Goal: Feedback & Contribution: Contribute content

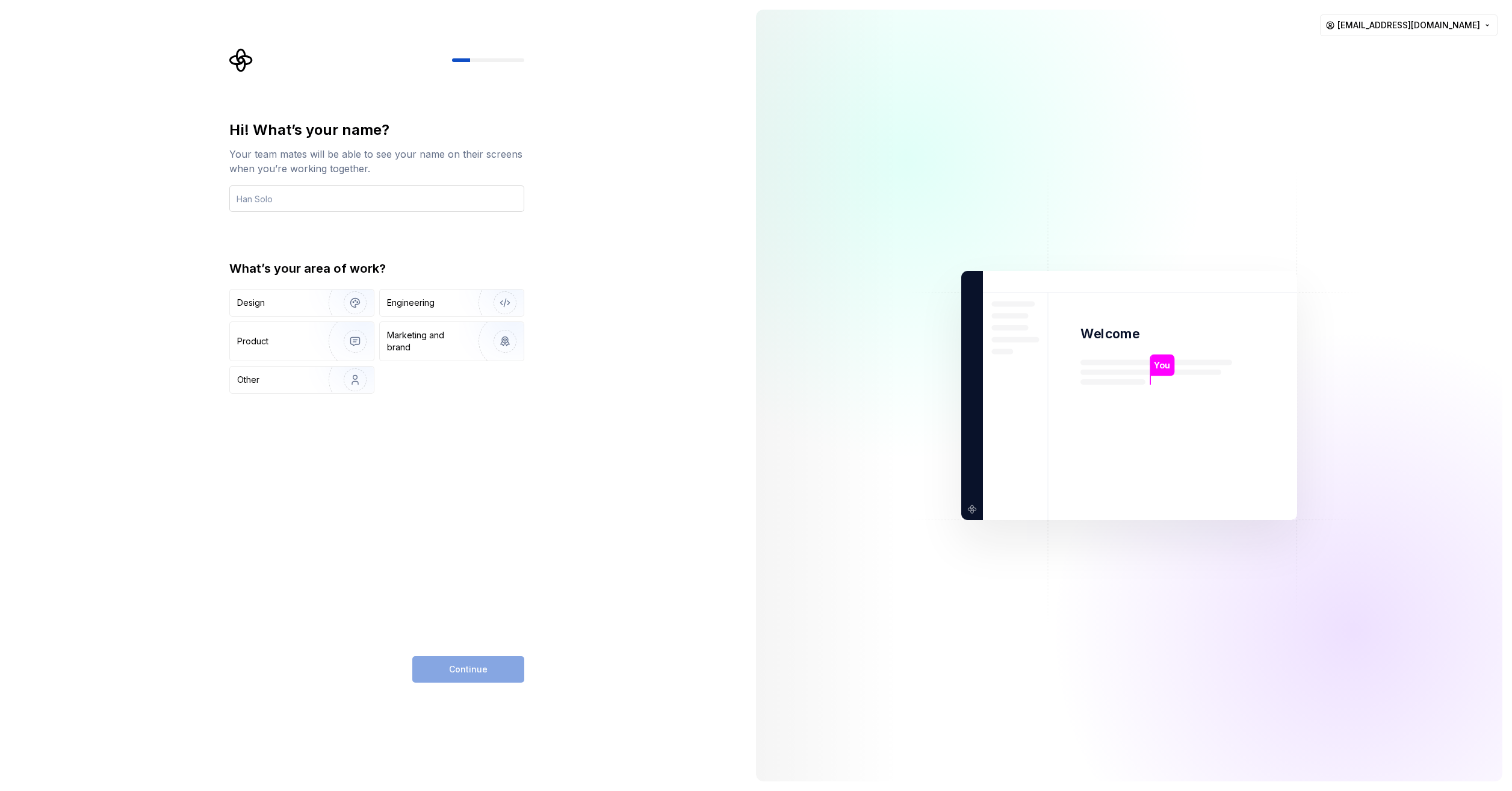
click at [348, 199] on input "text" at bounding box center [377, 198] width 295 height 26
type input "solo"
click at [298, 307] on div "Design" at bounding box center [275, 303] width 76 height 12
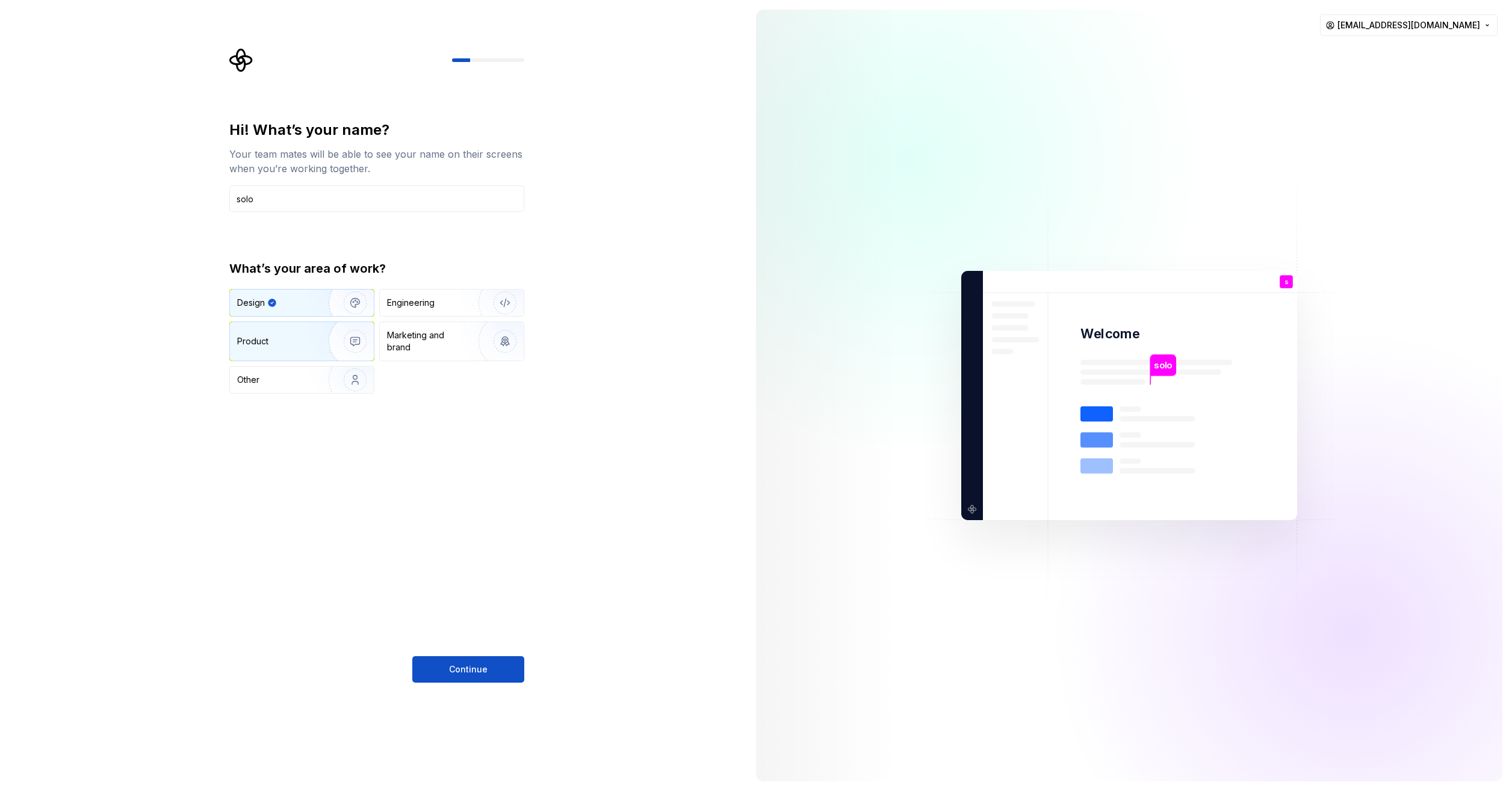
click at [294, 338] on div "Product" at bounding box center [277, 341] width 80 height 12
click at [287, 306] on div "Design" at bounding box center [275, 303] width 76 height 12
click at [503, 674] on button "Continue" at bounding box center [469, 669] width 112 height 26
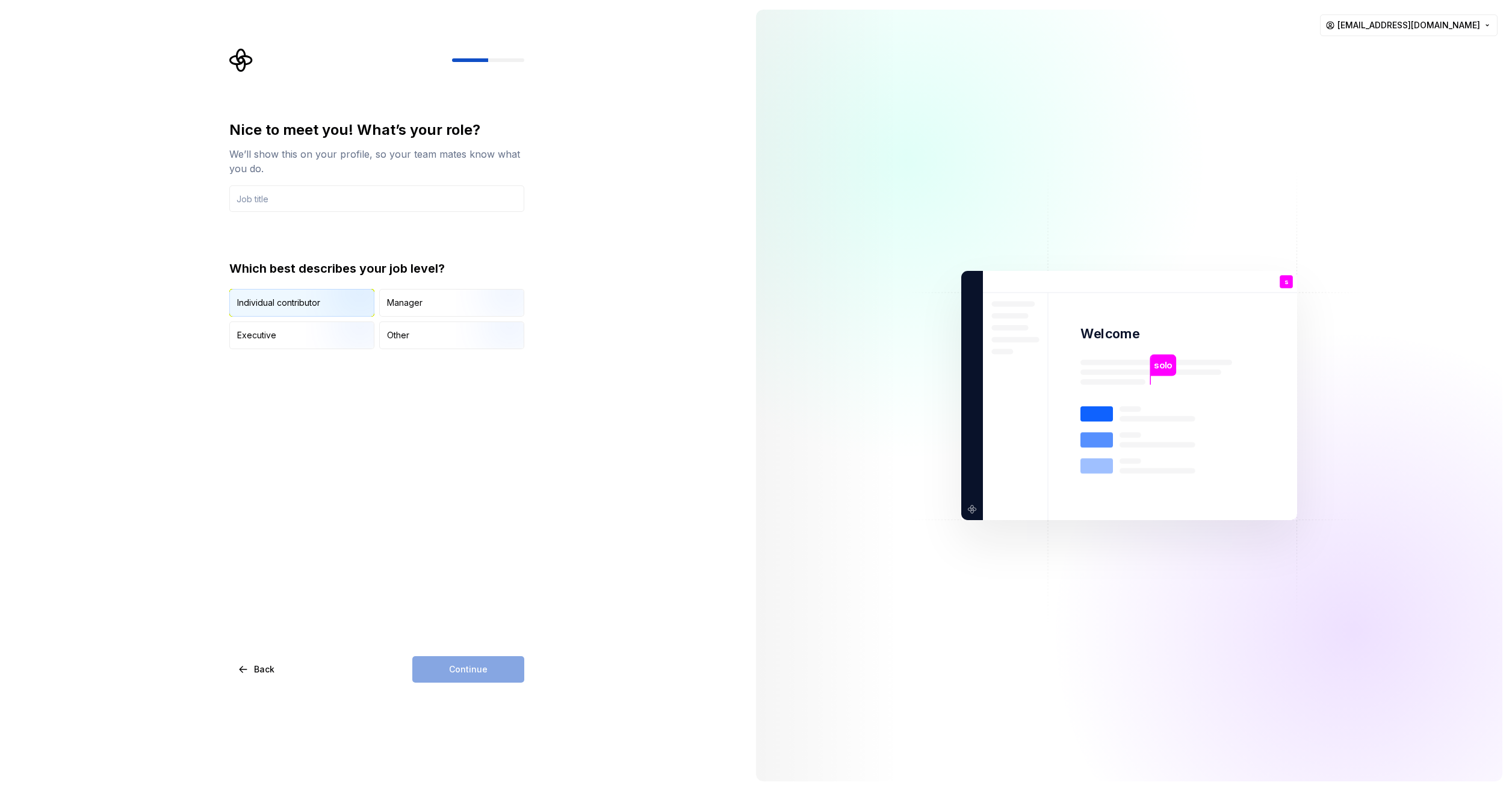
click at [334, 307] on img "button" at bounding box center [345, 317] width 77 height 80
click at [321, 197] on input "text" at bounding box center [377, 198] width 295 height 26
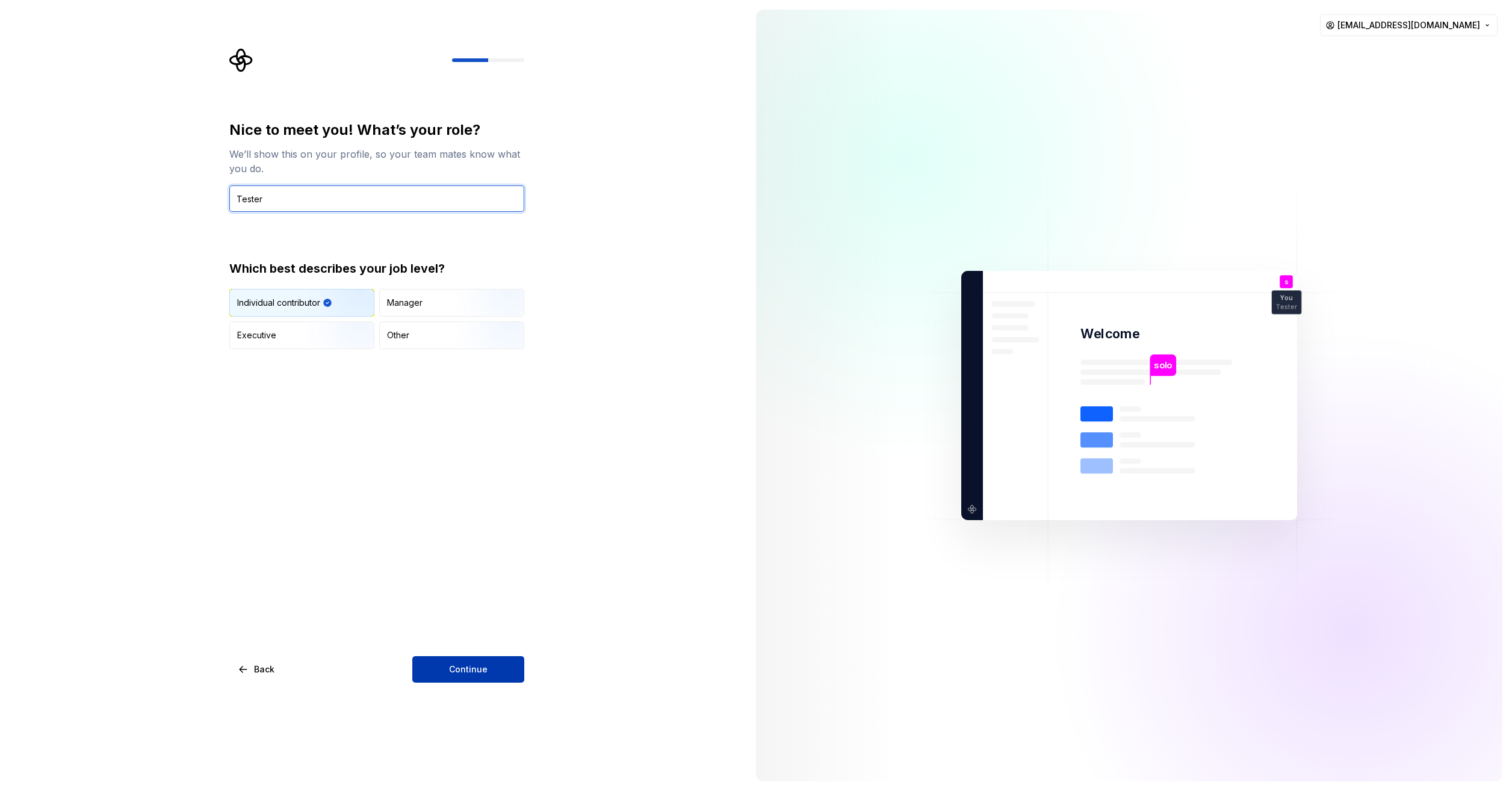
type input "Tester"
click at [465, 676] on button "Continue" at bounding box center [469, 669] width 112 height 26
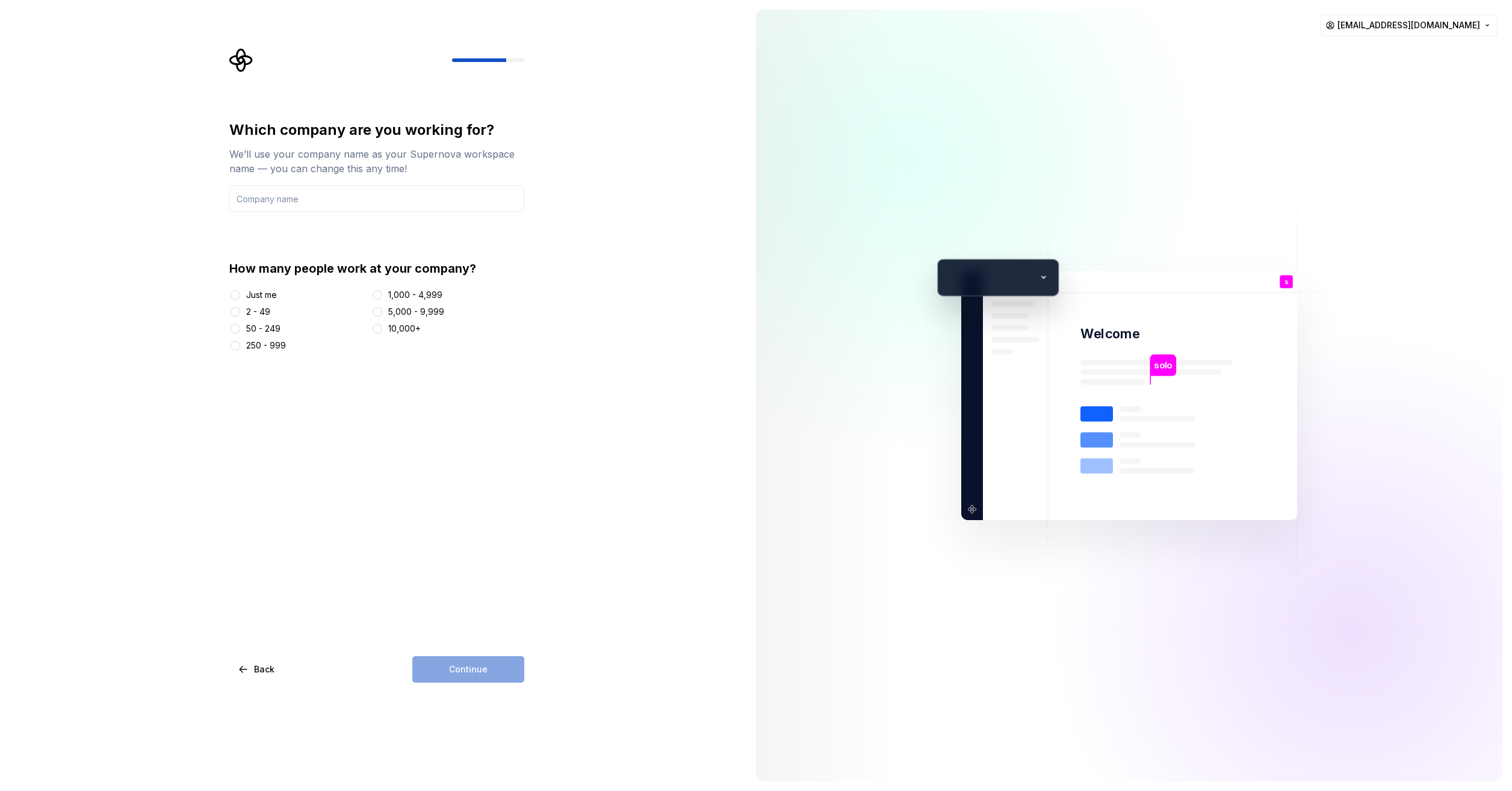
click at [1041, 276] on div "solo Welcome s You Tester T B +3 Thomas Brooke Jamie" at bounding box center [1130, 395] width 336 height 249
click at [273, 294] on div "Just me" at bounding box center [262, 295] width 31 height 12
click at [240, 294] on button "Just me" at bounding box center [235, 294] width 10 height 10
click at [343, 209] on input "text" at bounding box center [377, 198] width 295 height 26
type input "ssd"
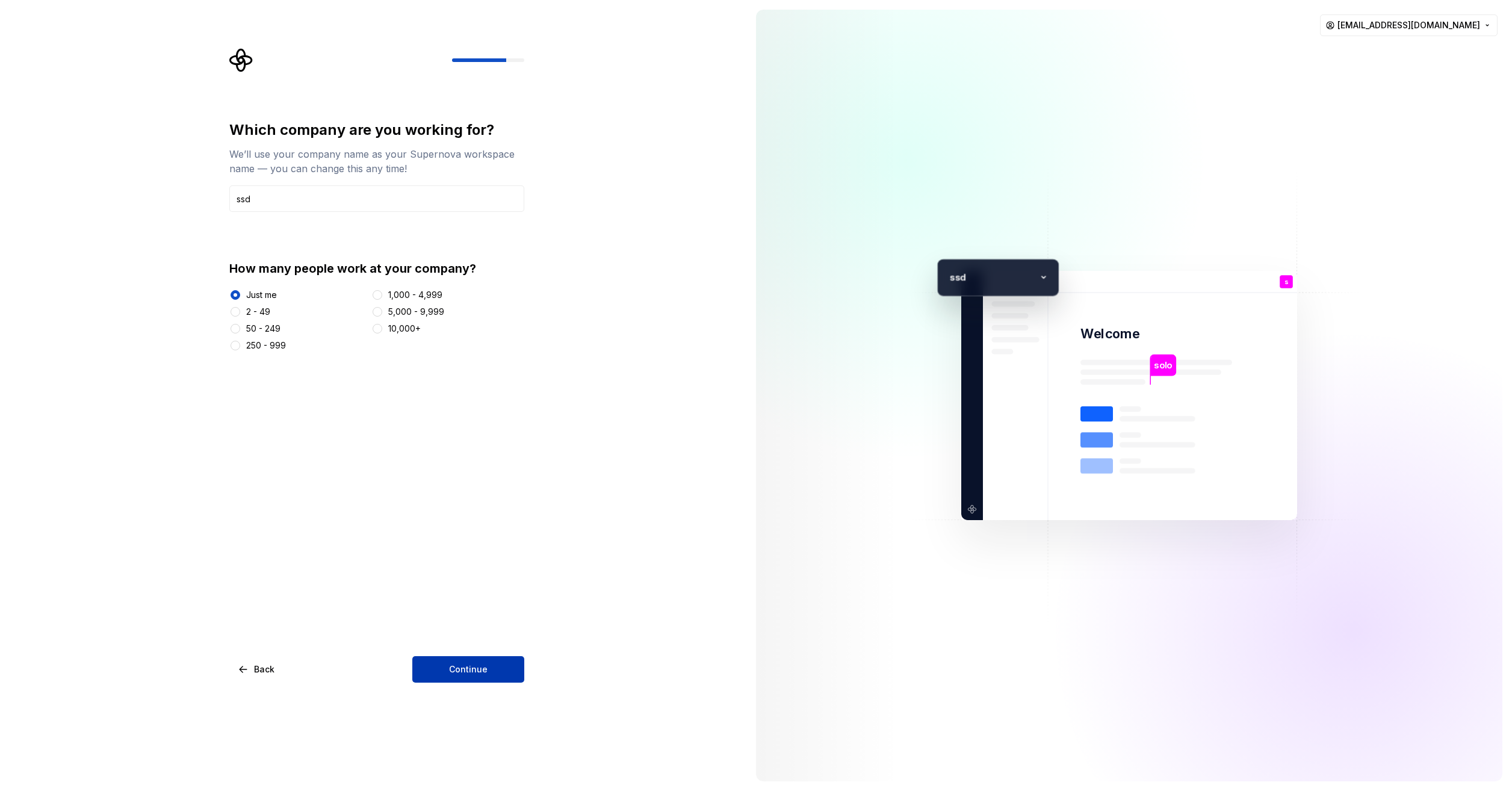
click at [482, 672] on span "Continue" at bounding box center [469, 669] width 39 height 12
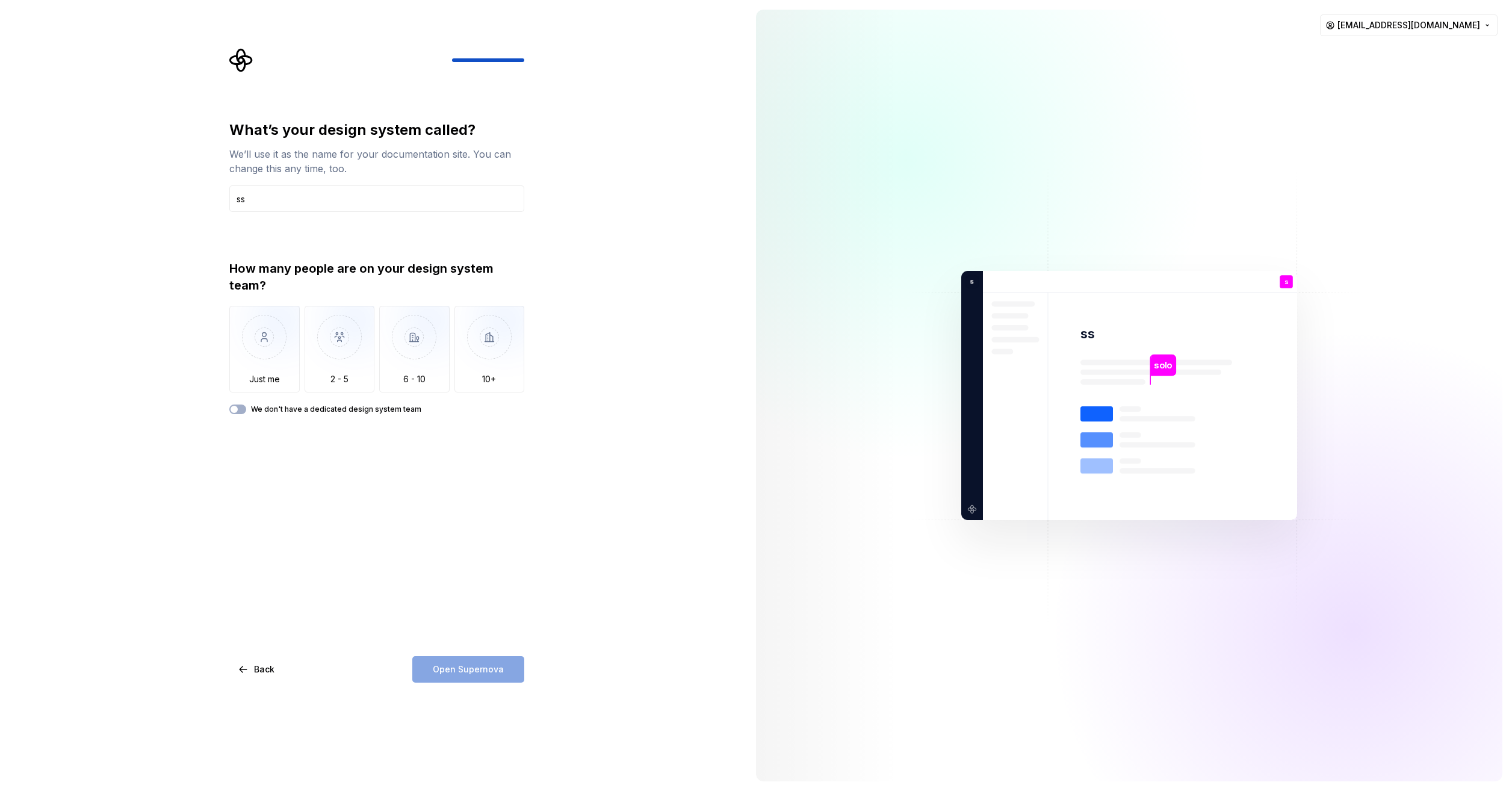
drag, startPoint x: 240, startPoint y: 195, endPoint x: 198, endPoint y: 195, distance: 42.0
click at [198, 195] on div "What’s your design system called? We’ll use it as the name for your documentati…" at bounding box center [373, 395] width 746 height 791
type input "online"
click at [284, 349] on img "button" at bounding box center [265, 346] width 71 height 80
click at [244, 409] on button "We don't have a dedicated design system team" at bounding box center [238, 409] width 17 height 10
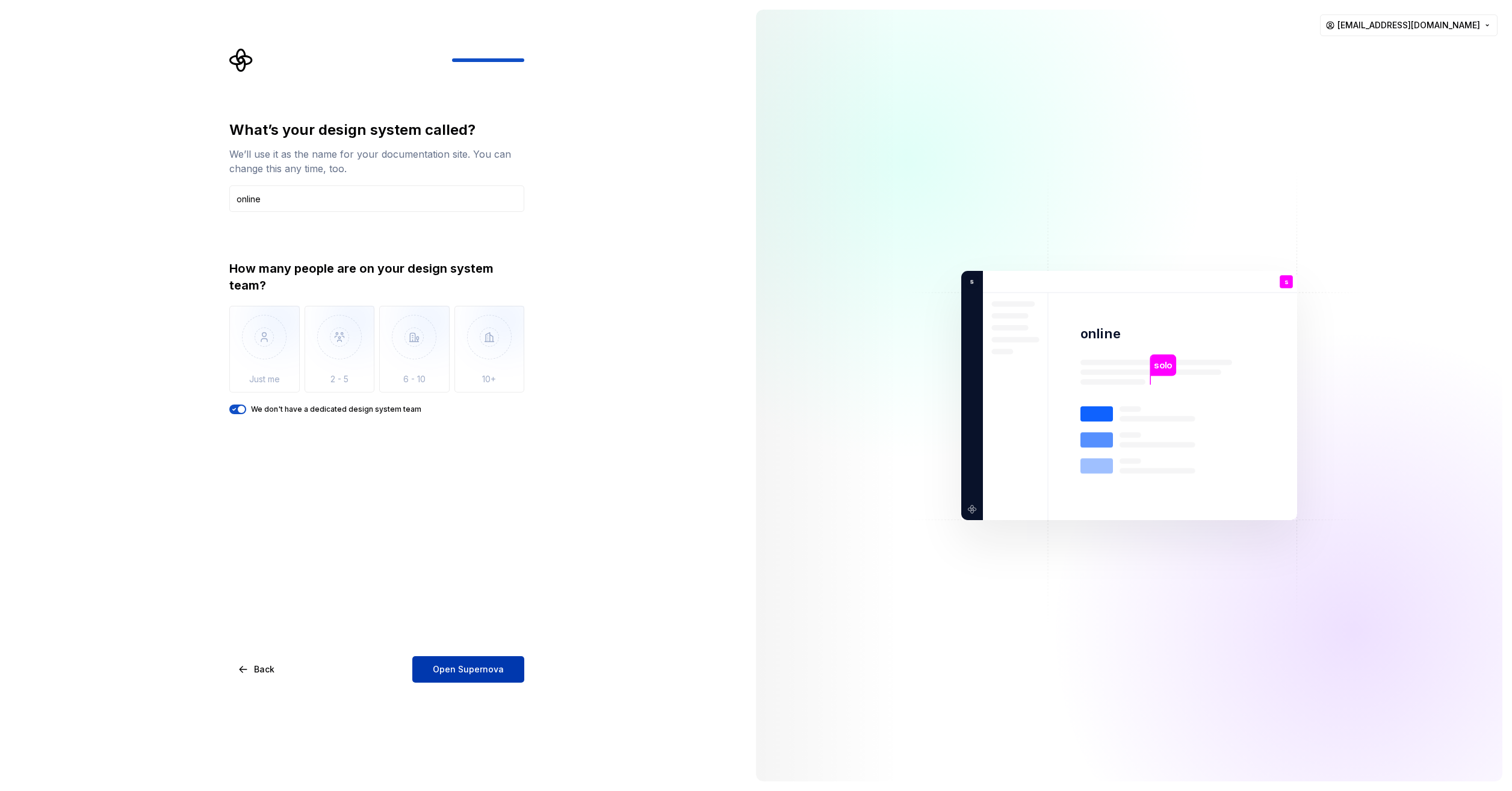
click at [507, 671] on button "Open Supernova" at bounding box center [469, 669] width 112 height 26
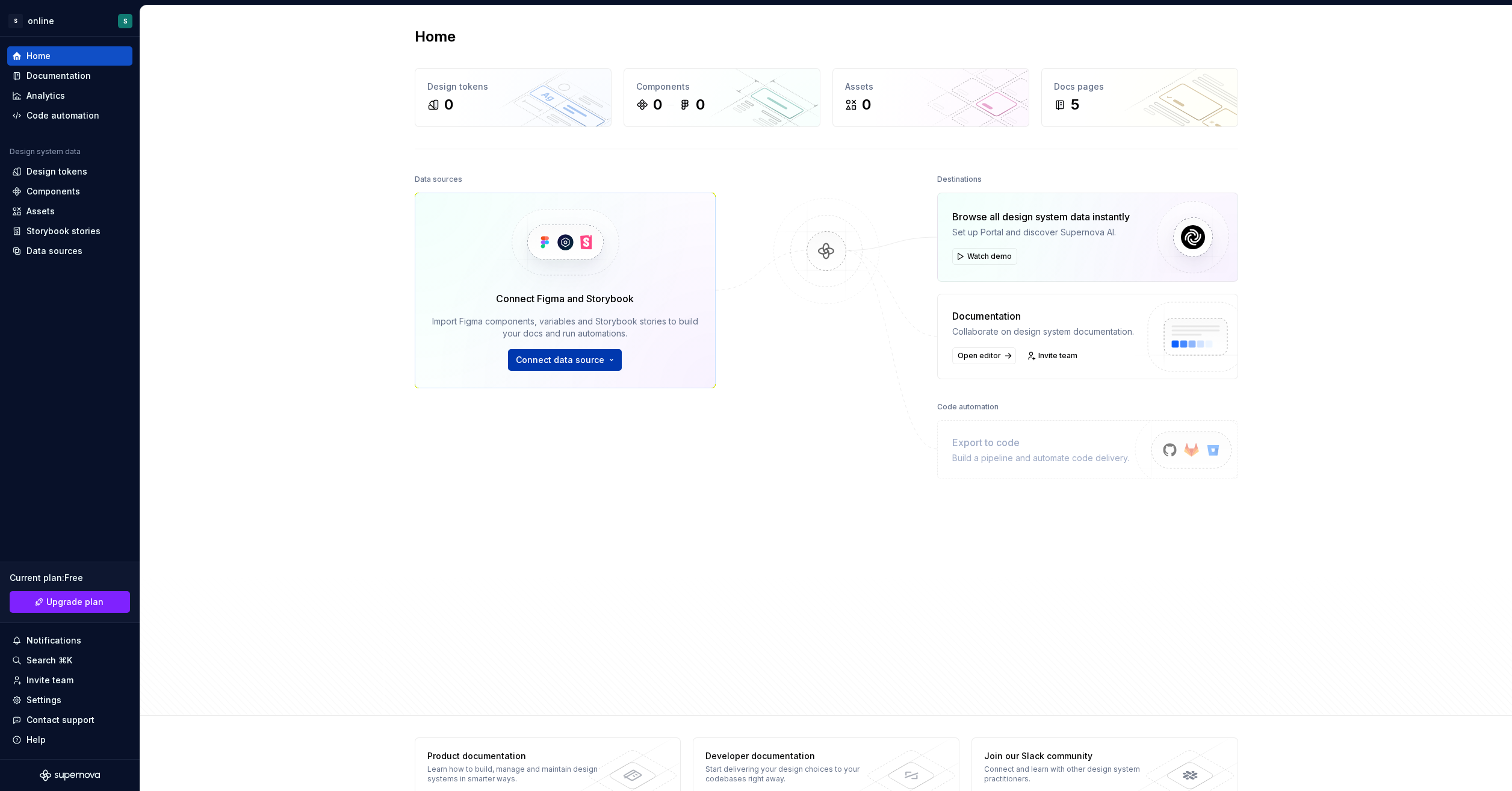
click at [600, 361] on button "Connect data source" at bounding box center [564, 360] width 114 height 22
click at [584, 394] on p "Import styles, components and icons." at bounding box center [597, 398] width 134 height 10
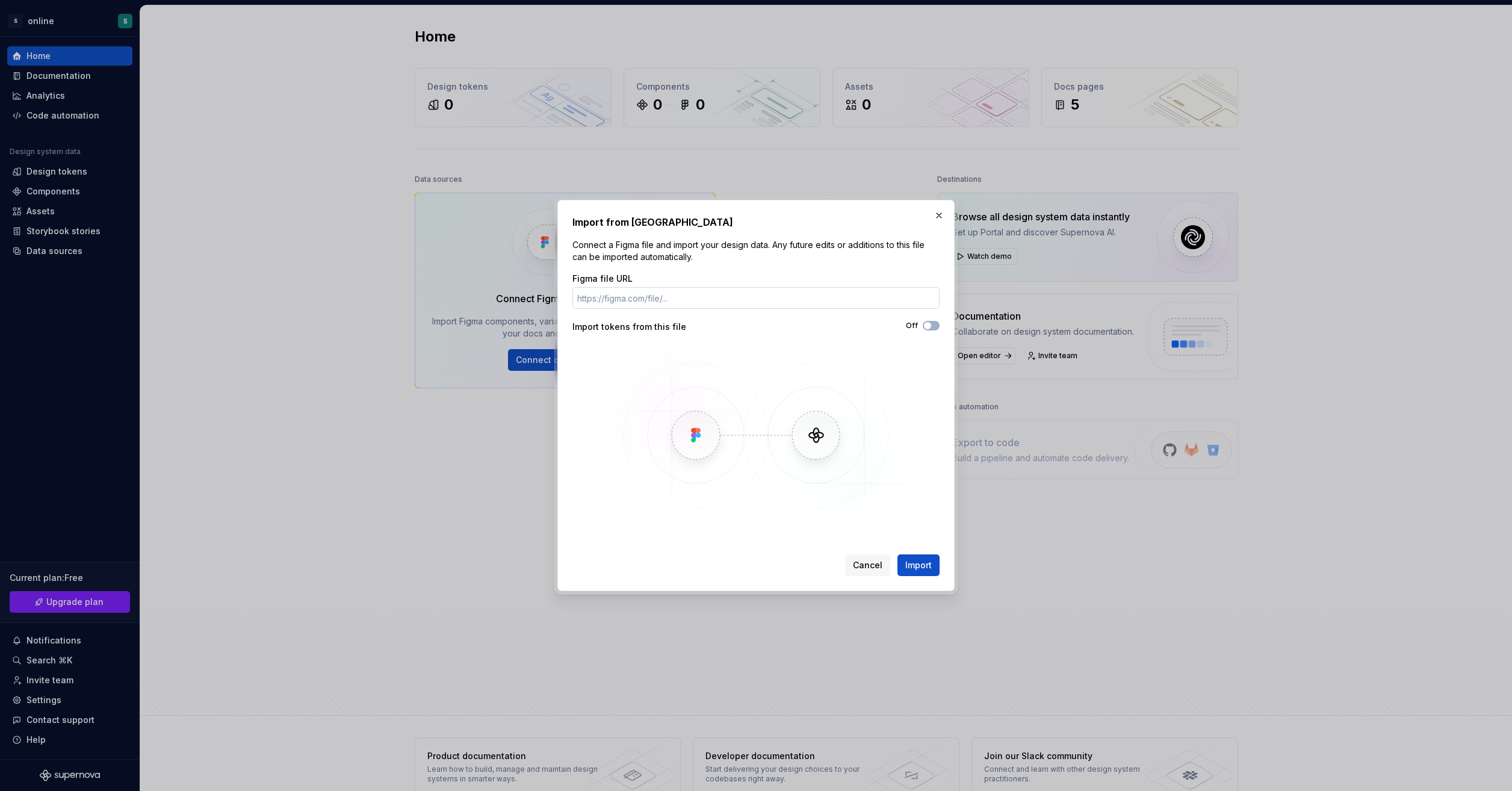
click at [695, 299] on input "Figma file URL" at bounding box center [756, 298] width 367 height 22
paste input "[URL][DOMAIN_NAME]"
type input "[URL][DOMAIN_NAME]"
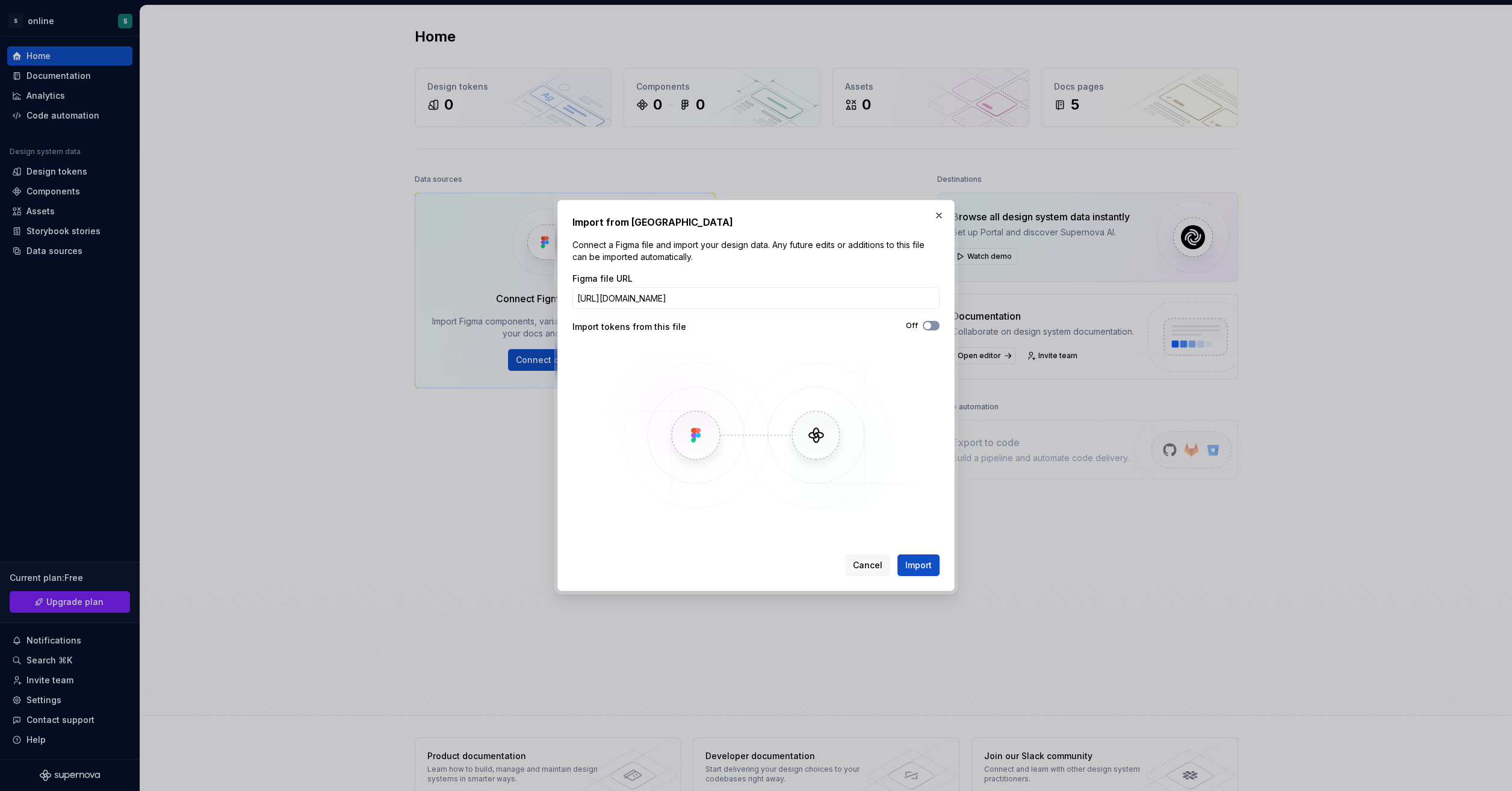
click at [933, 321] on button "Off" at bounding box center [932, 325] width 17 height 10
click at [932, 326] on span "button" at bounding box center [935, 325] width 7 height 7
click at [923, 565] on span "Import" at bounding box center [919, 565] width 26 height 12
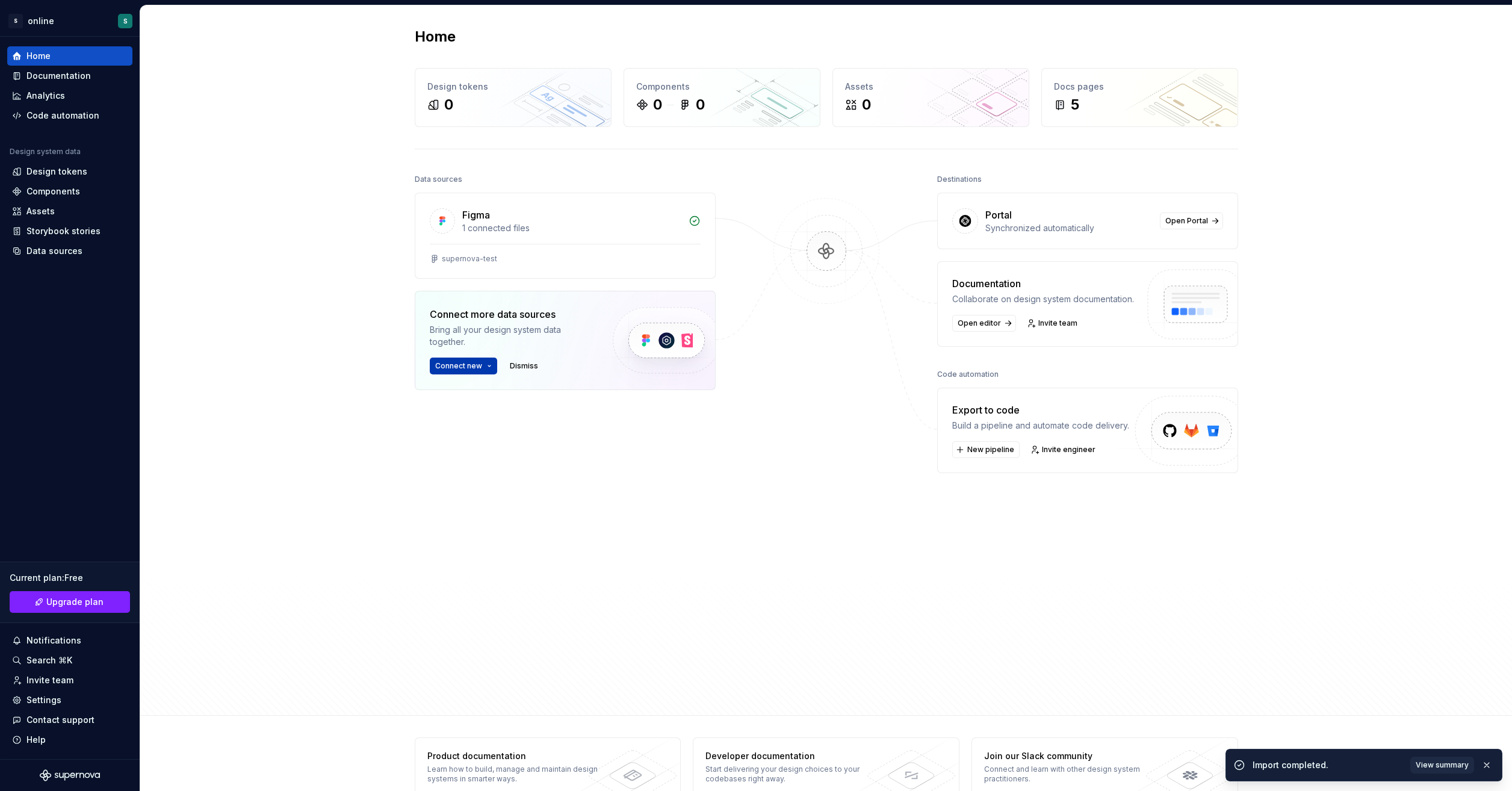
click at [488, 363] on button "Connect new" at bounding box center [464, 366] width 68 height 17
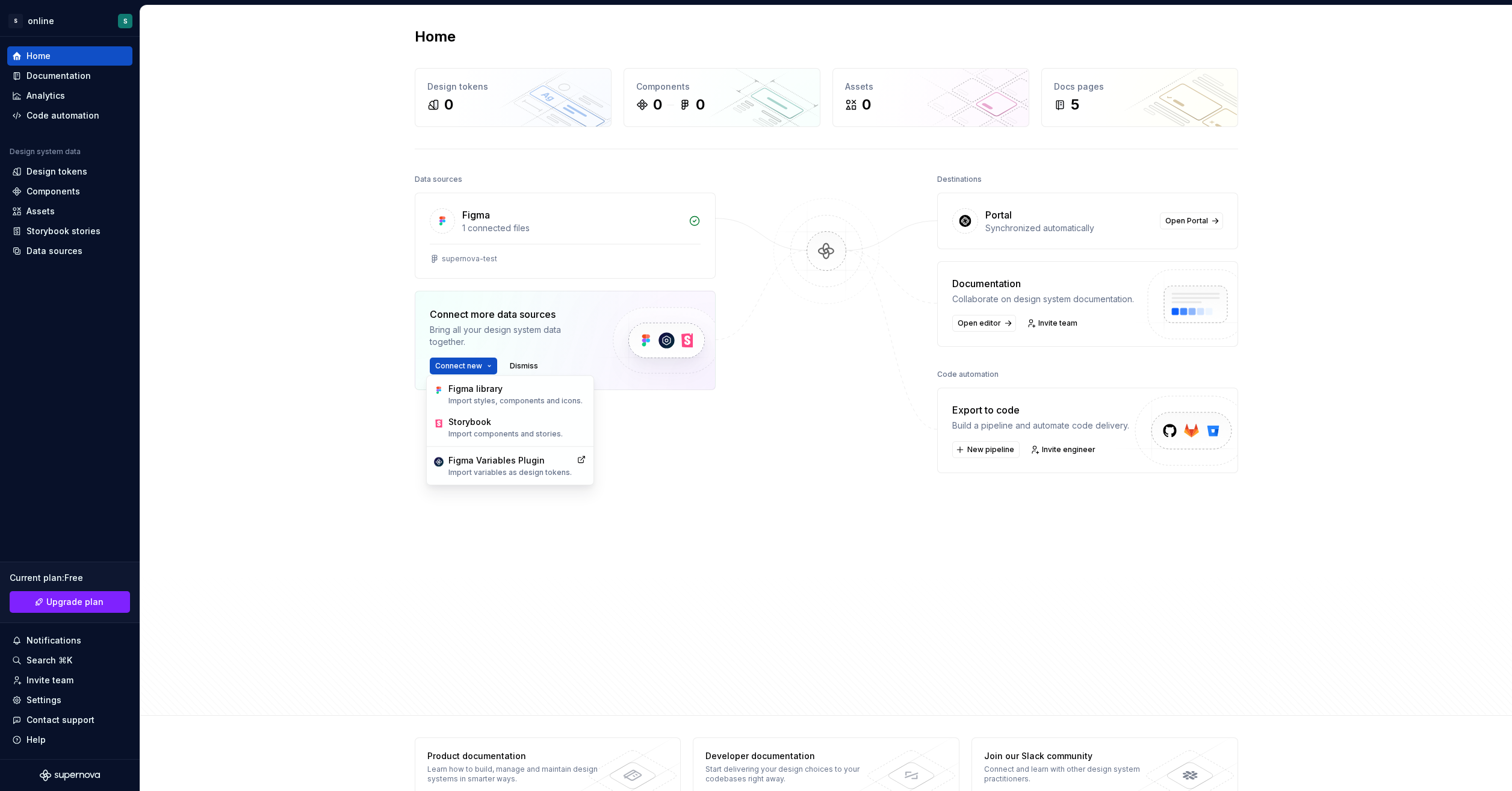
click at [776, 405] on div at bounding box center [826, 408] width 120 height 474
click at [1182, 218] on span "Open Portal" at bounding box center [1187, 220] width 42 height 10
click at [580, 241] on div "Figma 1 connected files" at bounding box center [565, 218] width 300 height 51
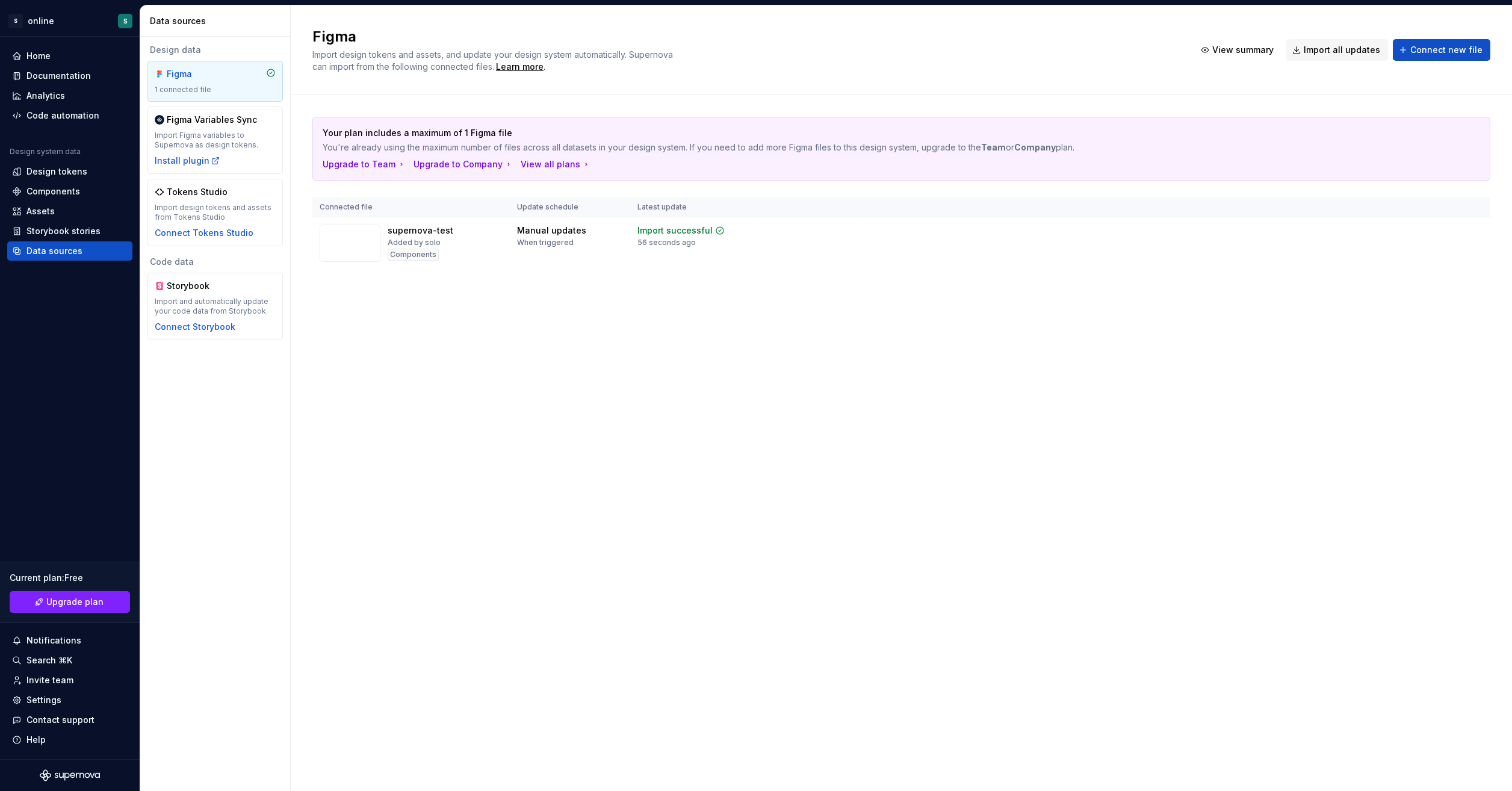
click at [243, 85] on div "1 connected file" at bounding box center [215, 89] width 121 height 10
click at [1473, 227] on html "S online S Home Documentation Analytics Code automation Design system data Desi…" at bounding box center [756, 395] width 1512 height 791
click at [1044, 349] on html "S online S Home Documentation Analytics Code automation Design system data Desi…" at bounding box center [756, 395] width 1512 height 791
click at [83, 190] on div "Components" at bounding box center [70, 191] width 116 height 12
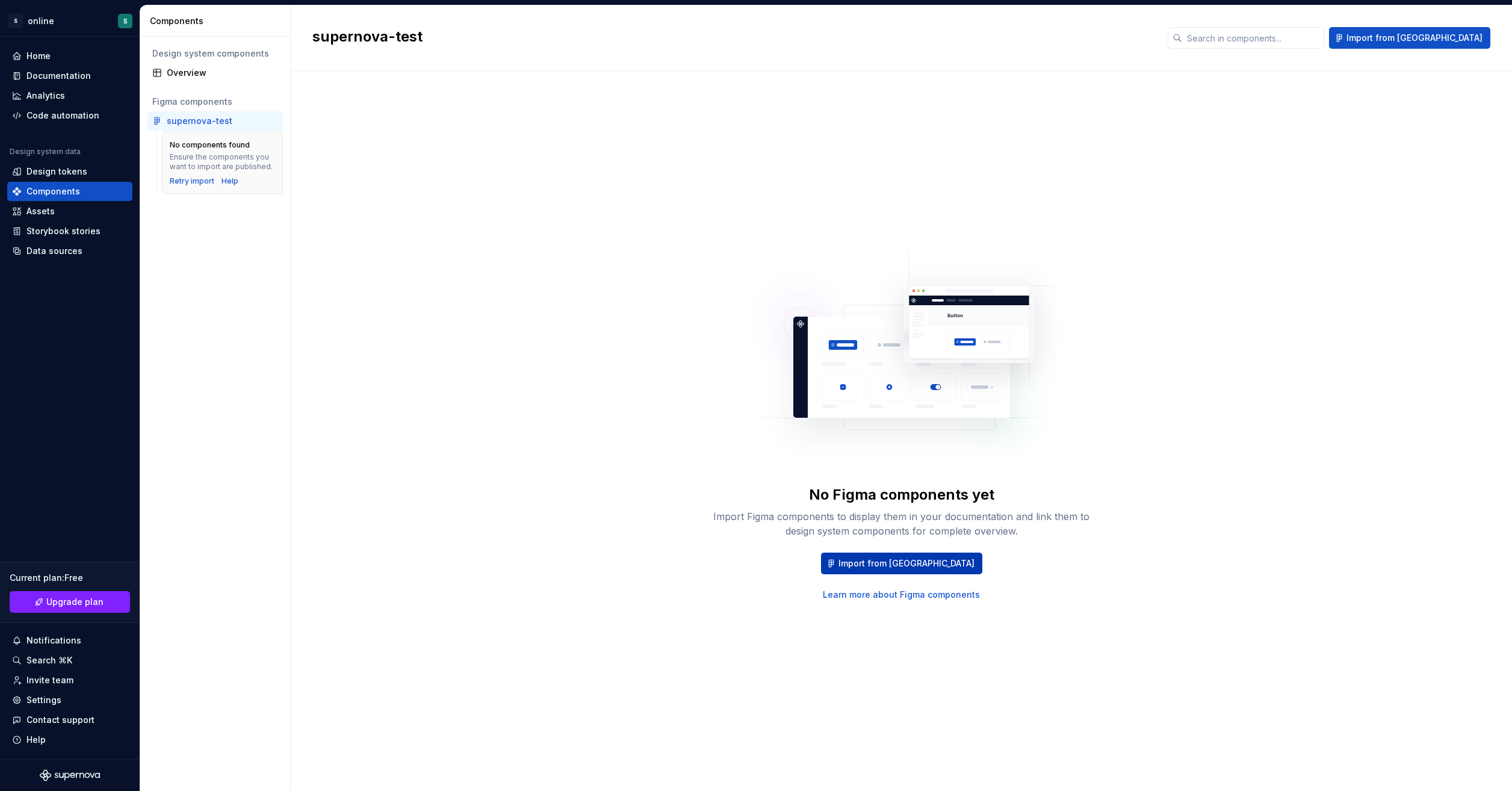
click at [929, 564] on span "Import from [GEOGRAPHIC_DATA]" at bounding box center [907, 563] width 136 height 12
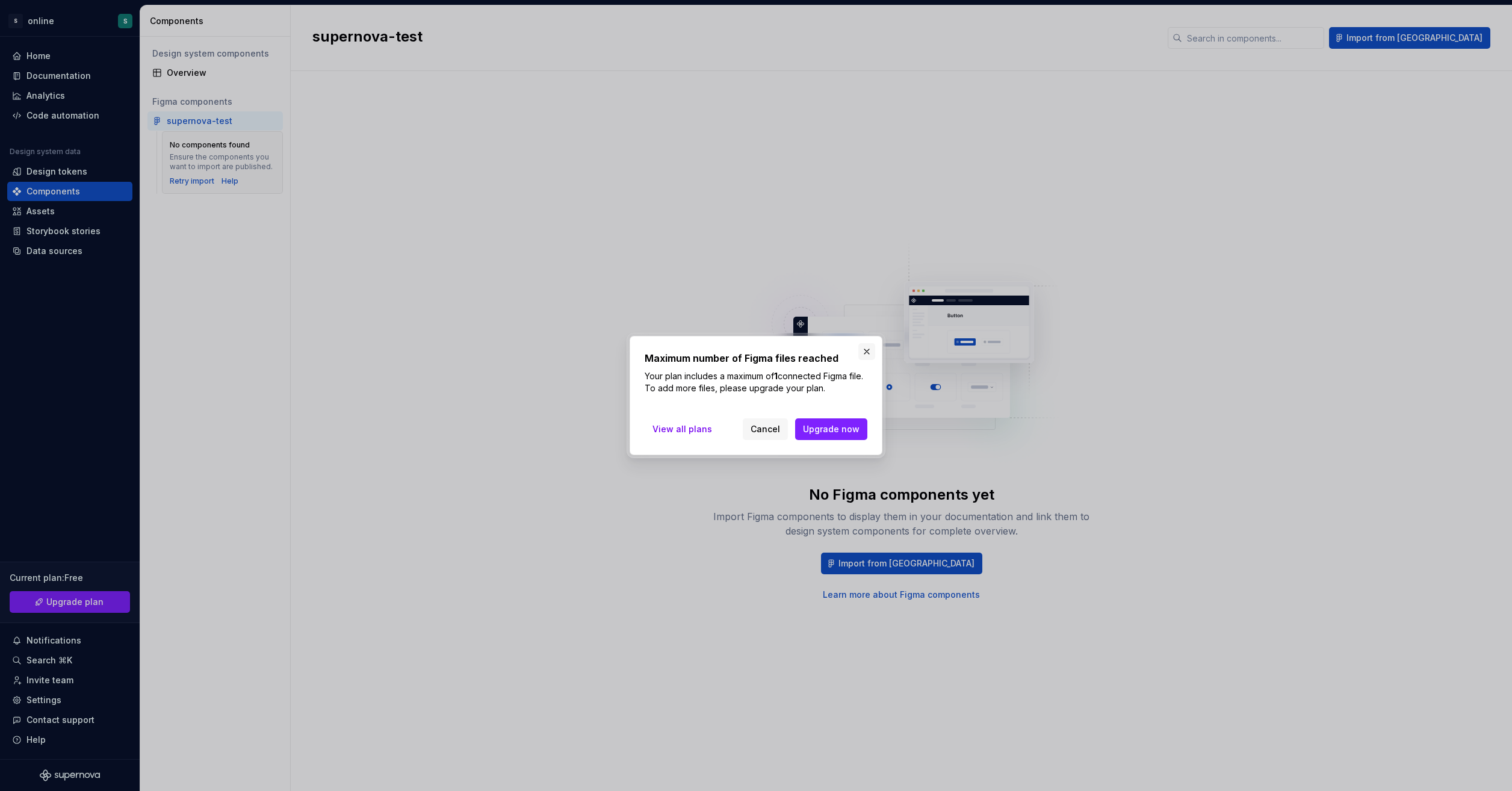
click at [865, 348] on button "button" at bounding box center [867, 351] width 17 height 17
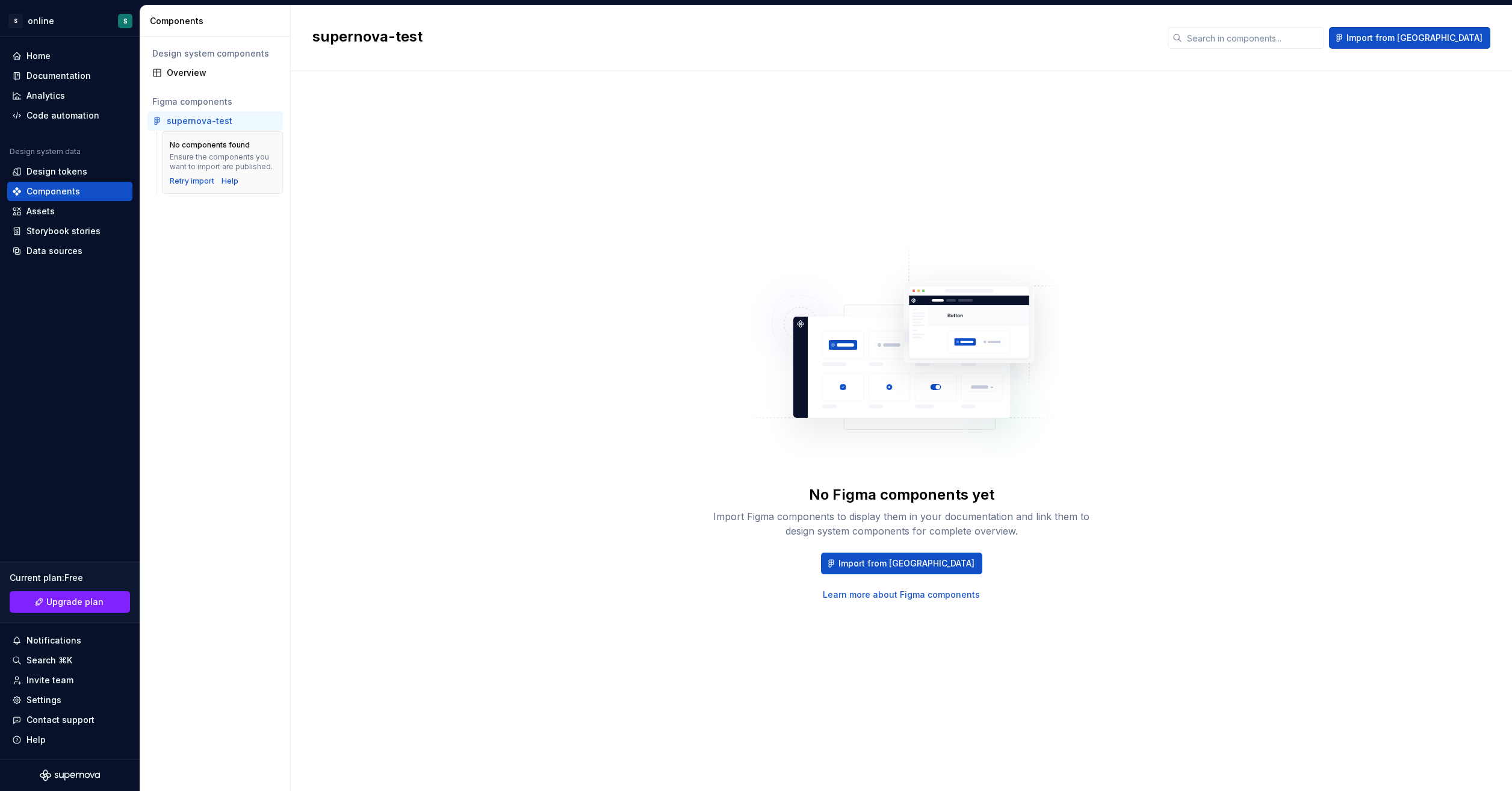
click at [251, 175] on div "No components found Ensure the components you want to import are published. Ret…" at bounding box center [222, 162] width 105 height 47
click at [191, 181] on div "Retry import" at bounding box center [192, 181] width 44 height 10
click at [230, 173] on div "No components found Ensure the components you want to import are published. Ret…" at bounding box center [222, 162] width 105 height 47
click at [225, 180] on div "Help" at bounding box center [230, 181] width 17 height 10
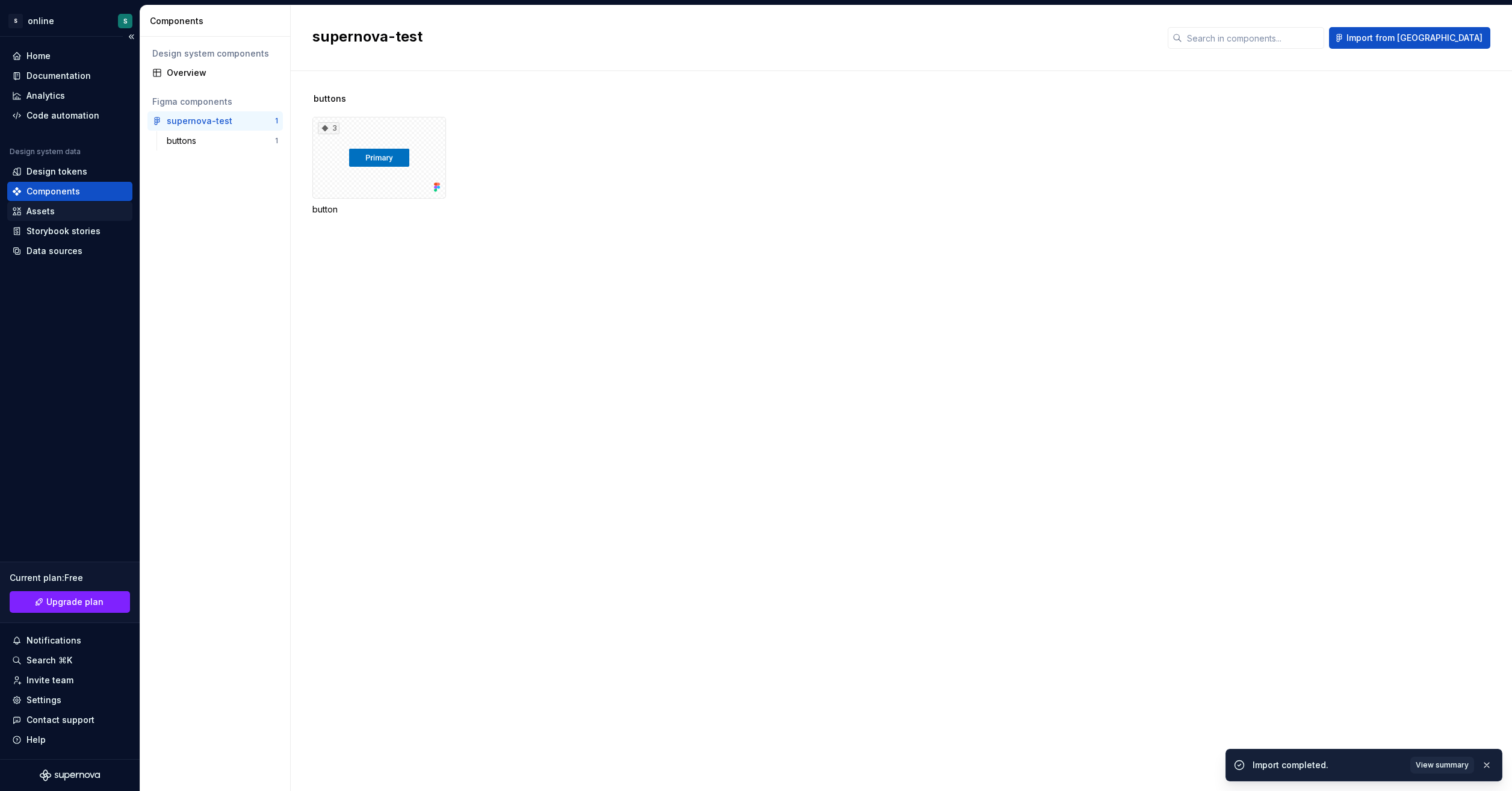
click at [41, 211] on div "Assets" at bounding box center [40, 211] width 28 height 12
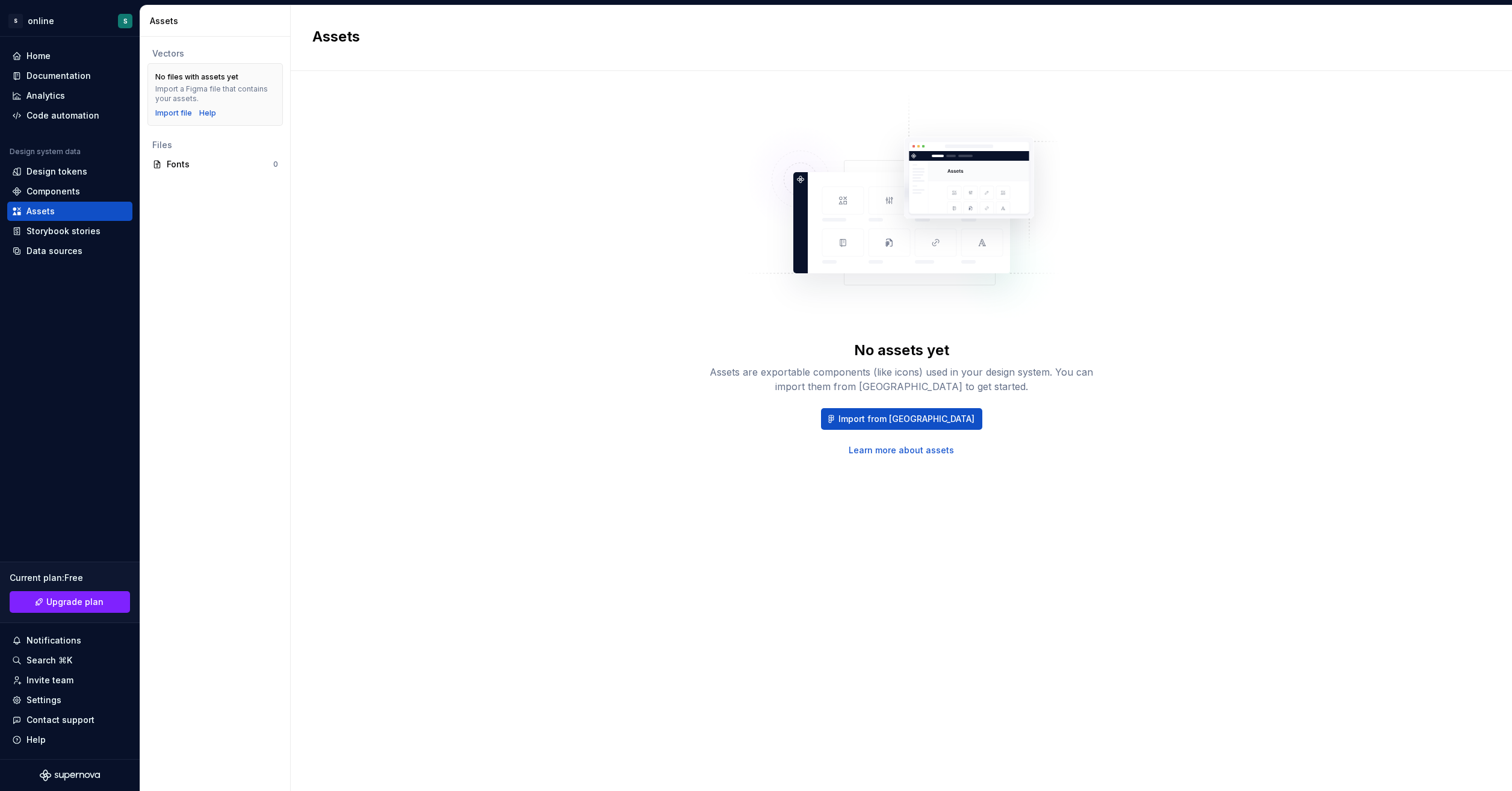
click at [207, 96] on div "Import a Figma file that contains your assets." at bounding box center [215, 94] width 120 height 19
click at [84, 235] on div "Storybook stories" at bounding box center [63, 231] width 74 height 12
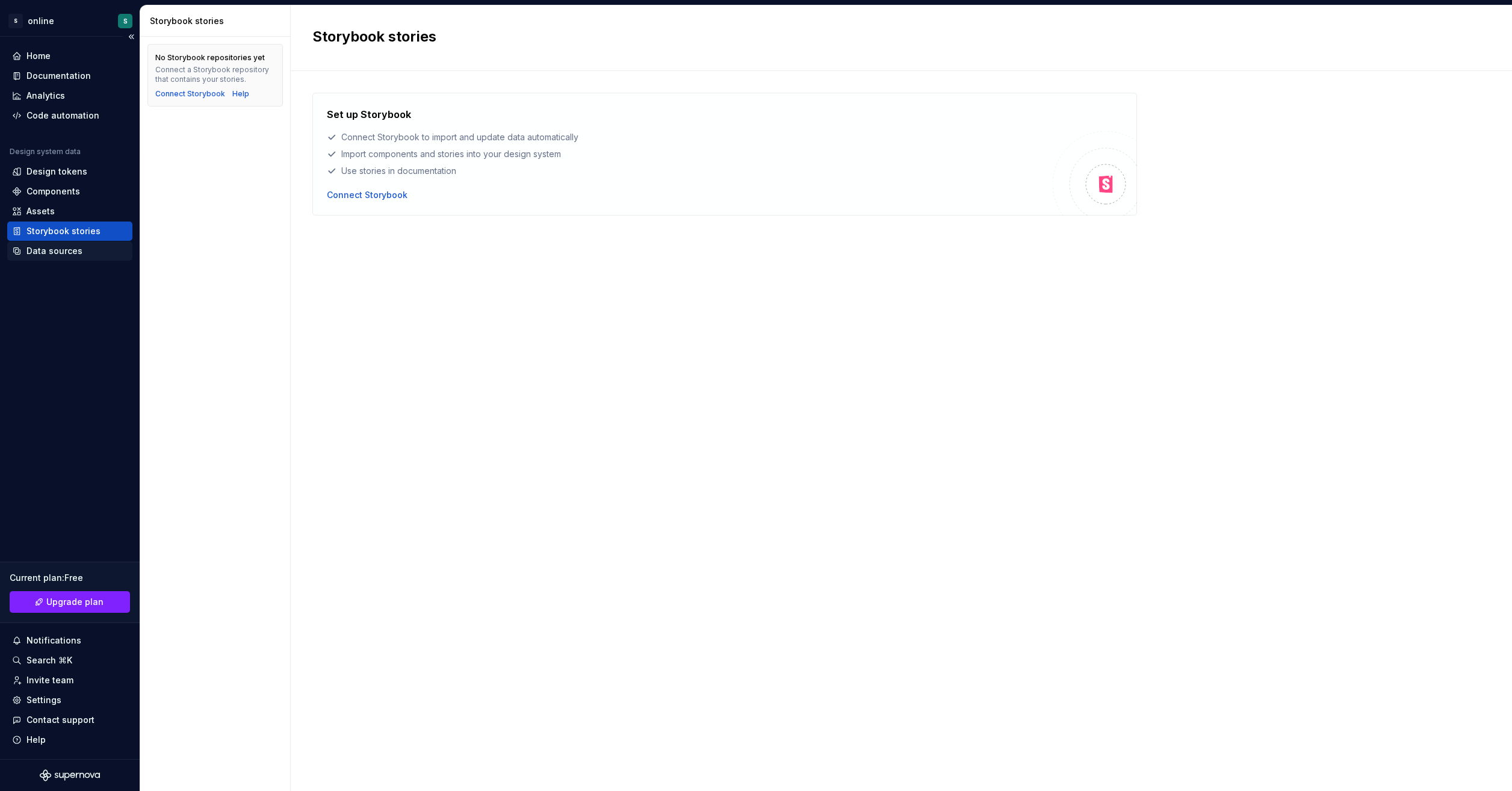
click at [80, 254] on div "Data sources" at bounding box center [70, 251] width 116 height 12
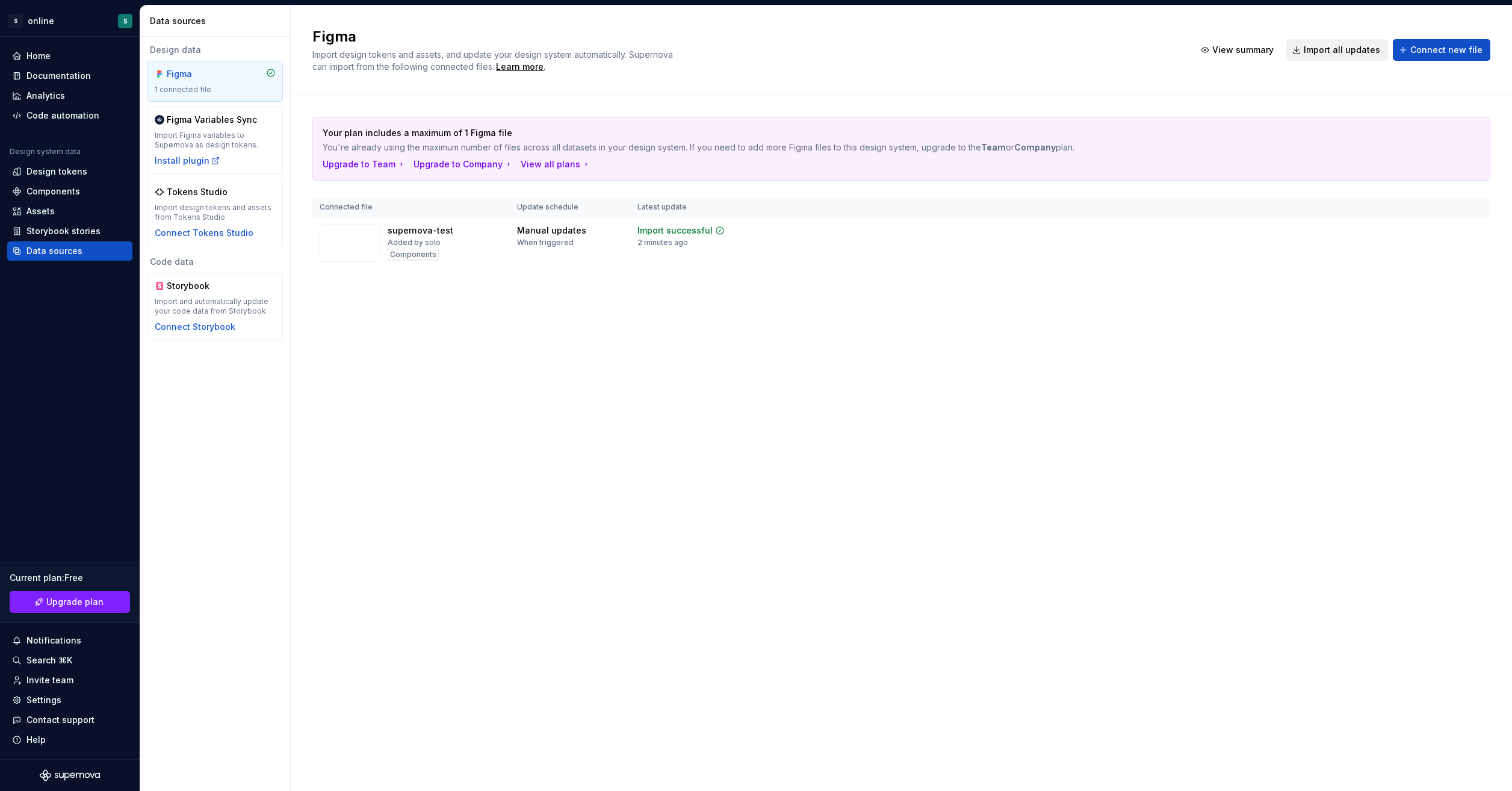
click at [1346, 52] on span "Import all updates" at bounding box center [1342, 49] width 76 height 12
click at [235, 71] on div "Figma" at bounding box center [215, 74] width 121 height 12
click at [37, 53] on div "Home" at bounding box center [38, 56] width 24 height 12
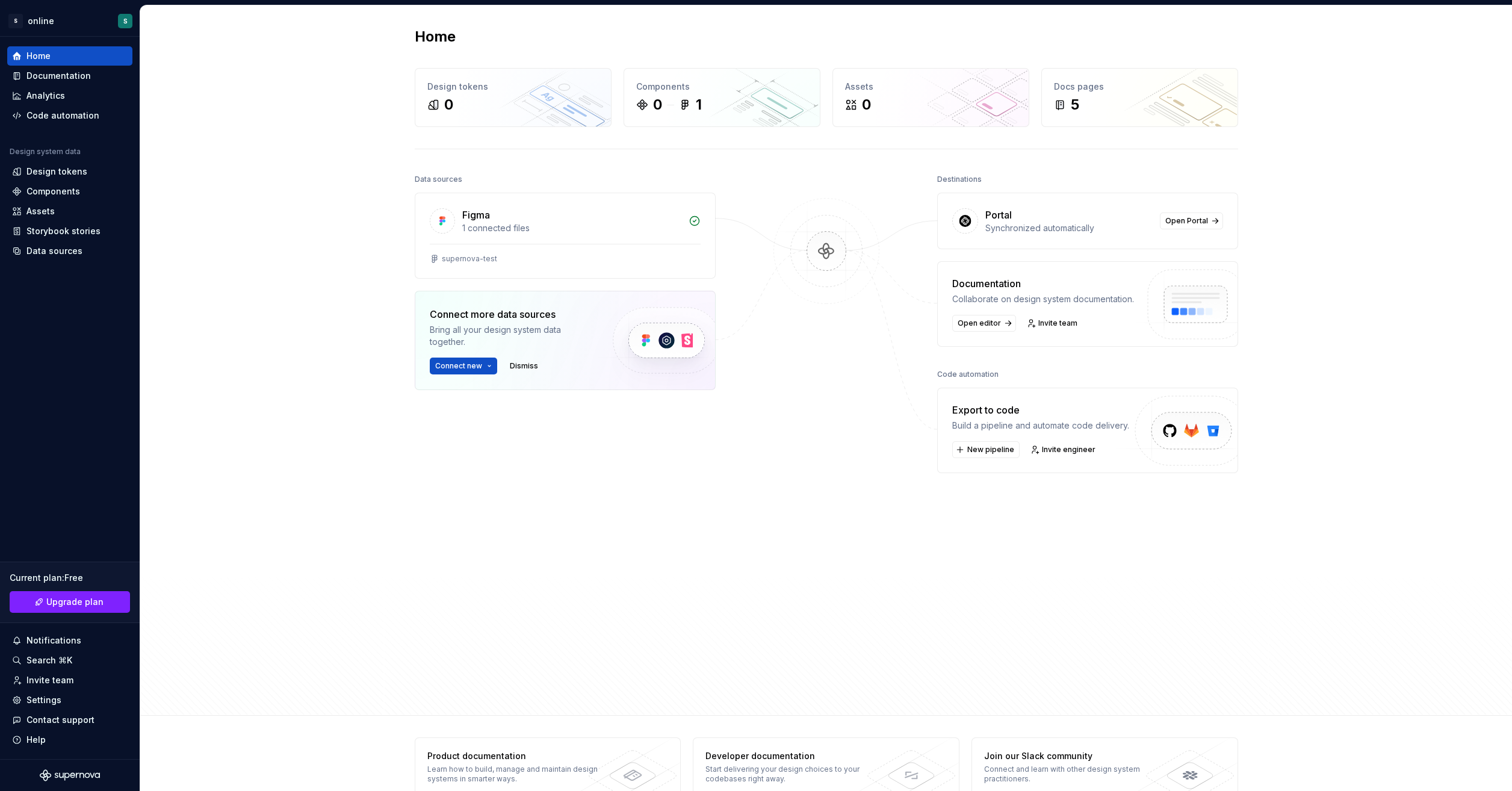
drag, startPoint x: 586, startPoint y: 239, endPoint x: 573, endPoint y: 228, distance: 17.0
click at [573, 228] on div "1 connected files" at bounding box center [572, 228] width 219 height 12
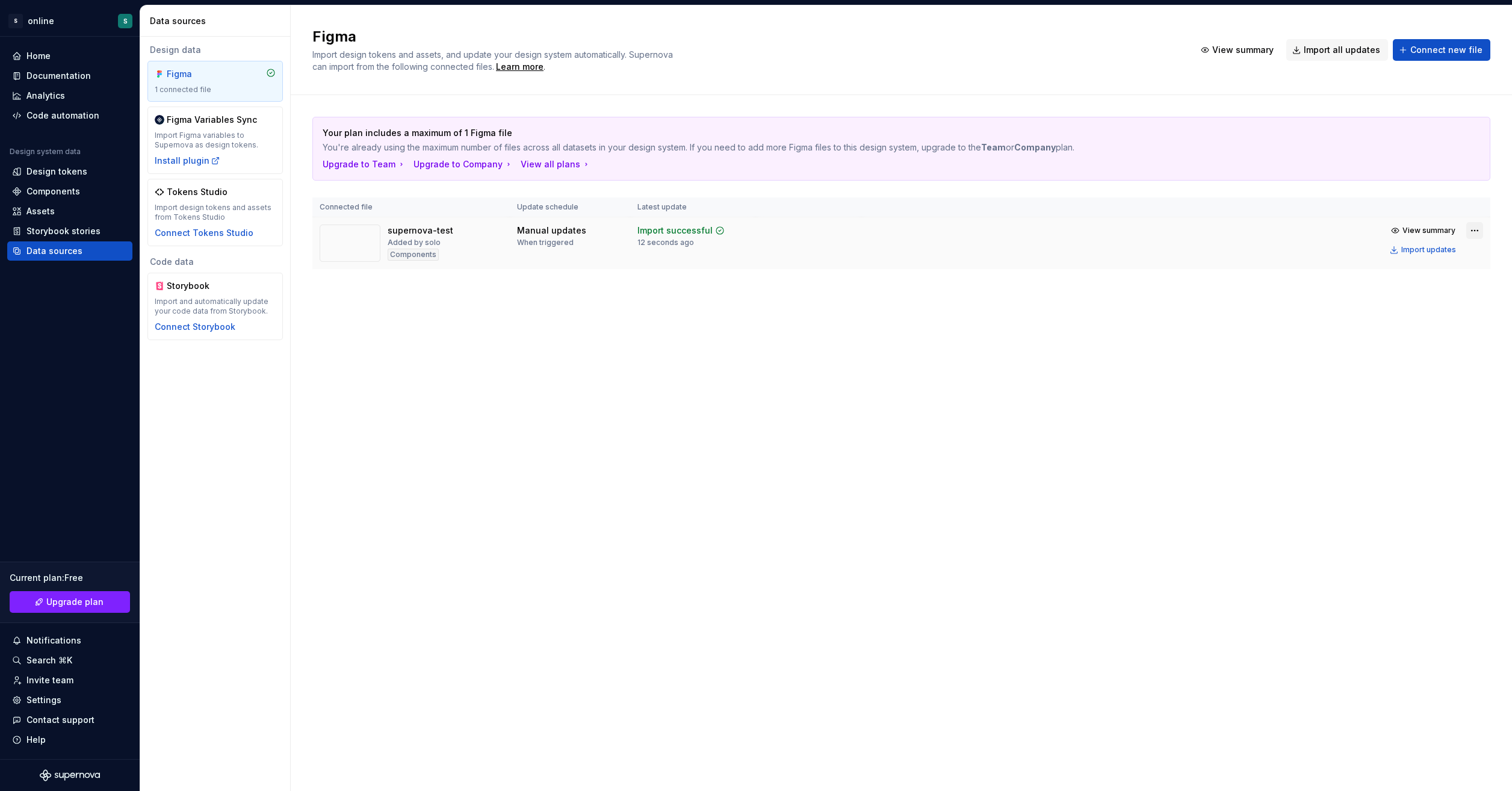
click at [1473, 226] on html "S online S Home Documentation Analytics Code automation Design system data Desi…" at bounding box center [756, 395] width 1512 height 791
click at [1418, 338] on div "Remove Figma file" at bounding box center [1441, 335] width 138 height 12
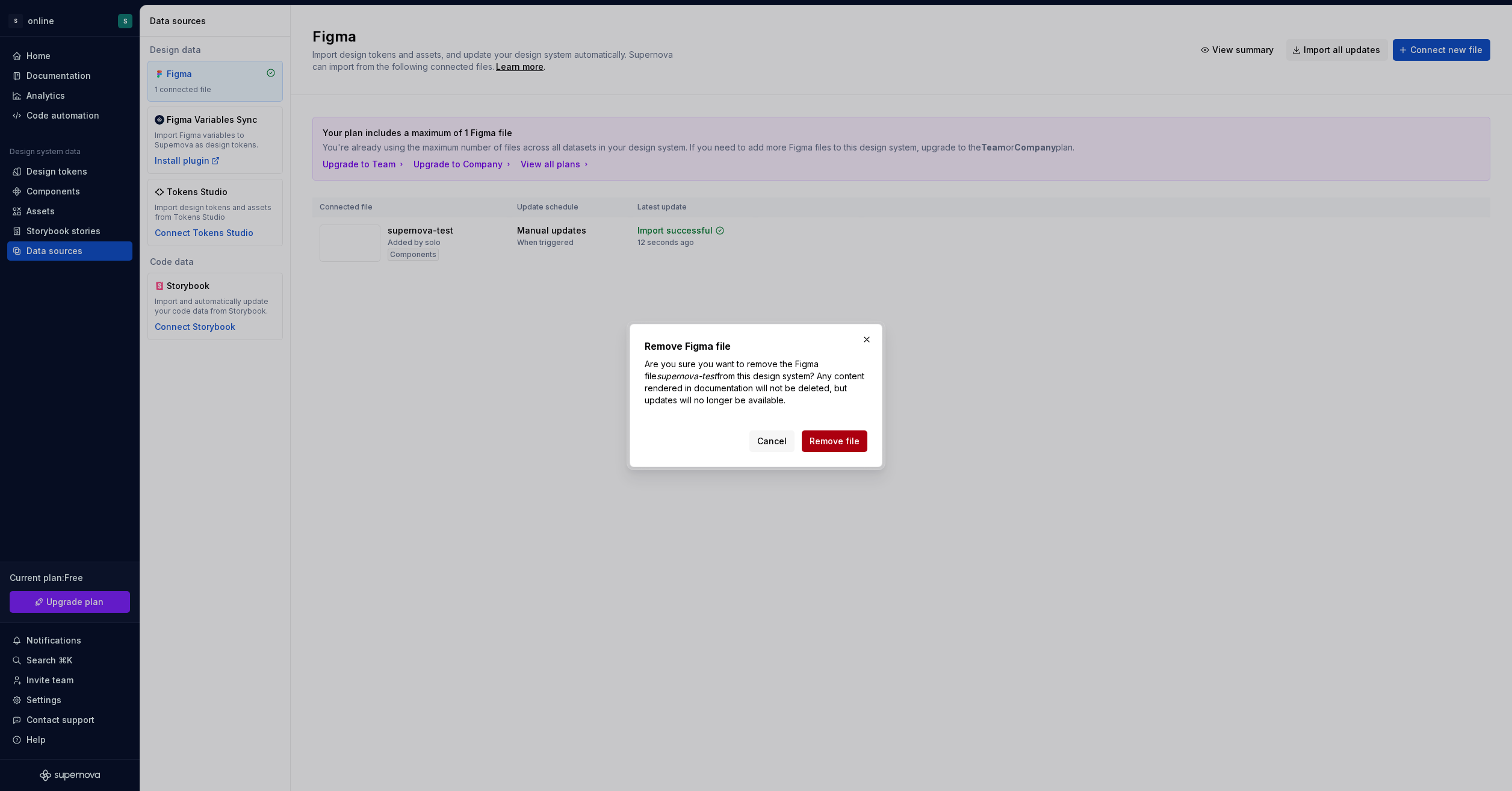
click at [820, 443] on span "Remove file" at bounding box center [835, 441] width 50 height 12
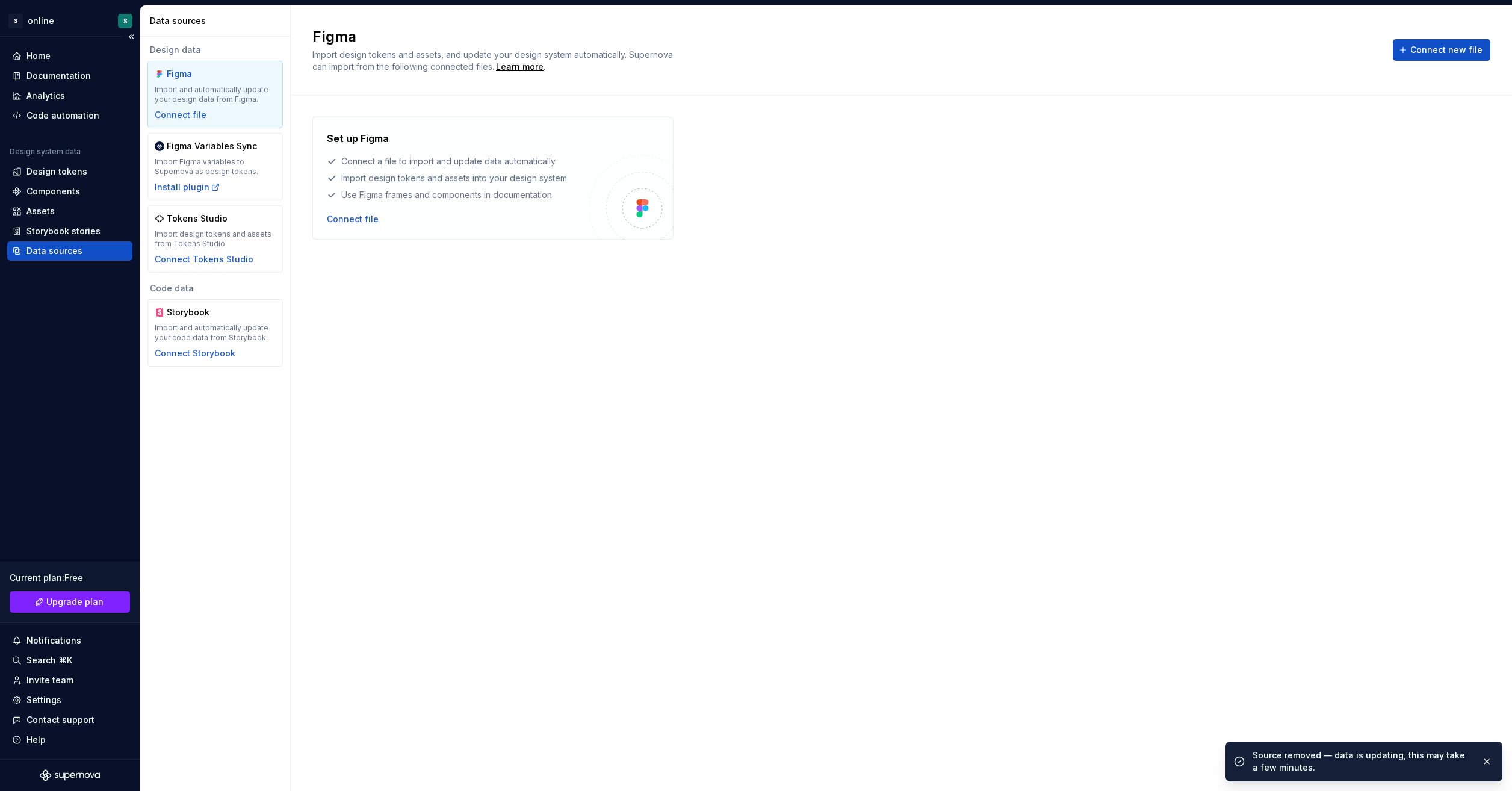
click at [60, 41] on div "Home Documentation Analytics Code automation Design system data Design tokens C…" at bounding box center [69, 398] width 140 height 722
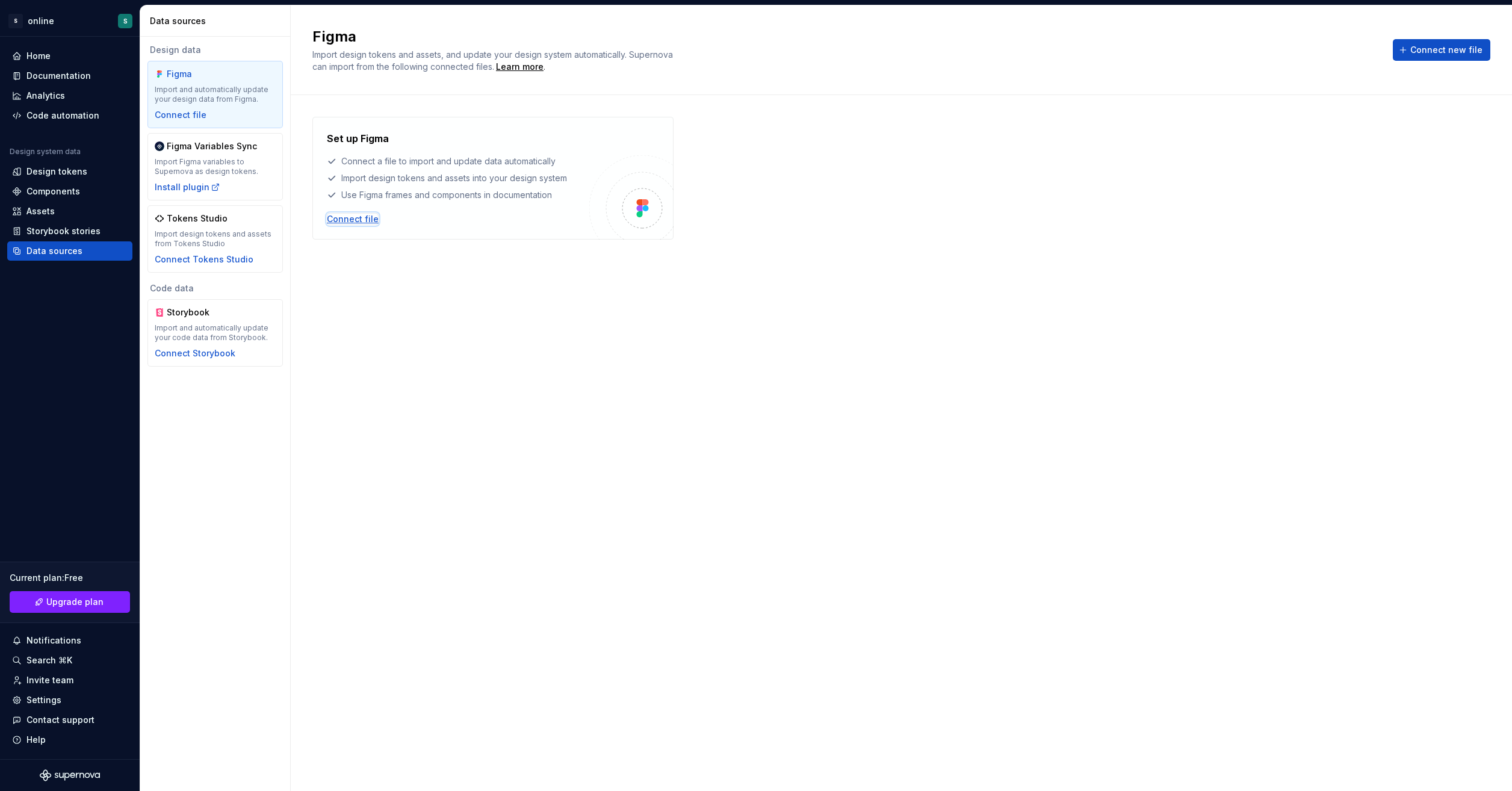
click at [350, 218] on div "Connect file" at bounding box center [353, 219] width 52 height 12
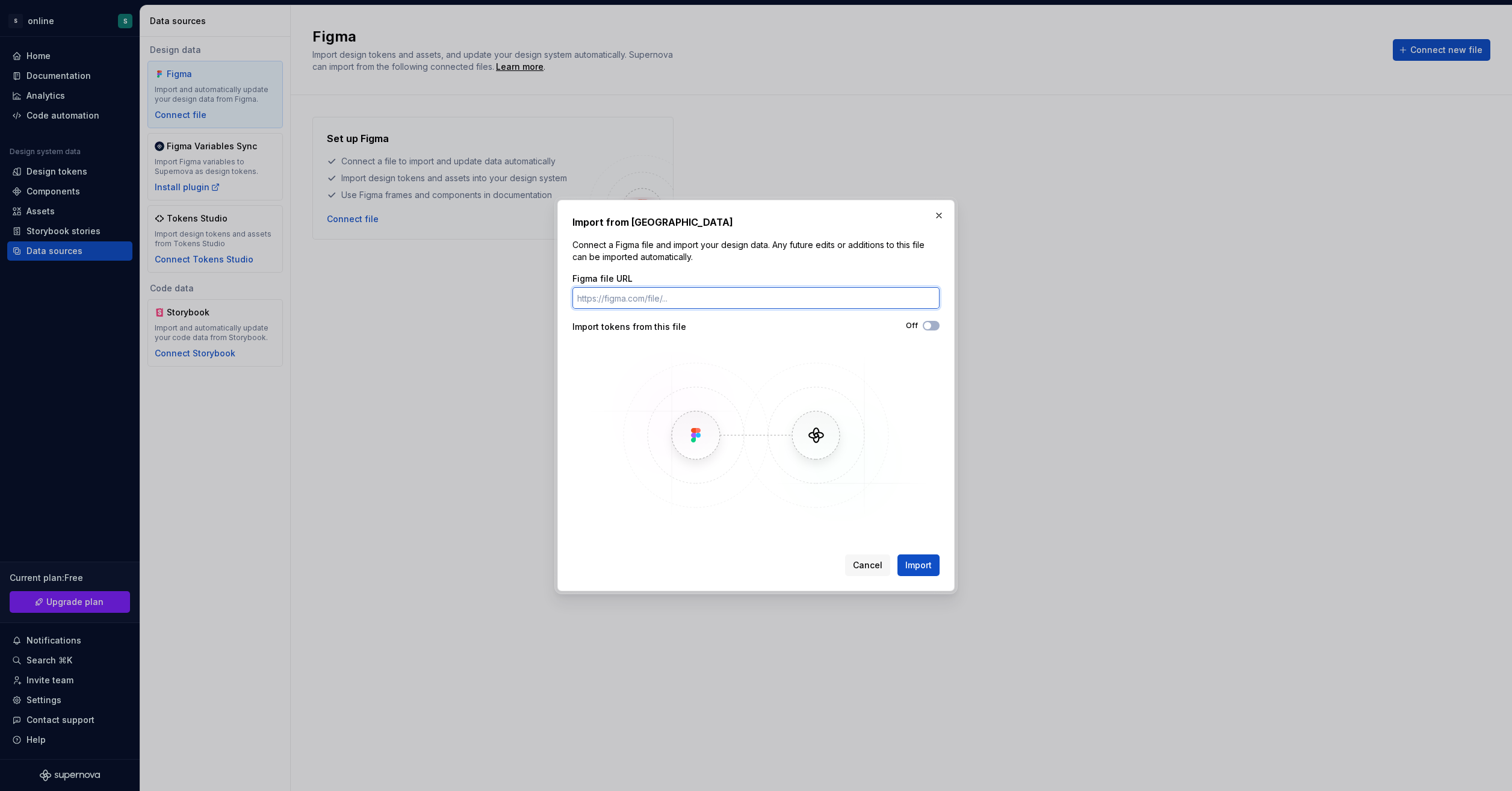
click at [720, 293] on input "Figma file URL" at bounding box center [756, 298] width 367 height 22
paste input "[URL][DOMAIN_NAME]"
type input "[URL][DOMAIN_NAME]"
click at [931, 327] on icon "button" at bounding box center [928, 325] width 10 height 7
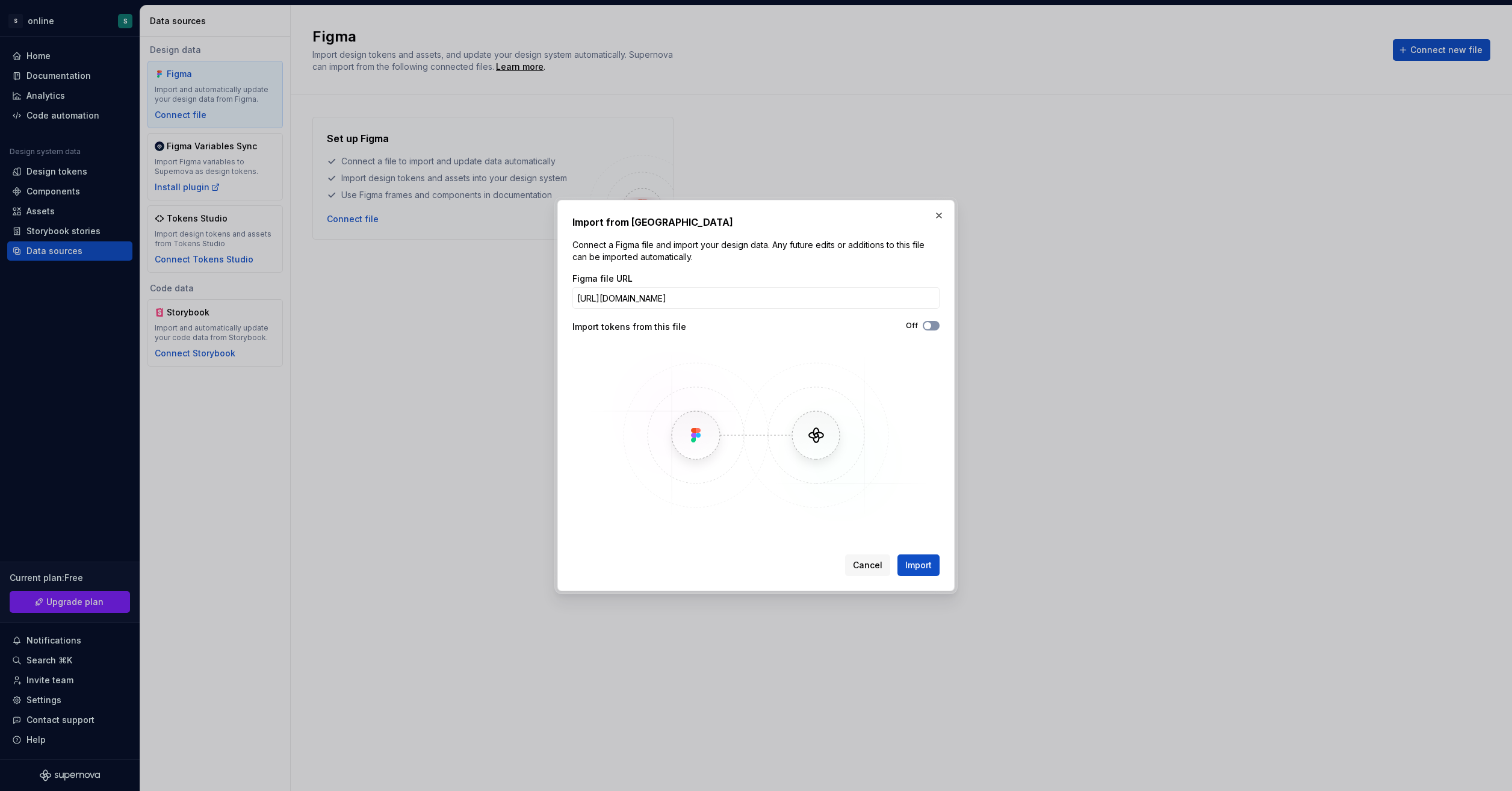
scroll to position [0, 0]
click at [928, 565] on span "Import" at bounding box center [919, 565] width 26 height 12
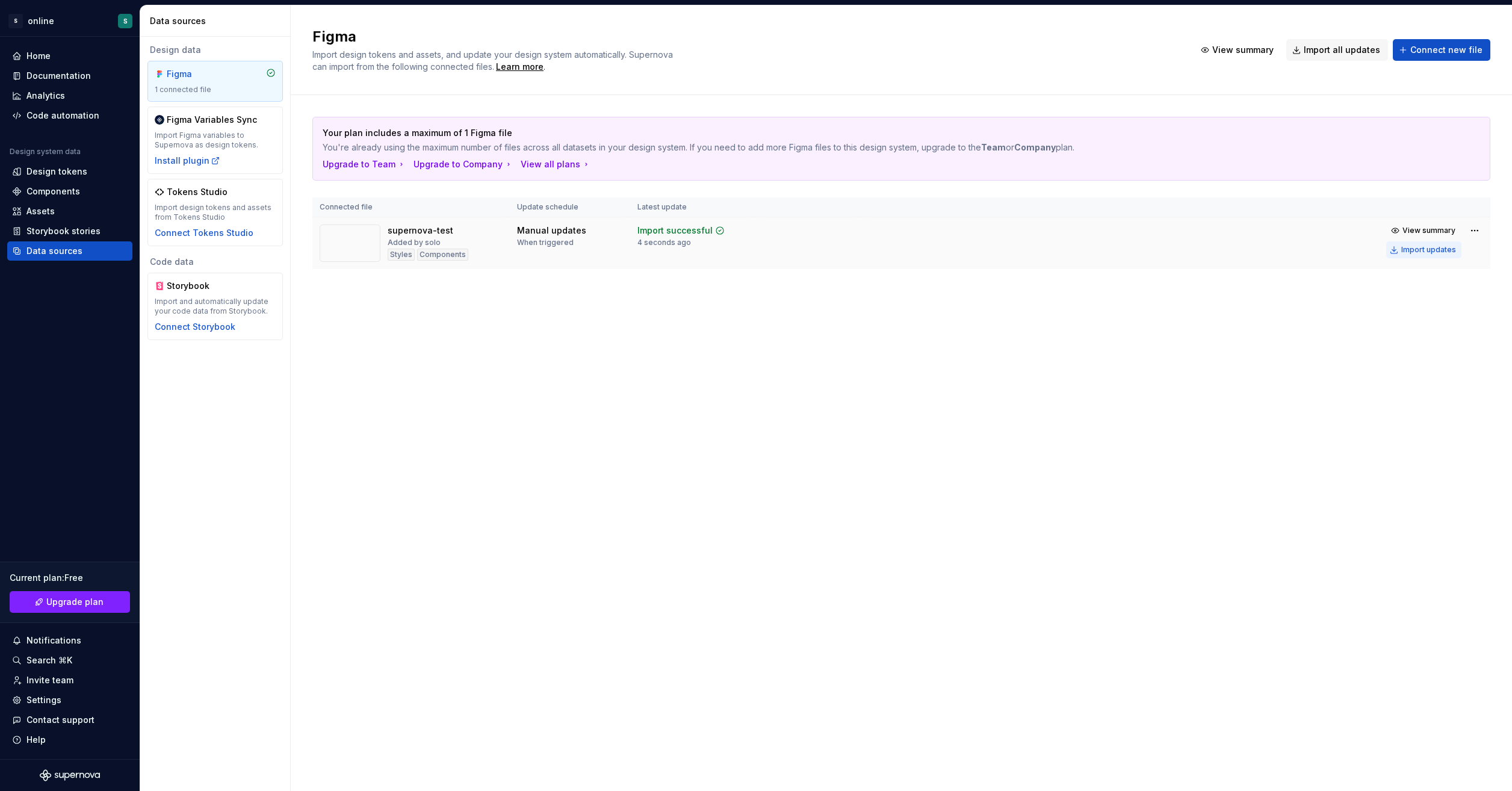
click at [1434, 251] on div "Import updates" at bounding box center [1428, 249] width 55 height 10
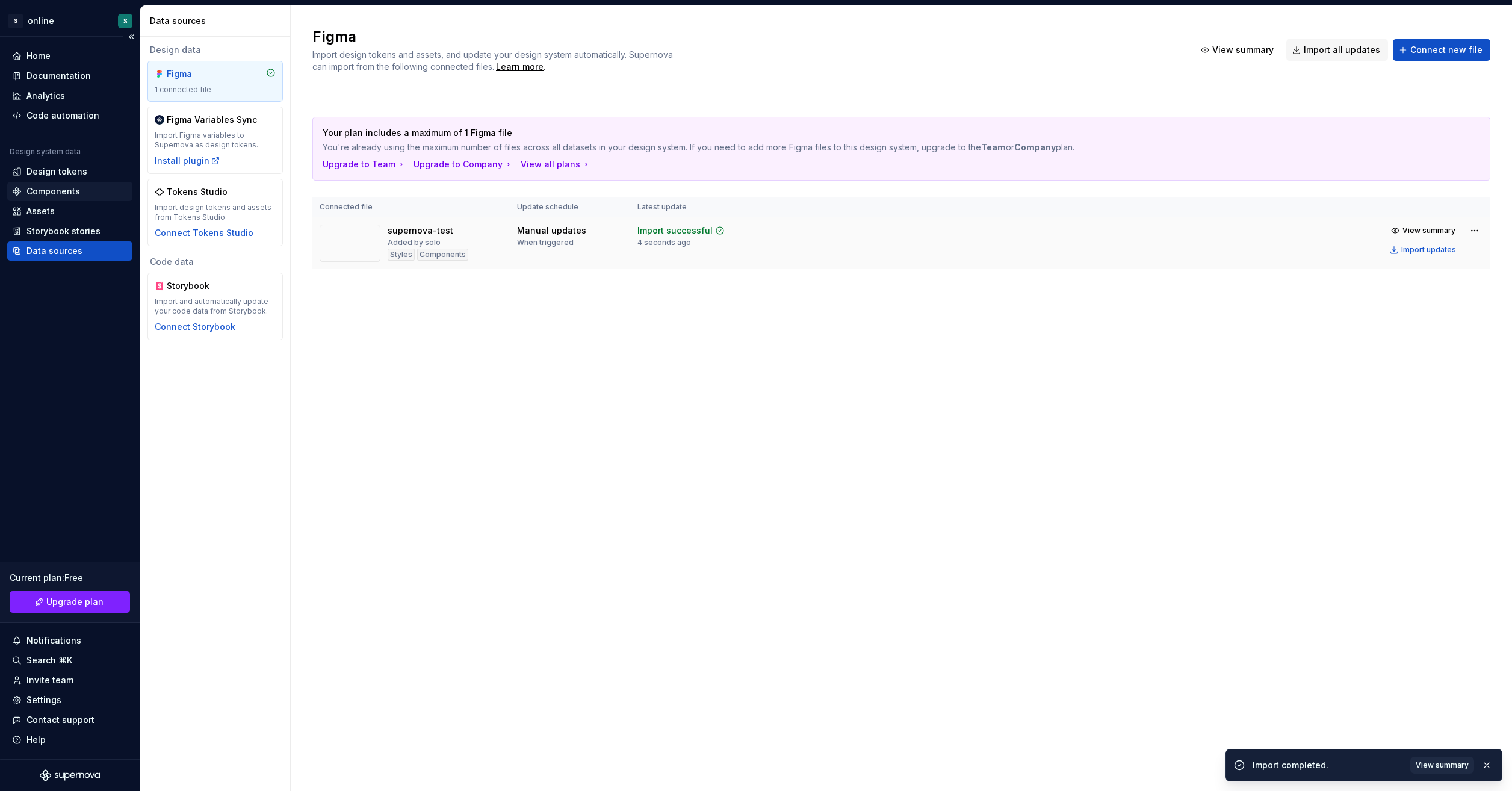
click at [48, 195] on div "Components" at bounding box center [53, 191] width 53 height 12
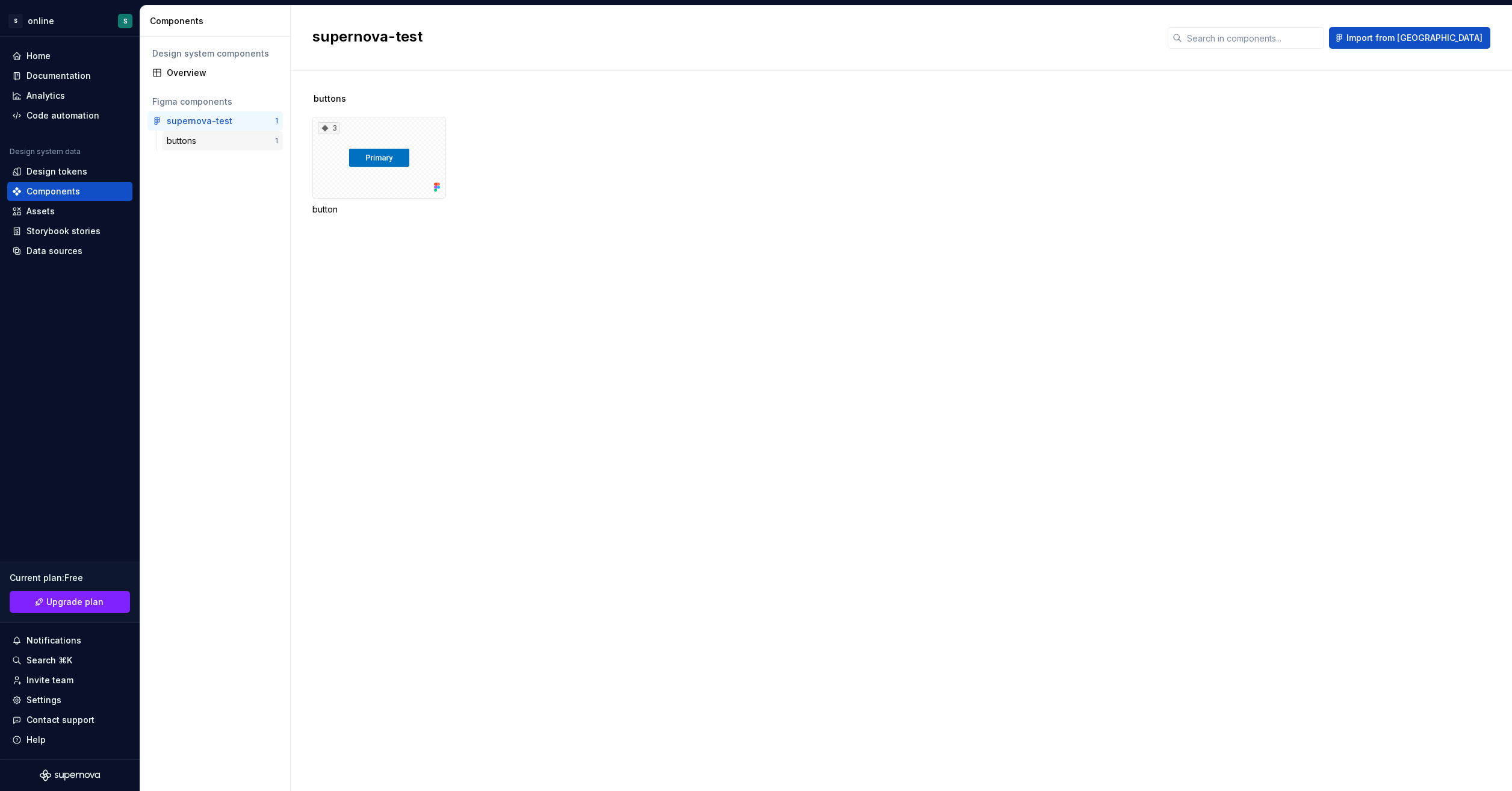
click at [209, 138] on div "buttons" at bounding box center [221, 141] width 109 height 12
click at [400, 111] on div "3" at bounding box center [379, 133] width 134 height 82
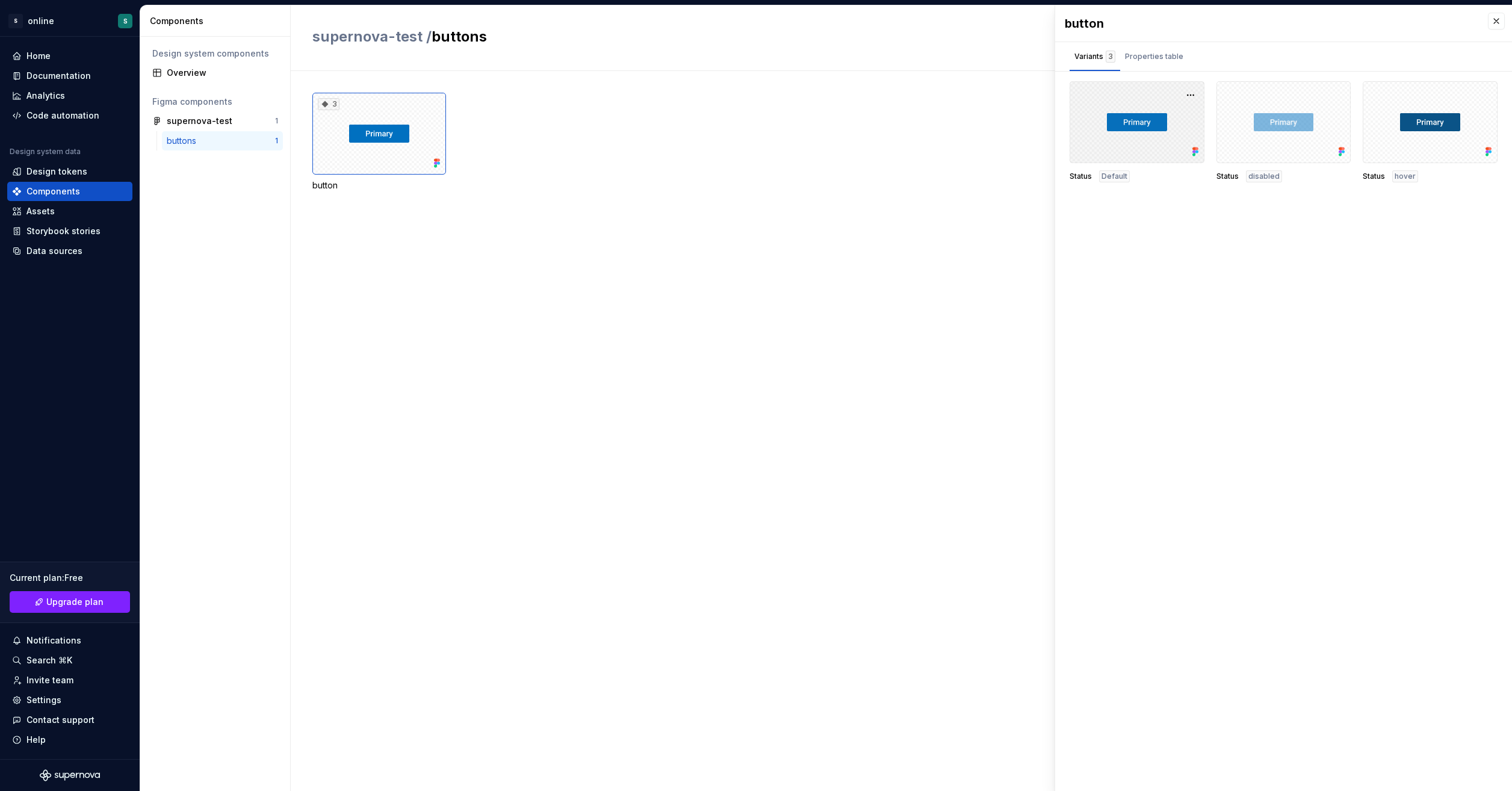
click at [1167, 138] on div at bounding box center [1137, 121] width 135 height 82
click at [1191, 94] on button "button" at bounding box center [1191, 95] width 17 height 17
click at [1365, 290] on div "button Variants 3 Properties table Status Default Status disabled Status hover …" at bounding box center [1284, 398] width 457 height 785
click at [1149, 56] on div "Properties table" at bounding box center [1154, 57] width 59 height 12
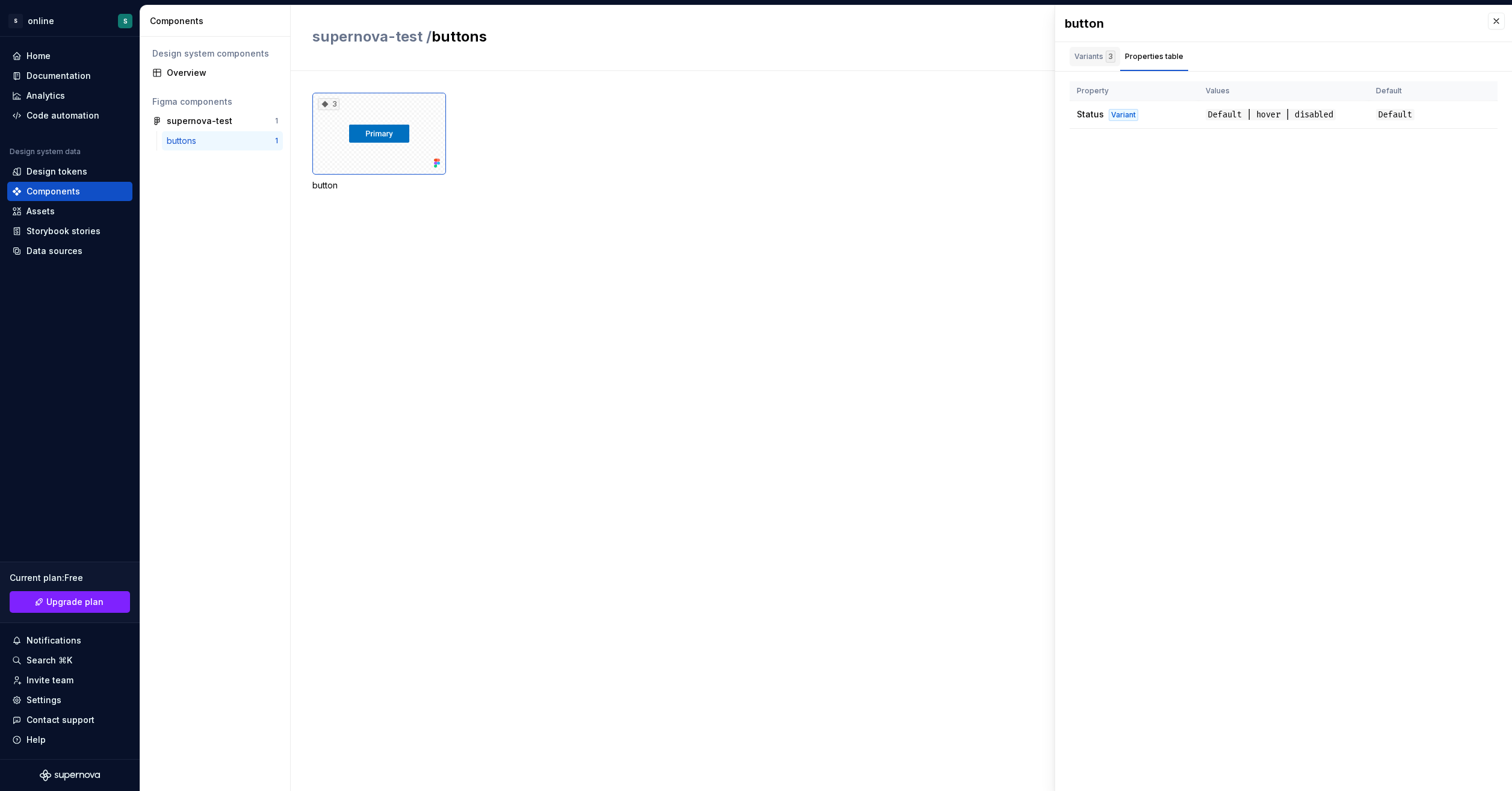
click at [1091, 55] on div "Variants 3" at bounding box center [1095, 57] width 41 height 12
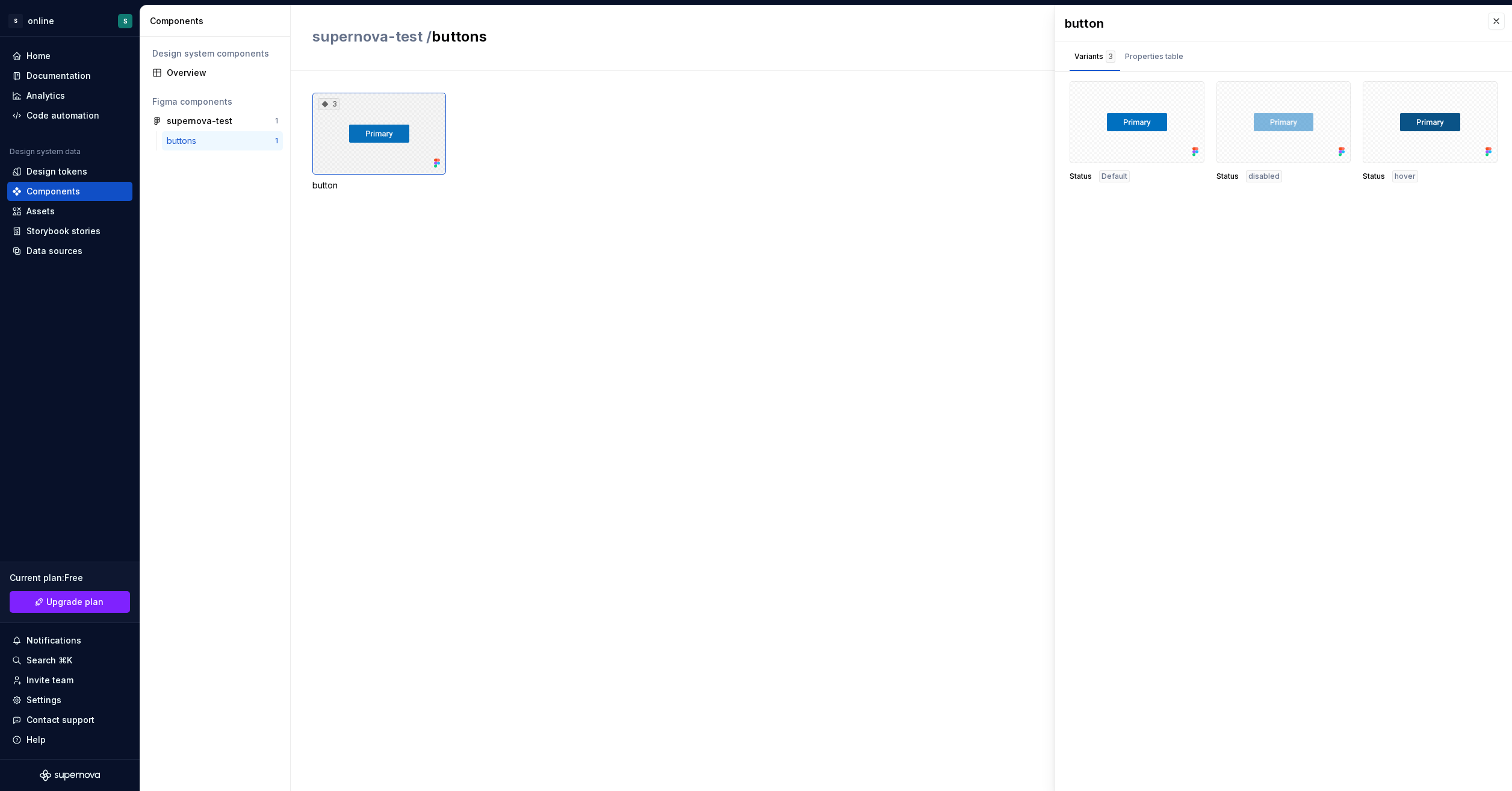
click at [374, 139] on div "3" at bounding box center [379, 133] width 134 height 82
click at [325, 104] on icon at bounding box center [325, 104] width 6 height 6
click at [79, 209] on div "Assets" at bounding box center [70, 211] width 116 height 12
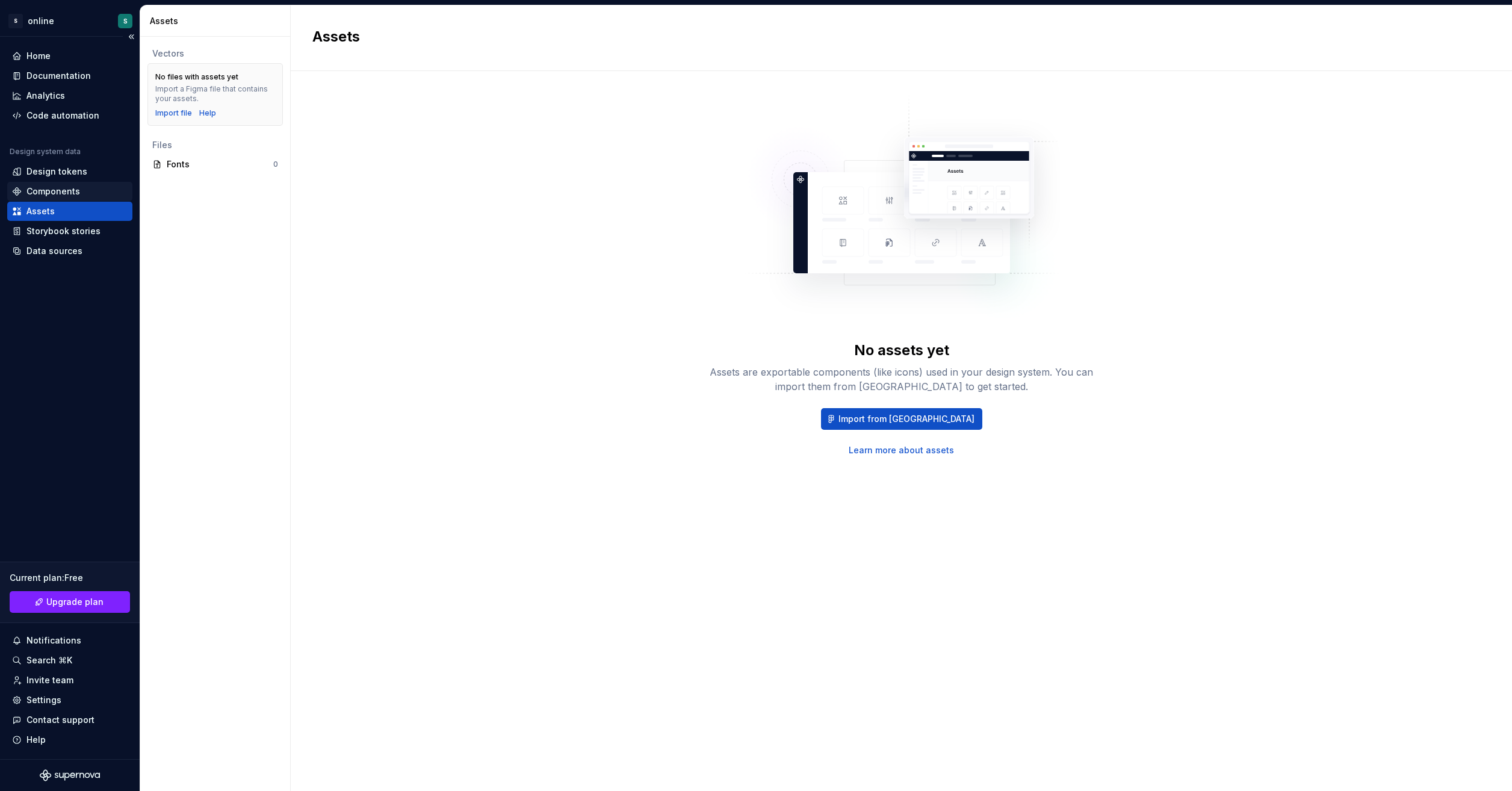
click at [77, 191] on div "Components" at bounding box center [53, 191] width 53 height 12
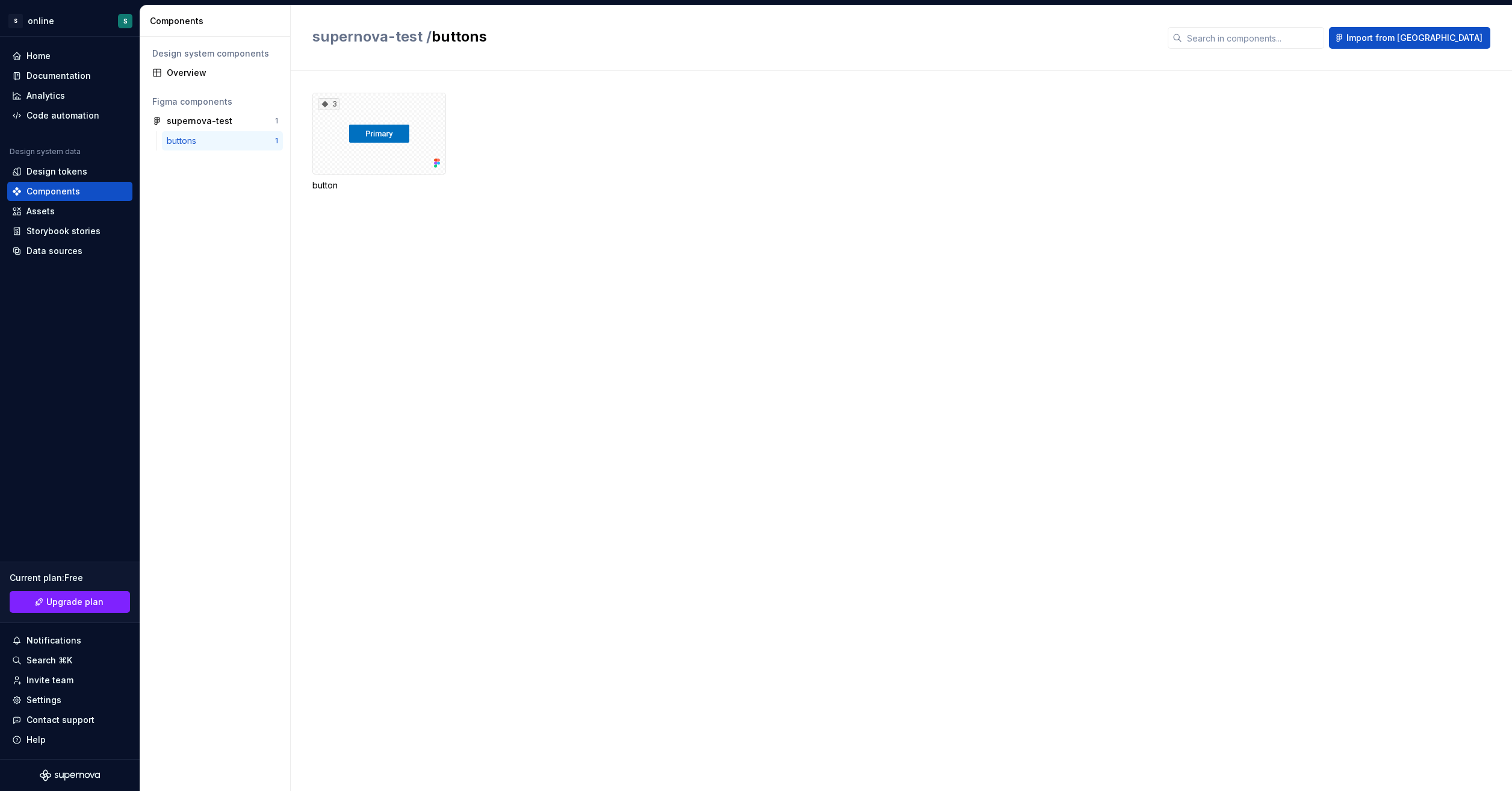
click at [203, 138] on div "buttons" at bounding box center [221, 141] width 109 height 12
click at [379, 148] on div "3" at bounding box center [379, 133] width 134 height 82
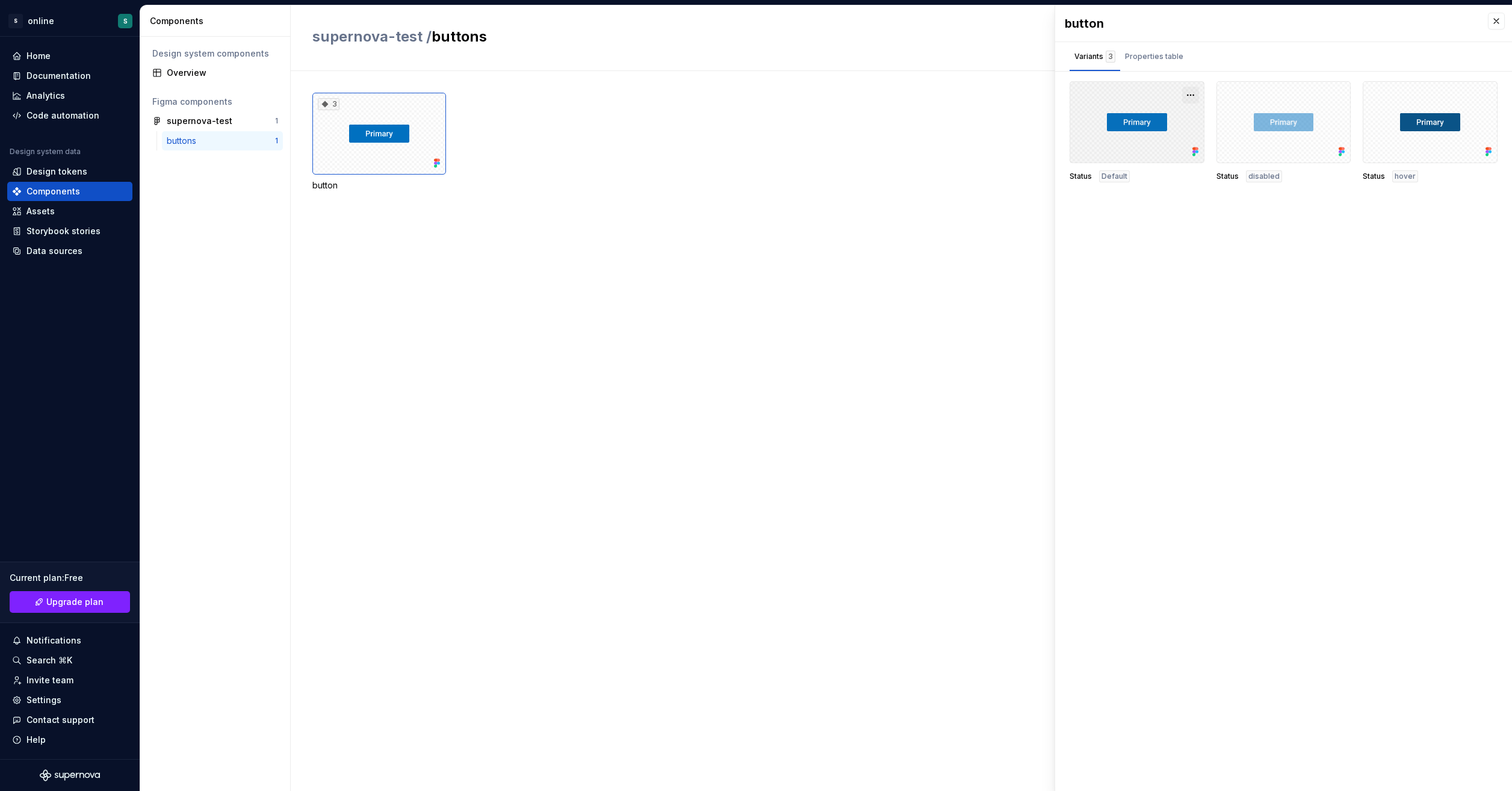
click at [1193, 94] on button "button" at bounding box center [1191, 95] width 17 height 17
click at [1489, 91] on button "button" at bounding box center [1484, 95] width 17 height 17
click at [1419, 283] on div "button Variants 3 Properties table Status Default Status disabled Status hover …" at bounding box center [1284, 398] width 457 height 785
click at [506, 253] on div "3 button" at bounding box center [912, 431] width 1200 height 720
click at [206, 123] on div "supernova-test" at bounding box center [199, 121] width 66 height 12
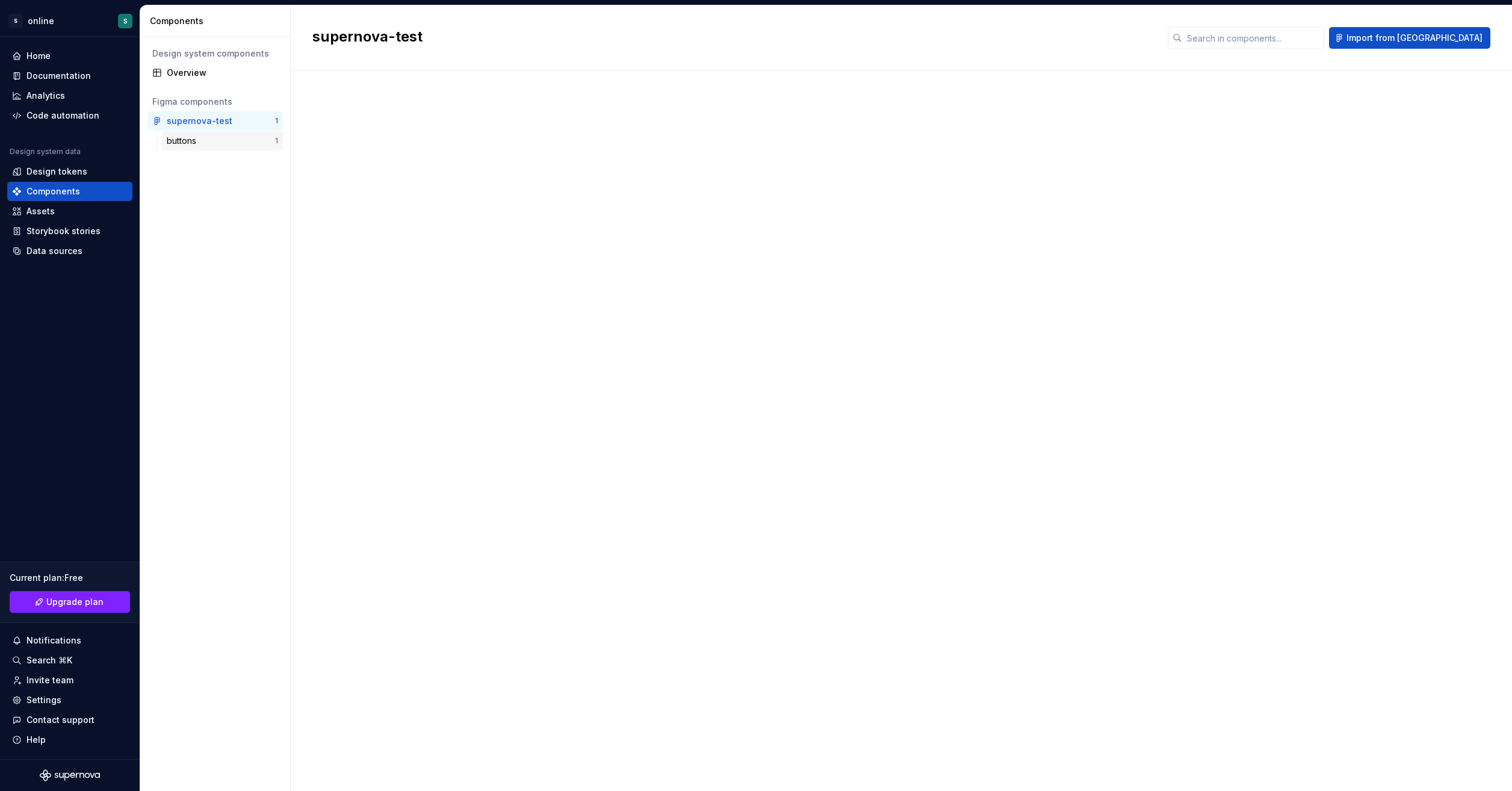
click at [204, 143] on div "buttons" at bounding box center [221, 141] width 109 height 12
click at [211, 76] on div "Overview" at bounding box center [222, 73] width 111 height 12
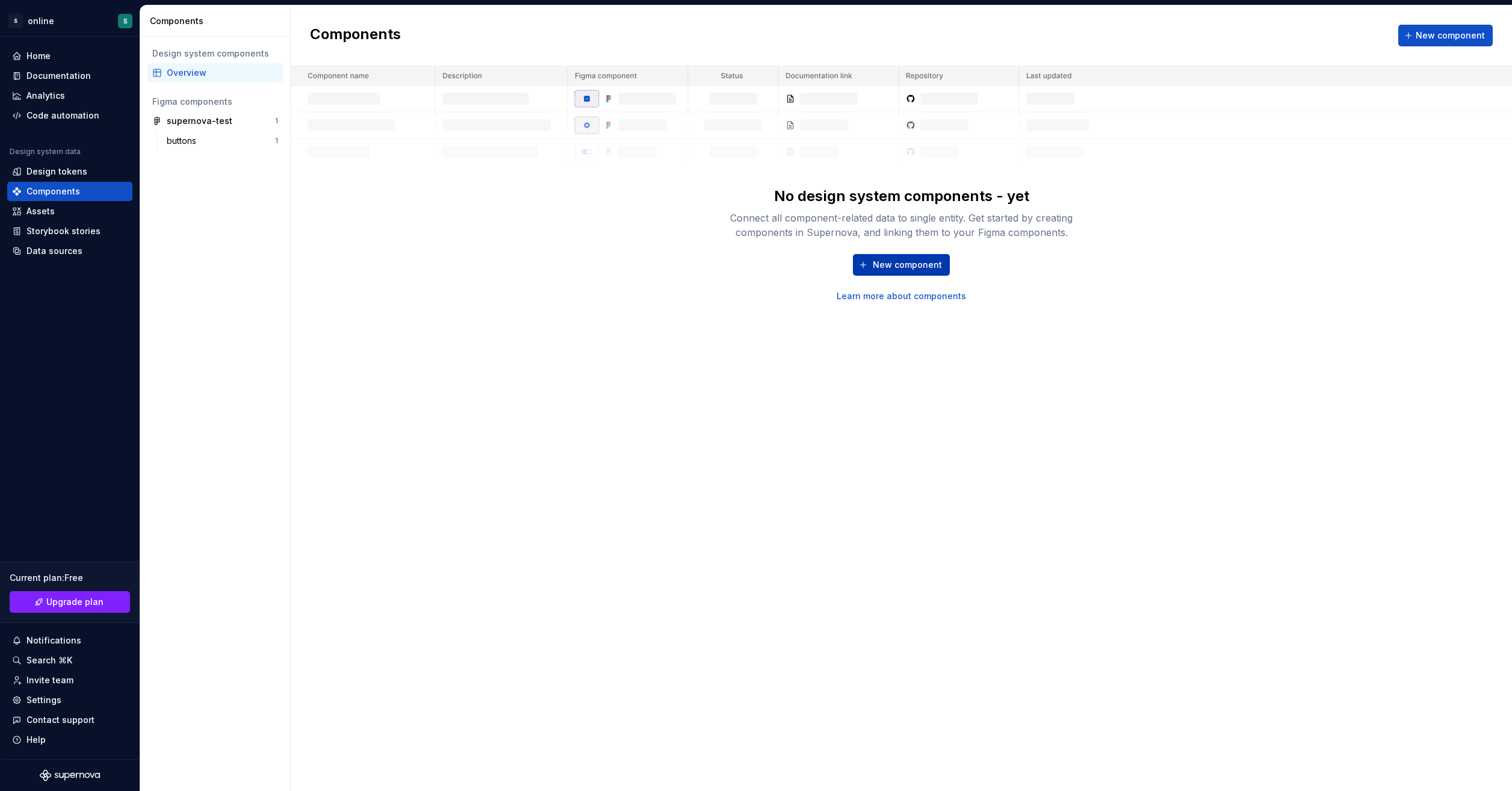
click at [905, 265] on span "New component" at bounding box center [908, 265] width 69 height 12
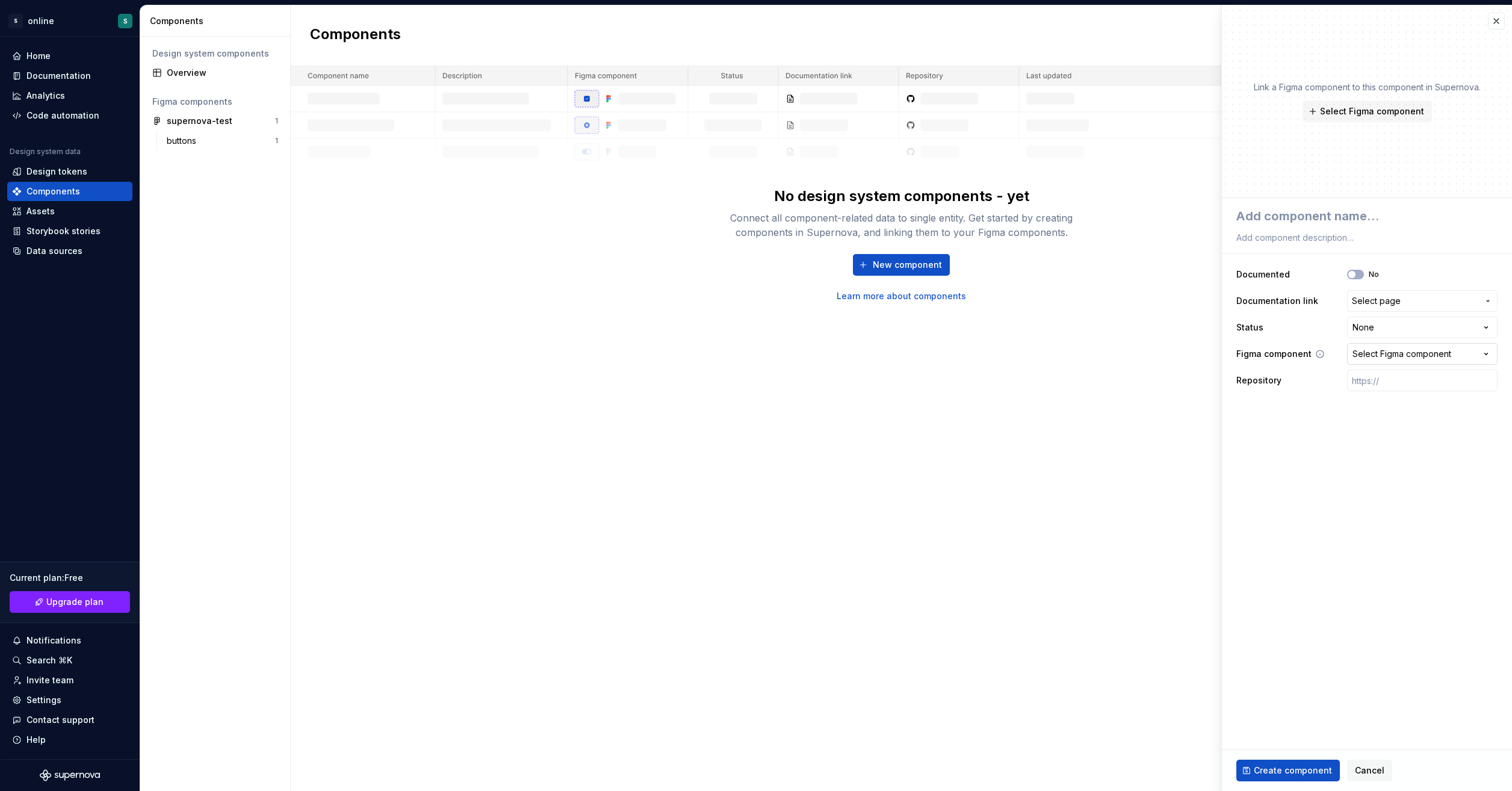
click at [1422, 350] on div "Select Figma component" at bounding box center [1402, 353] width 99 height 12
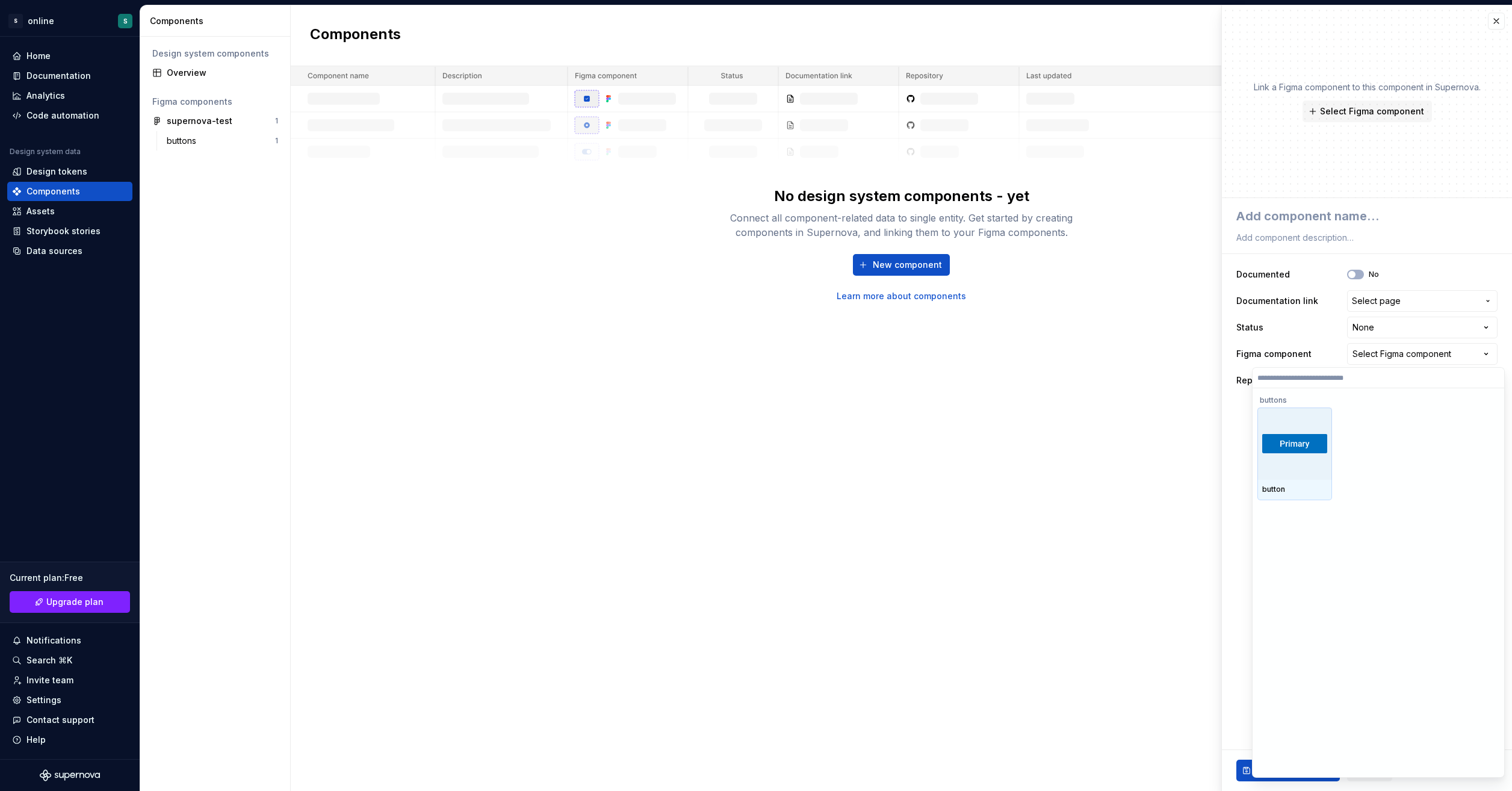
click at [1305, 456] on div at bounding box center [1295, 443] width 75 height 72
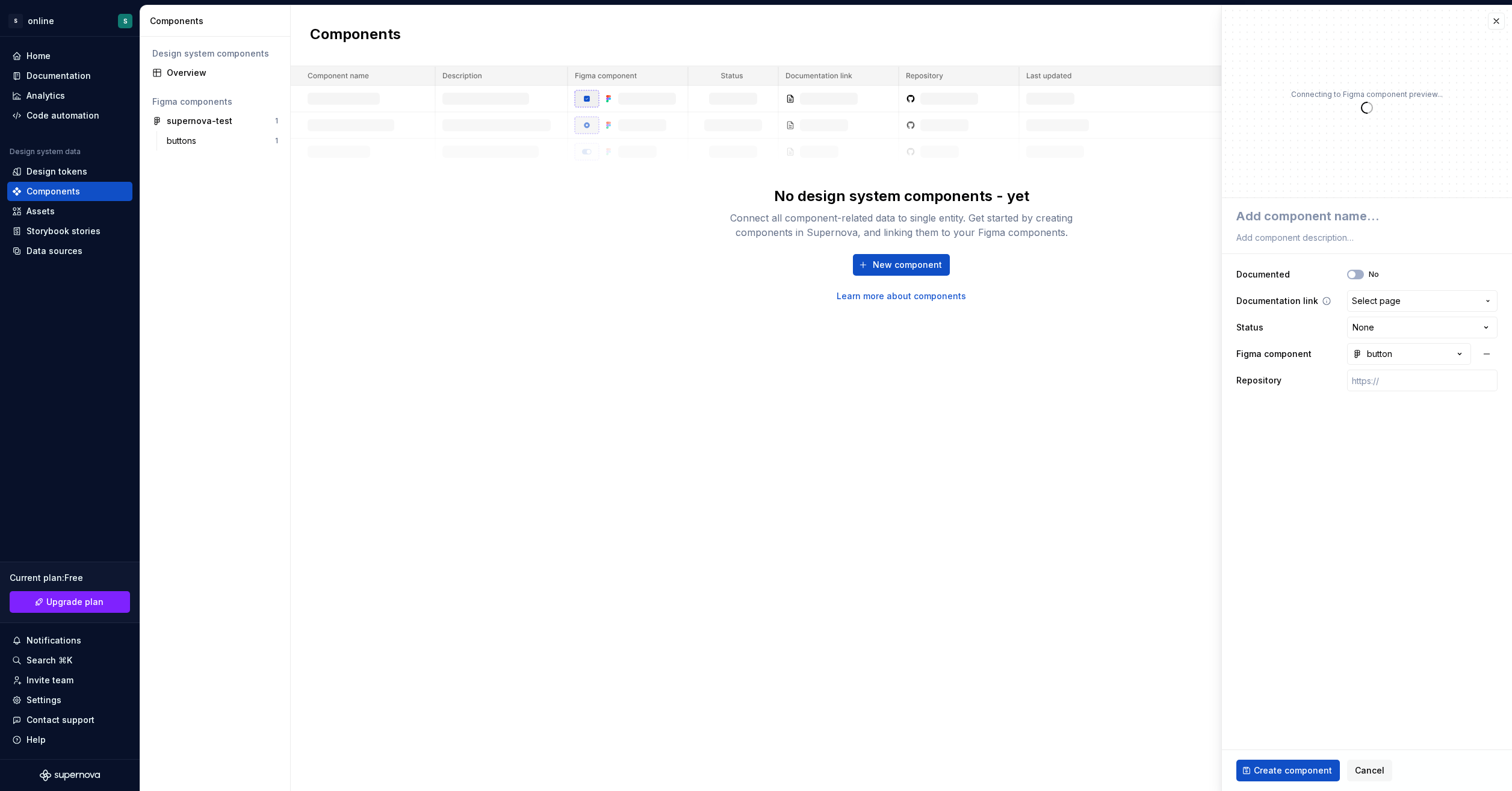
type textarea "*"
click at [1419, 299] on span "Select page" at bounding box center [1415, 301] width 127 height 12
click at [1335, 564] on html "**********" at bounding box center [756, 395] width 1512 height 791
click at [1393, 325] on html "**********" at bounding box center [756, 395] width 1512 height 791
select select "**********"
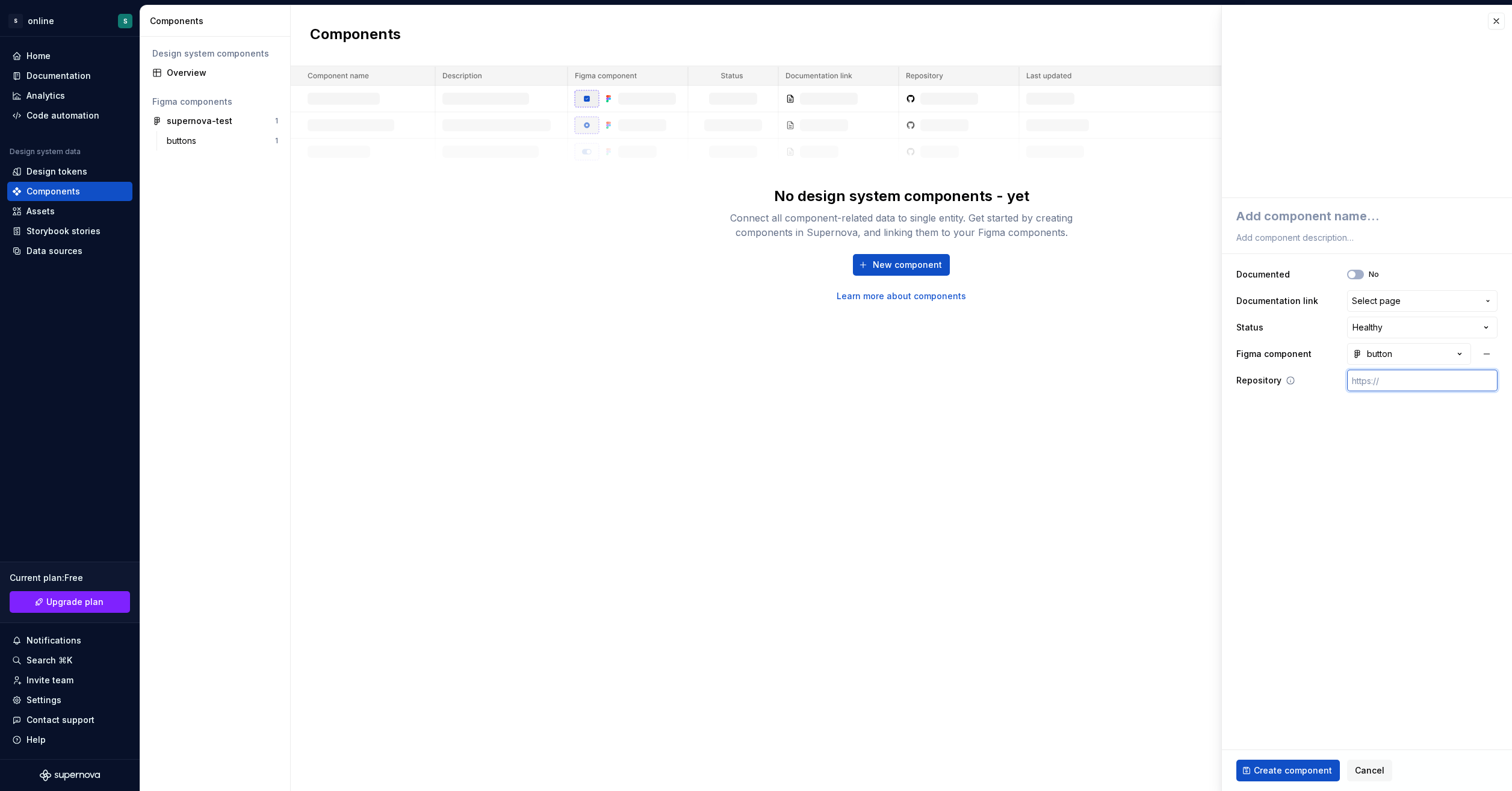
click at [1407, 384] on input "text" at bounding box center [1423, 380] width 150 height 22
type textarea "*"
click at [1374, 225] on textarea at bounding box center [1365, 216] width 261 height 22
type textarea "B"
type textarea "*"
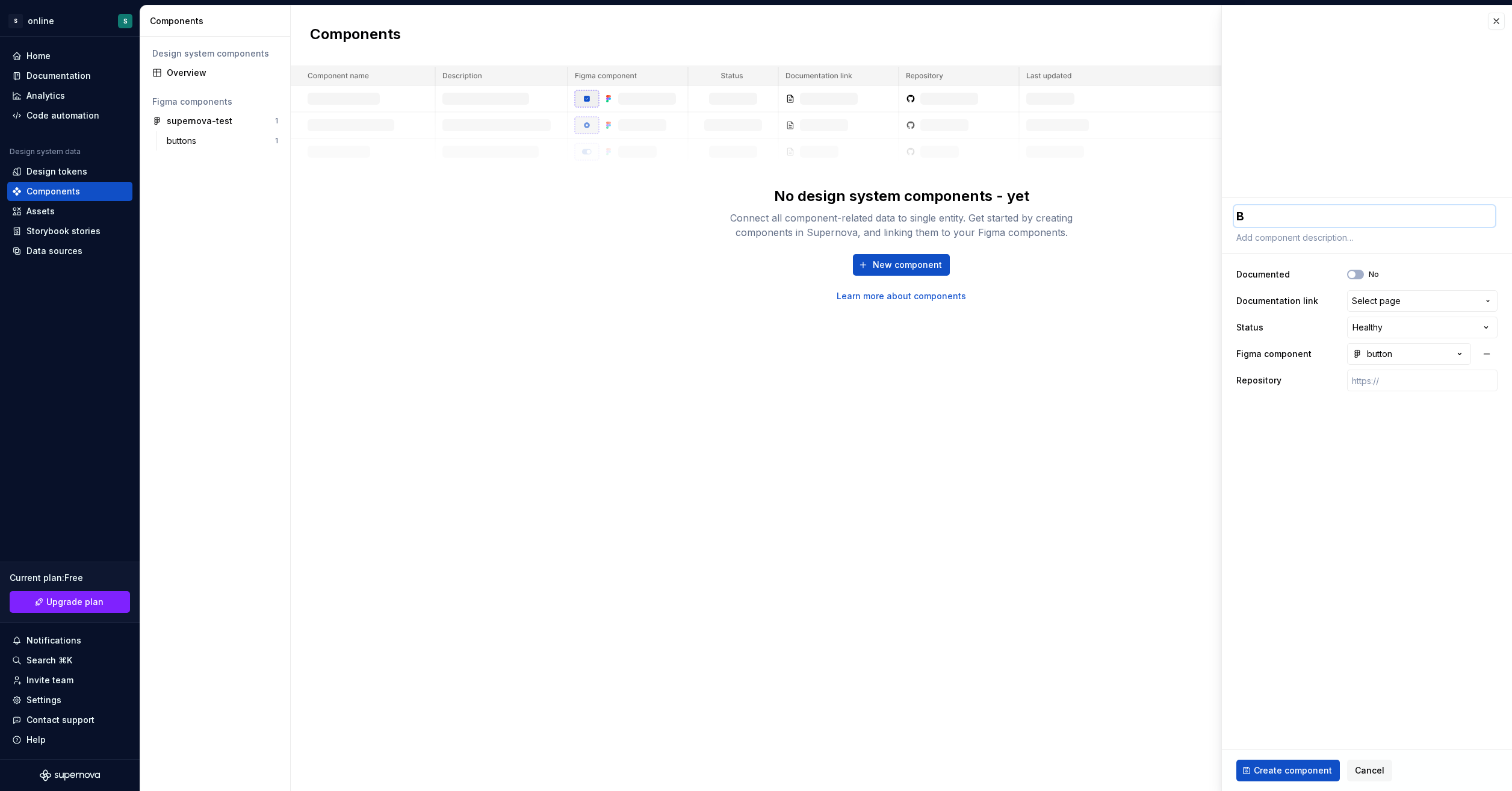
type textarea "Bu"
type textarea "*"
type textarea "But"
type textarea "*"
type textarea "Butt"
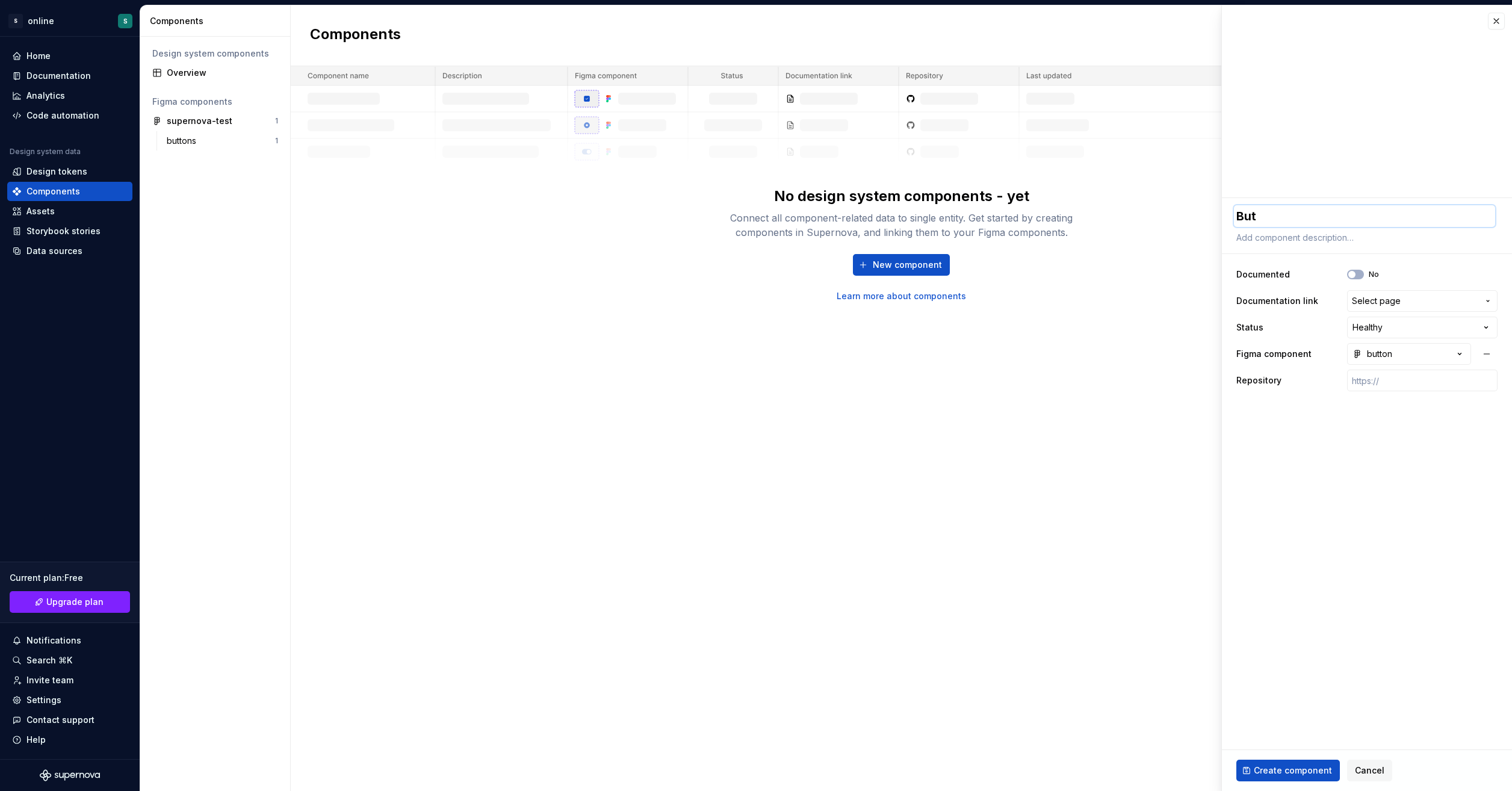
type textarea "*"
type textarea "Butto"
type textarea "*"
type textarea "Button"
type textarea "*"
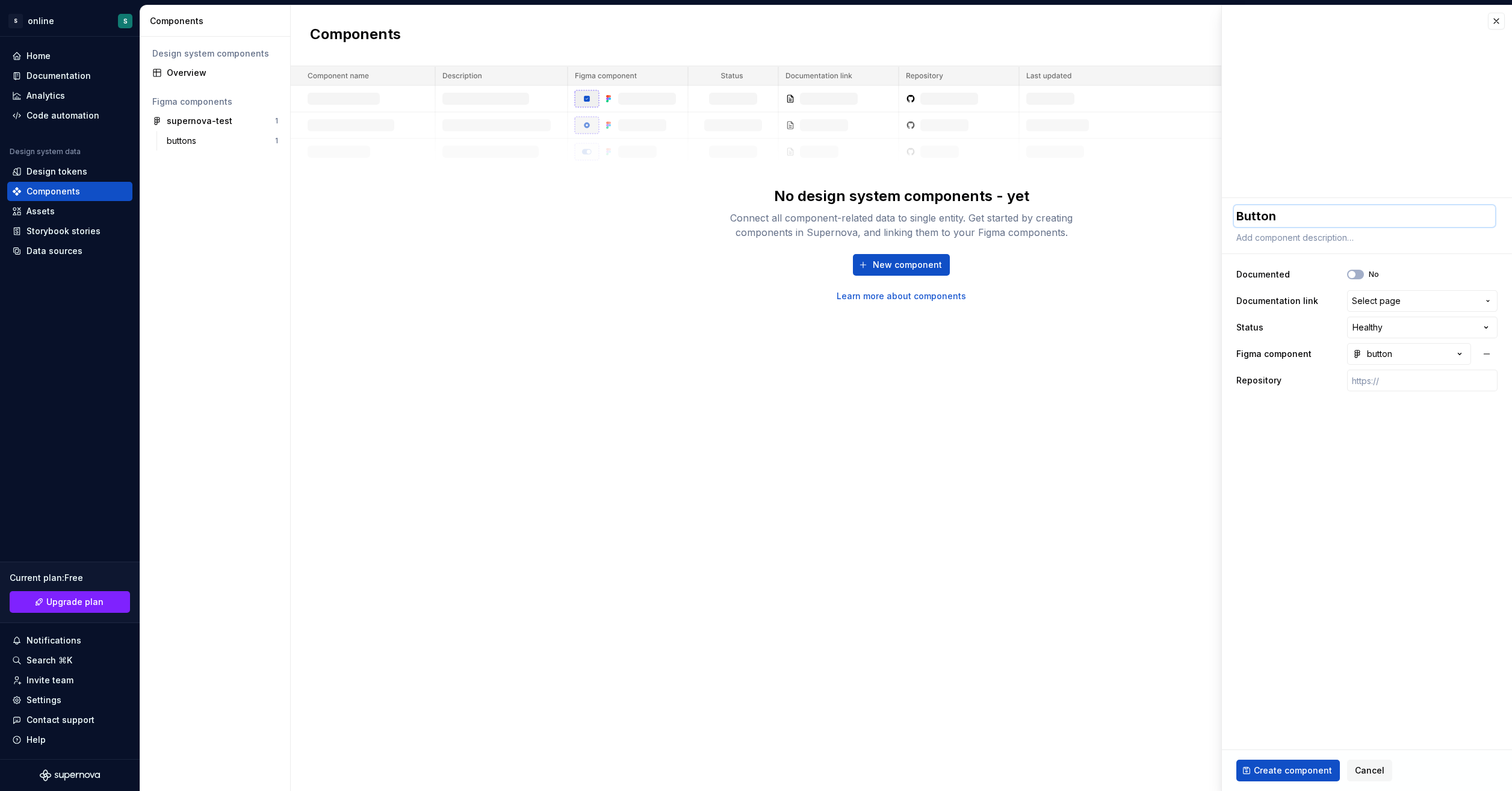
type textarea "Buttons"
type textarea "*"
type textarea "Buttons"
click at [1277, 768] on span "Create component" at bounding box center [1293, 770] width 78 height 12
type textarea "*"
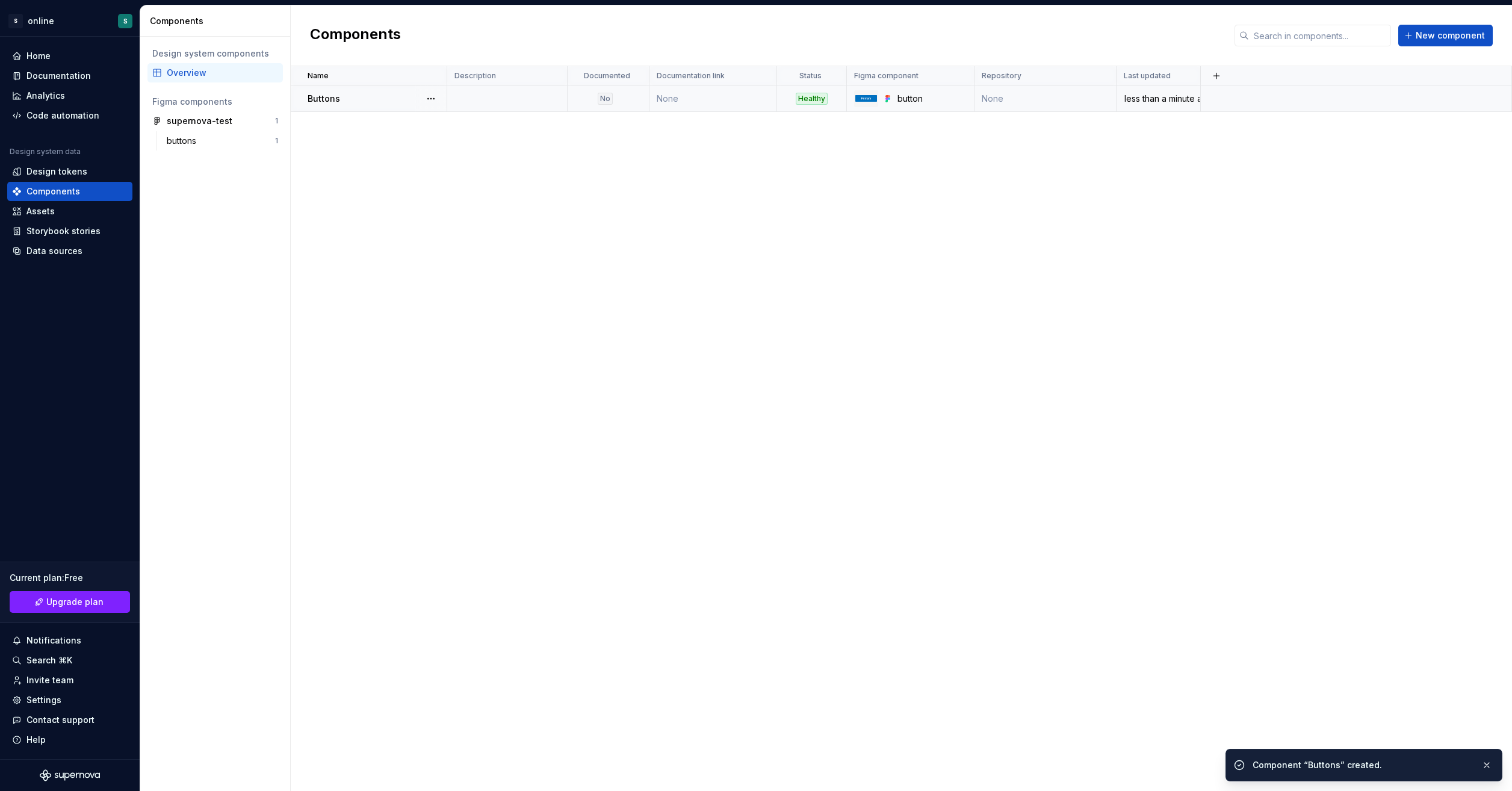
click at [1155, 95] on div "less than a minute ago" at bounding box center [1158, 98] width 82 height 12
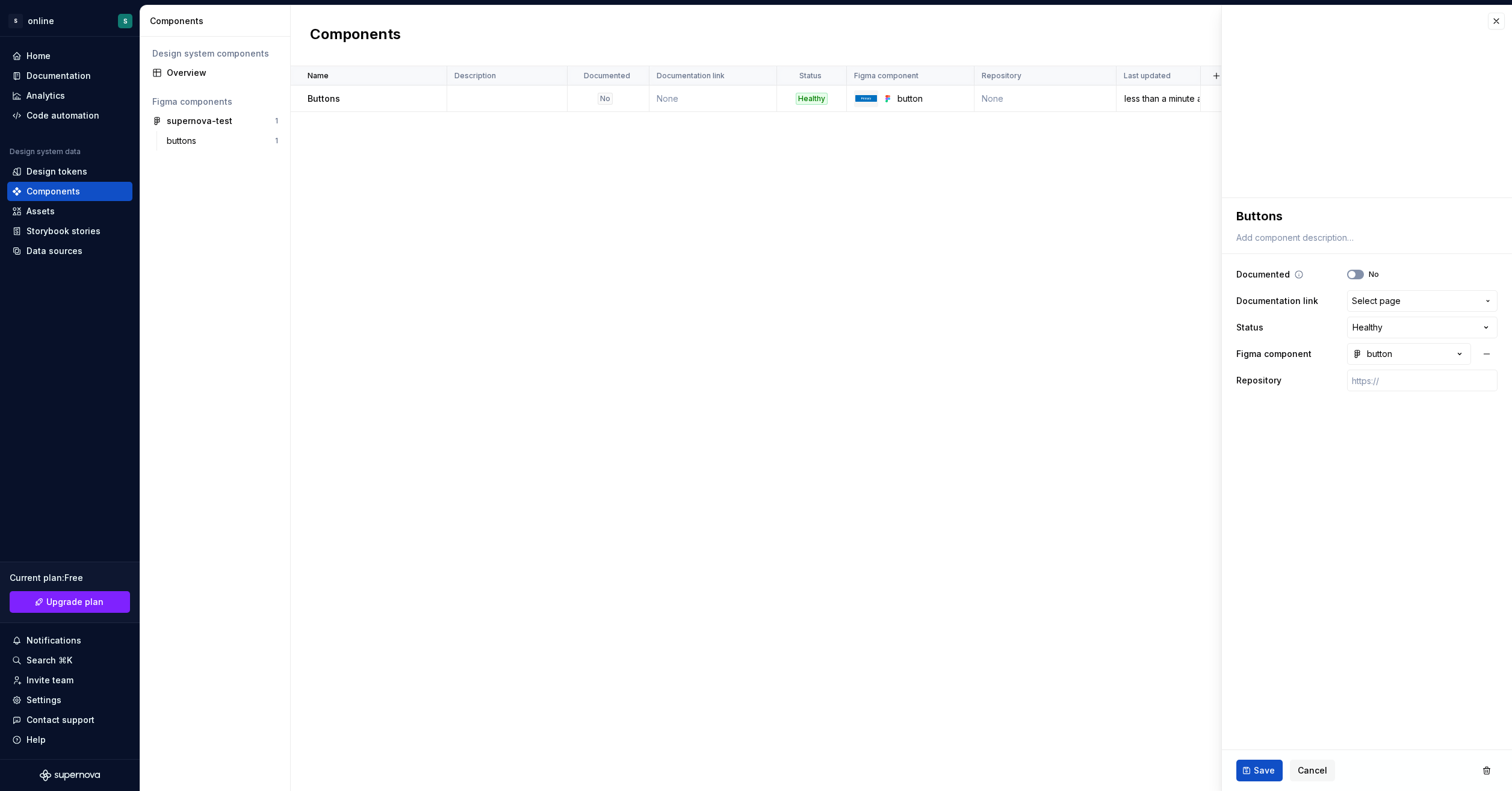
click at [1360, 273] on button "No" at bounding box center [1356, 274] width 17 height 10
click at [1263, 774] on span "Save" at bounding box center [1264, 770] width 21 height 12
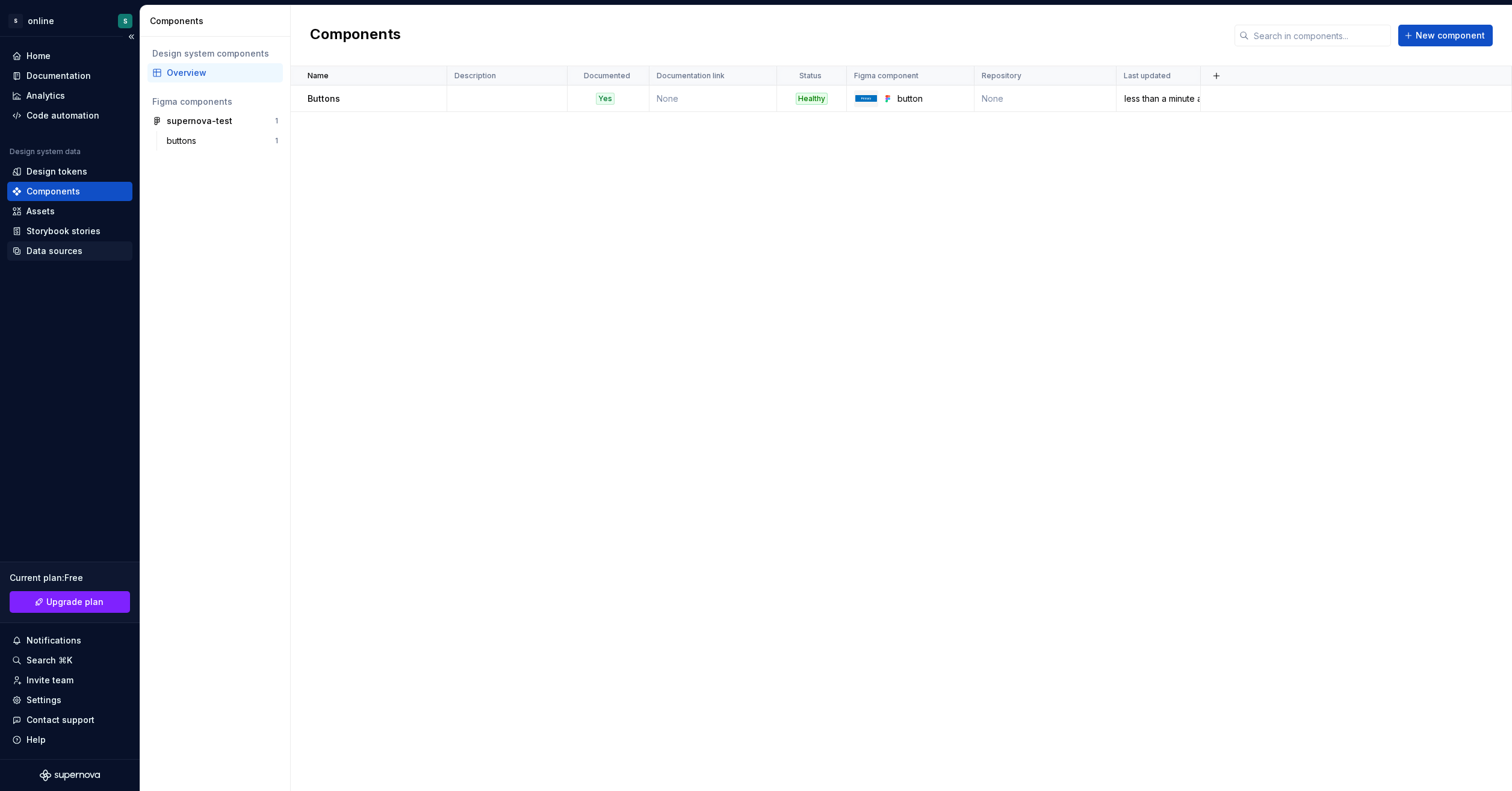
click at [82, 251] on div "Data sources" at bounding box center [70, 251] width 116 height 12
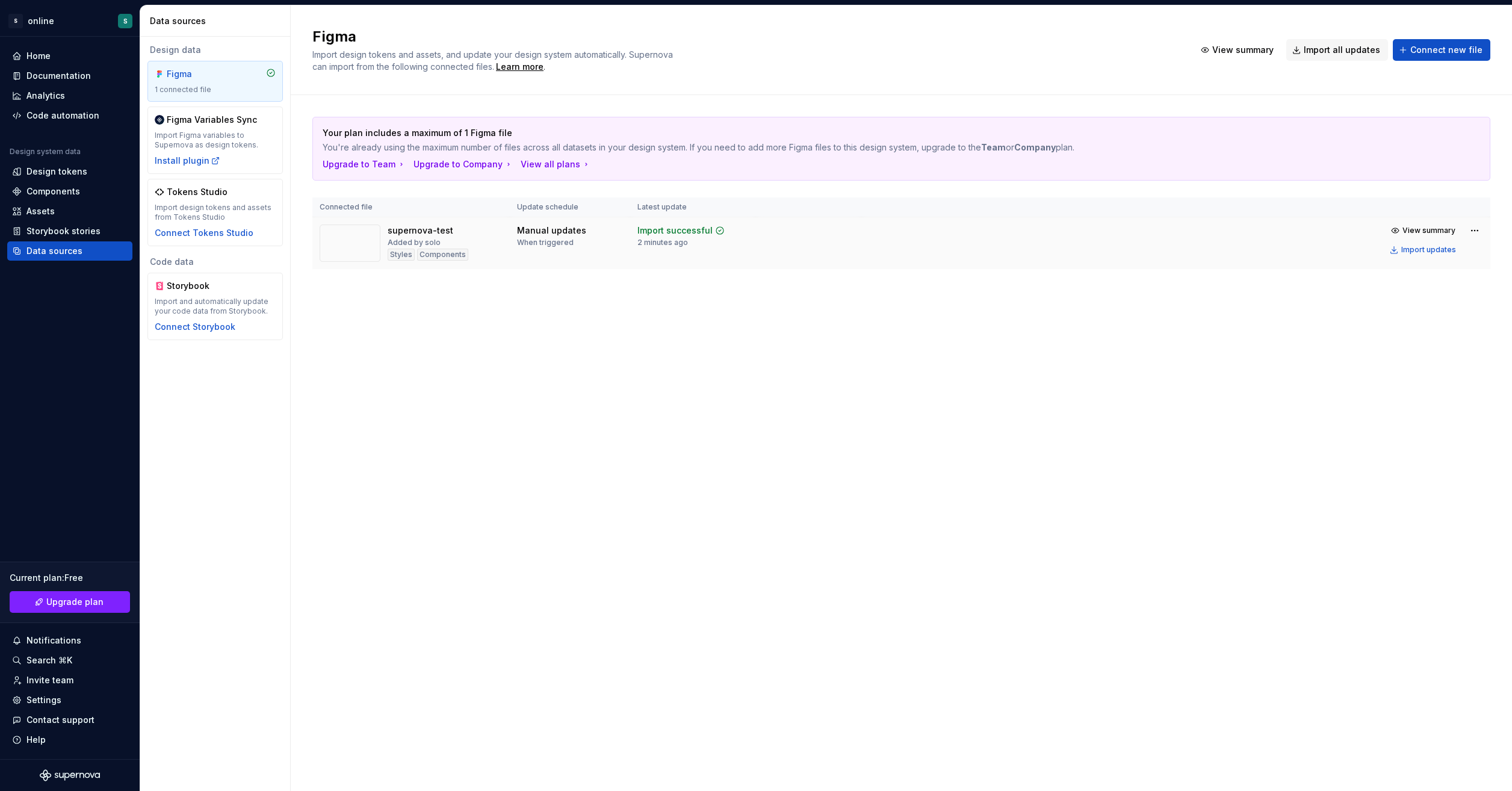
click at [593, 254] on td "Manual updates When triggered" at bounding box center [570, 243] width 120 height 52
click at [1476, 229] on html "S online S Home Documentation Analytics Code automation Design system data Desi…" at bounding box center [756, 395] width 1512 height 791
click at [995, 316] on html "S online S Home Documentation Analytics Code automation Design system data Desi…" at bounding box center [756, 395] width 1512 height 791
click at [224, 159] on div "Figma Variables Sync Import Figma variables to Supernova as design tokens. Inst…" at bounding box center [215, 140] width 121 height 53
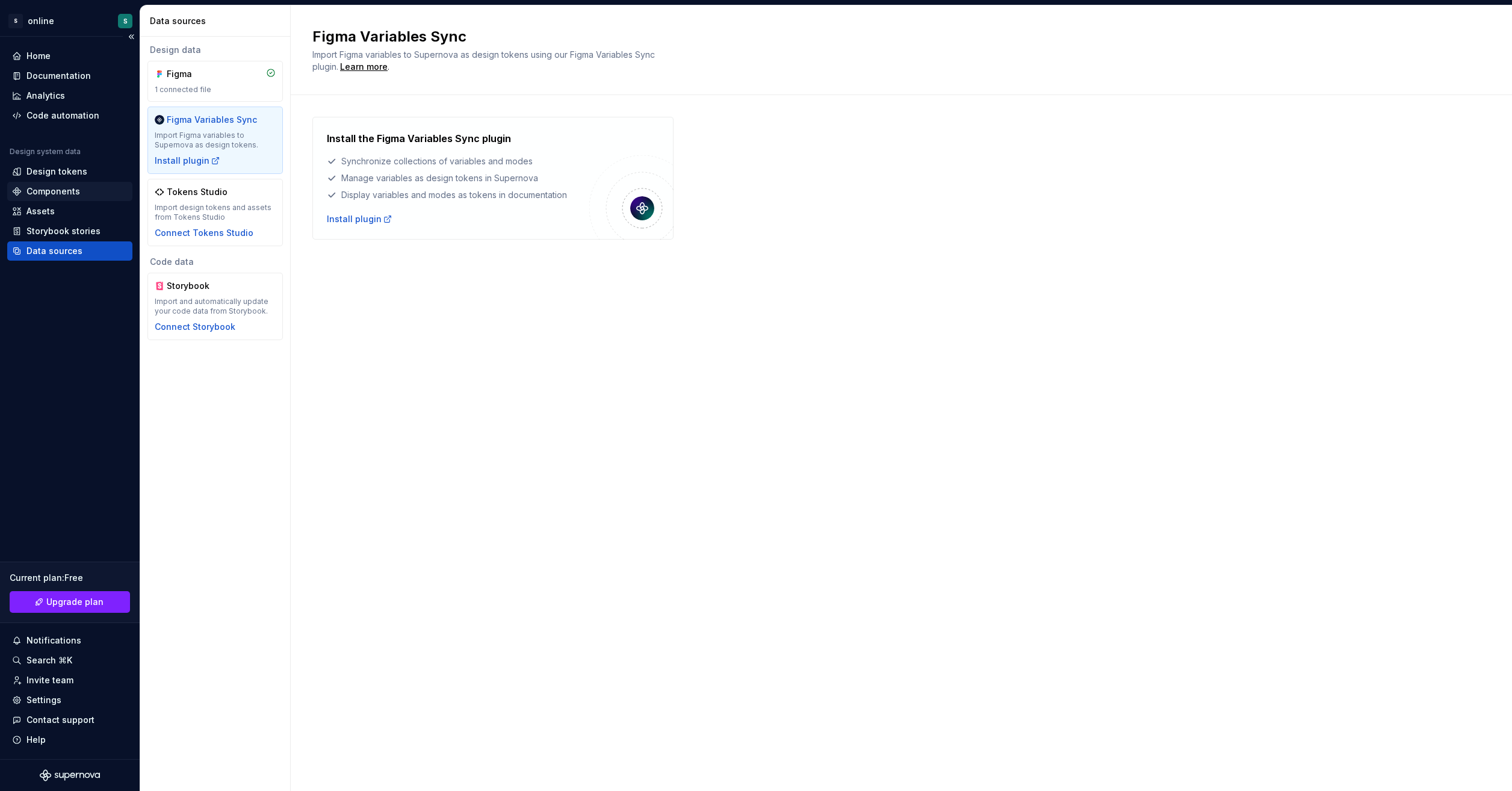
click at [83, 190] on div "Components" at bounding box center [70, 191] width 116 height 12
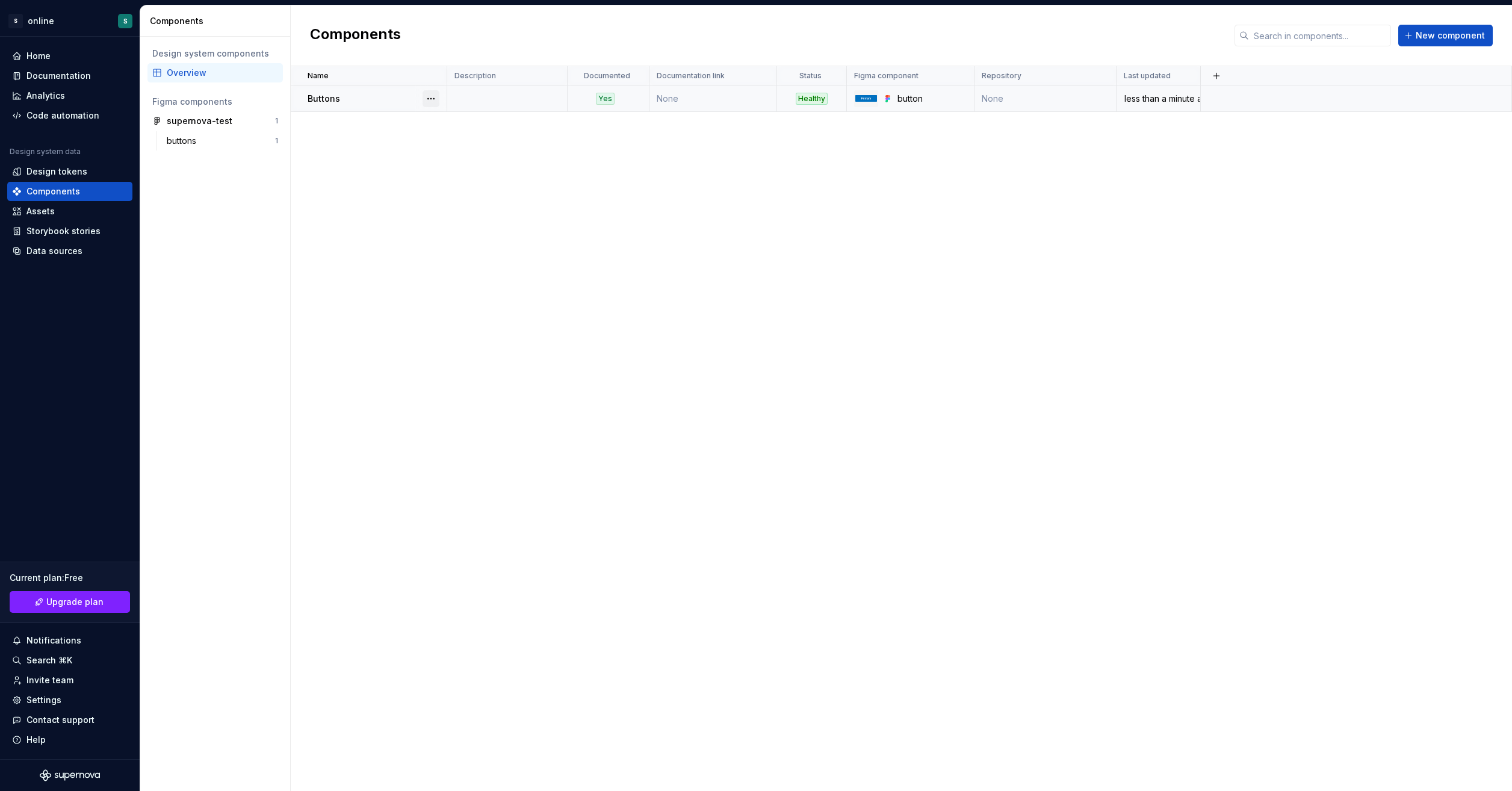
click at [433, 97] on button "button" at bounding box center [431, 98] width 17 height 17
click at [478, 119] on div "Open component detail" at bounding box center [494, 121] width 100 height 12
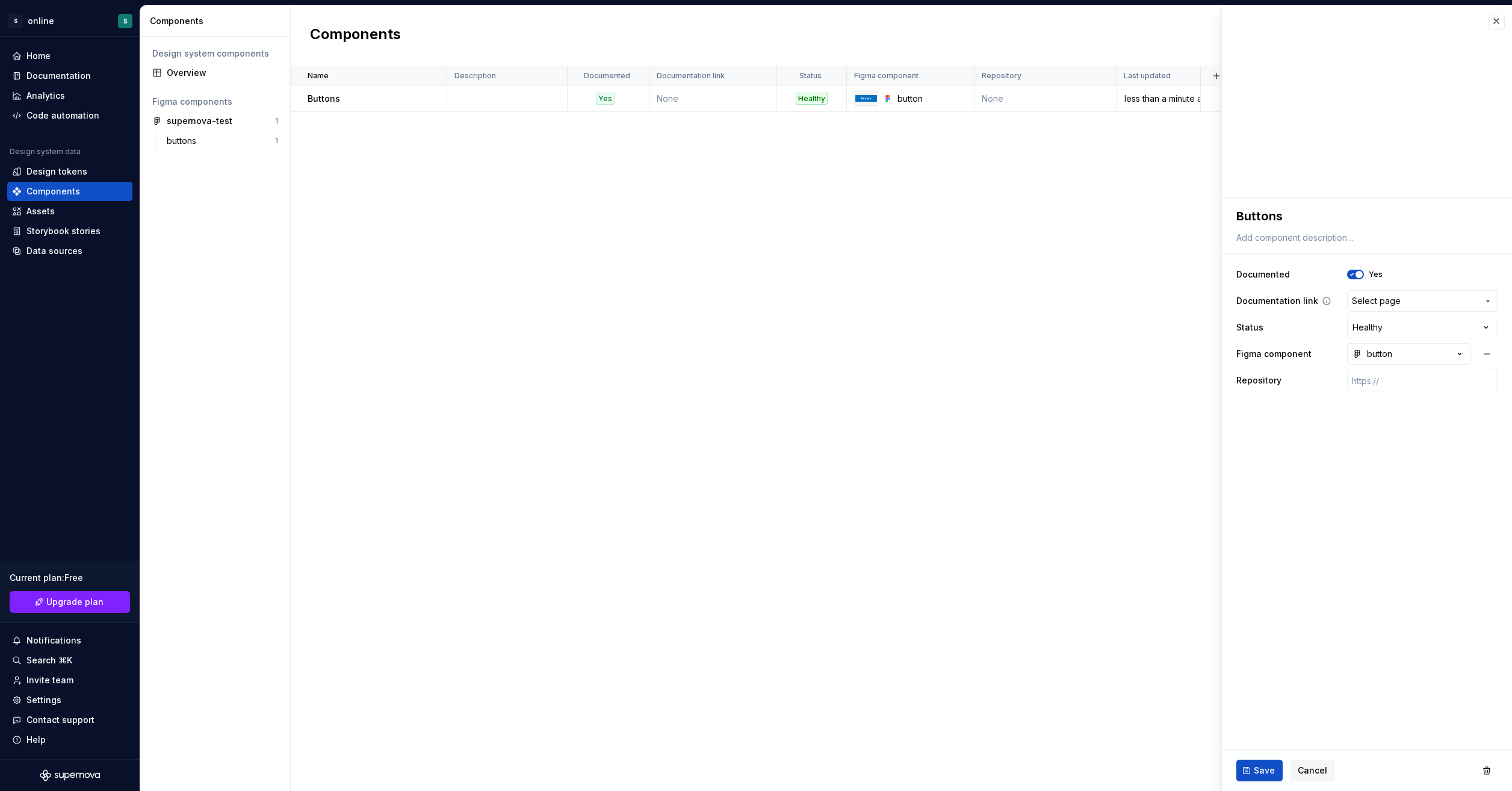
click at [1416, 297] on span "Select page" at bounding box center [1415, 301] width 127 height 12
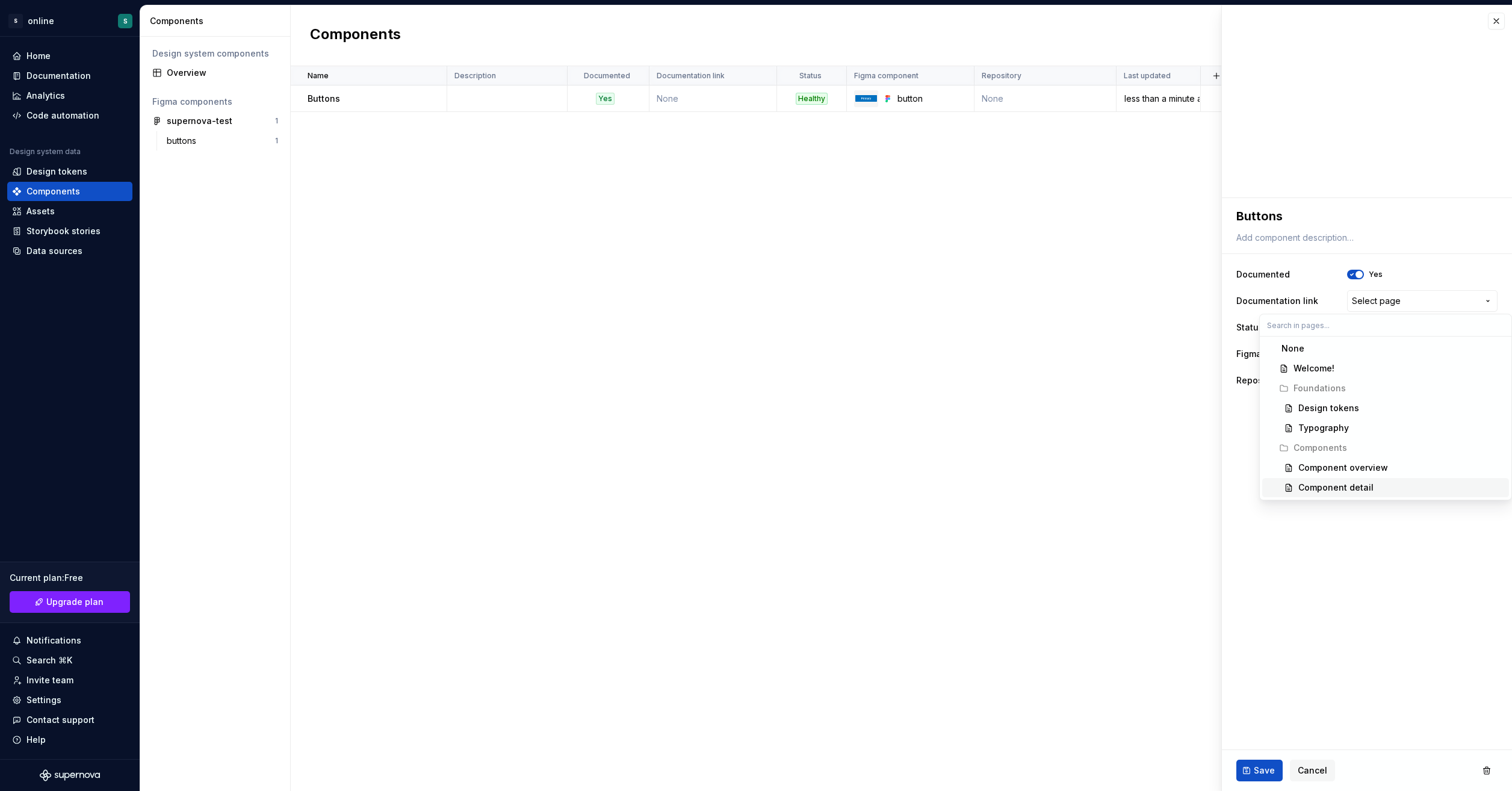
click at [1361, 483] on div "Component detail" at bounding box center [1336, 487] width 75 height 12
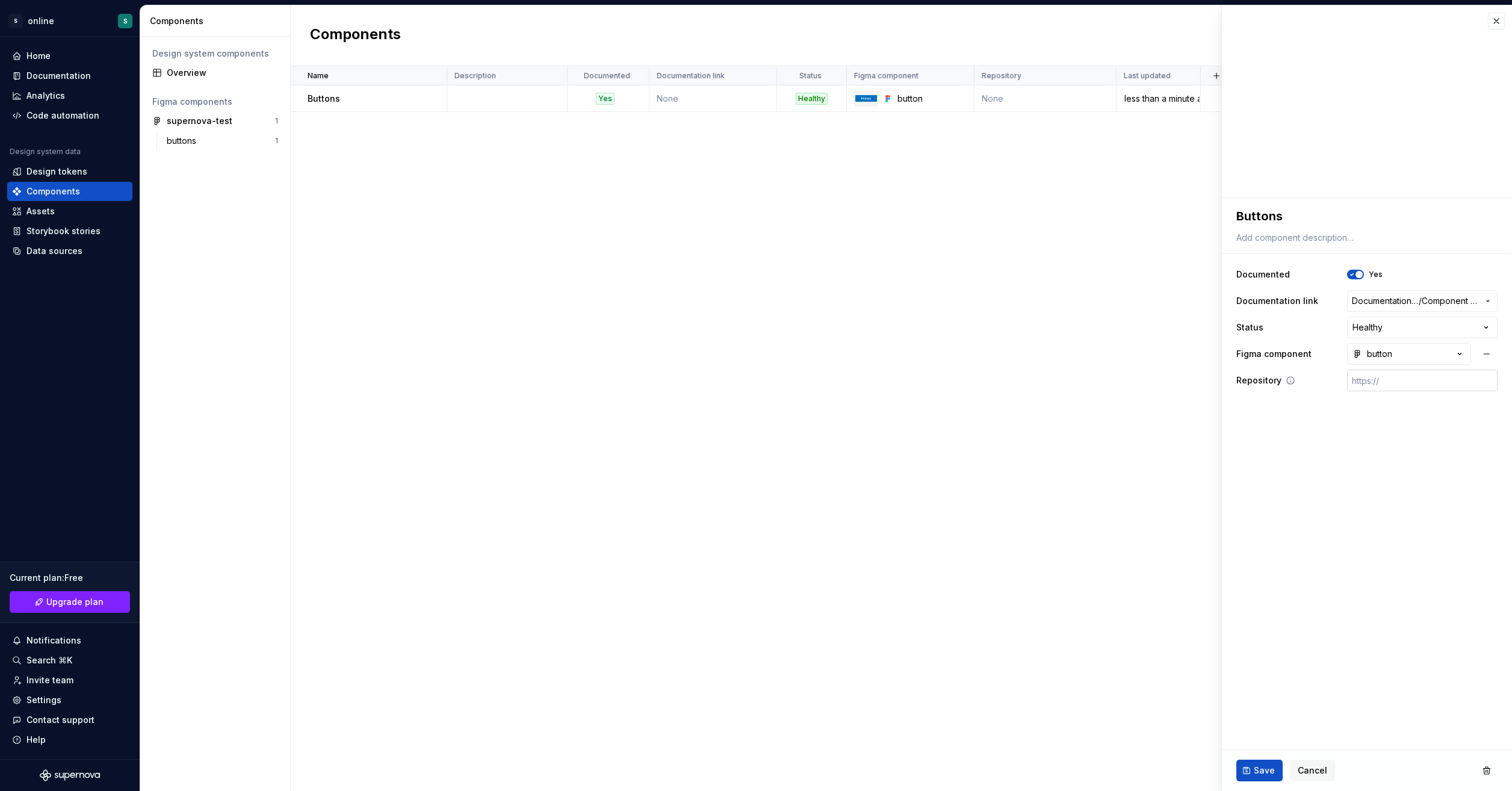
click at [1407, 381] on input "text" at bounding box center [1423, 380] width 150 height 22
click at [1259, 770] on span "Save" at bounding box center [1264, 770] width 21 height 12
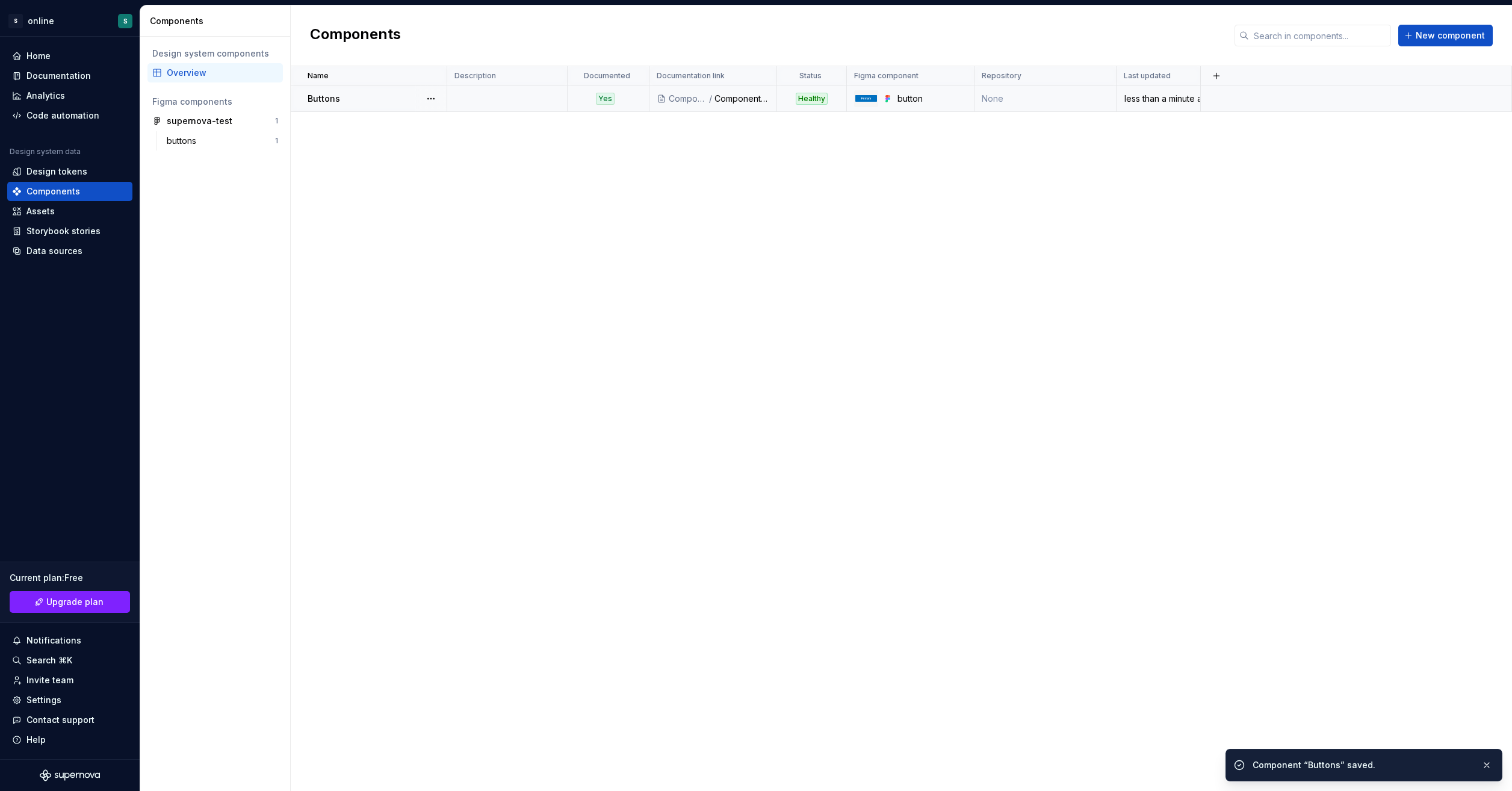
click at [334, 96] on p "Buttons" at bounding box center [324, 98] width 33 height 12
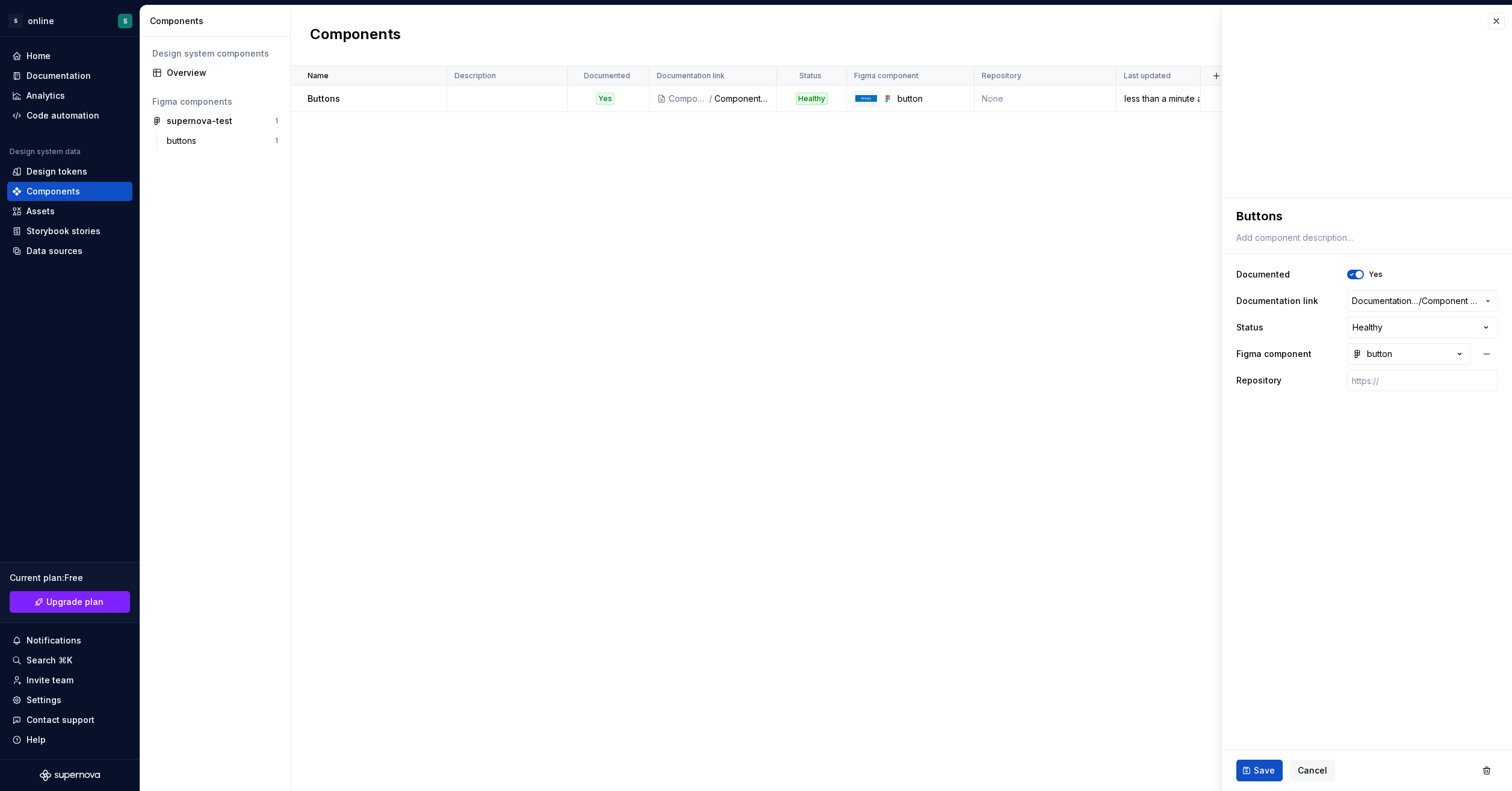
click at [753, 209] on div "Name Description Documented Documentation link Status Figma component Repositor…" at bounding box center [901, 429] width 1221 height 725
click at [1328, 769] on button "Cancel" at bounding box center [1313, 770] width 45 height 22
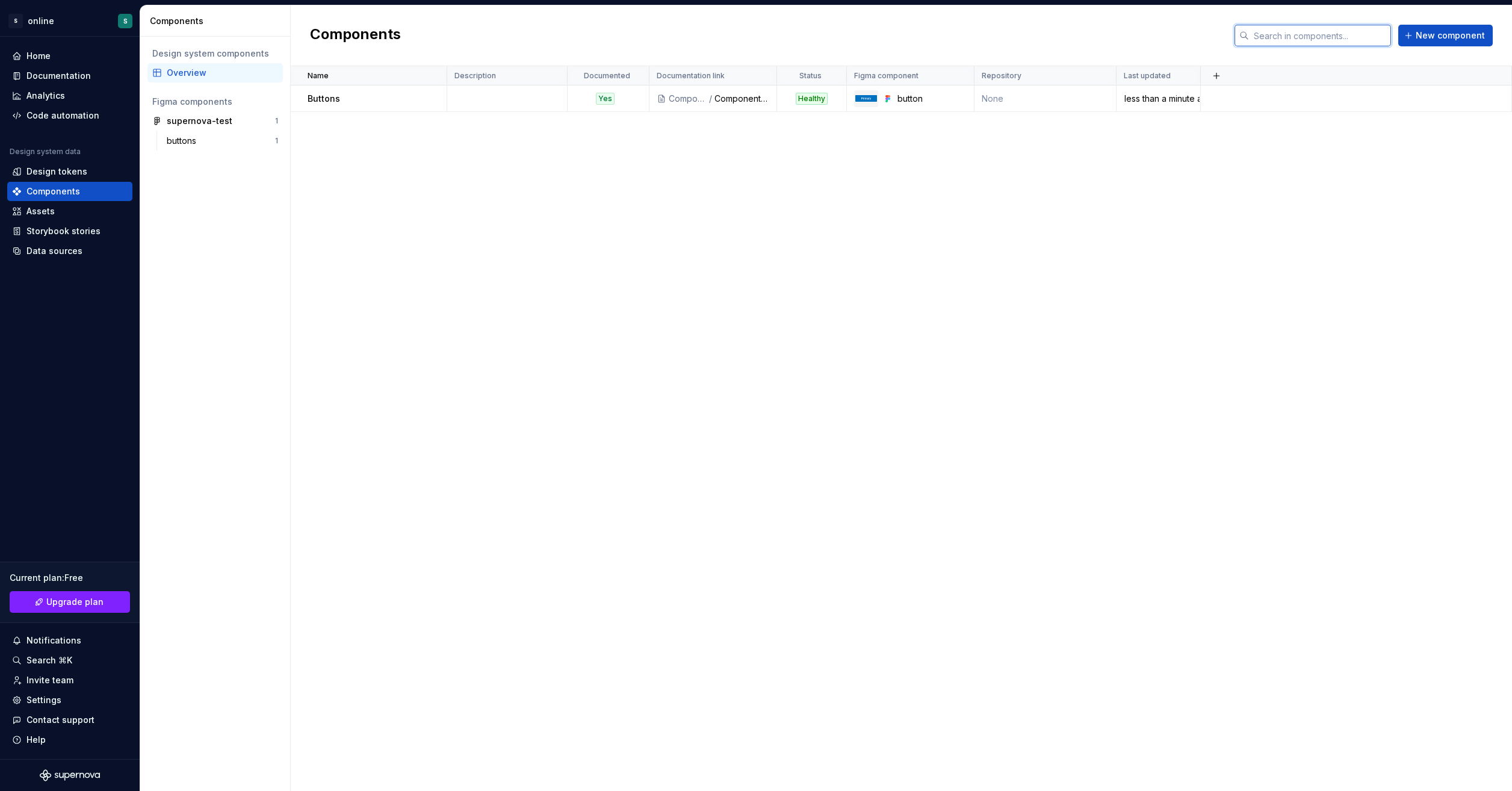
click at [1349, 40] on input "text" at bounding box center [1320, 35] width 142 height 22
click at [702, 100] on div "Components" at bounding box center [688, 98] width 39 height 12
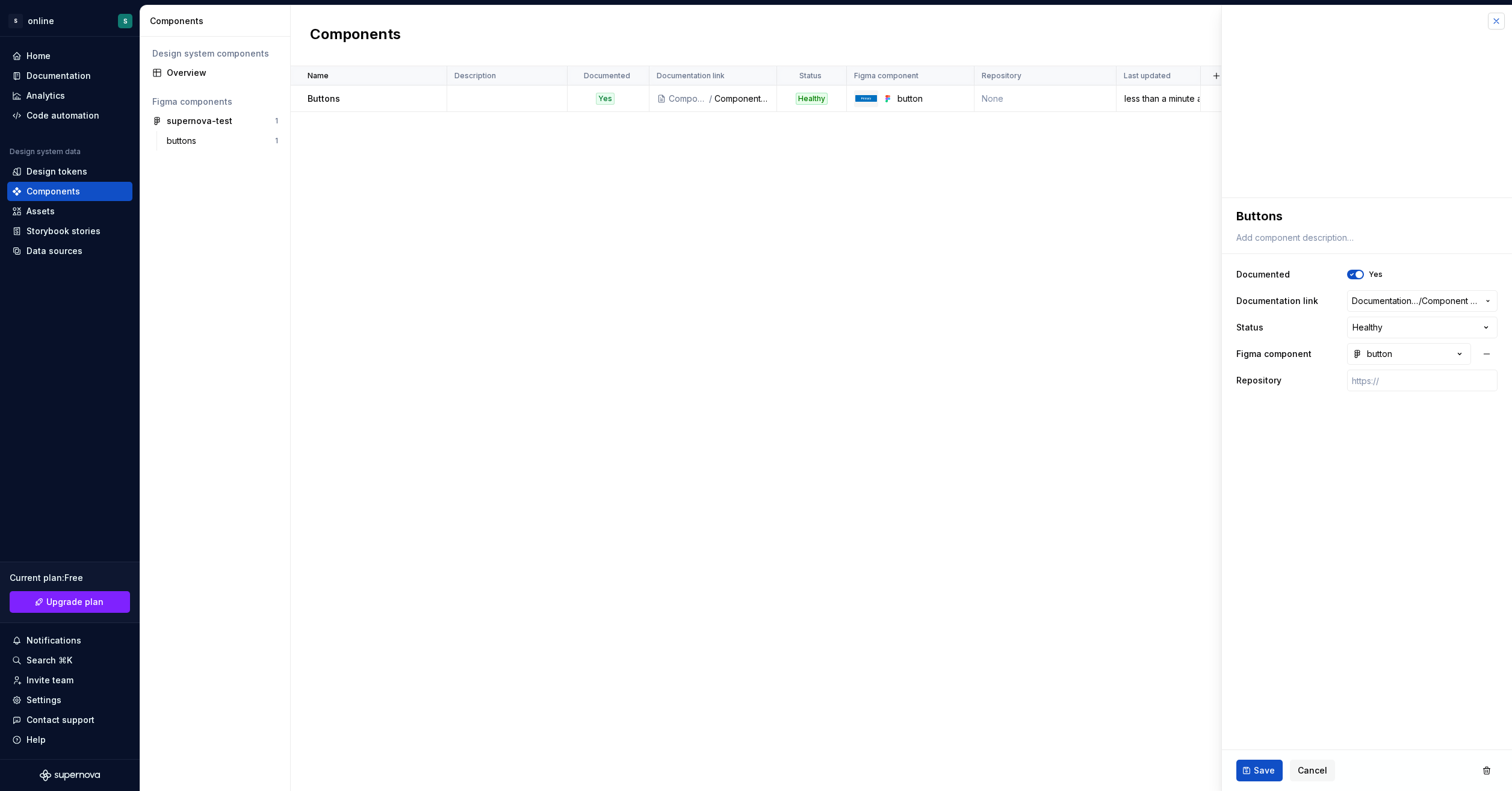
click at [1492, 24] on button "button" at bounding box center [1497, 21] width 17 height 17
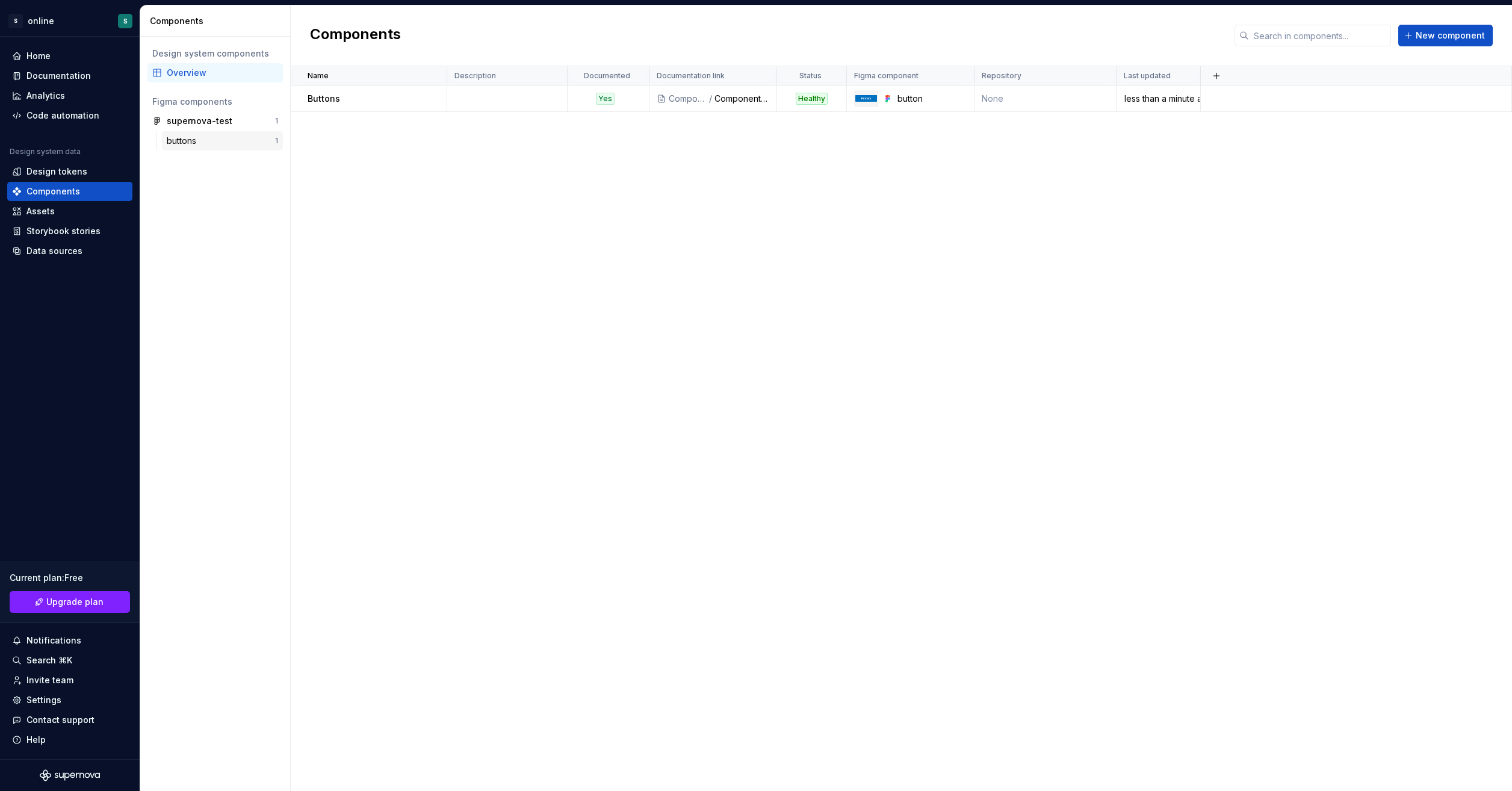
click at [211, 143] on div "buttons" at bounding box center [221, 141] width 109 height 12
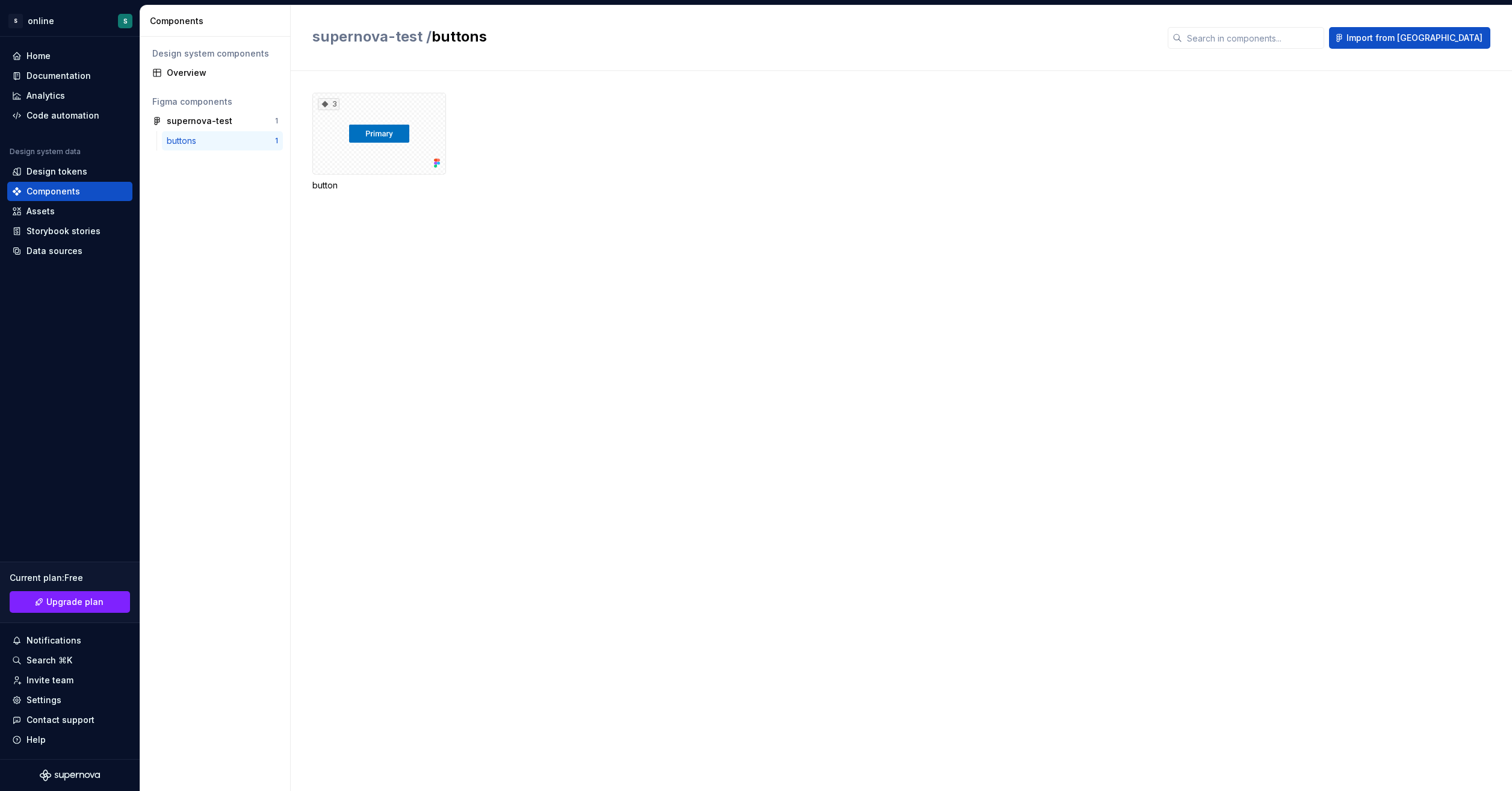
drag, startPoint x: 211, startPoint y: 143, endPoint x: 594, endPoint y: 195, distance: 386.5
click at [594, 195] on div "3 button" at bounding box center [912, 156] width 1200 height 128
click at [81, 117] on div "Code automation" at bounding box center [62, 115] width 73 height 12
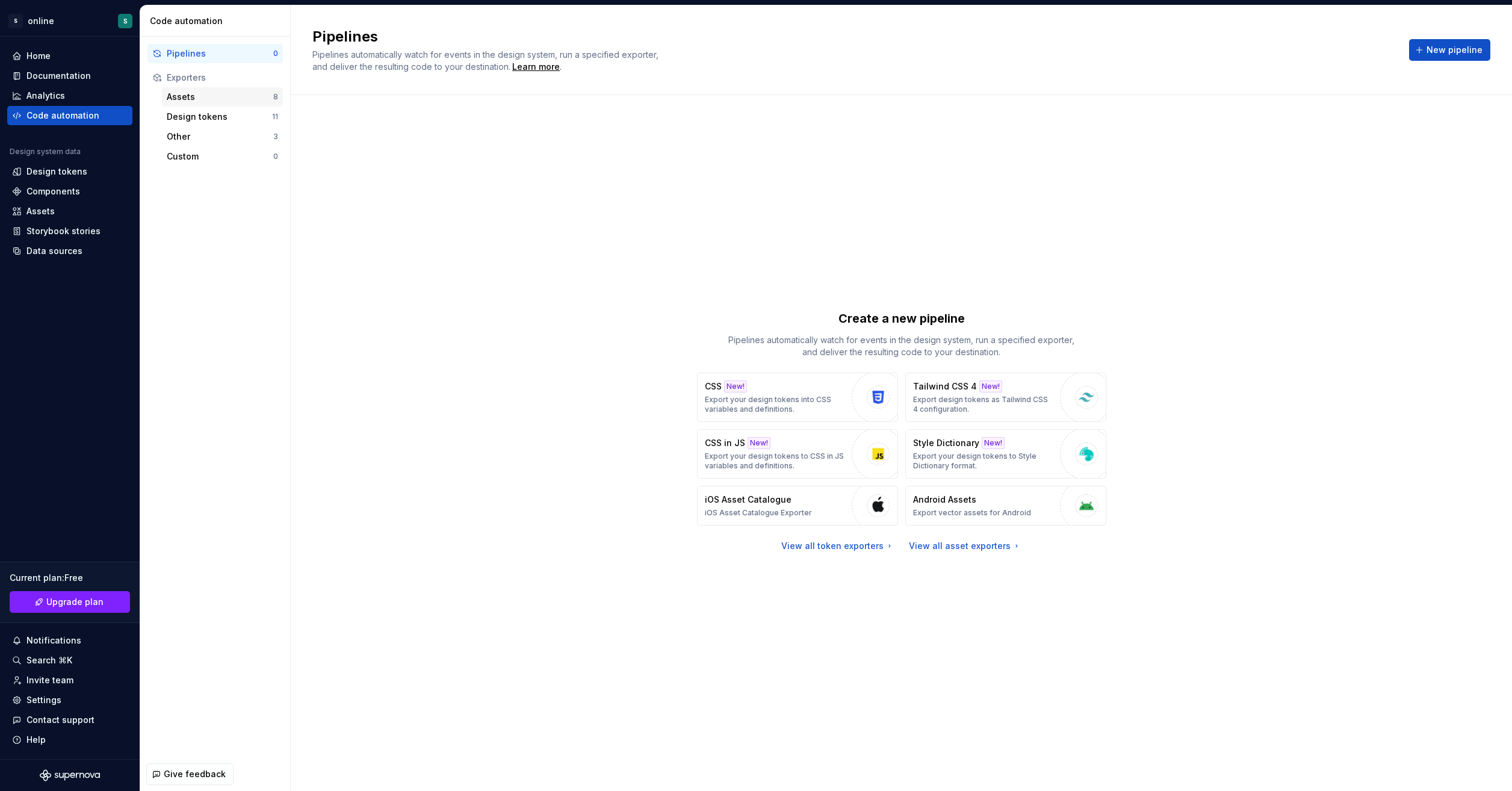
click at [228, 95] on div "Assets" at bounding box center [220, 96] width 107 height 12
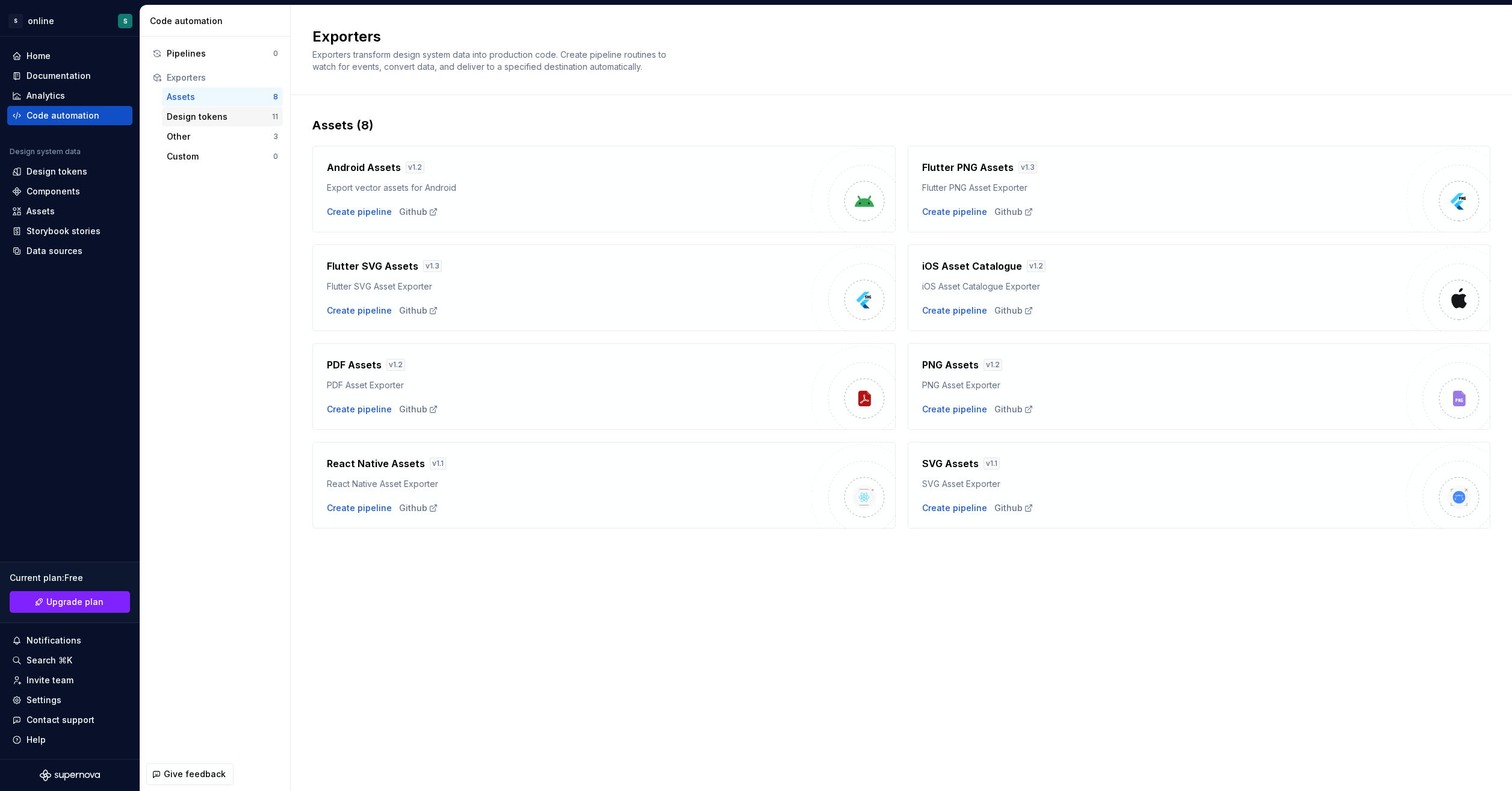
click at [222, 119] on div "Design tokens" at bounding box center [219, 116] width 105 height 12
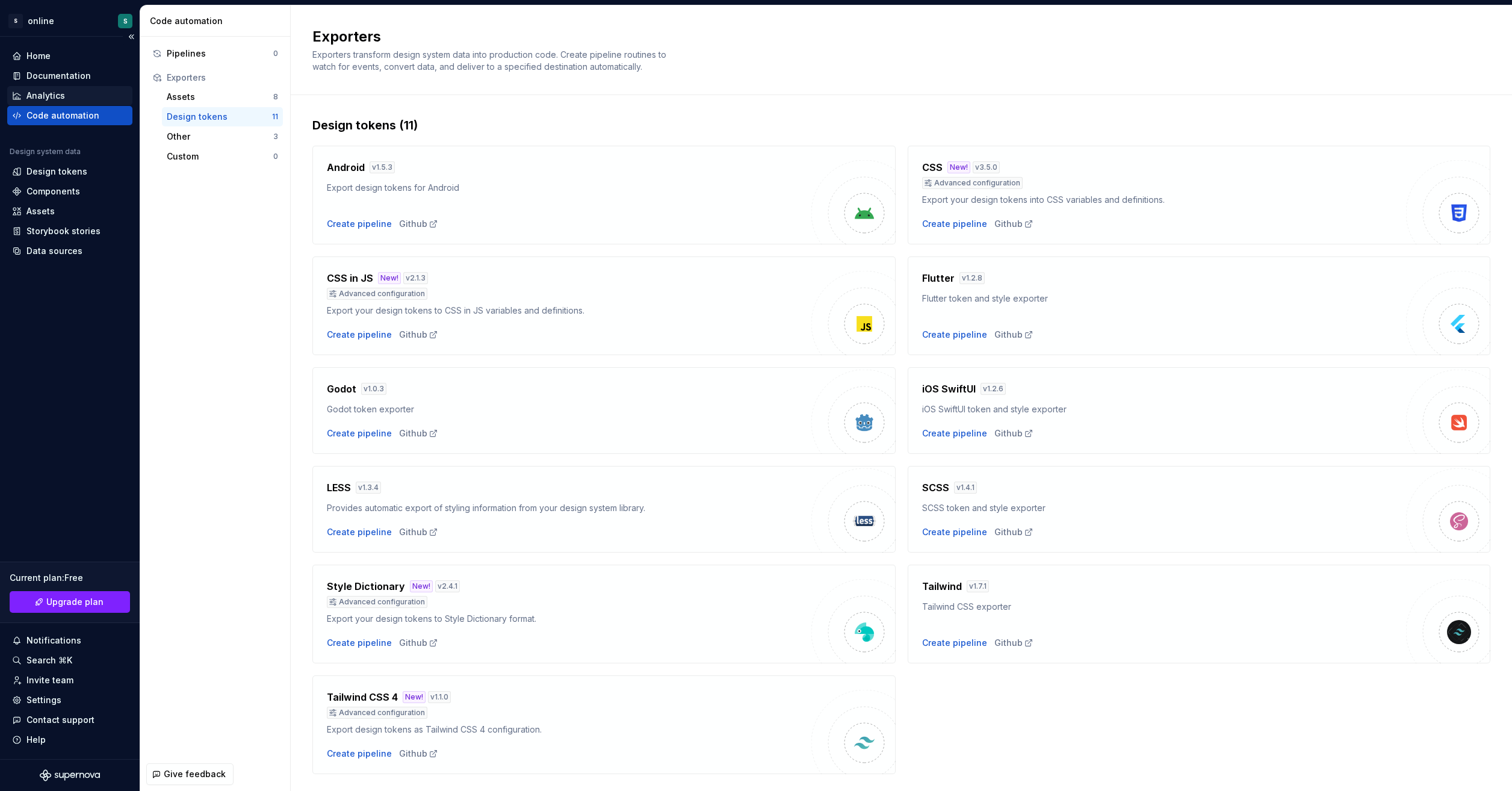
click at [91, 101] on div "Analytics" at bounding box center [70, 96] width 116 height 12
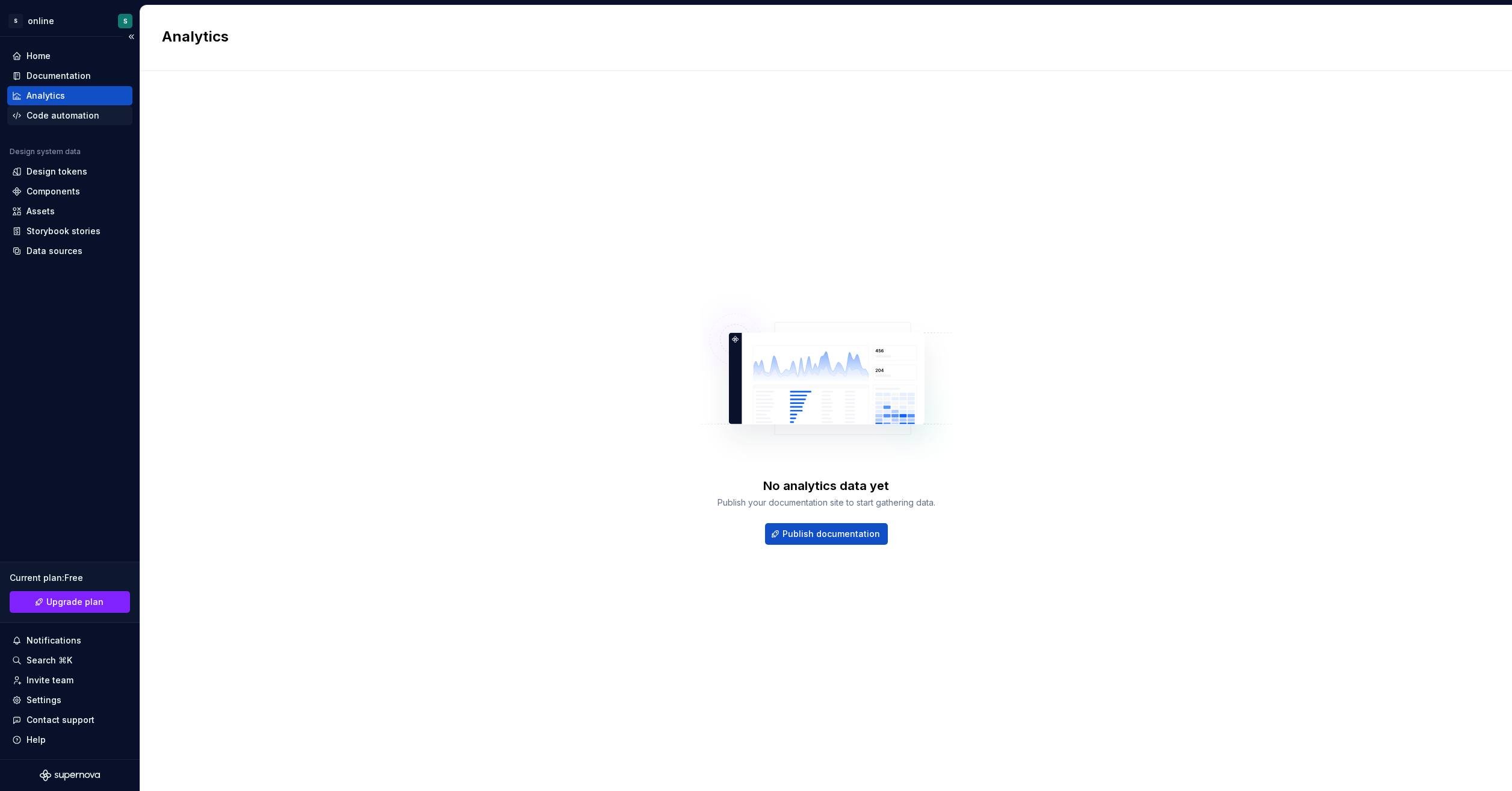
click at [89, 116] on div "Code automation" at bounding box center [62, 115] width 73 height 12
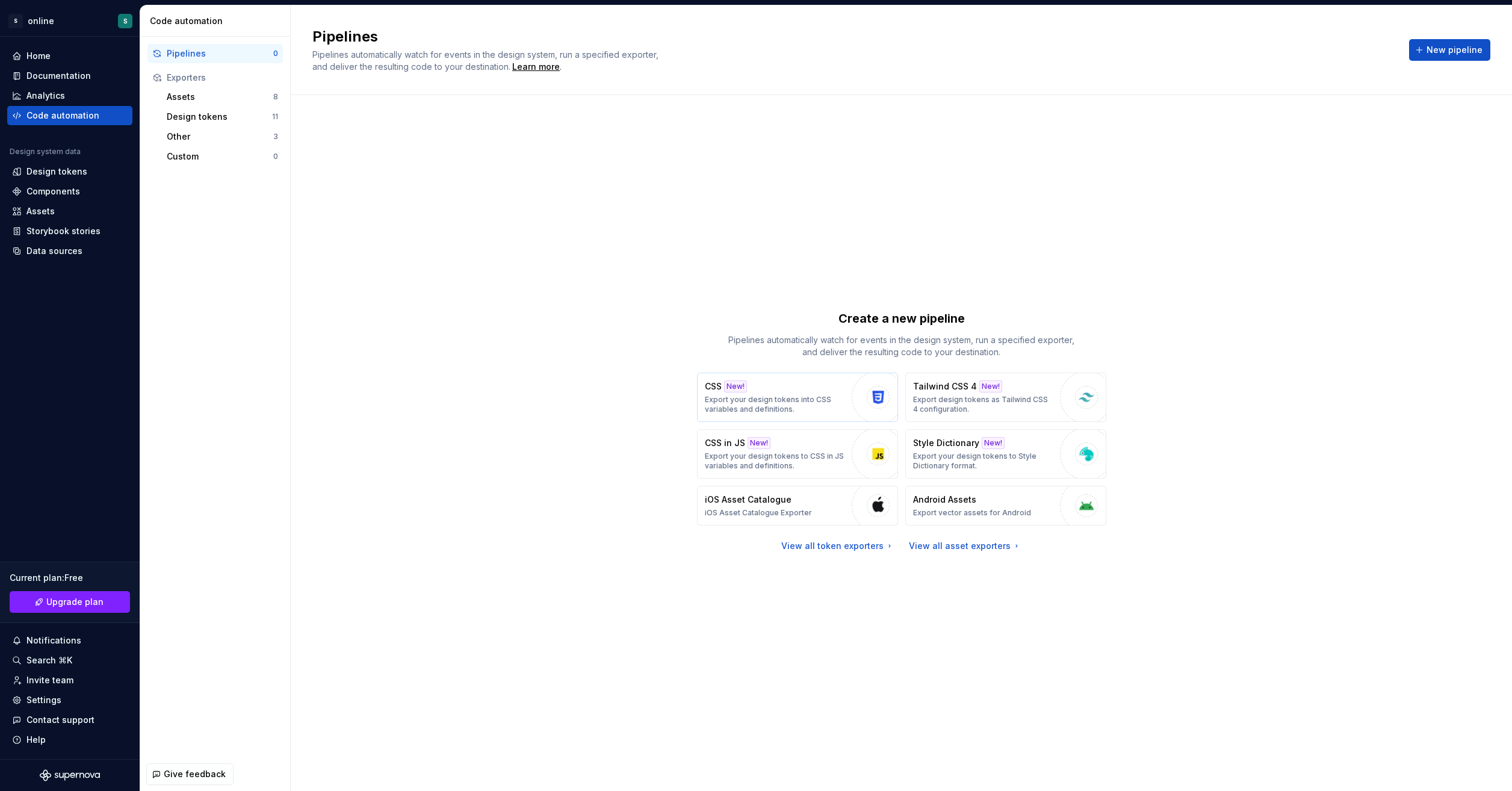
click at [832, 397] on p "Export your design tokens into CSS variables and definitions." at bounding box center [775, 404] width 141 height 19
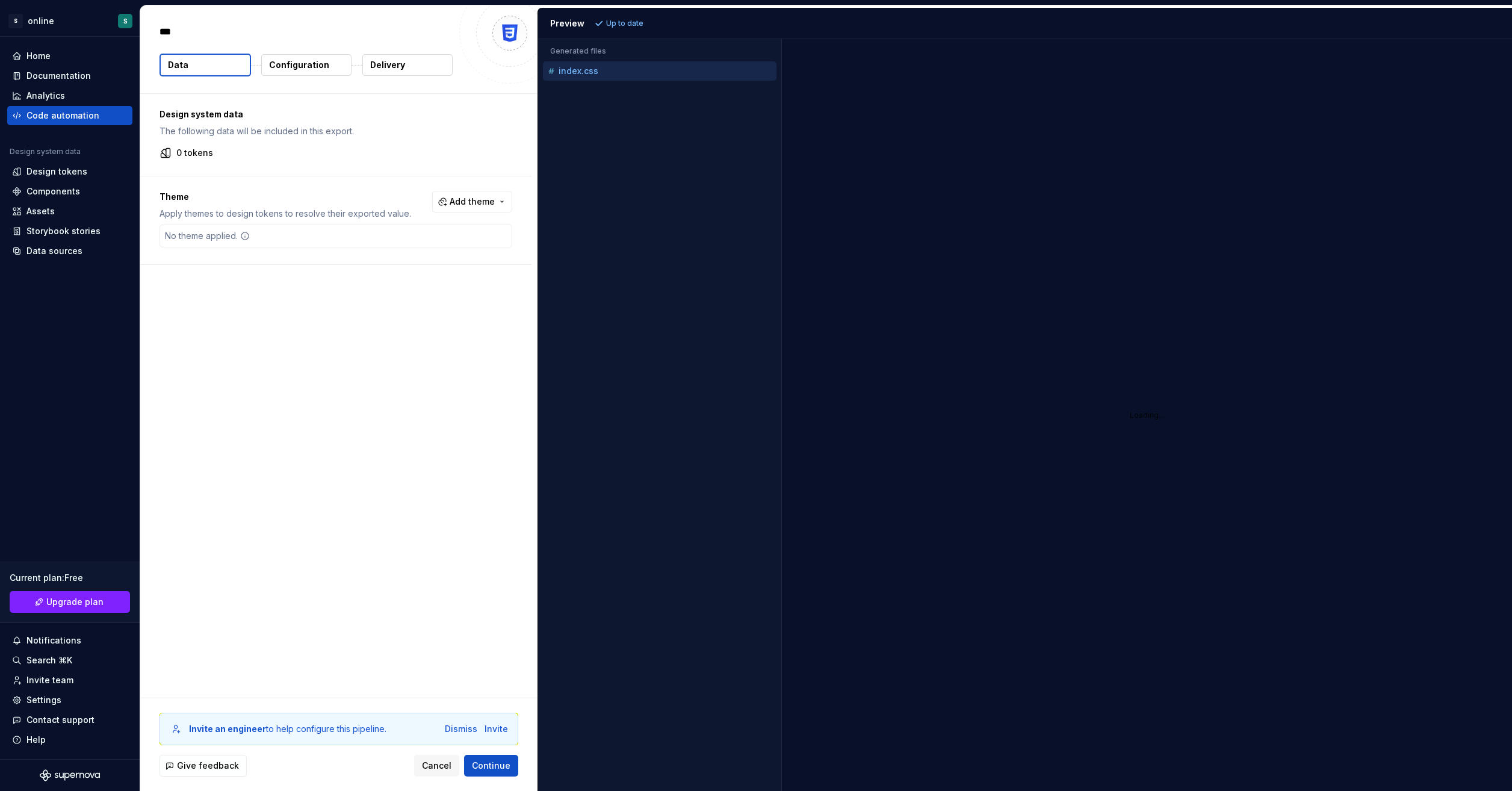
type textarea "*"
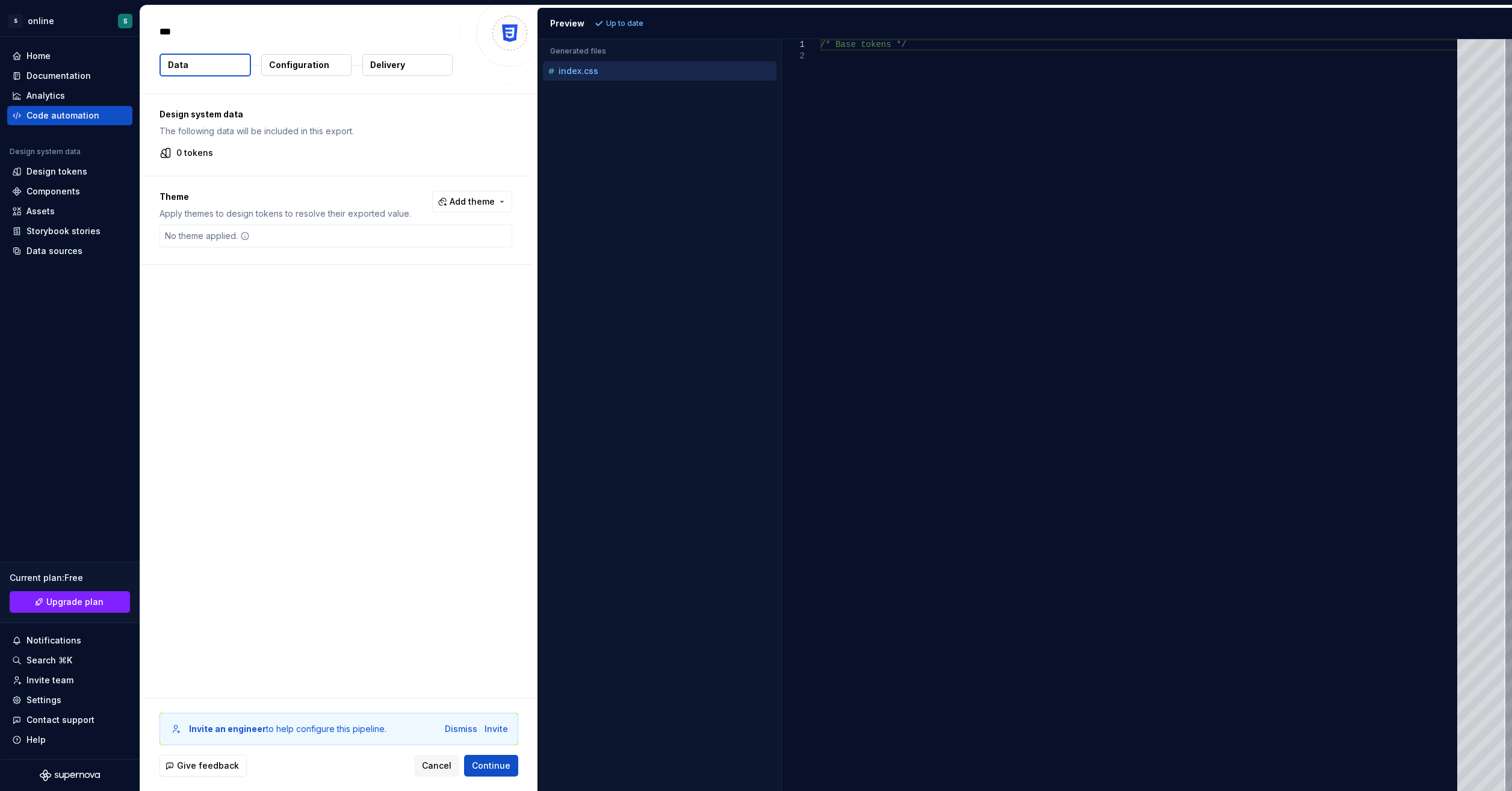
click at [867, 69] on div "/* Base tokens */" at bounding box center [1142, 415] width 644 height 752
click at [905, 53] on div "/* Base tokens */" at bounding box center [1142, 415] width 644 height 752
click at [668, 68] on div "index.css" at bounding box center [661, 71] width 231 height 12
click at [865, 52] on div "/* Base tokens */" at bounding box center [1142, 415] width 644 height 752
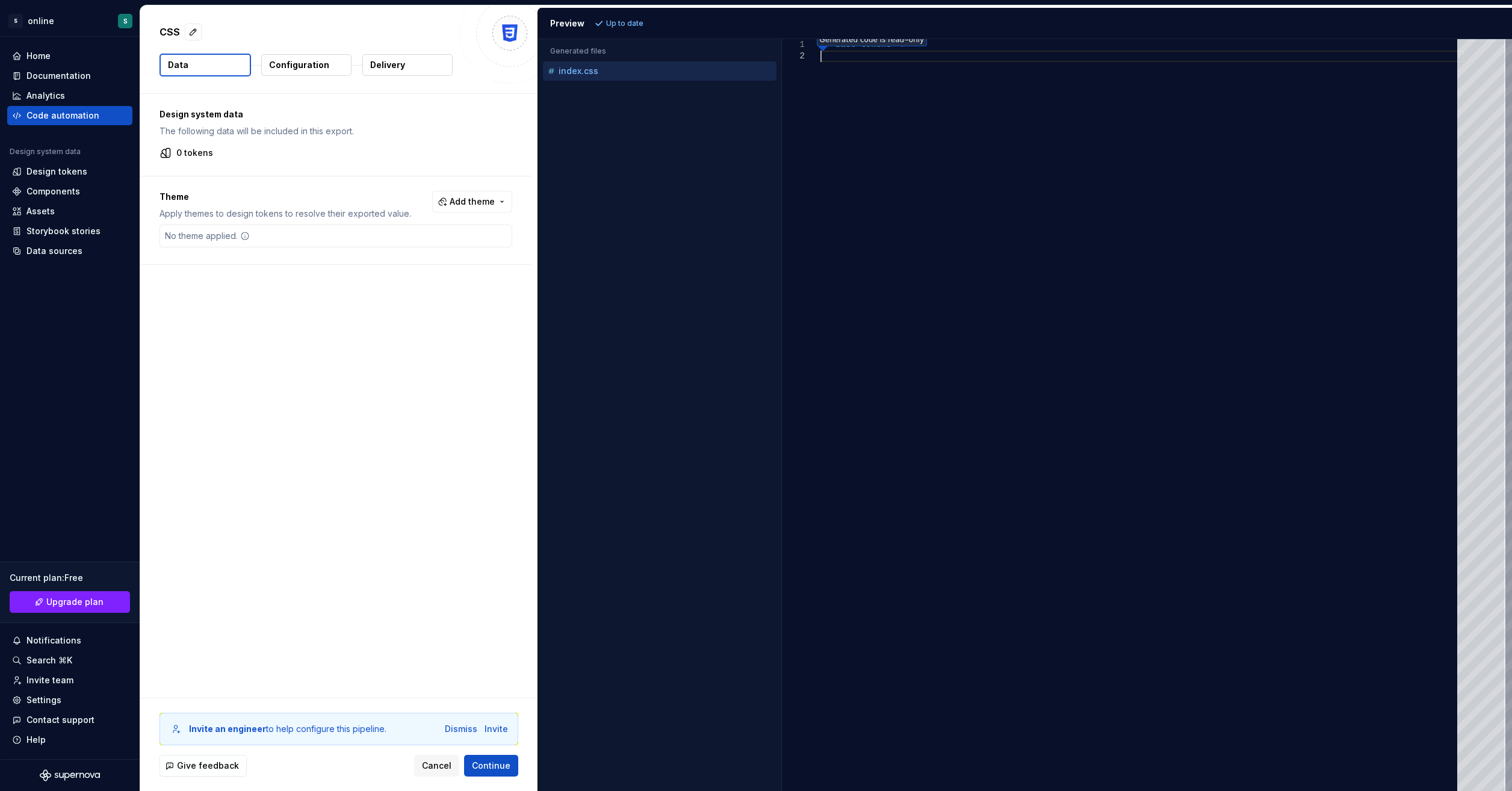
scroll to position [12, 166]
type textarea "**********"
click at [572, 24] on div "Preview" at bounding box center [567, 23] width 34 height 12
click at [571, 67] on p "index.css" at bounding box center [579, 71] width 40 height 10
click at [316, 149] on div "0 tokens" at bounding box center [336, 153] width 353 height 12
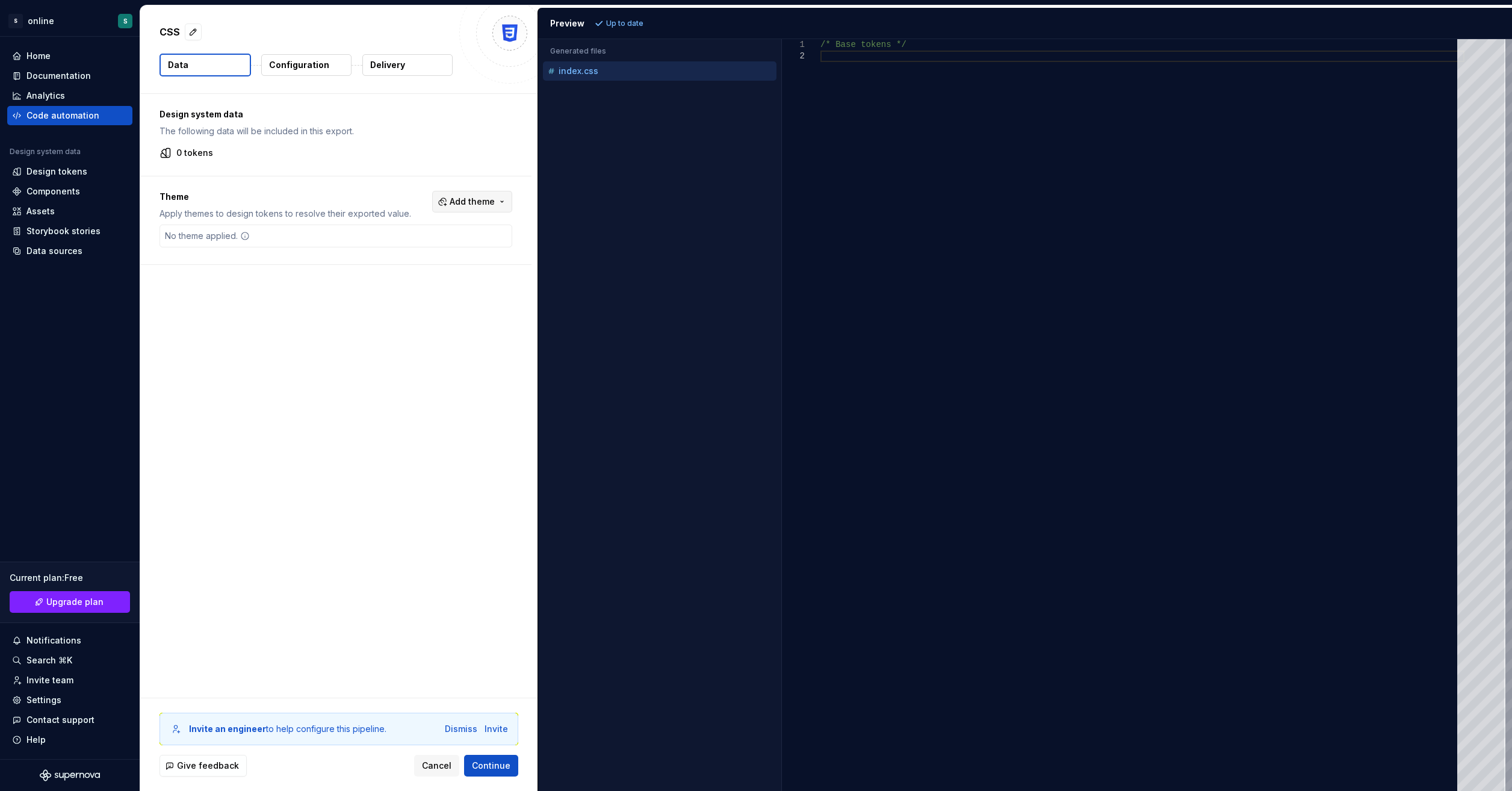
click at [489, 195] on span "Add theme" at bounding box center [473, 201] width 45 height 12
click at [410, 249] on div "Dark" at bounding box center [447, 249] width 114 height 12
click at [426, 298] on html "S online S Home Documentation Analytics Code automation Design system data Desi…" at bounding box center [756, 395] width 1512 height 791
click at [348, 236] on div "Dark" at bounding box center [336, 236] width 346 height 17
click at [298, 62] on p "Configuration" at bounding box center [300, 65] width 60 height 12
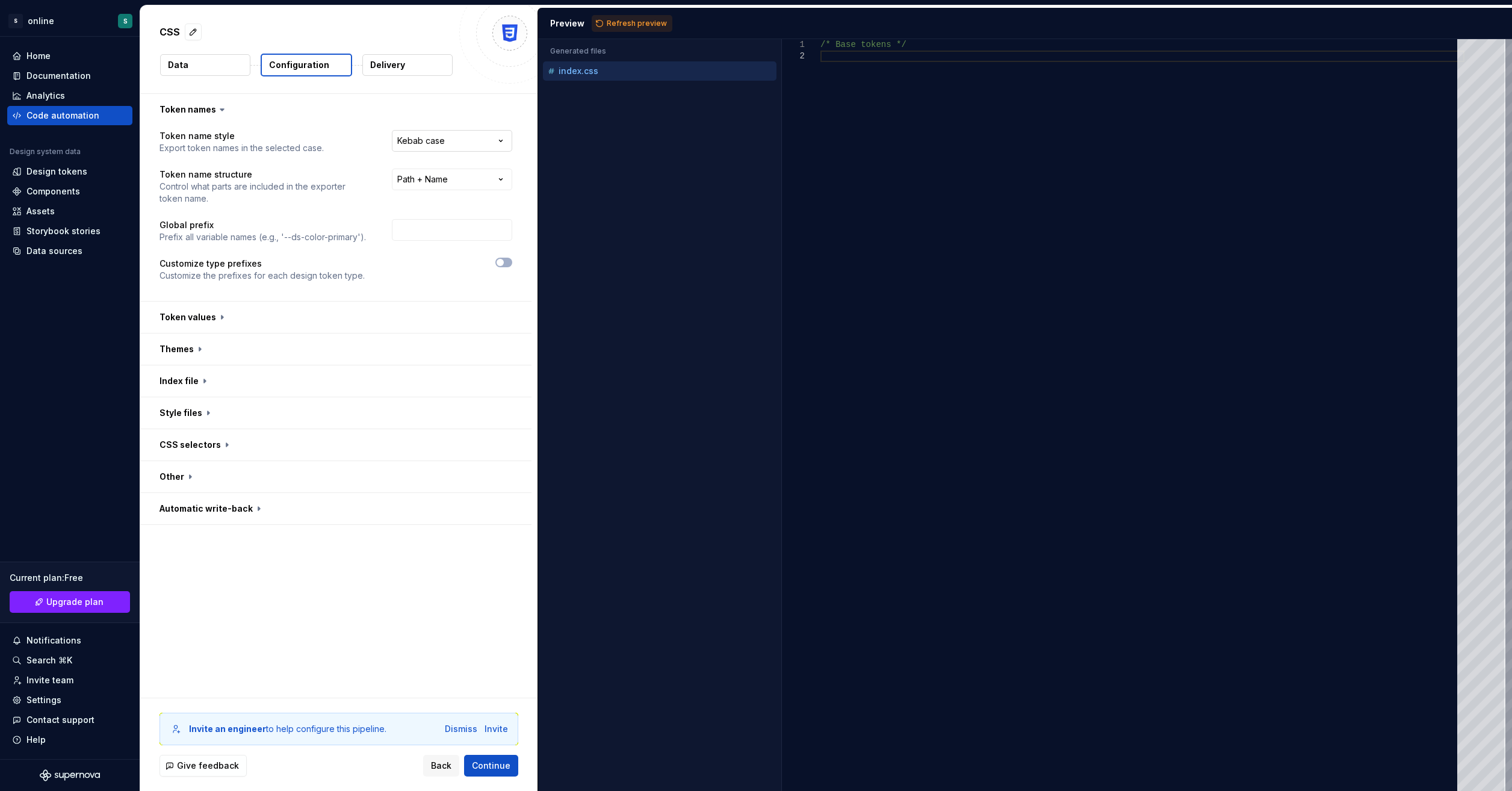
click at [472, 146] on html "**********" at bounding box center [756, 395] width 1512 height 791
click at [487, 110] on html "**********" at bounding box center [756, 395] width 1512 height 791
click at [502, 763] on span "Continue" at bounding box center [491, 765] width 39 height 12
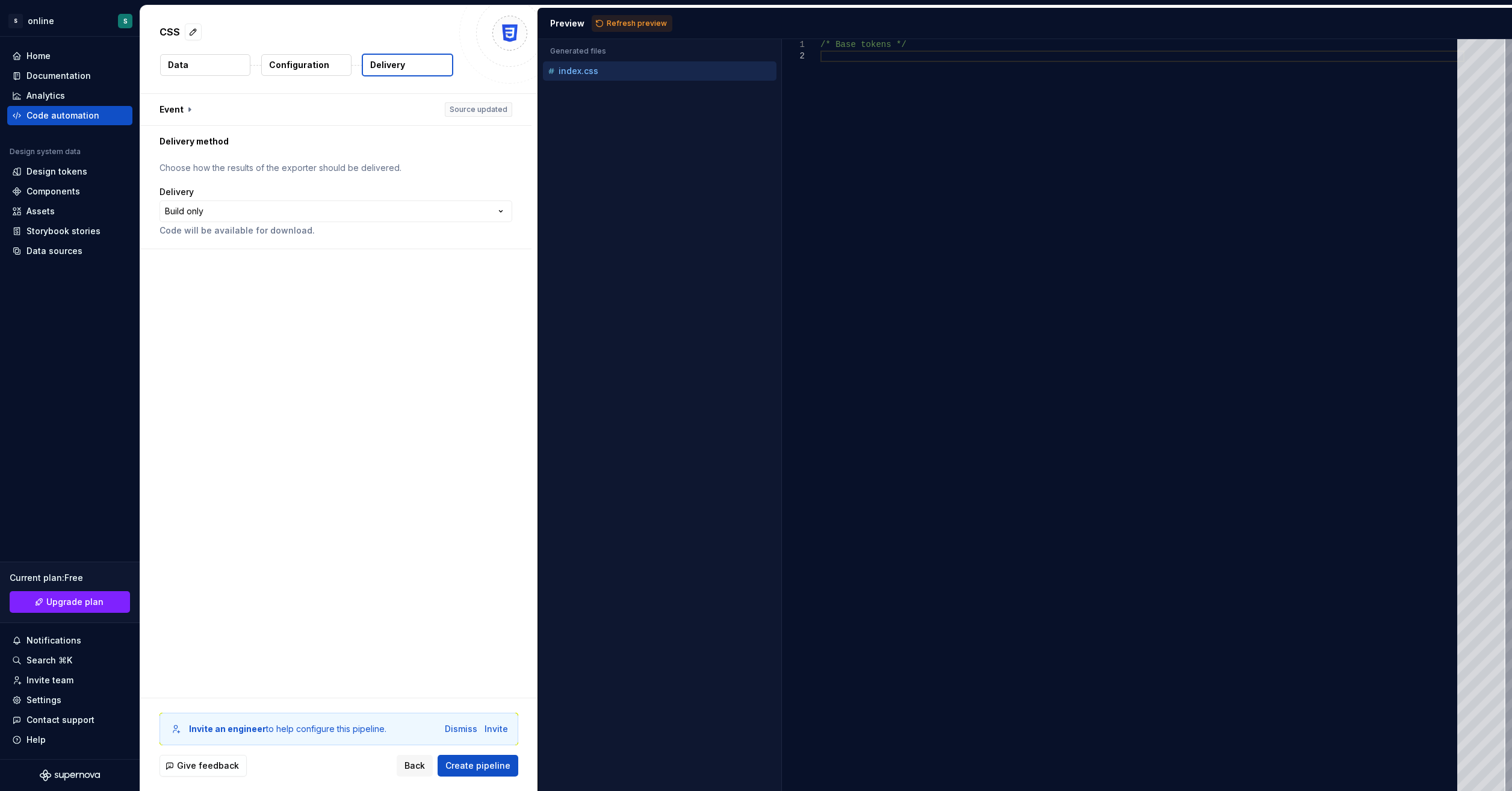
click at [325, 225] on p "Code will be available for download." at bounding box center [336, 230] width 353 height 12
click at [324, 215] on html "**********" at bounding box center [756, 395] width 1512 height 791
click at [496, 761] on span "Create pipeline" at bounding box center [478, 765] width 65 height 12
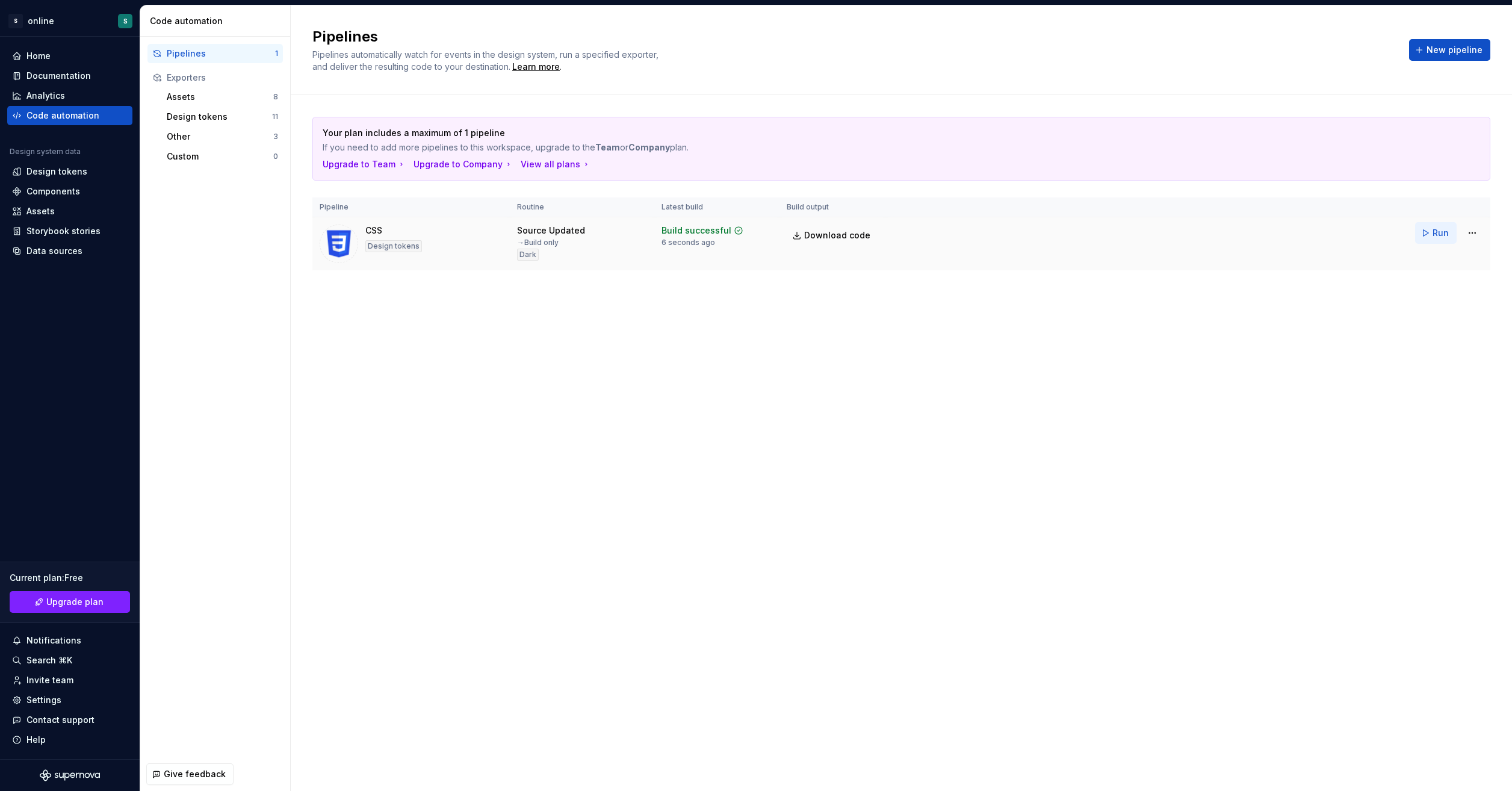
click at [1436, 233] on span "Run" at bounding box center [1441, 233] width 16 height 12
click at [1466, 233] on html "S online S Home Documentation Analytics Code automation Design system data Desi…" at bounding box center [756, 395] width 1512 height 791
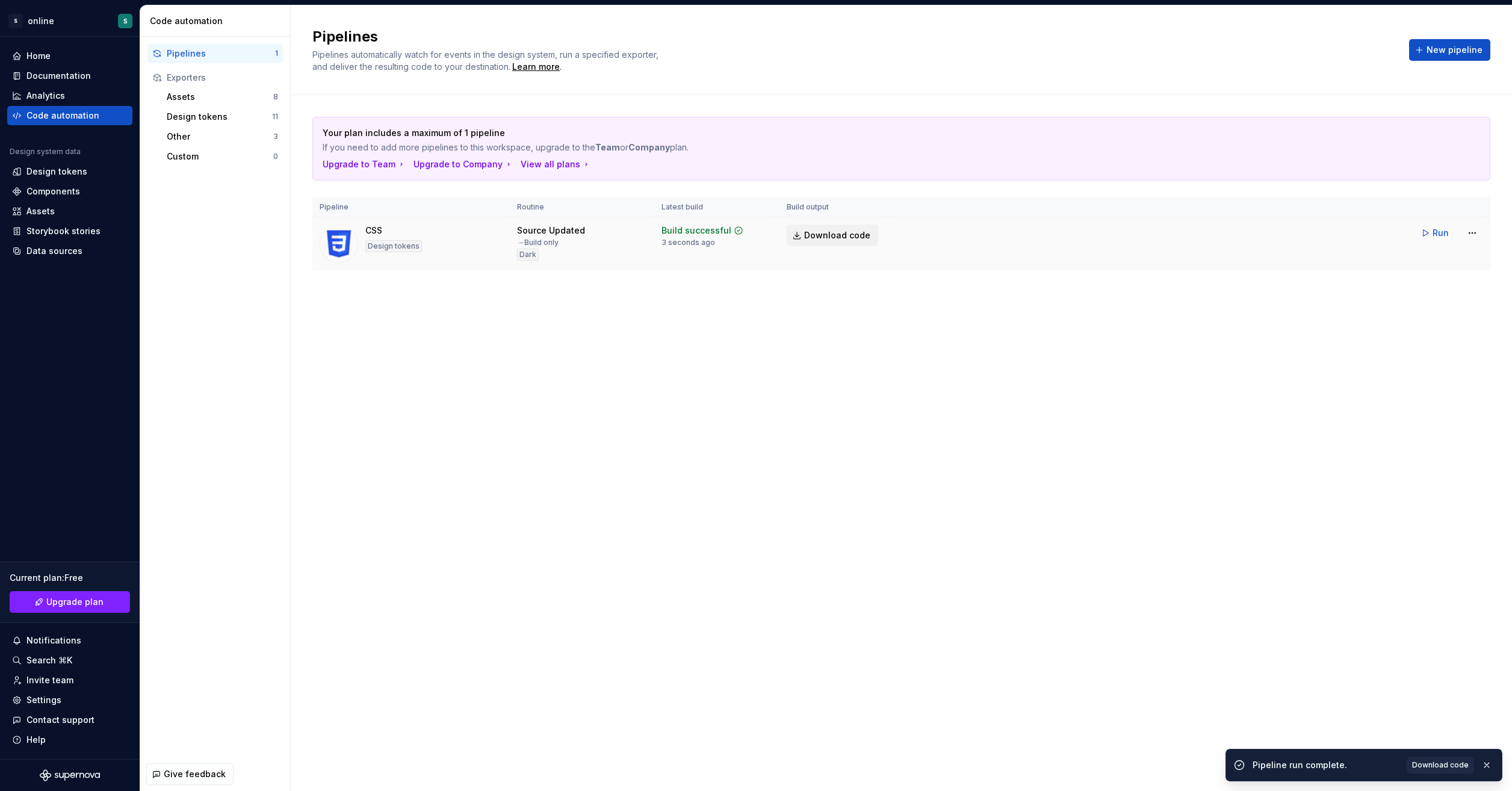
drag, startPoint x: 842, startPoint y: 231, endPoint x: 830, endPoint y: 237, distance: 13.4
click at [842, 231] on html "S online S Home Documentation Analytics Code automation Design system data Desi…" at bounding box center [756, 395] width 1512 height 791
click at [818, 237] on span "Download code" at bounding box center [837, 235] width 66 height 12
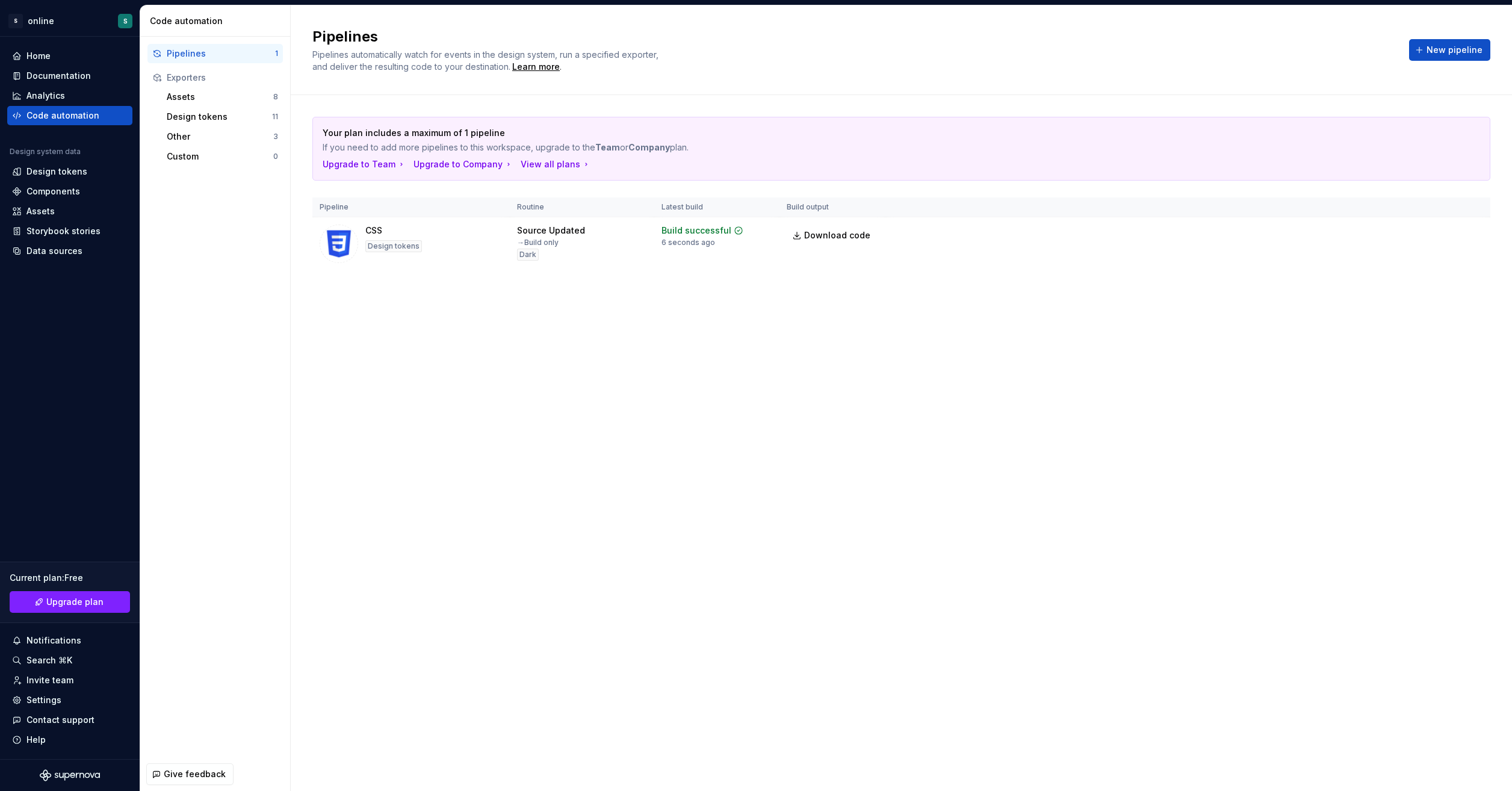
click at [914, 353] on div "Pipelines Pipelines automatically watch for events in the design system, run a …" at bounding box center [901, 398] width 1221 height 785
click at [532, 253] on div "Dark" at bounding box center [528, 254] width 22 height 12
drag, startPoint x: 532, startPoint y: 253, endPoint x: 855, endPoint y: 386, distance: 349.3
click at [855, 386] on div "Pipelines Pipelines automatically watch for events in the design system, run a …" at bounding box center [901, 398] width 1221 height 785
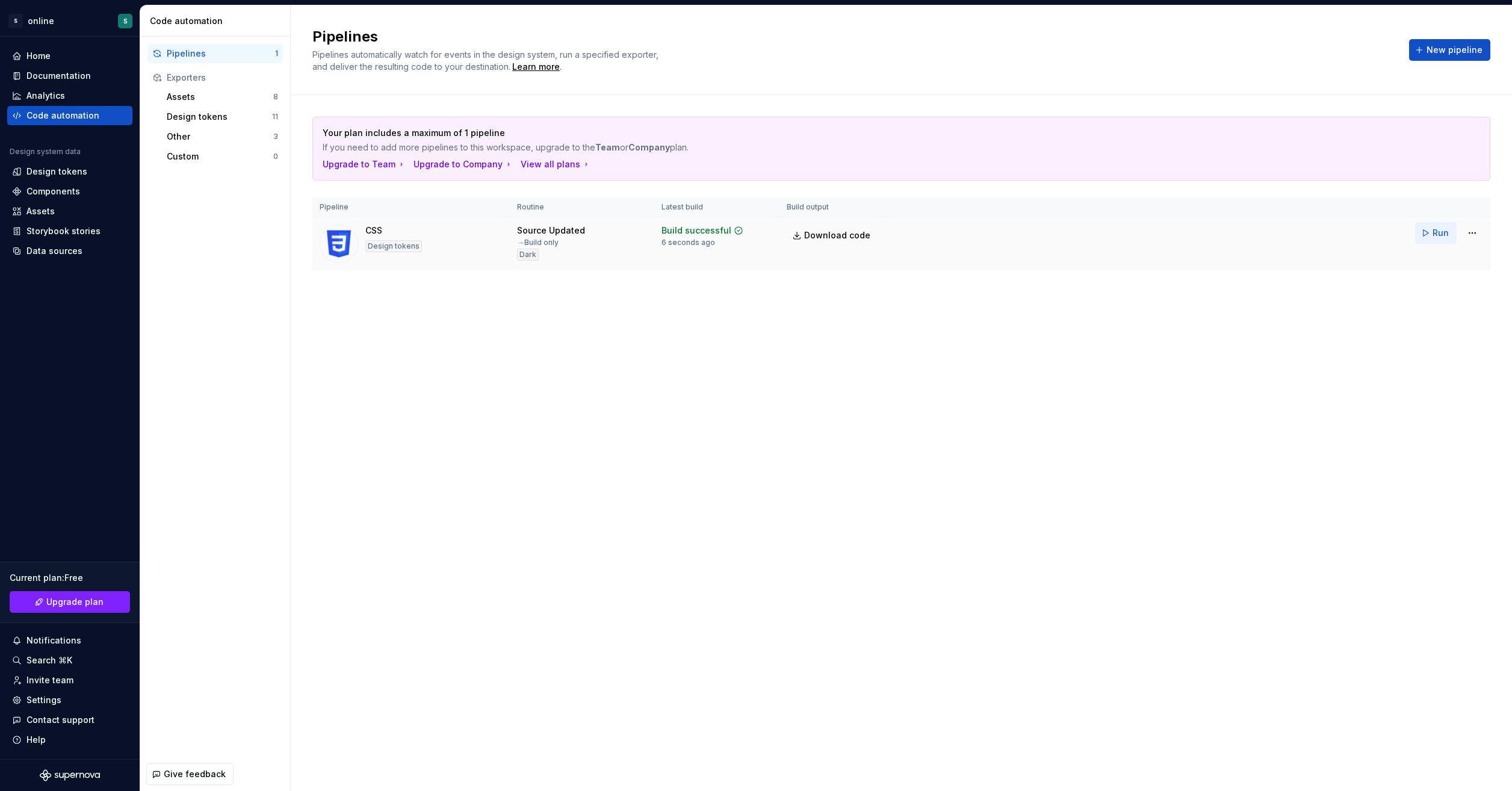
click at [1431, 230] on button "Run" at bounding box center [1436, 233] width 42 height 22
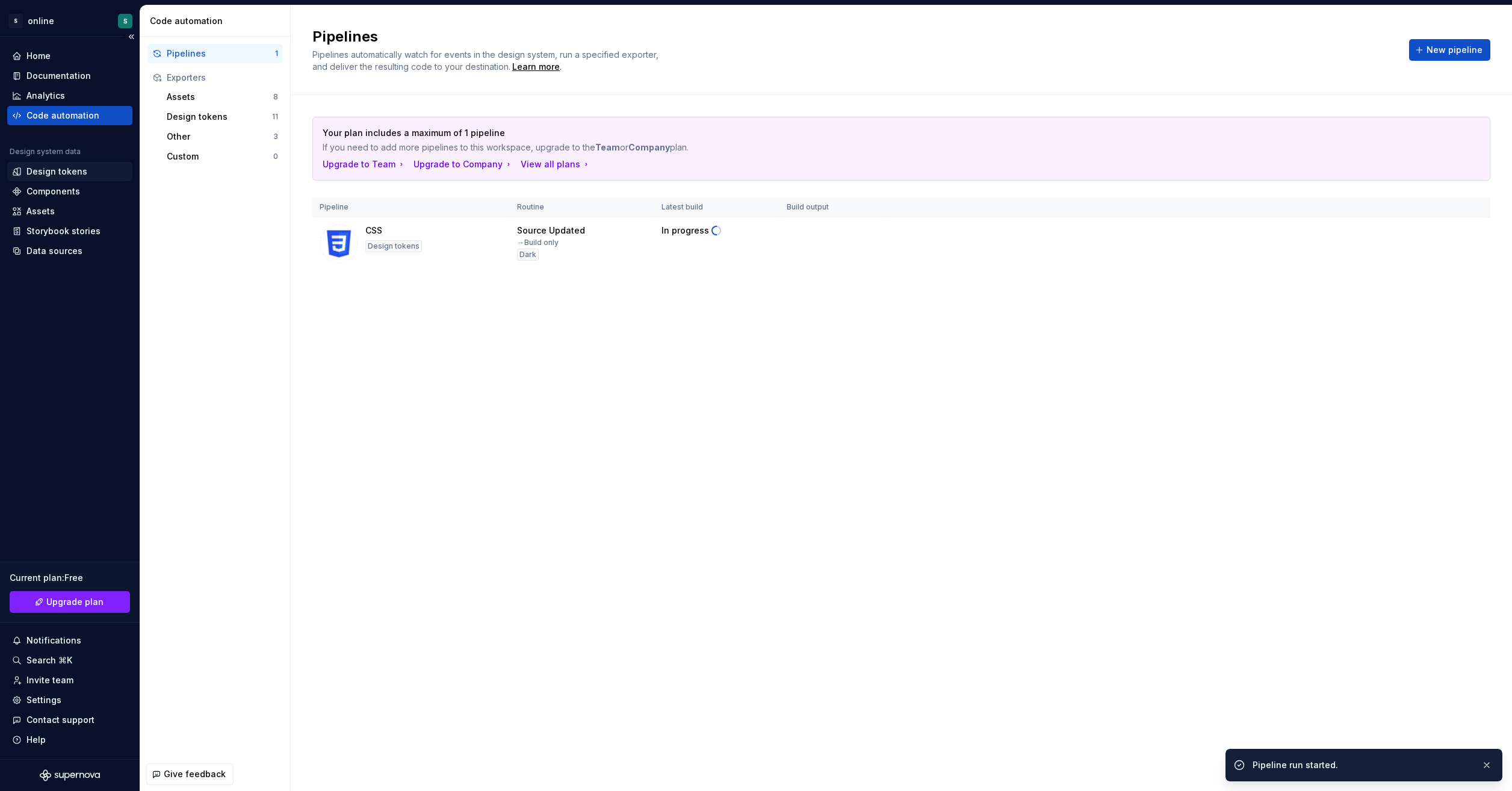
click at [51, 170] on div "Design tokens" at bounding box center [57, 172] width 61 height 12
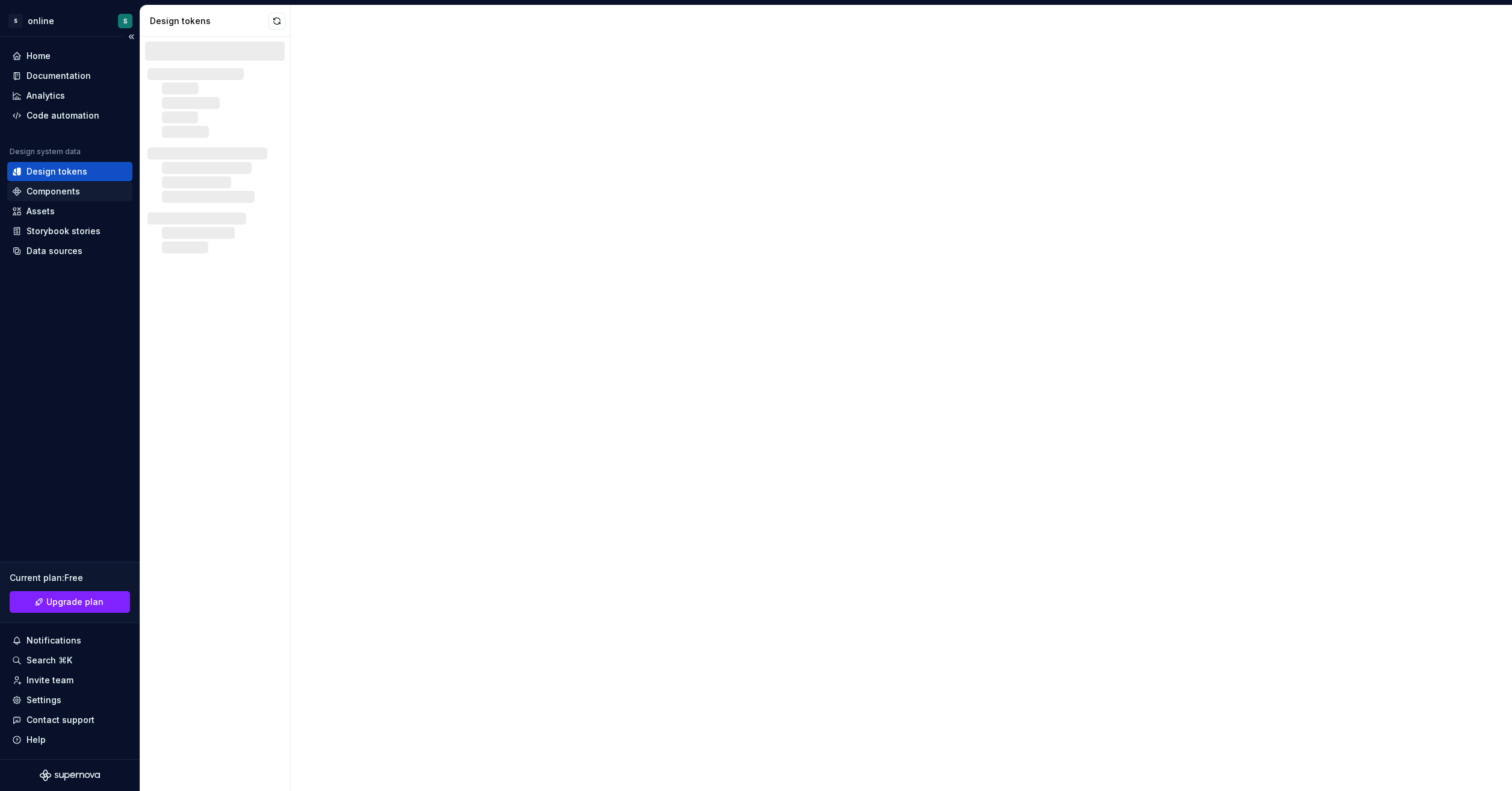
click at [62, 191] on div "Components" at bounding box center [53, 191] width 53 height 12
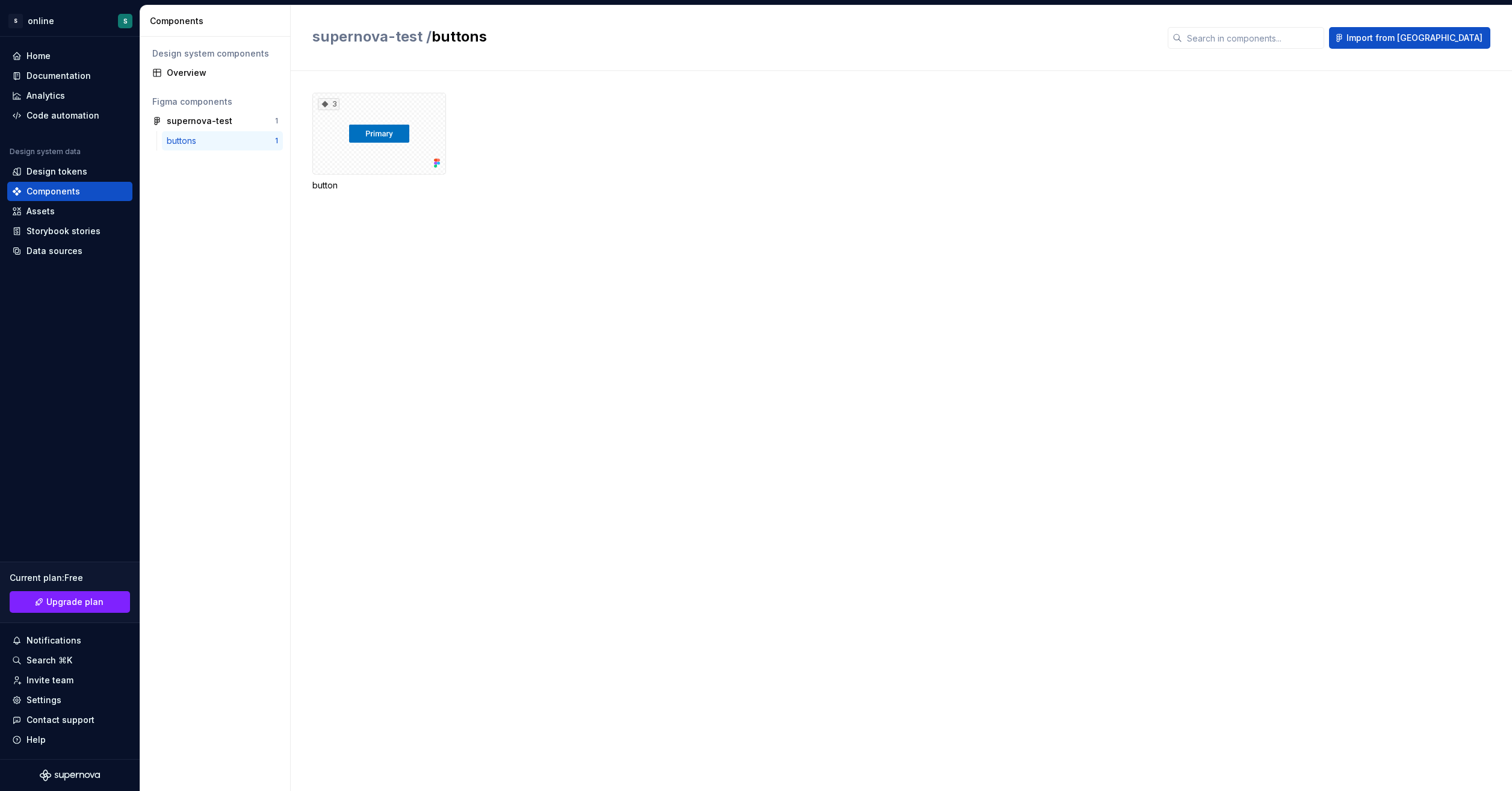
click at [221, 138] on div "buttons" at bounding box center [221, 141] width 109 height 12
click at [402, 129] on div "3" at bounding box center [379, 133] width 134 height 82
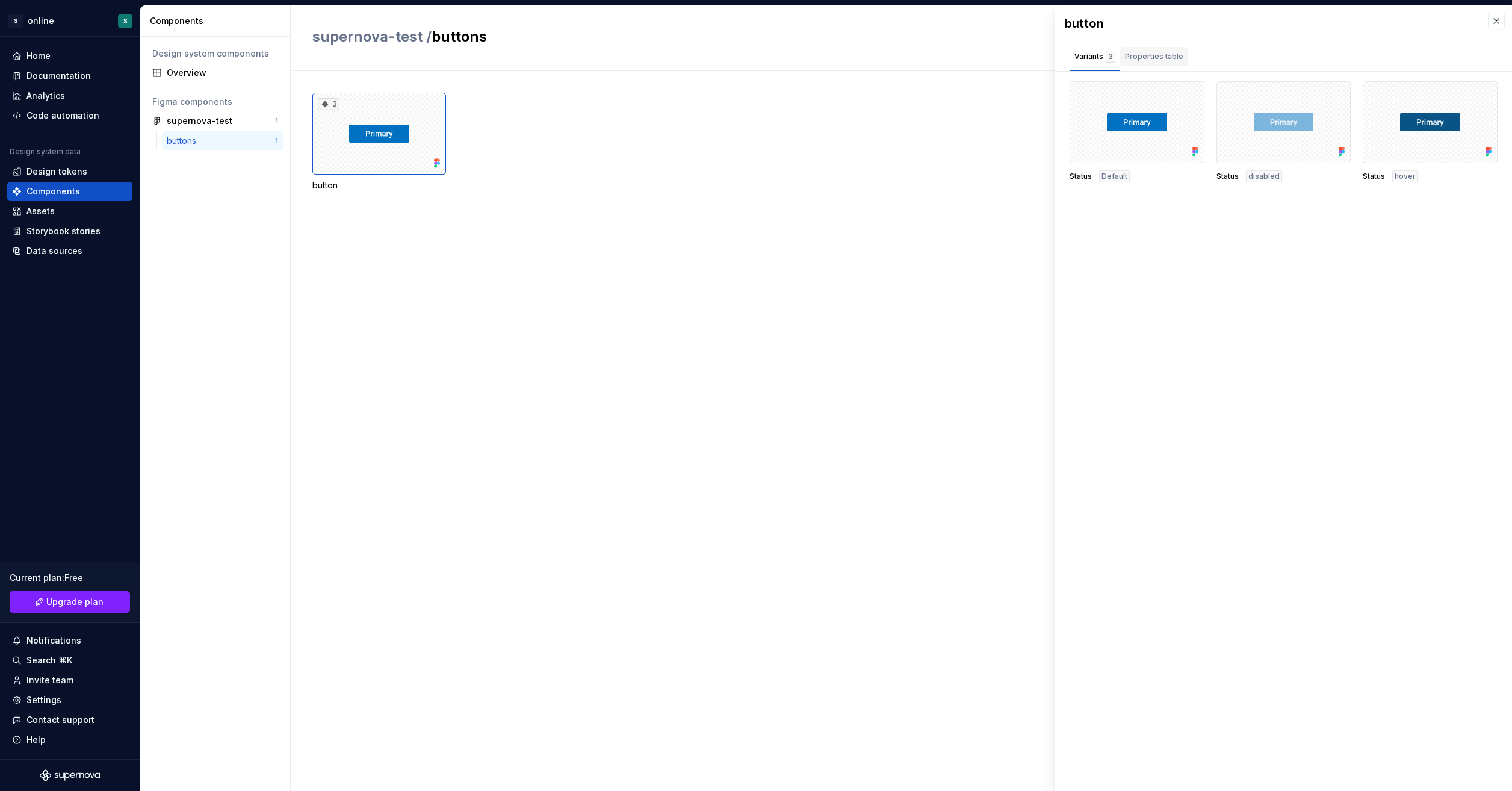
click at [1168, 58] on div "Properties table" at bounding box center [1154, 57] width 59 height 12
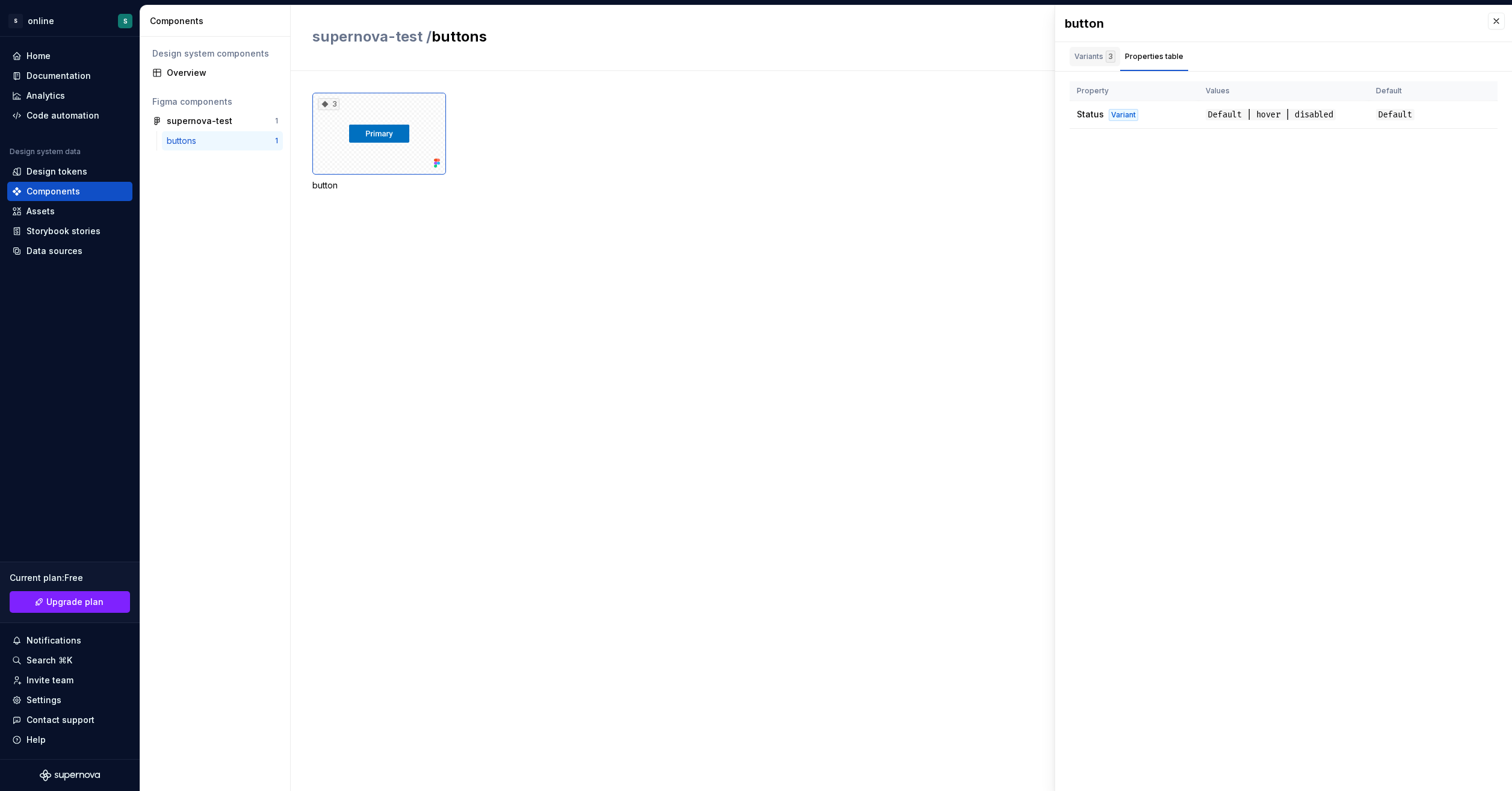
click at [1088, 55] on div "Variants 3" at bounding box center [1095, 57] width 41 height 12
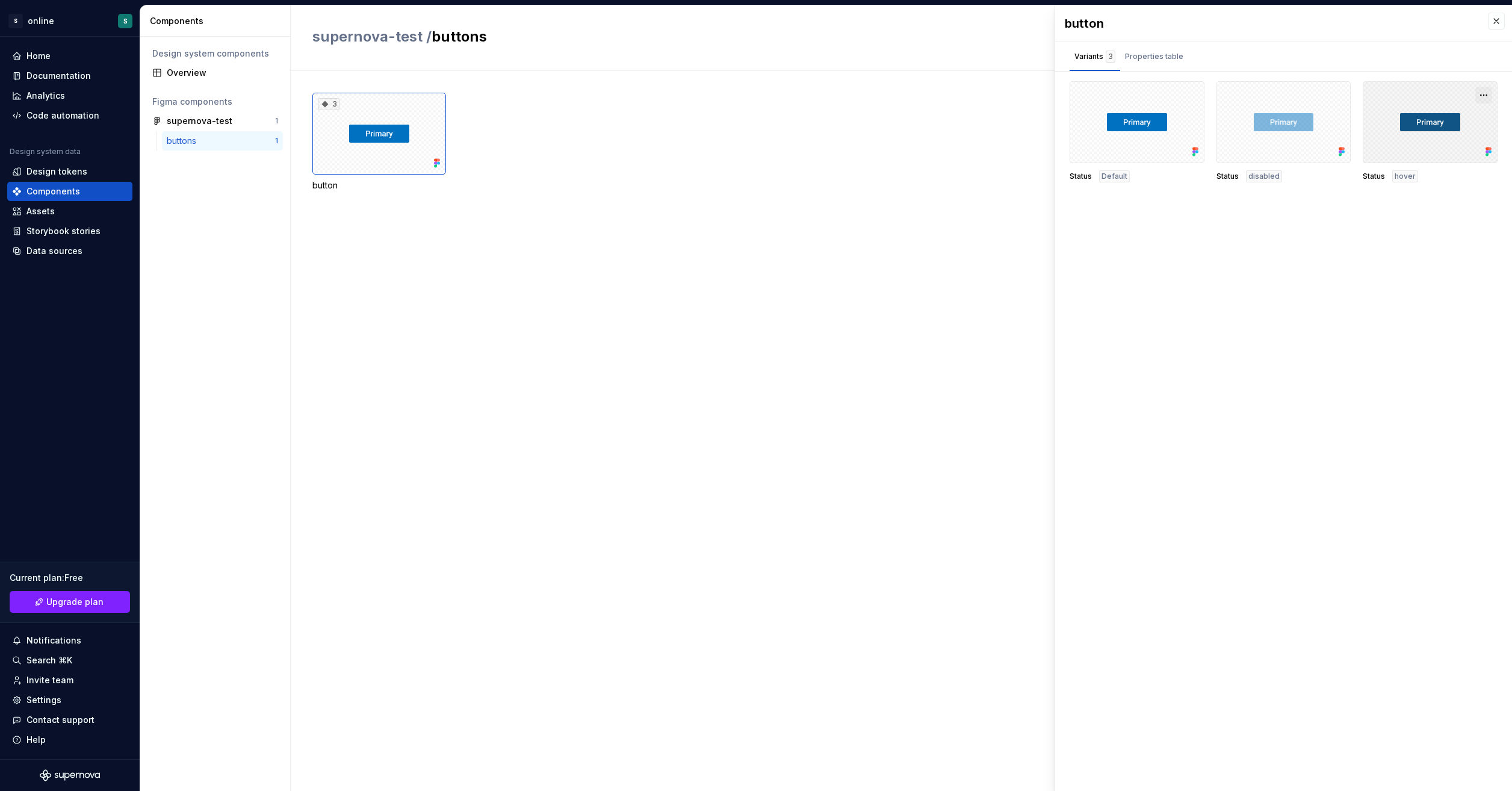
click at [1488, 91] on button "button" at bounding box center [1484, 95] width 17 height 17
click at [1378, 227] on div "button Variants 3 Properties table Status Default Status disabled Status hover …" at bounding box center [1284, 398] width 457 height 785
click at [1495, 21] on button "button" at bounding box center [1497, 21] width 17 height 17
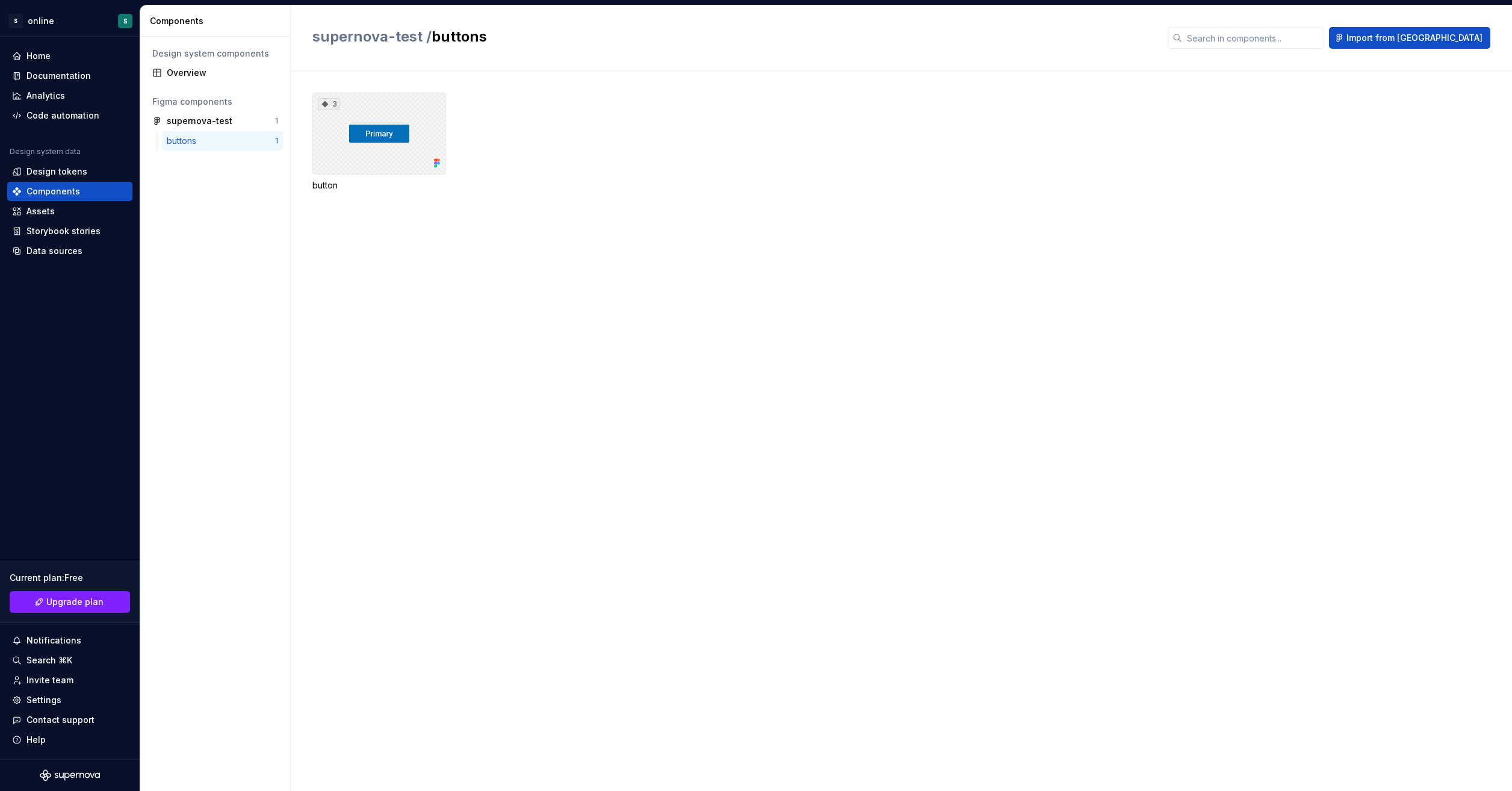
drag, startPoint x: 358, startPoint y: 156, endPoint x: 394, endPoint y: 131, distance: 43.8
click at [394, 131] on div "3" at bounding box center [379, 133] width 134 height 82
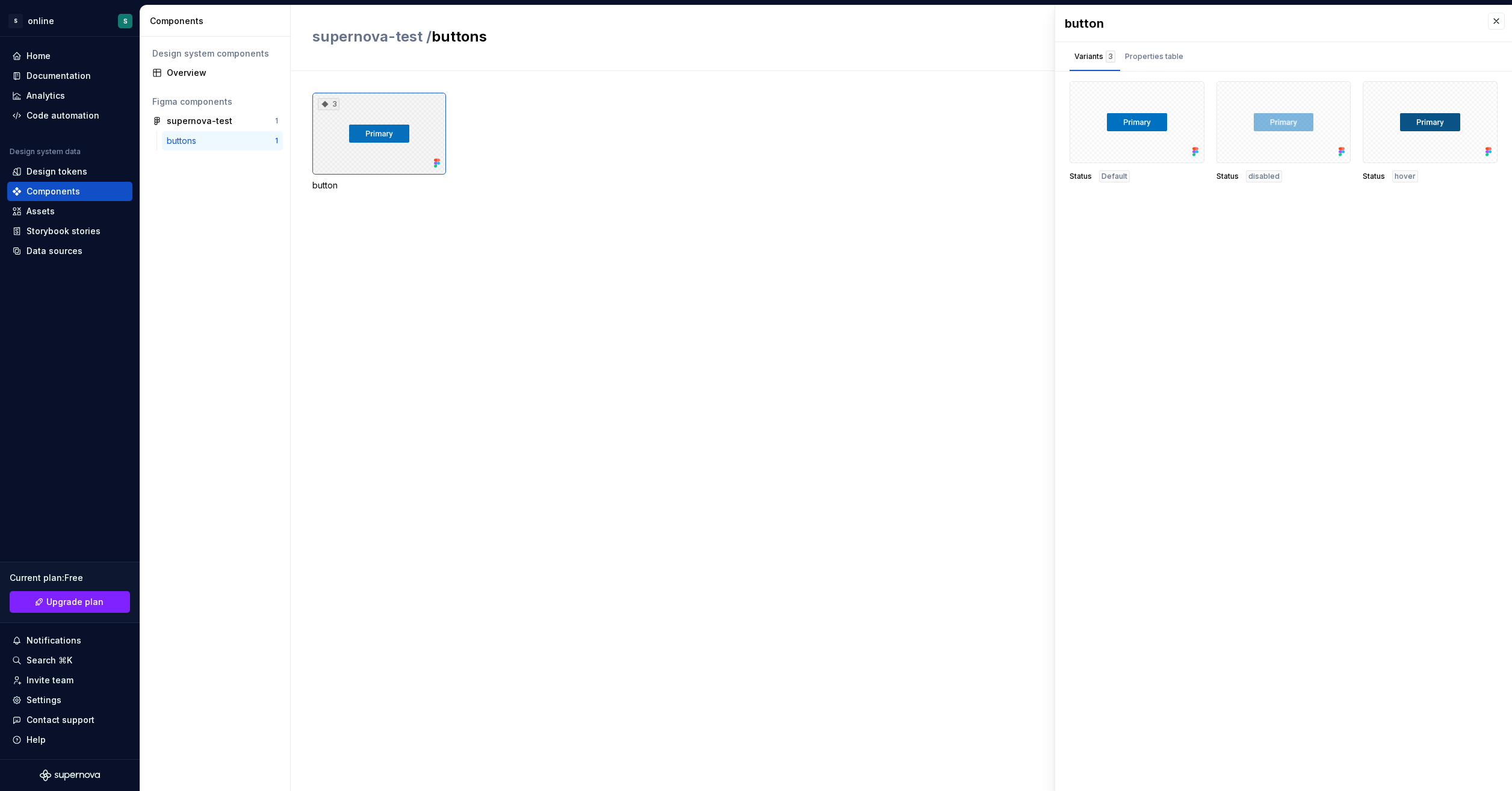
drag, startPoint x: 394, startPoint y: 131, endPoint x: 365, endPoint y: 113, distance: 34.1
click at [365, 113] on div "3" at bounding box center [379, 133] width 134 height 82
click at [327, 105] on icon at bounding box center [325, 104] width 10 height 10
click at [330, 106] on div "3" at bounding box center [328, 104] width 22 height 12
click at [1212, 133] on div "Status Default Status disabled Status hover" at bounding box center [1284, 131] width 428 height 101
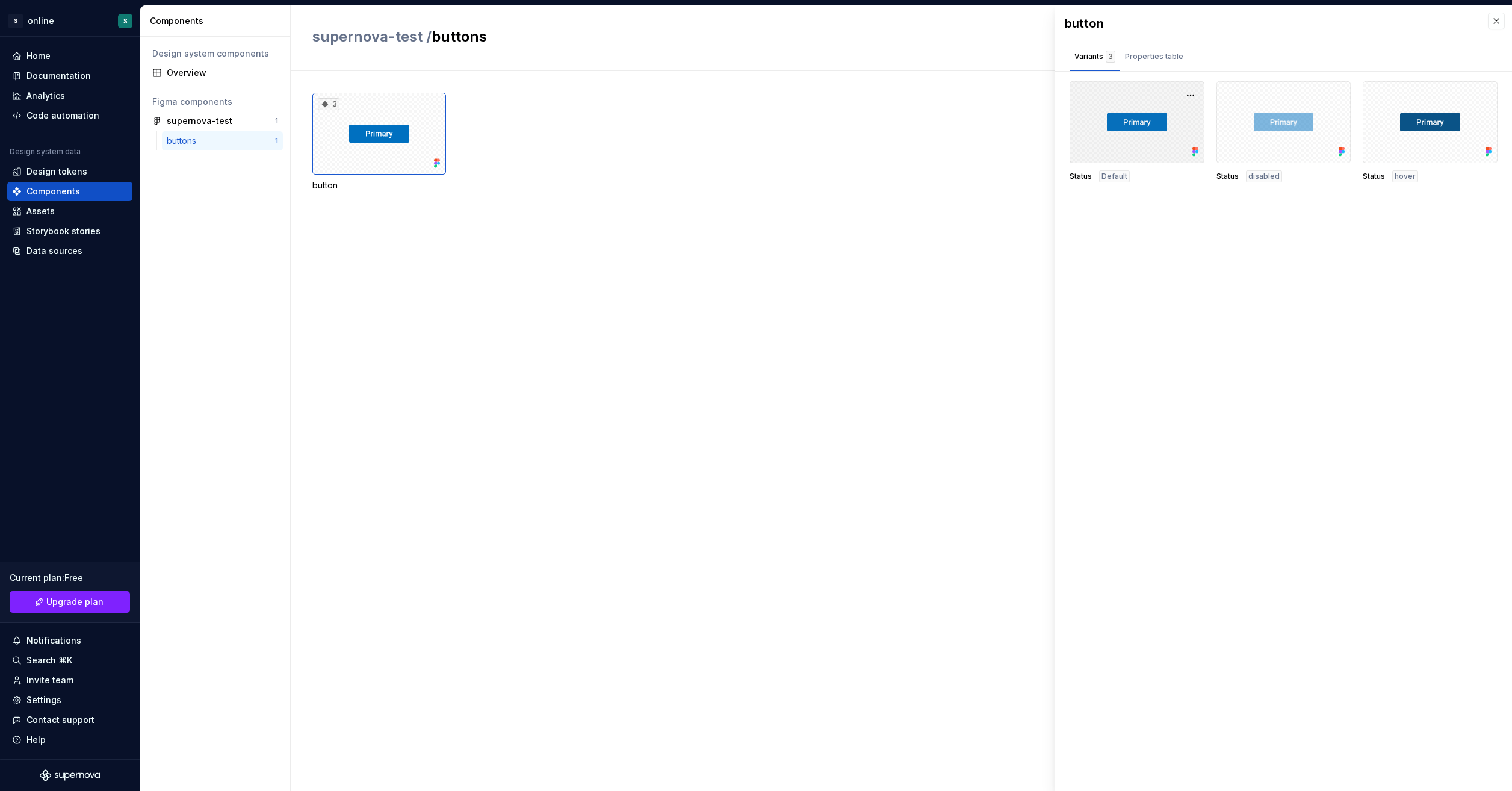
click at [1182, 133] on div at bounding box center [1137, 121] width 135 height 82
click at [1243, 131] on div at bounding box center [1284, 121] width 135 height 82
click at [1198, 89] on button "button" at bounding box center [1191, 95] width 17 height 17
click at [1334, 100] on button "button" at bounding box center [1337, 95] width 17 height 17
click at [1338, 346] on div "button Variants 3 Properties table Status Default Status disabled Status hover …" at bounding box center [1284, 398] width 457 height 785
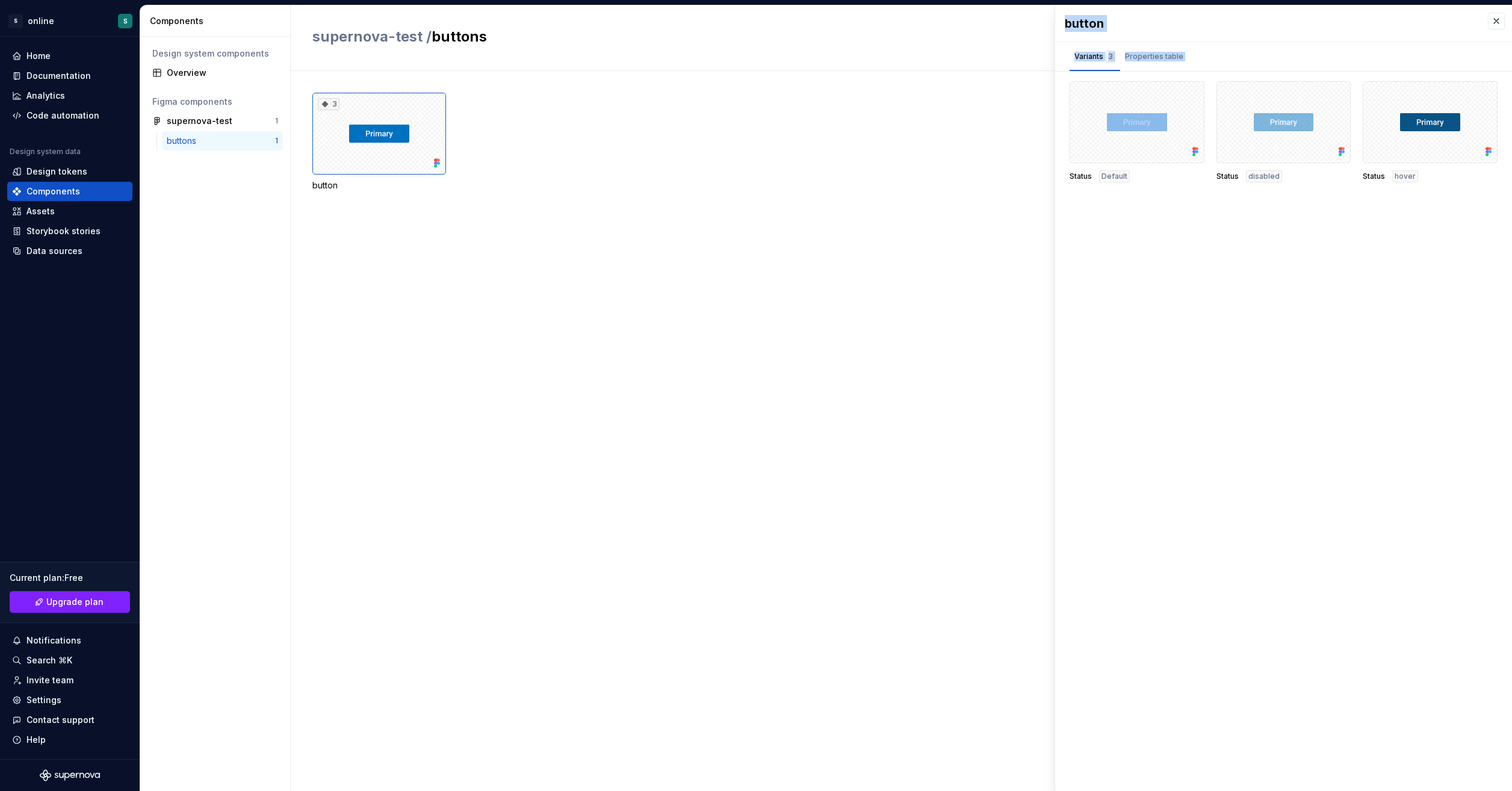
drag, startPoint x: 1135, startPoint y: 121, endPoint x: 784, endPoint y: 265, distance: 379.4
click at [784, 265] on body "S online S Home Documentation Analytics Code automation Design system data Desi…" at bounding box center [756, 395] width 1512 height 791
drag, startPoint x: 784, startPoint y: 265, endPoint x: 645, endPoint y: 297, distance: 142.6
click at [645, 297] on div "3 button" at bounding box center [912, 431] width 1200 height 720
click at [65, 212] on div "Assets" at bounding box center [70, 211] width 116 height 12
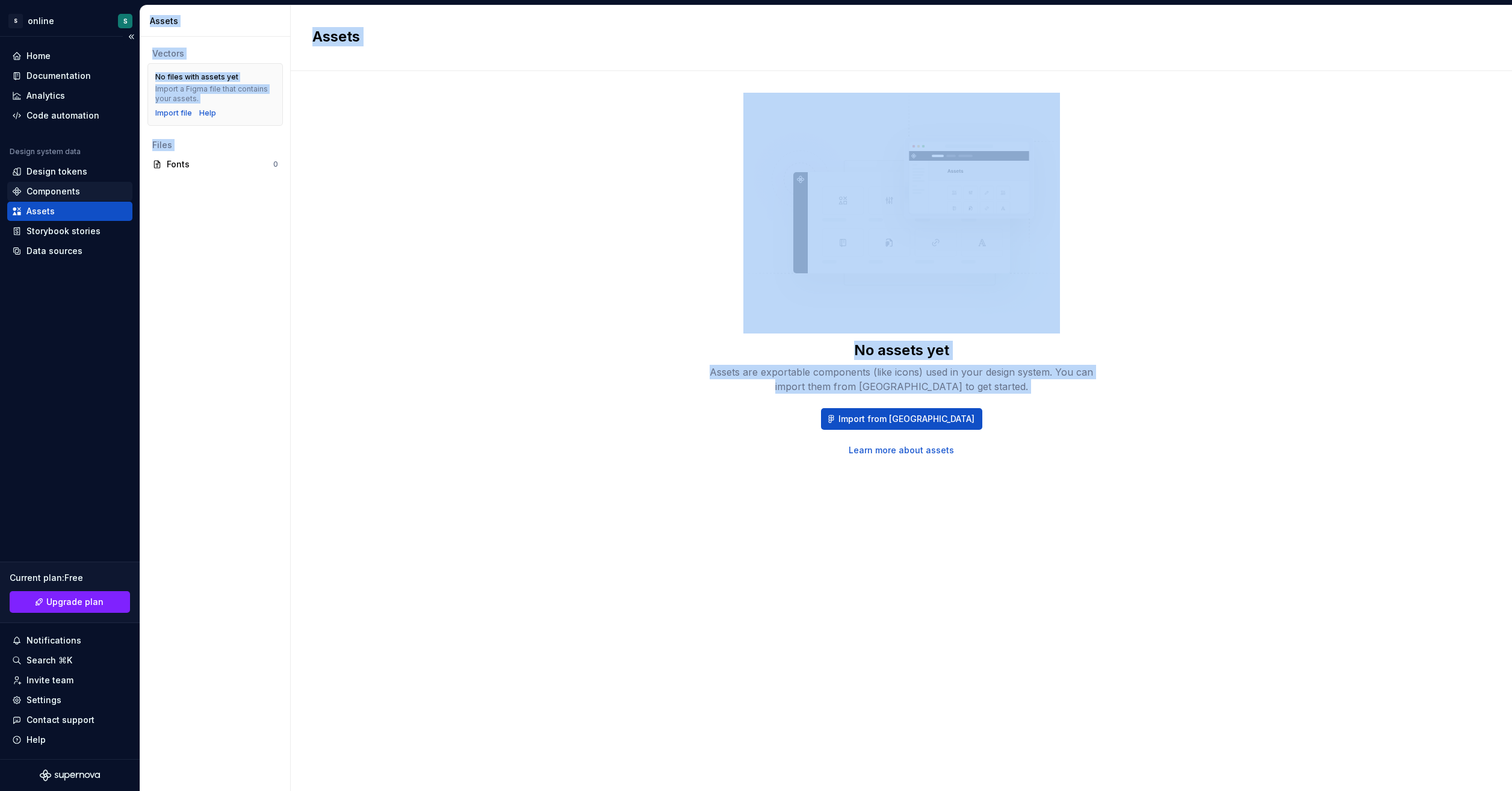
click at [73, 188] on div "Components" at bounding box center [53, 191] width 53 height 12
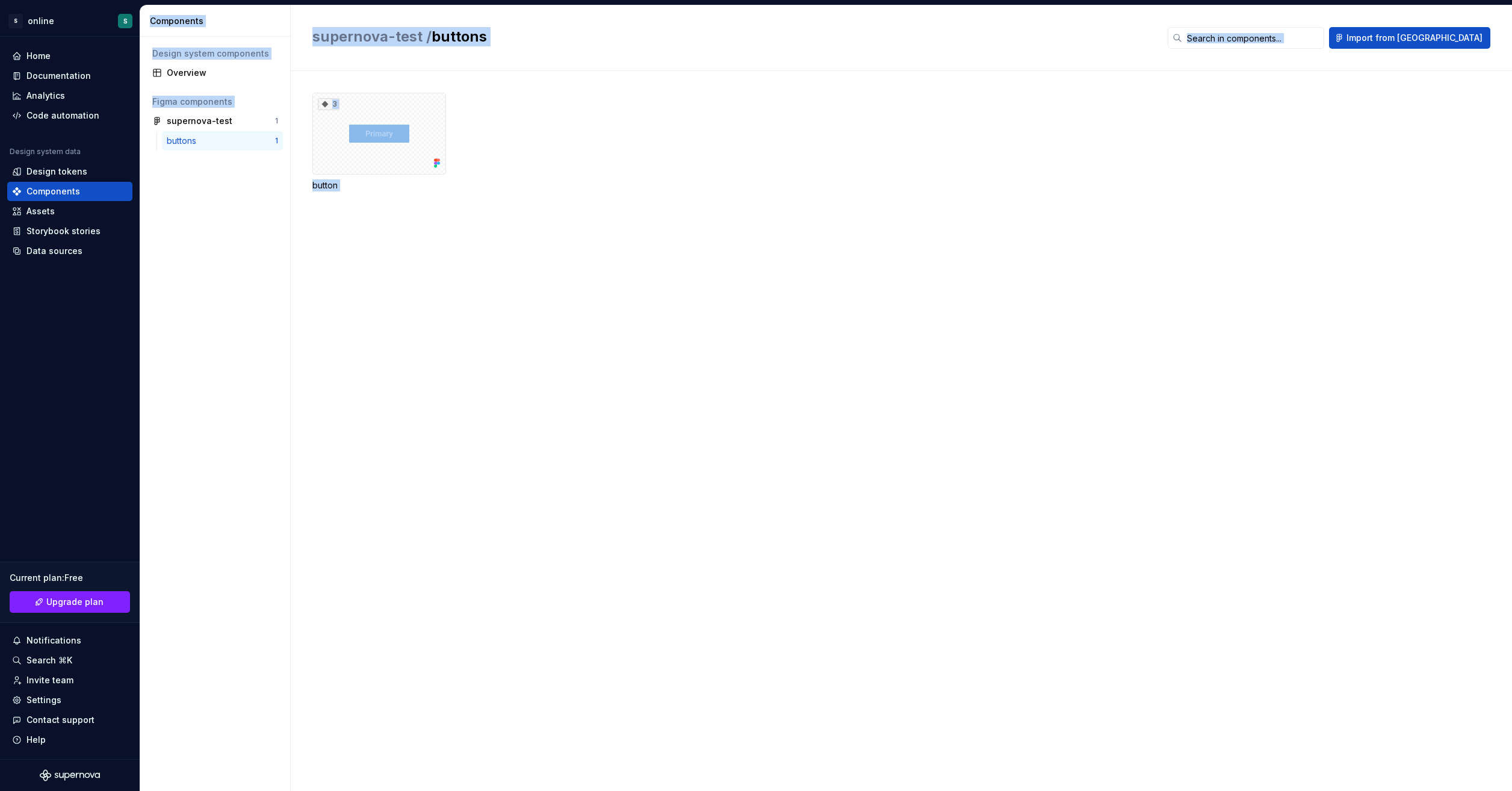
click at [225, 171] on div "Design system components Overview Figma components supernova-test 1 buttons 1" at bounding box center [215, 413] width 150 height 754
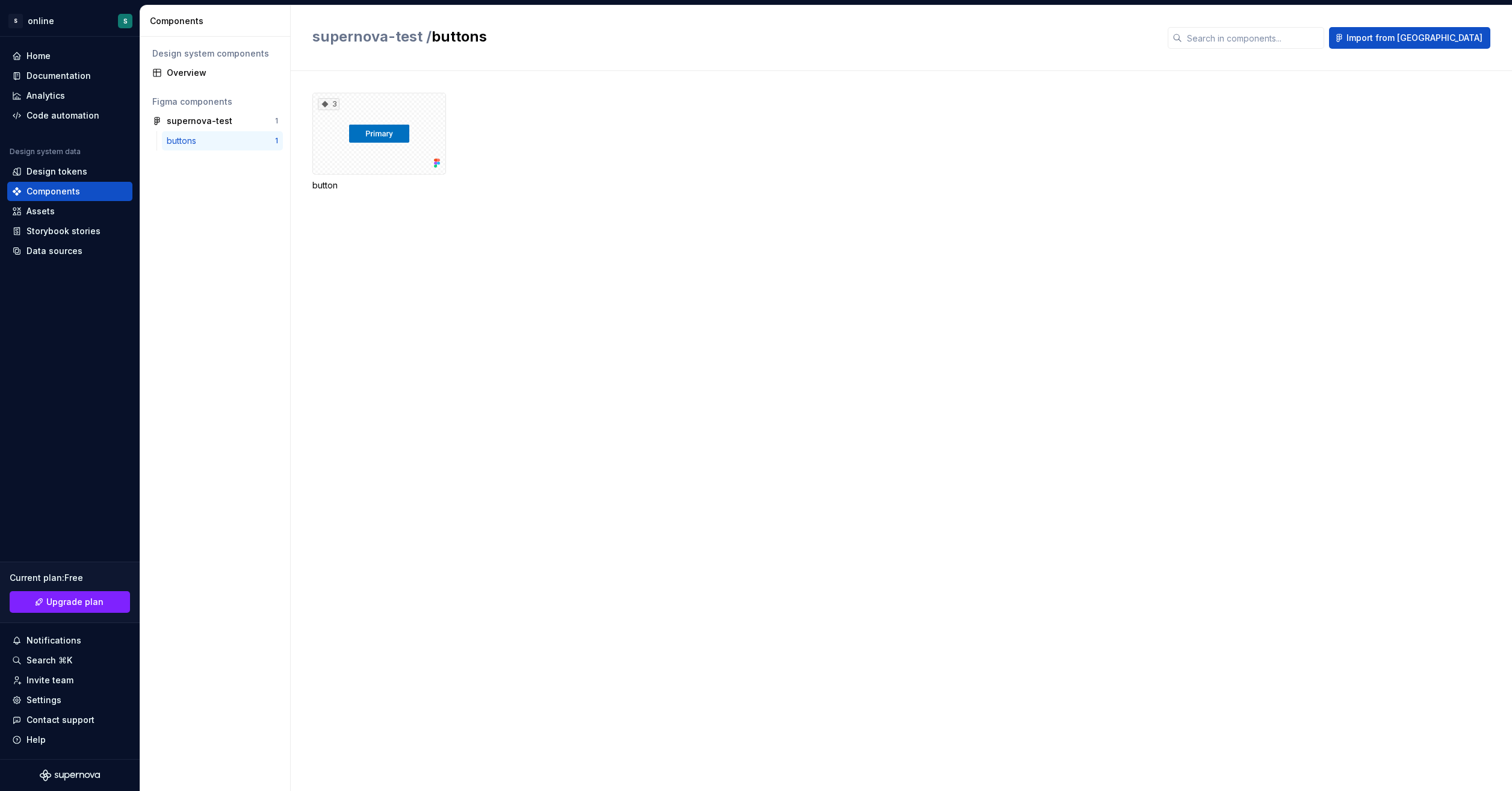
click at [224, 139] on div "buttons" at bounding box center [221, 141] width 109 height 12
click at [97, 166] on div "Design tokens" at bounding box center [70, 172] width 116 height 12
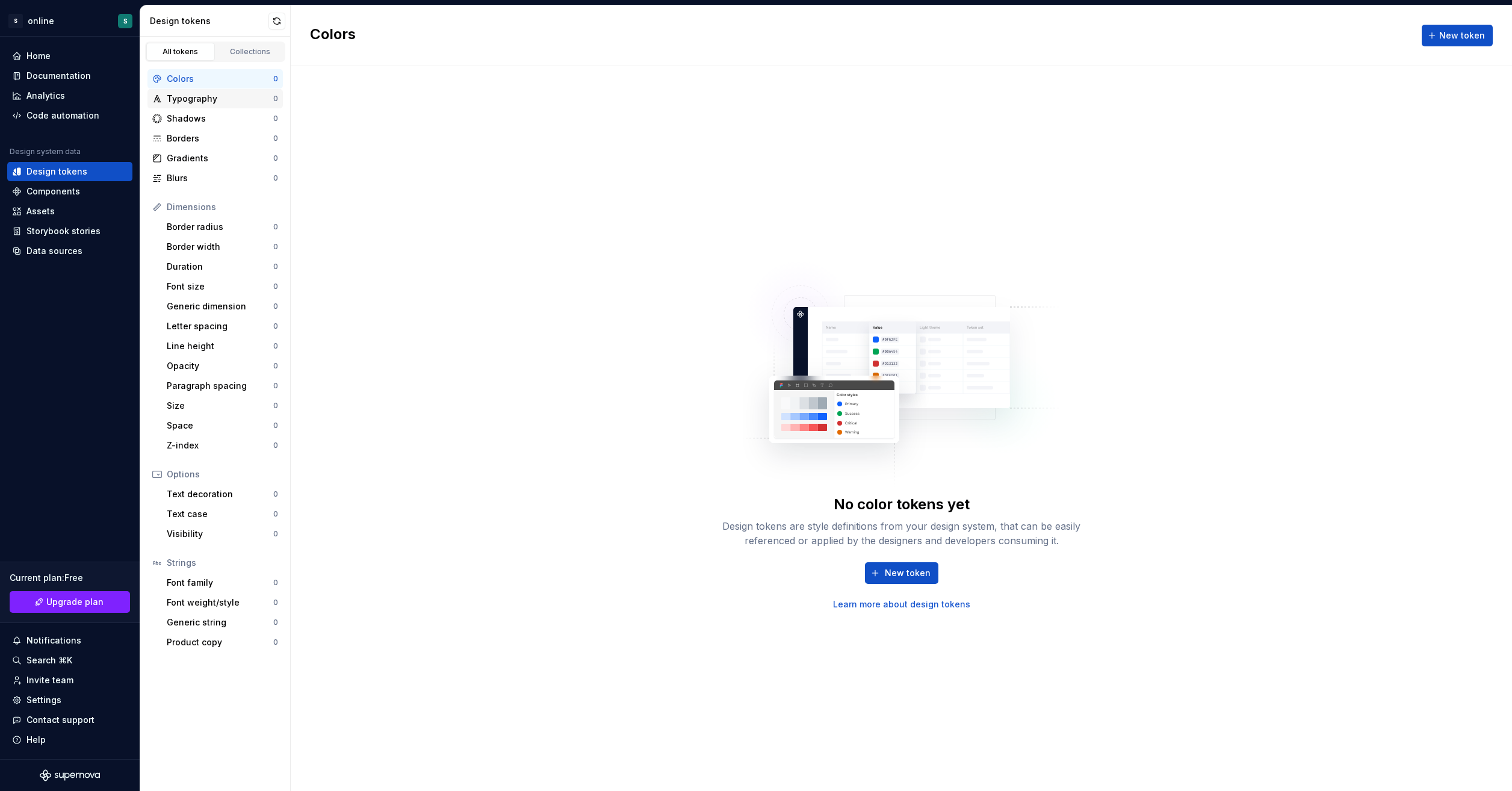
click at [212, 95] on div "Typography" at bounding box center [220, 98] width 107 height 12
click at [197, 219] on div "Border radius 0" at bounding box center [222, 227] width 121 height 19
click at [216, 263] on div "Duration" at bounding box center [220, 267] width 107 height 12
click at [215, 245] on div "Border width" at bounding box center [220, 247] width 107 height 12
click at [70, 188] on div "Components" at bounding box center [53, 191] width 53 height 12
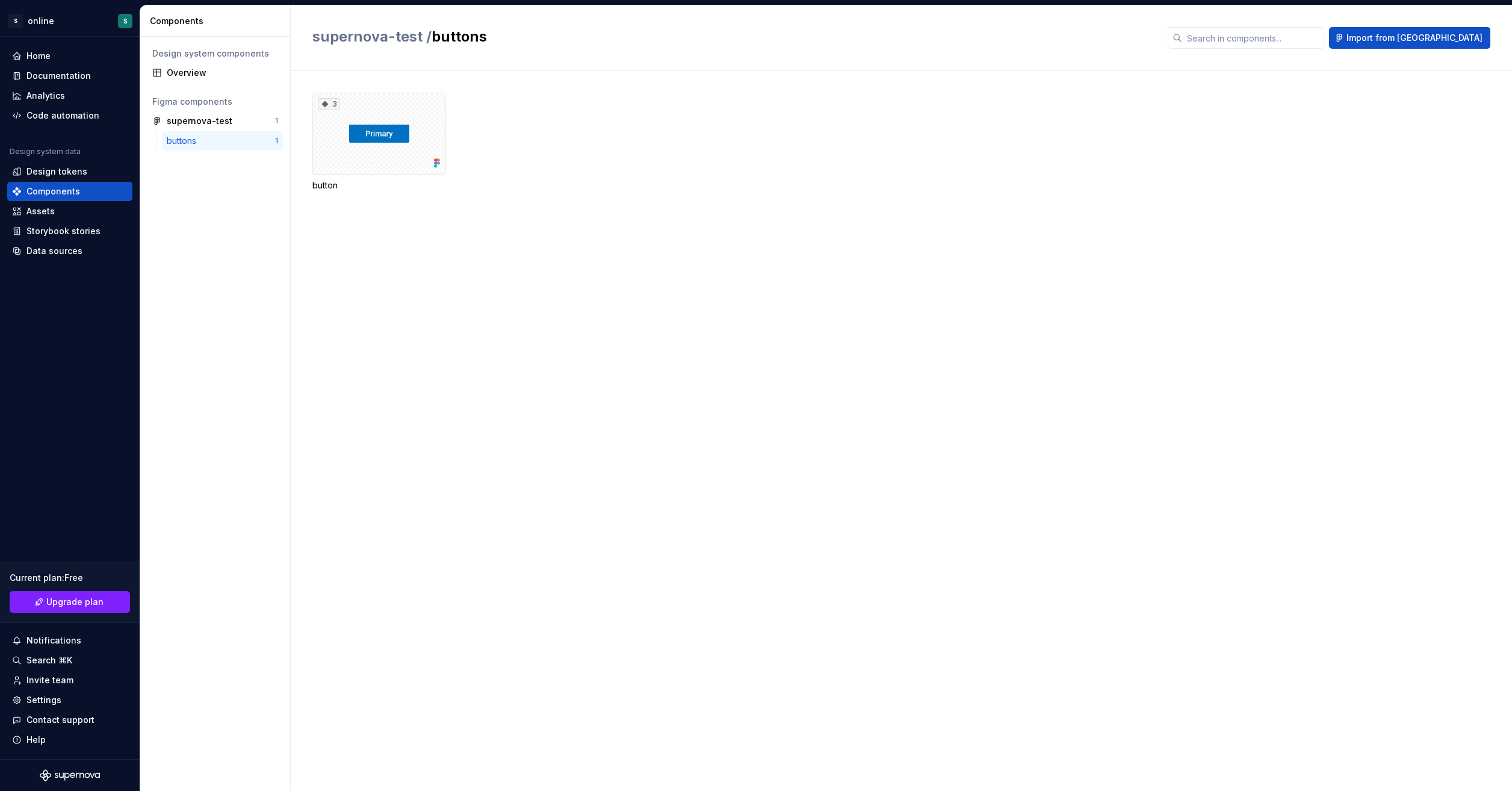
click at [201, 138] on div "buttons" at bounding box center [183, 141] width 34 height 12
click at [417, 146] on div "3" at bounding box center [379, 133] width 134 height 82
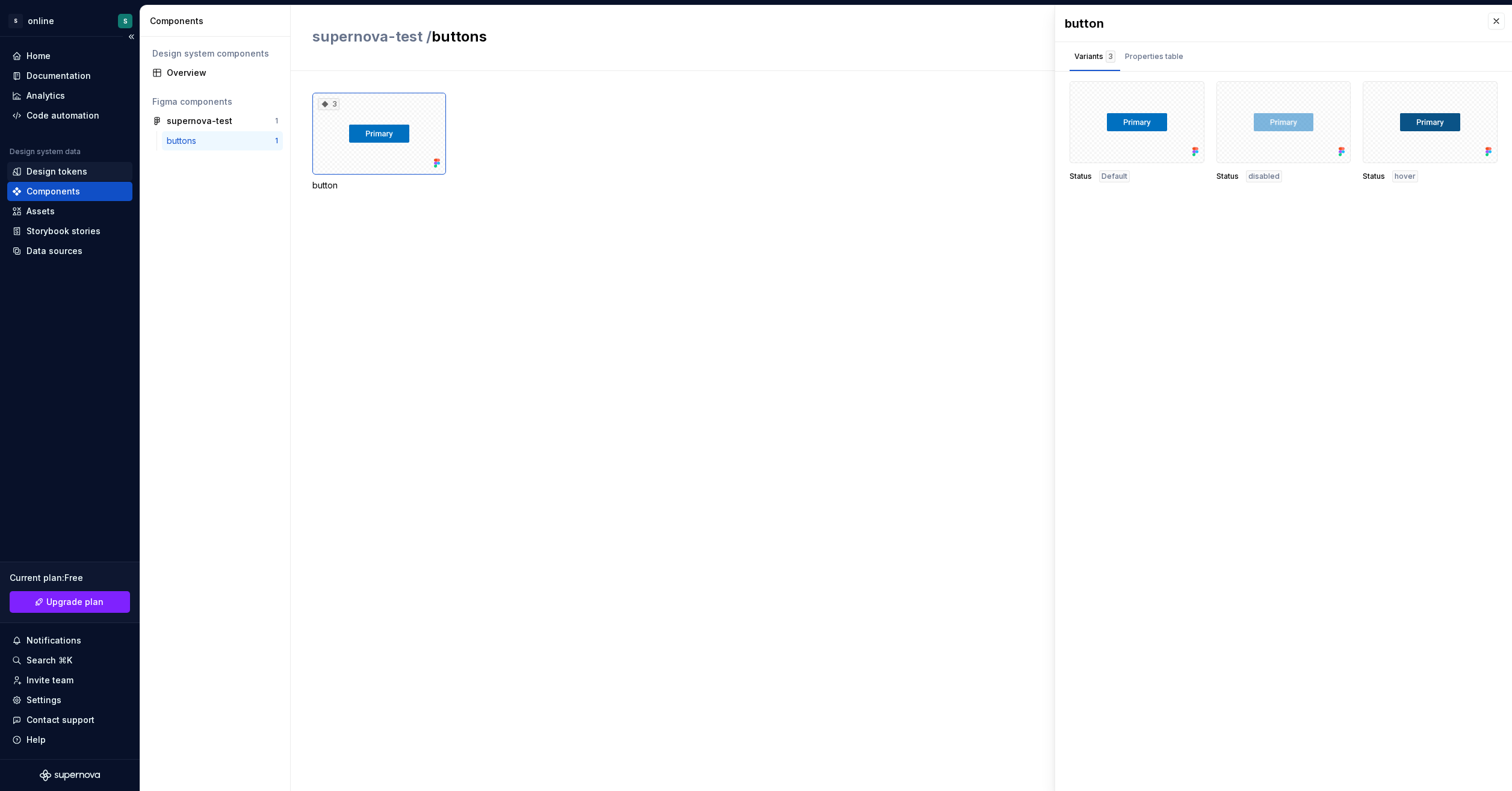
click at [82, 166] on div "Design tokens" at bounding box center [57, 172] width 61 height 12
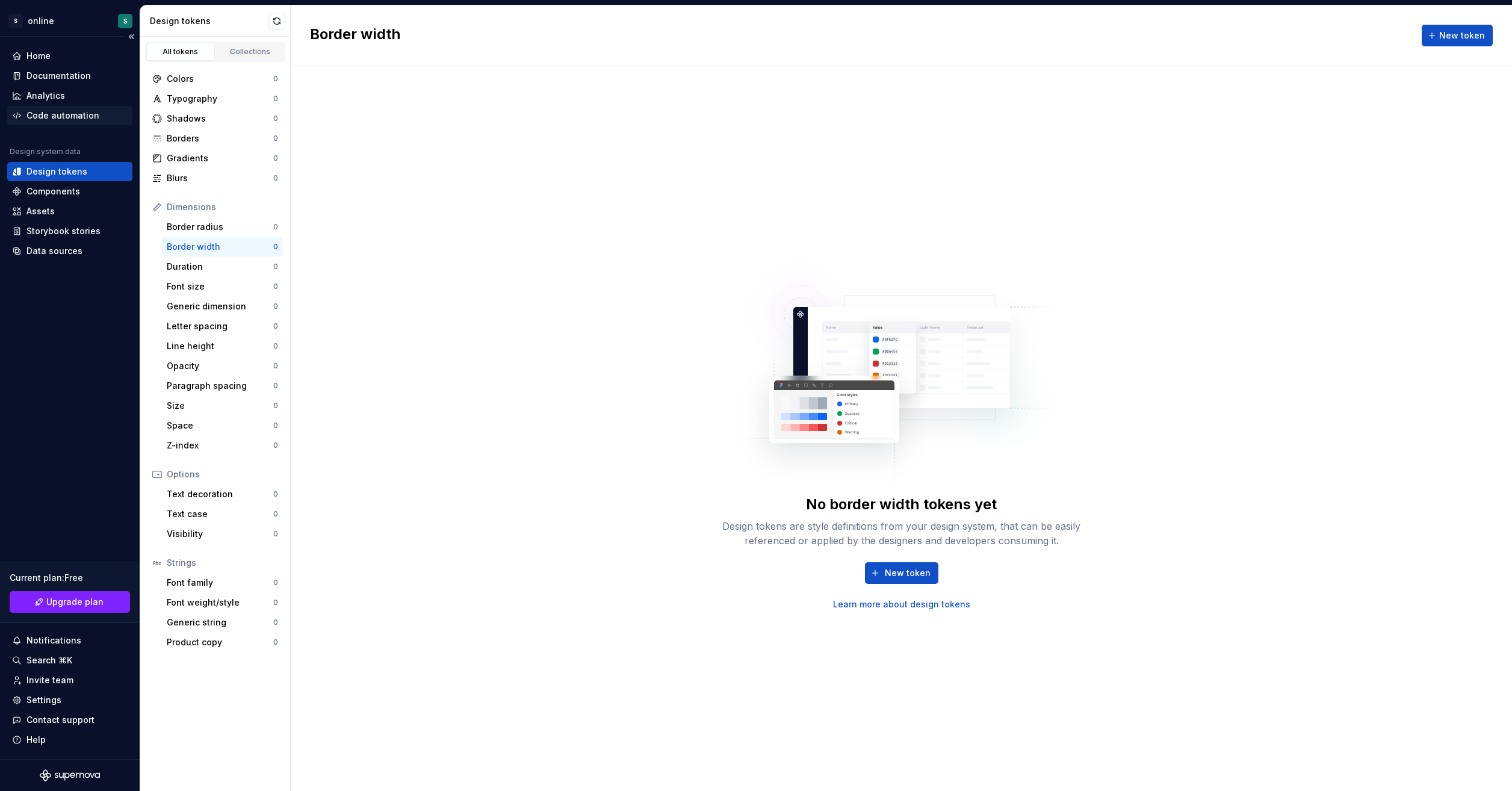
click at [89, 114] on div "Code automation" at bounding box center [62, 115] width 73 height 12
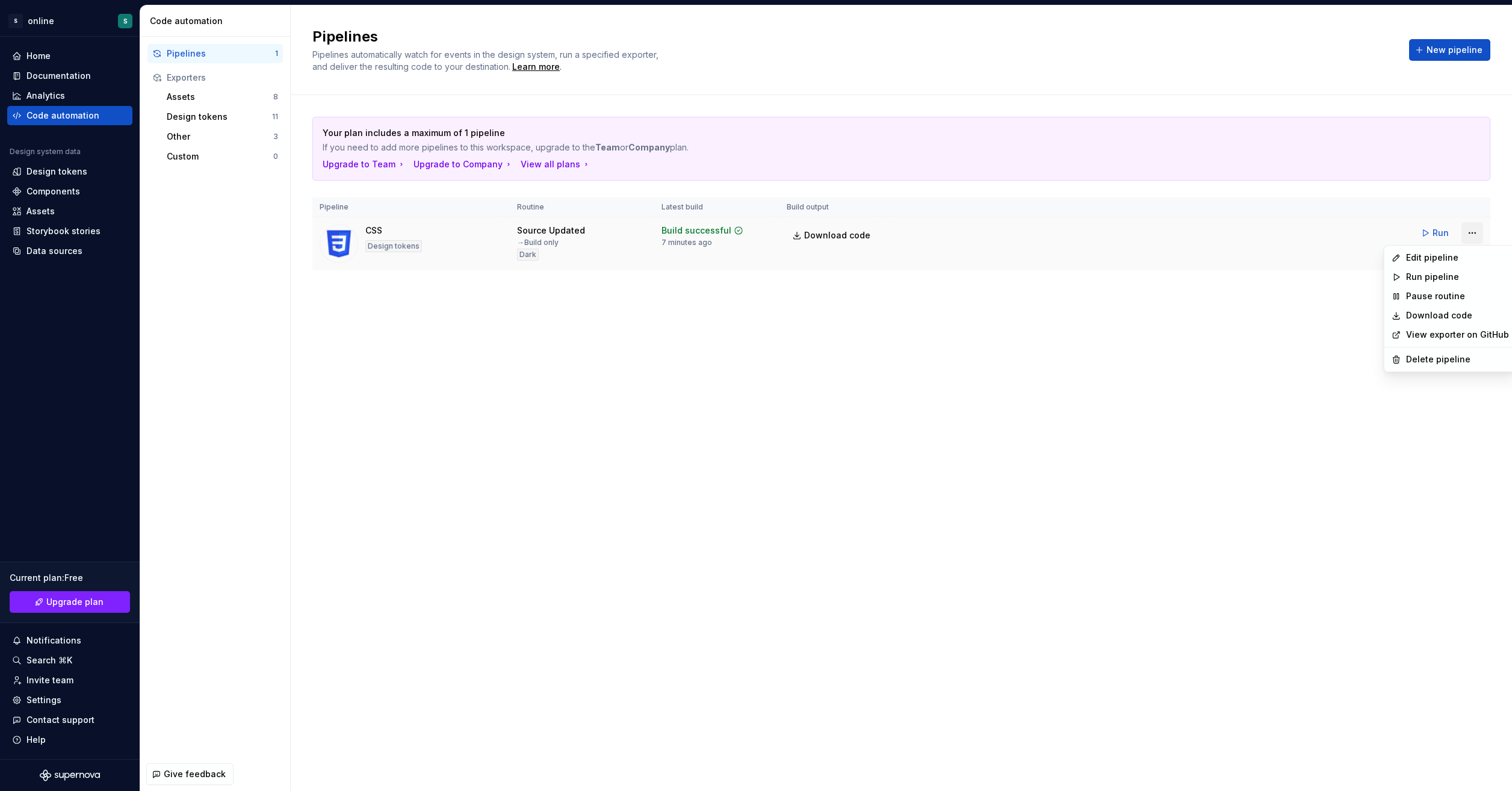
click at [1468, 234] on html "S online S Home Documentation Analytics Code automation Design system data Desi…" at bounding box center [756, 395] width 1512 height 791
click at [1448, 355] on div "Delete pipeline" at bounding box center [1458, 359] width 103 height 12
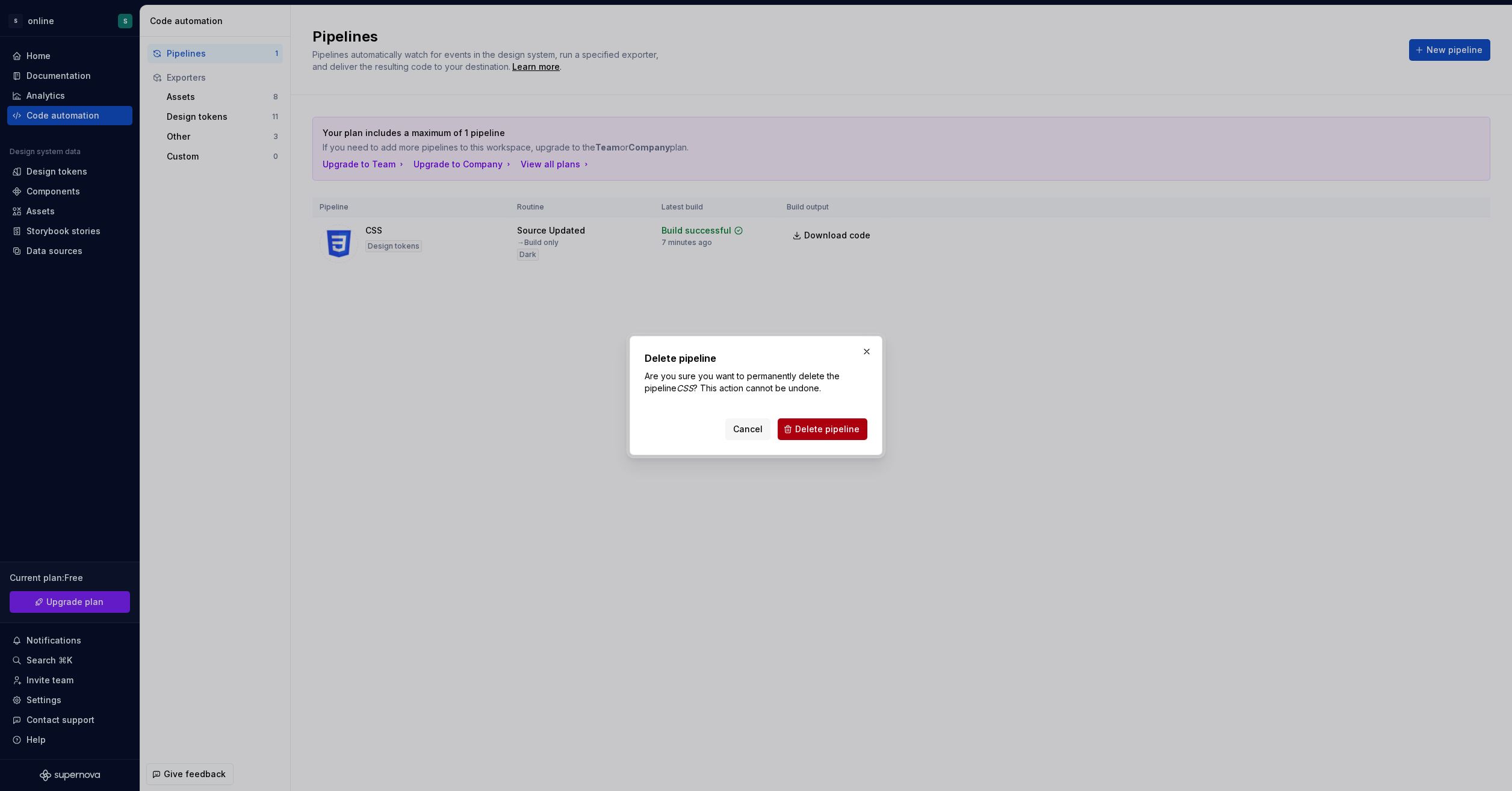
click at [824, 431] on span "Delete pipeline" at bounding box center [827, 429] width 64 height 12
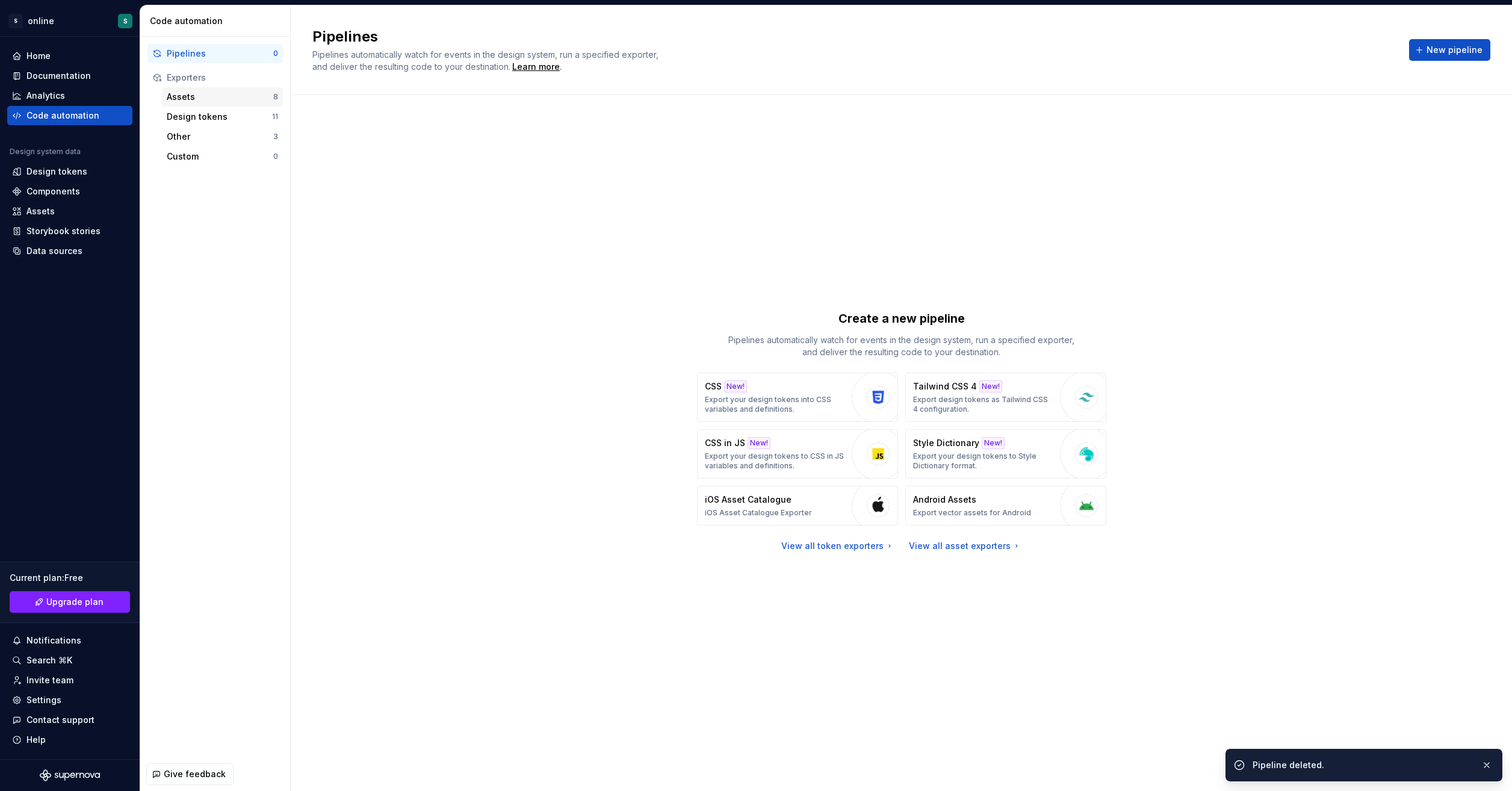
click at [212, 95] on div "Assets" at bounding box center [220, 96] width 107 height 12
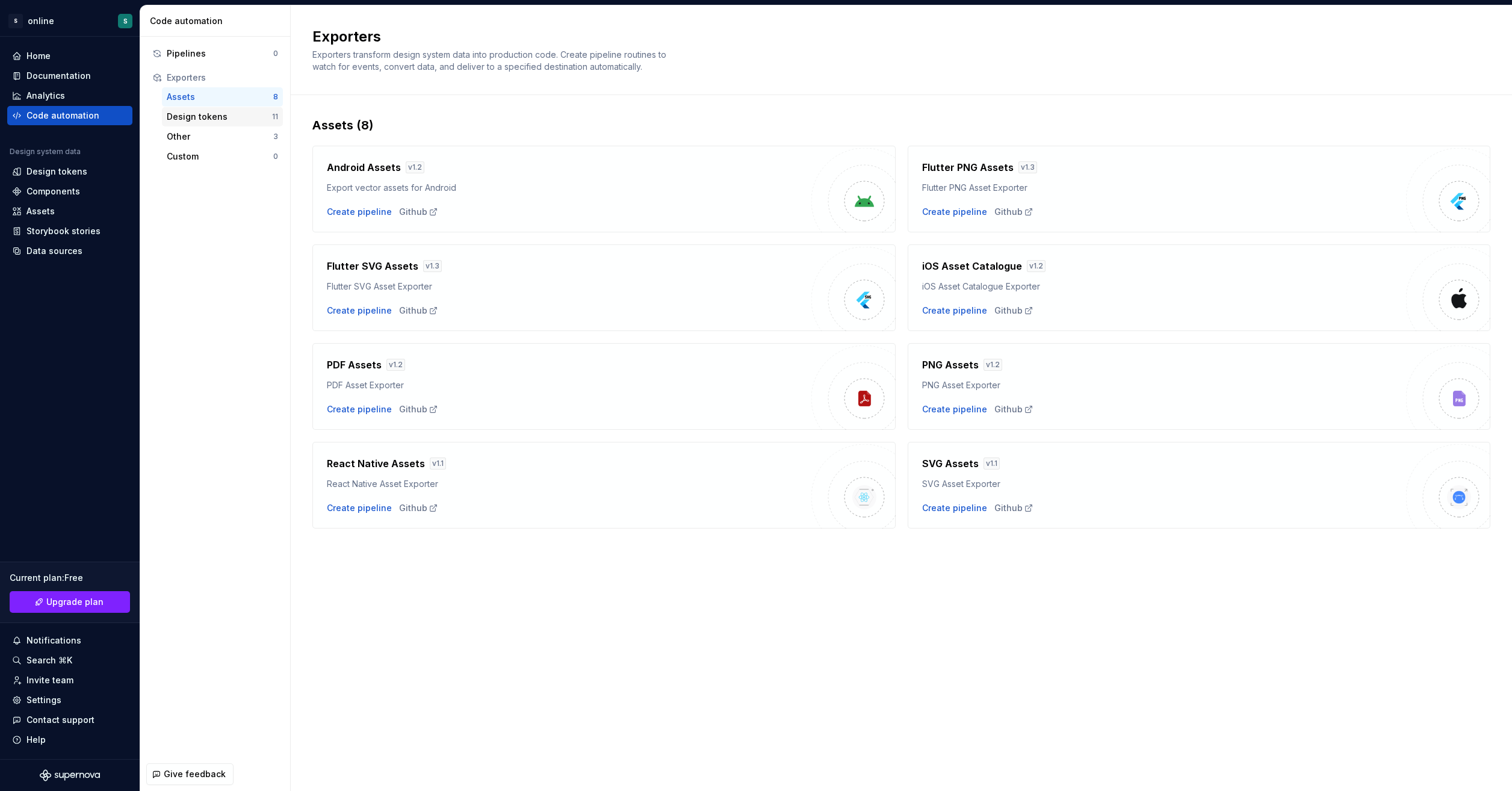
click at [222, 116] on div "Design tokens" at bounding box center [219, 116] width 105 height 12
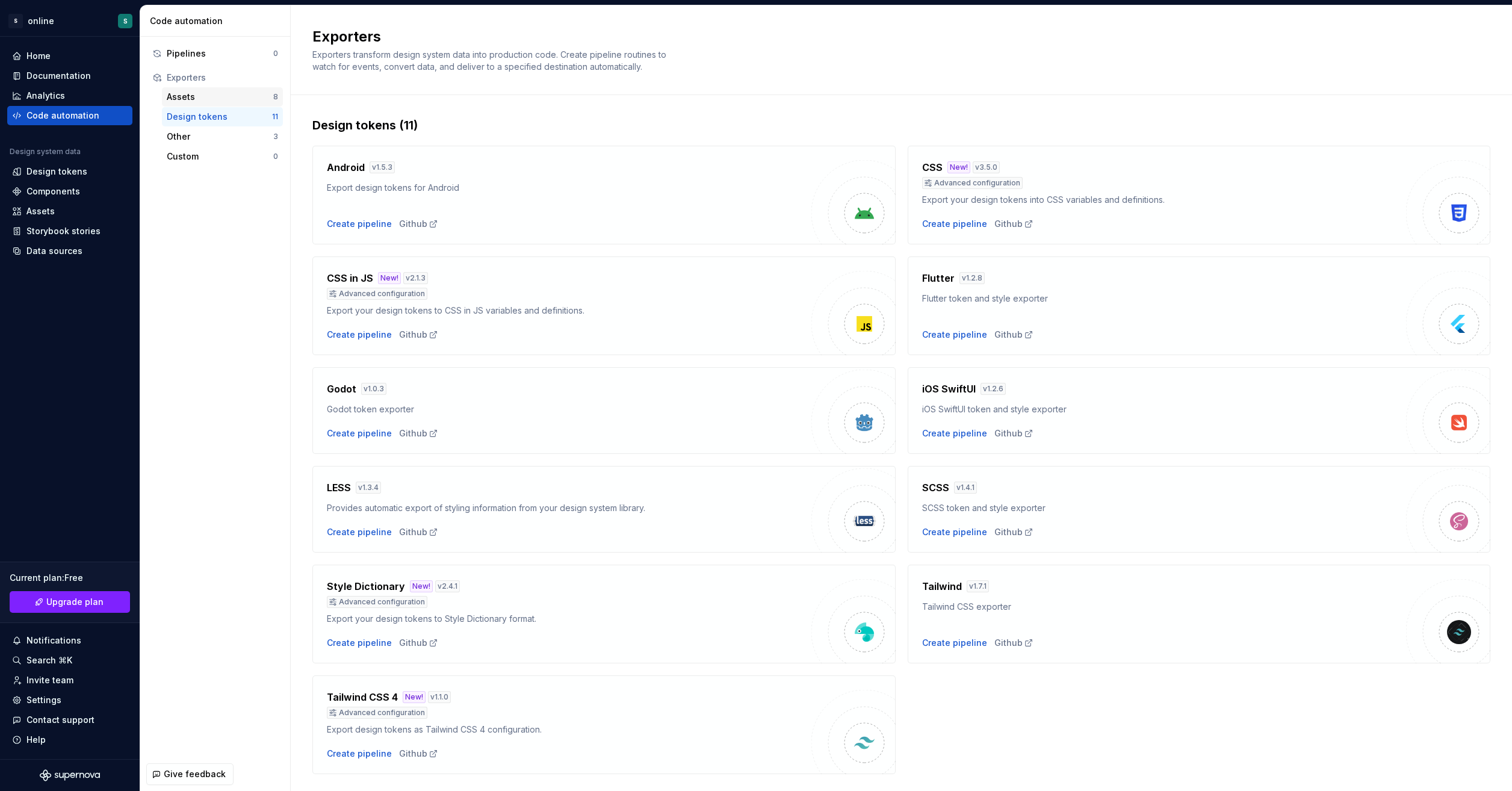
click at [233, 94] on div "Assets" at bounding box center [220, 96] width 107 height 12
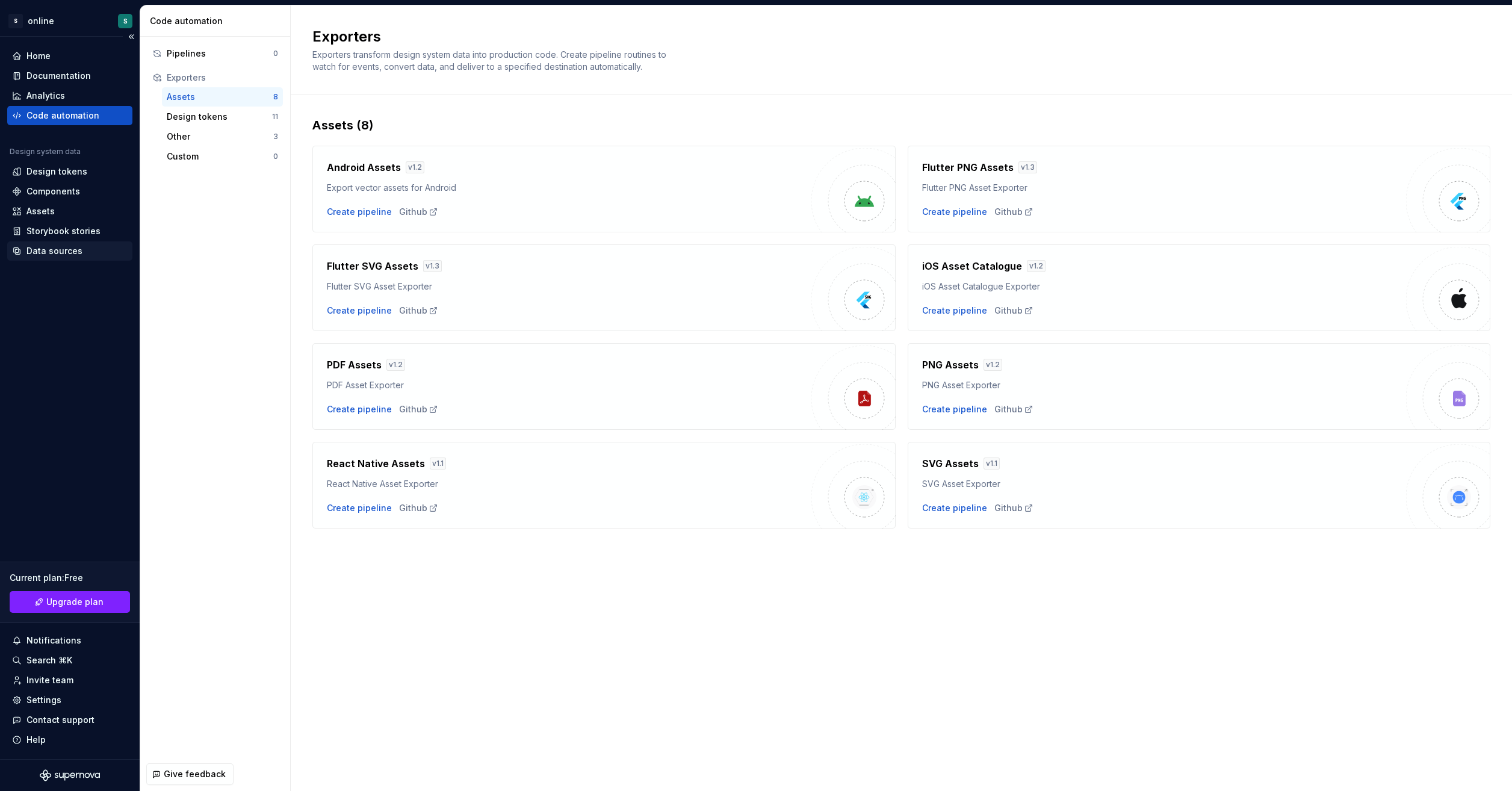
click at [55, 251] on div "Data sources" at bounding box center [54, 251] width 56 height 12
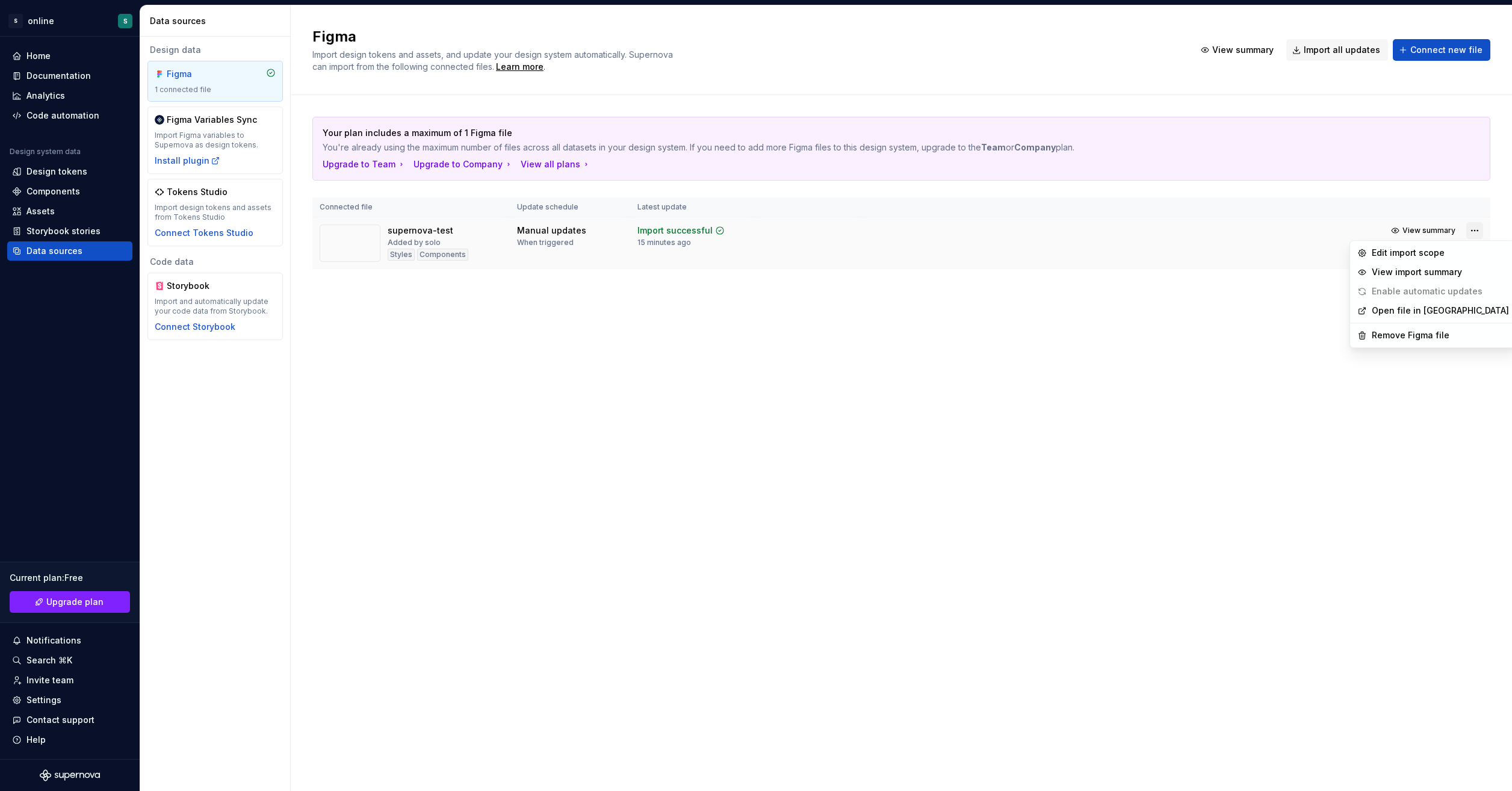
click at [1474, 228] on html "S online S Home Documentation Analytics Code automation Design system data Desi…" at bounding box center [756, 395] width 1512 height 791
click at [1398, 251] on div "Edit import scope" at bounding box center [1441, 253] width 138 height 12
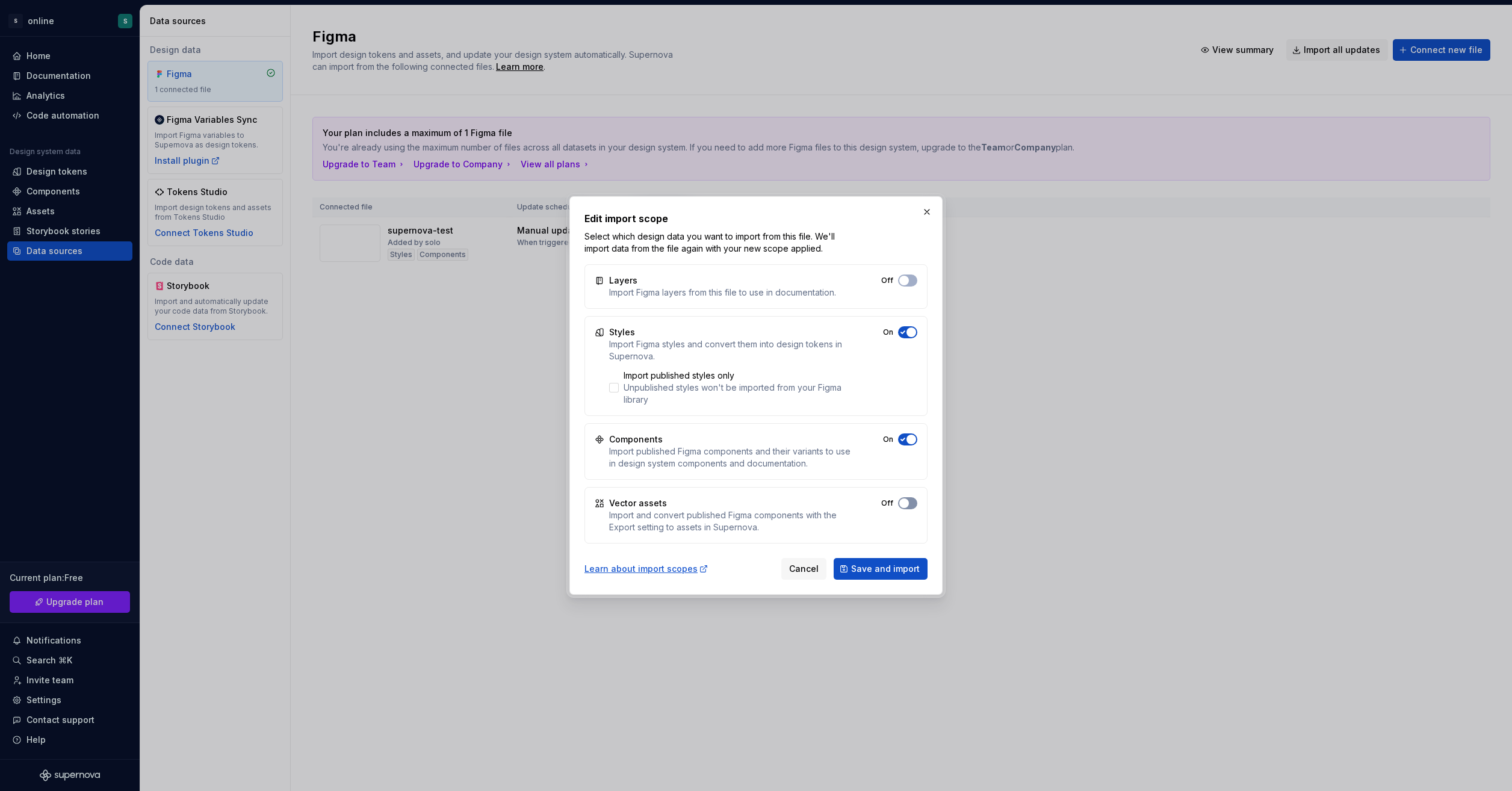
click at [906, 504] on span "button" at bounding box center [904, 502] width 10 height 10
click at [899, 565] on span "Save and import" at bounding box center [885, 569] width 69 height 12
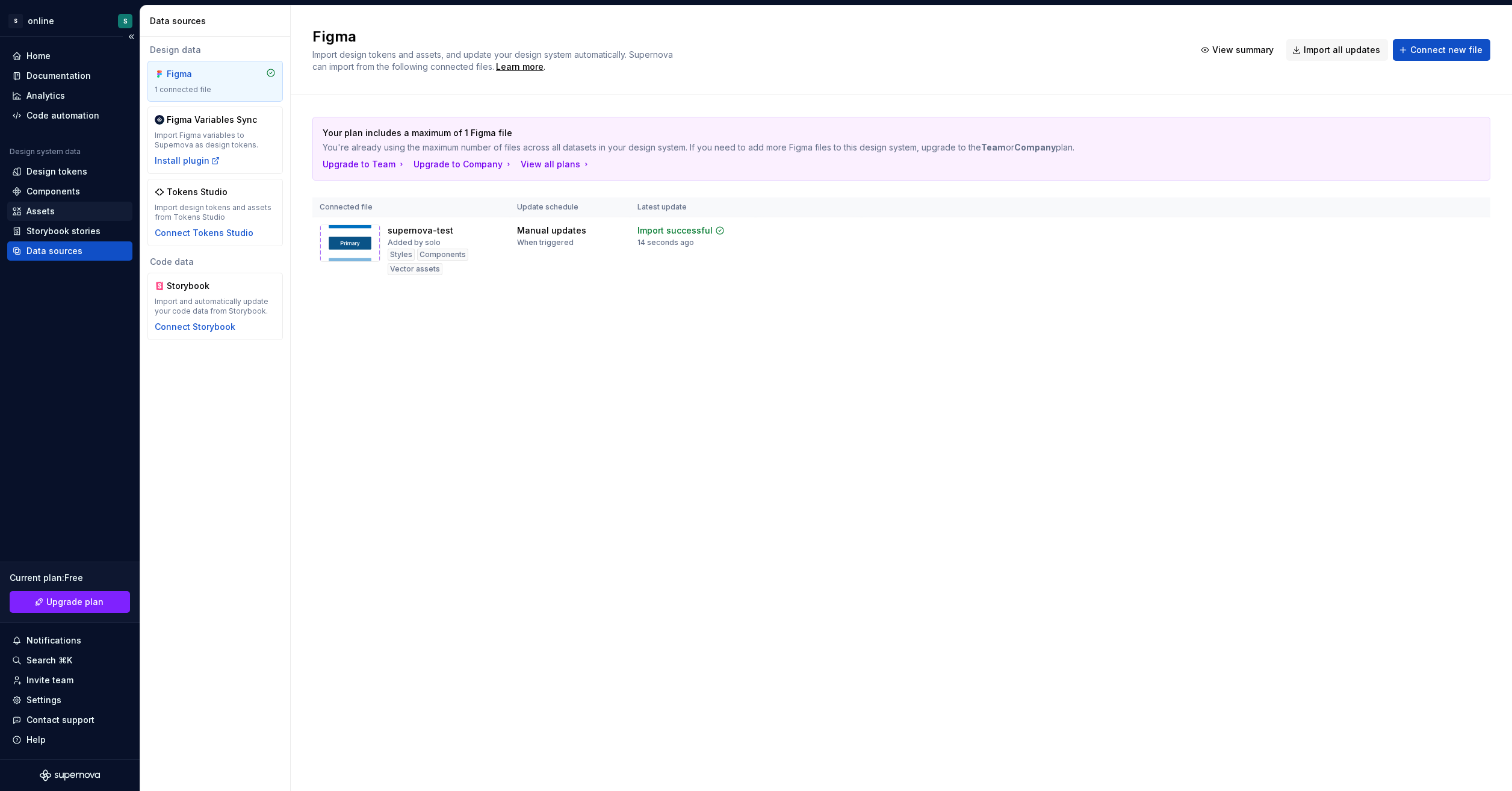
click at [69, 213] on div "Assets" at bounding box center [70, 211] width 116 height 12
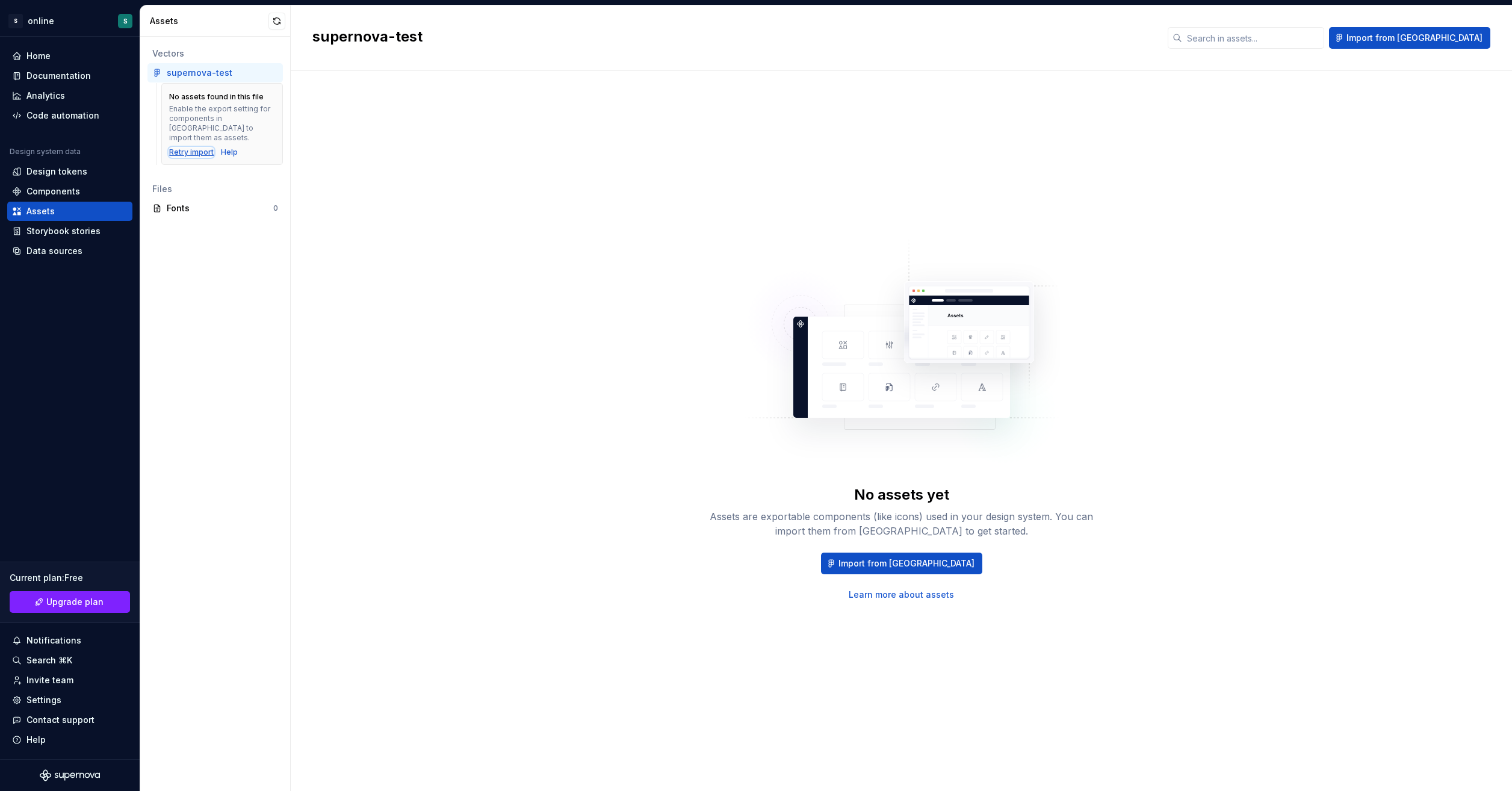
click at [186, 147] on div "Retry import" at bounding box center [191, 152] width 44 height 10
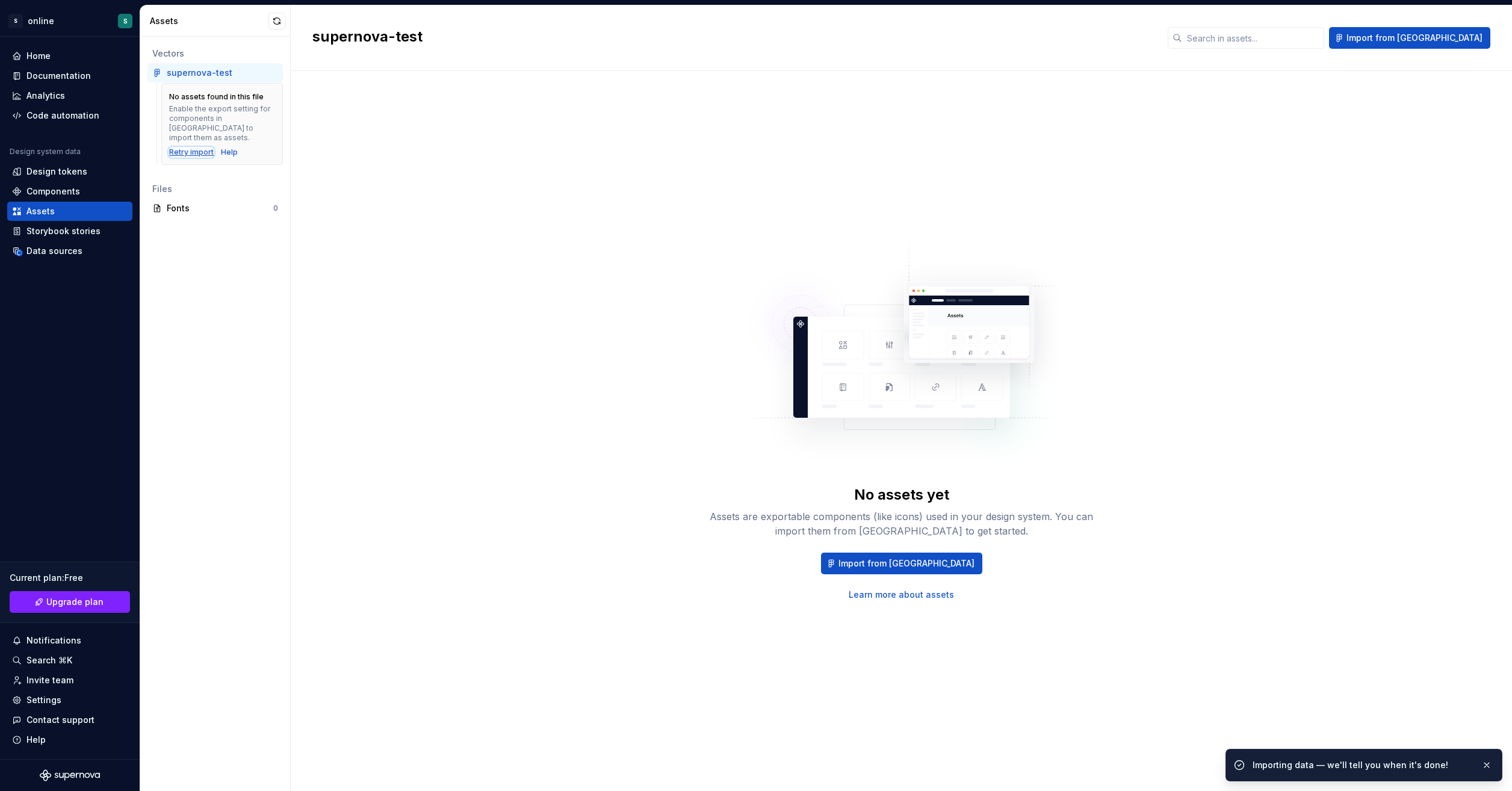
click at [186, 147] on div "Retry import" at bounding box center [191, 152] width 44 height 10
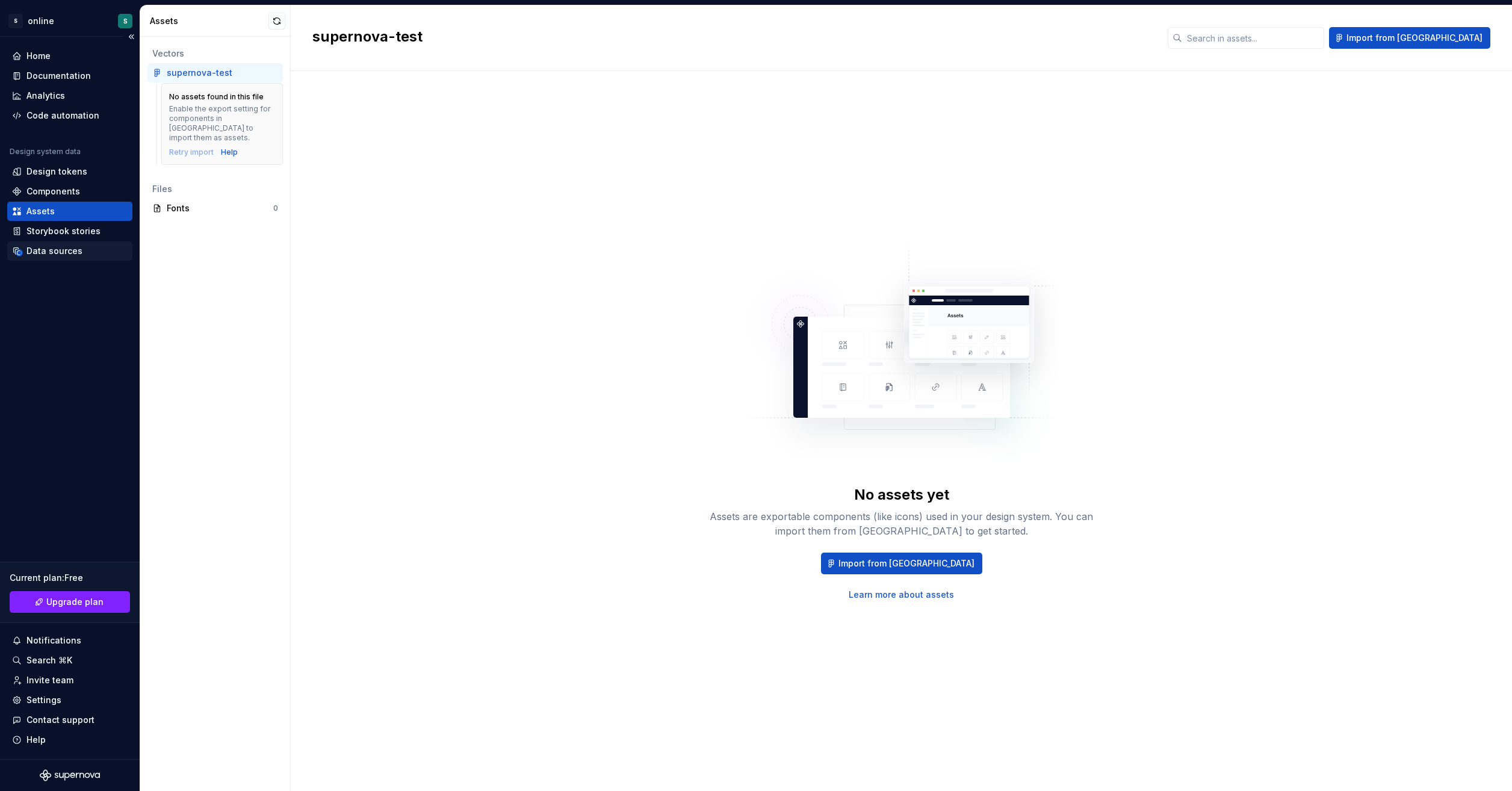
click at [80, 251] on div "Data sources" at bounding box center [70, 251] width 116 height 12
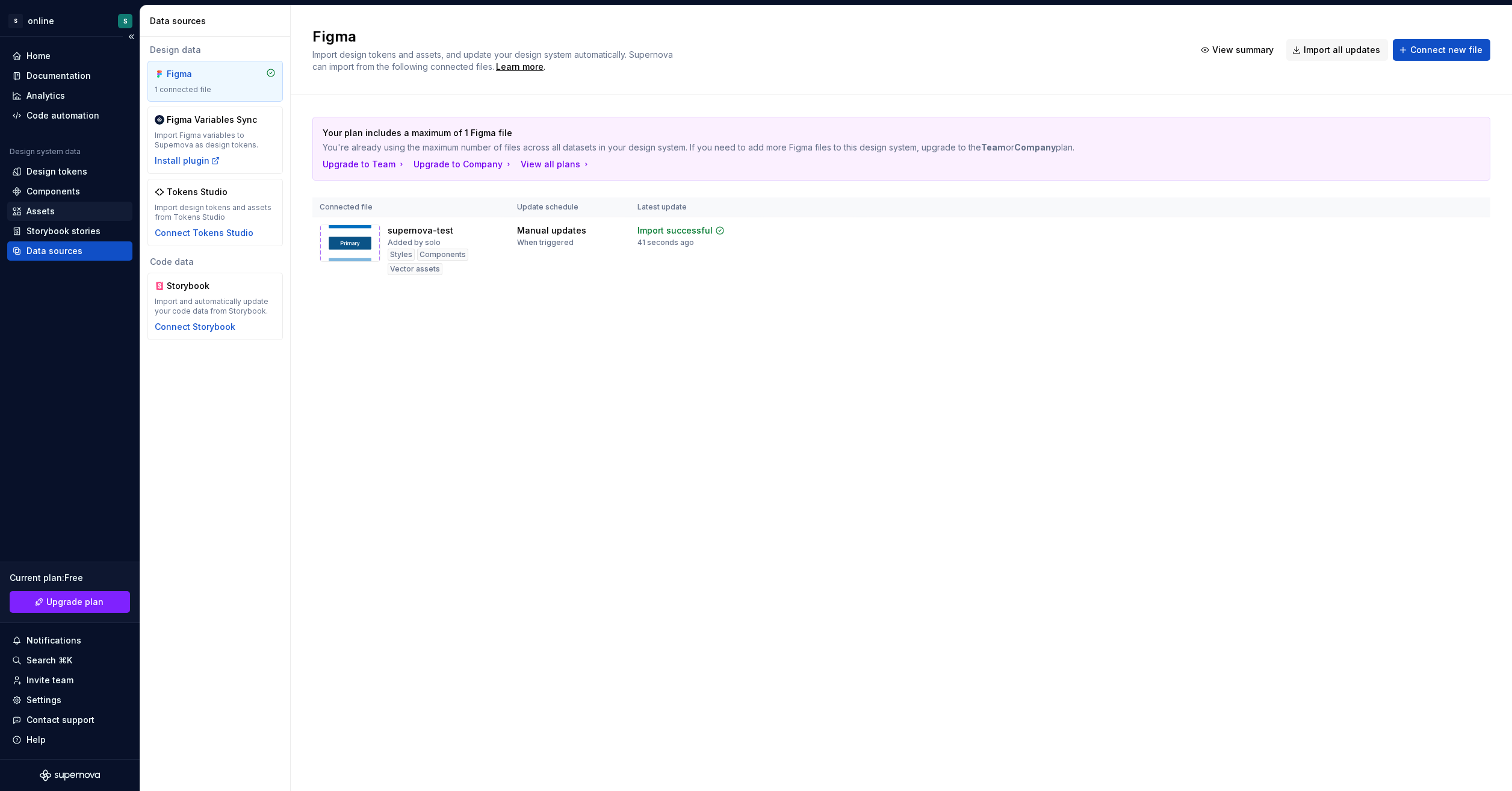
click at [57, 207] on div "Assets" at bounding box center [70, 211] width 116 height 12
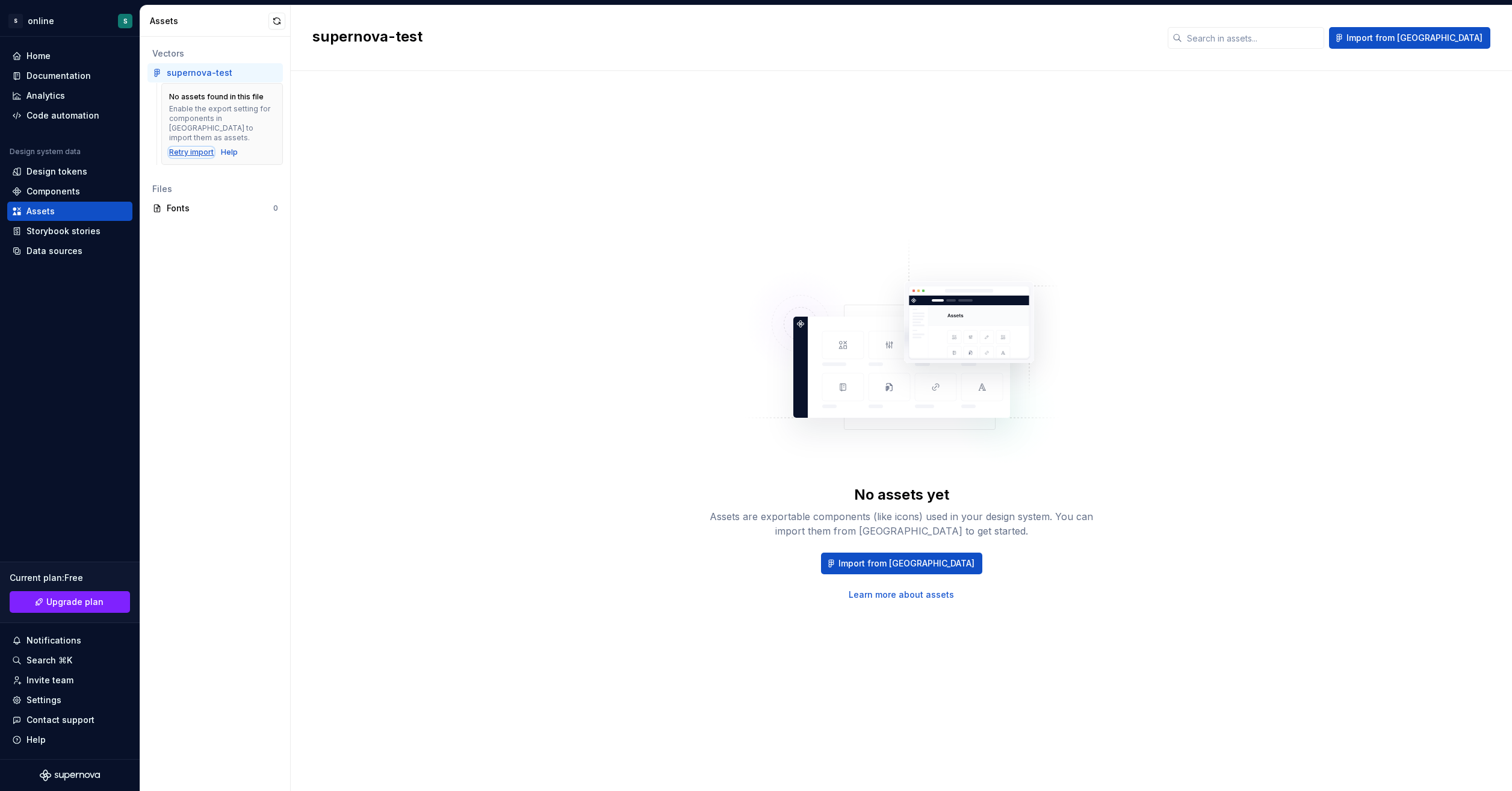
click at [196, 147] on div "Retry import" at bounding box center [191, 152] width 44 height 10
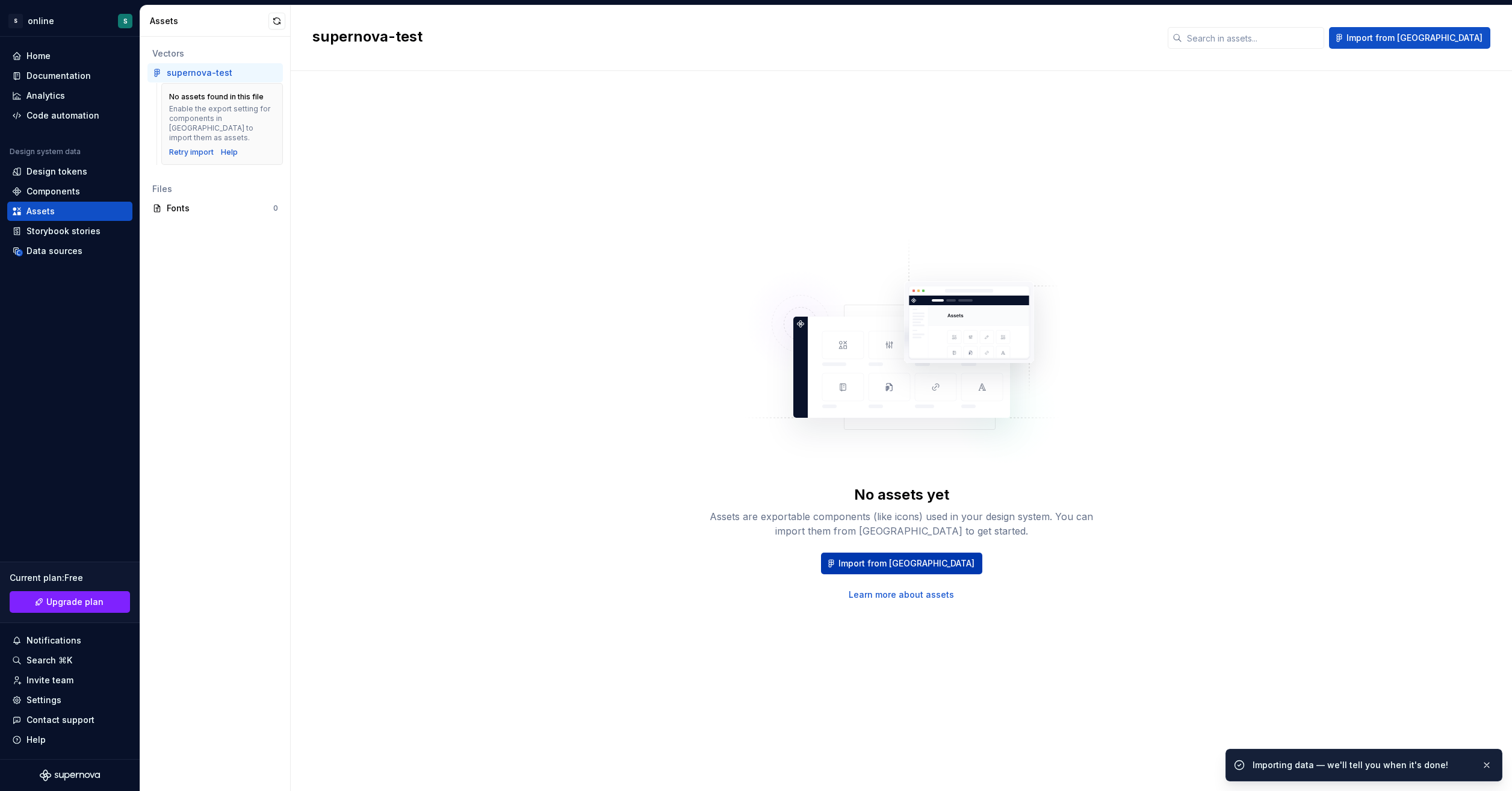
click at [926, 558] on span "Import from [GEOGRAPHIC_DATA]" at bounding box center [907, 563] width 136 height 12
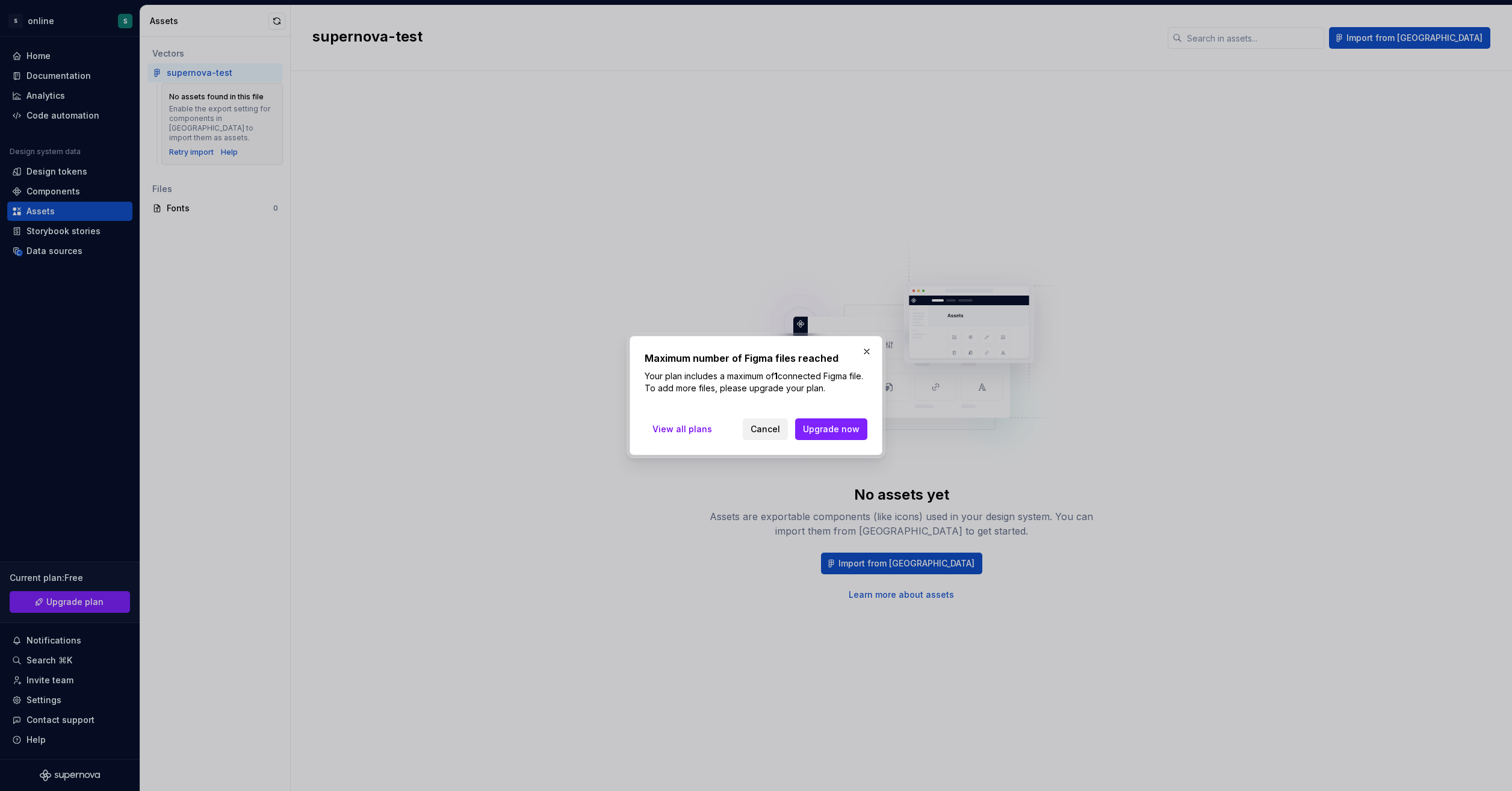
click at [760, 425] on span "Cancel" at bounding box center [766, 429] width 30 height 12
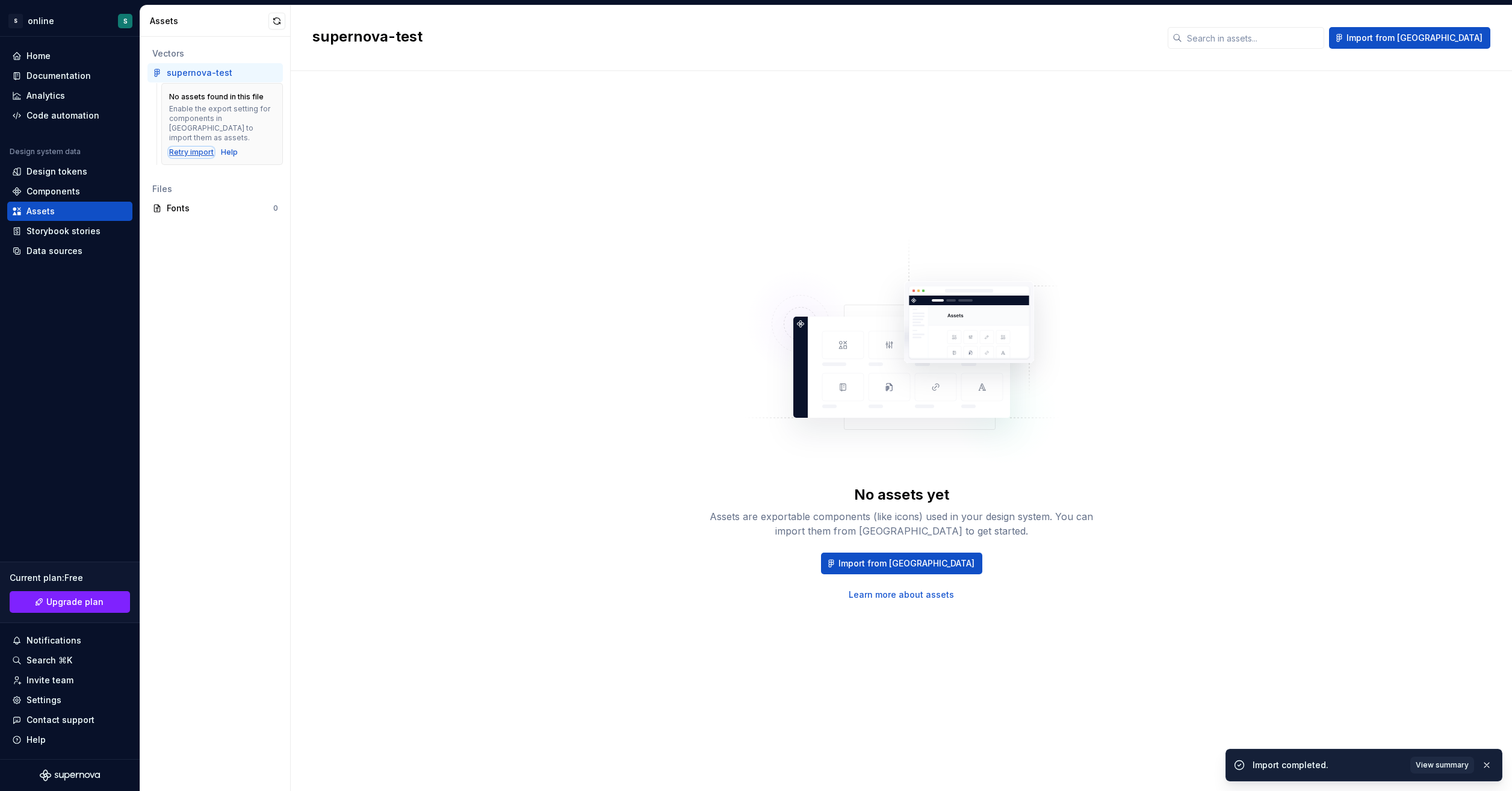
click at [203, 147] on div "Retry import" at bounding box center [191, 152] width 44 height 10
click at [210, 147] on div "Retry import" at bounding box center [191, 152] width 44 height 10
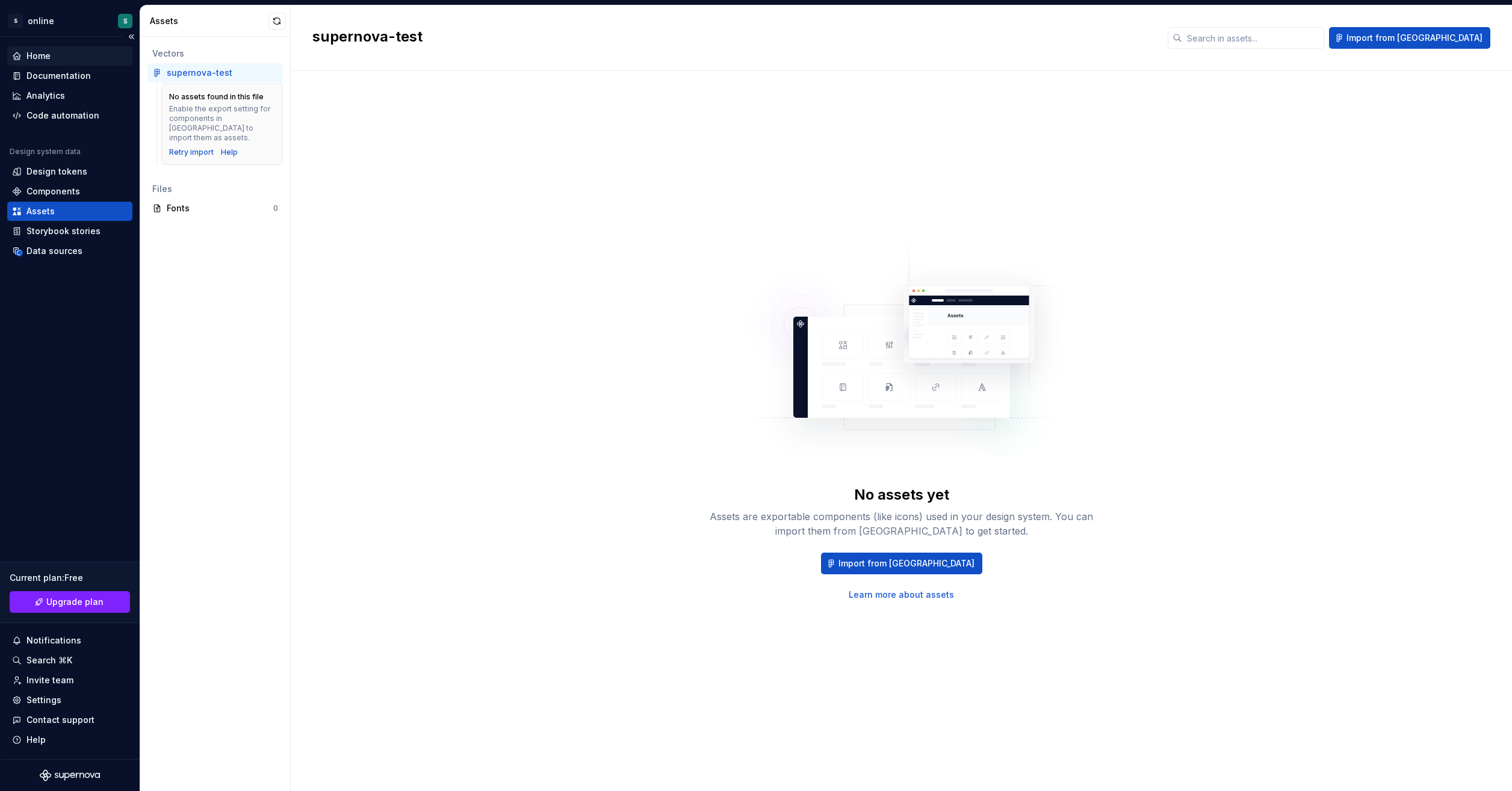
click at [52, 52] on div "Home" at bounding box center [70, 56] width 116 height 12
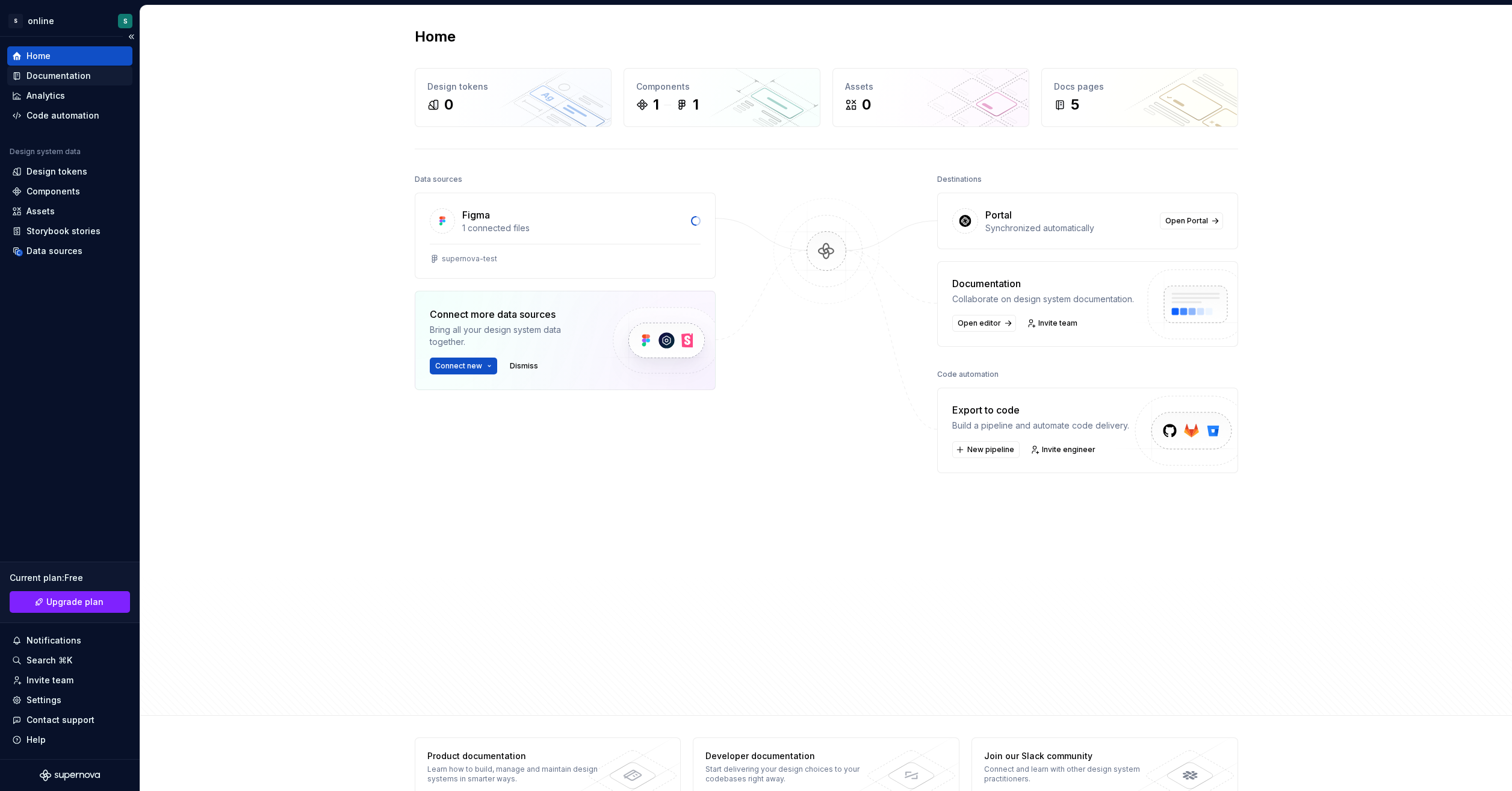
click at [89, 78] on div "Documentation" at bounding box center [70, 76] width 116 height 12
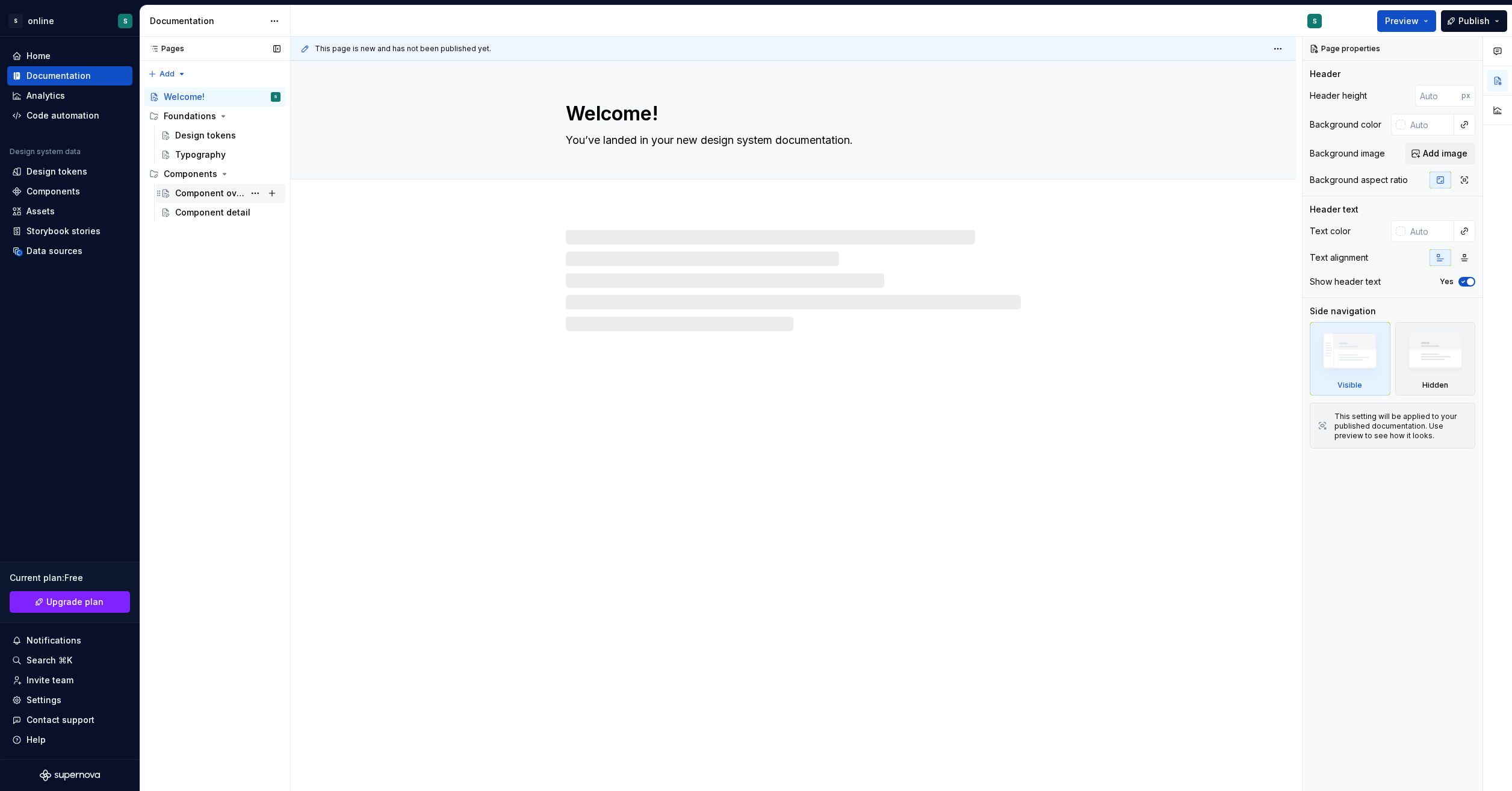
click at [240, 190] on div "Component overview" at bounding box center [210, 193] width 69 height 12
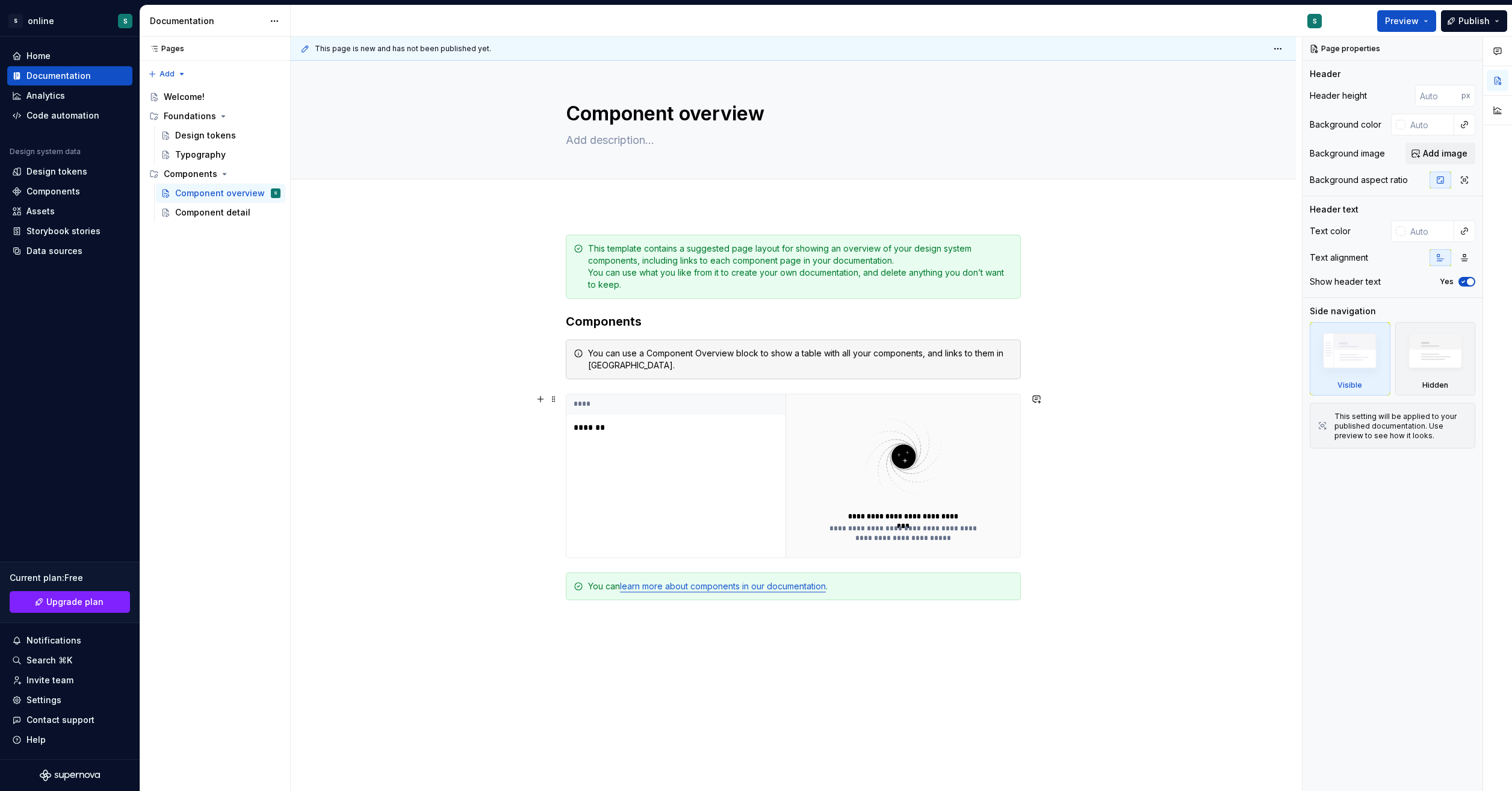
click at [609, 426] on p "*******" at bounding box center [649, 427] width 150 height 12
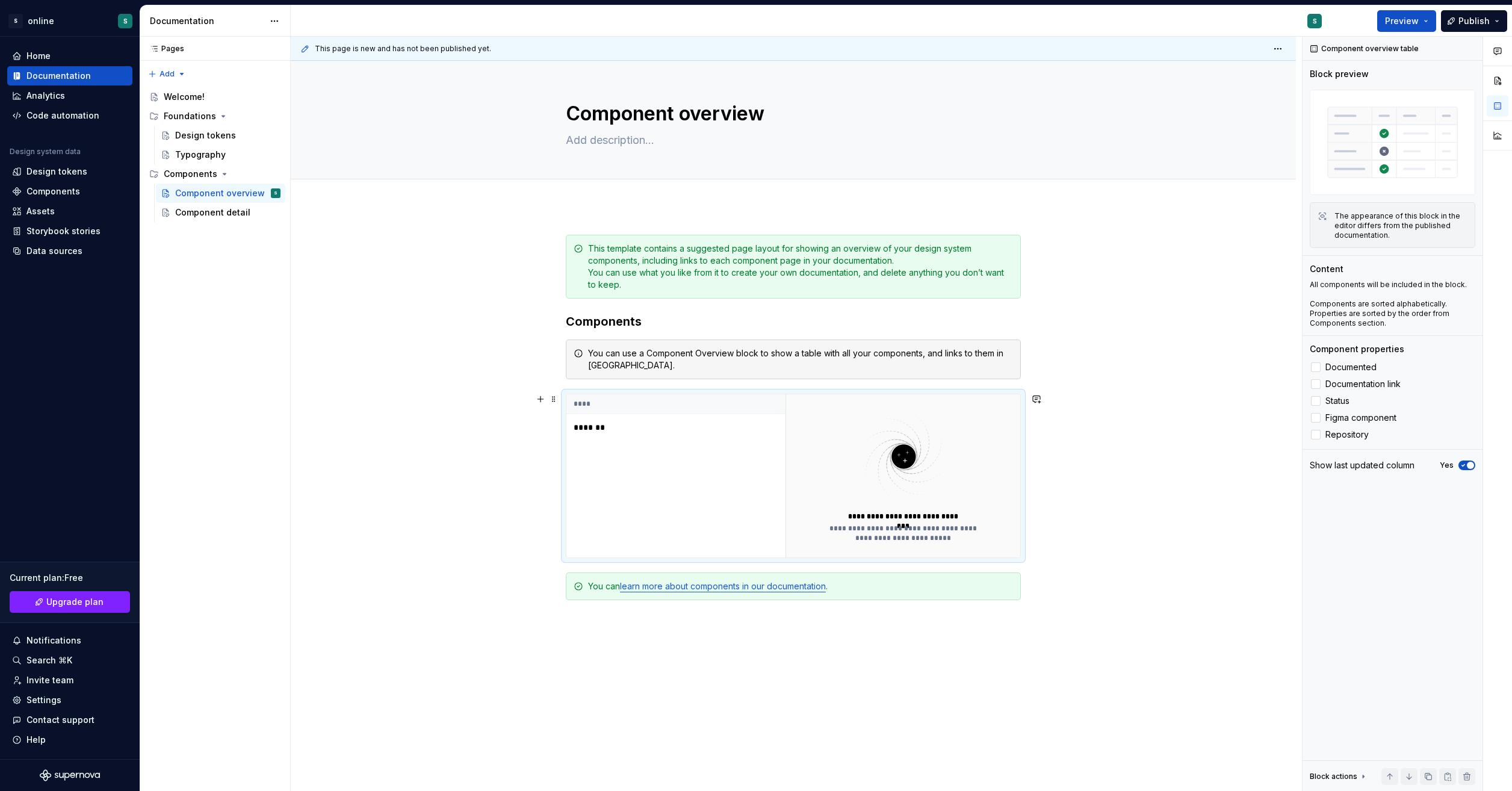
click at [601, 425] on p "*******" at bounding box center [649, 427] width 150 height 12
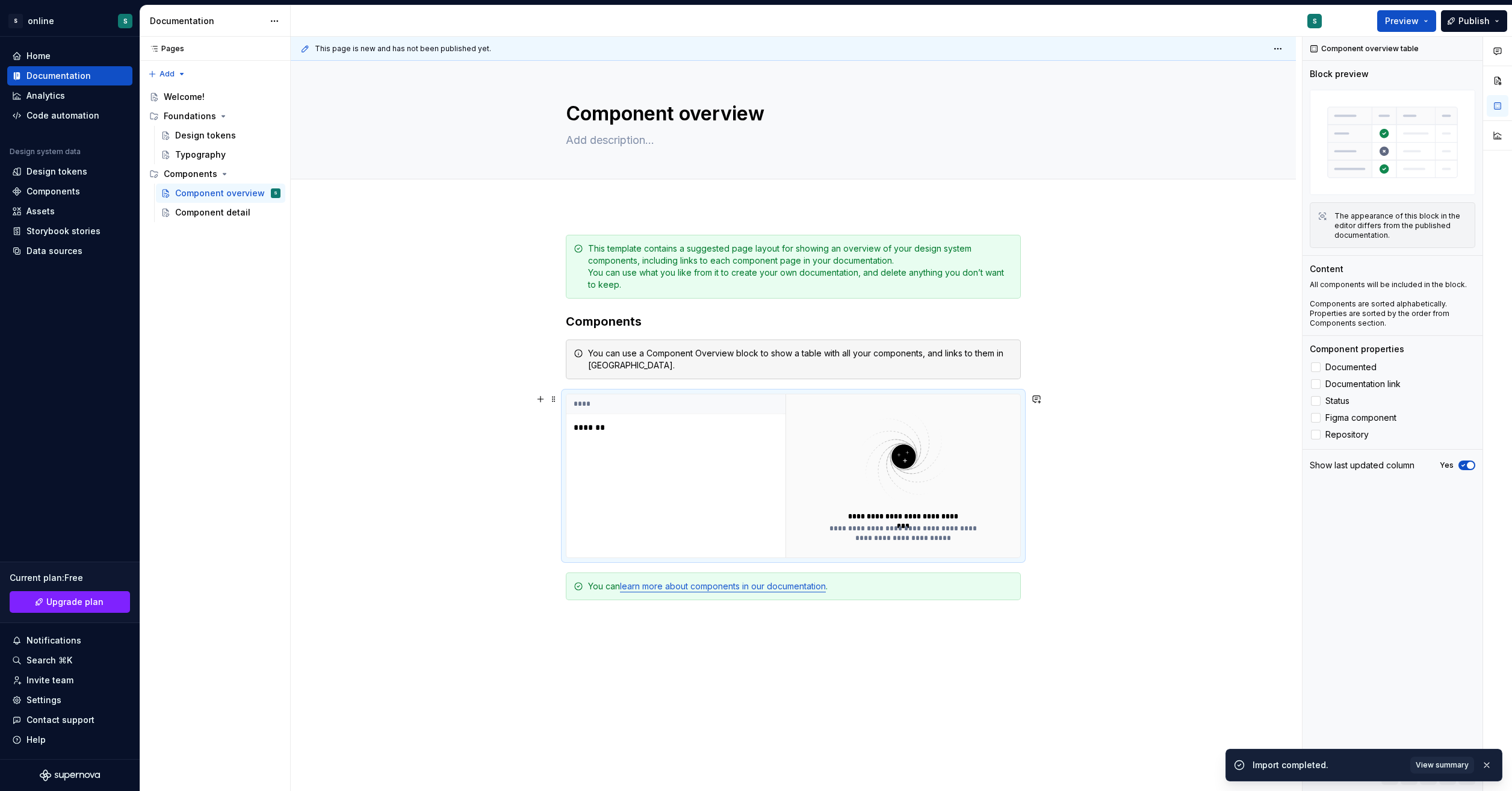
drag, startPoint x: 601, startPoint y: 425, endPoint x: 703, endPoint y: 475, distance: 113.6
click at [703, 475] on div "**** *******" at bounding box center [676, 475] width 219 height 163
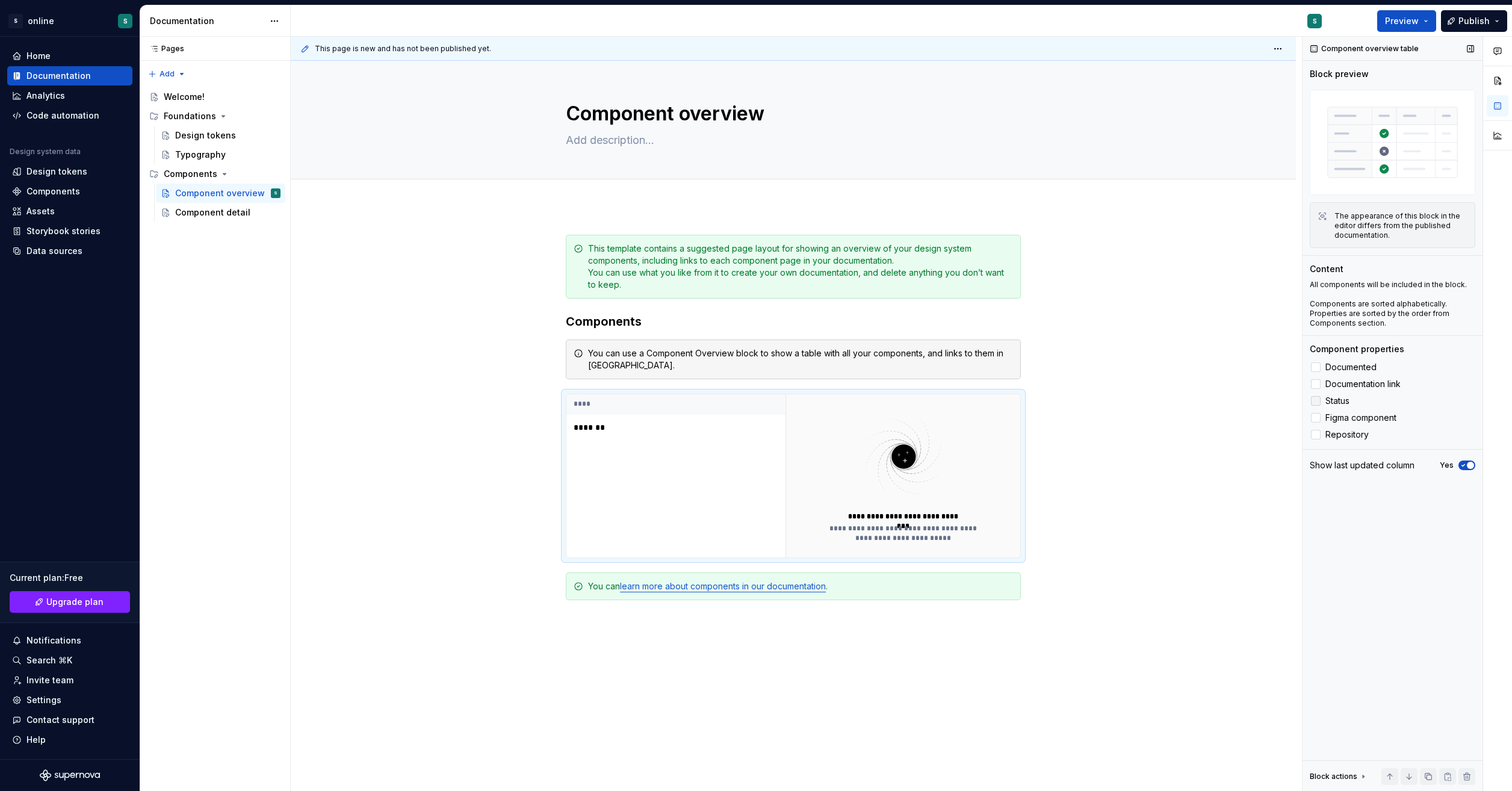
click at [1318, 400] on div at bounding box center [1316, 400] width 10 height 10
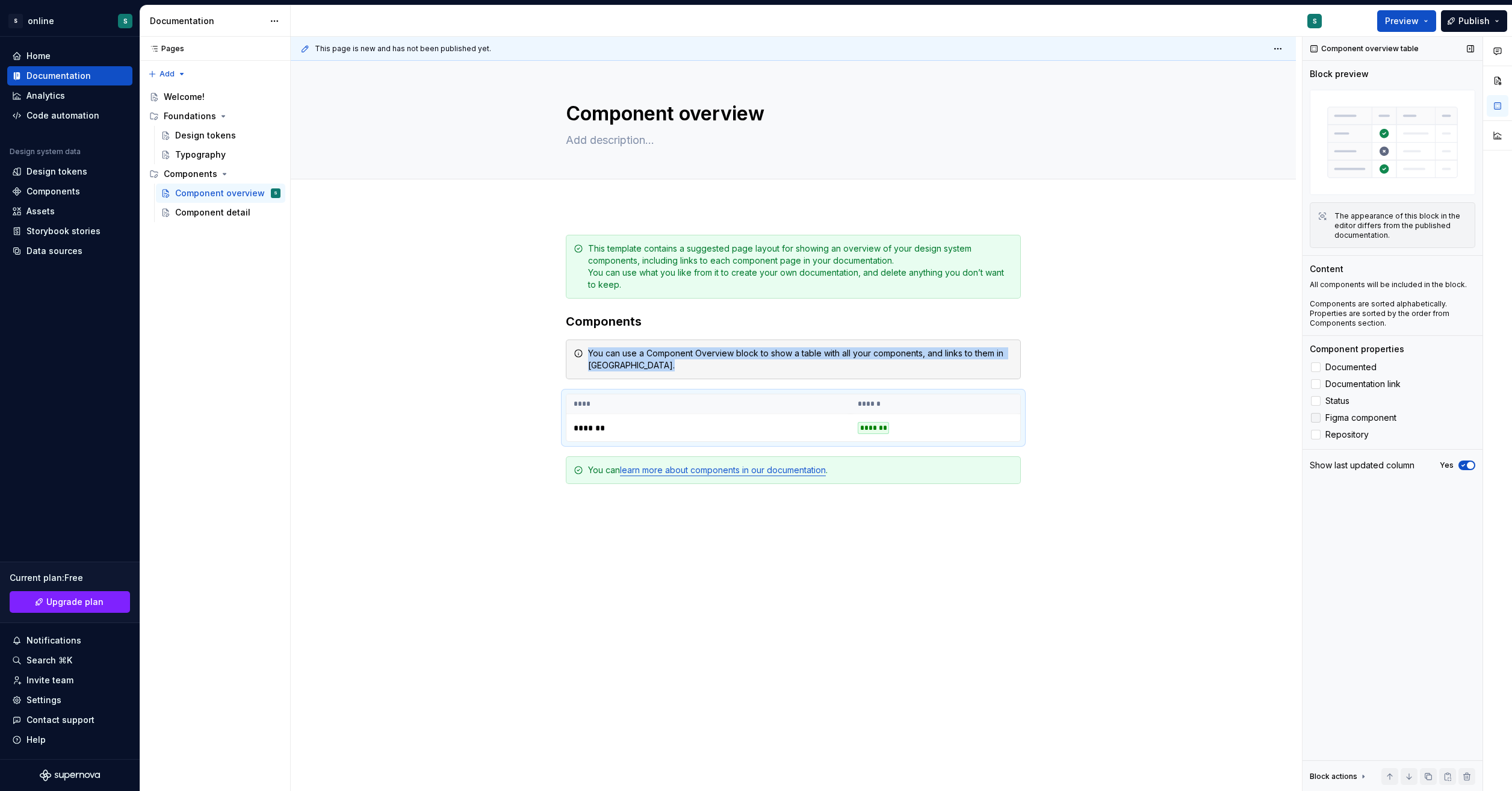
click at [1313, 418] on div at bounding box center [1316, 417] width 10 height 10
click at [1313, 433] on div at bounding box center [1316, 434] width 10 height 10
click at [1322, 384] on label "Documentation link" at bounding box center [1393, 384] width 166 height 14
click at [1317, 364] on div at bounding box center [1316, 367] width 10 height 10
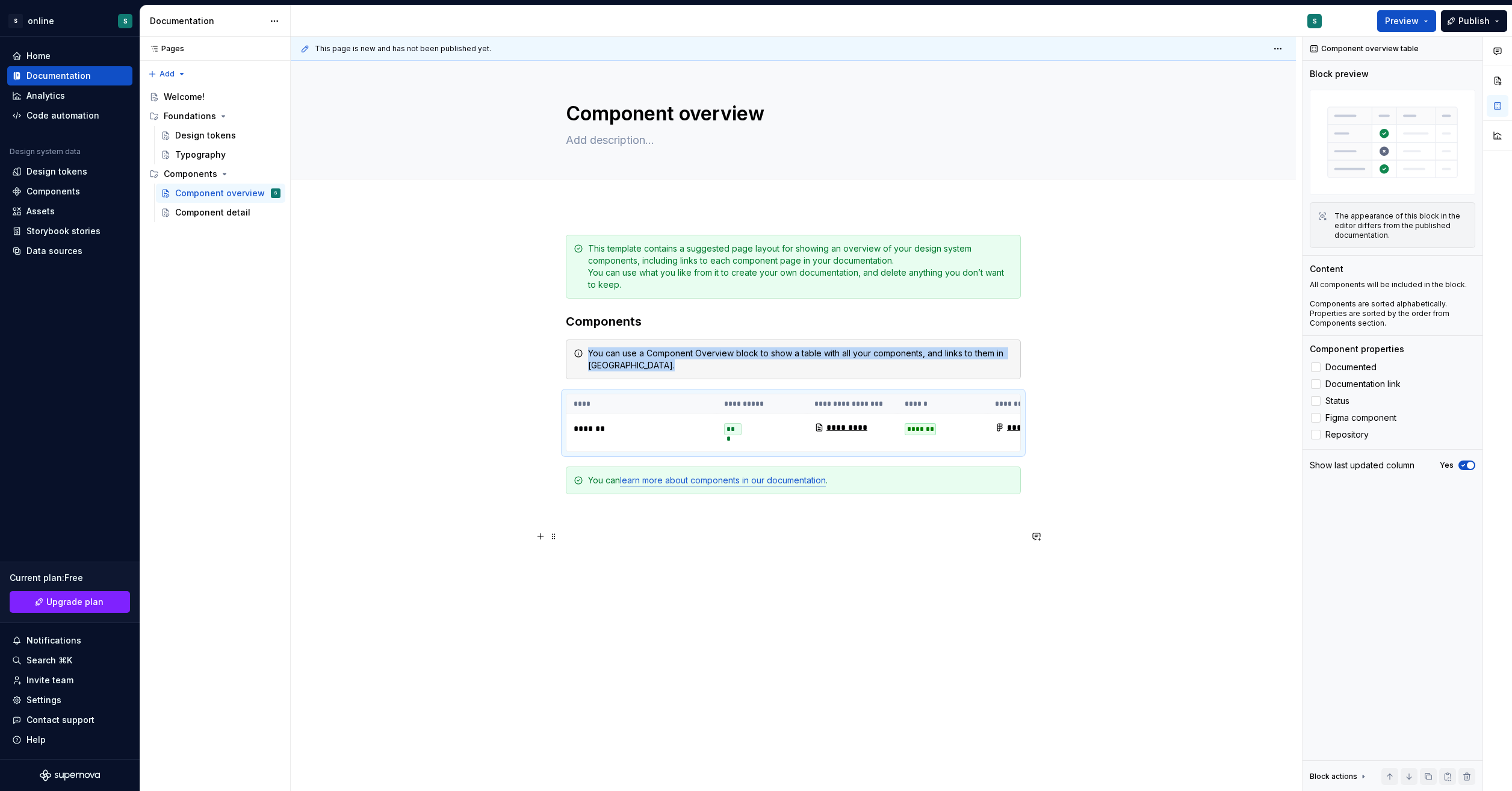
click at [1023, 537] on div "**********" at bounding box center [793, 501] width 1005 height 591
click at [242, 215] on div "Component detail" at bounding box center [210, 212] width 69 height 12
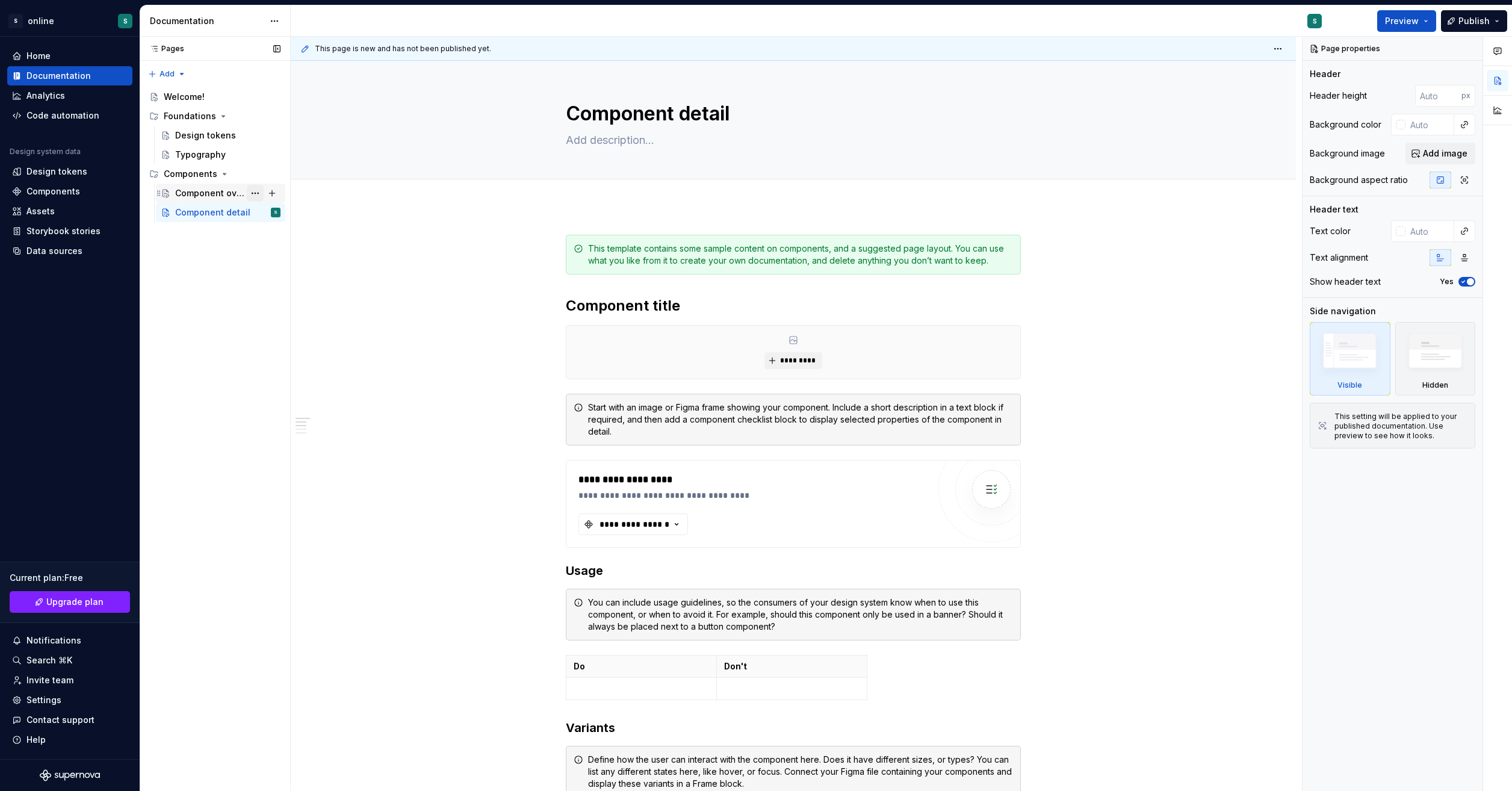
click at [255, 191] on button "Page tree" at bounding box center [255, 193] width 17 height 17
click at [233, 197] on div "Pages Pages Add Accessibility guide for tree Page tree. Navigate the tree with …" at bounding box center [215, 414] width 150 height 754
click at [225, 198] on div "Component overview" at bounding box center [210, 193] width 69 height 12
click at [225, 213] on div "Component detail" at bounding box center [210, 212] width 69 height 12
click at [204, 139] on div "Design tokens" at bounding box center [206, 135] width 61 height 12
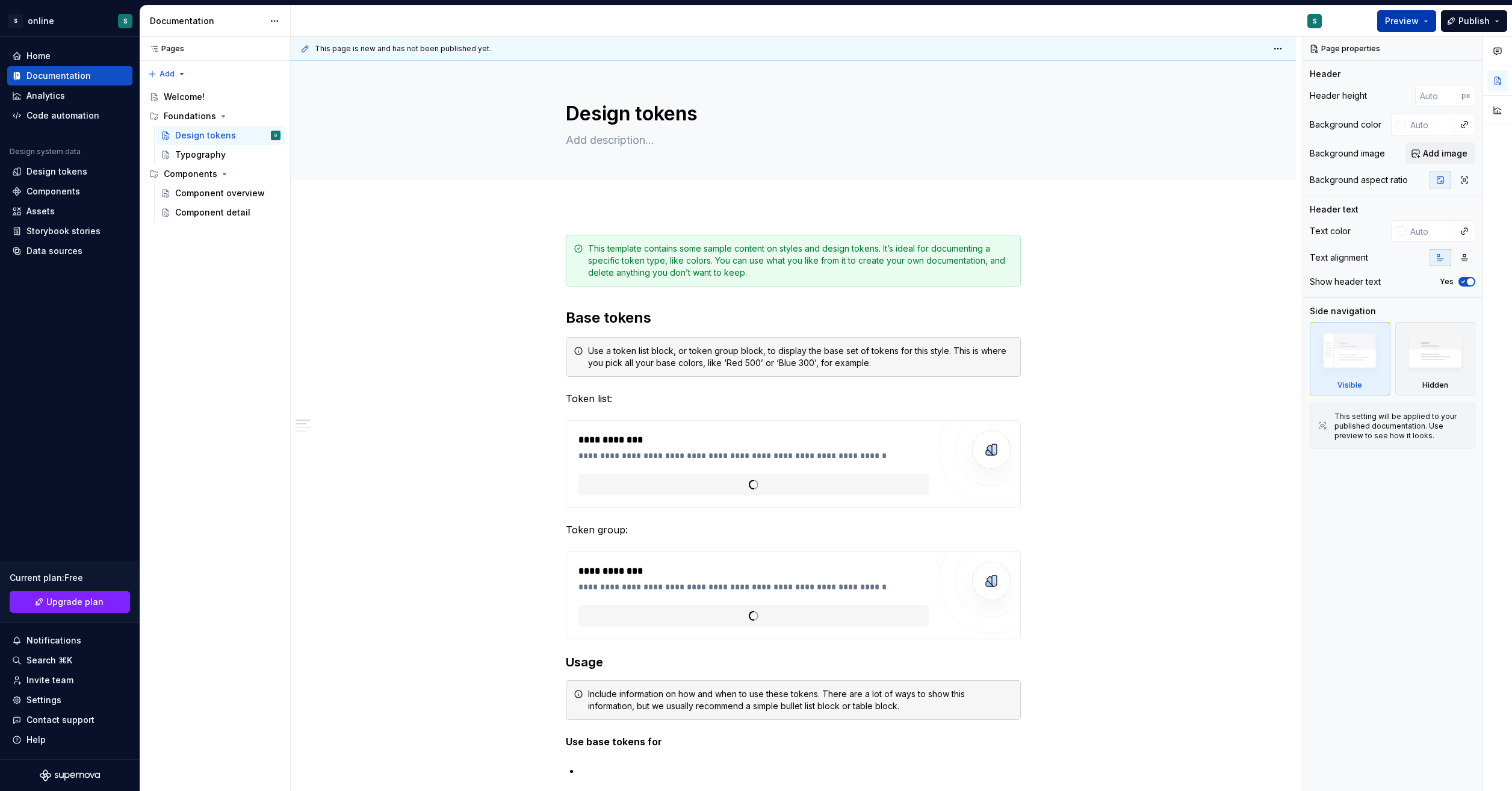
click at [1419, 24] on span "Preview" at bounding box center [1402, 21] width 33 height 12
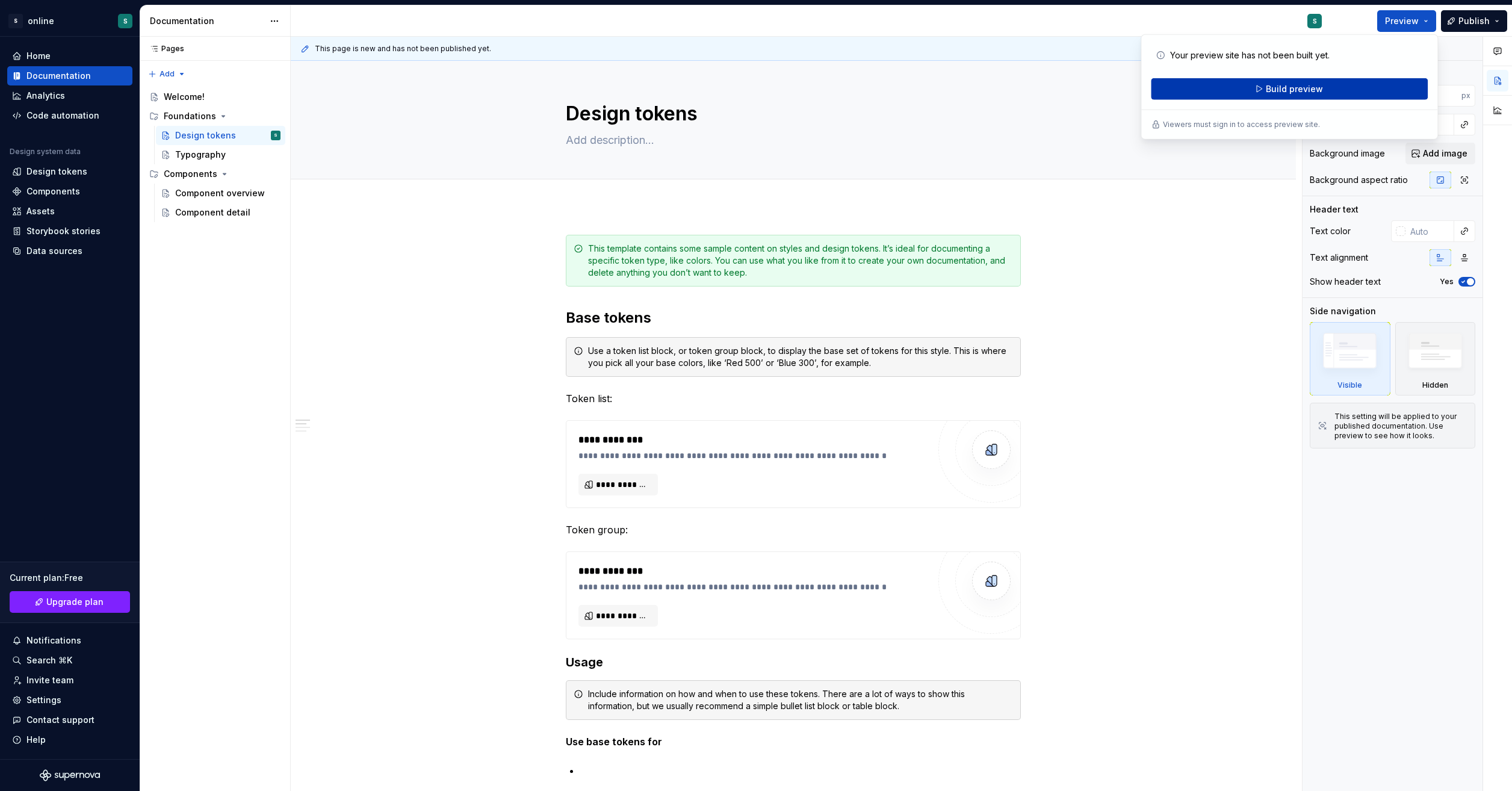
click at [1319, 88] on span "Build preview" at bounding box center [1294, 89] width 57 height 12
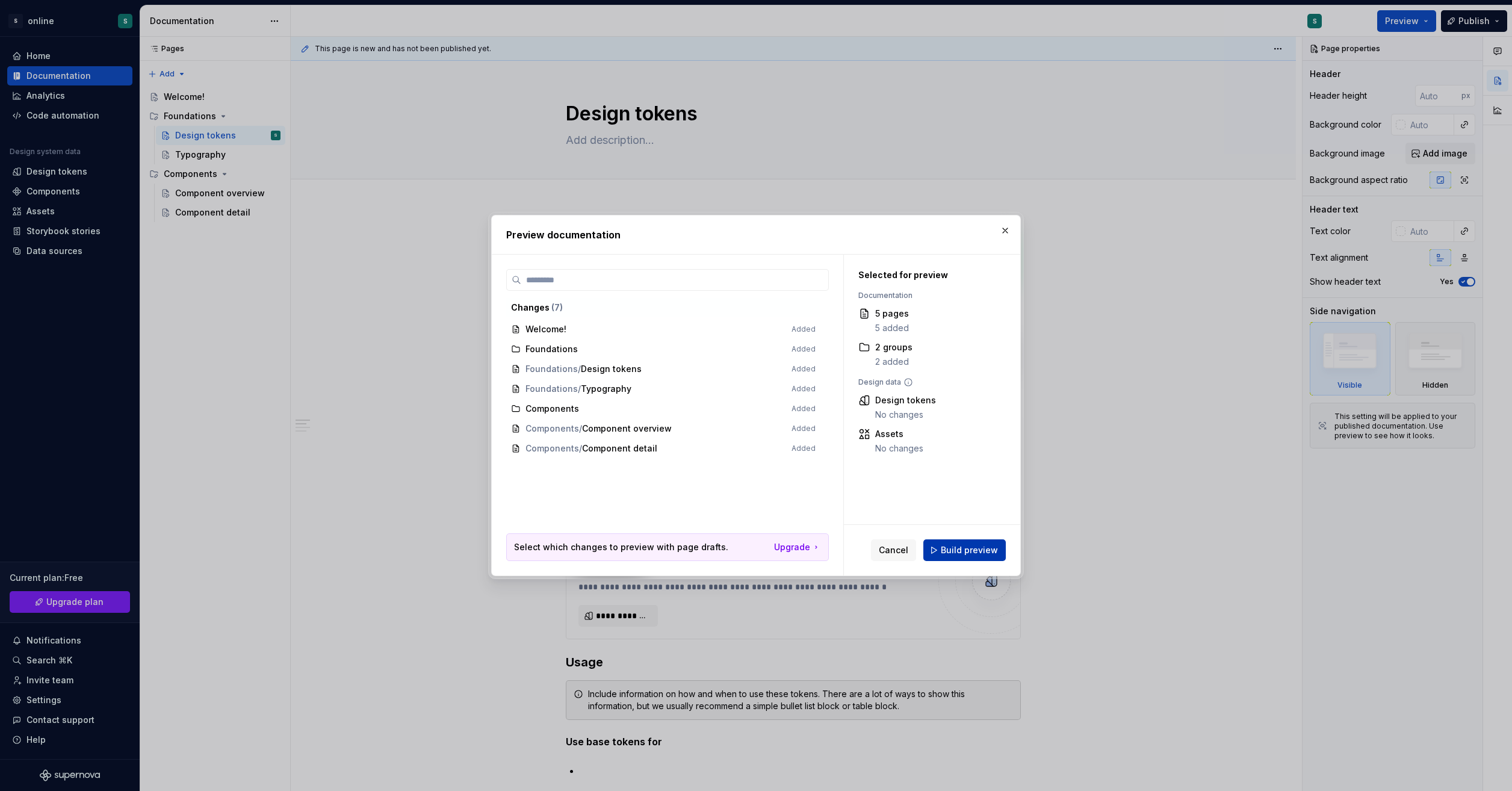
click at [977, 547] on span "Build preview" at bounding box center [969, 550] width 57 height 12
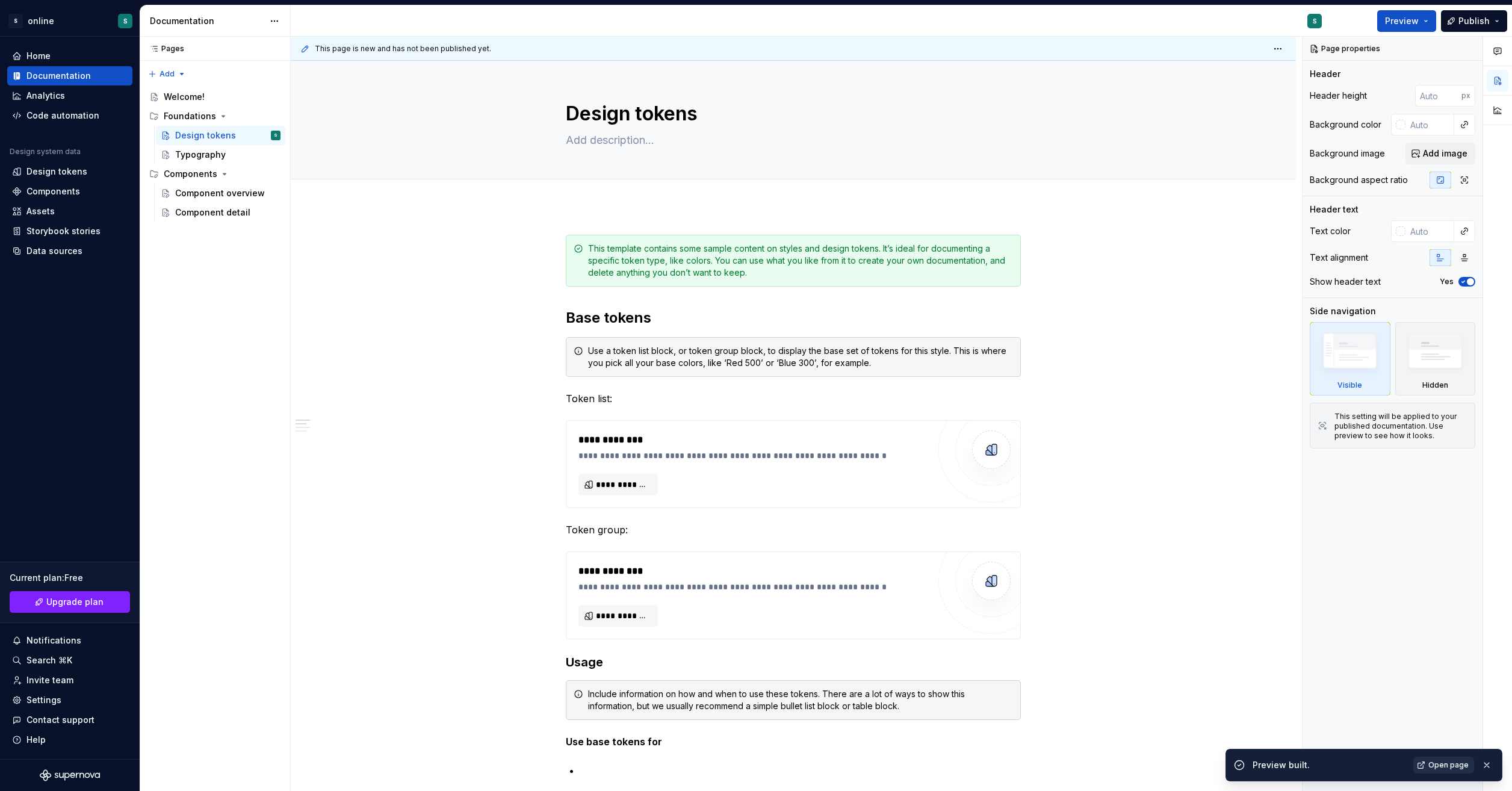
click at [1455, 758] on link "Open page" at bounding box center [1444, 765] width 61 height 17
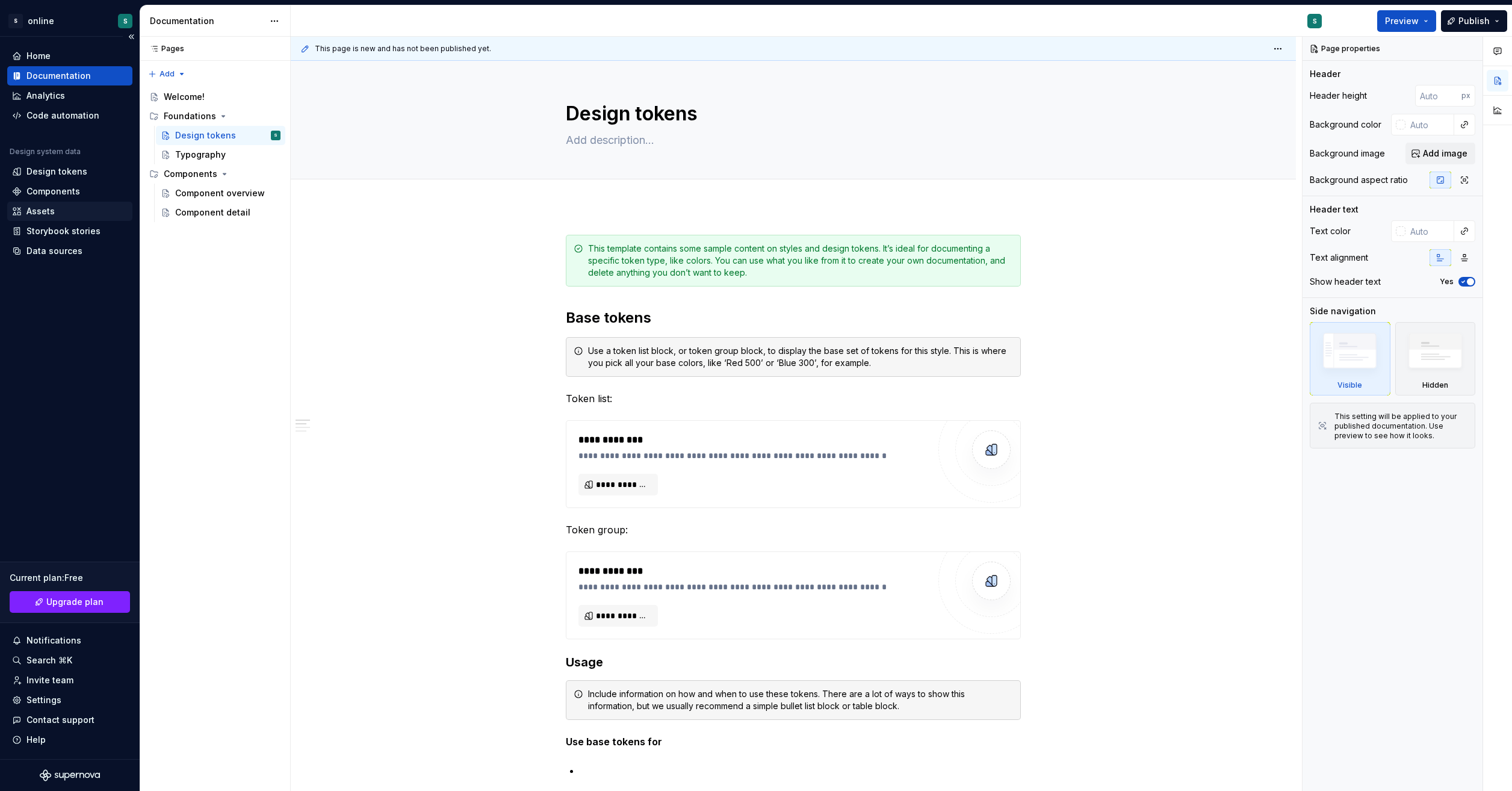
click at [71, 212] on div "Assets" at bounding box center [70, 211] width 116 height 12
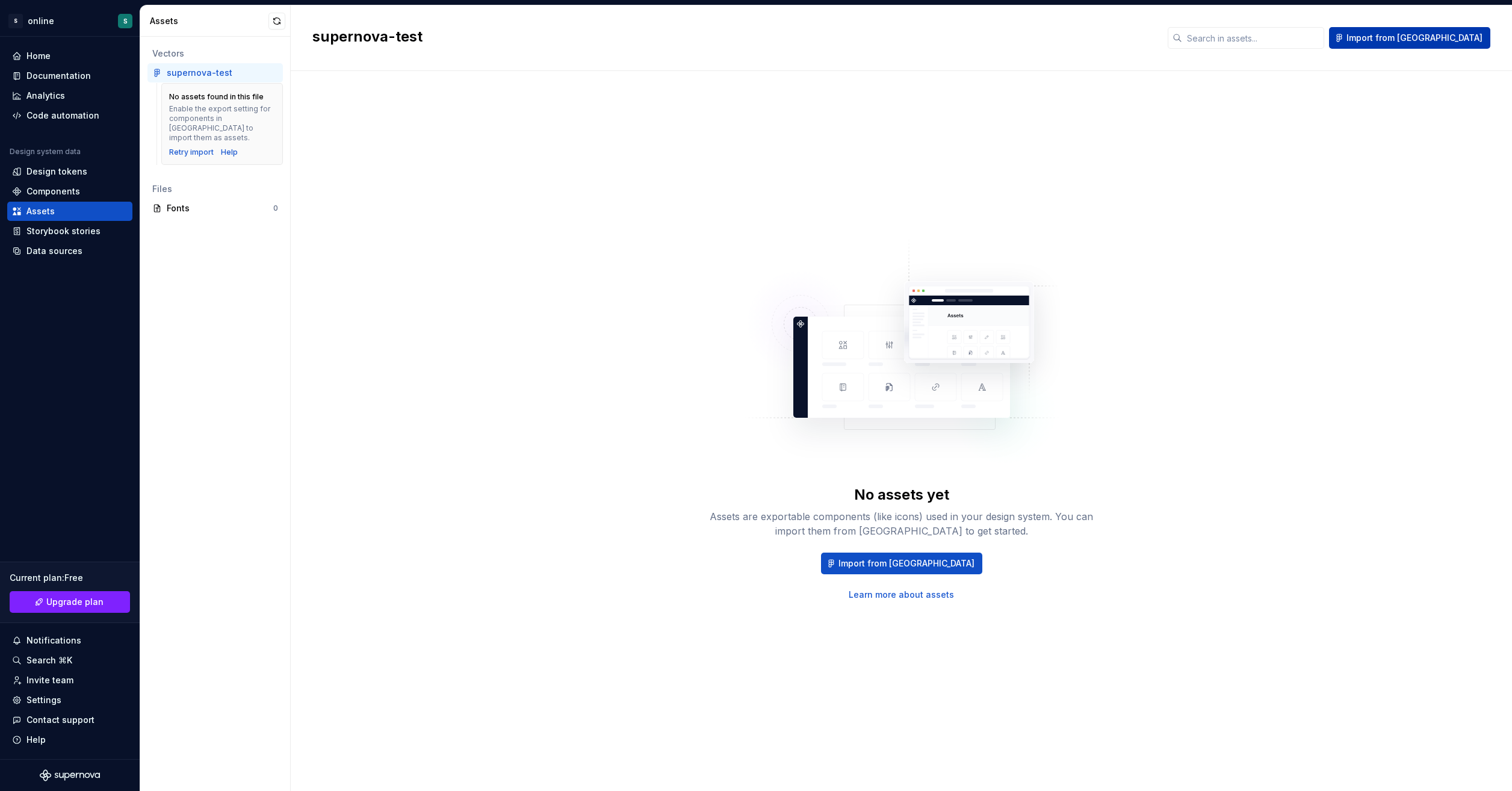
click at [1452, 37] on span "Import from [GEOGRAPHIC_DATA]" at bounding box center [1415, 38] width 136 height 12
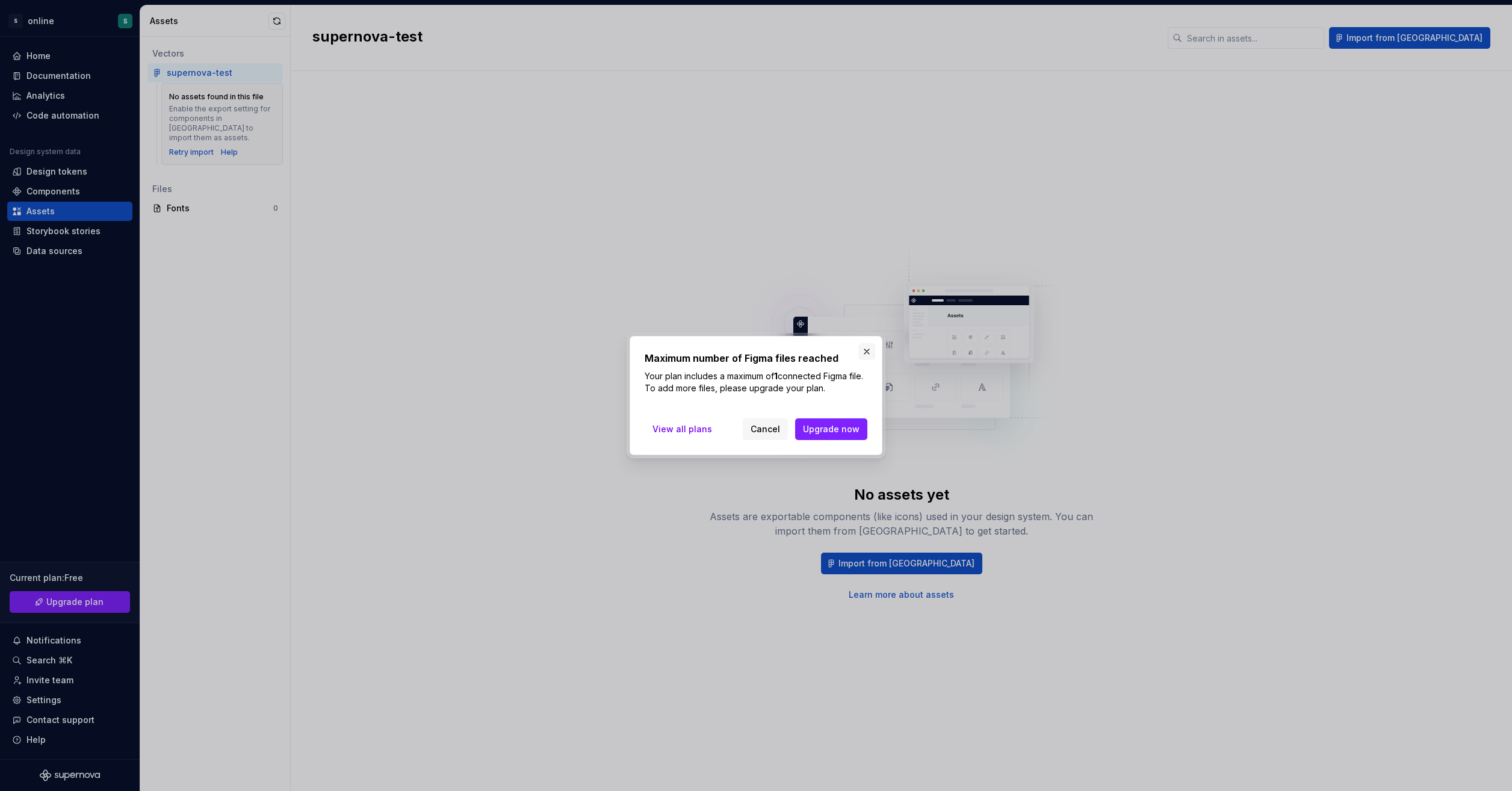
click at [866, 352] on button "button" at bounding box center [867, 351] width 17 height 17
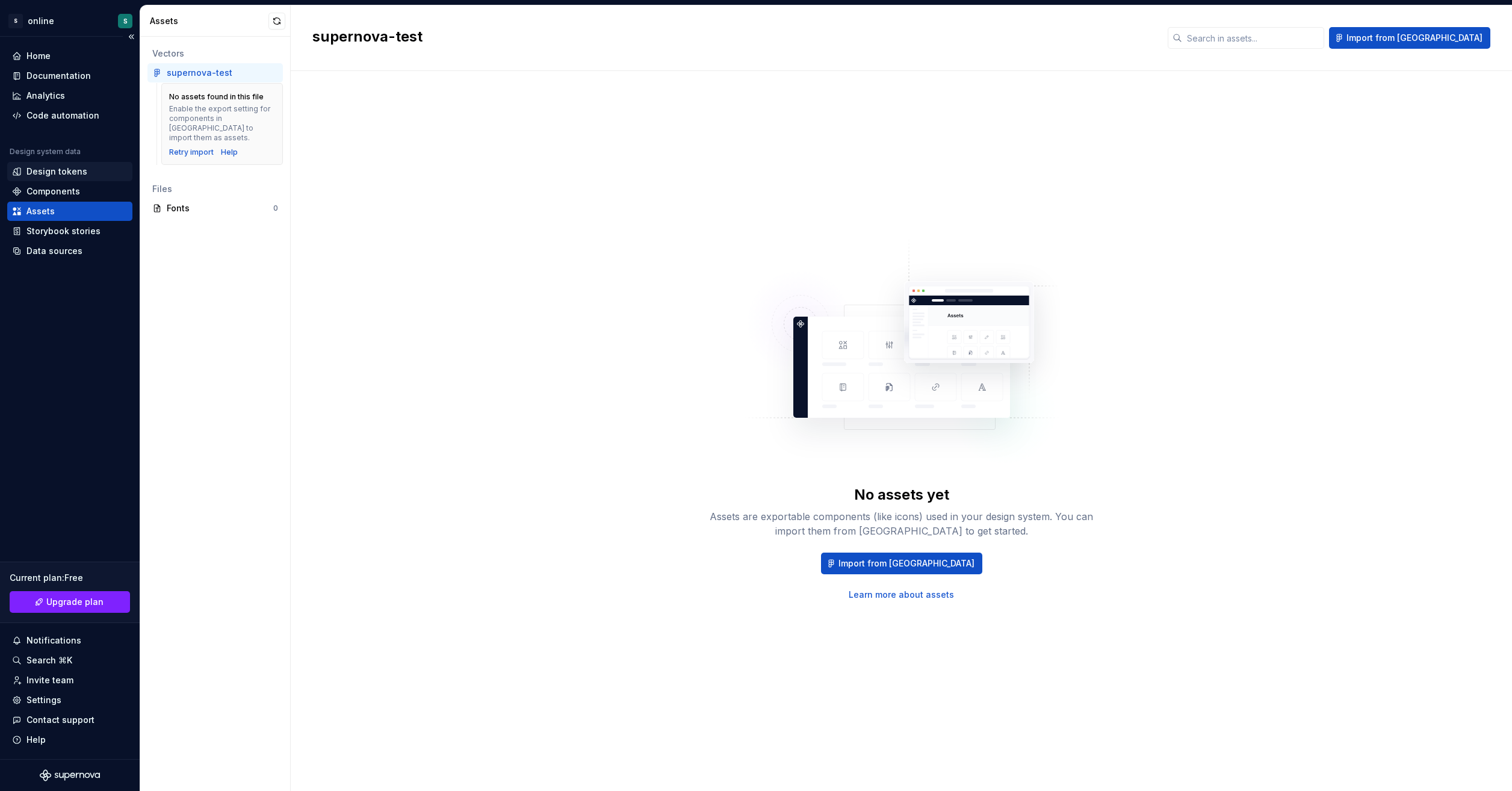
click at [86, 168] on div "Design tokens" at bounding box center [70, 172] width 116 height 12
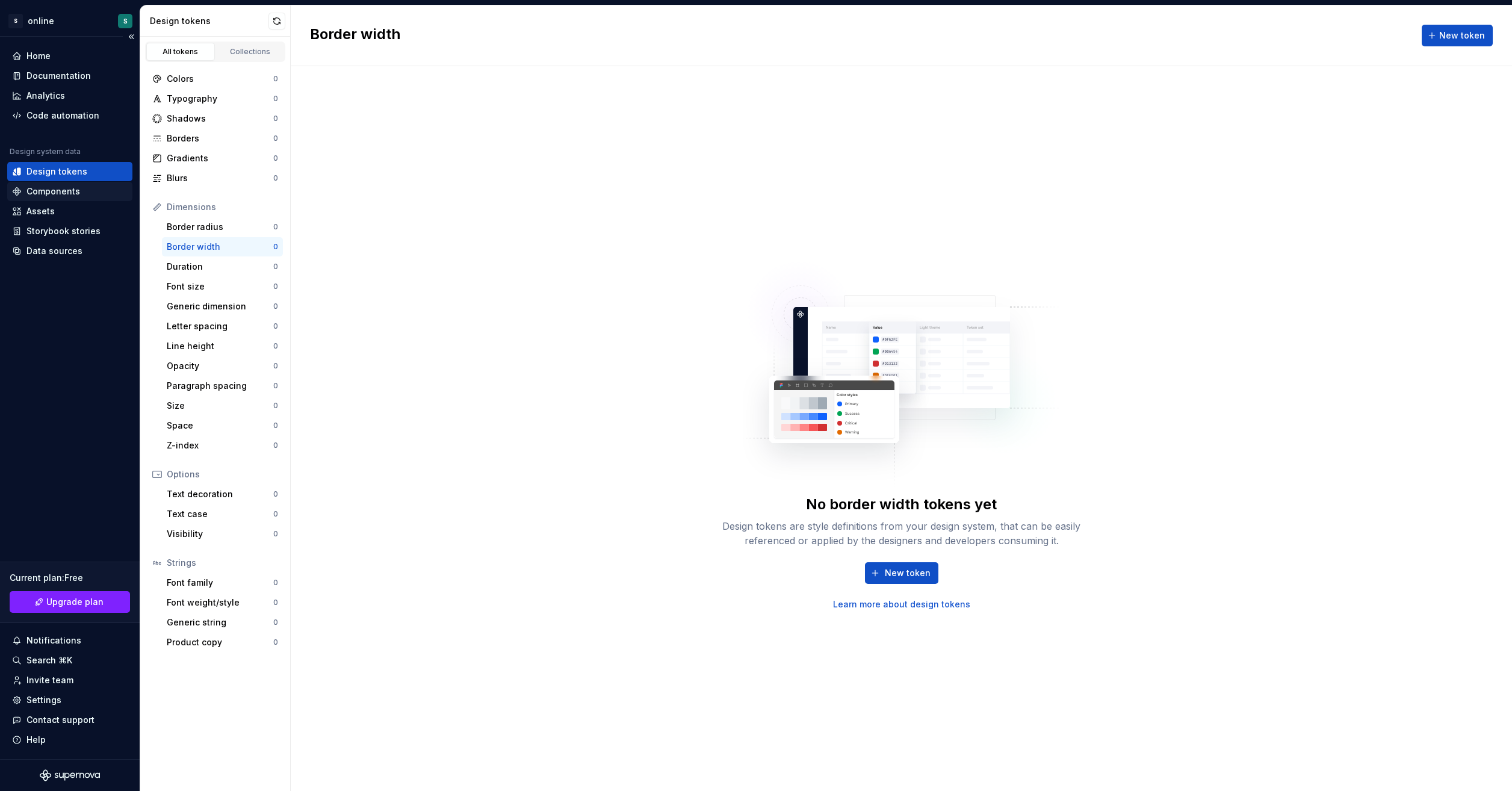
click at [87, 194] on div "Components" at bounding box center [70, 191] width 116 height 12
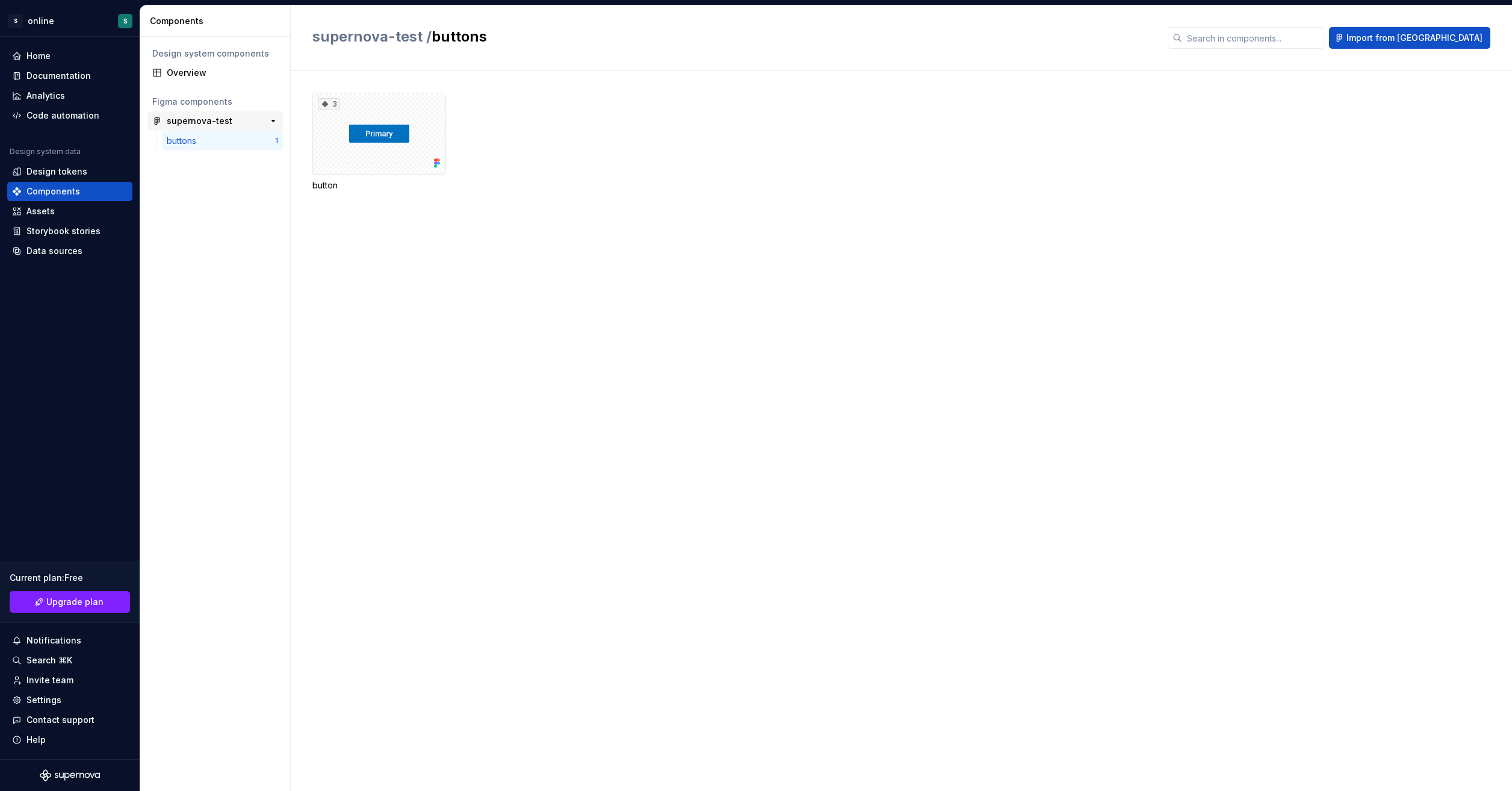
click at [203, 117] on div "supernova-test" at bounding box center [199, 121] width 66 height 12
click at [90, 109] on div "Code automation" at bounding box center [69, 116] width 125 height 19
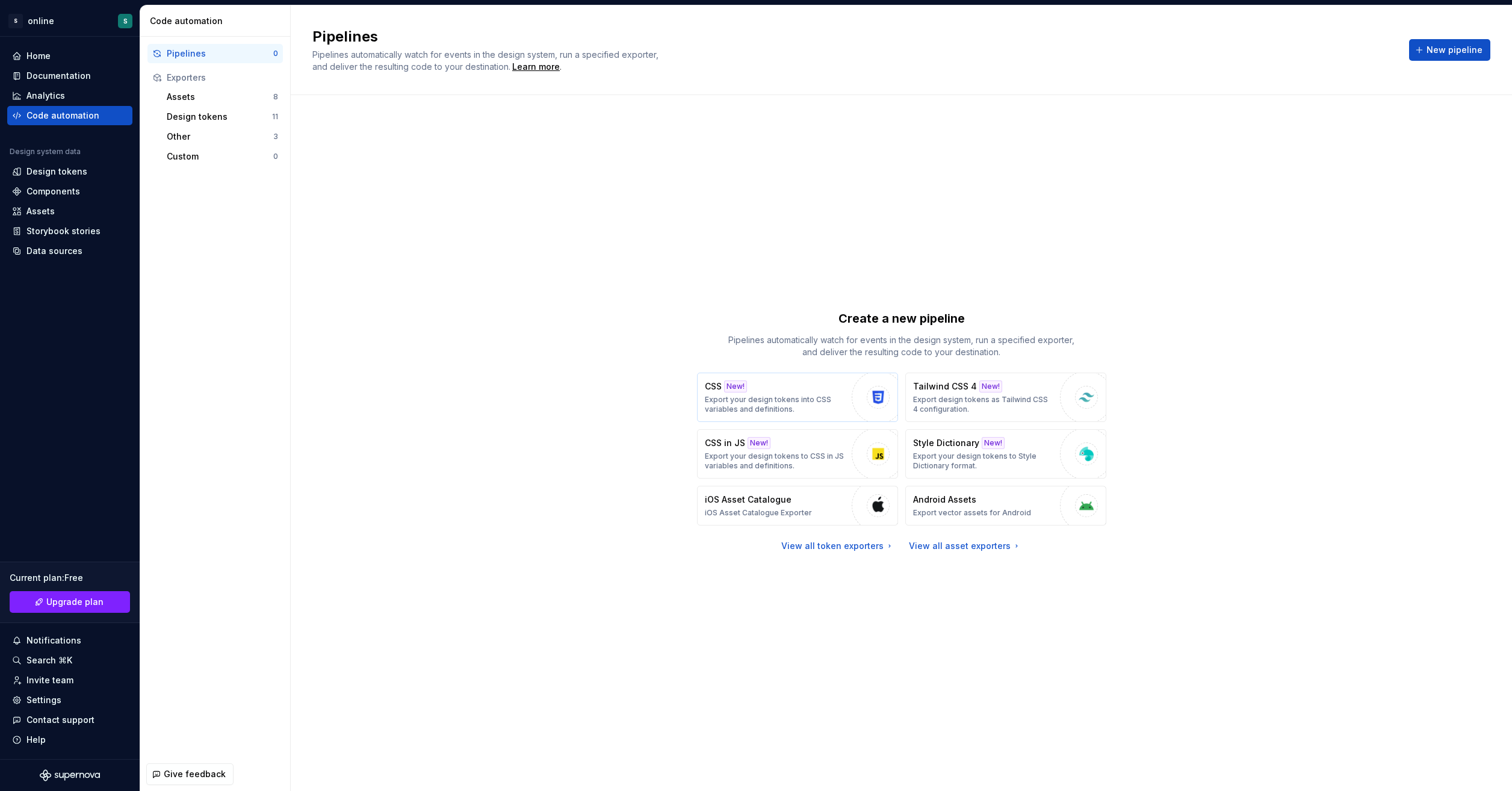
click at [827, 396] on p "Export your design tokens into CSS variables and definitions." at bounding box center [775, 404] width 141 height 19
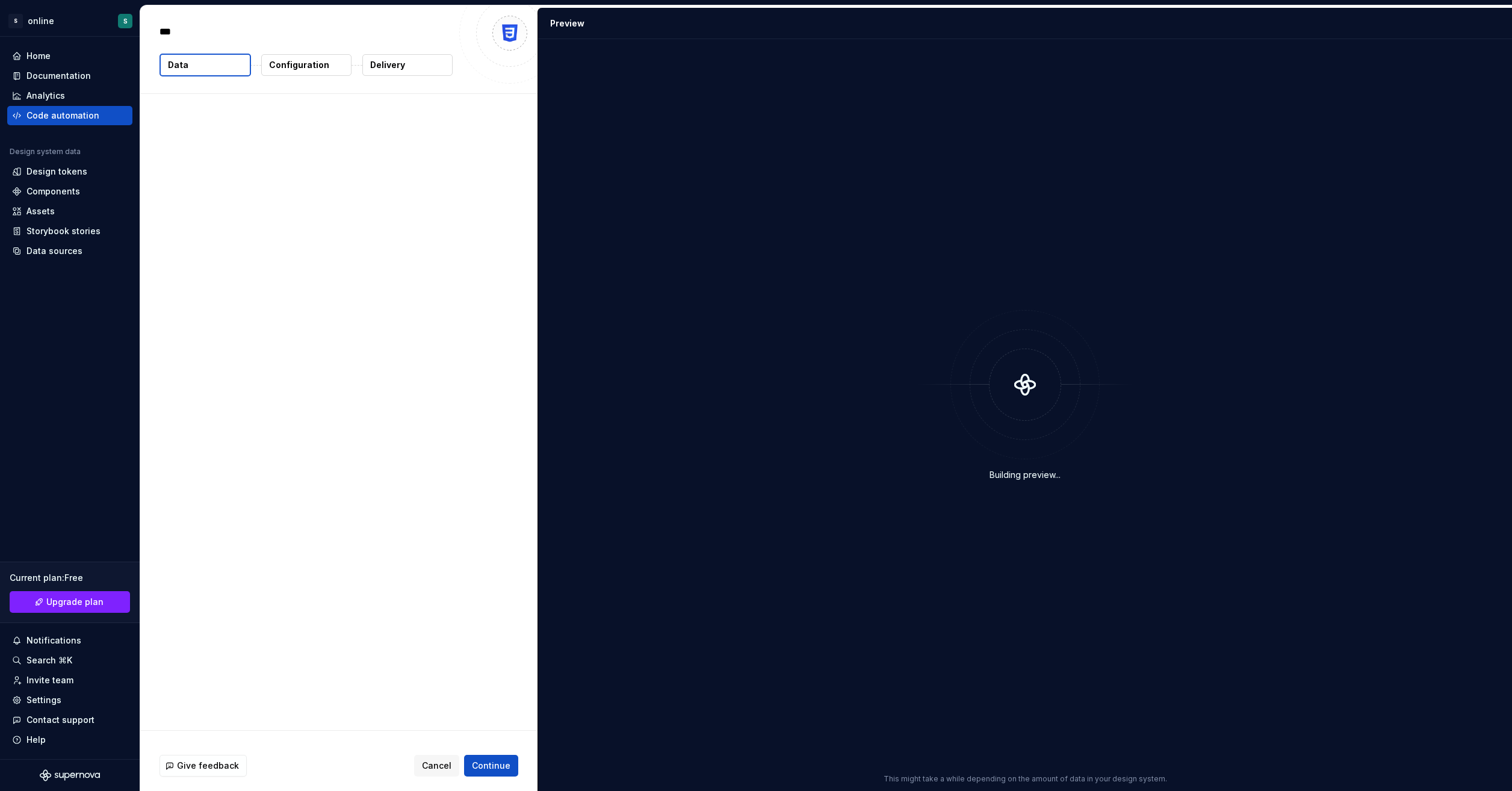
type textarea "*"
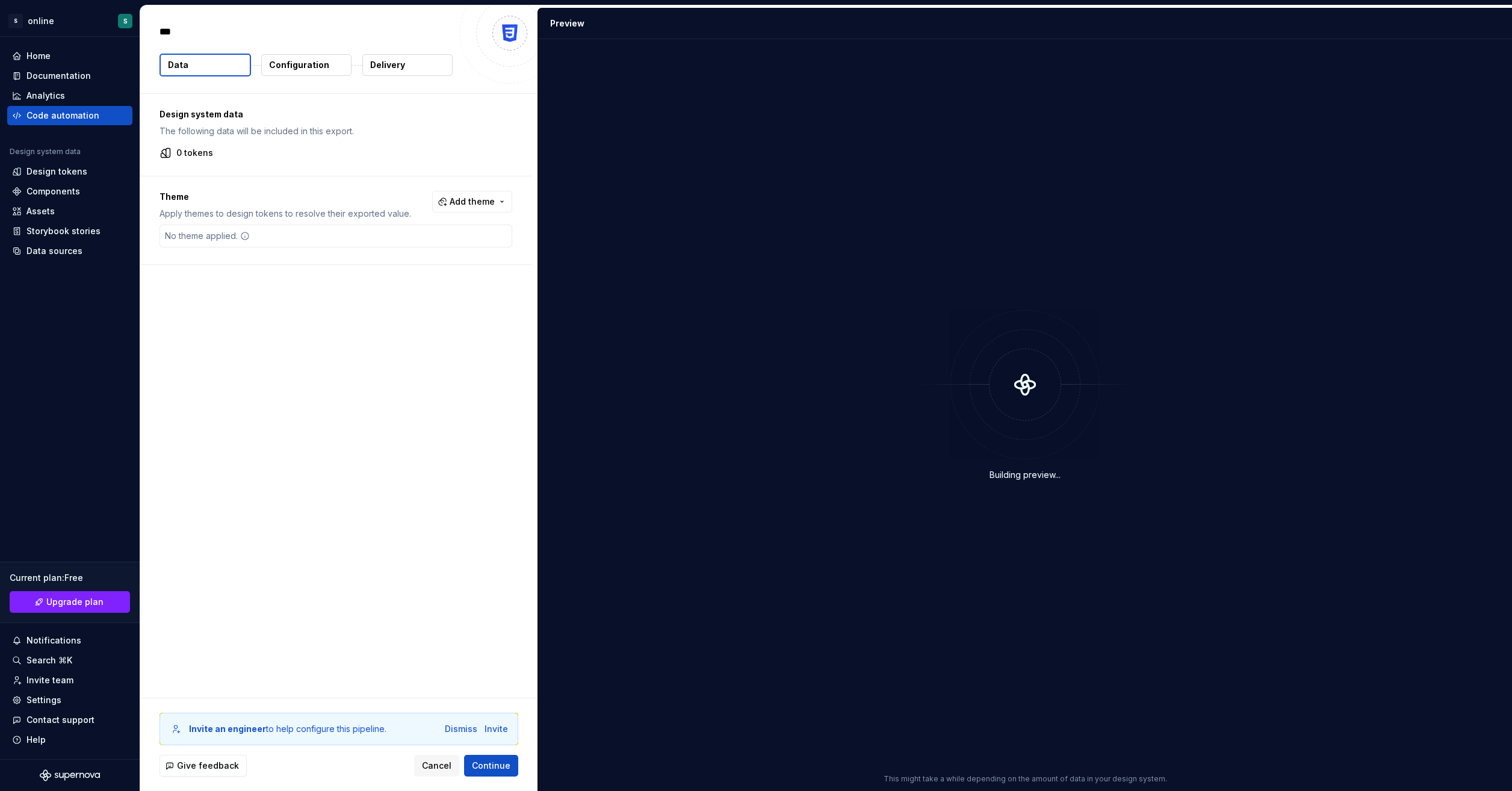
click at [604, 31] on div "Preview" at bounding box center [1025, 23] width 974 height 31
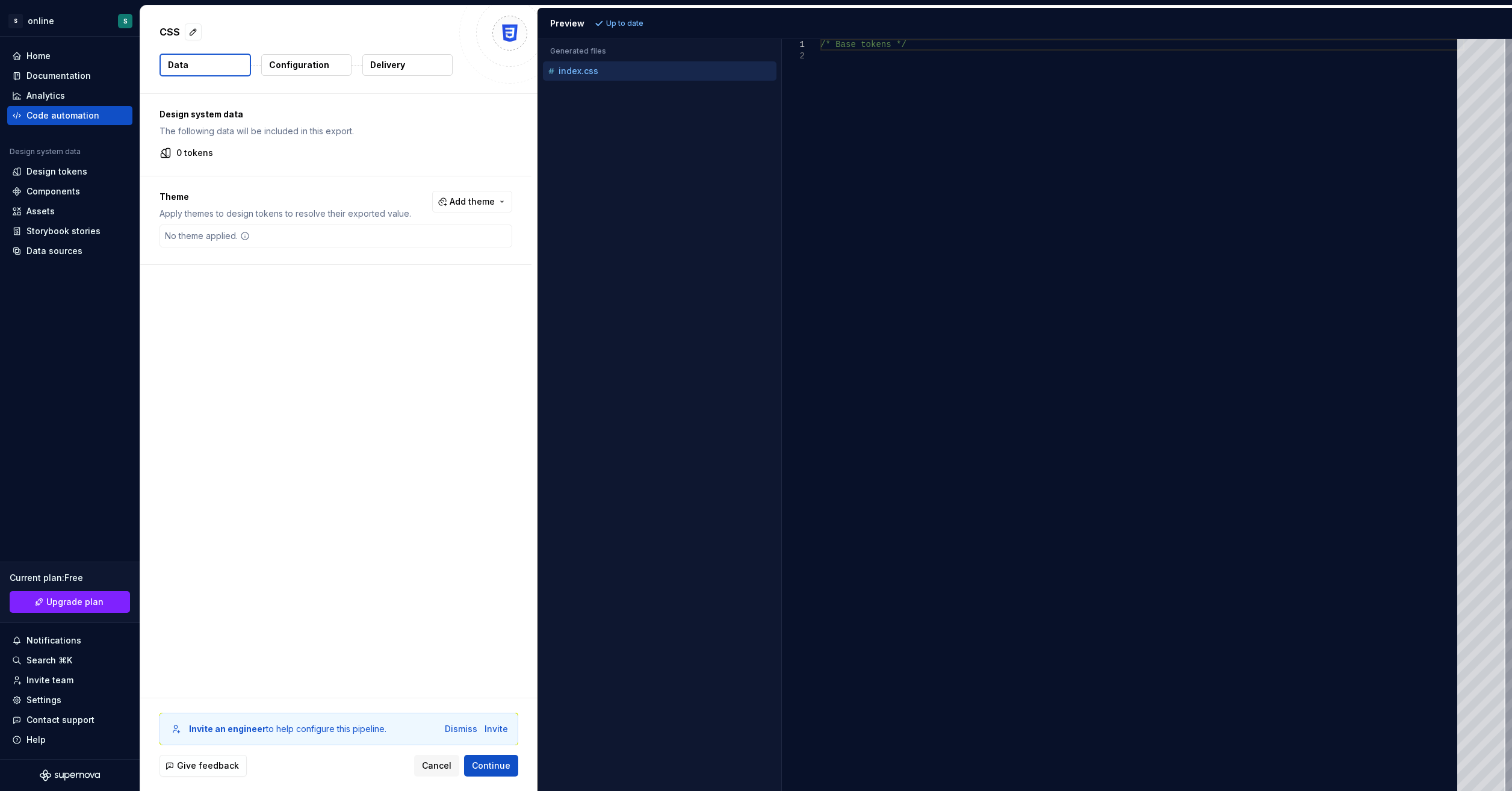
click at [899, 69] on div "/* Base tokens */" at bounding box center [1142, 415] width 644 height 752
type textarea "**********"
click at [476, 206] on span "Add theme" at bounding box center [473, 201] width 45 height 12
click at [401, 459] on html "S online S Home Documentation Analytics Code automation Design system data Desi…" at bounding box center [756, 395] width 1512 height 791
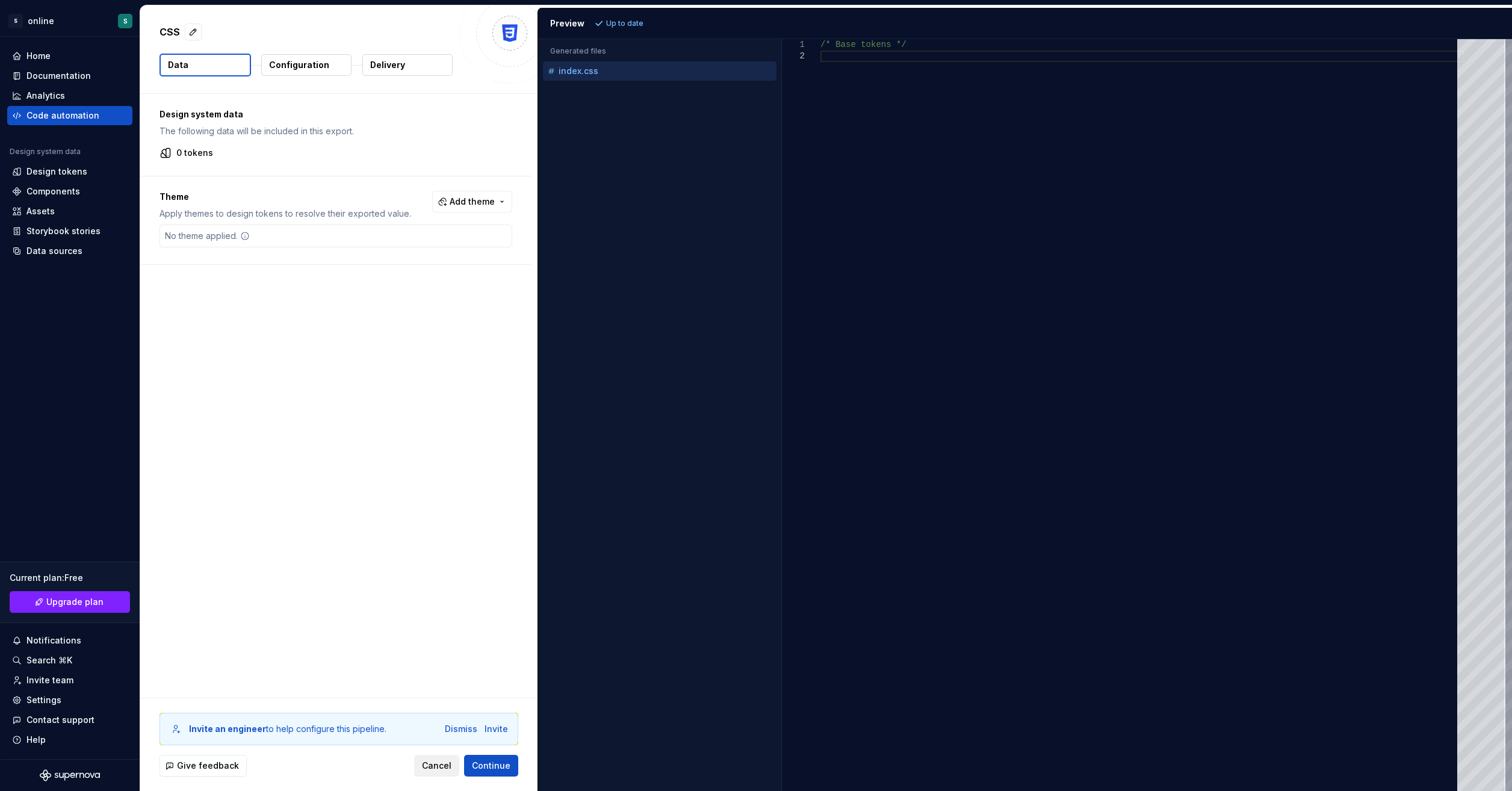
click at [427, 772] on button "Cancel" at bounding box center [437, 765] width 45 height 22
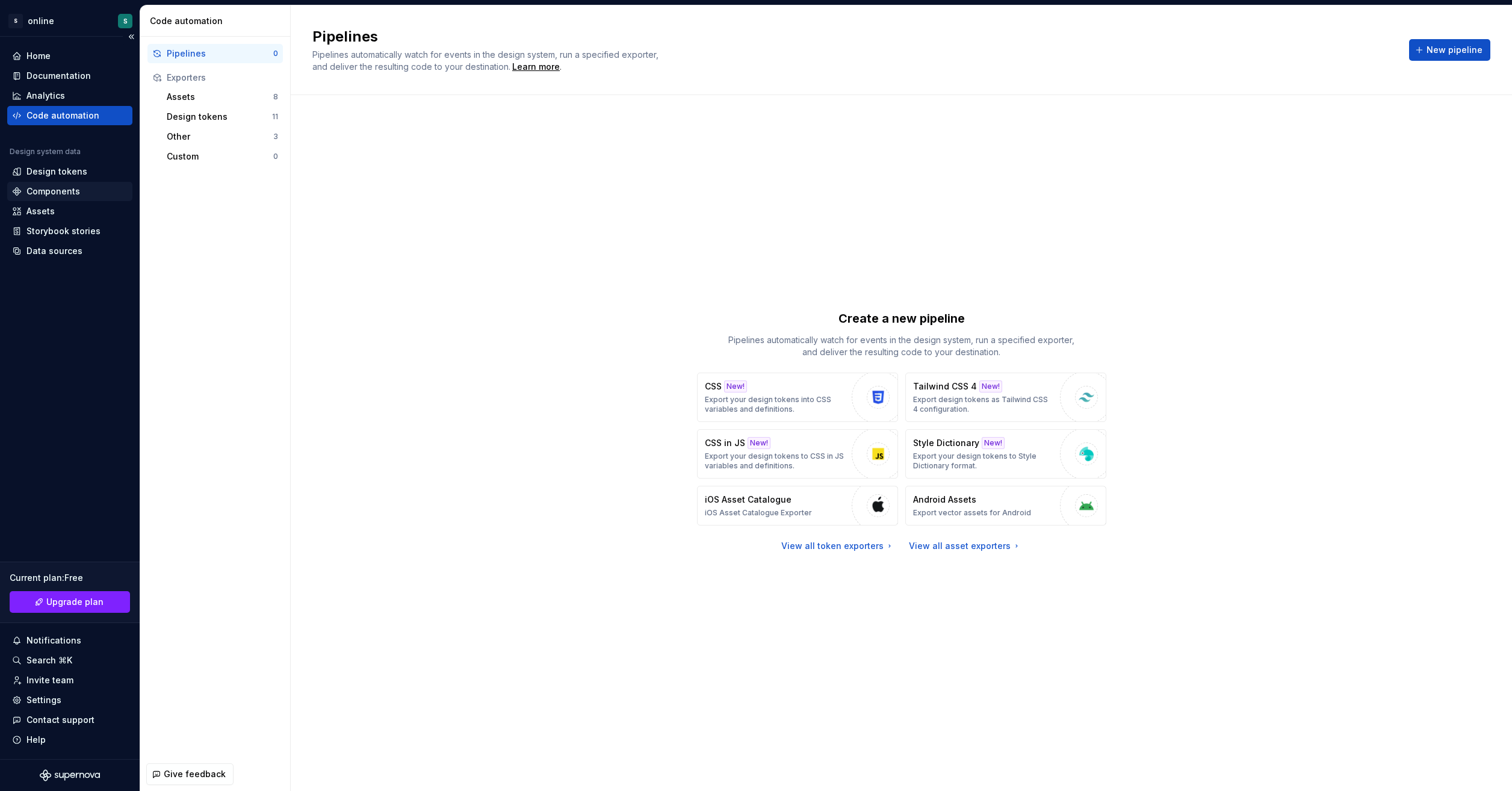
click at [66, 187] on div "Components" at bounding box center [53, 191] width 53 height 12
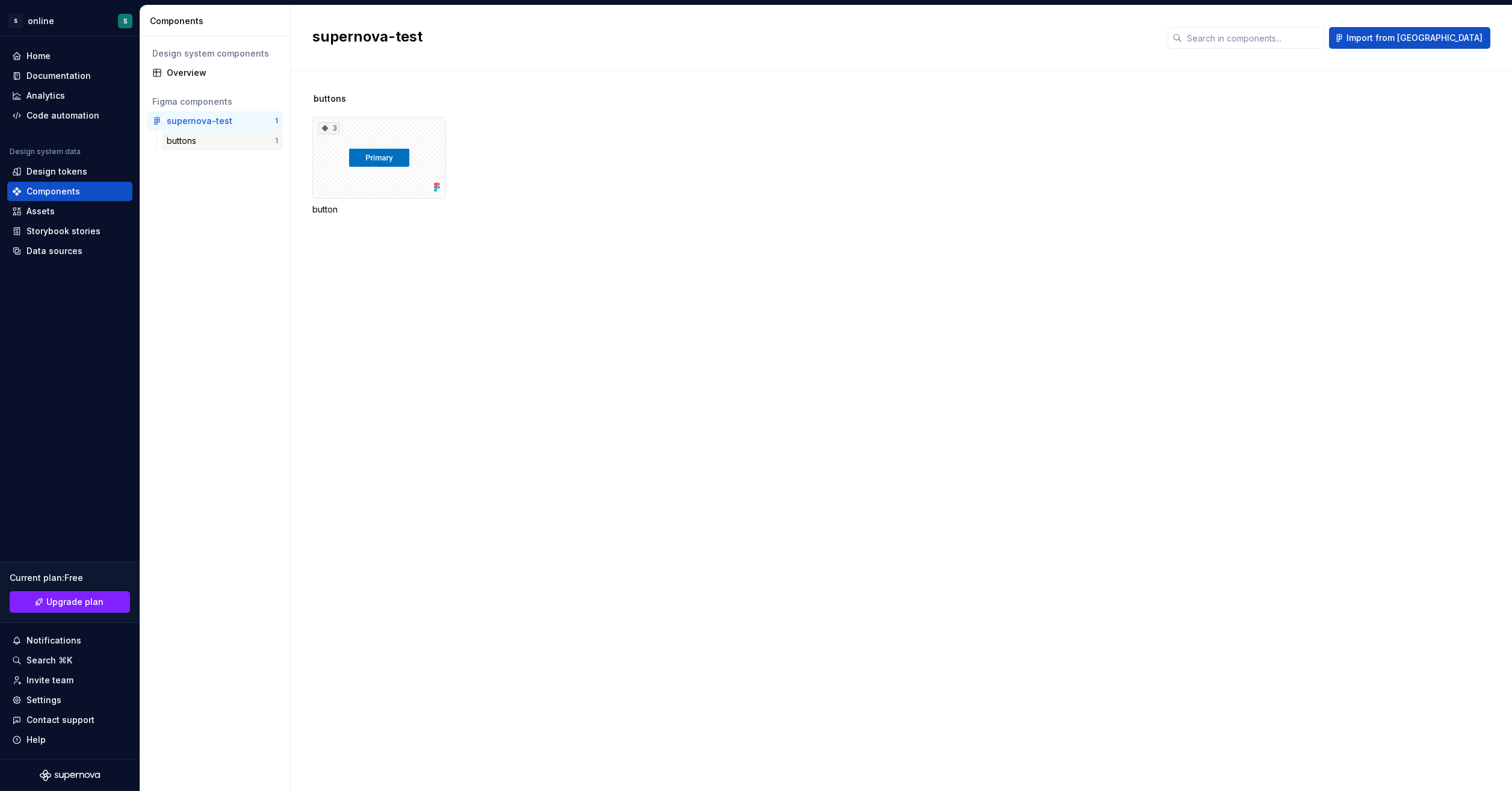
click at [208, 142] on div "buttons" at bounding box center [221, 141] width 109 height 12
click at [193, 116] on div "supernova-test" at bounding box center [199, 121] width 66 height 12
click at [193, 143] on div "buttons" at bounding box center [183, 141] width 34 height 12
click at [73, 215] on div "Assets" at bounding box center [70, 211] width 116 height 12
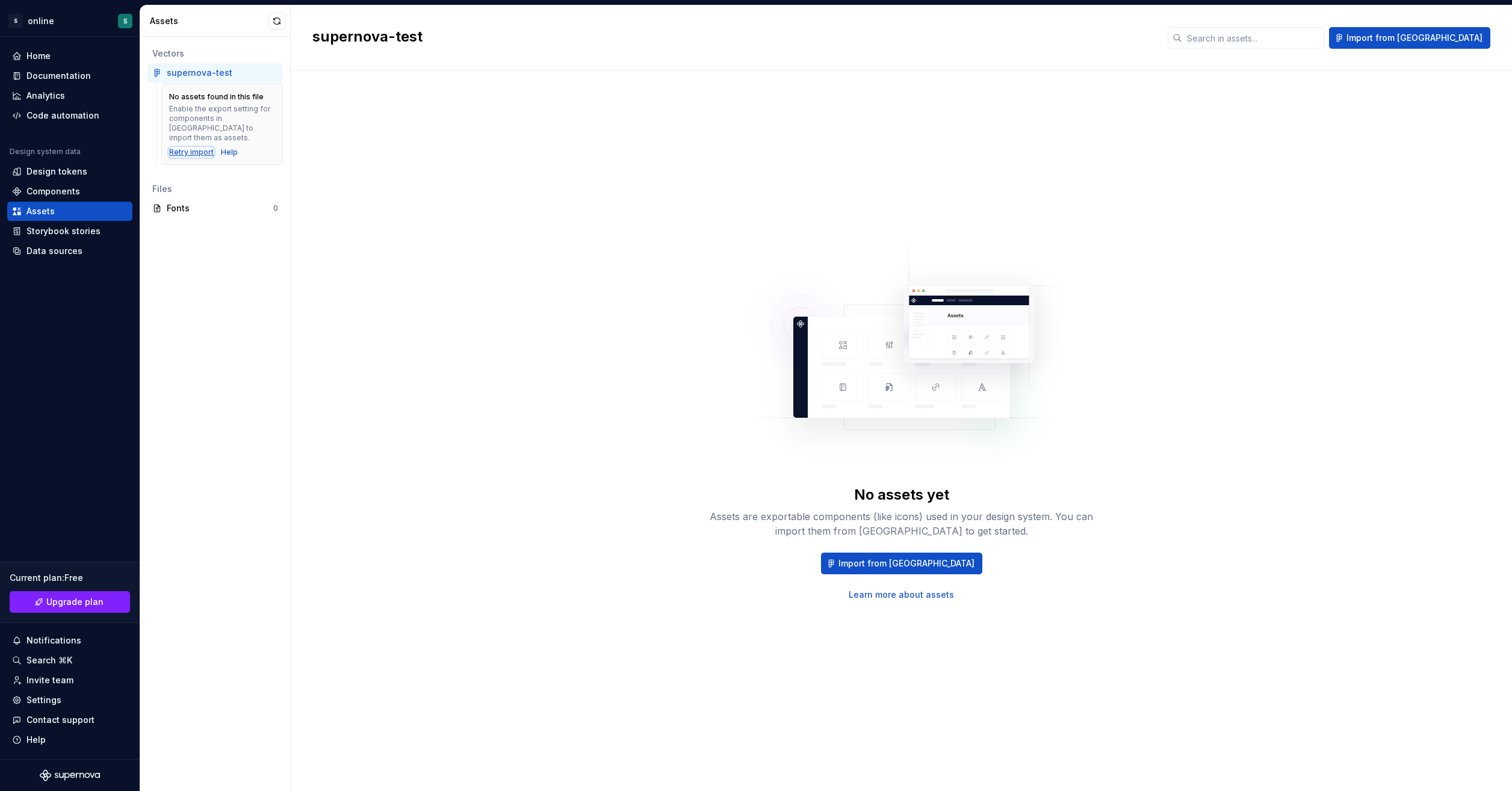
click at [208, 147] on div "Retry import" at bounding box center [191, 152] width 44 height 10
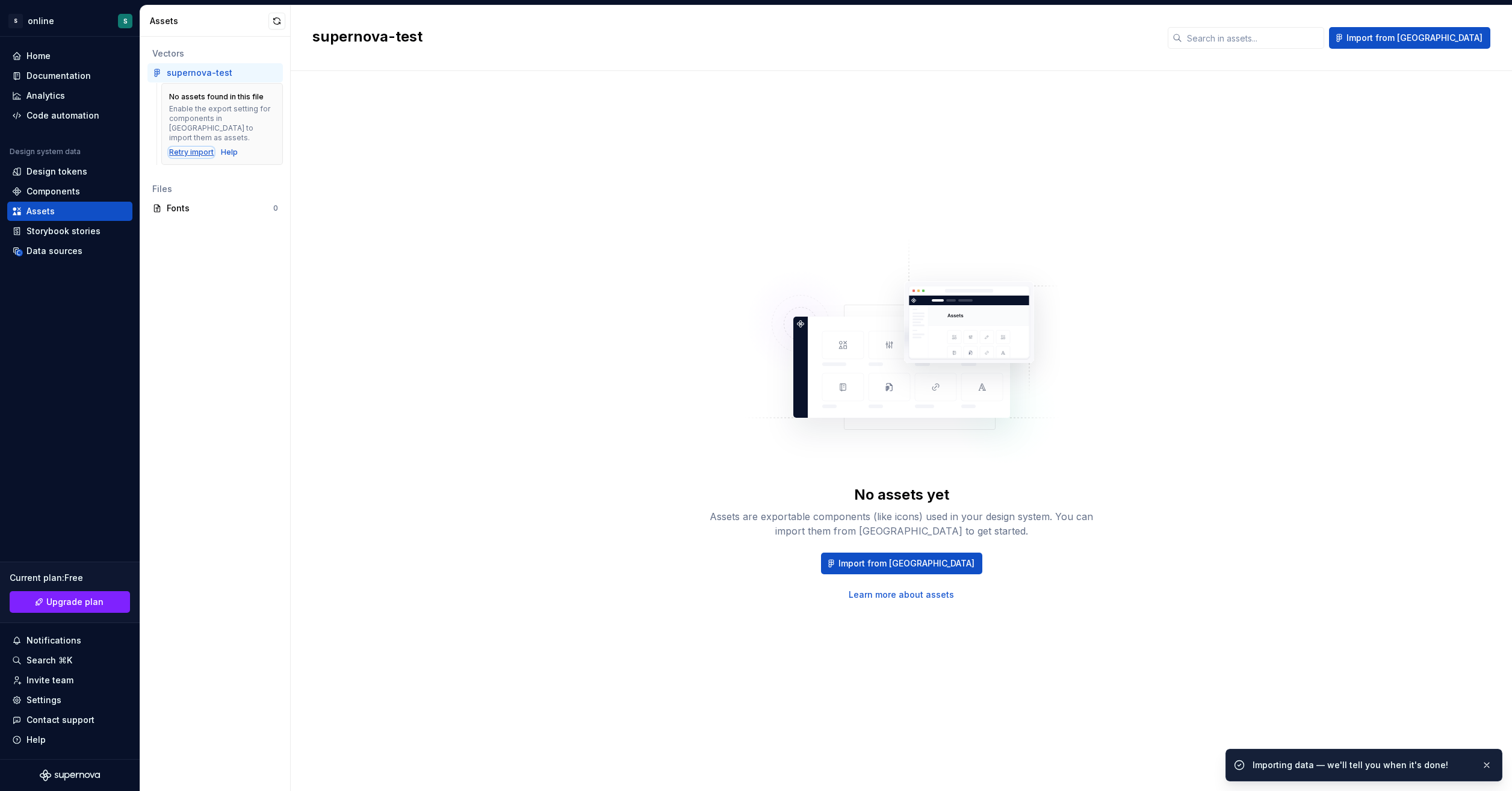
click at [208, 147] on div "Retry import" at bounding box center [191, 152] width 44 height 10
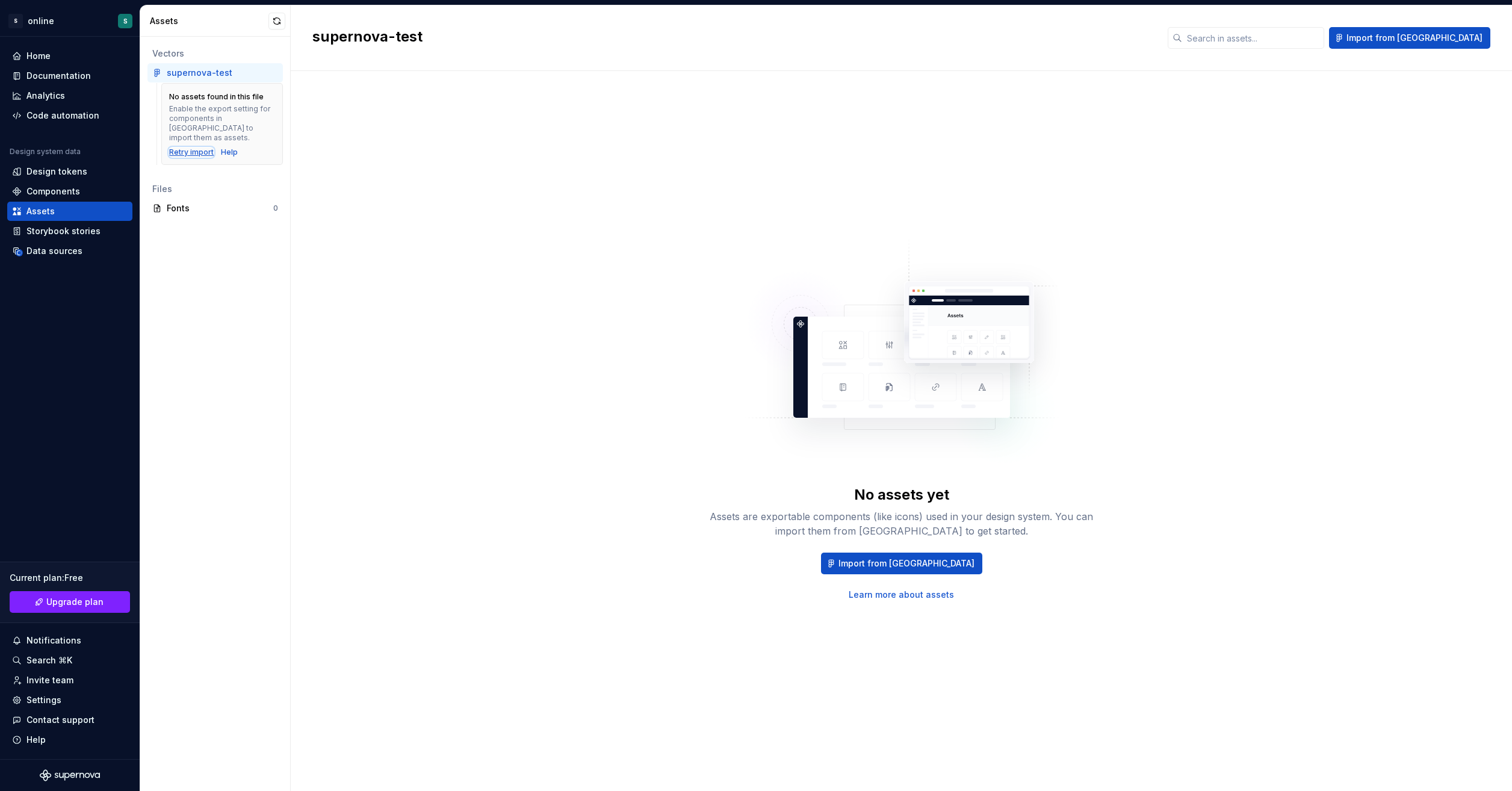
click at [197, 147] on div "Retry import" at bounding box center [191, 152] width 44 height 10
click at [223, 147] on div "Help" at bounding box center [230, 152] width 17 height 10
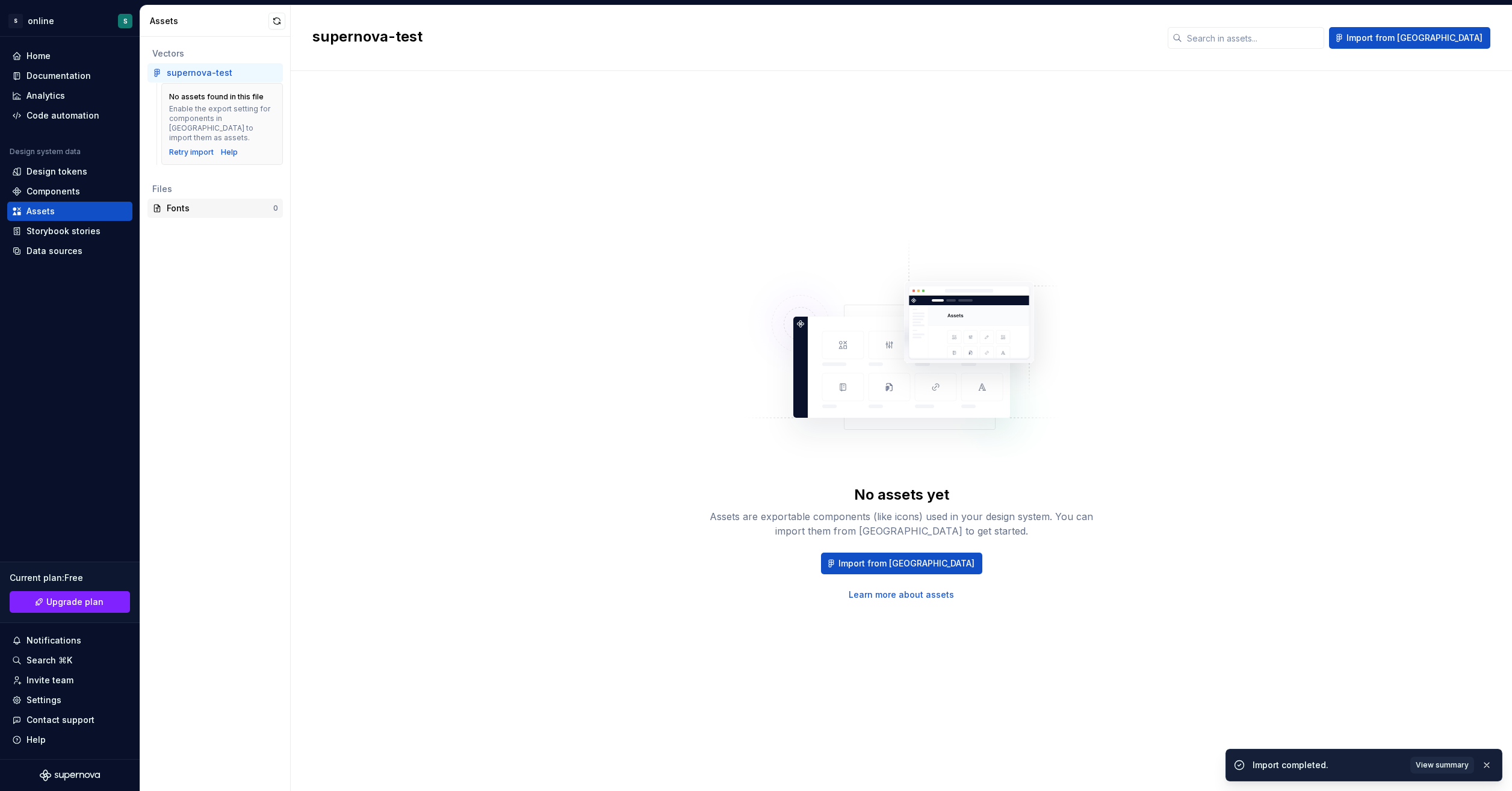
click at [204, 202] on div "Fonts" at bounding box center [220, 208] width 107 height 12
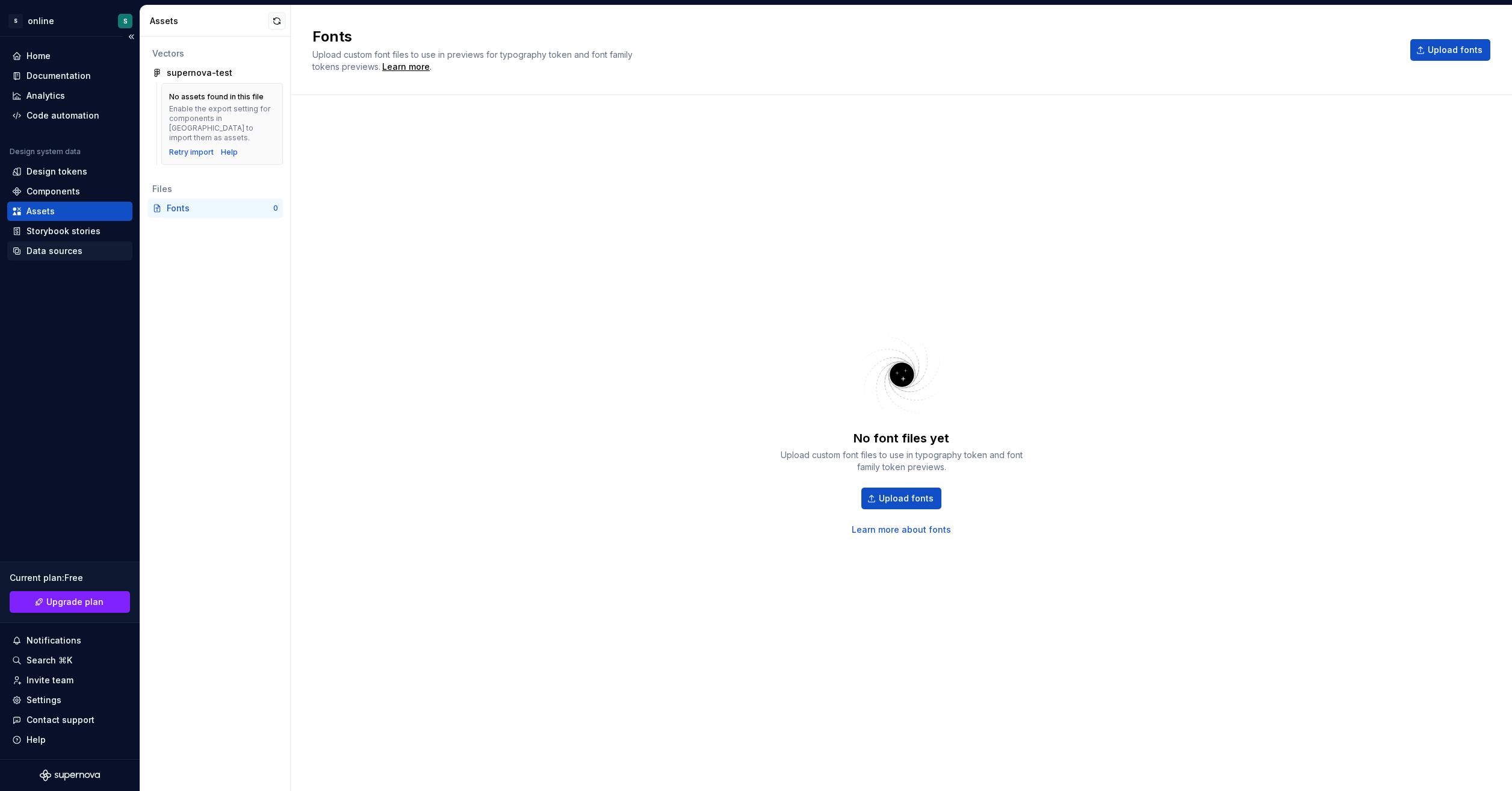
click at [75, 252] on div "Data sources" at bounding box center [54, 251] width 56 height 12
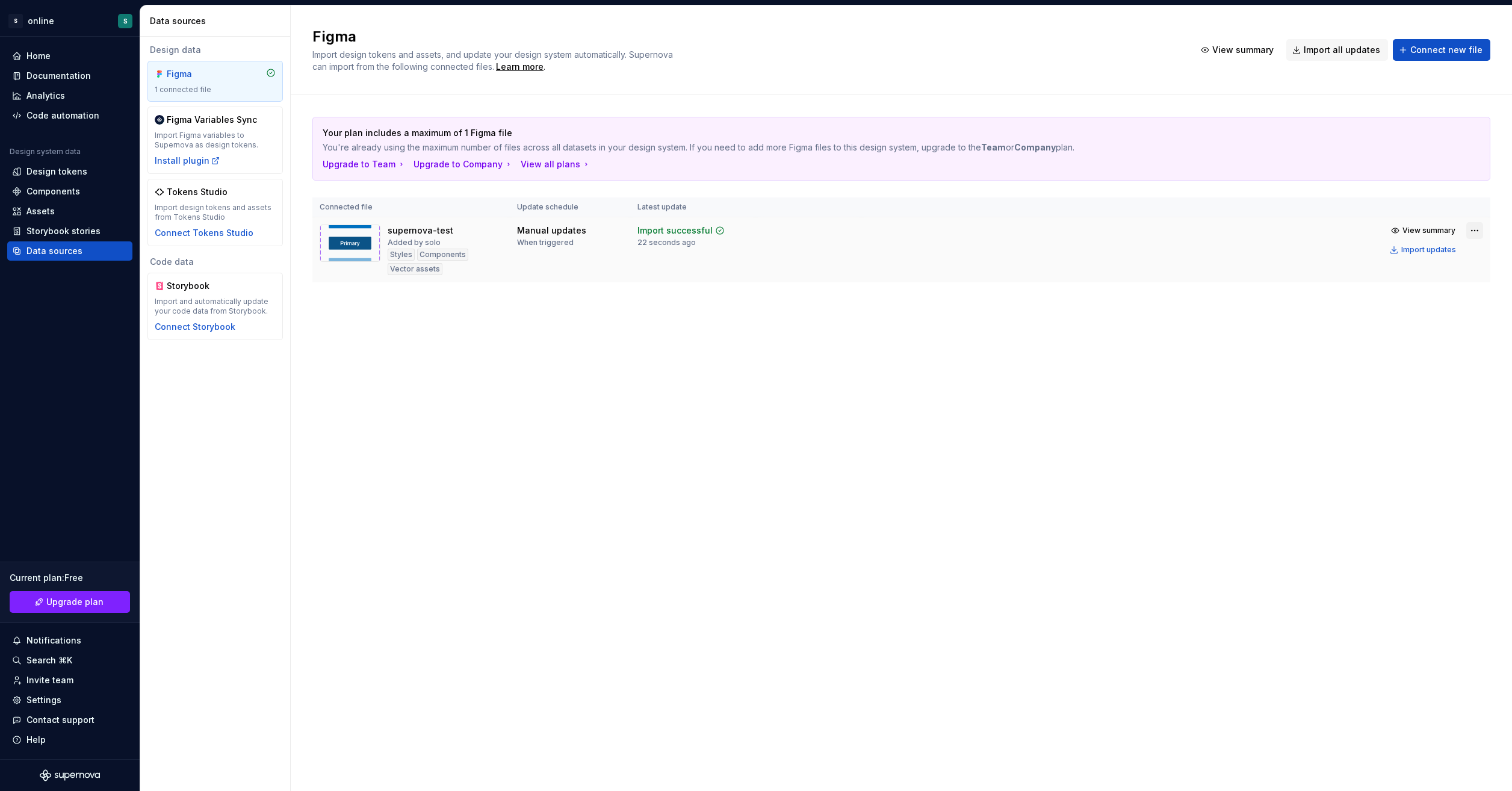
click at [1473, 229] on html "S online S Home Documentation Analytics Code automation Design system data Desi…" at bounding box center [756, 395] width 1512 height 791
click at [1415, 339] on div "Remove Figma file" at bounding box center [1441, 335] width 138 height 12
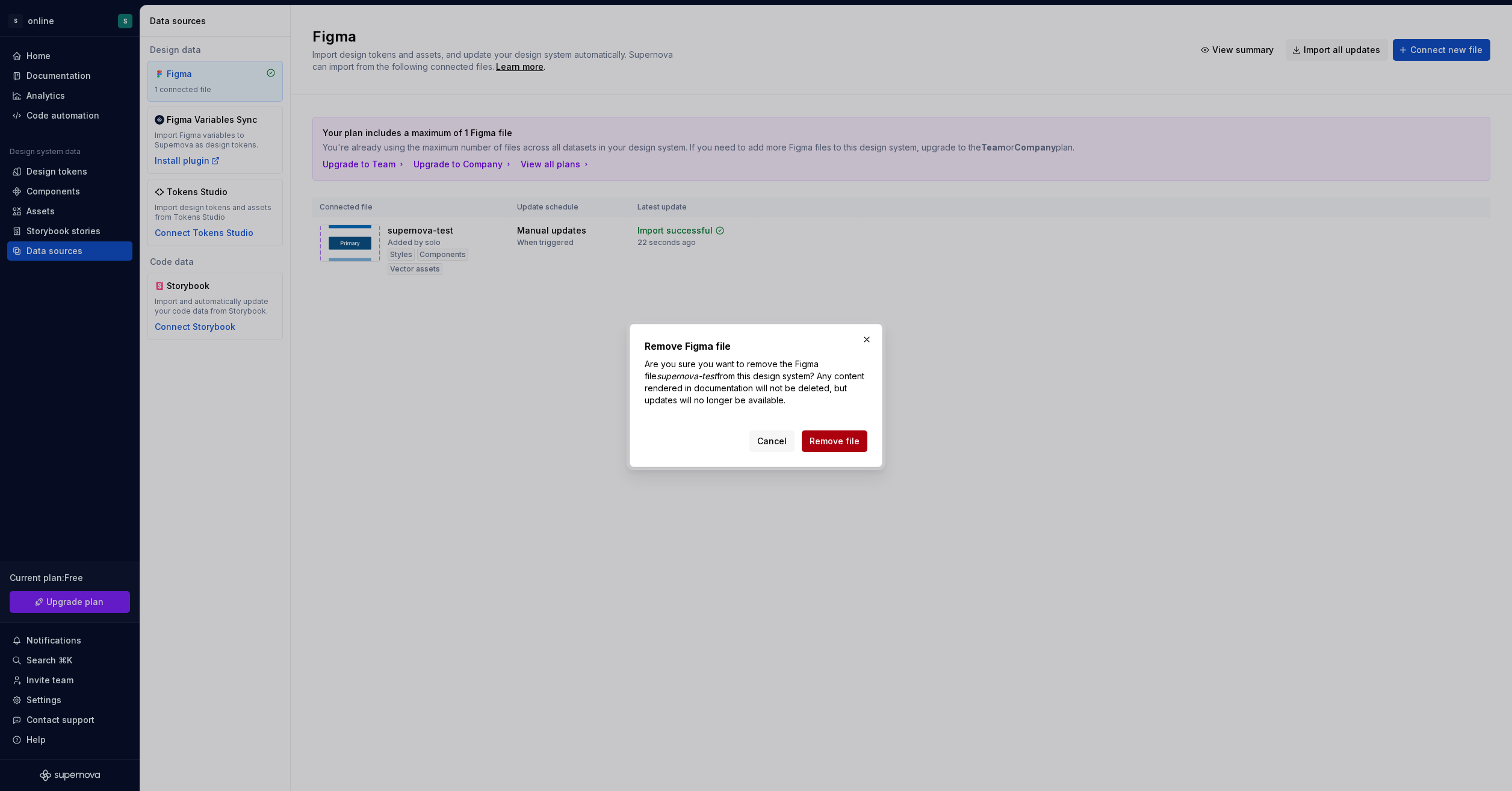
click at [837, 438] on span "Remove file" at bounding box center [835, 441] width 50 height 12
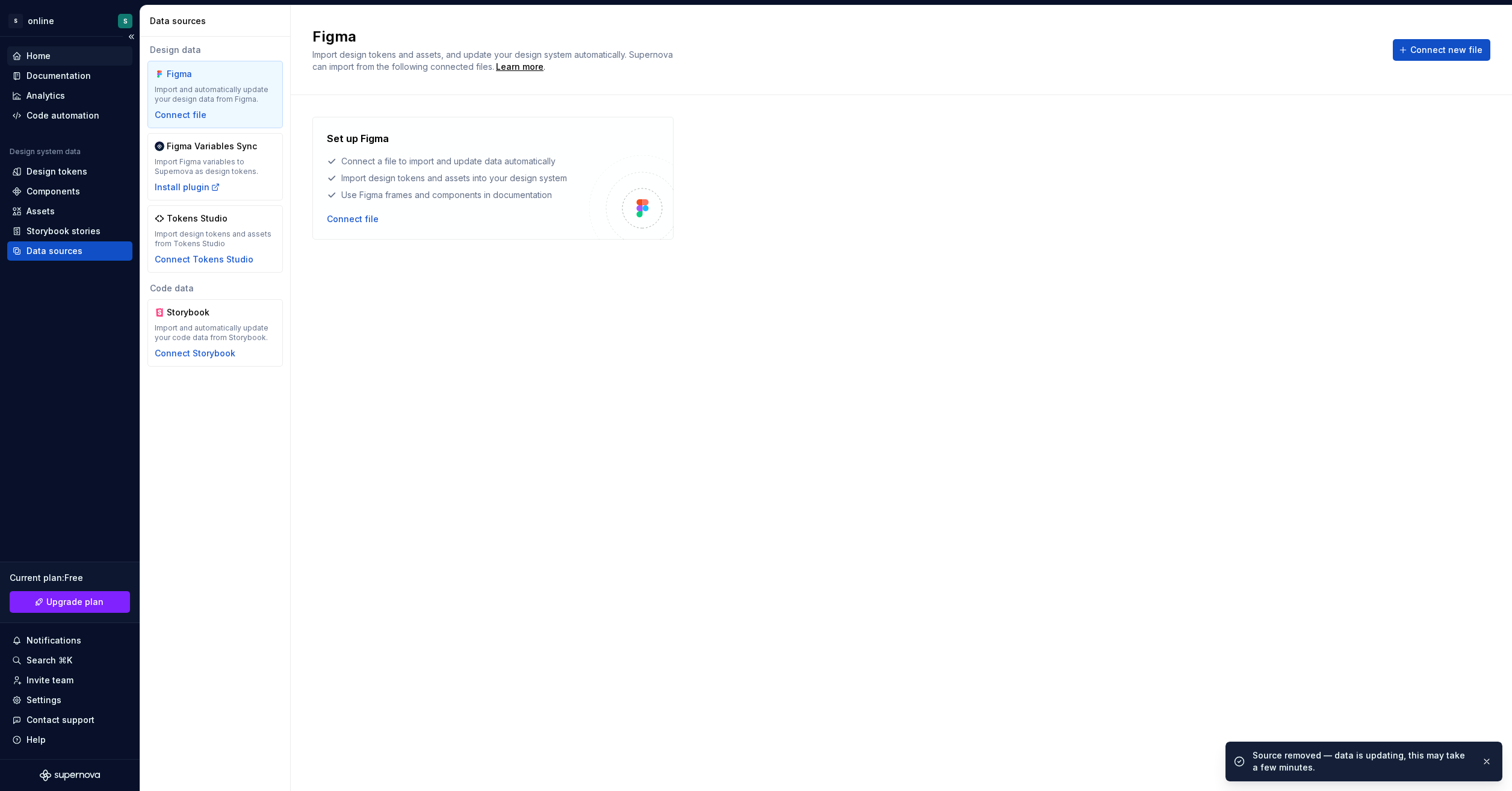
click at [64, 60] on div "Home" at bounding box center [70, 56] width 116 height 12
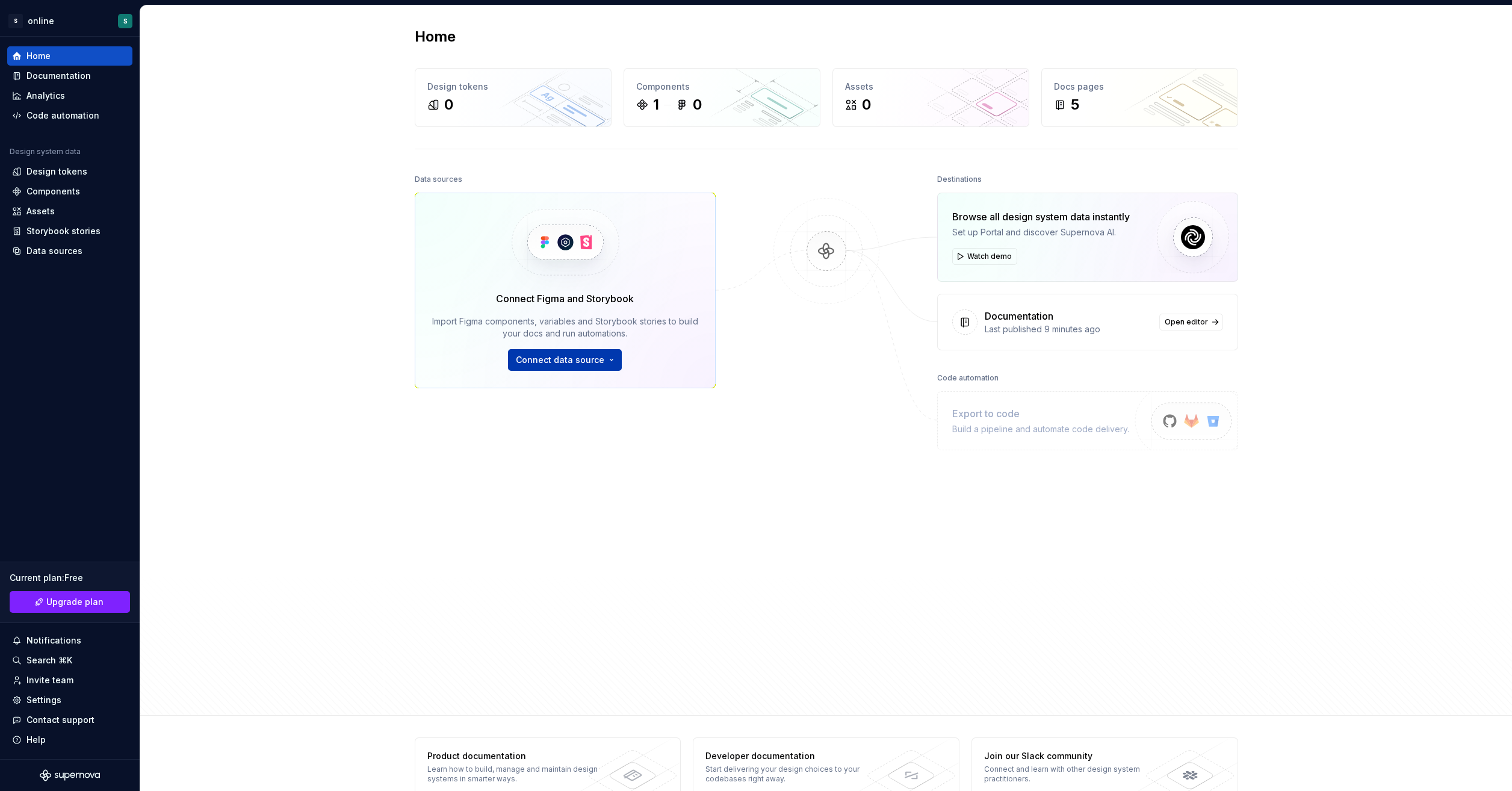
click at [546, 362] on span "Connect data source" at bounding box center [561, 360] width 89 height 12
click at [596, 396] on p "Import styles, components and icons." at bounding box center [597, 398] width 134 height 10
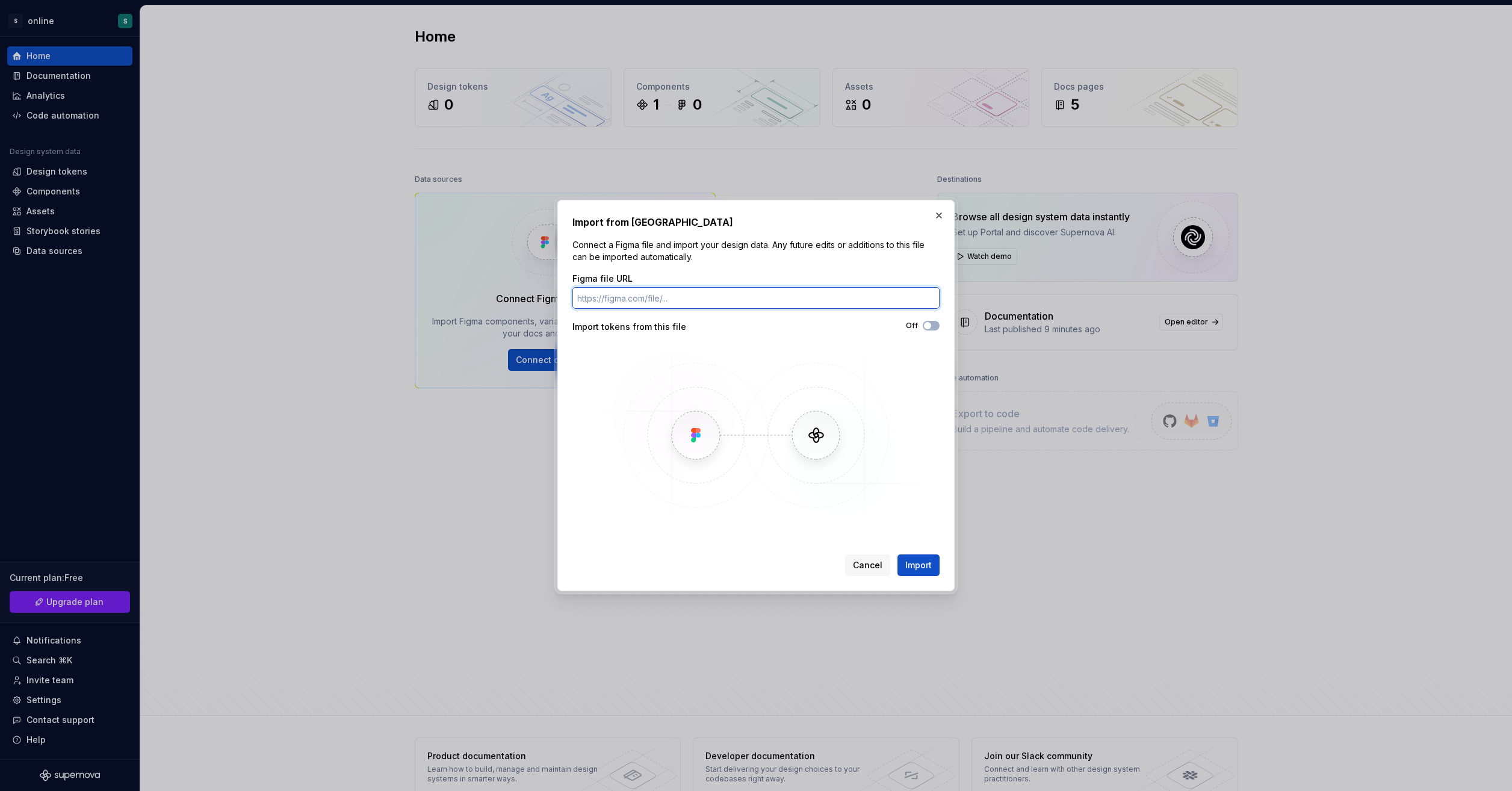
paste input "[URL][DOMAIN_NAME]"
type input "[URL][DOMAIN_NAME]"
click at [927, 570] on span "Import" at bounding box center [919, 565] width 26 height 12
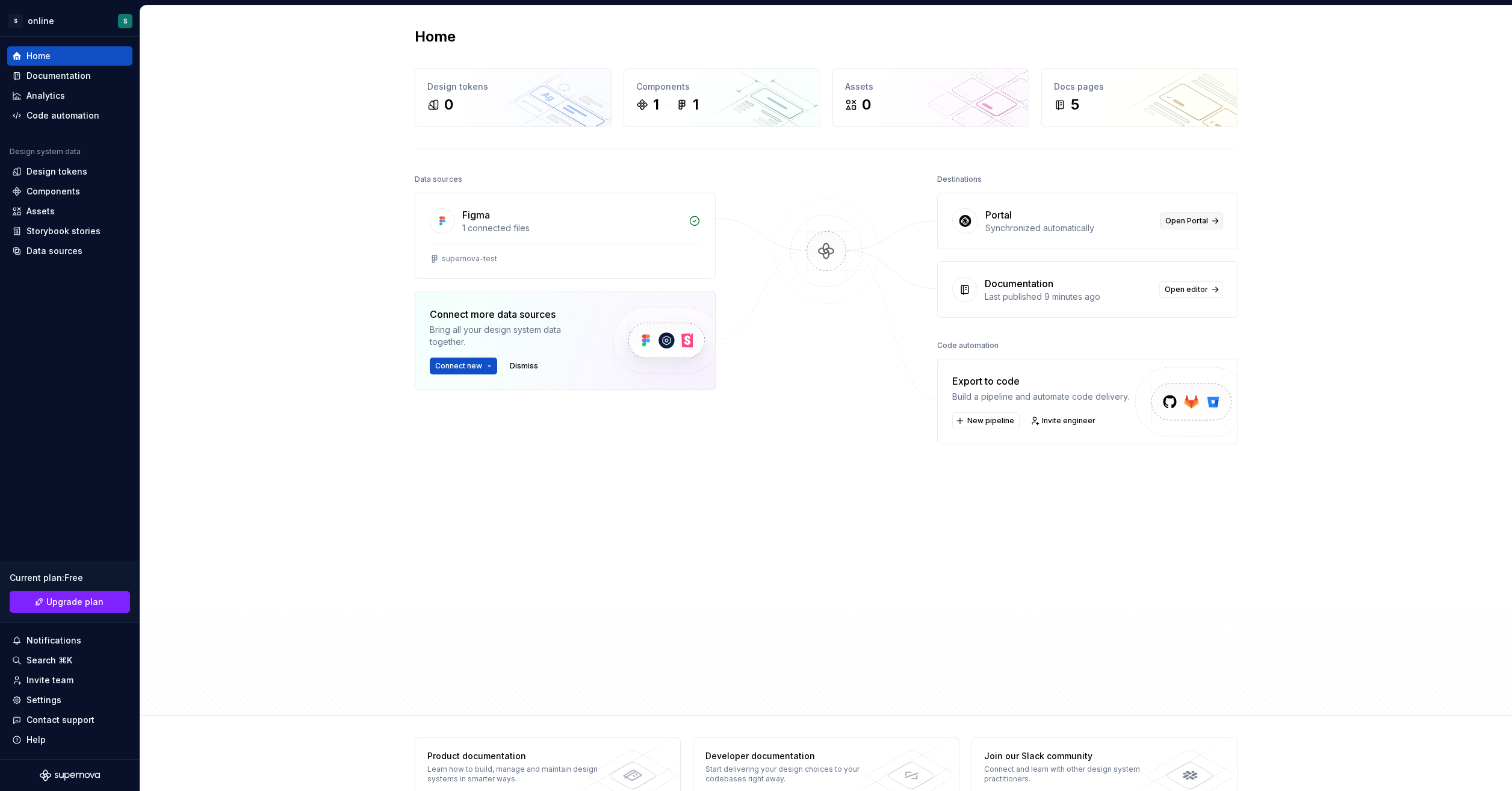
click at [1178, 220] on span "Open Portal" at bounding box center [1187, 220] width 42 height 10
click at [75, 196] on div "Components" at bounding box center [53, 191] width 53 height 12
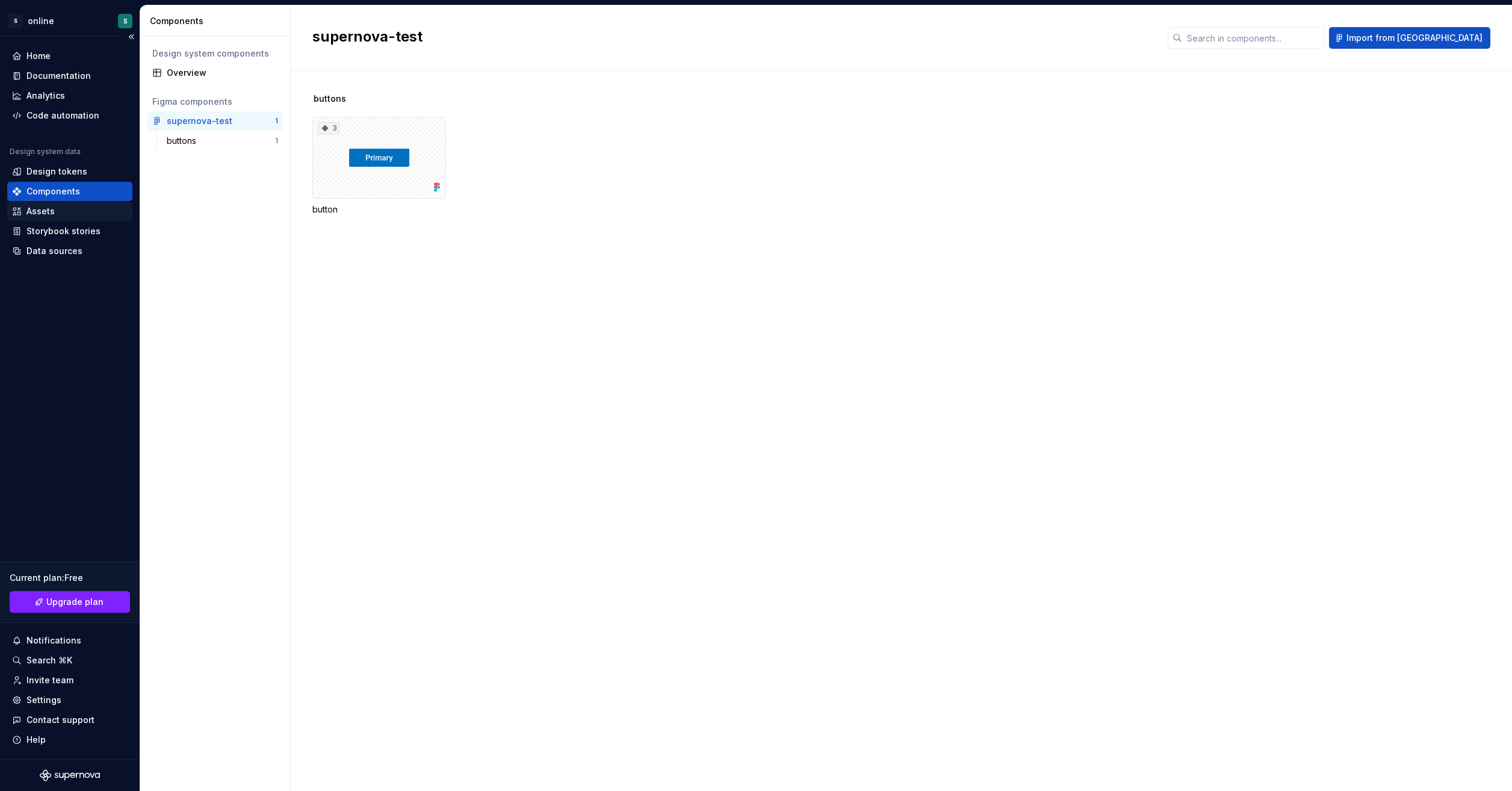
click at [62, 213] on div "Assets" at bounding box center [70, 211] width 116 height 12
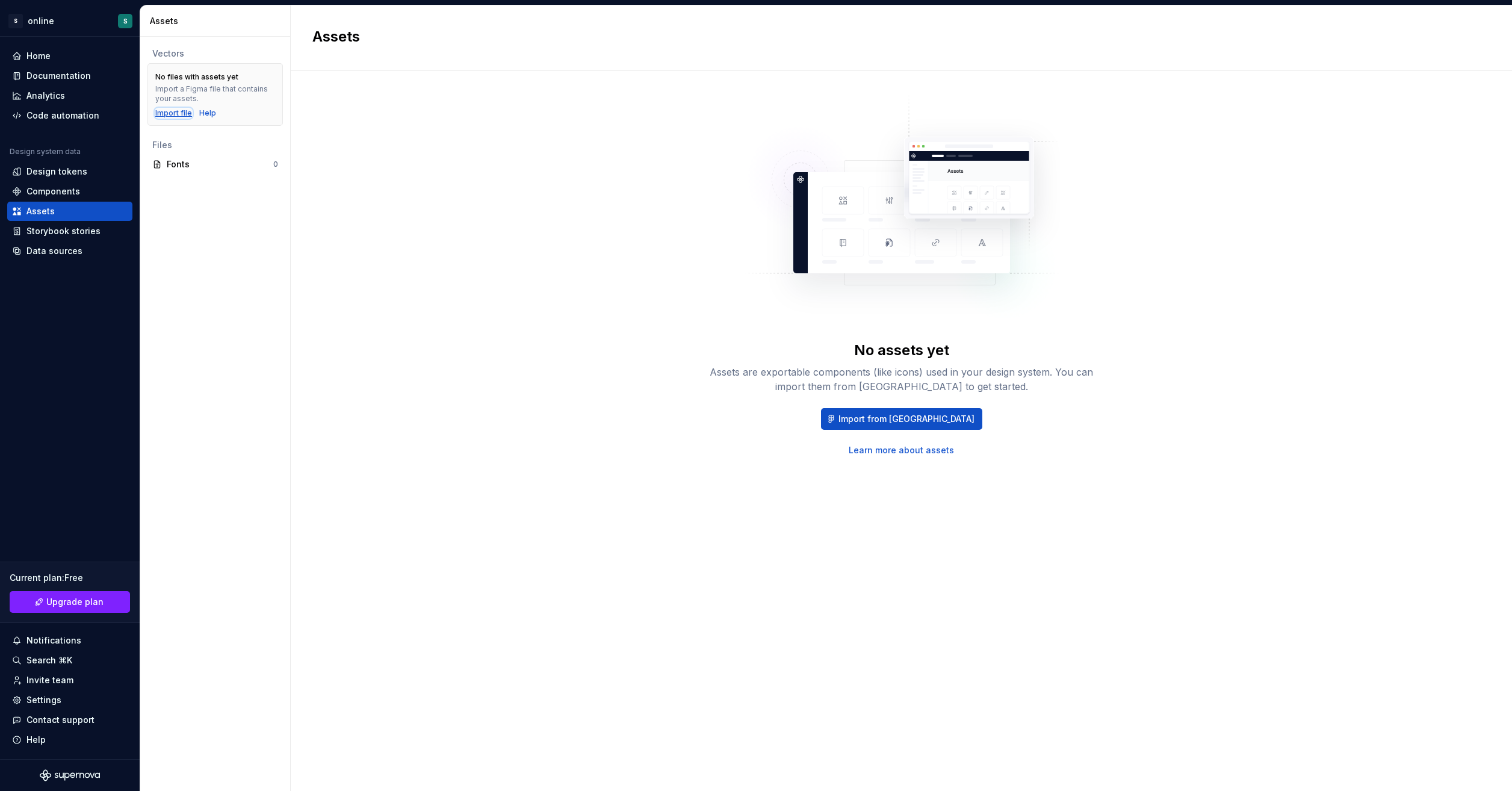
click at [166, 111] on div "Import file" at bounding box center [174, 113] width 37 height 10
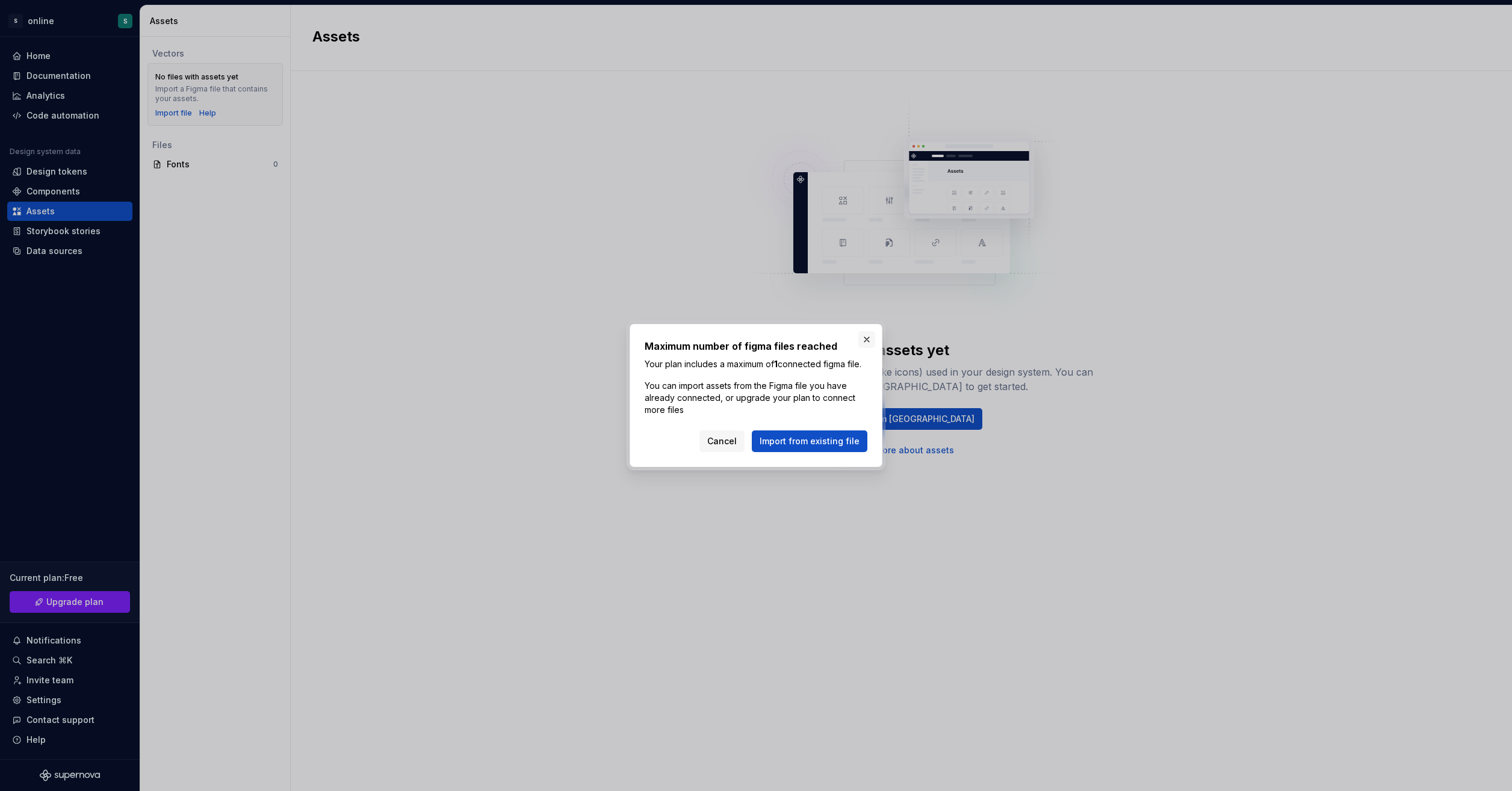
click at [862, 333] on button "button" at bounding box center [867, 339] width 17 height 17
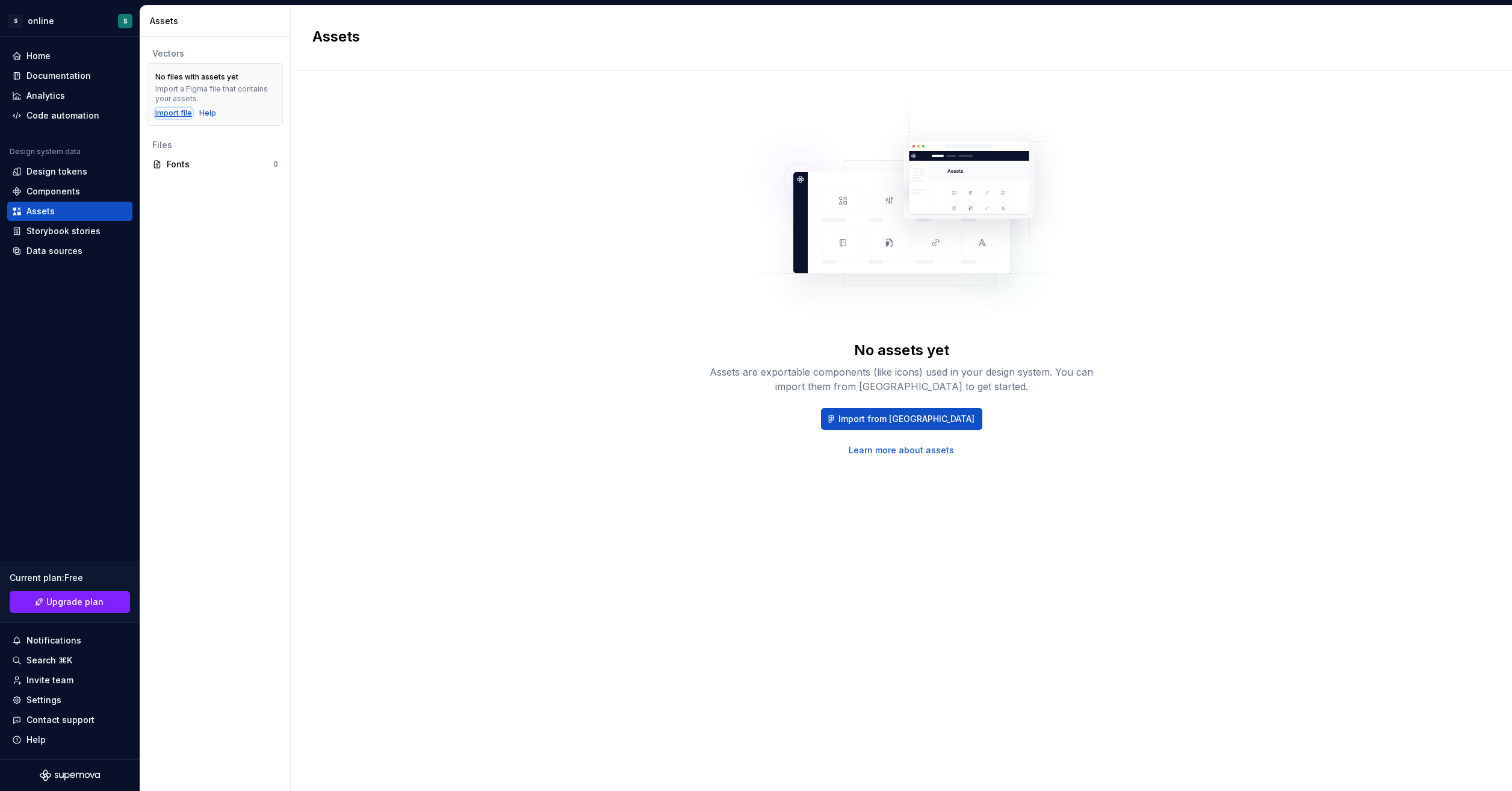
click at [183, 113] on div "Import file" at bounding box center [174, 113] width 37 height 10
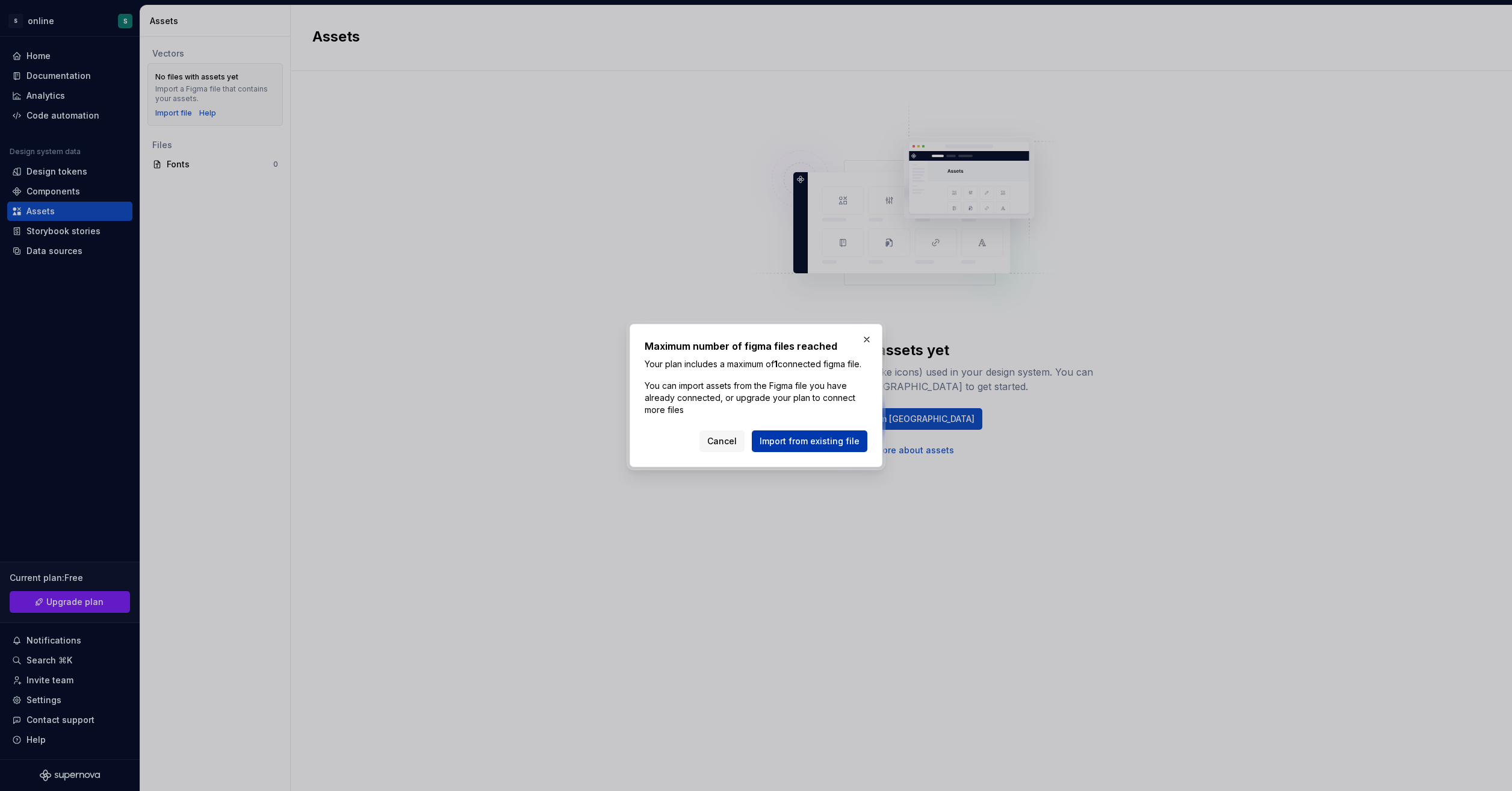
click at [824, 447] on span "Import from existing file" at bounding box center [809, 441] width 100 height 12
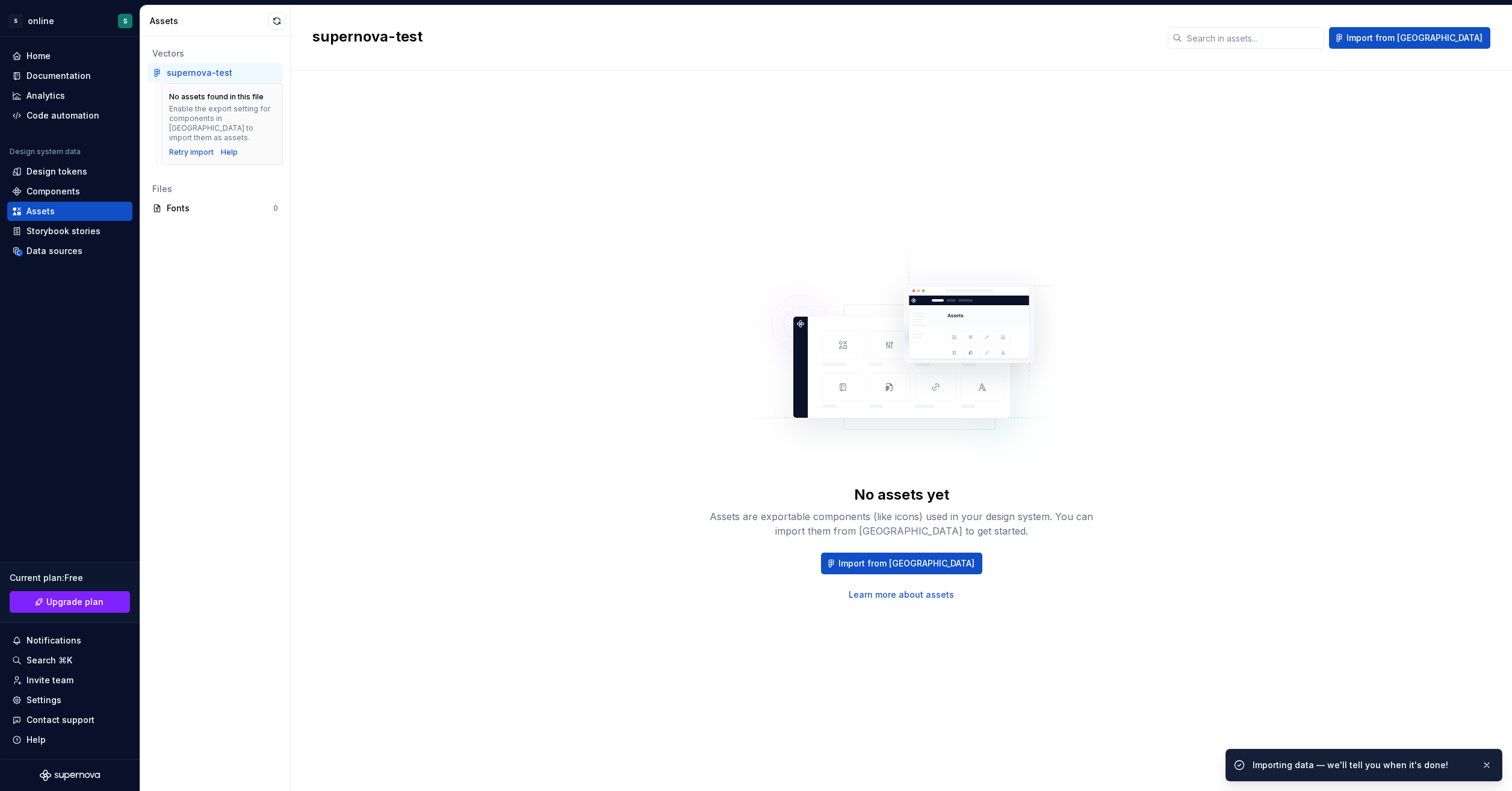
click at [193, 137] on div "No assets found in this file Enable the export setting for components in [GEOGR…" at bounding box center [222, 123] width 106 height 66
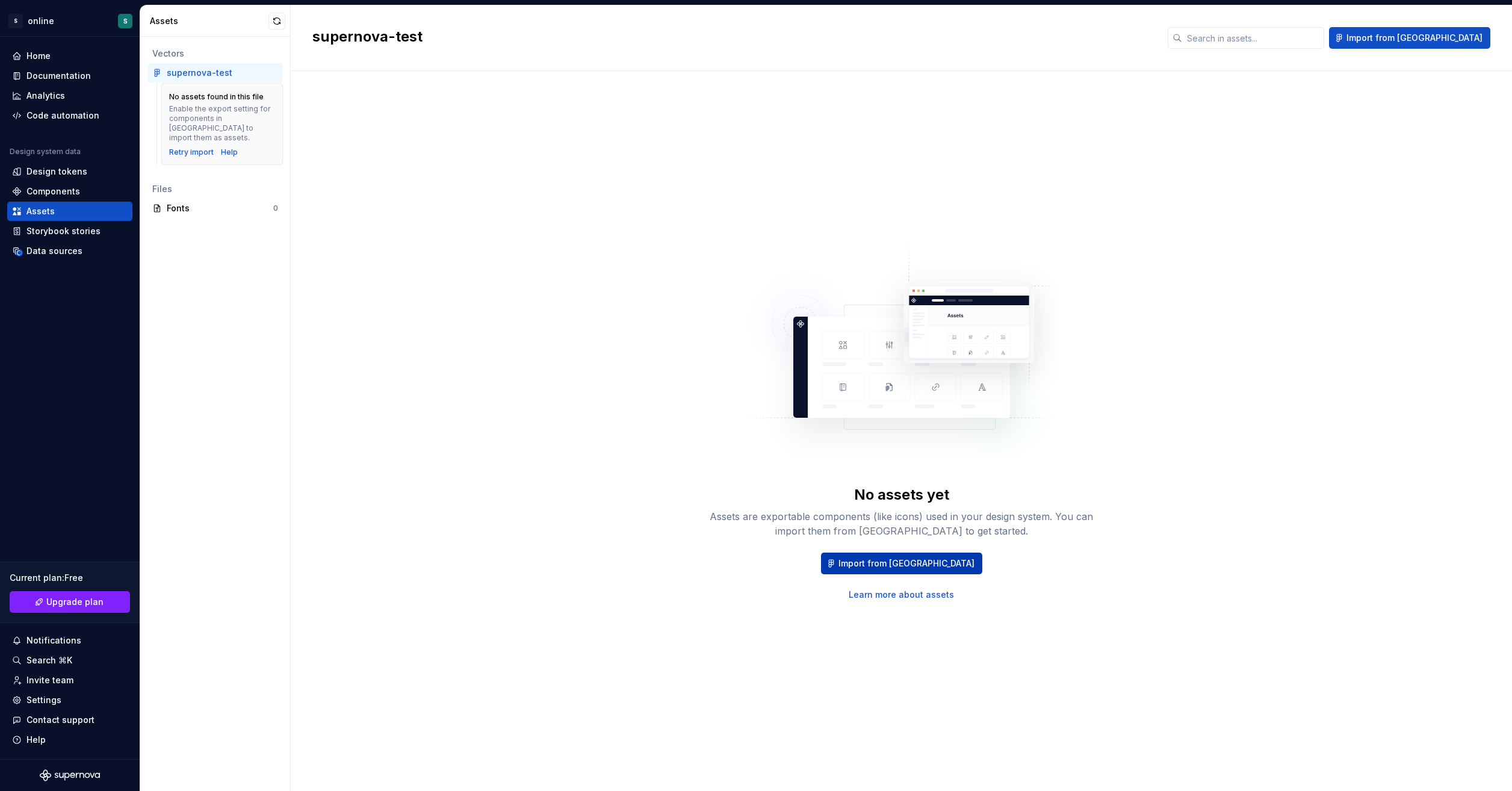
click at [908, 559] on span "Import from [GEOGRAPHIC_DATA]" at bounding box center [907, 563] width 136 height 12
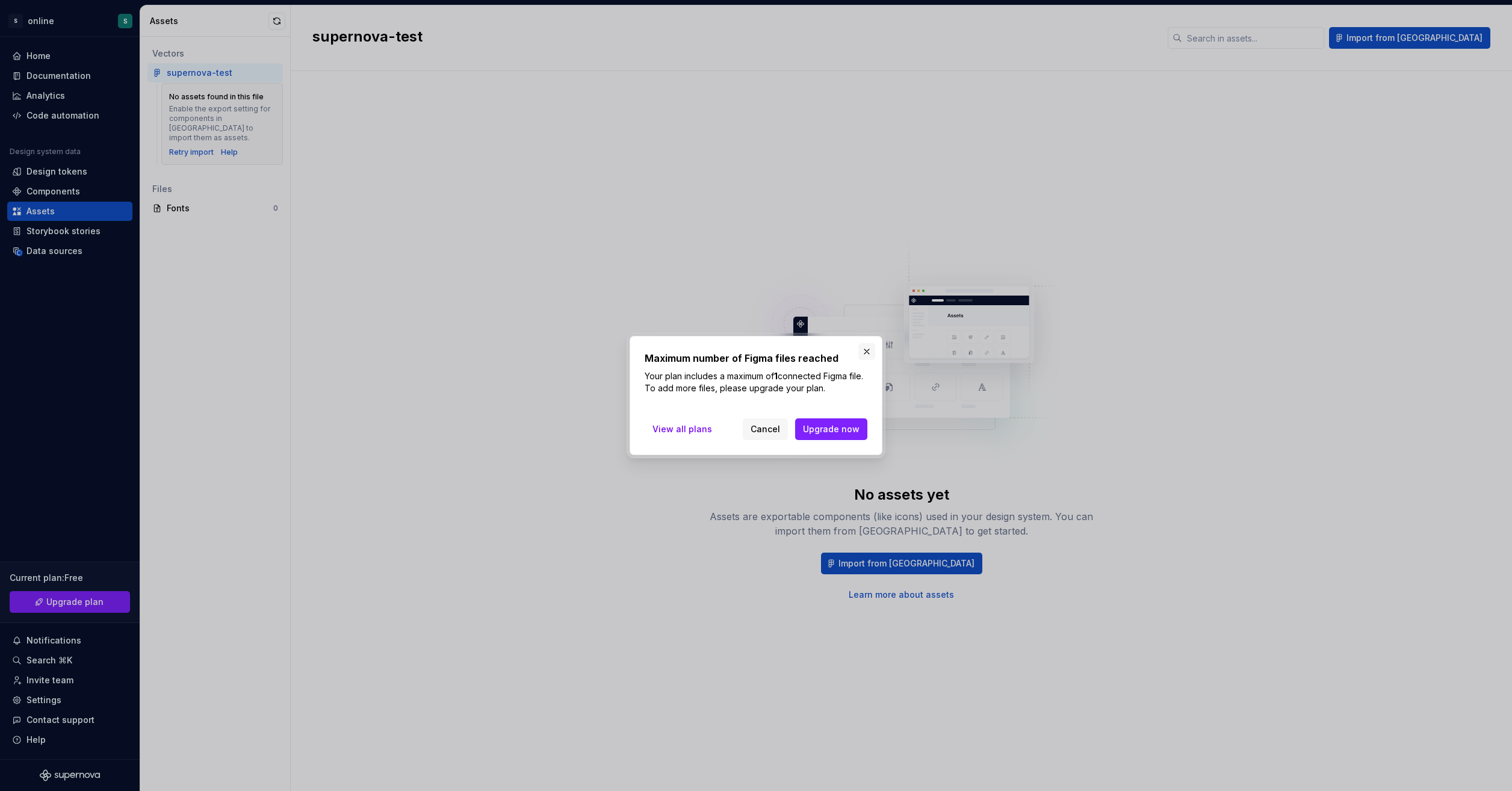
click at [867, 348] on button "button" at bounding box center [867, 351] width 17 height 17
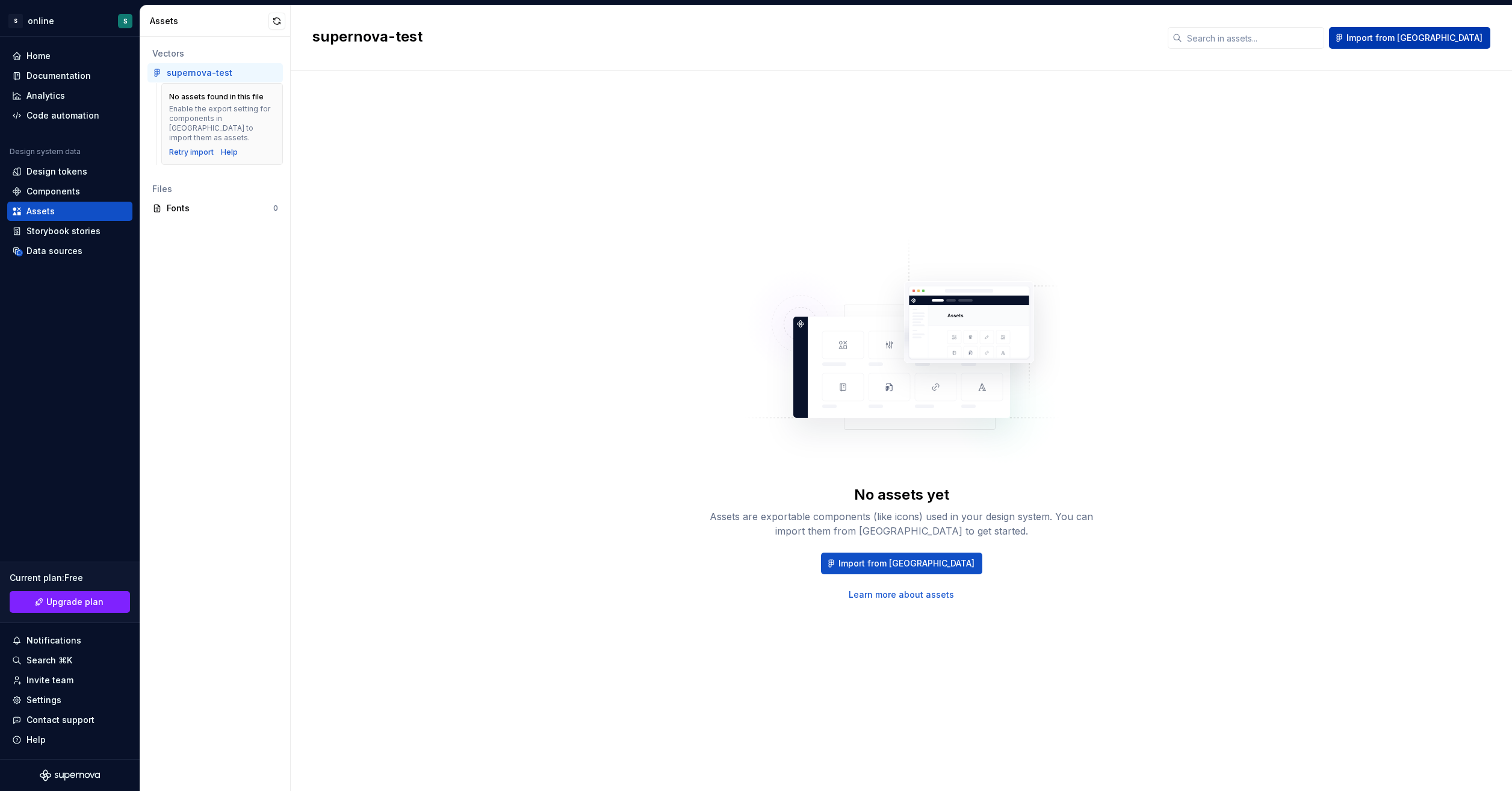
click at [1452, 34] on span "Import from [GEOGRAPHIC_DATA]" at bounding box center [1415, 38] width 136 height 12
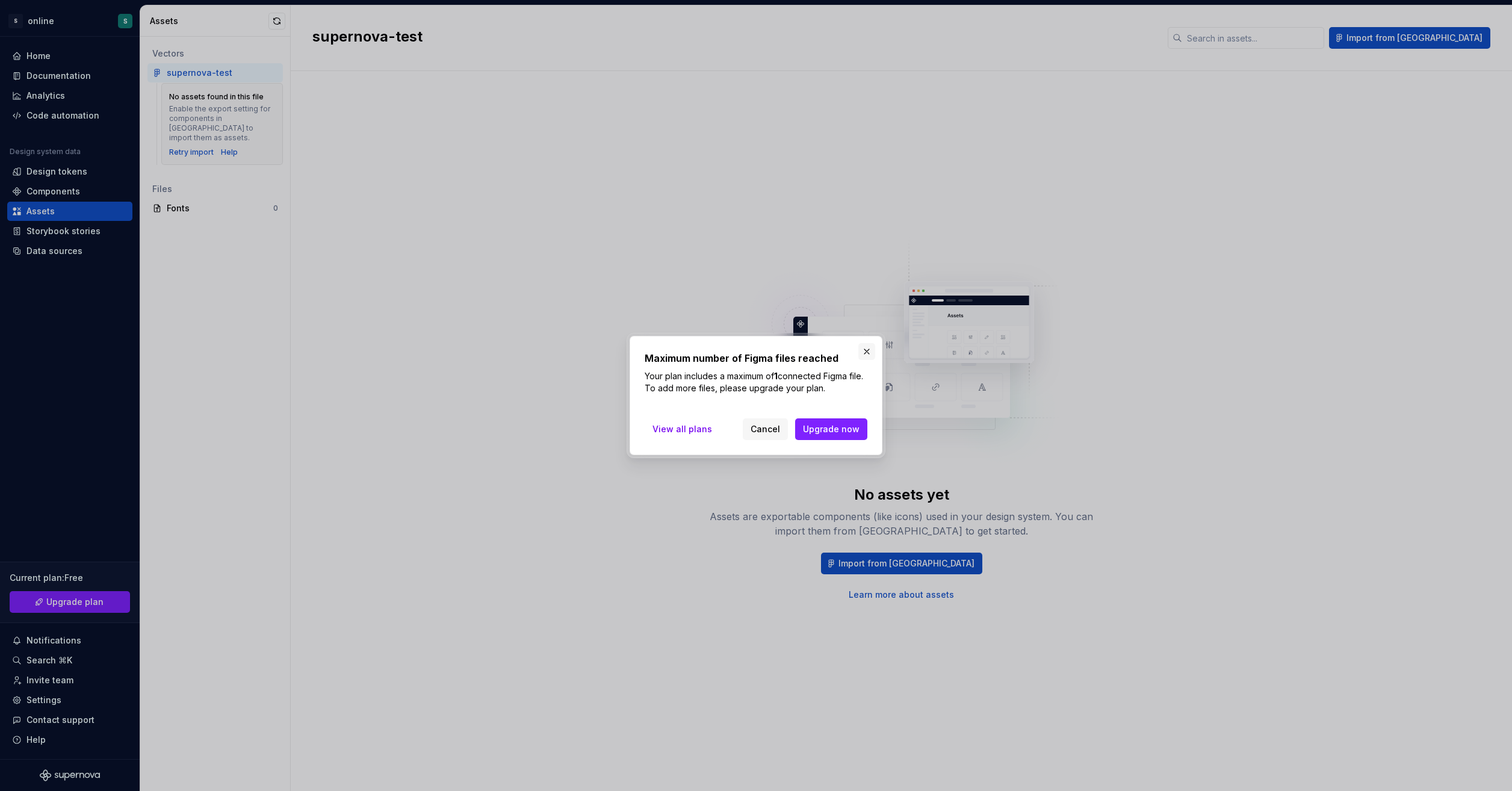
click at [866, 353] on button "button" at bounding box center [867, 351] width 17 height 17
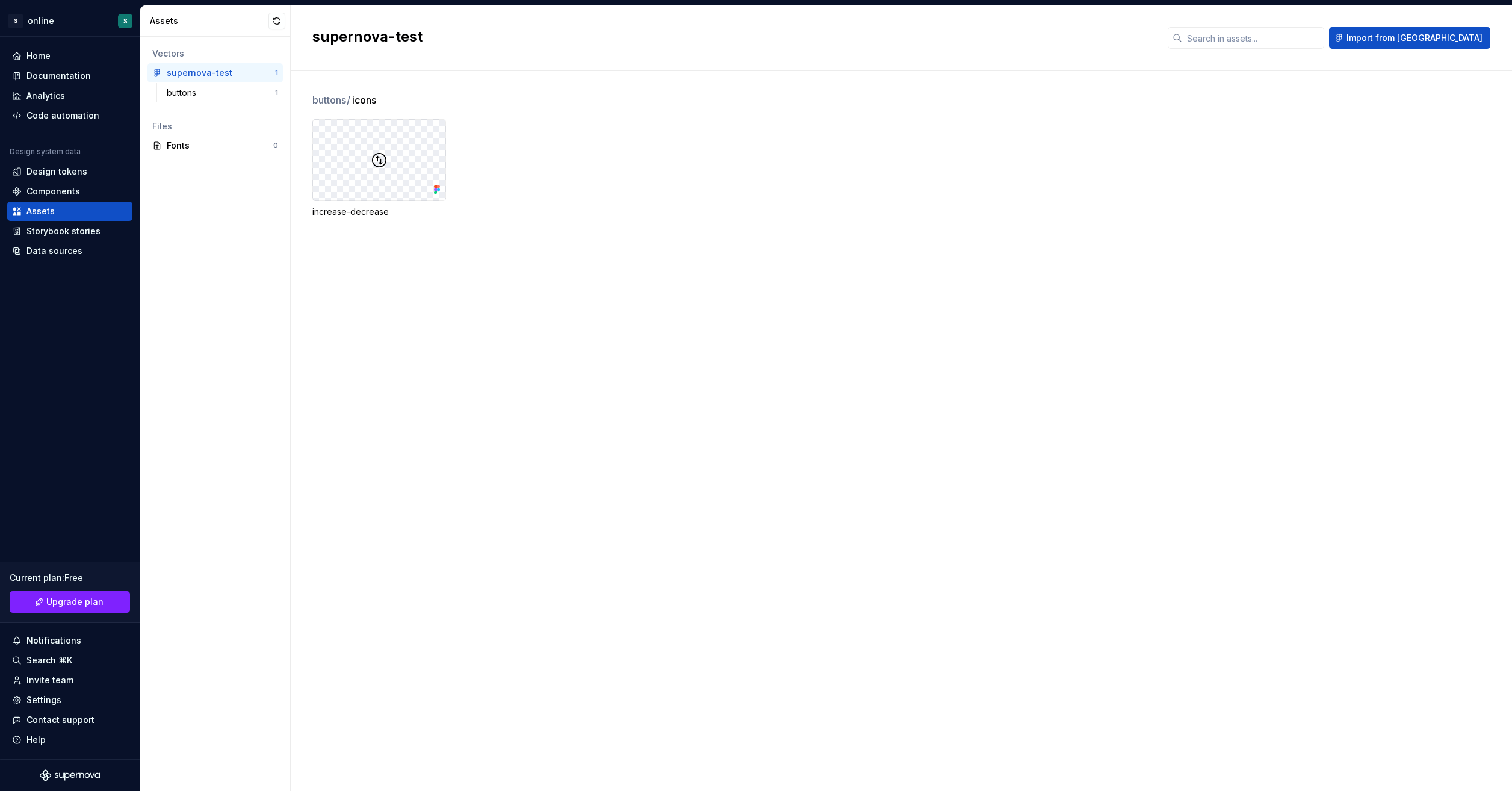
click at [603, 215] on div "increase-decrease" at bounding box center [912, 168] width 1200 height 99
click at [378, 164] on img at bounding box center [379, 160] width 14 height 14
click at [213, 91] on div "buttons" at bounding box center [221, 93] width 109 height 12
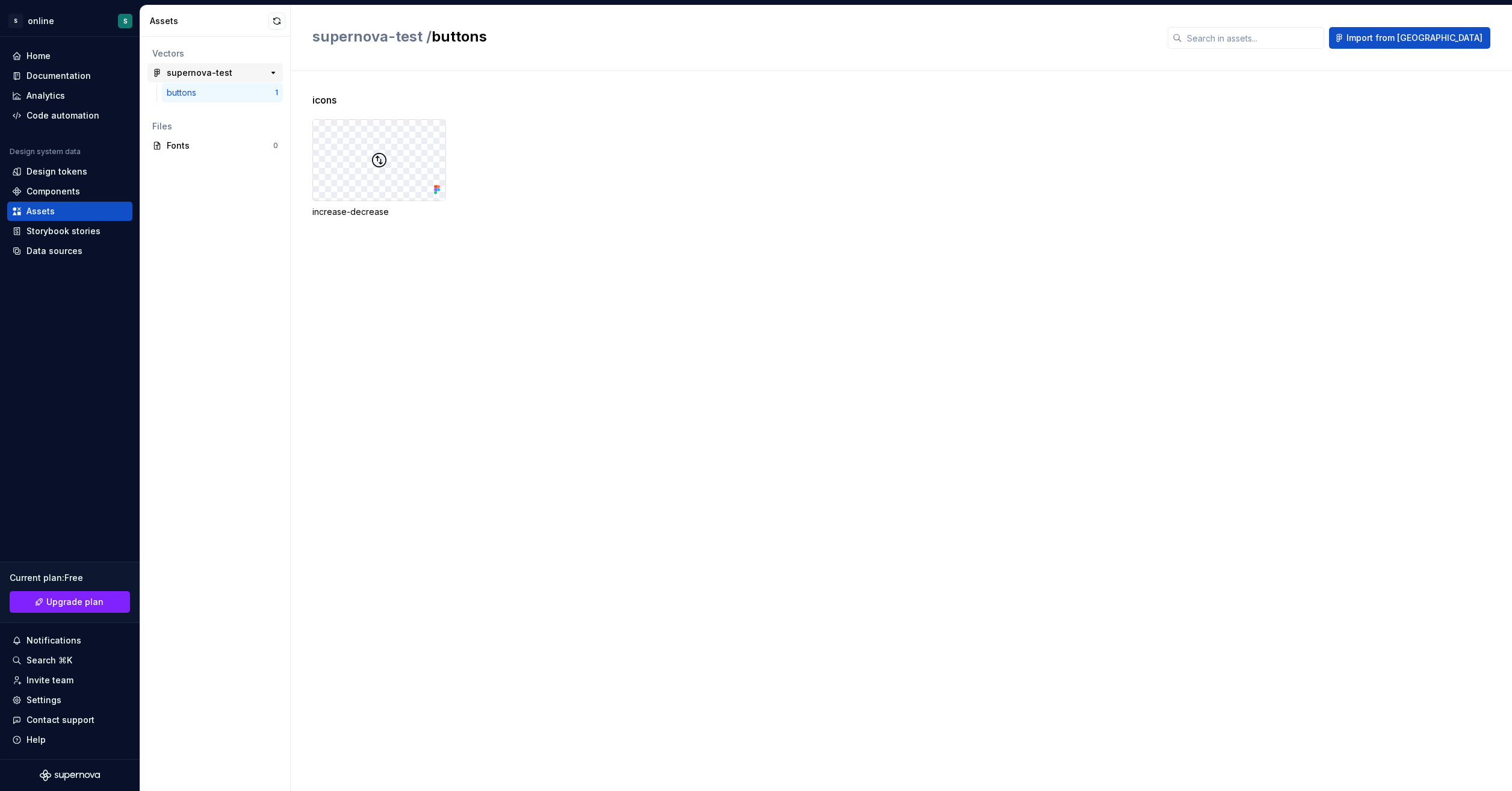
click at [224, 72] on div "supernova-test" at bounding box center [199, 73] width 66 height 12
click at [375, 156] on img at bounding box center [379, 160] width 14 height 14
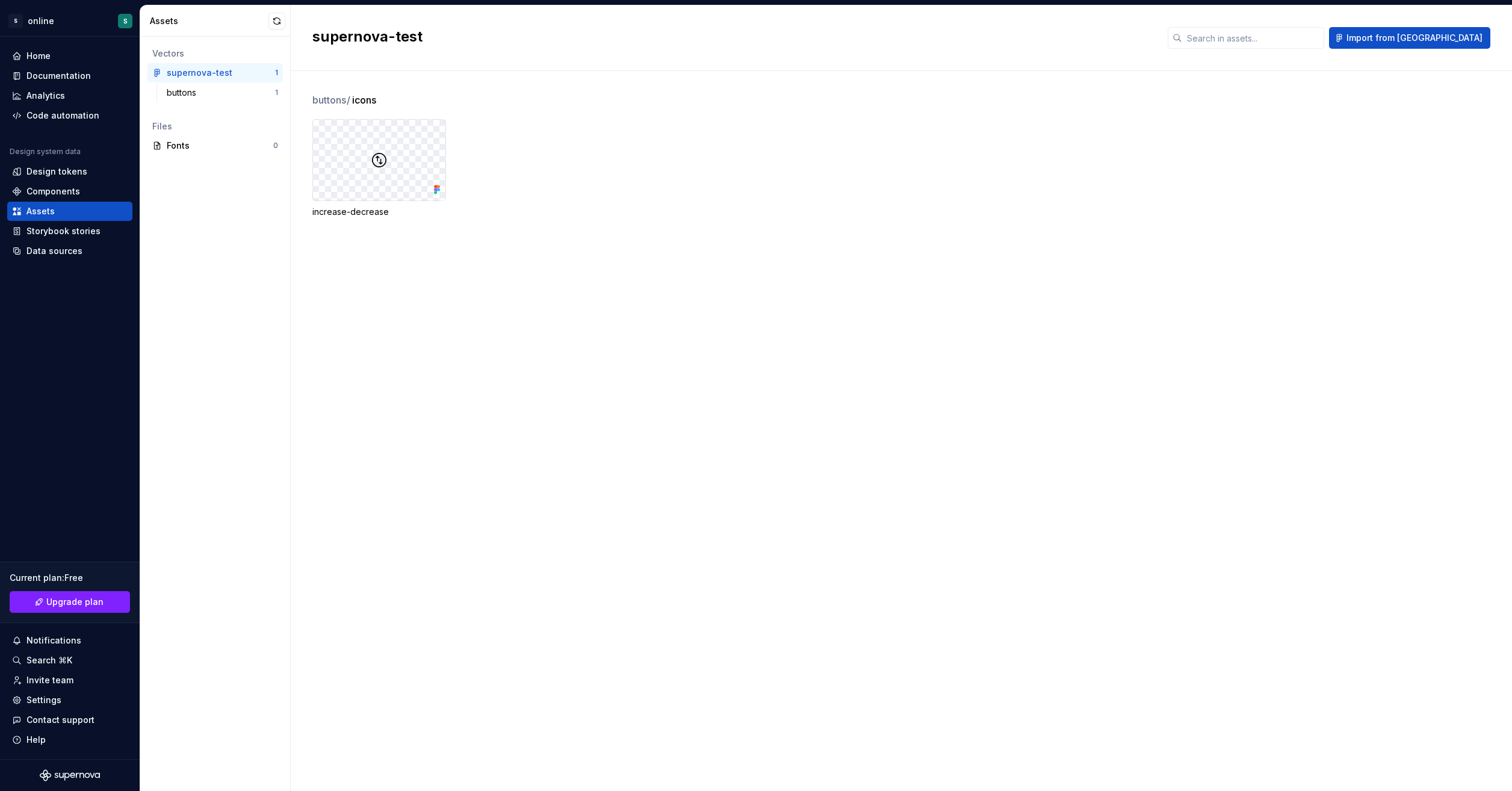
click at [375, 156] on img at bounding box center [379, 160] width 14 height 14
drag, startPoint x: 375, startPoint y: 156, endPoint x: 474, endPoint y: 123, distance: 104.4
click at [474, 123] on div "increase-decrease" at bounding box center [912, 168] width 1200 height 99
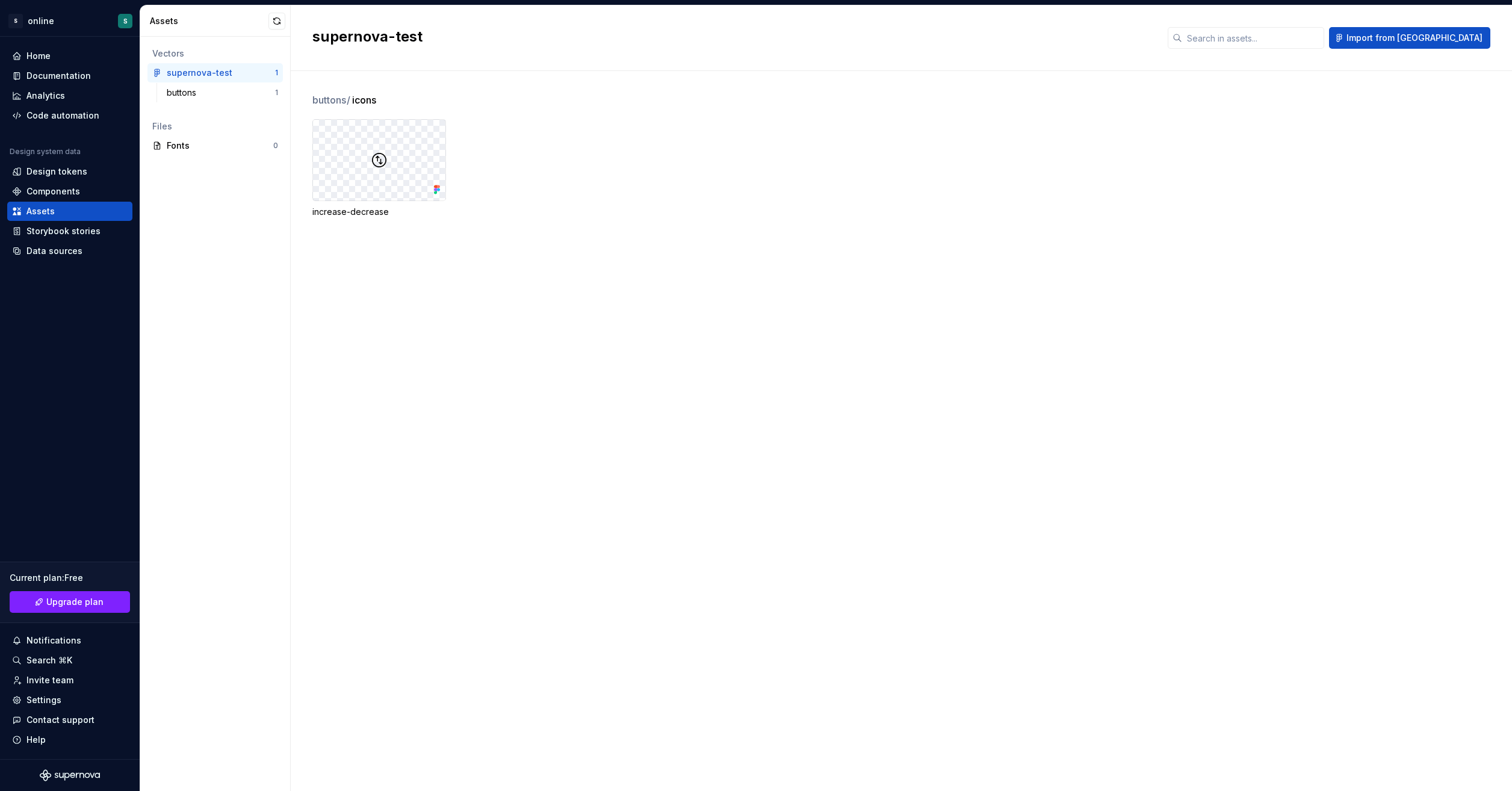
click at [403, 172] on div at bounding box center [379, 159] width 132 height 80
drag, startPoint x: 403, startPoint y: 172, endPoint x: 584, endPoint y: 234, distance: 191.3
click at [584, 234] on div "buttons / icons increase-decrease" at bounding box center [912, 170] width 1200 height 154
click at [430, 185] on div at bounding box center [379, 159] width 132 height 80
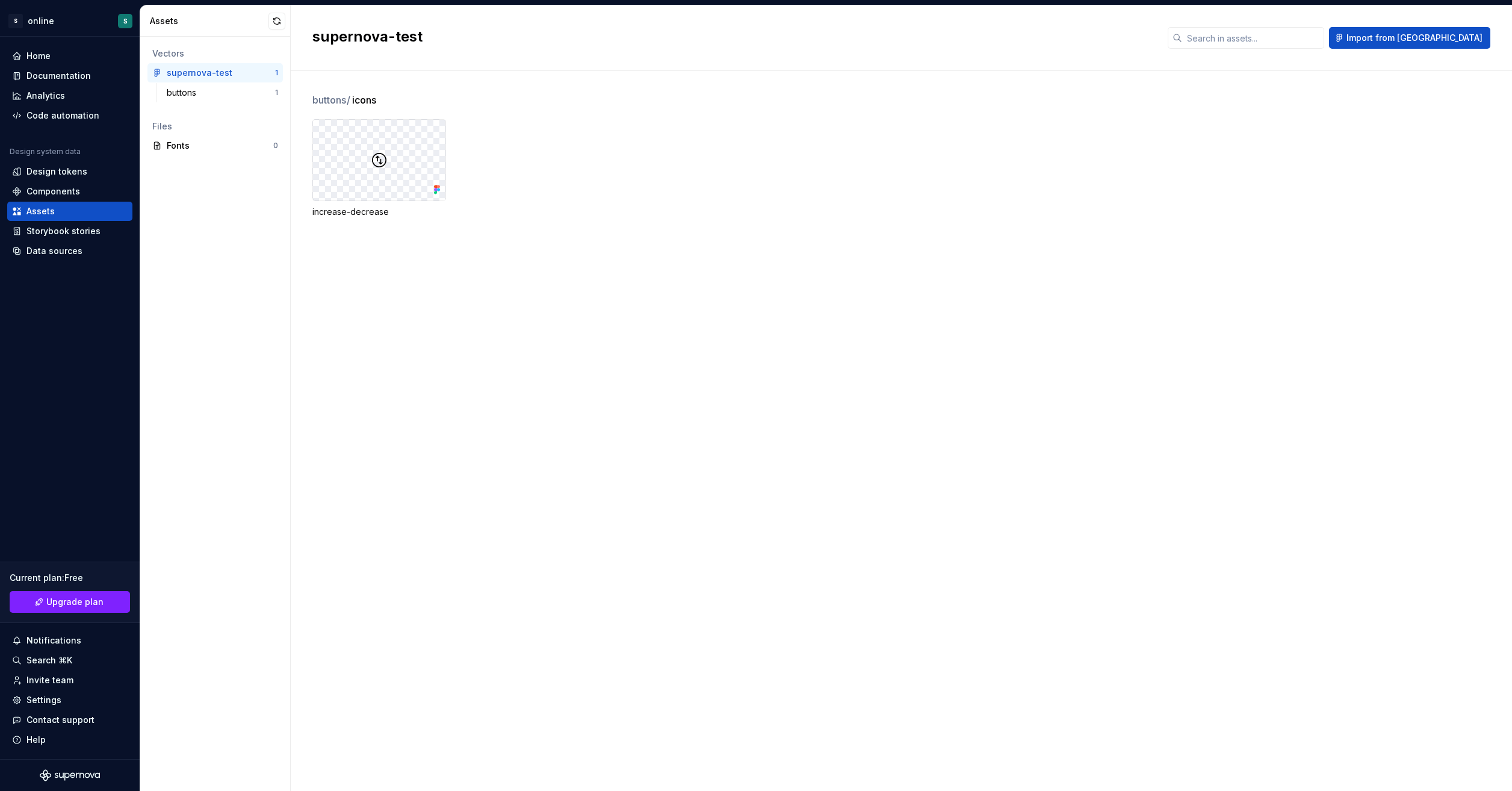
click at [384, 160] on img at bounding box center [379, 160] width 14 height 14
click at [721, 171] on div "increase-decrease" at bounding box center [912, 168] width 1200 height 99
click at [1414, 39] on span "Import from [GEOGRAPHIC_DATA]" at bounding box center [1415, 38] width 136 height 12
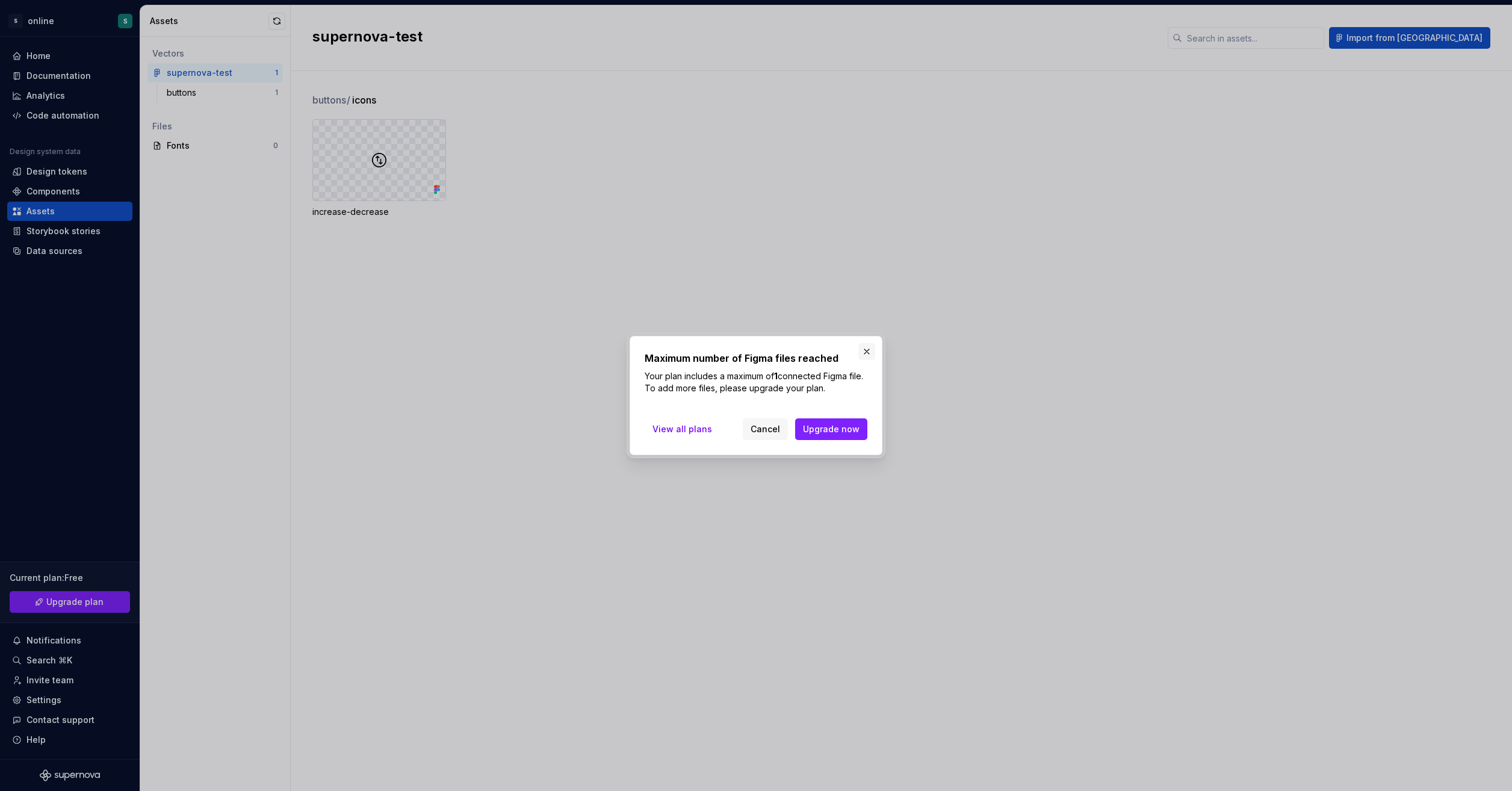
click at [865, 352] on button "button" at bounding box center [867, 351] width 17 height 17
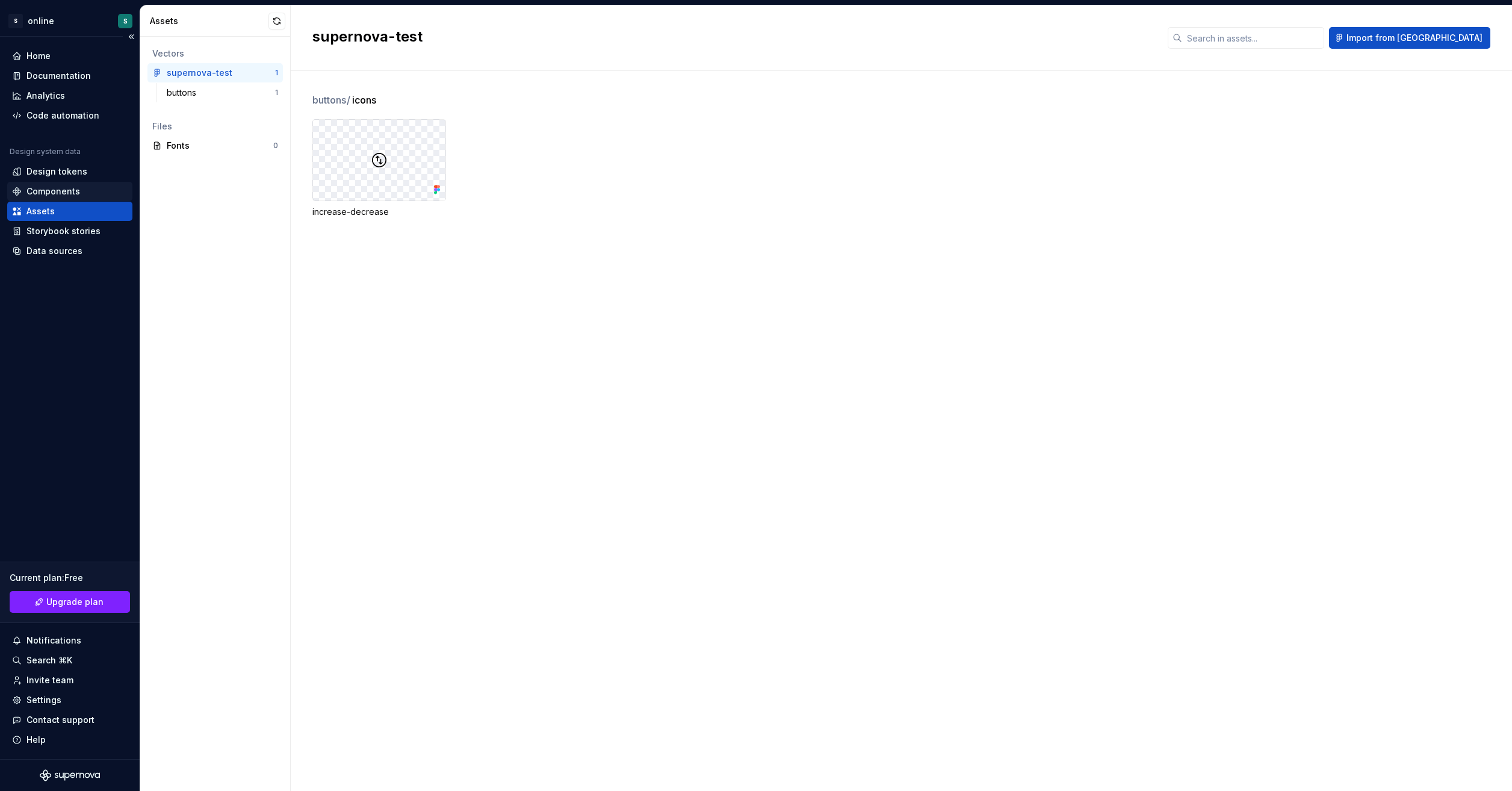
click at [79, 190] on div "Components" at bounding box center [70, 191] width 116 height 12
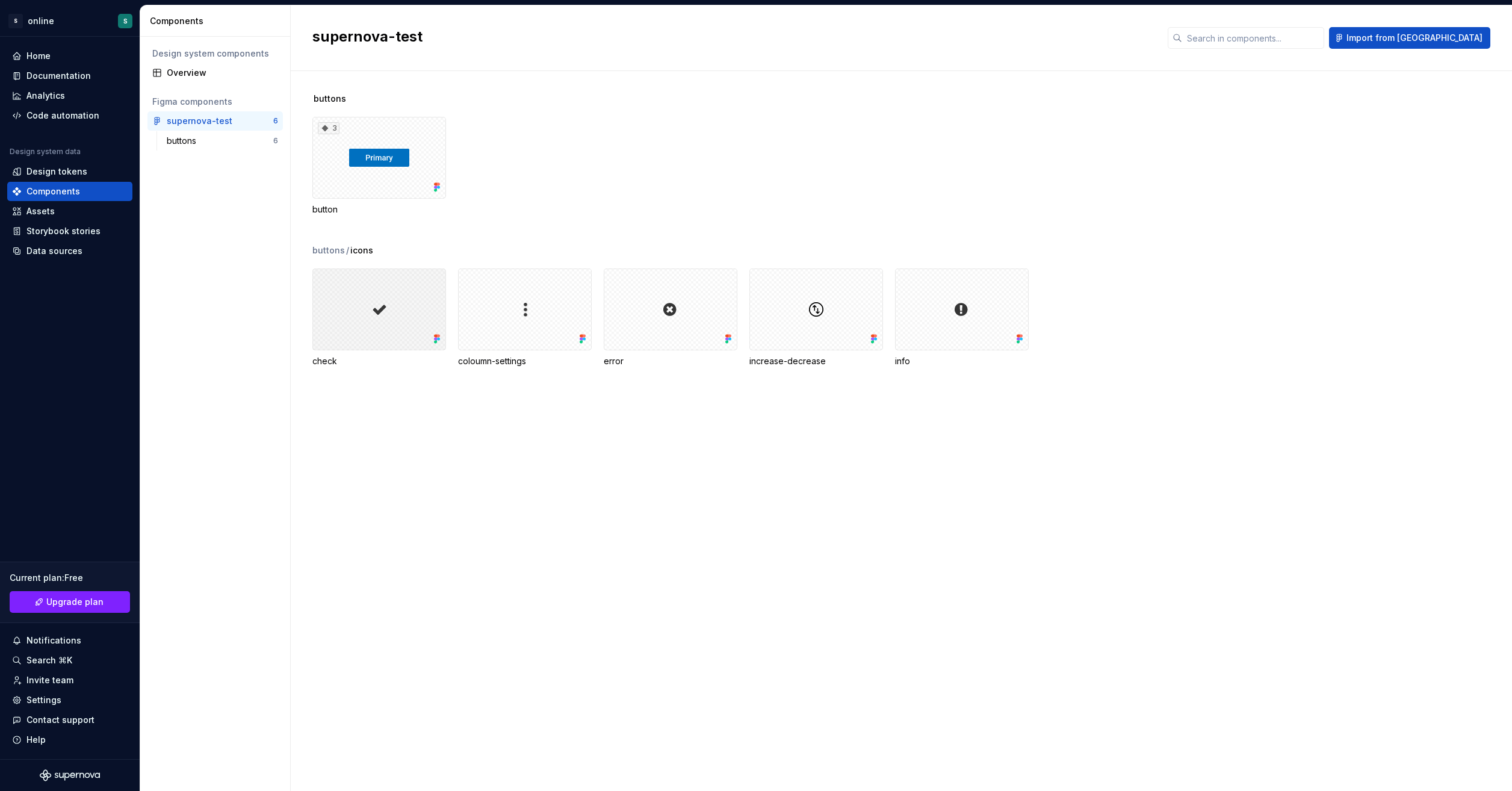
click at [414, 290] on div at bounding box center [379, 309] width 134 height 82
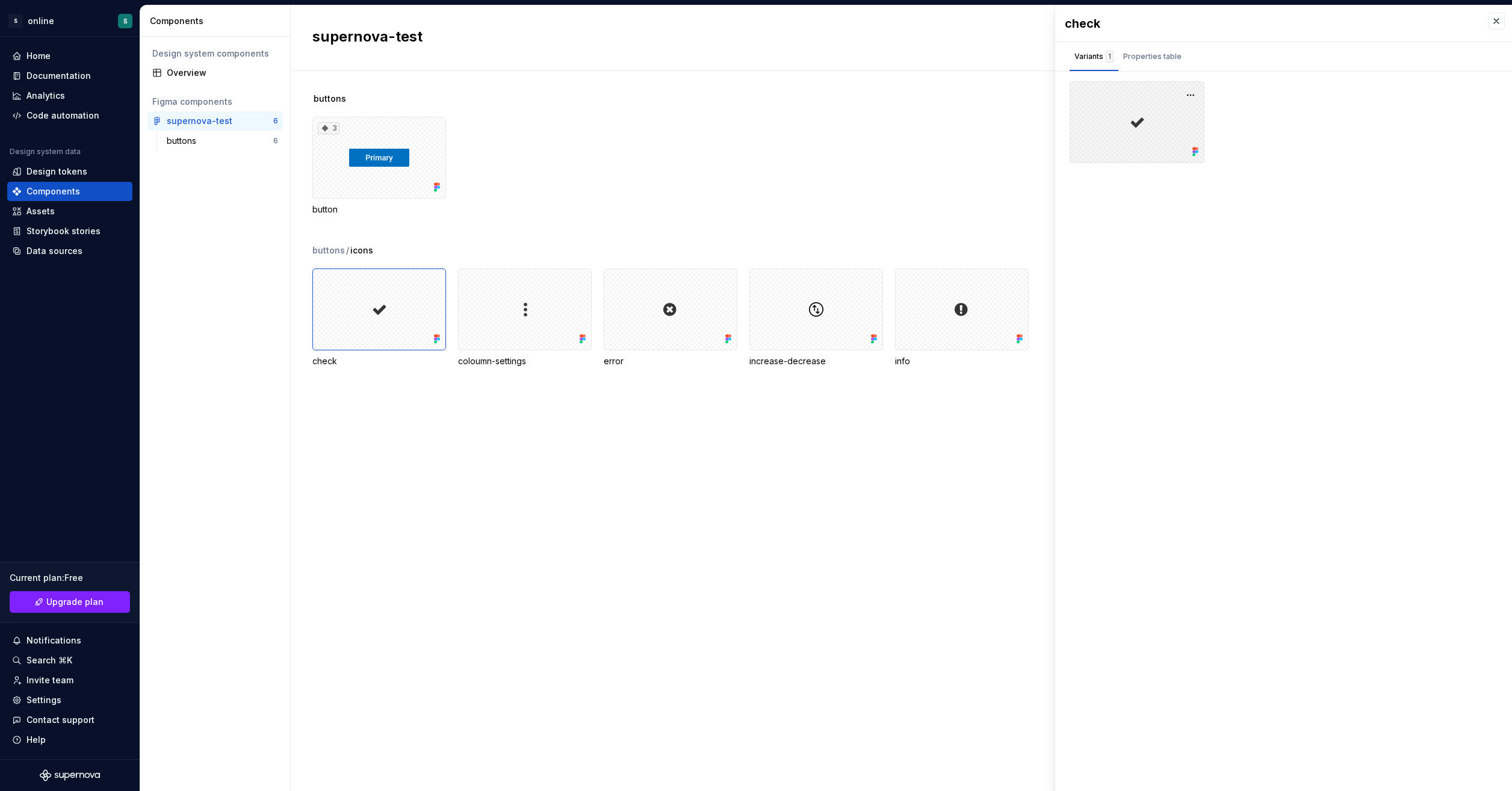
click at [1128, 123] on div at bounding box center [1137, 121] width 135 height 82
click at [1191, 93] on button "button" at bounding box center [1191, 95] width 17 height 17
click at [1372, 148] on div at bounding box center [1284, 121] width 428 height 82
click at [1497, 24] on button "button" at bounding box center [1497, 21] width 17 height 17
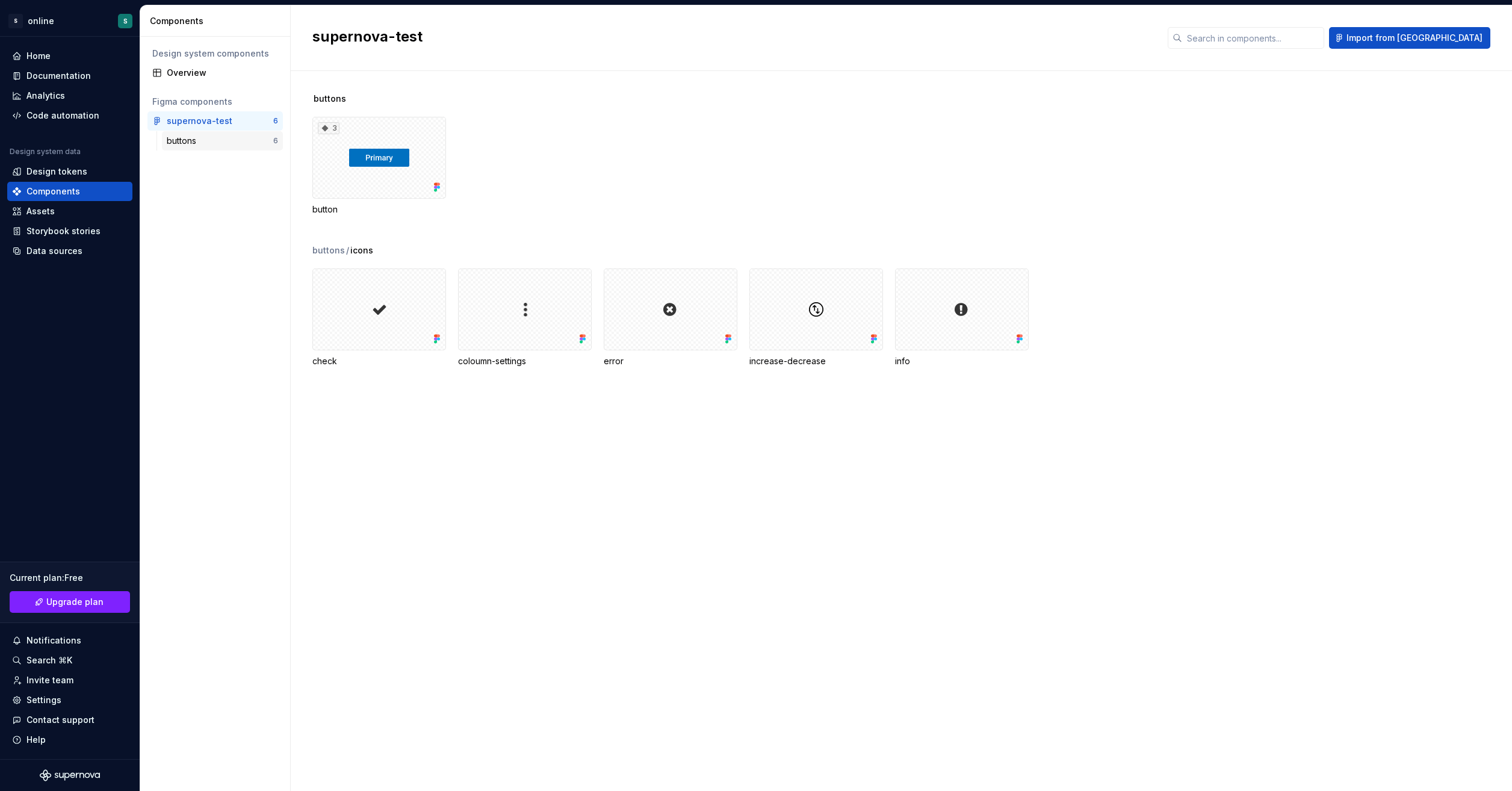
click at [229, 134] on div "buttons 6" at bounding box center [222, 141] width 121 height 19
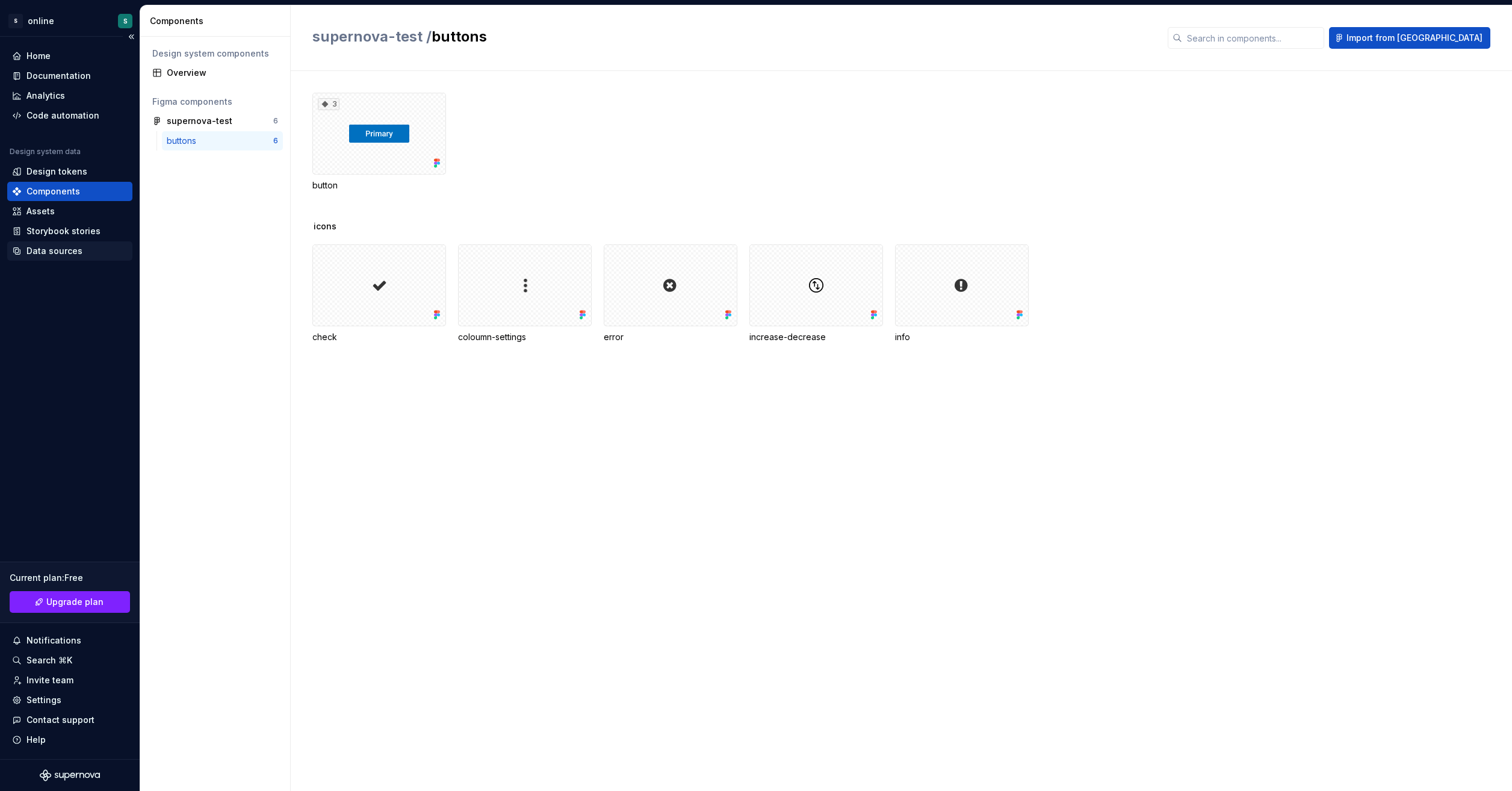
click at [63, 242] on div "Data sources" at bounding box center [69, 251] width 125 height 19
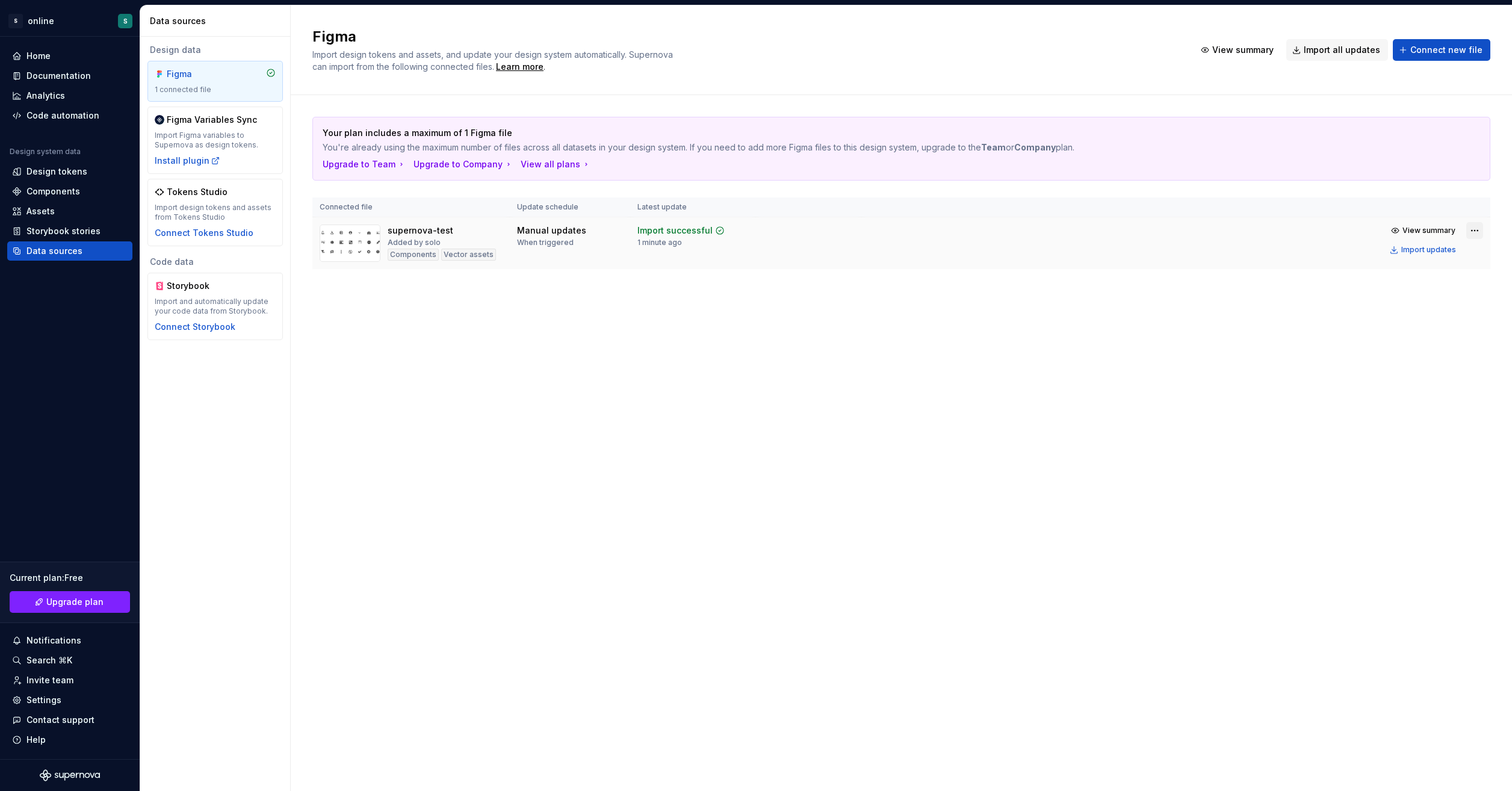
click at [1480, 229] on html "S online S Home Documentation Analytics Code automation Design system data Desi…" at bounding box center [756, 395] width 1512 height 791
click at [1405, 330] on div "Remove Figma file" at bounding box center [1441, 335] width 138 height 12
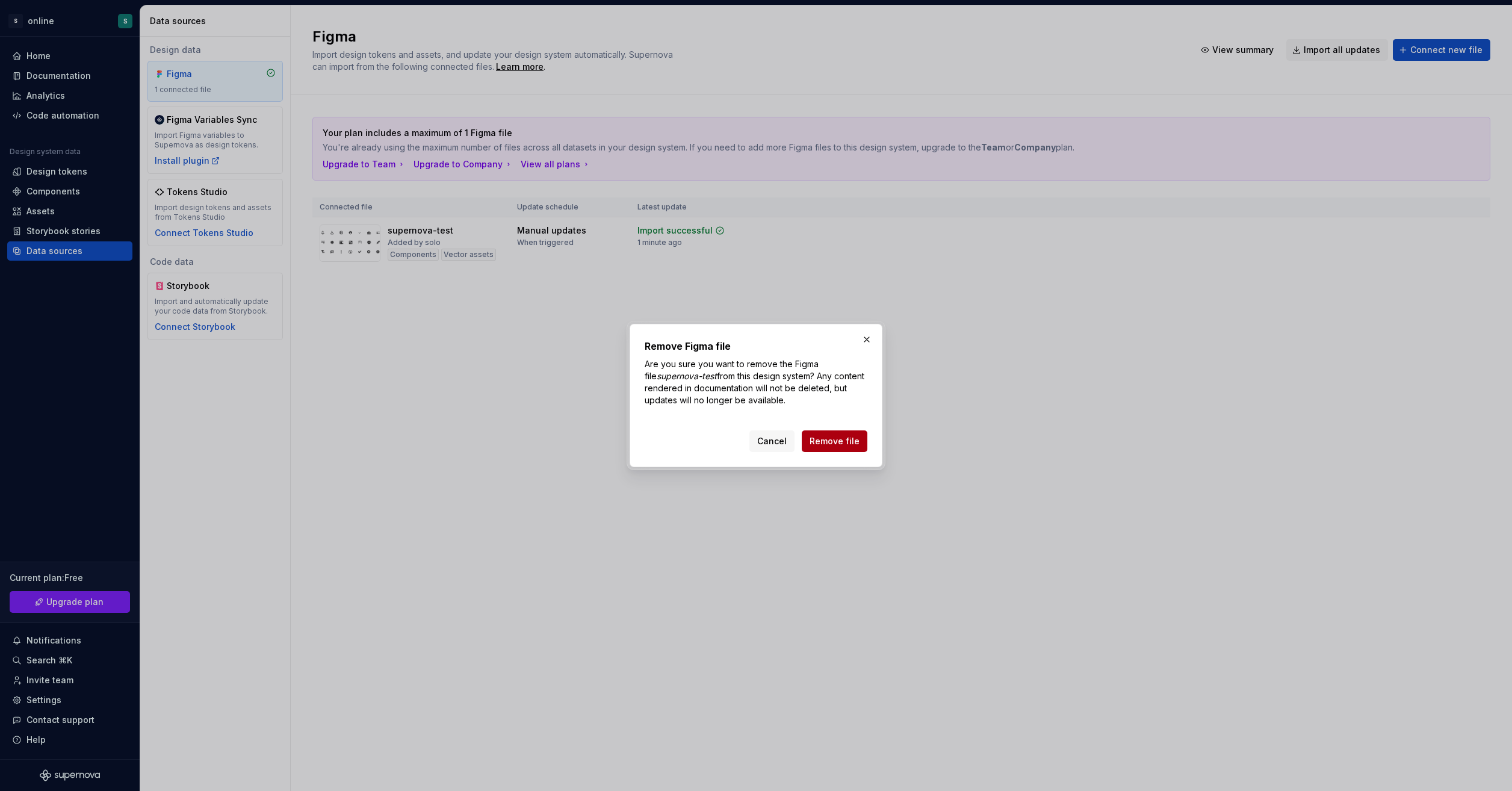
click at [836, 441] on span "Remove file" at bounding box center [835, 441] width 50 height 12
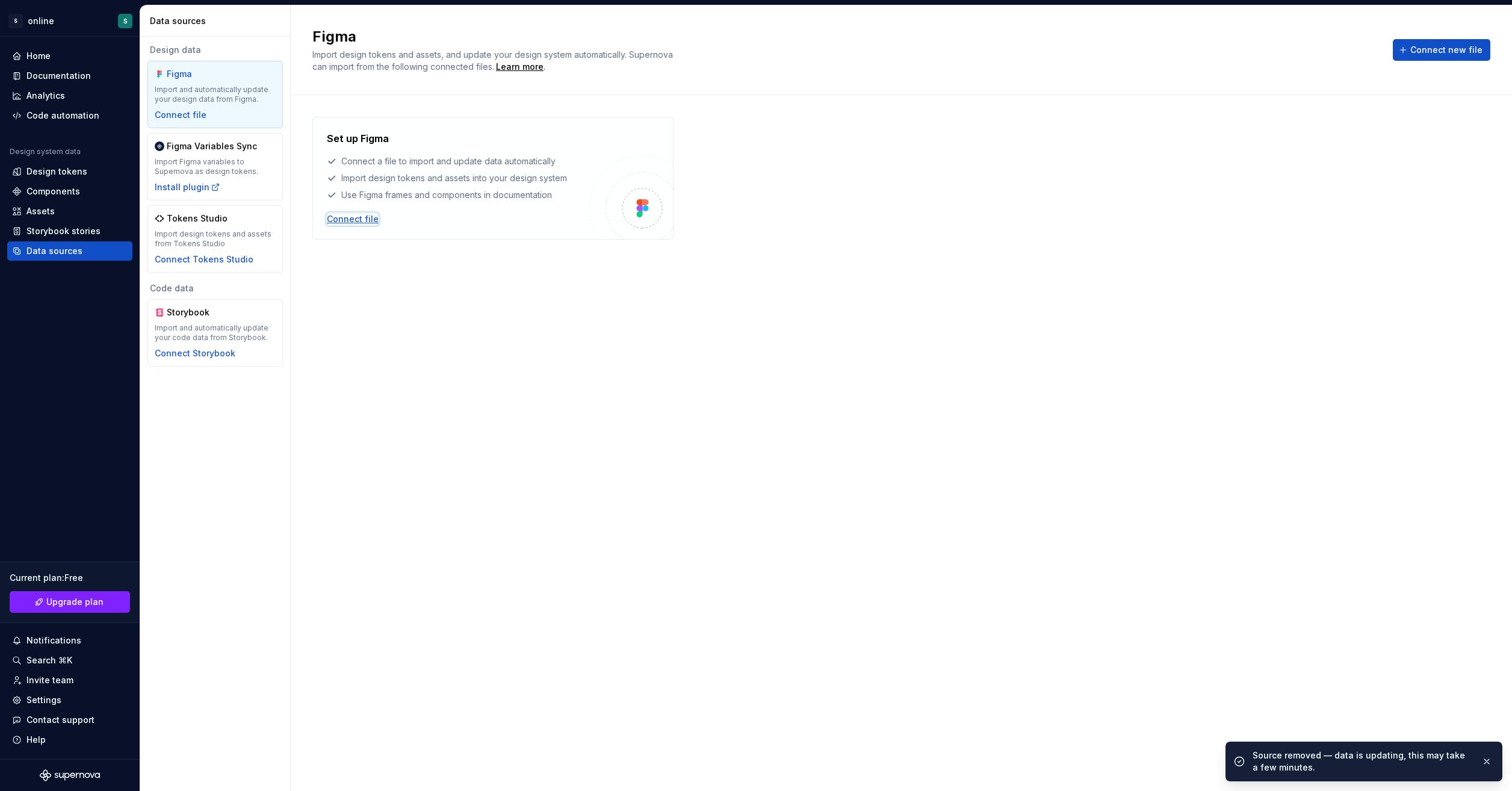
click at [357, 215] on div "Connect file" at bounding box center [353, 219] width 52 height 12
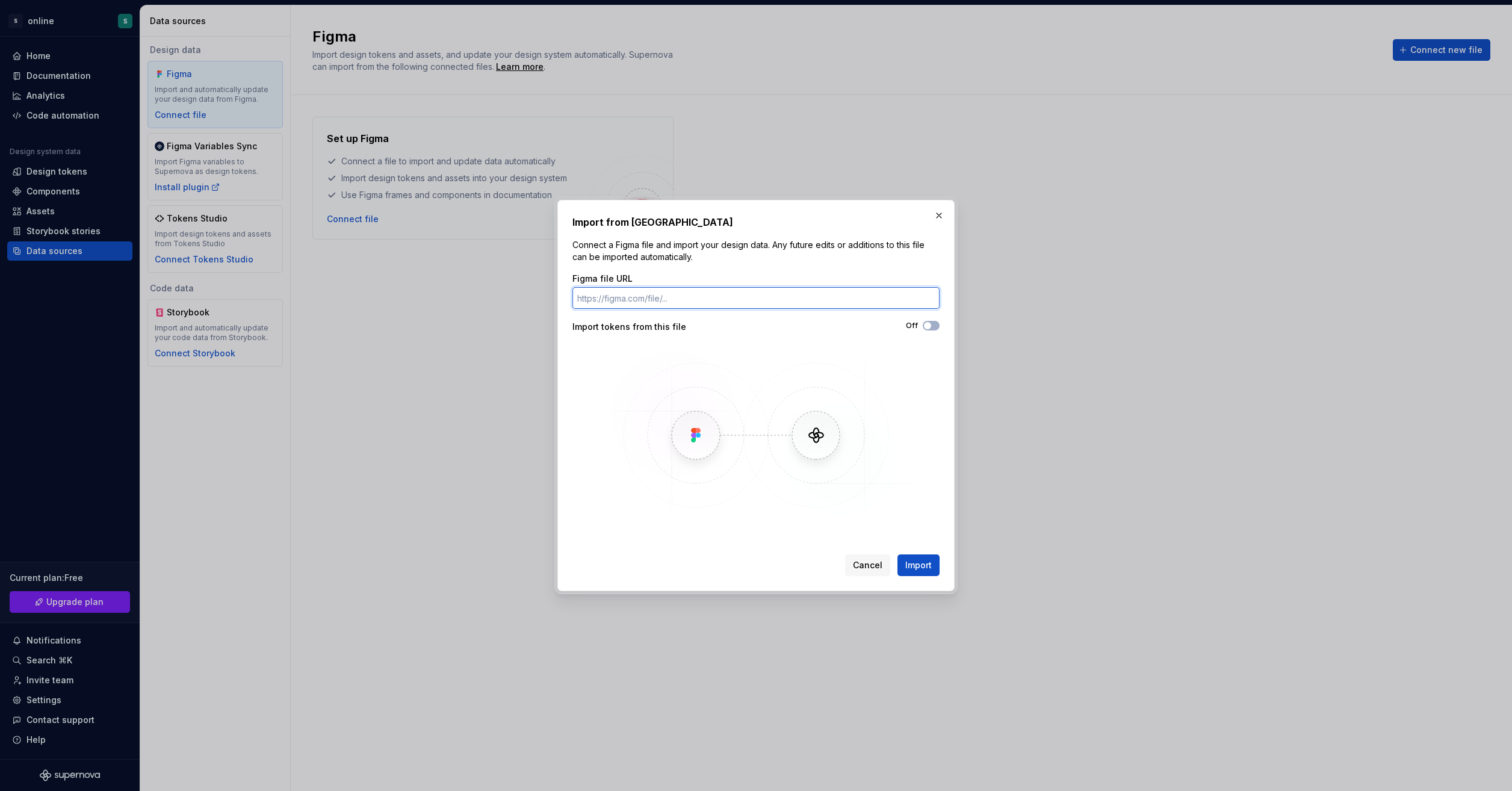
paste input "[URL][DOMAIN_NAME]"
type input "[URL][DOMAIN_NAME]"
click at [928, 574] on button "Import" at bounding box center [919, 565] width 42 height 22
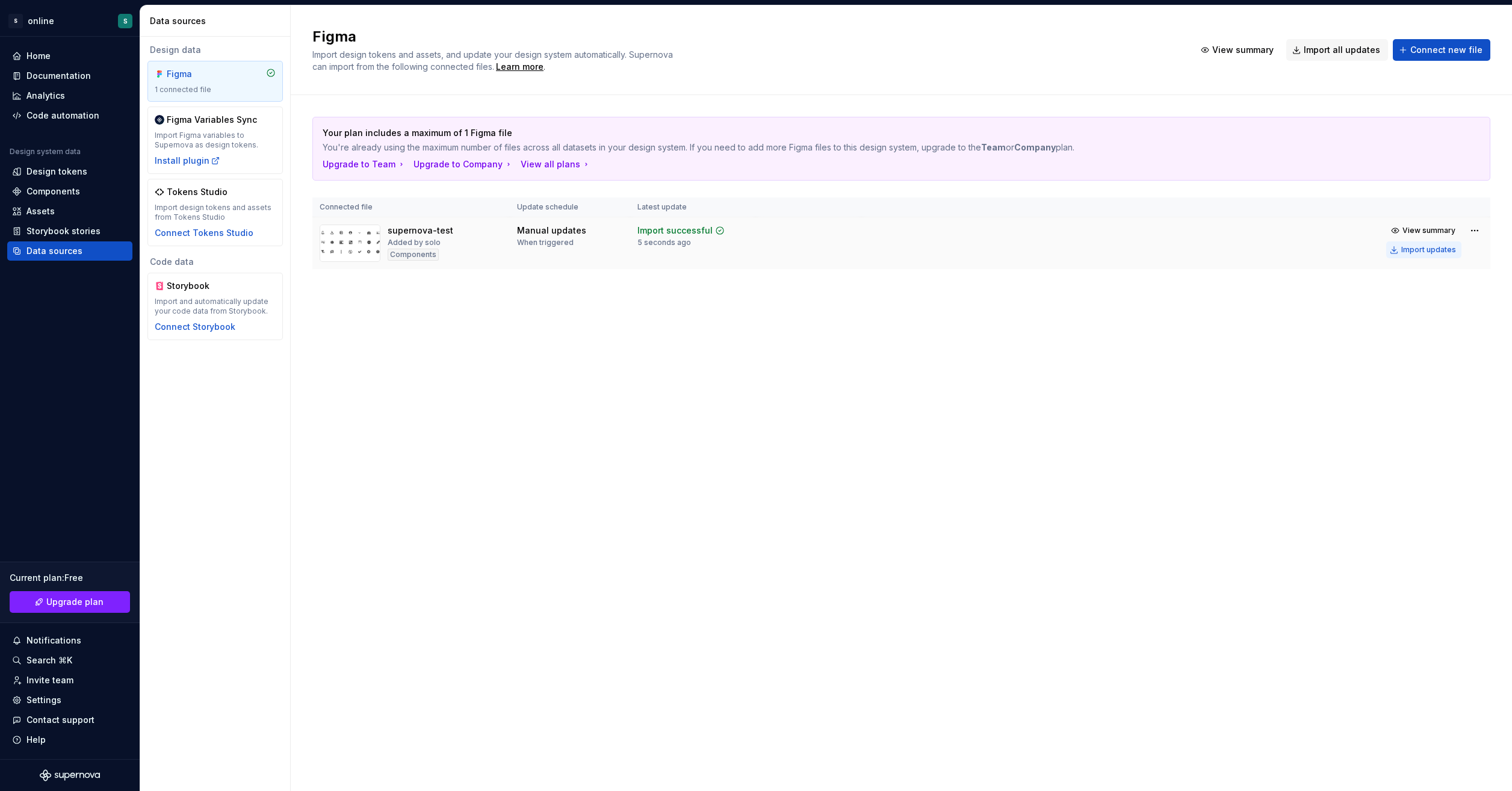
click at [1445, 251] on div "Import updates" at bounding box center [1428, 249] width 55 height 10
click at [75, 209] on div "Assets" at bounding box center [70, 211] width 116 height 12
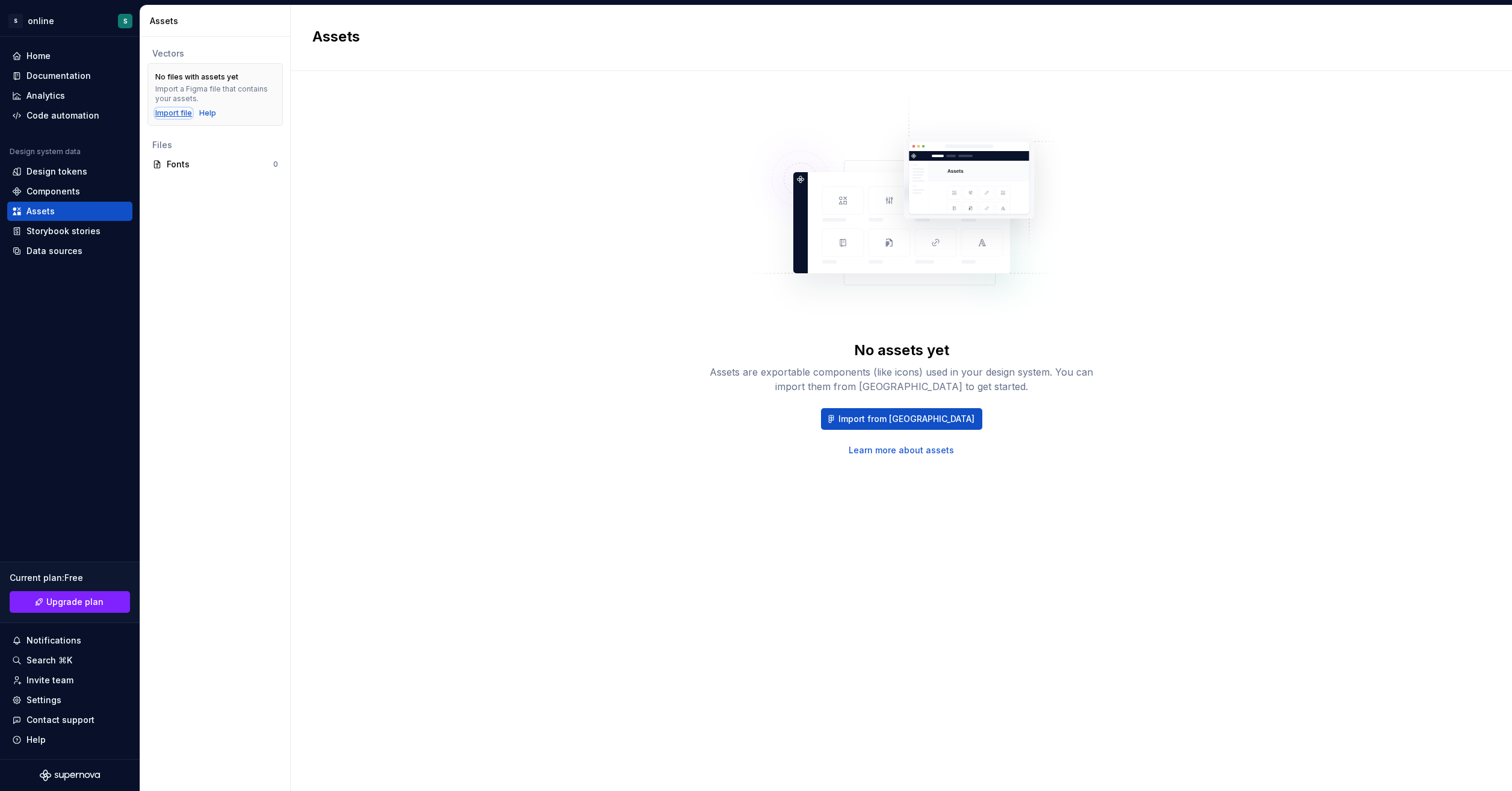
click at [171, 112] on div "Import file" at bounding box center [174, 113] width 37 height 10
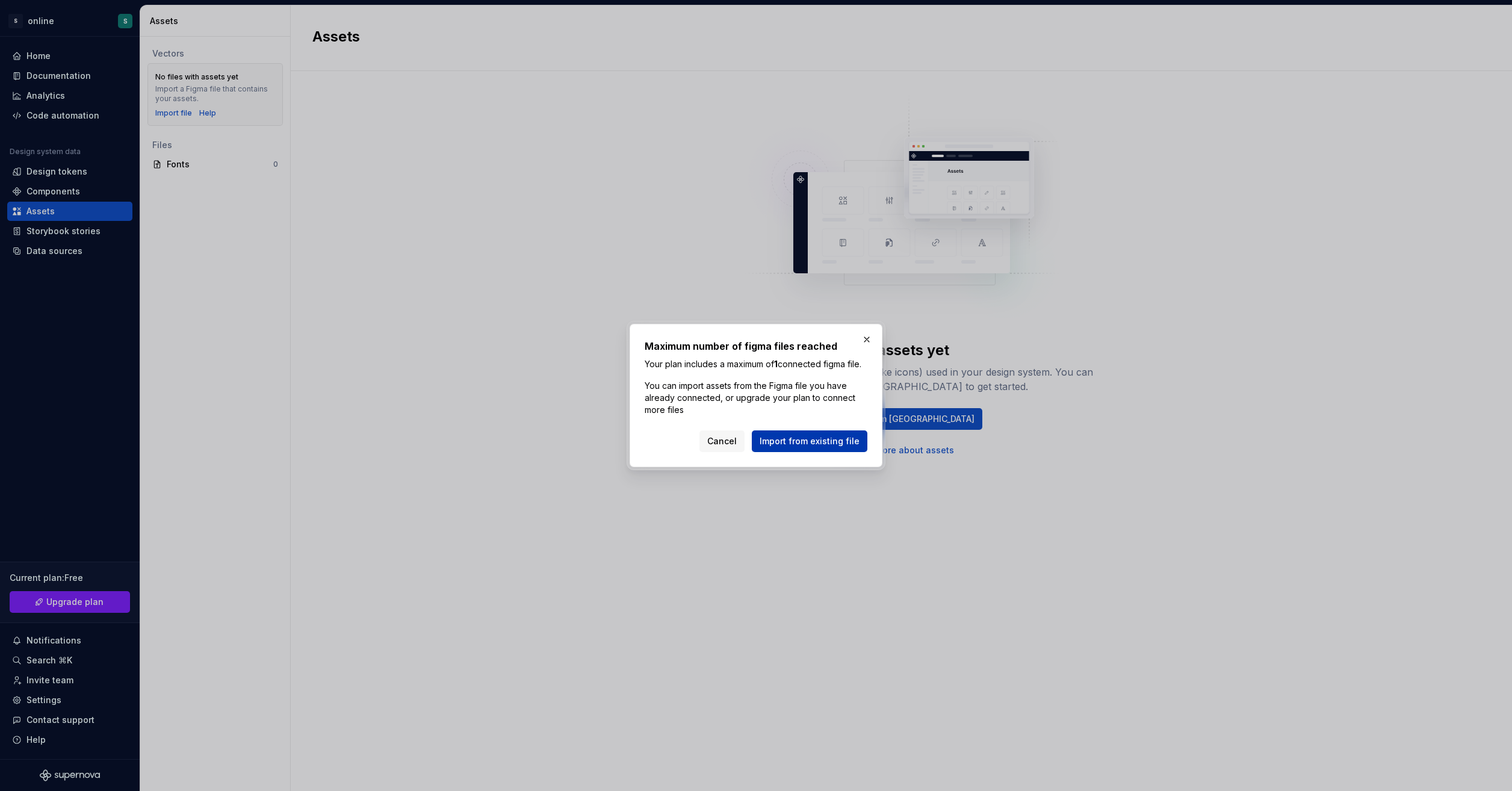
click at [813, 447] on span "Import from existing file" at bounding box center [809, 441] width 100 height 12
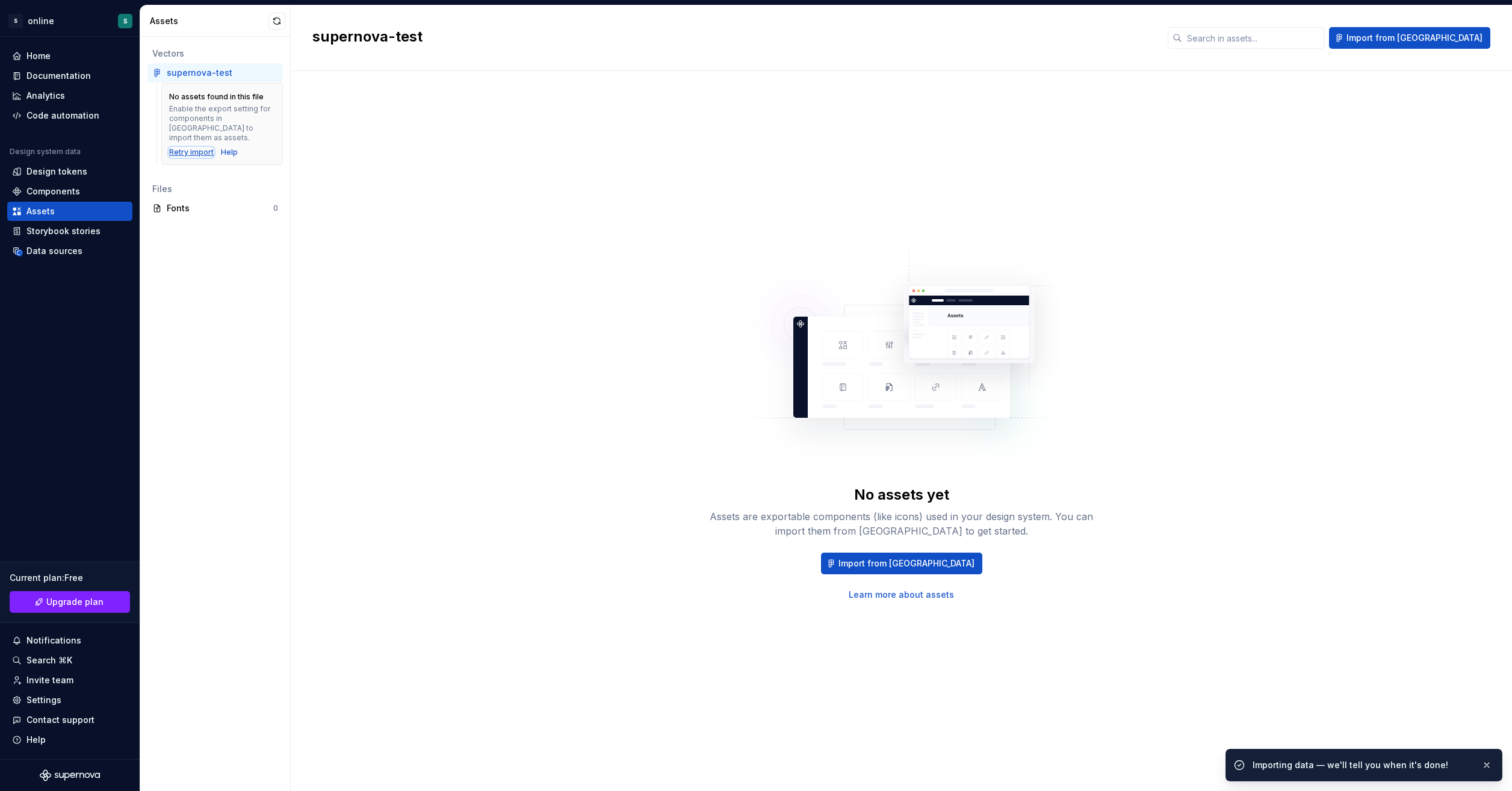
click at [174, 147] on div "Retry import" at bounding box center [191, 152] width 44 height 10
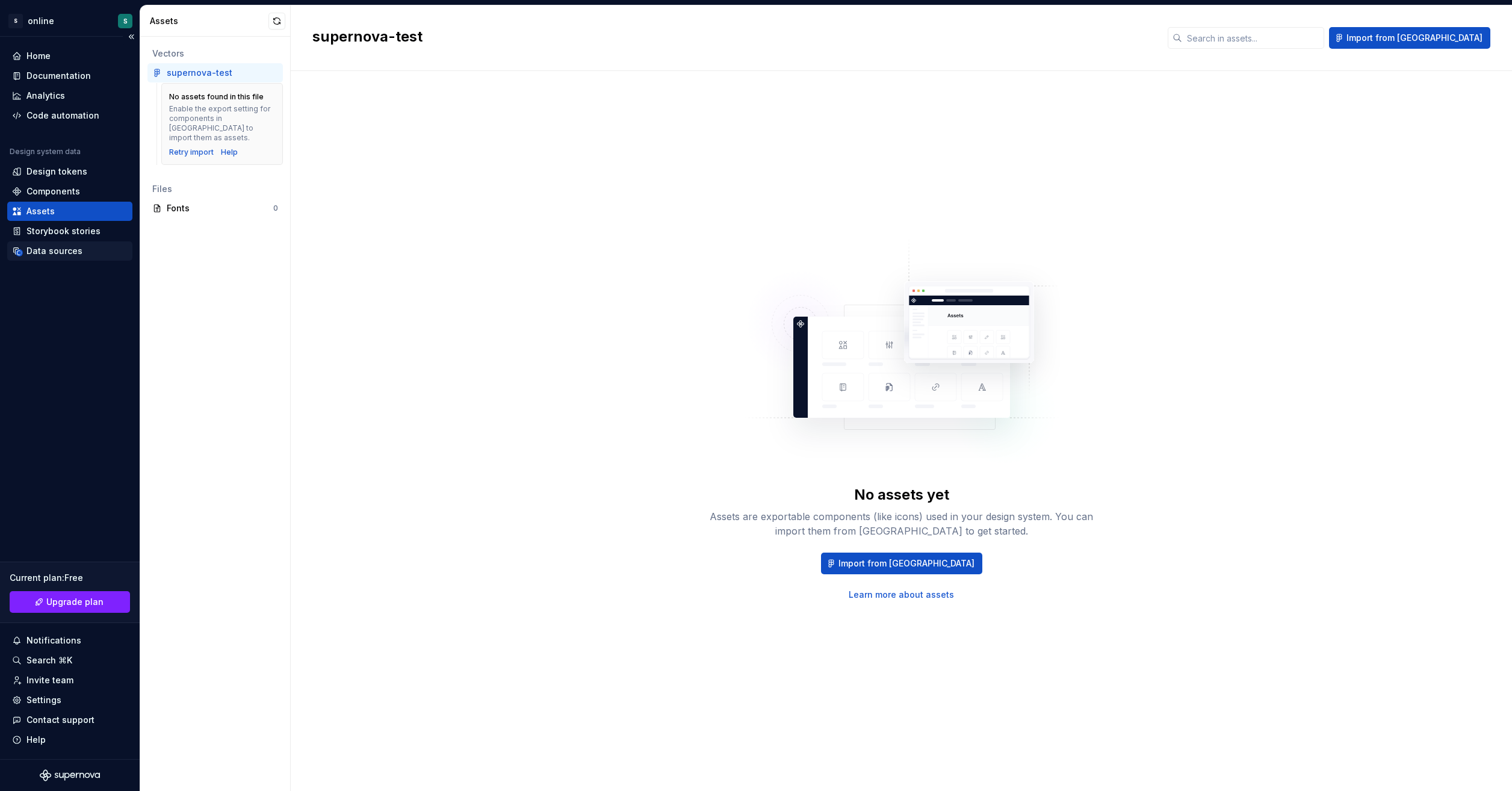
click at [76, 247] on div "Data sources" at bounding box center [54, 251] width 56 height 12
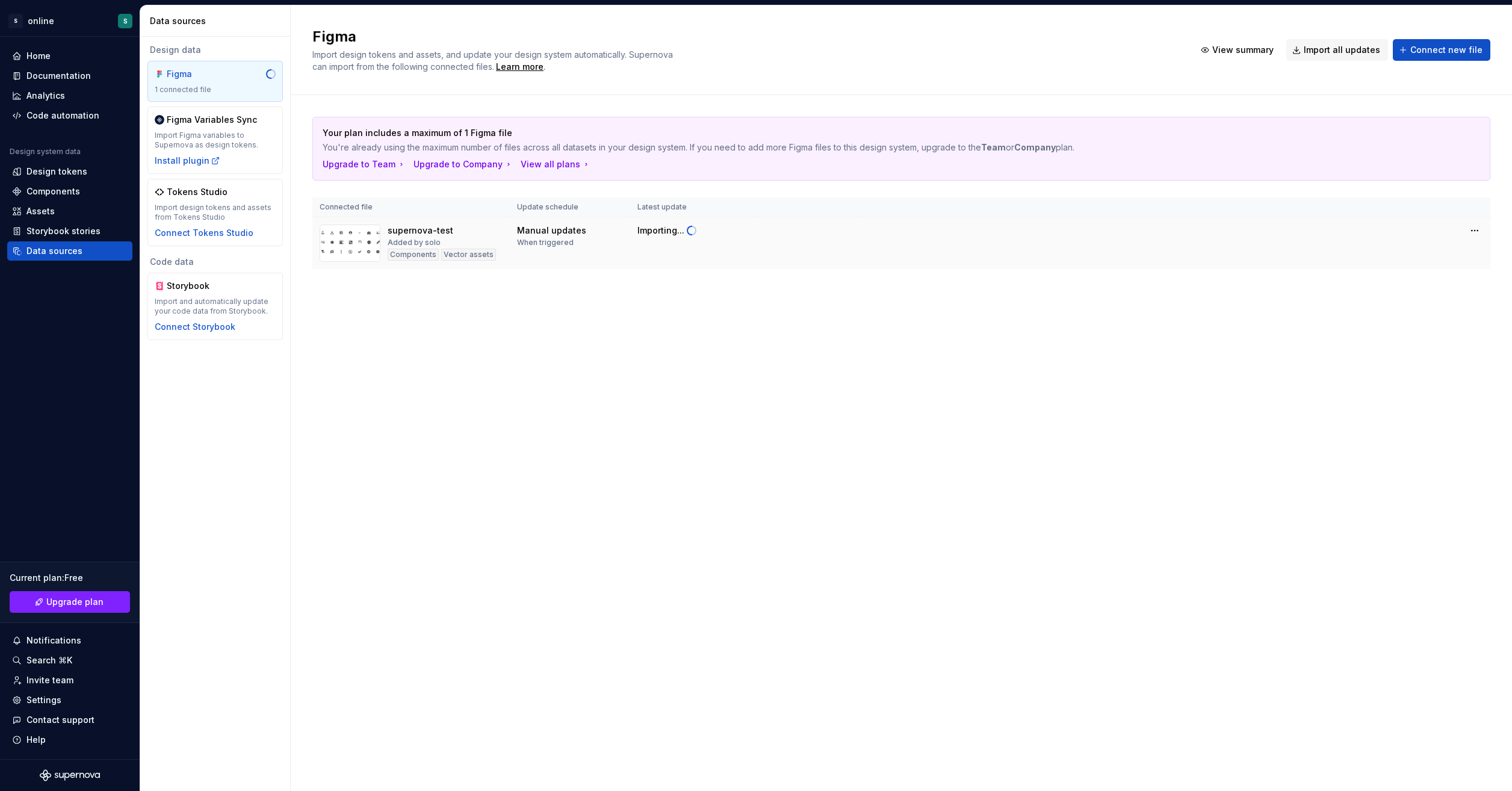
click at [343, 240] on img at bounding box center [350, 243] width 61 height 37
click at [431, 224] on div "supernova-test" at bounding box center [420, 230] width 66 height 12
click at [1418, 254] on button "Import updates" at bounding box center [1424, 250] width 75 height 17
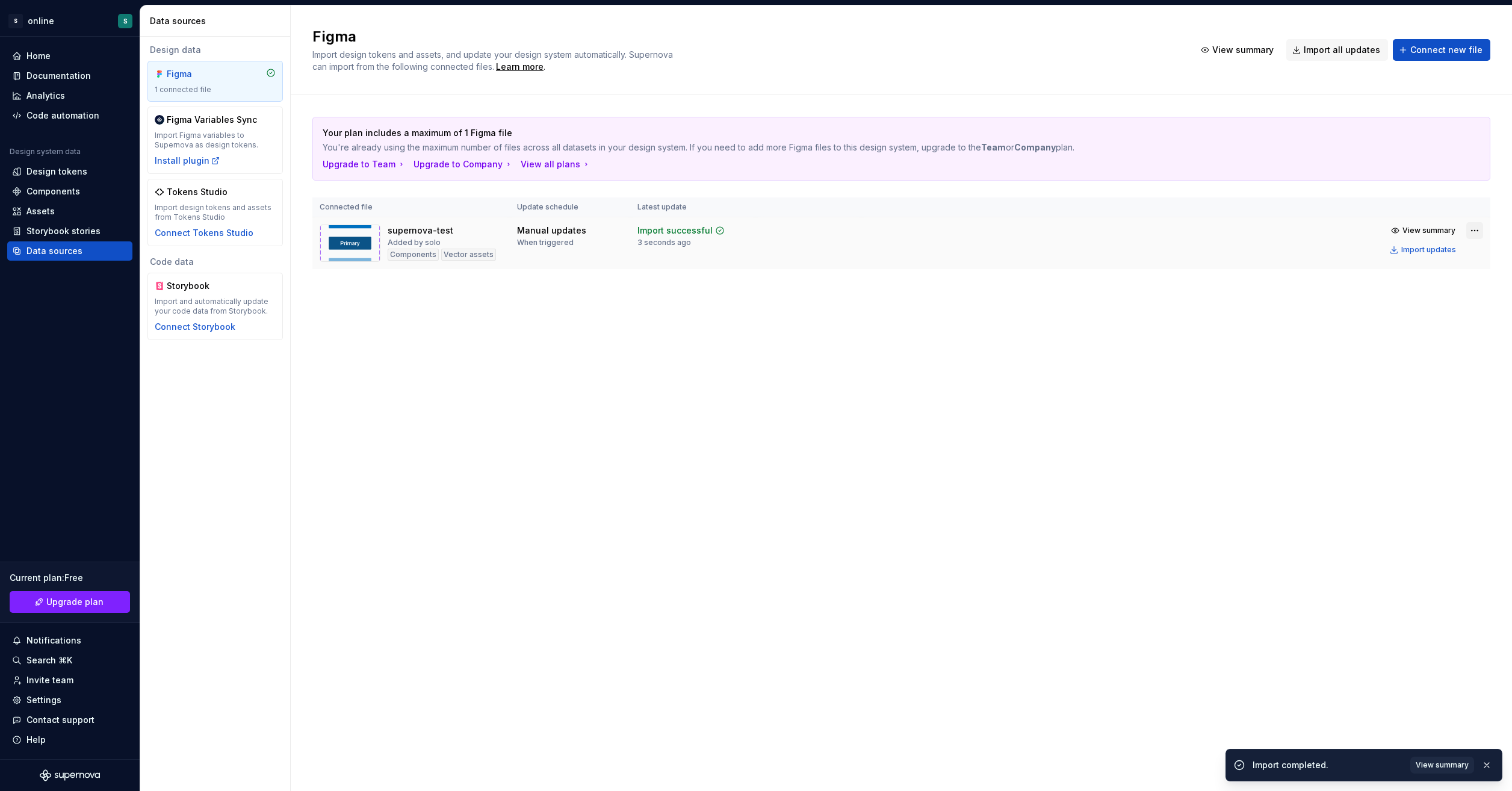
click at [1482, 227] on html "S online S Home Documentation Analytics Code automation Design system data Desi…" at bounding box center [756, 395] width 1512 height 791
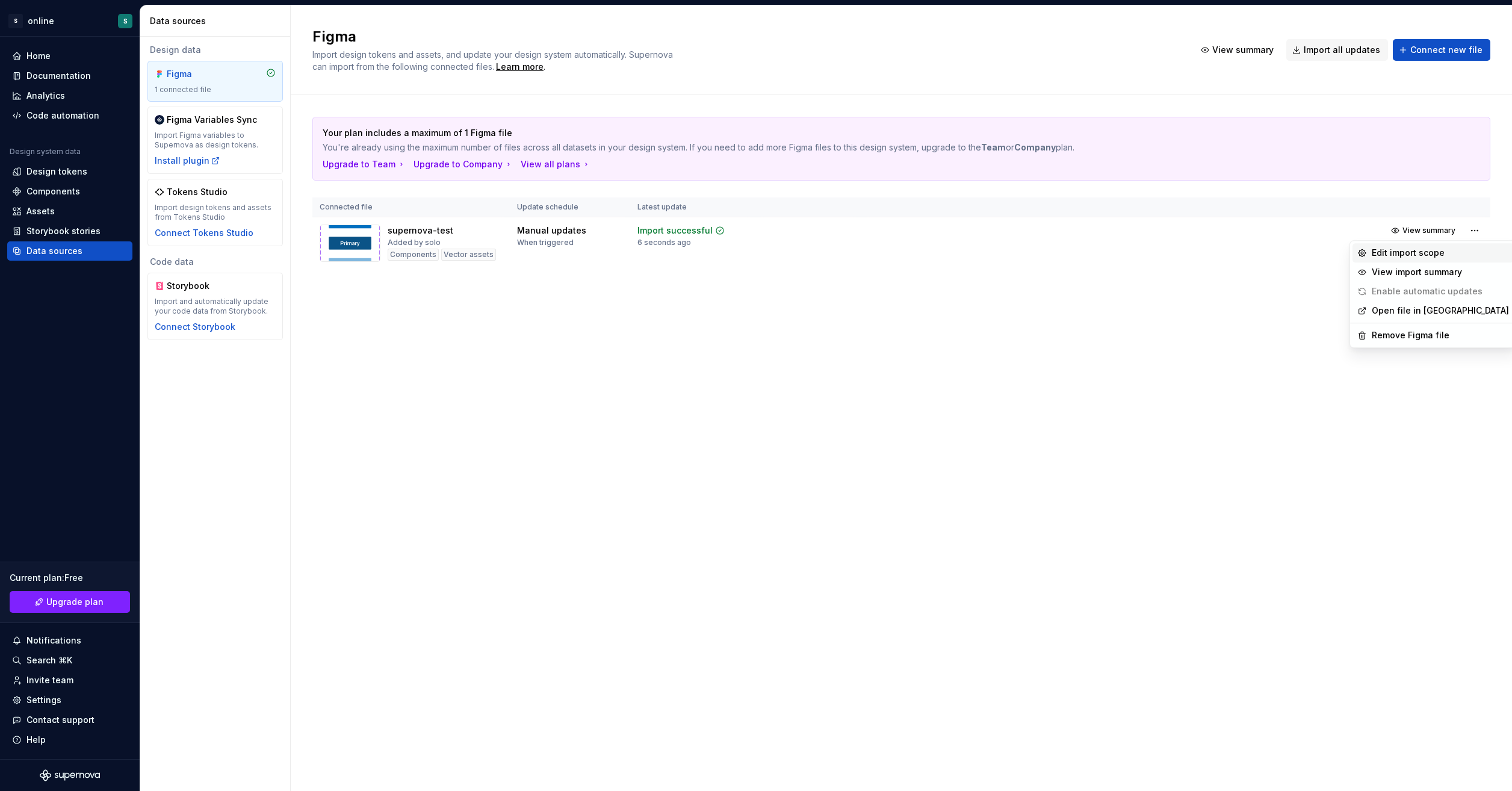
click at [1439, 254] on div "Edit import scope" at bounding box center [1441, 253] width 138 height 12
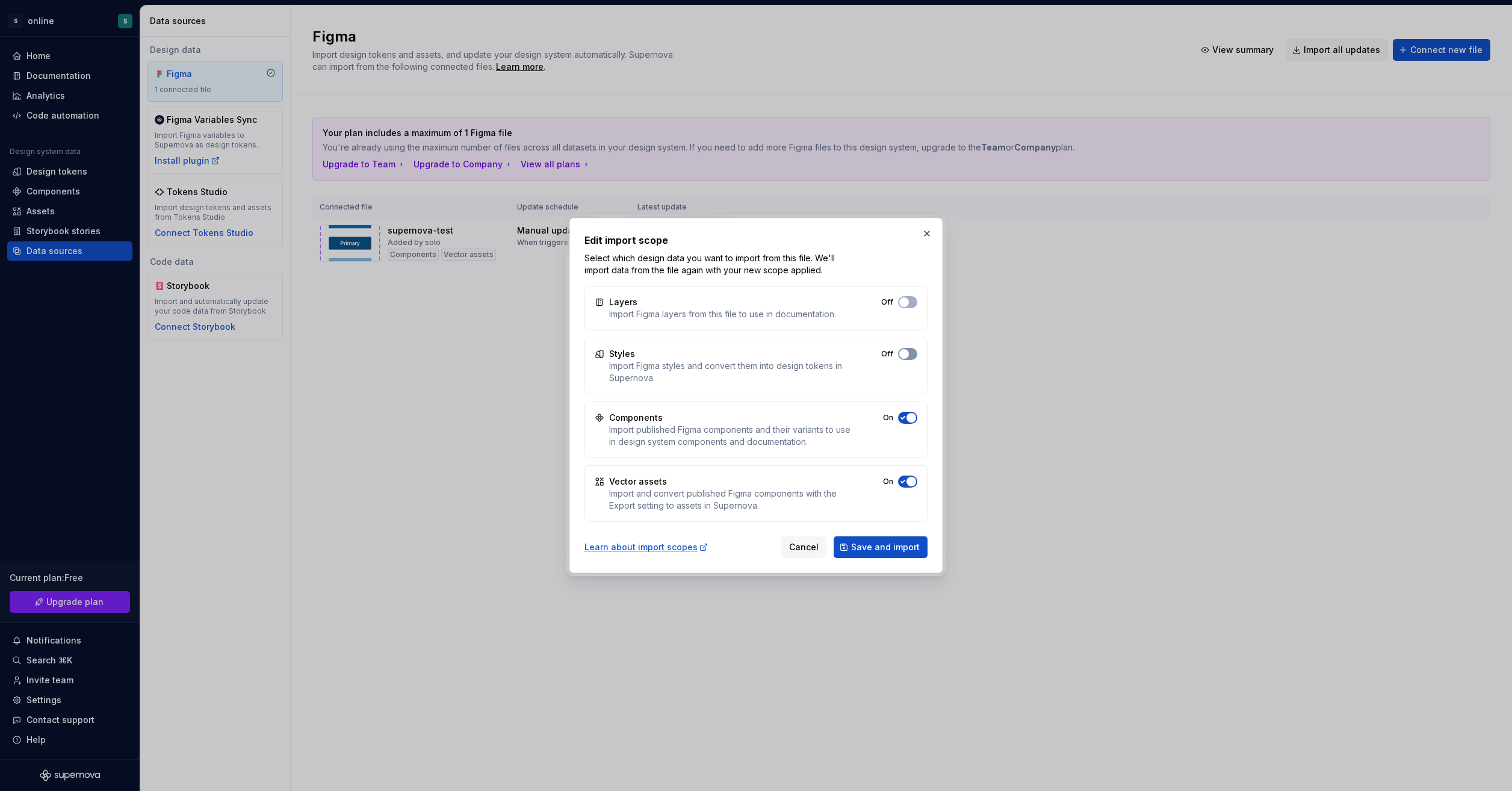
click at [915, 353] on button "Off" at bounding box center [908, 353] width 19 height 12
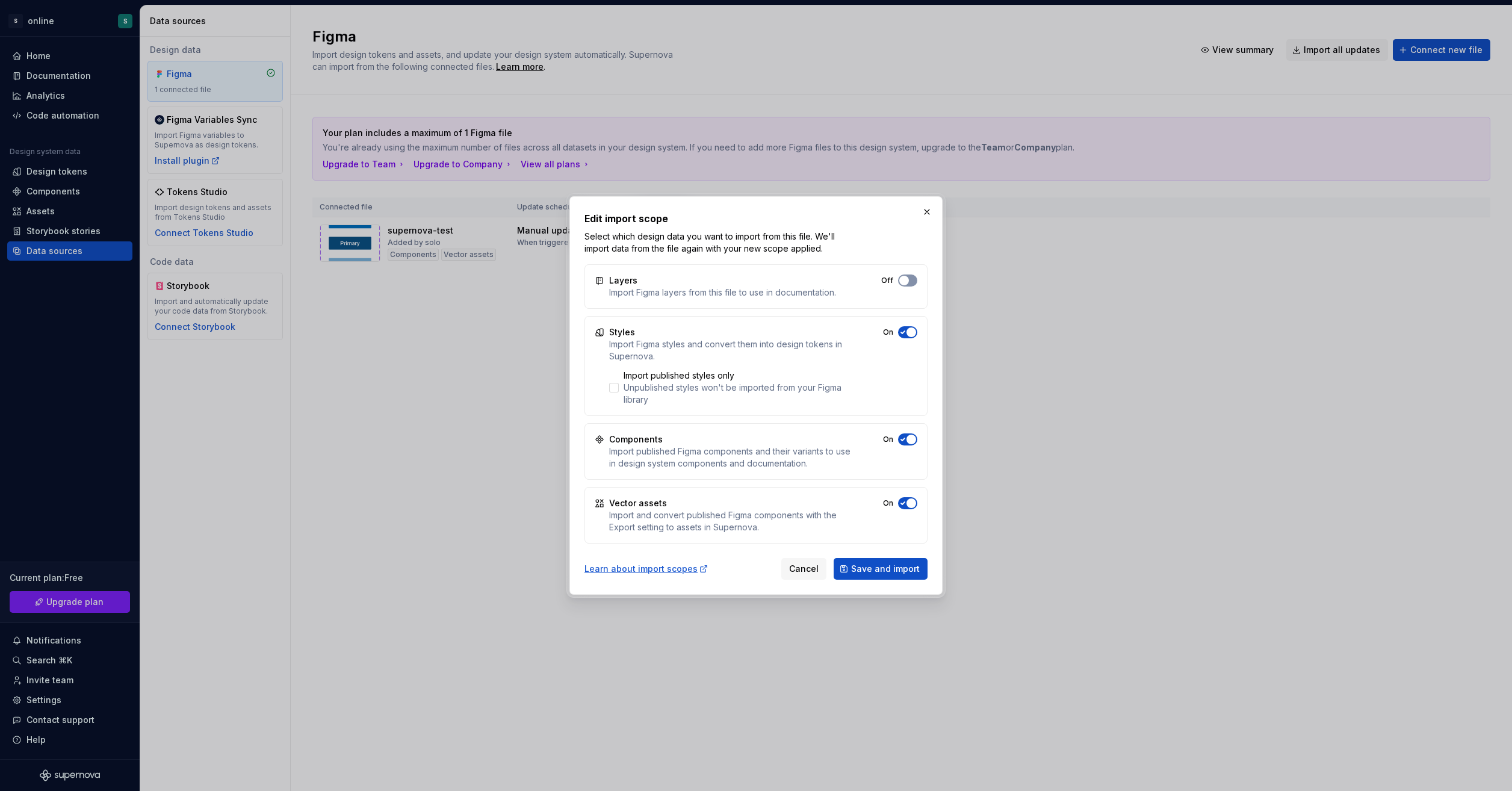
click at [913, 281] on button "Off" at bounding box center [908, 280] width 19 height 12
click at [903, 564] on span "Save and import" at bounding box center [885, 569] width 69 height 12
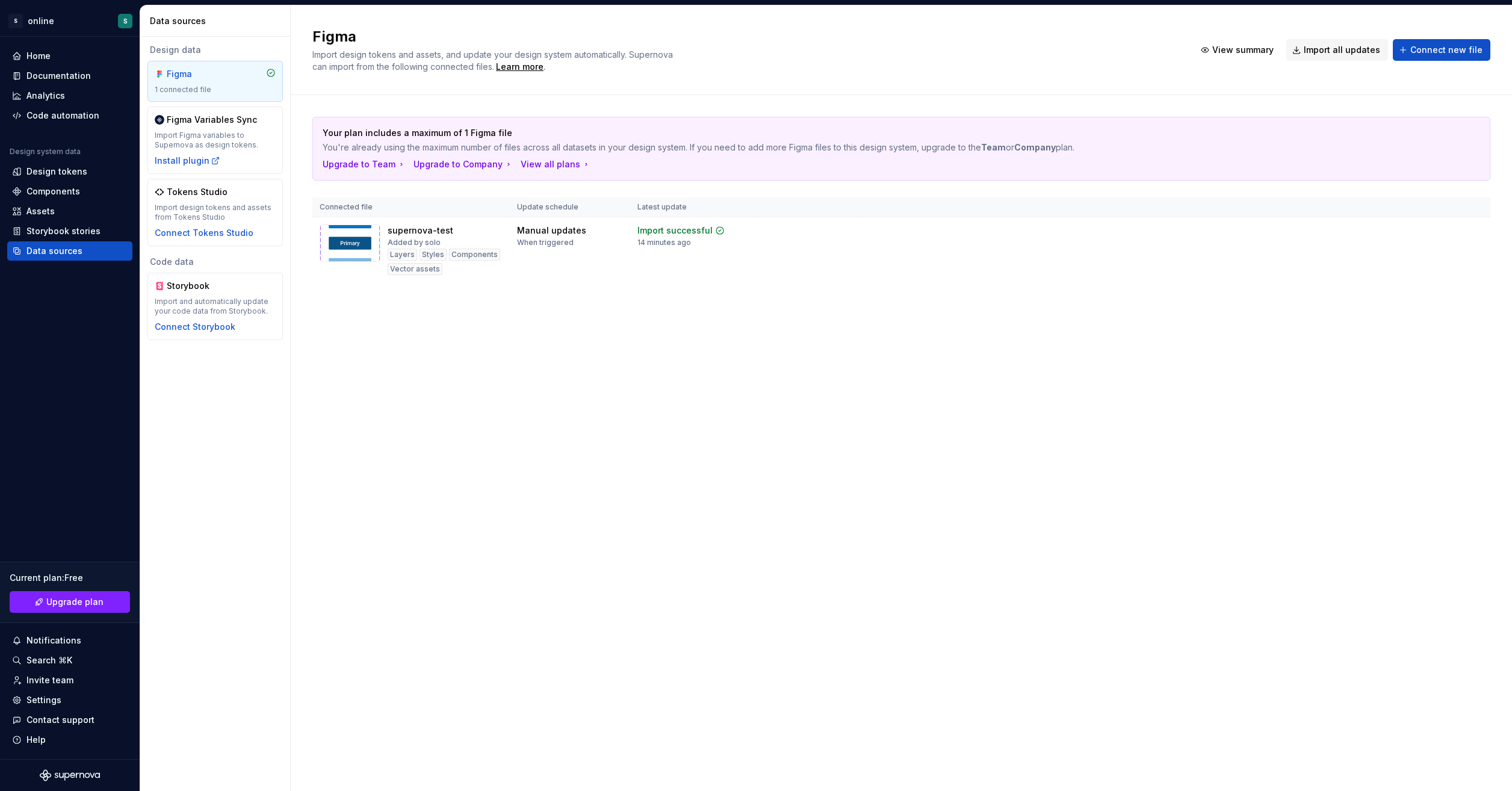
click at [1441, 229] on span "View summary" at bounding box center [1429, 230] width 53 height 10
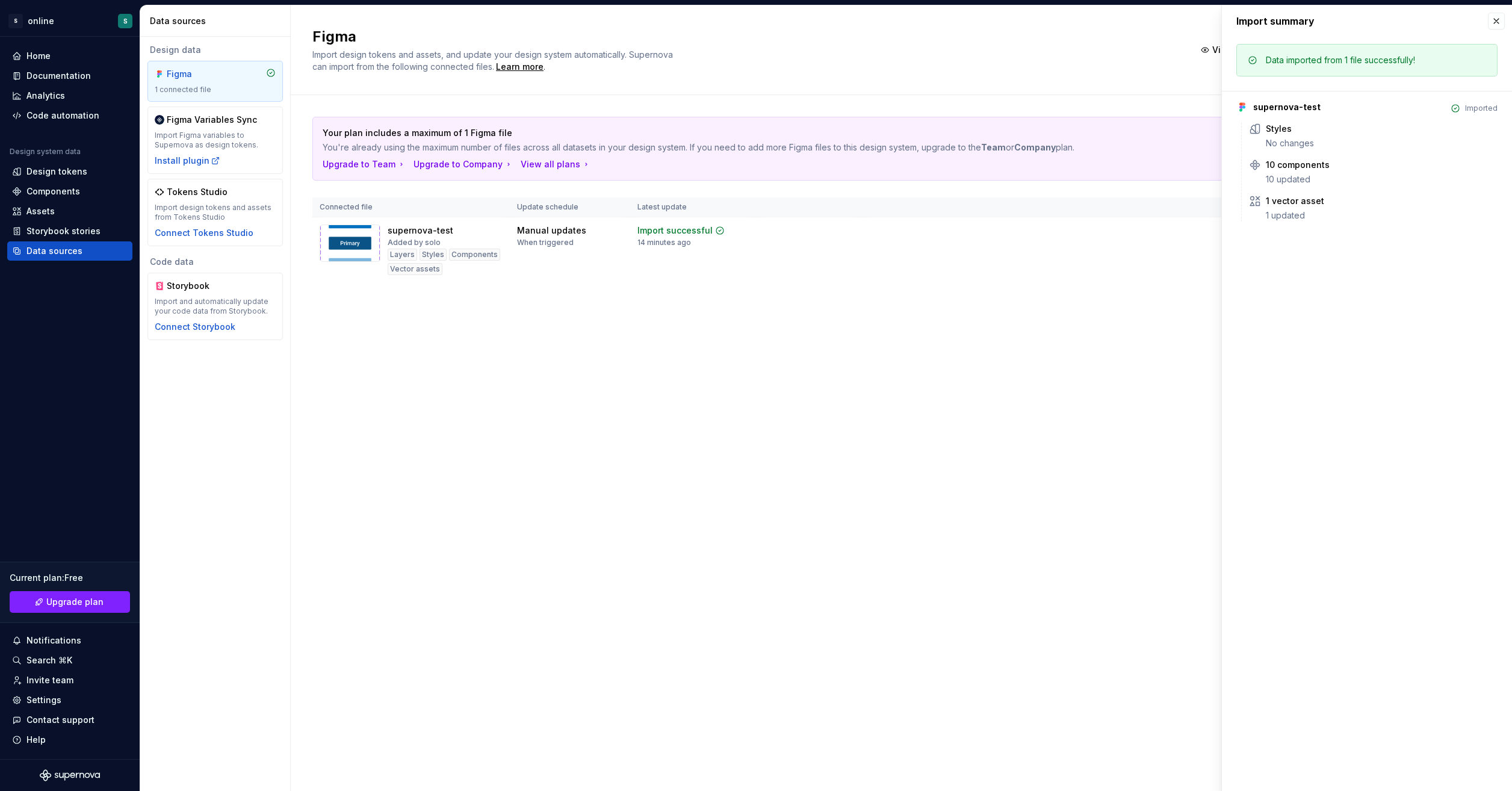
click at [1124, 229] on td "View summary Import updates" at bounding box center [1176, 240] width 629 height 46
click at [1493, 20] on button "button" at bounding box center [1497, 21] width 17 height 17
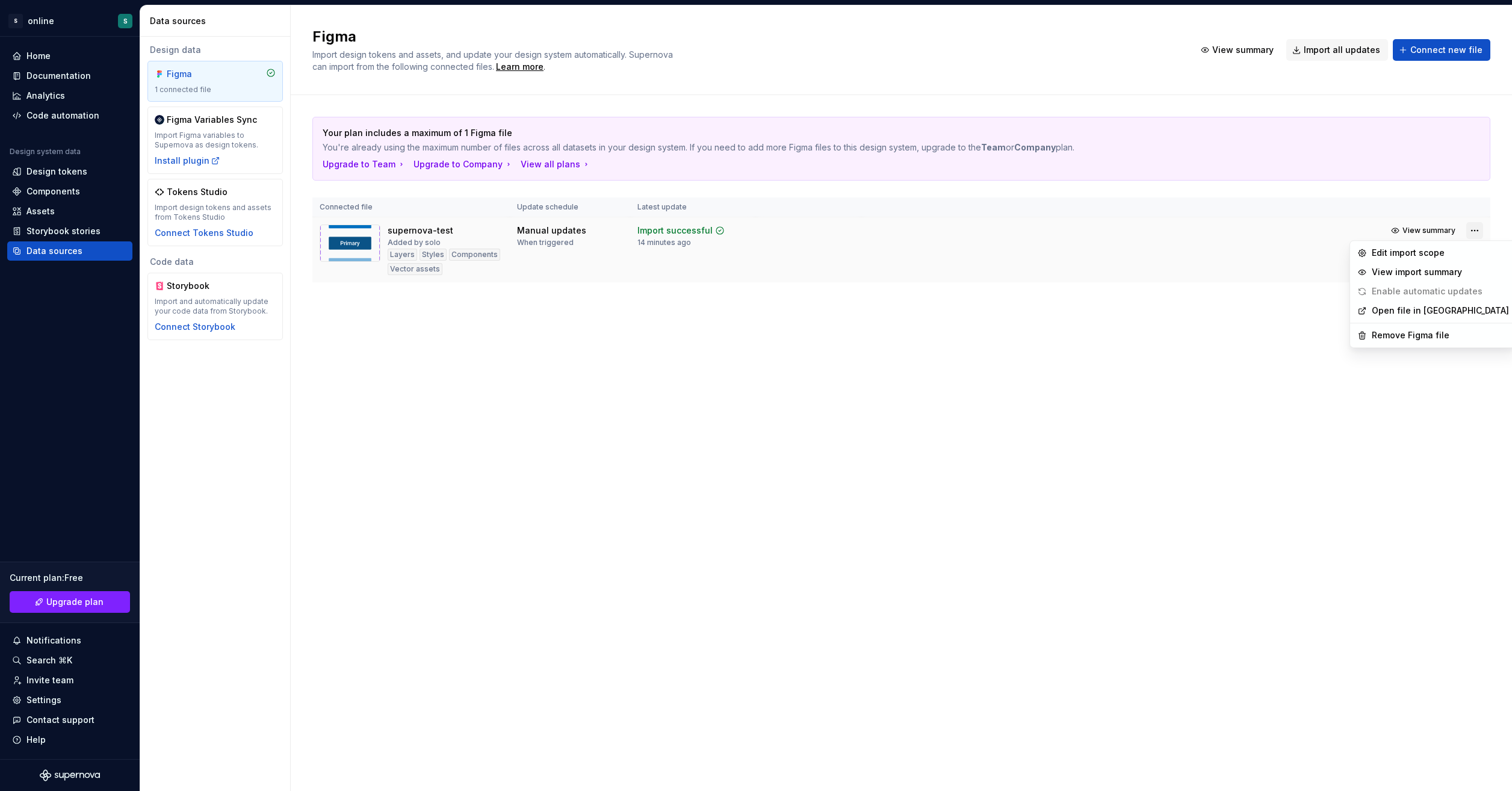
click at [1476, 230] on html "S online S Home Documentation Analytics Code automation Design system data Desi…" at bounding box center [756, 395] width 1512 height 791
click at [1403, 291] on span "Enable automatic updates" at bounding box center [1420, 291] width 135 height 19
click at [1005, 305] on html "S online S Home Documentation Analytics Code automation Design system data Desi…" at bounding box center [756, 395] width 1512 height 791
click at [71, 189] on div "Components" at bounding box center [53, 191] width 53 height 12
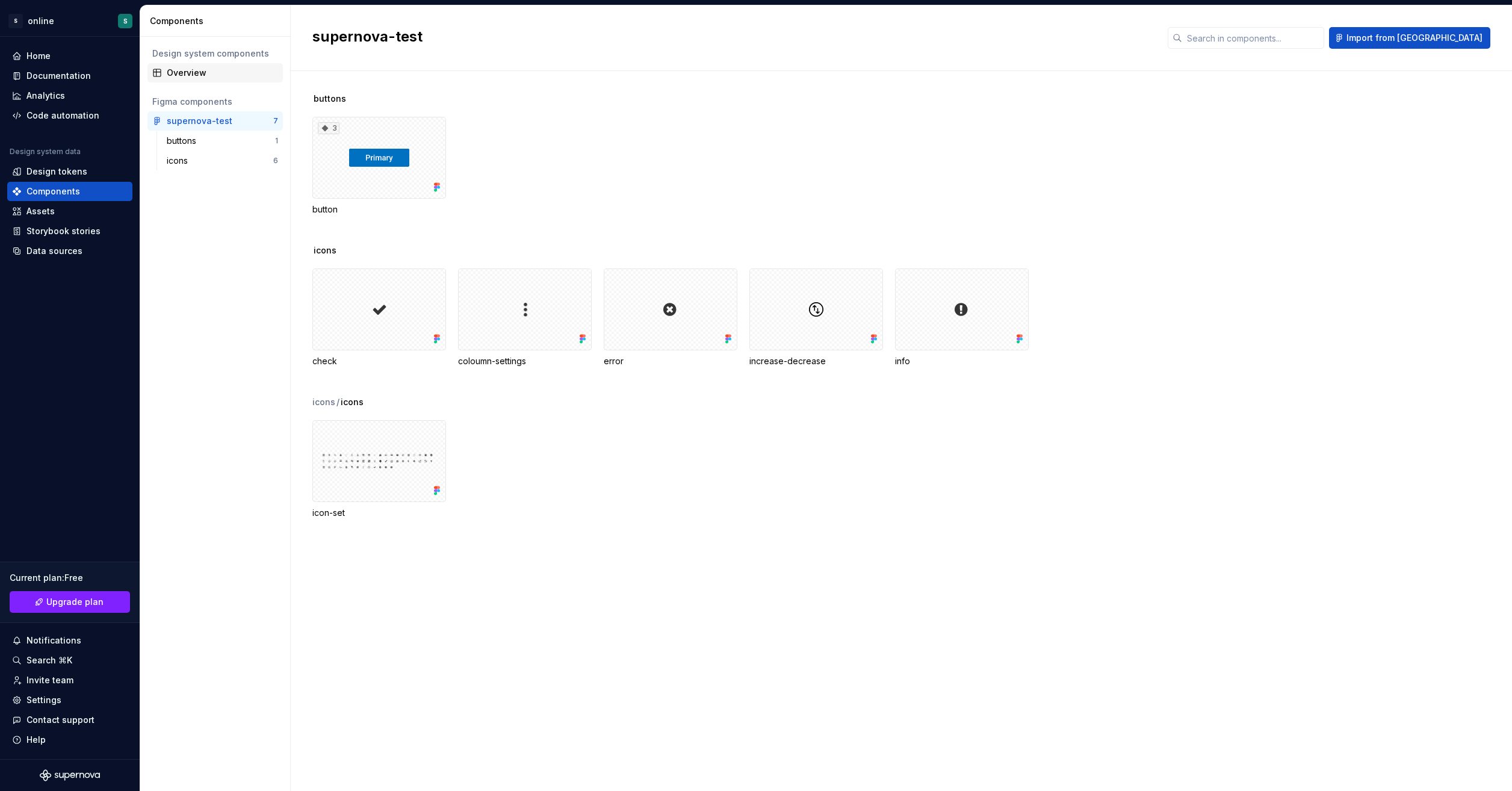
click at [212, 71] on div "Overview" at bounding box center [222, 73] width 111 height 12
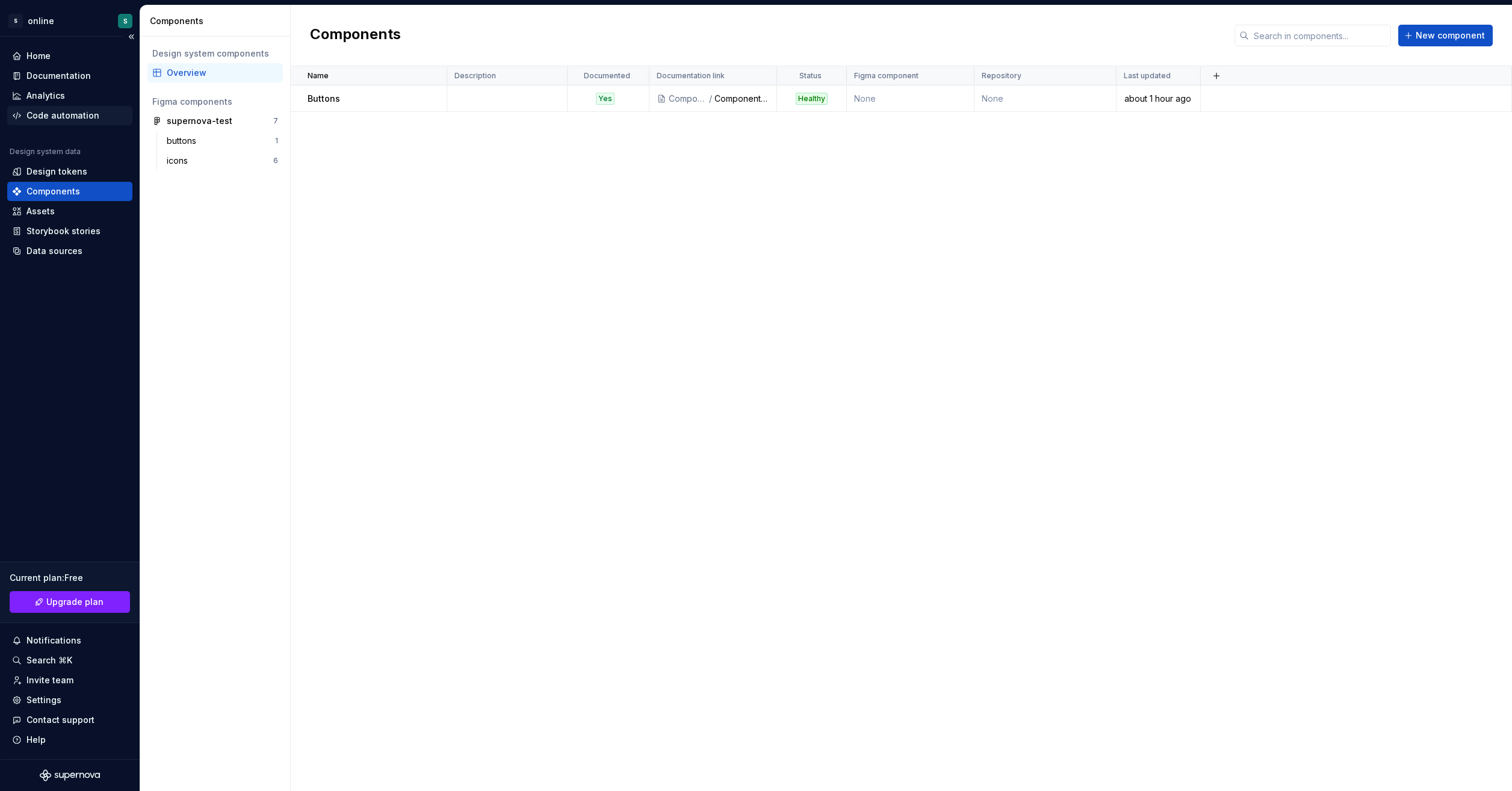
click at [66, 119] on div "Code automation" at bounding box center [62, 115] width 73 height 12
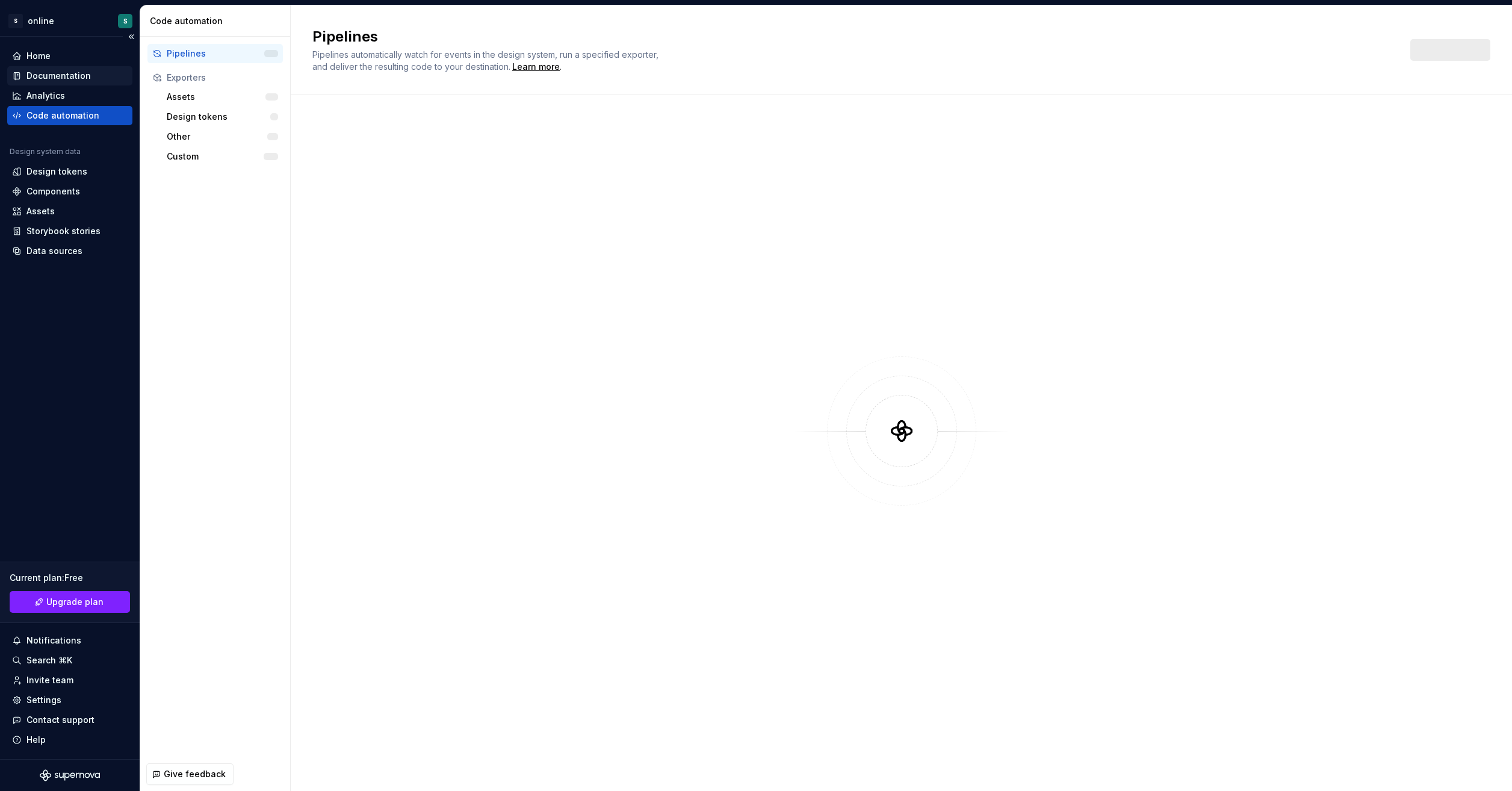
click at [72, 78] on div "Documentation" at bounding box center [59, 76] width 64 height 12
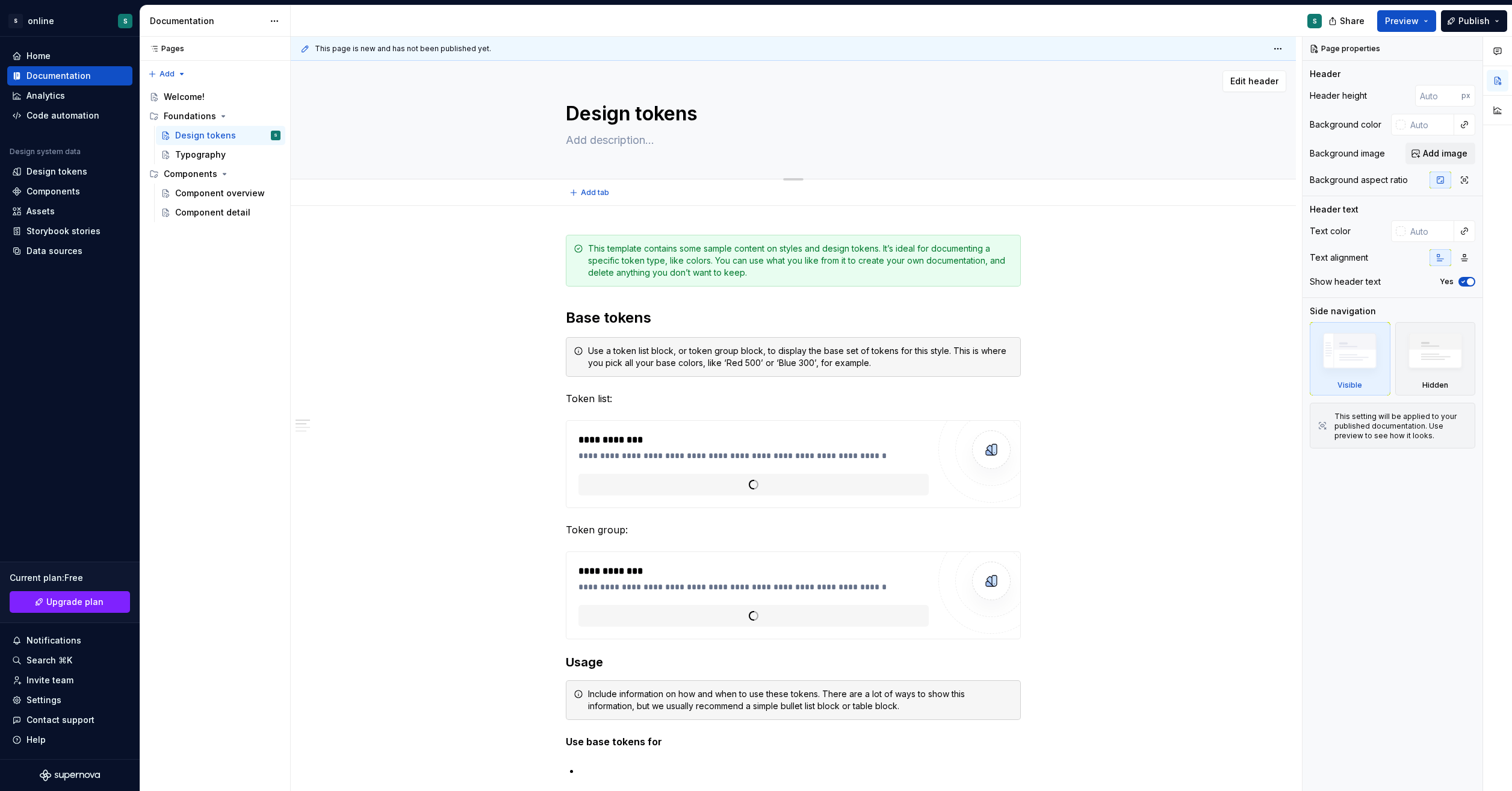
click at [668, 111] on textarea "Design tokens" at bounding box center [791, 114] width 455 height 29
click at [204, 194] on div "Component overview" at bounding box center [210, 193] width 69 height 12
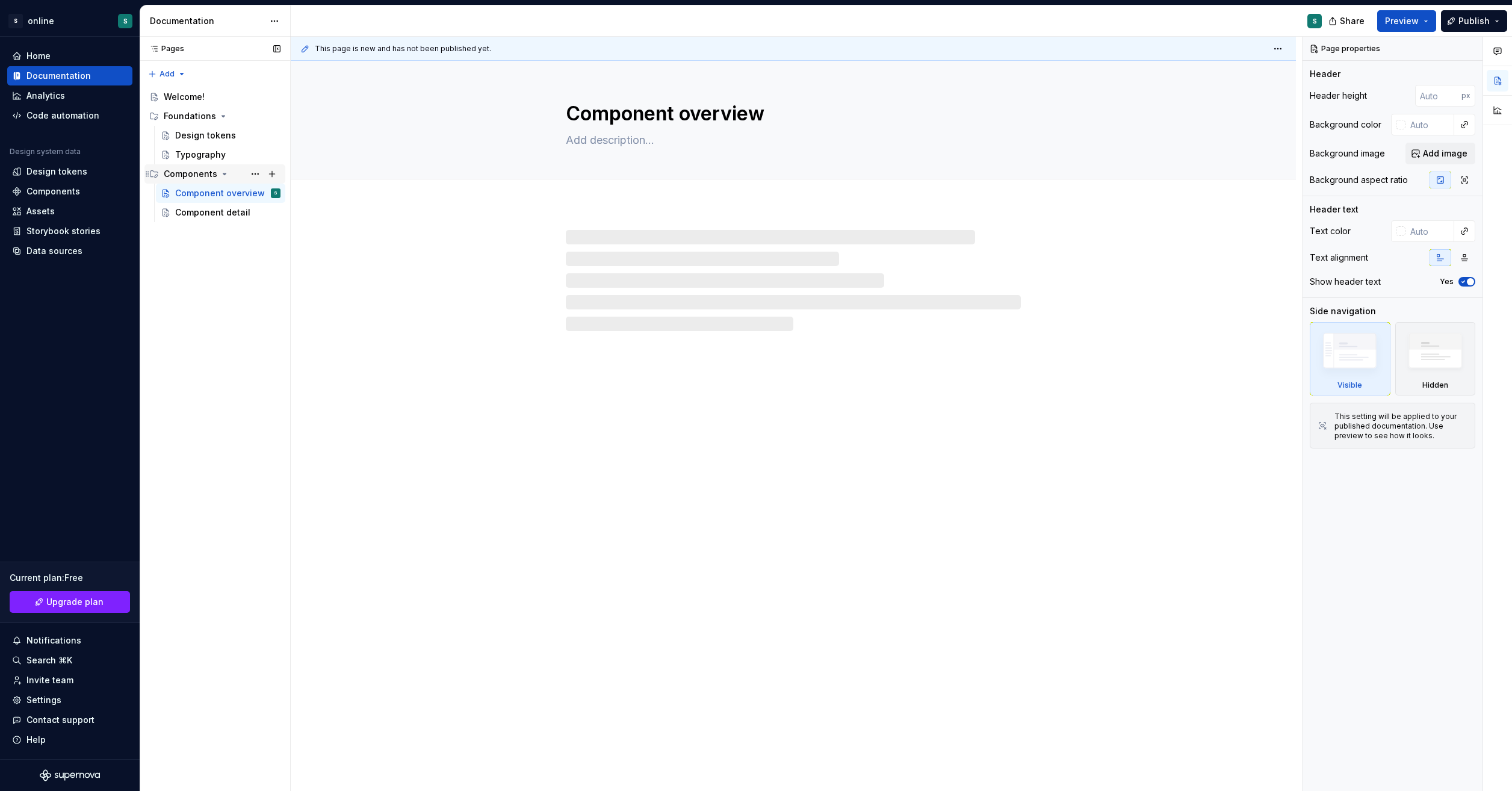
click at [205, 173] on div "Components" at bounding box center [190, 173] width 53 height 12
click at [276, 172] on button "Page tree" at bounding box center [272, 174] width 17 height 17
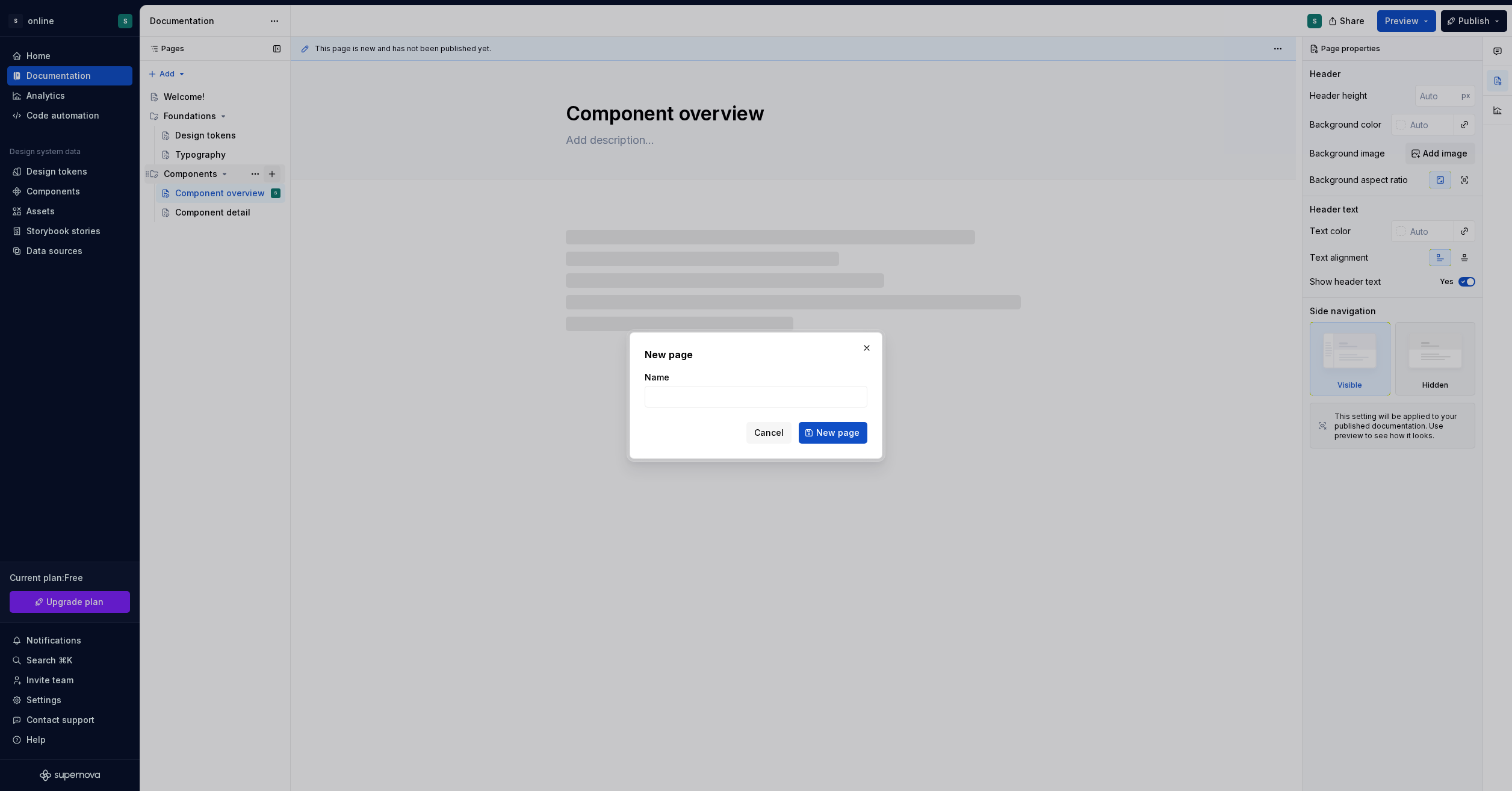
type textarea "*"
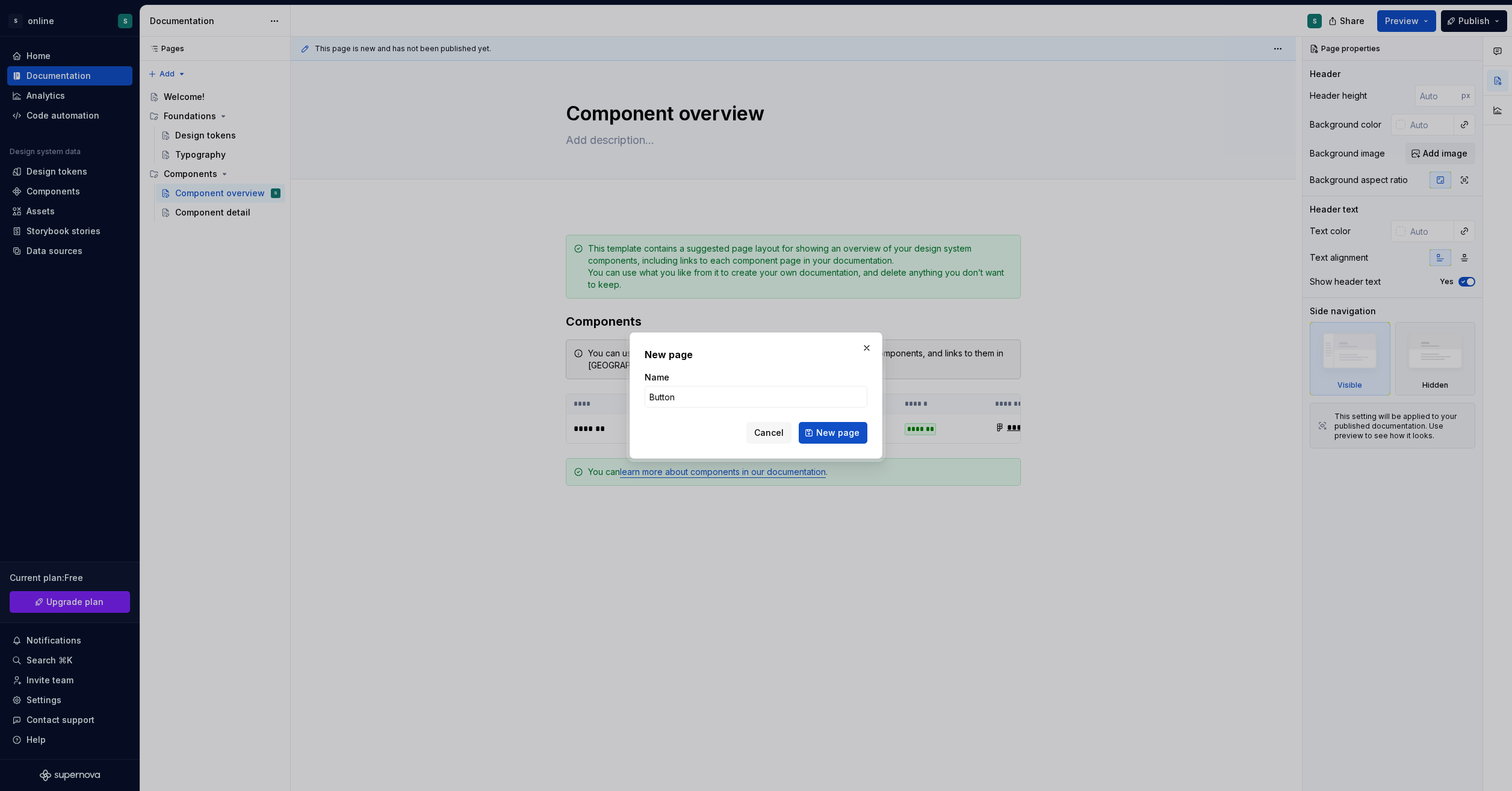
type input "Buttons"
click button "New page" at bounding box center [833, 432] width 69 height 22
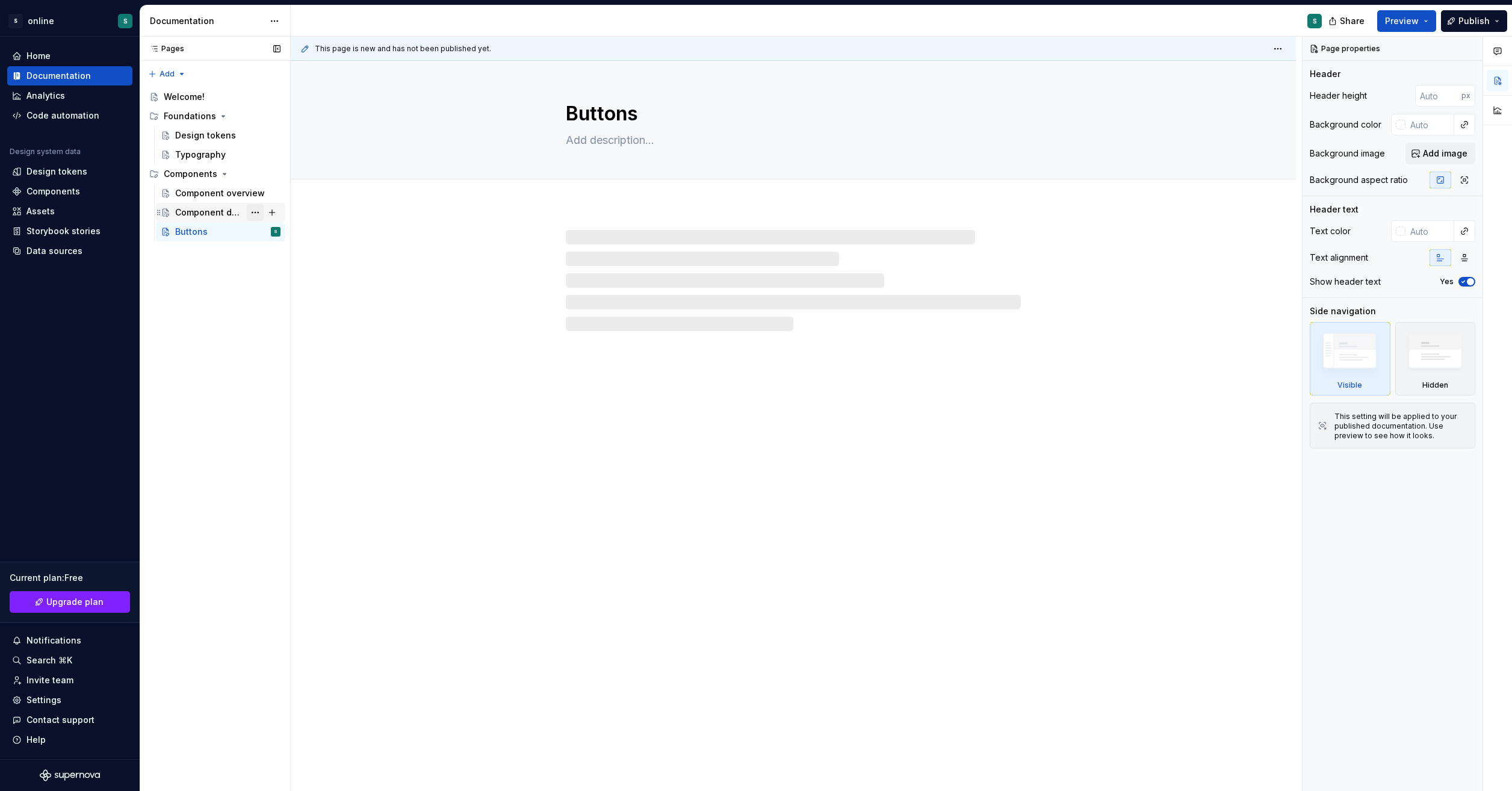
click at [256, 211] on button "Page tree" at bounding box center [255, 212] width 17 height 17
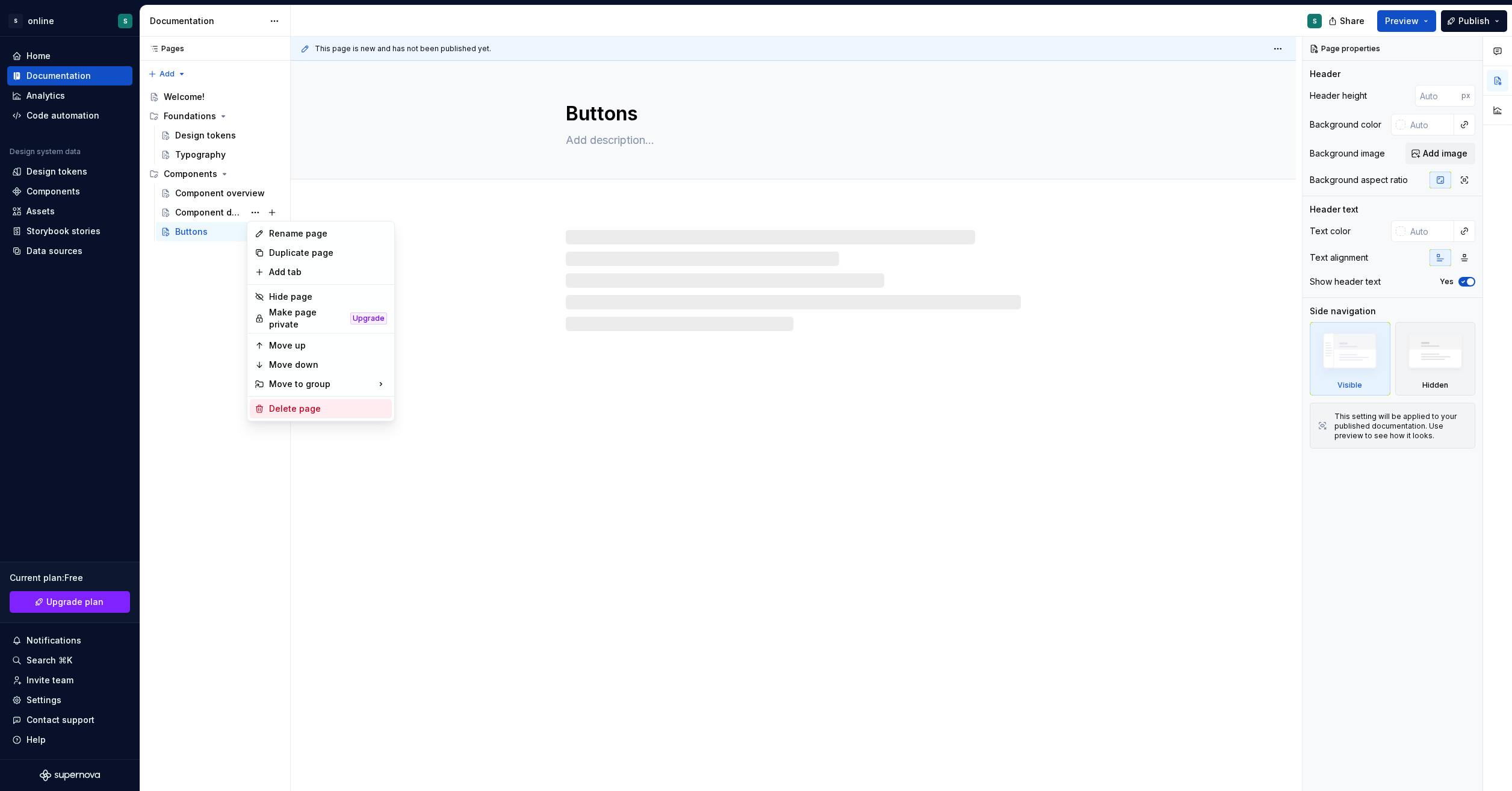
click at [307, 403] on div "Delete page" at bounding box center [328, 409] width 118 height 12
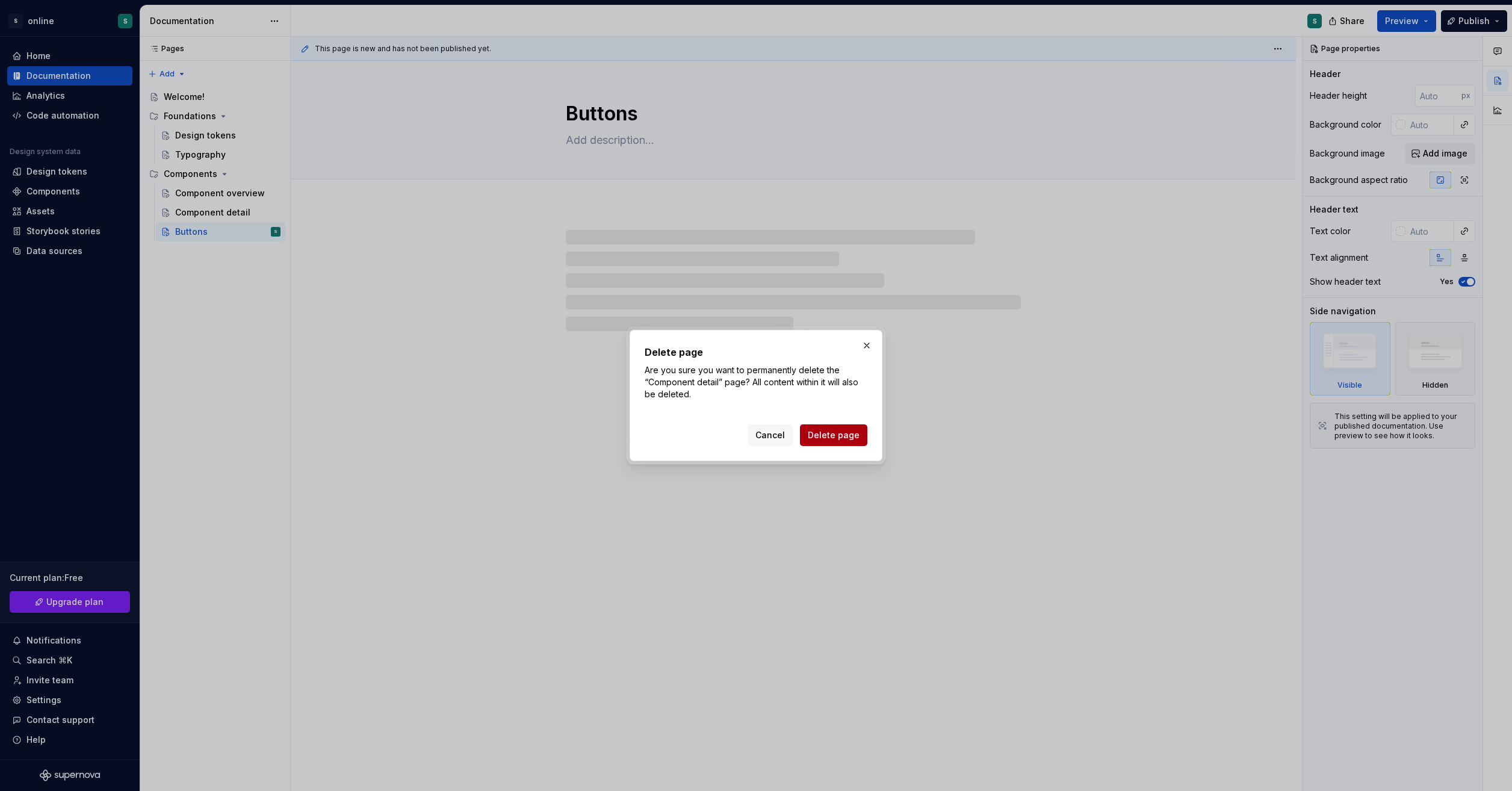
click at [842, 430] on span "Delete page" at bounding box center [834, 435] width 52 height 12
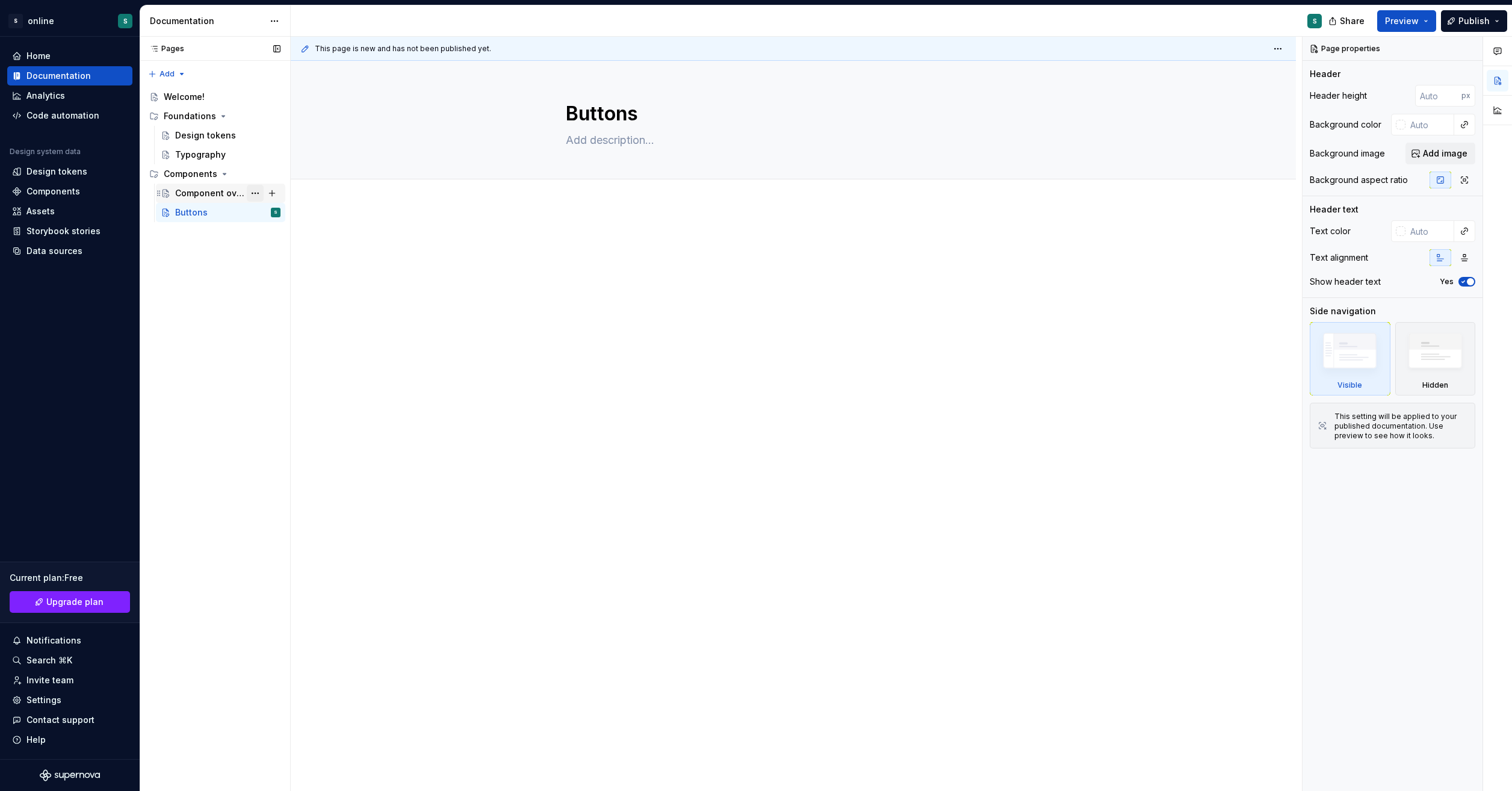
click at [256, 194] on button "Page tree" at bounding box center [255, 193] width 17 height 17
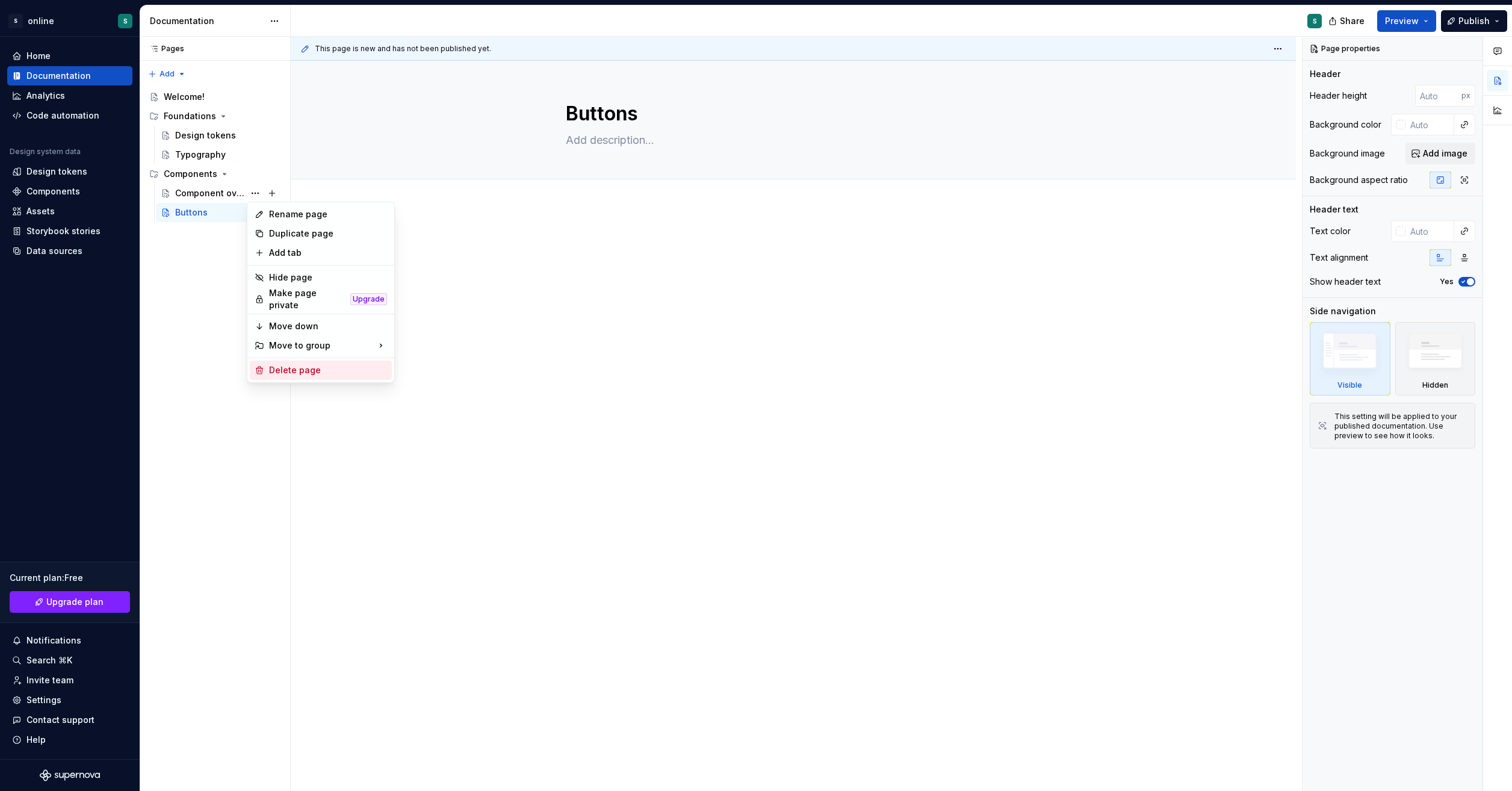
click at [323, 366] on div "Delete page" at bounding box center [328, 370] width 118 height 12
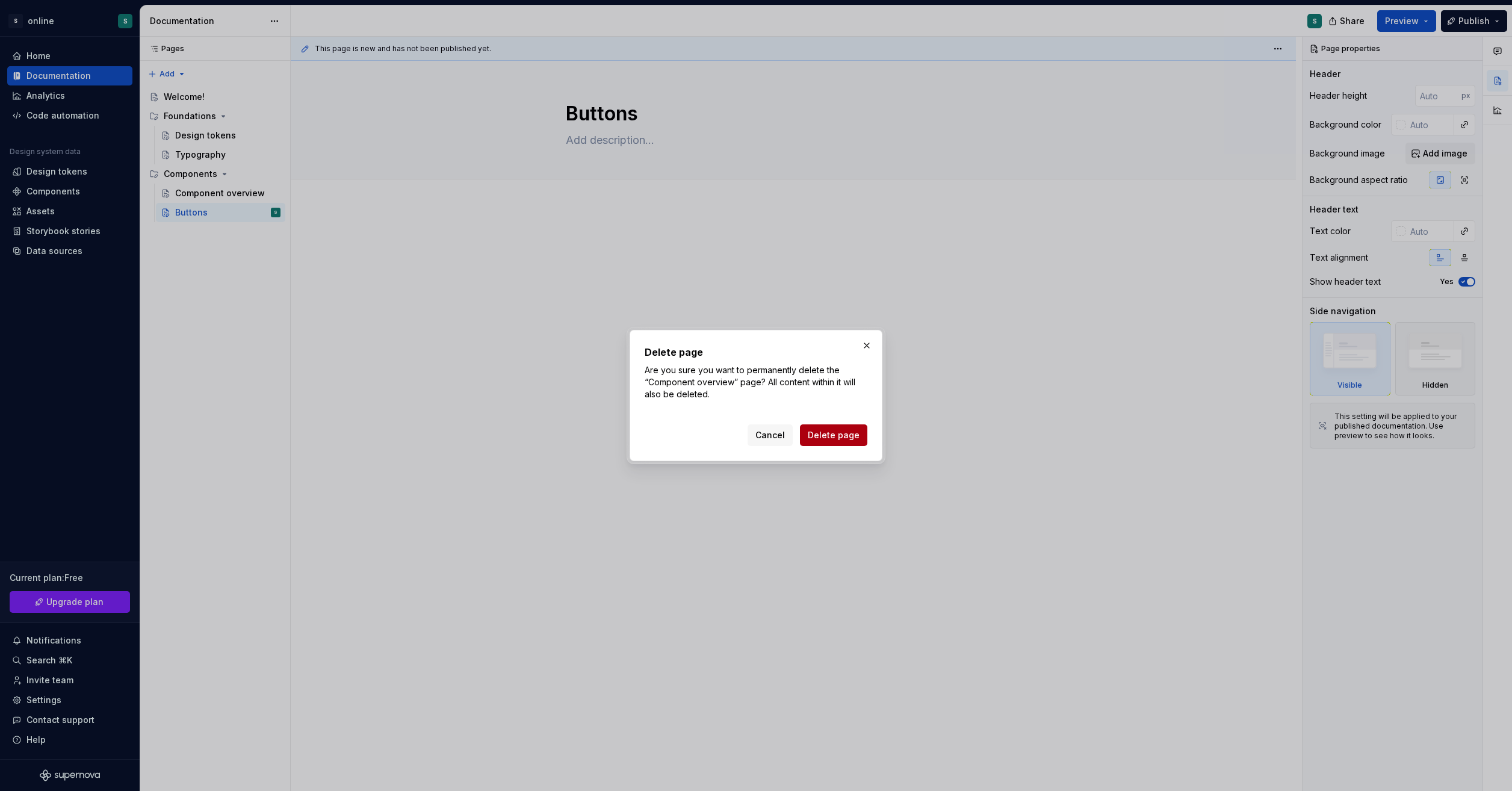
click at [824, 435] on span "Delete page" at bounding box center [834, 435] width 52 height 12
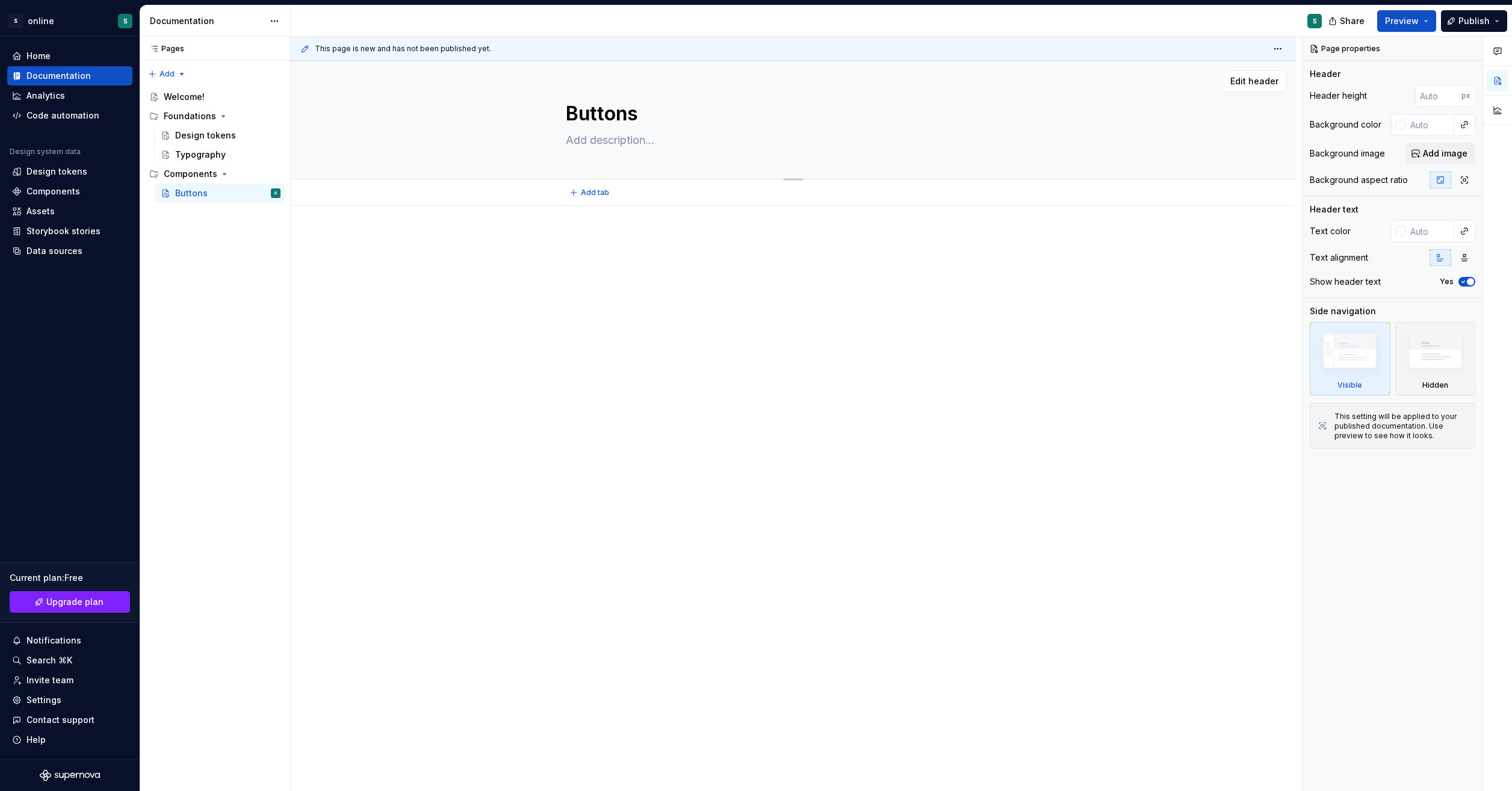
click at [627, 139] on textarea at bounding box center [791, 140] width 455 height 19
paste textarea "Build fast, responsive sites with Bootstrap"
type textarea "*"
type textarea "Build fast, responsive sites with Bootstrap"
type textarea "*"
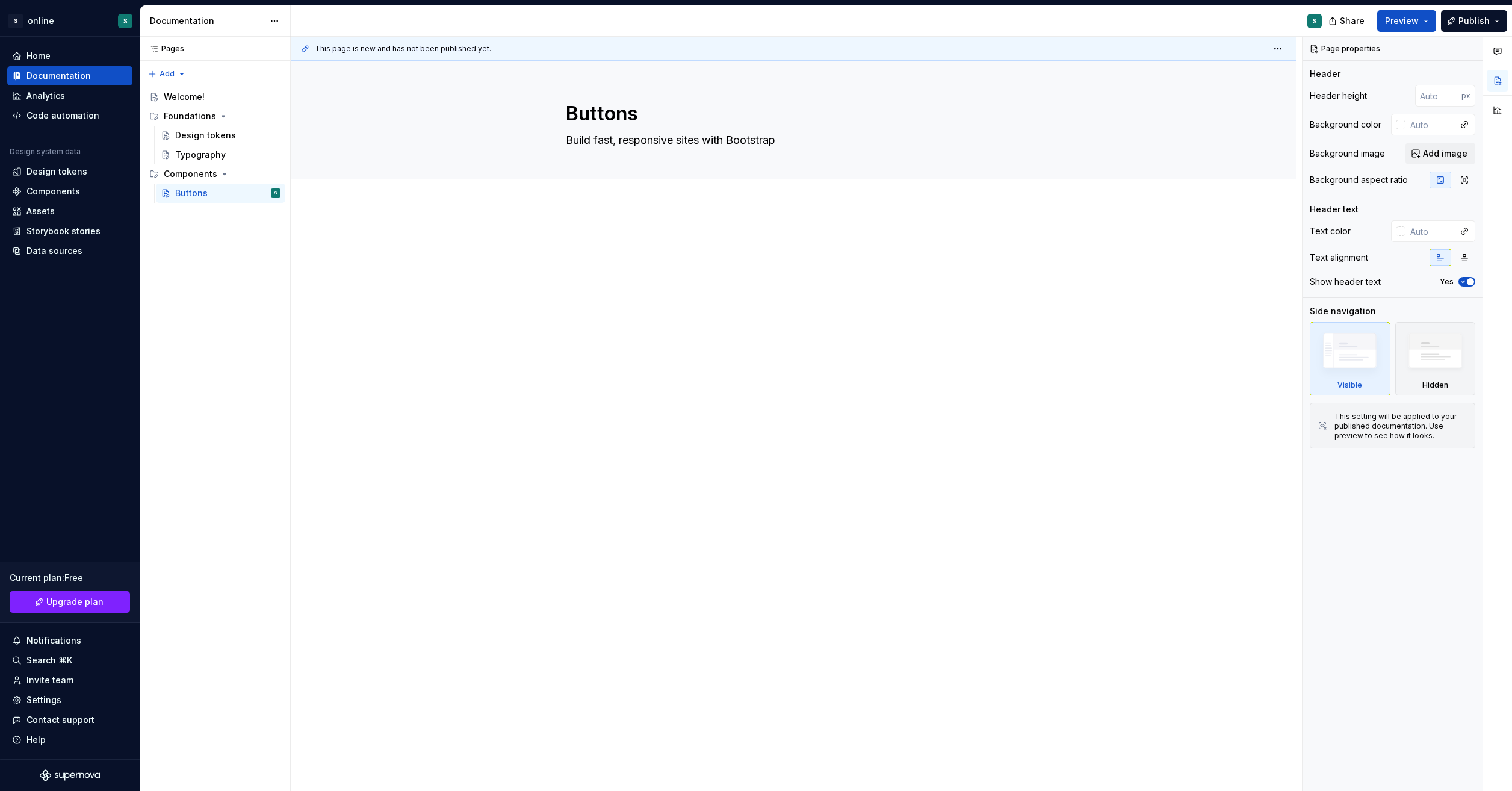
type textarea "Build fast, responsive sites with Bootstrap"
click at [822, 271] on div at bounding box center [793, 257] width 455 height 46
type textarea "*"
paste div
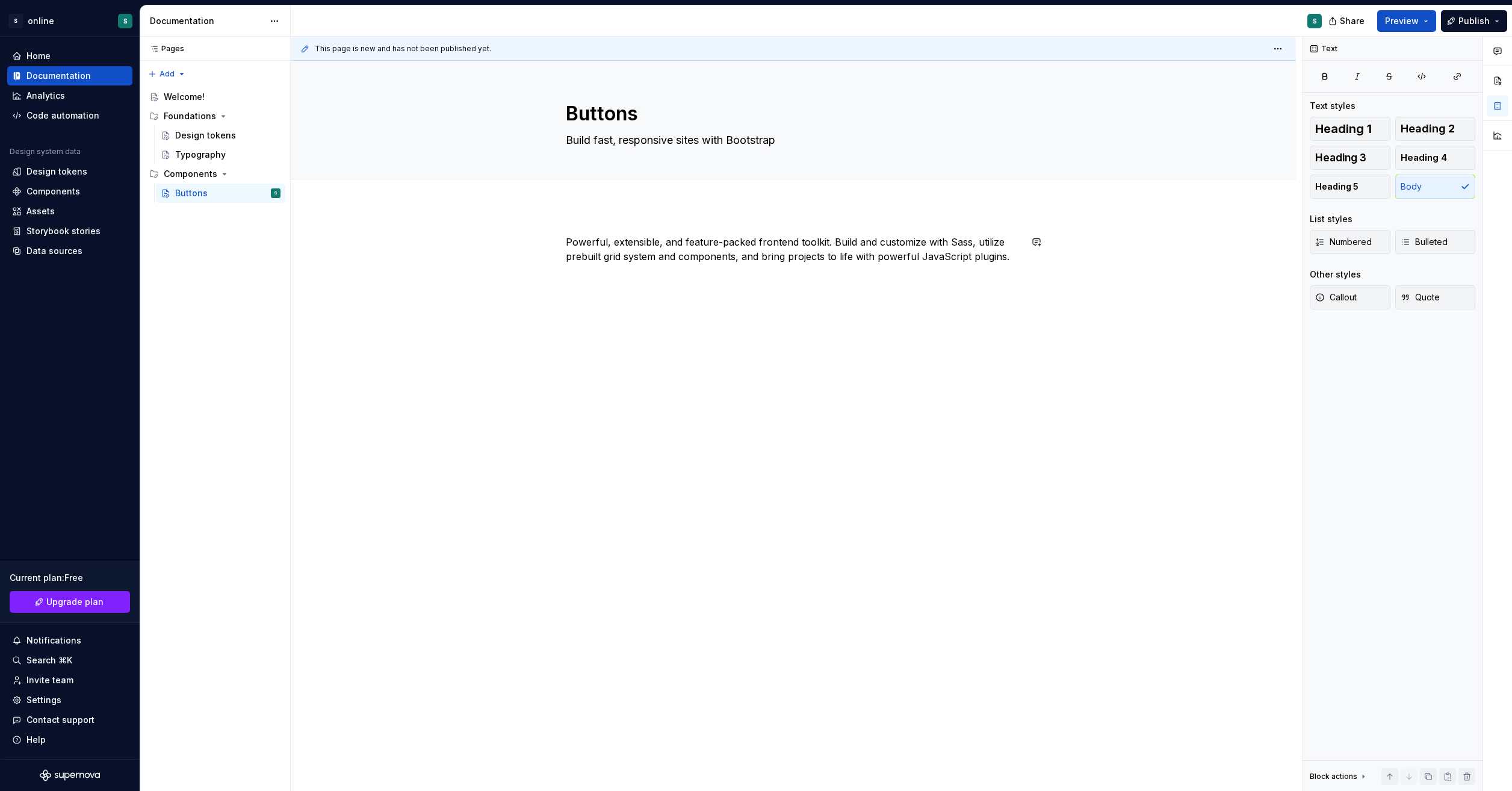
click at [885, 379] on div "Powerful, extensible, and feature-packed frontend toolkit. Build and customize …" at bounding box center [793, 369] width 1005 height 326
click at [273, 192] on button "Page tree" at bounding box center [272, 193] width 17 height 17
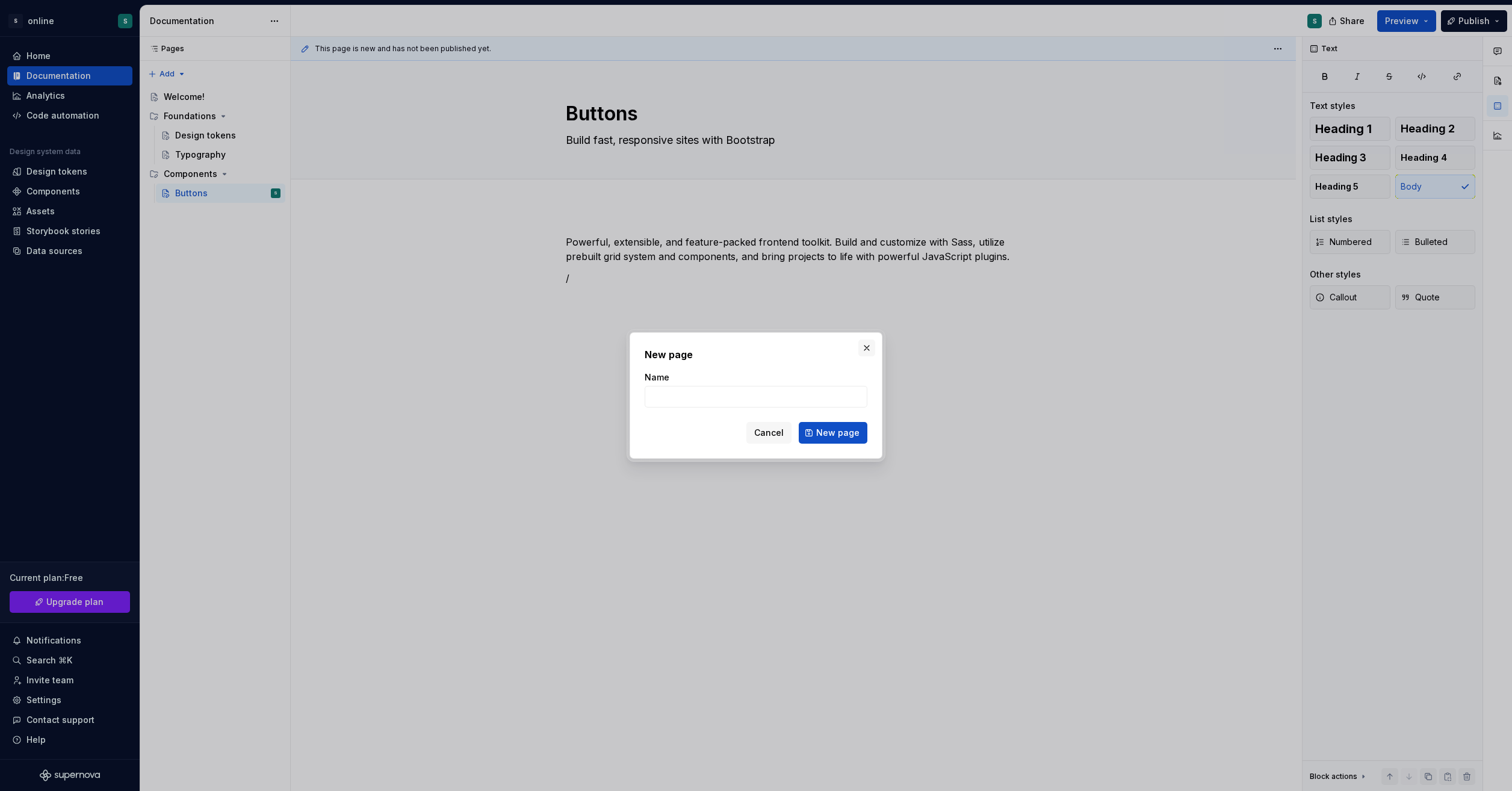
click at [870, 348] on button "button" at bounding box center [867, 348] width 17 height 17
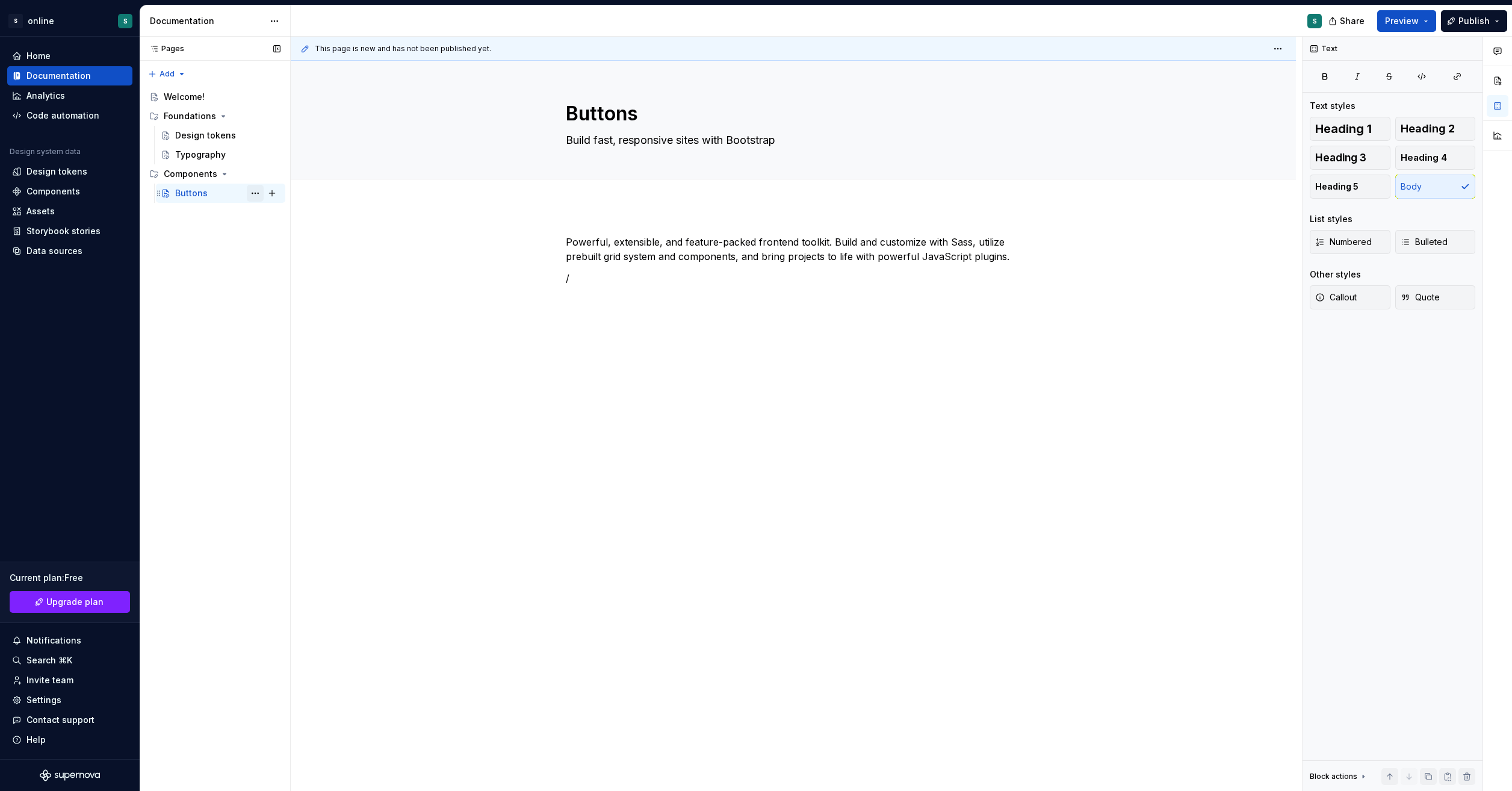
click at [259, 193] on button "Page tree" at bounding box center [255, 193] width 17 height 17
click at [748, 376] on html "S online S Home Documentation Analytics Code automation Design system data Desi…" at bounding box center [756, 395] width 1512 height 791
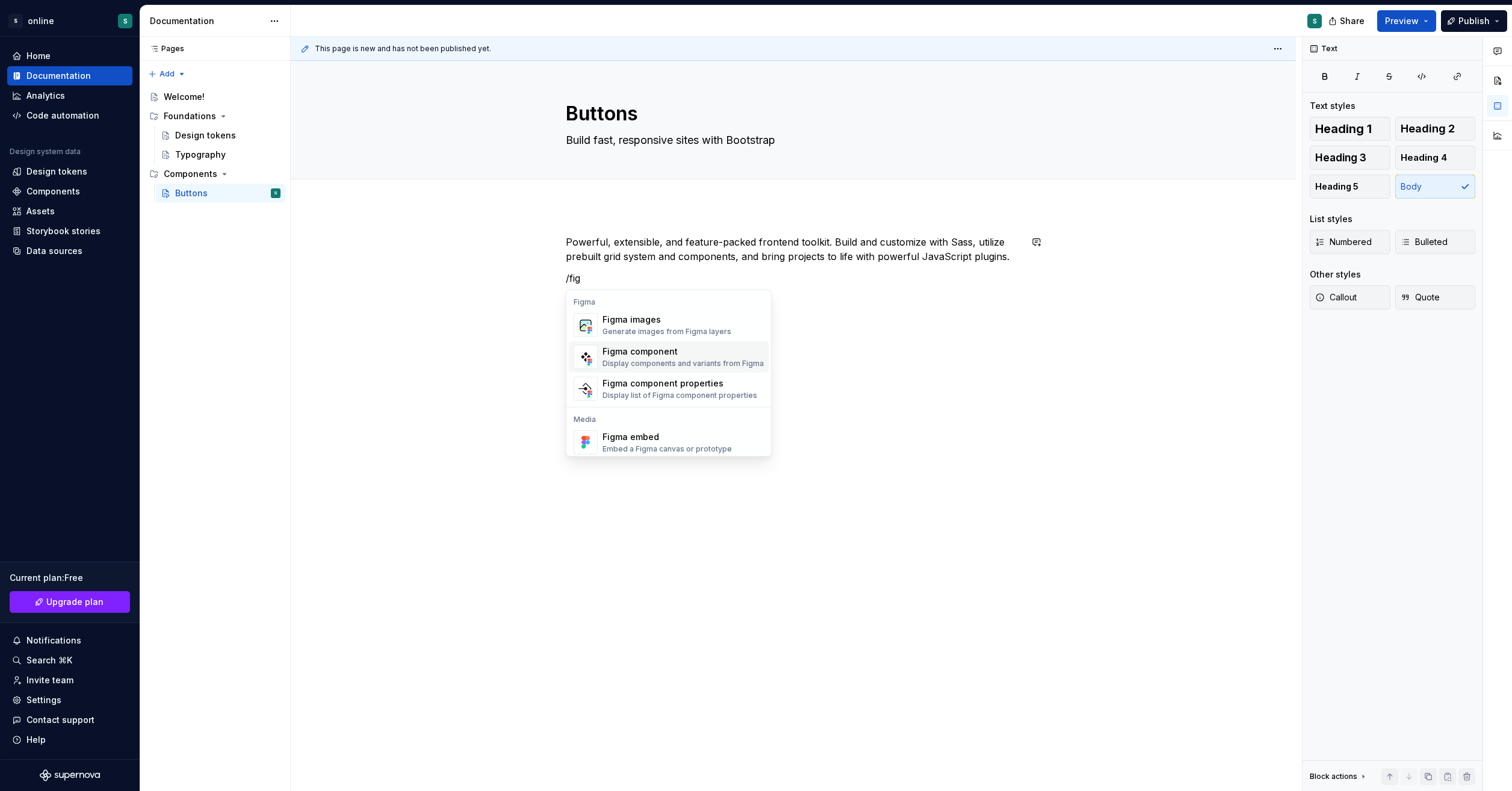
click at [684, 360] on div "Display components and variants from Figma" at bounding box center [683, 363] width 161 height 10
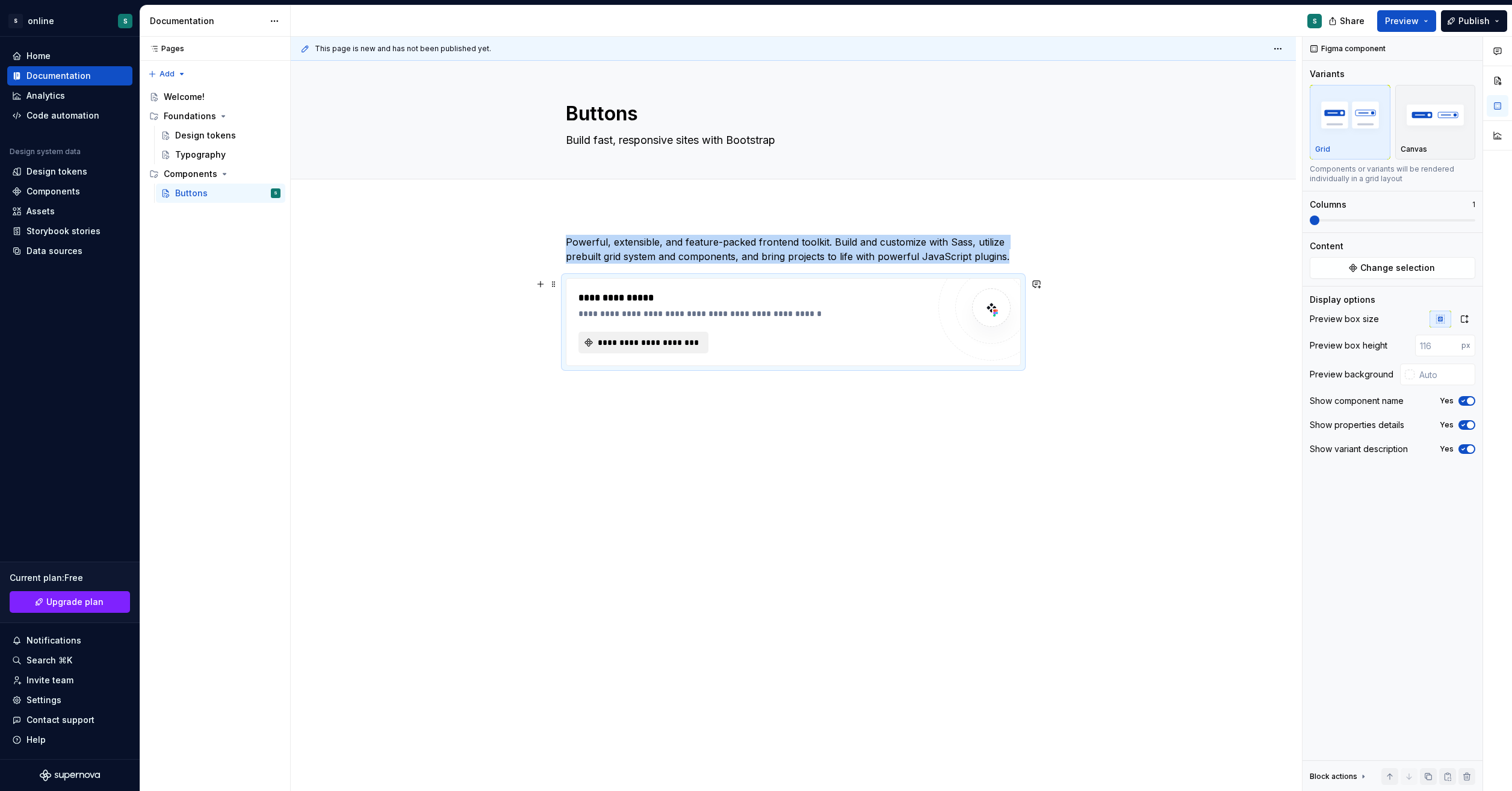
click at [667, 342] on span "**********" at bounding box center [648, 342] width 105 height 12
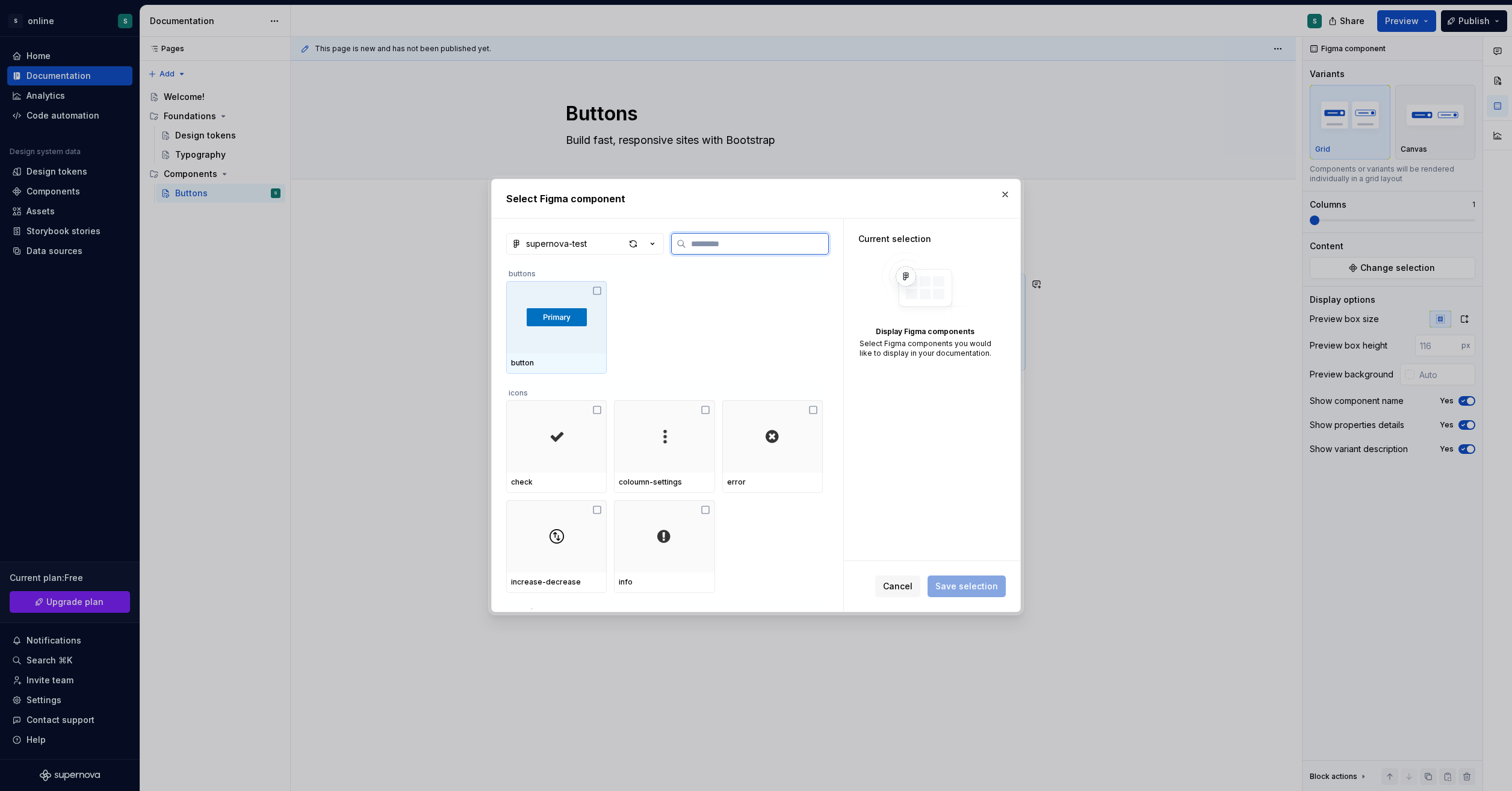
click at [563, 330] on div at bounding box center [557, 317] width 100 height 72
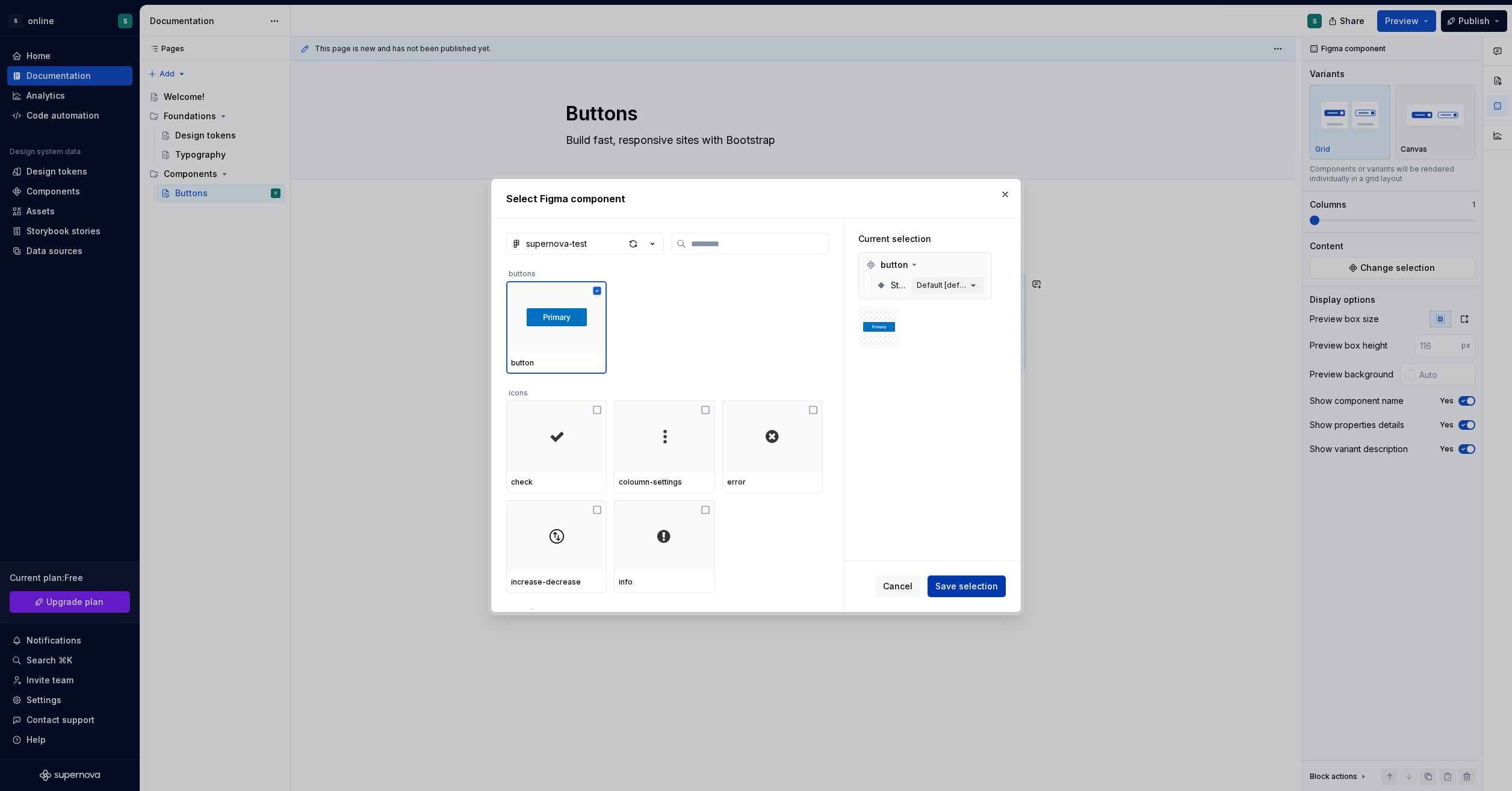
click at [990, 587] on span "Save selection" at bounding box center [966, 586] width 62 height 12
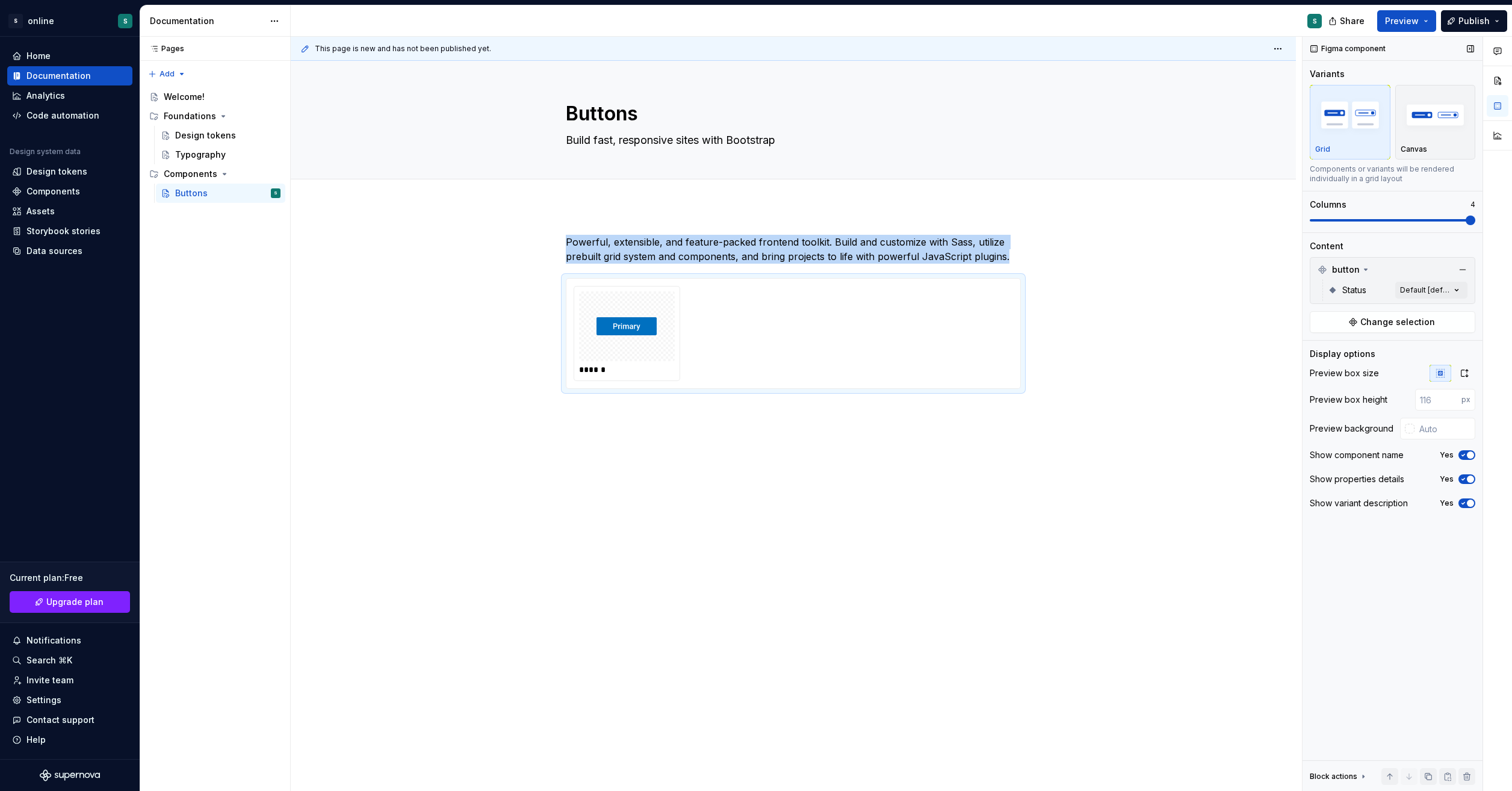
click at [1474, 219] on span at bounding box center [1393, 220] width 166 height 3
click at [539, 283] on button "button" at bounding box center [541, 284] width 17 height 17
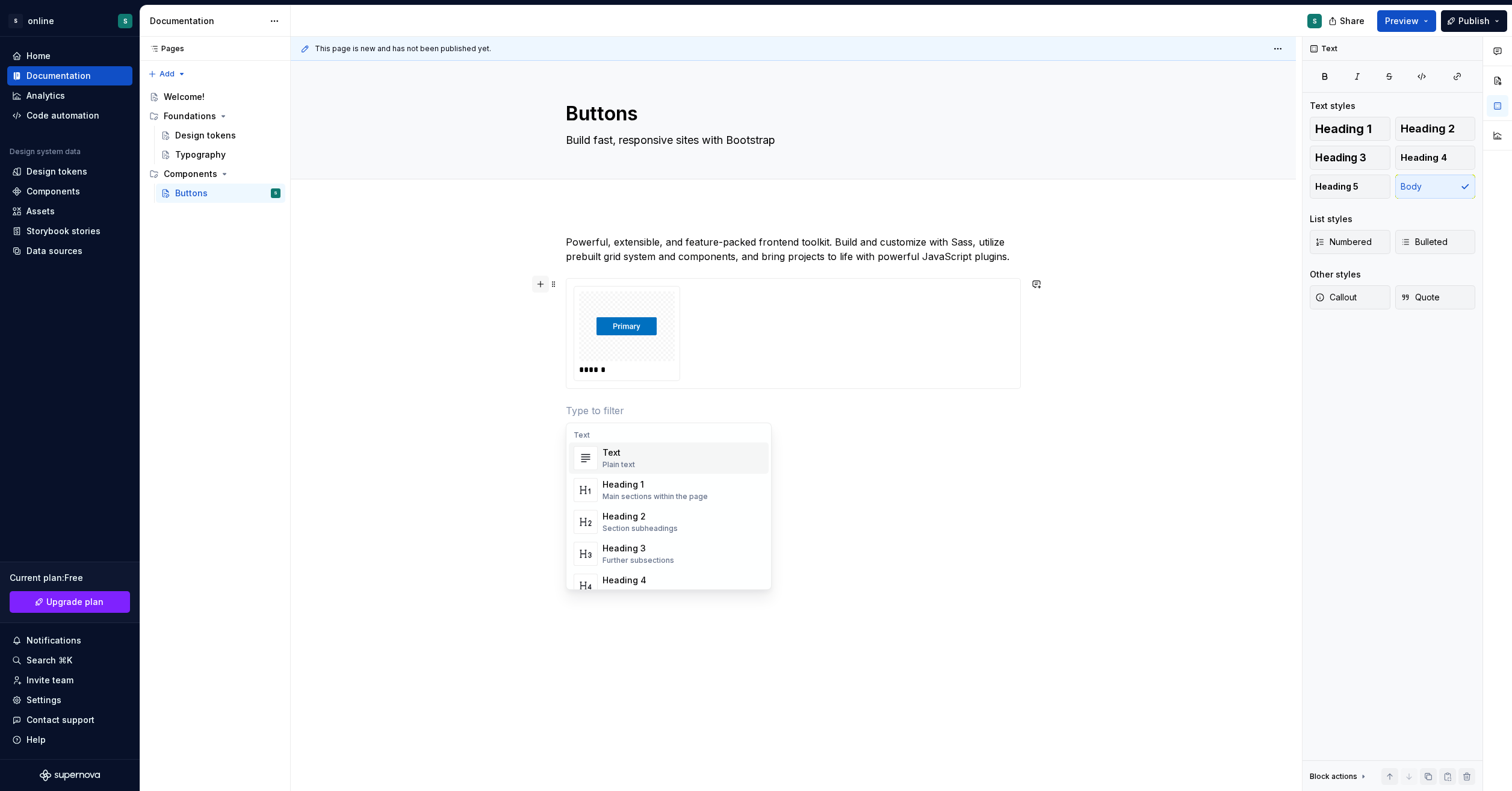
click at [539, 283] on button "button" at bounding box center [541, 284] width 17 height 17
click at [640, 449] on div "Code" at bounding box center [657, 452] width 110 height 12
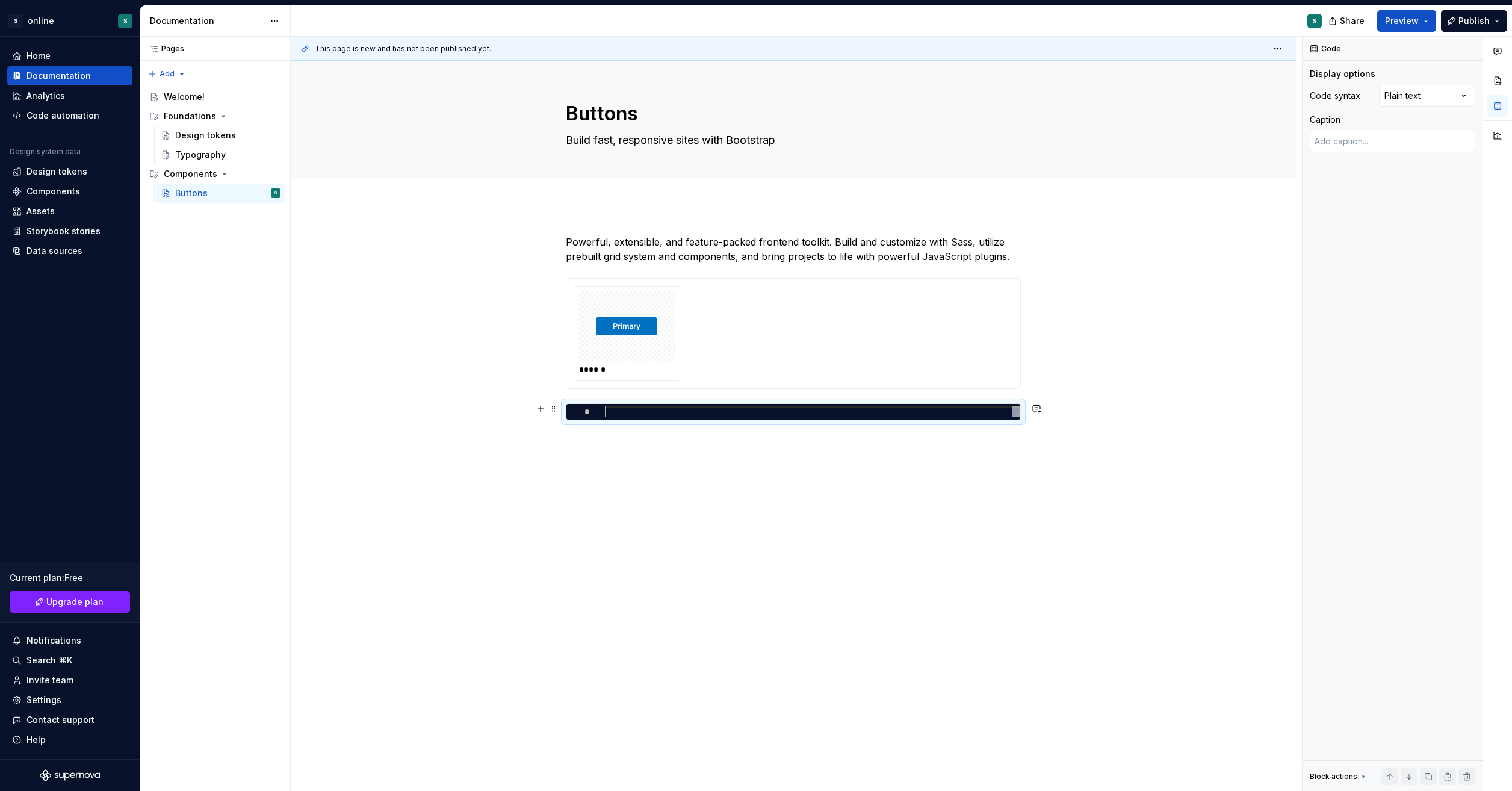
type textarea "*"
type textarea "**********"
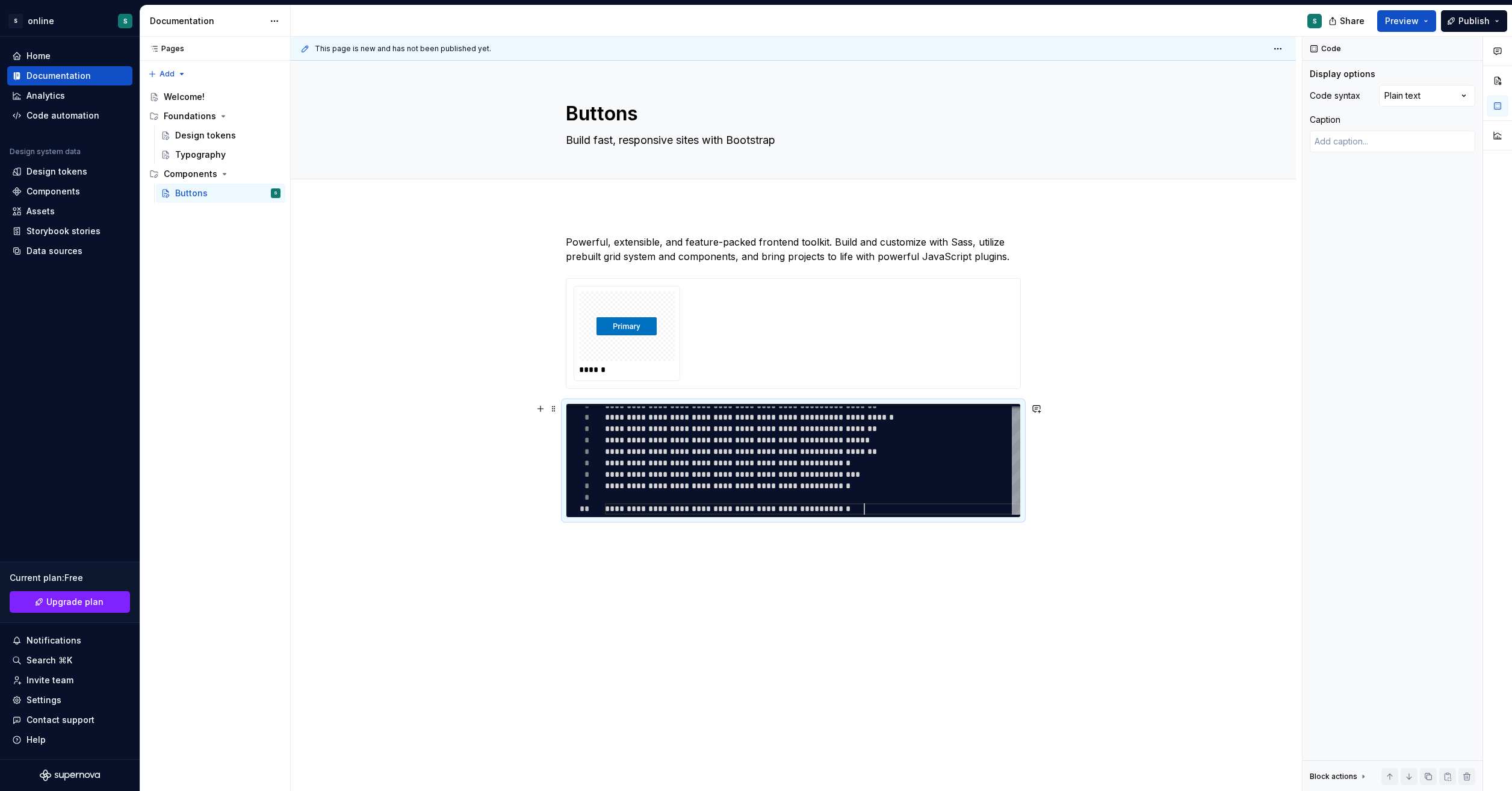
click at [1114, 495] on div "**********" at bounding box center [793, 502] width 1005 height 592
click at [1193, 496] on div "**********" at bounding box center [793, 502] width 1005 height 592
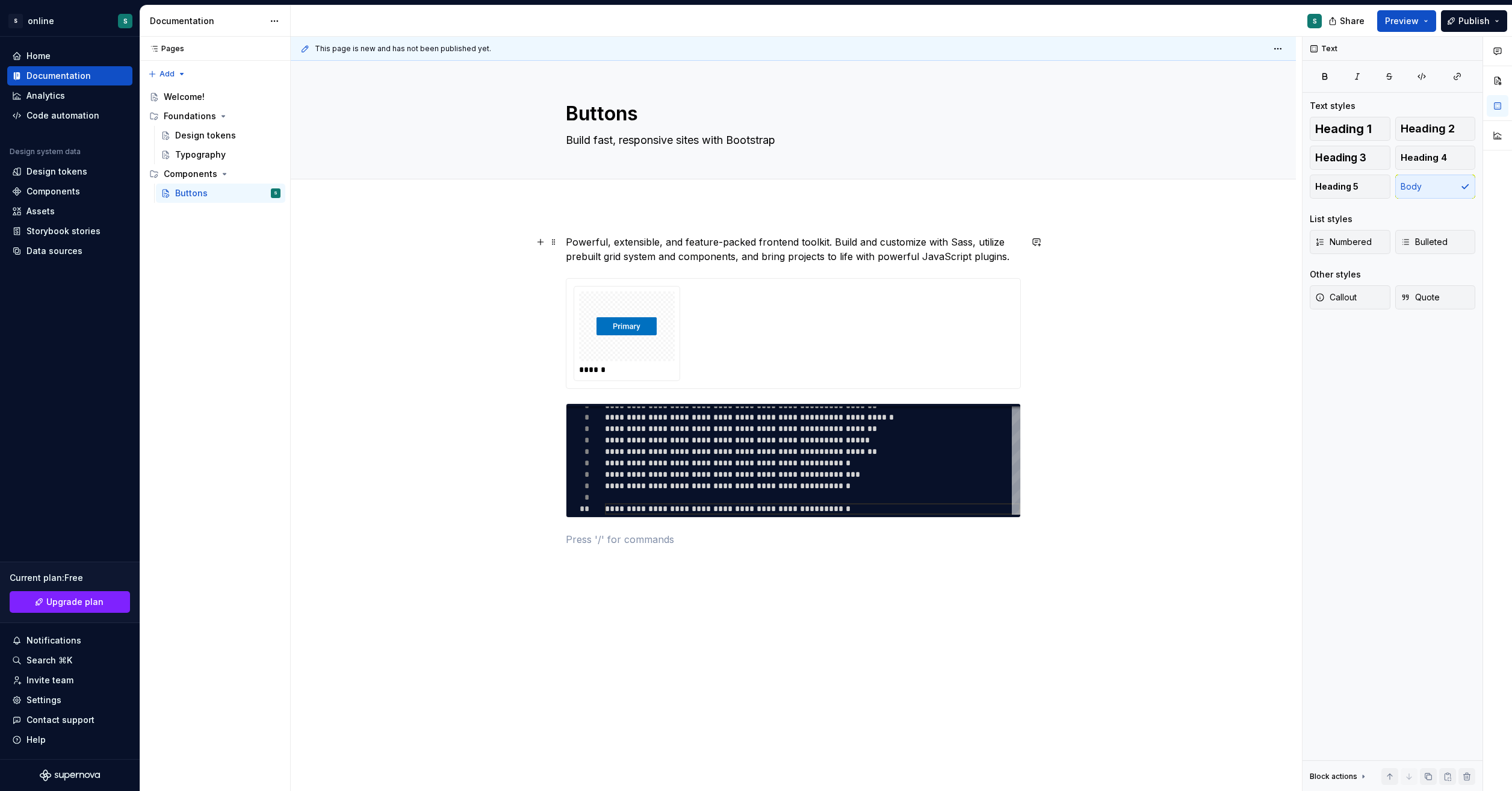
click at [1150, 260] on div "**********" at bounding box center [793, 502] width 1005 height 592
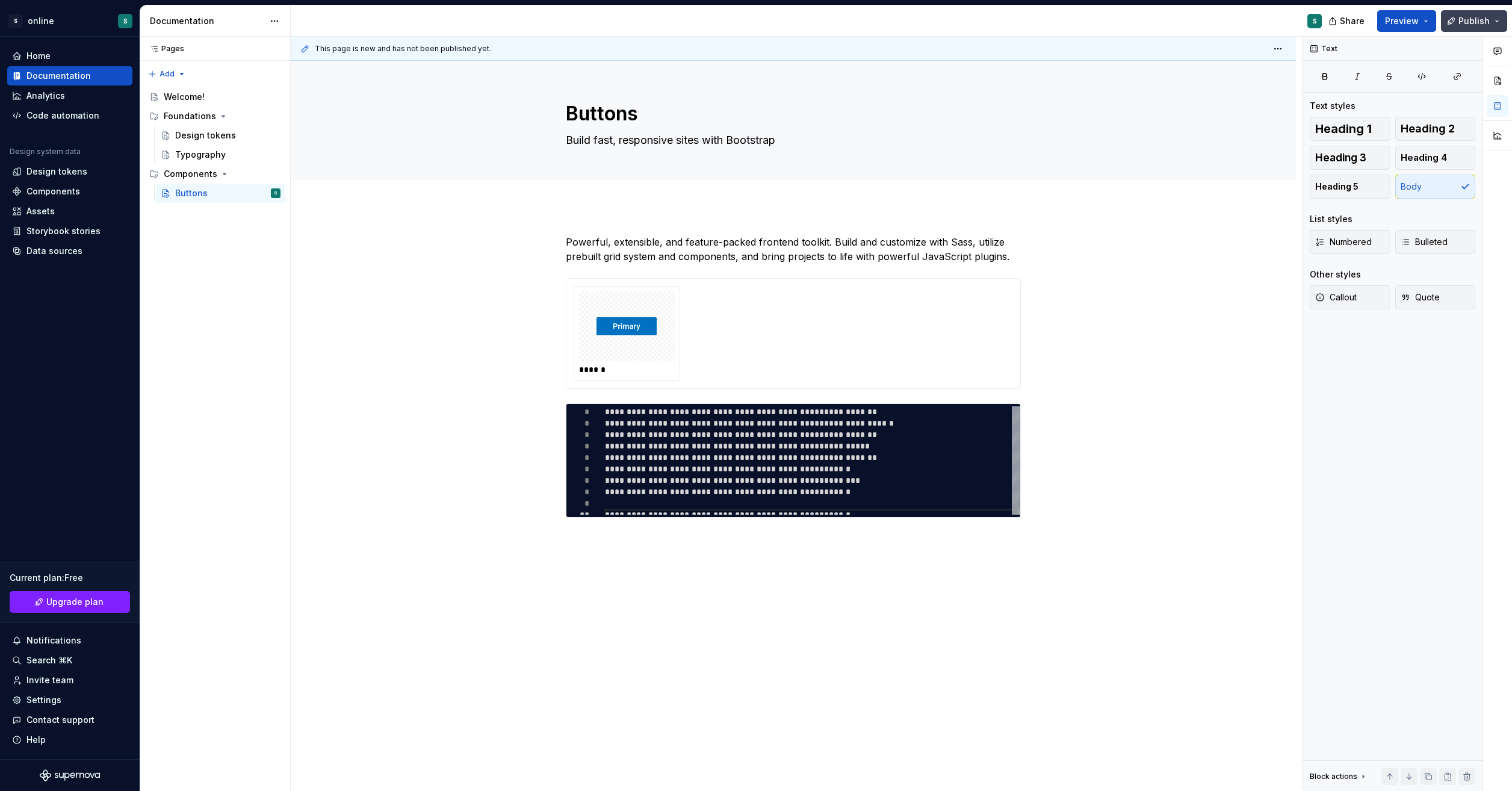
click at [1477, 21] on span "Publish" at bounding box center [1474, 21] width 32 height 12
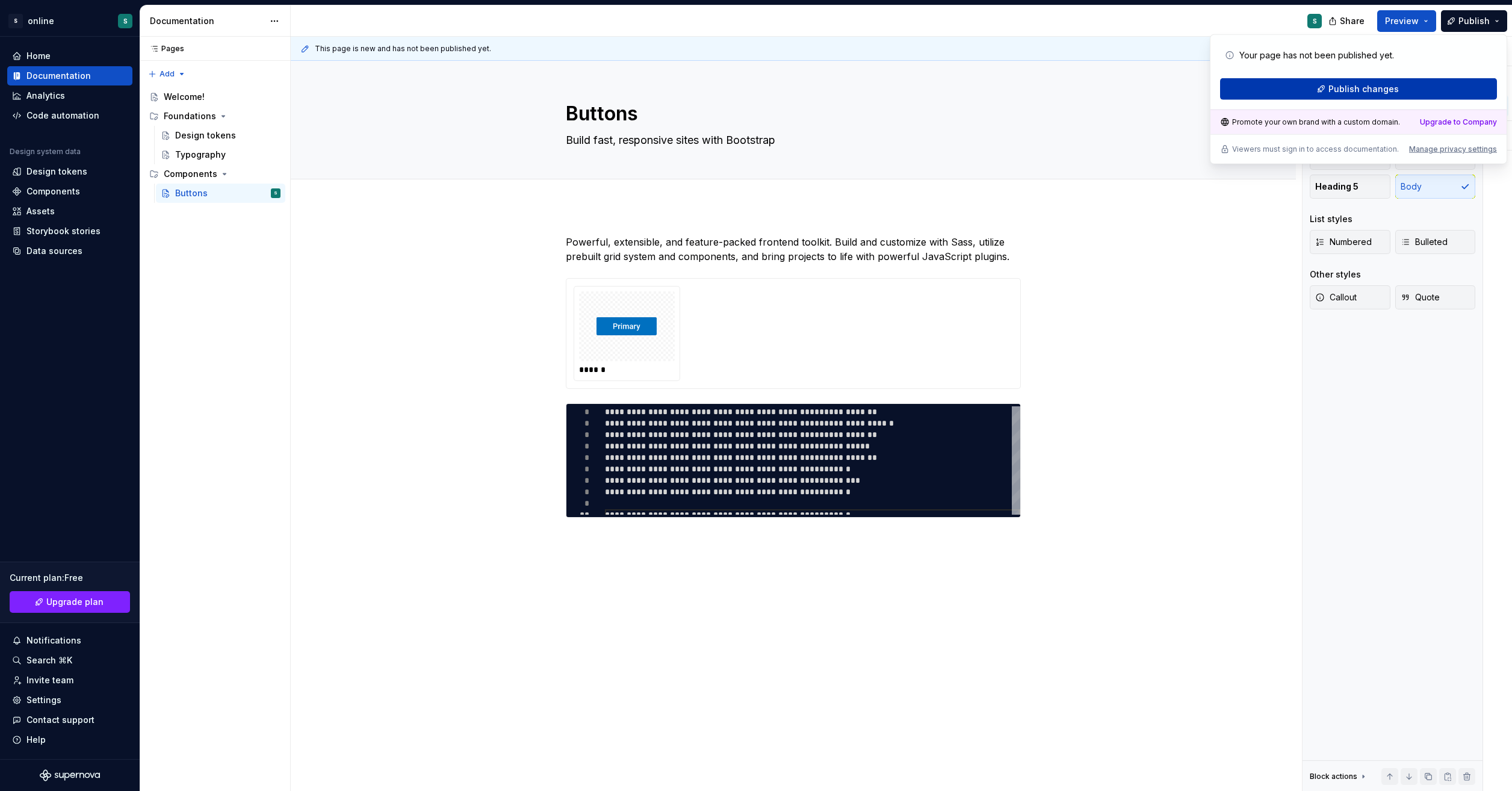
click at [1382, 87] on span "Publish changes" at bounding box center [1364, 89] width 71 height 12
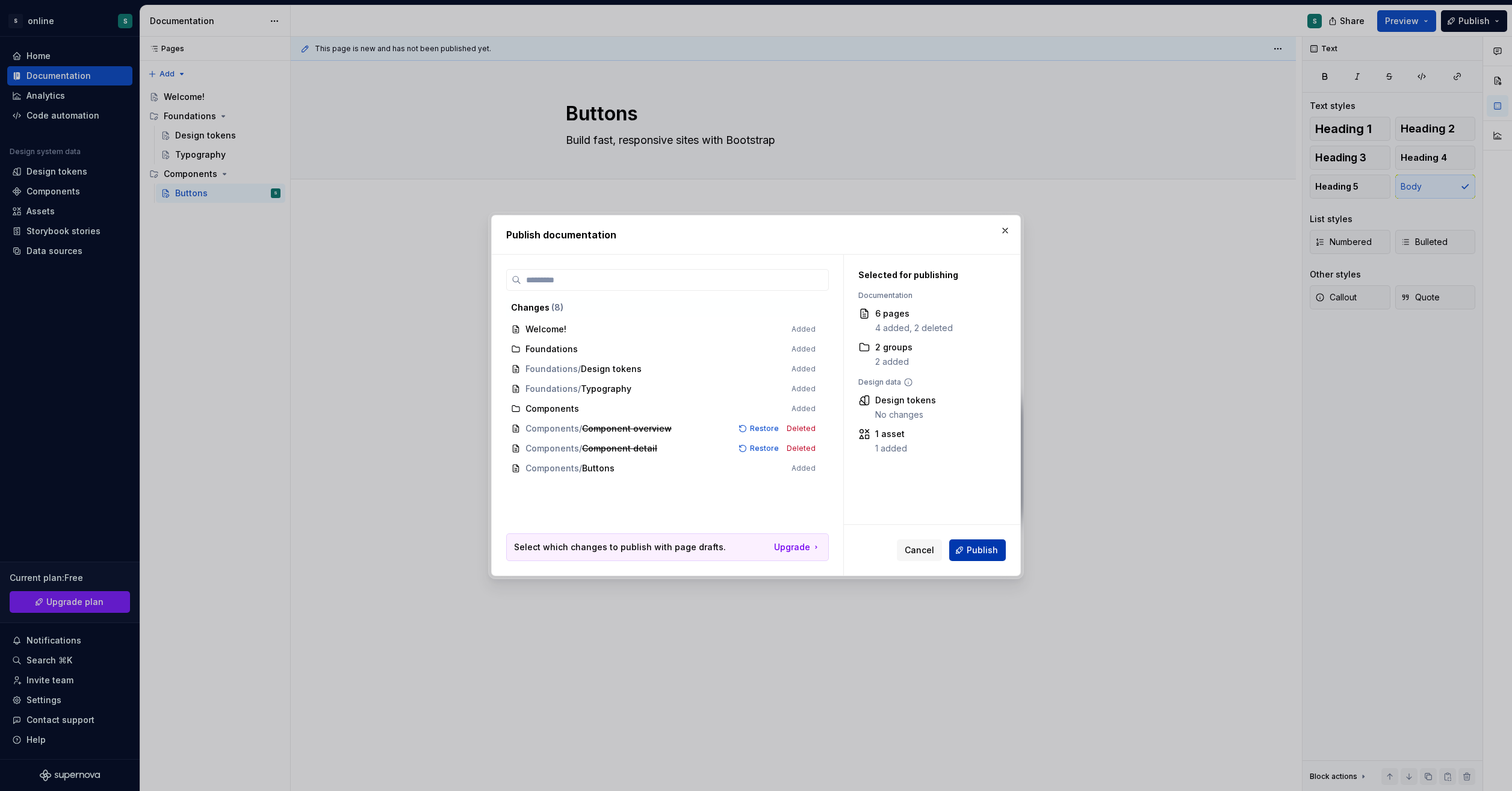
click at [990, 547] on span "Publish" at bounding box center [982, 550] width 32 height 12
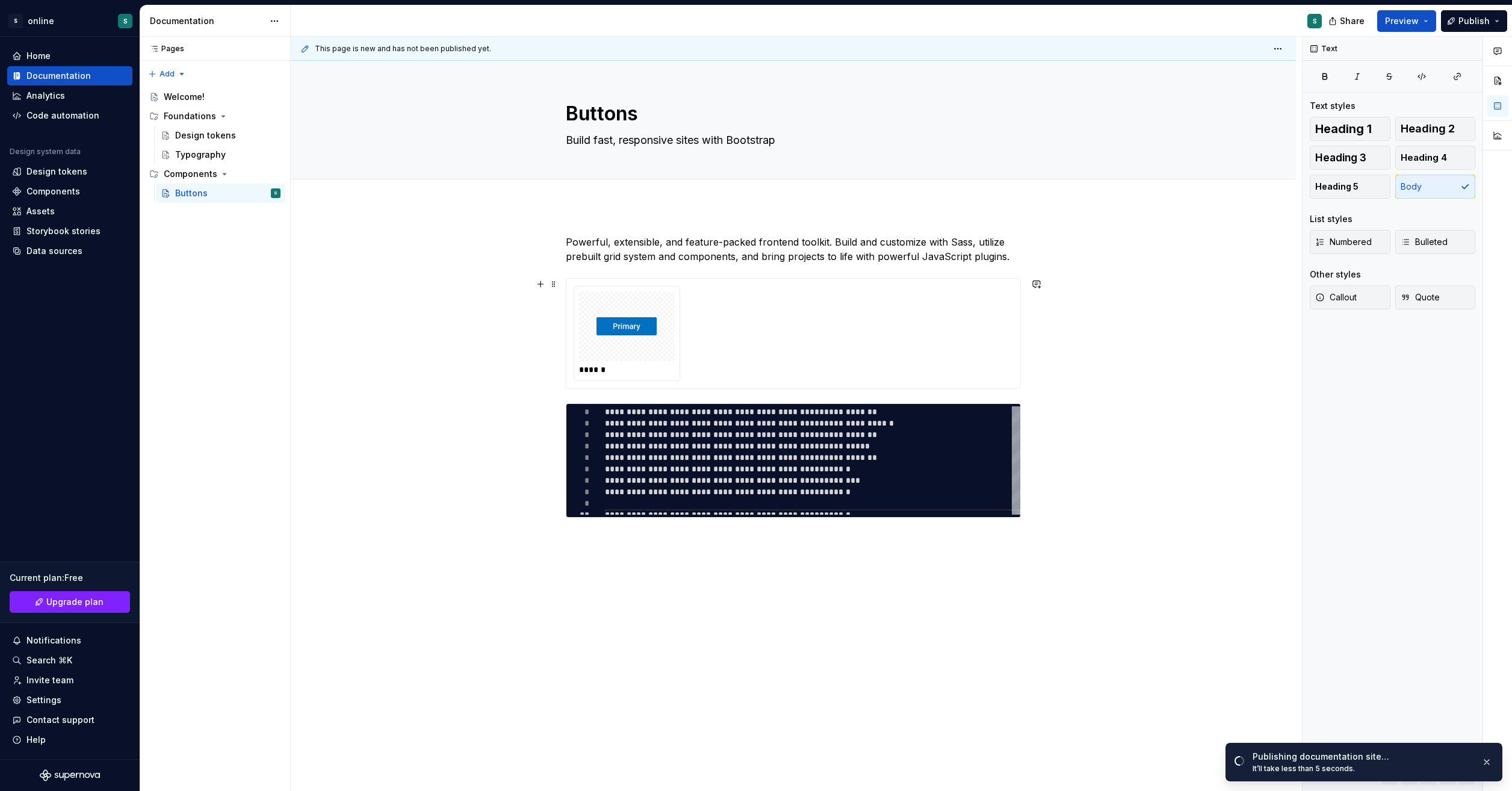
click at [1119, 305] on div "**********" at bounding box center [793, 502] width 1005 height 592
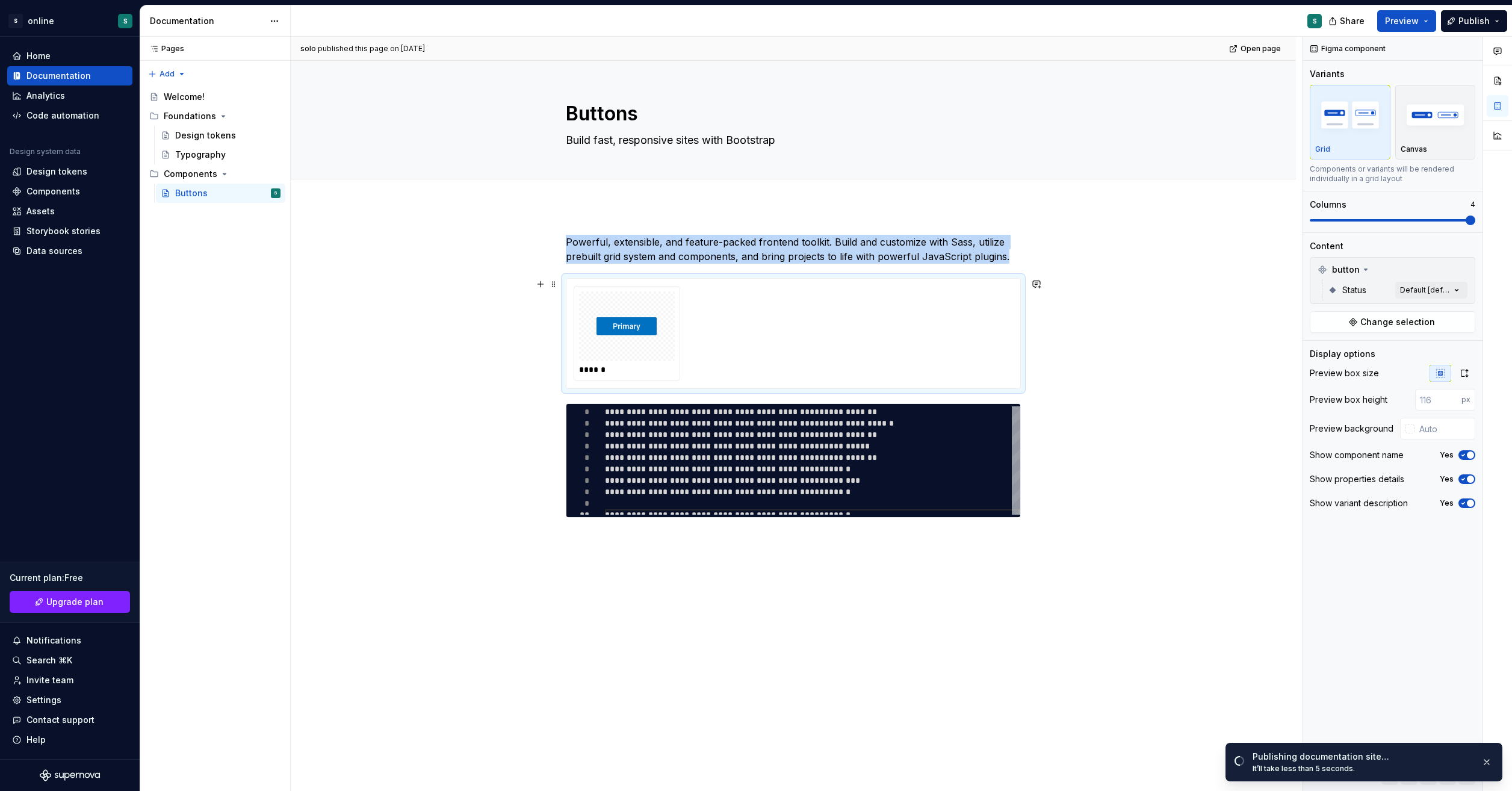
click at [640, 325] on img at bounding box center [627, 326] width 60 height 60
click at [541, 286] on button "button" at bounding box center [541, 284] width 17 height 17
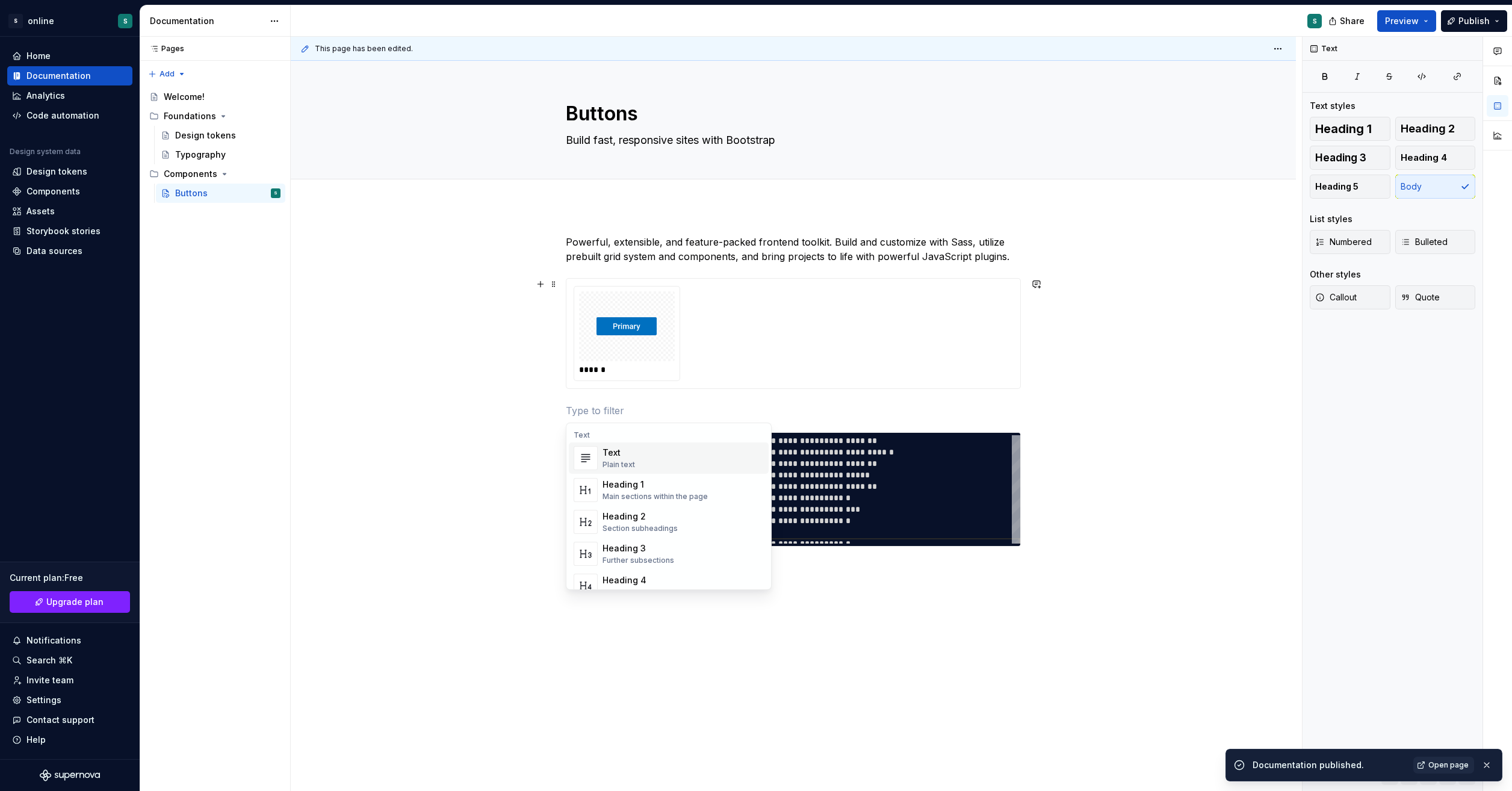
click at [1068, 388] on div "**********" at bounding box center [793, 516] width 1005 height 621
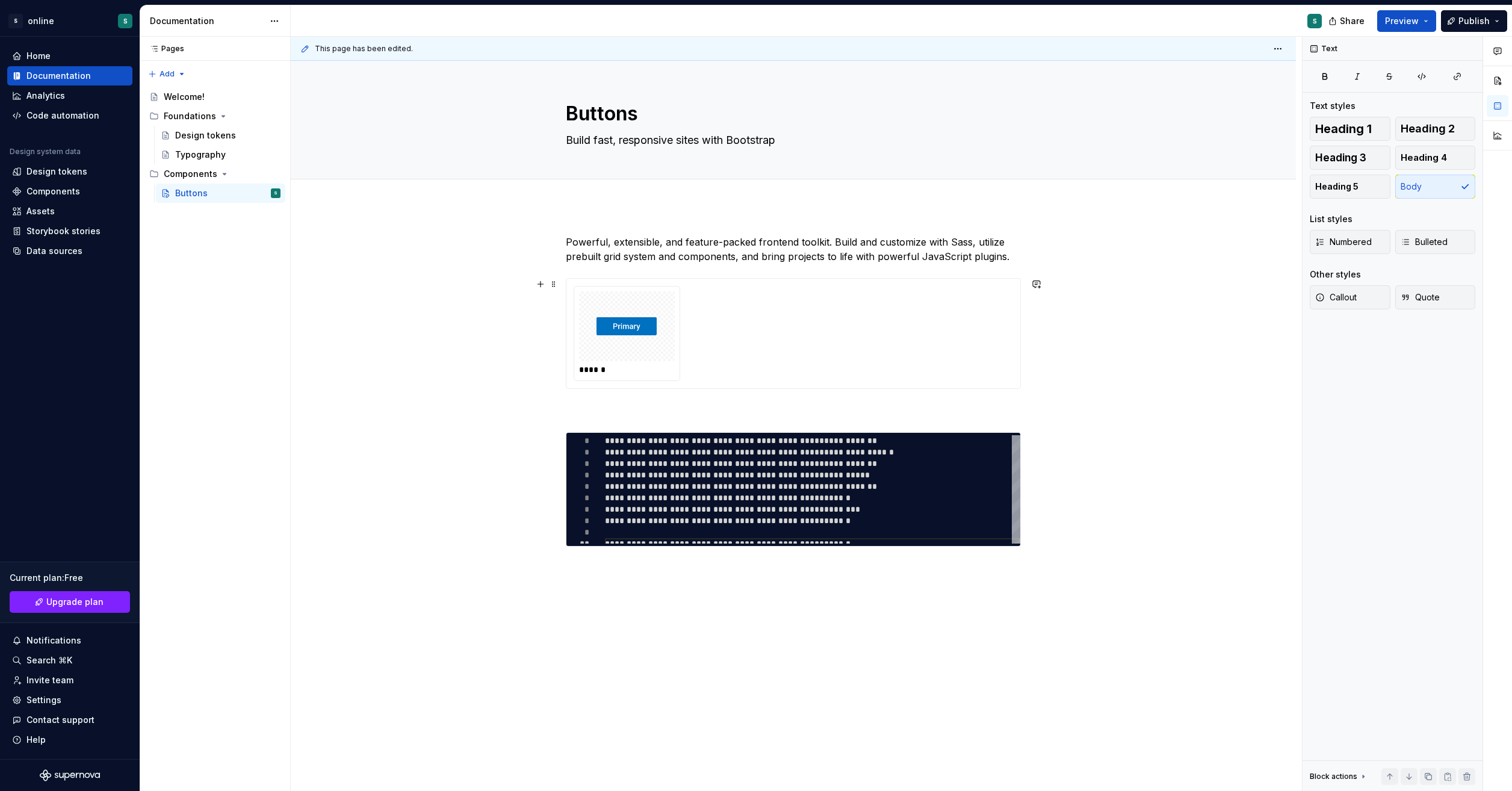
click at [1068, 388] on div "**********" at bounding box center [793, 516] width 1005 height 621
click at [1416, 22] on span "Preview" at bounding box center [1402, 21] width 33 height 12
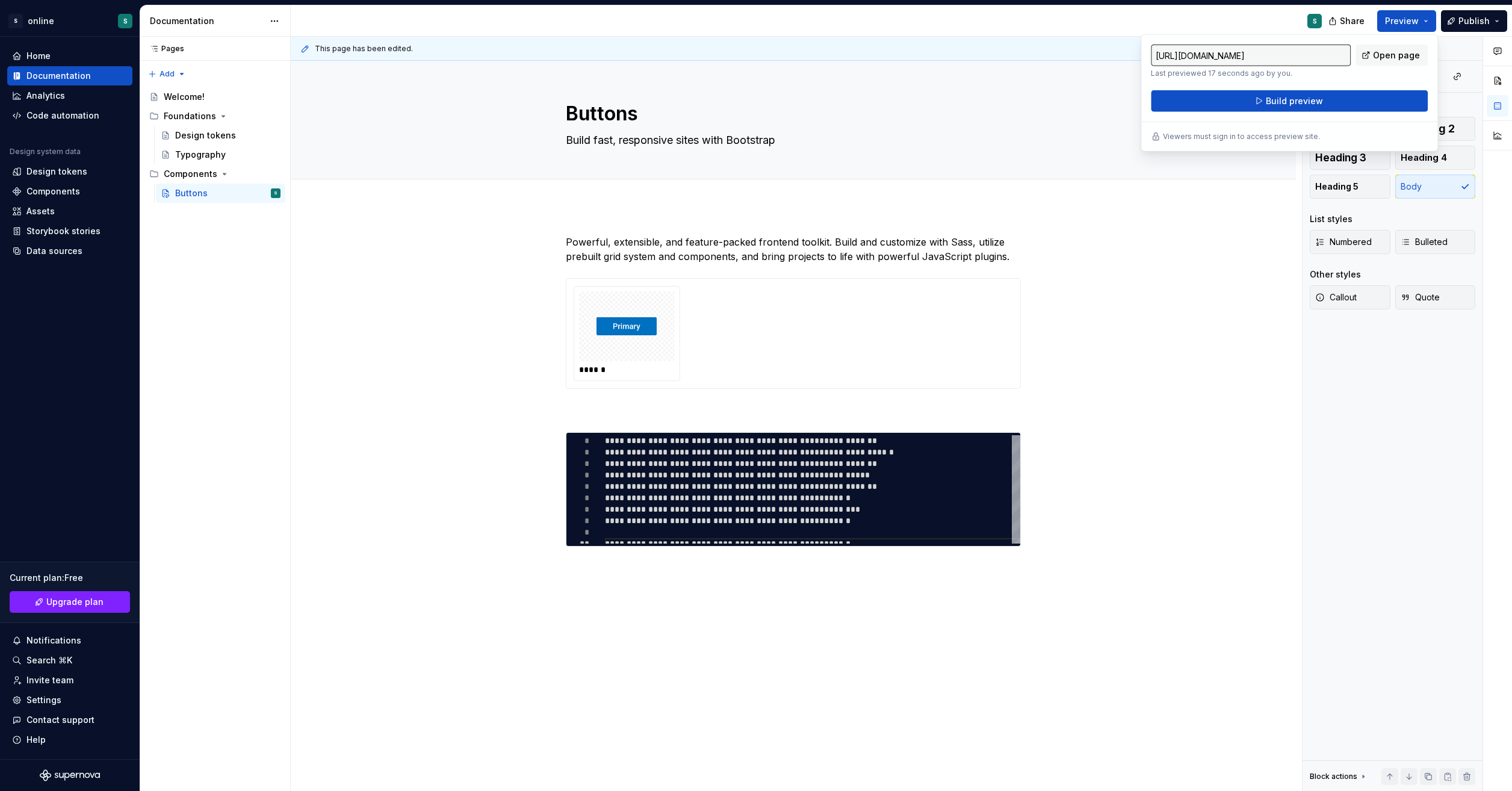
drag, startPoint x: 1416, startPoint y: 22, endPoint x: 1318, endPoint y: 53, distance: 102.8
click at [1318, 53] on input "[URL][DOMAIN_NAME]" at bounding box center [1251, 55] width 200 height 22
click at [1398, 55] on span "Open page" at bounding box center [1396, 55] width 47 height 12
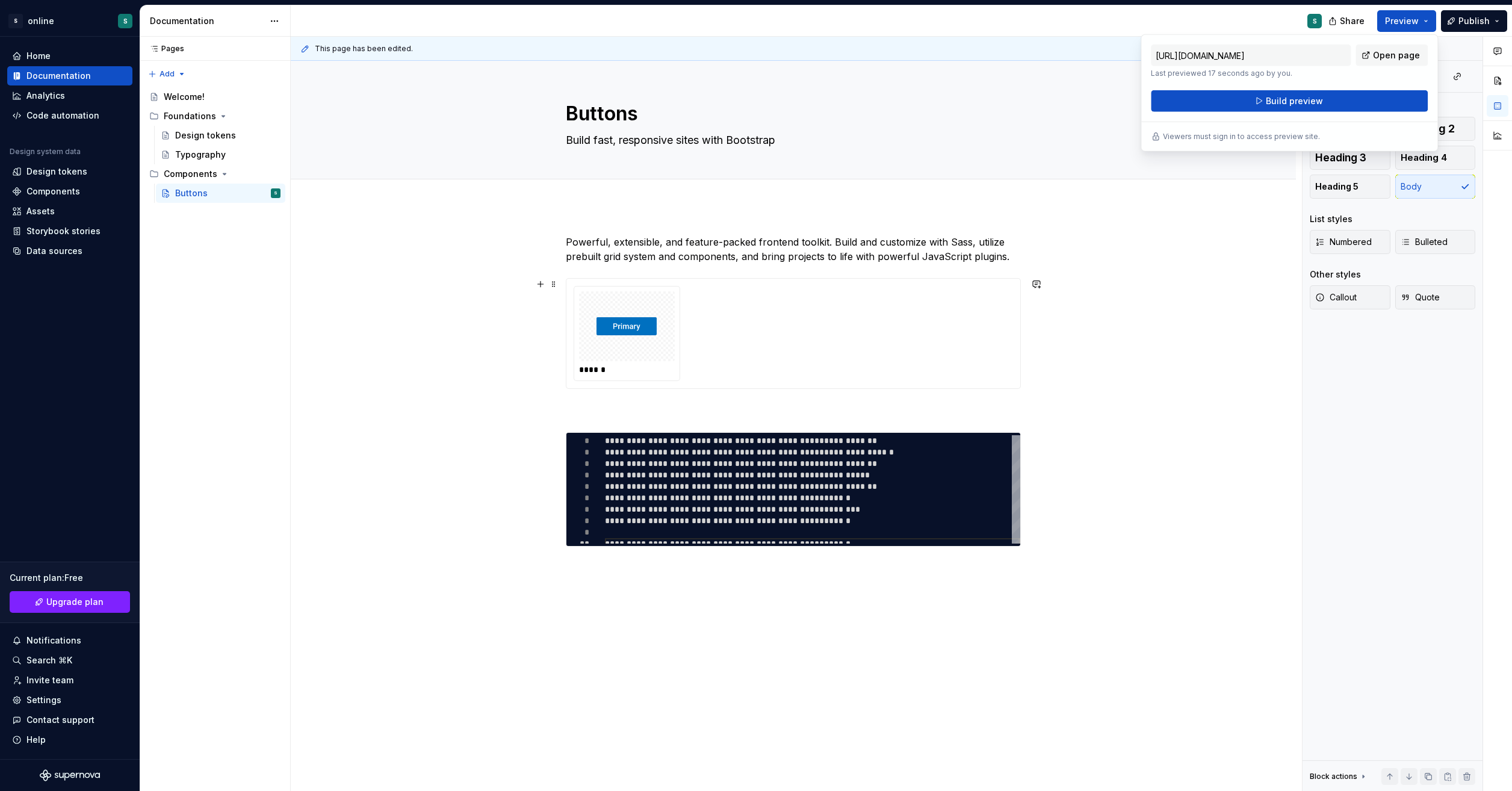
click at [633, 299] on img at bounding box center [627, 326] width 60 height 60
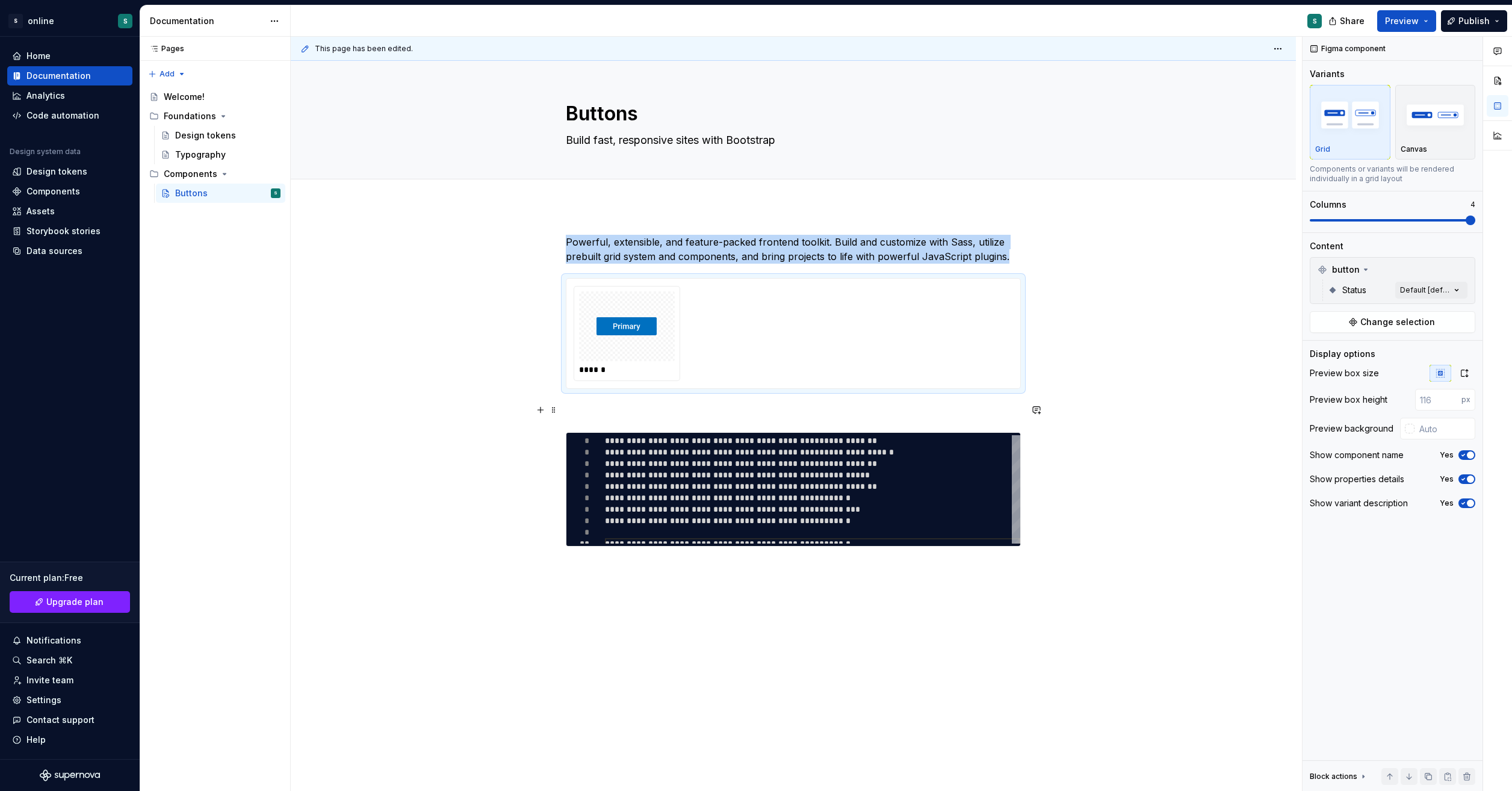
click at [710, 409] on p at bounding box center [793, 410] width 455 height 14
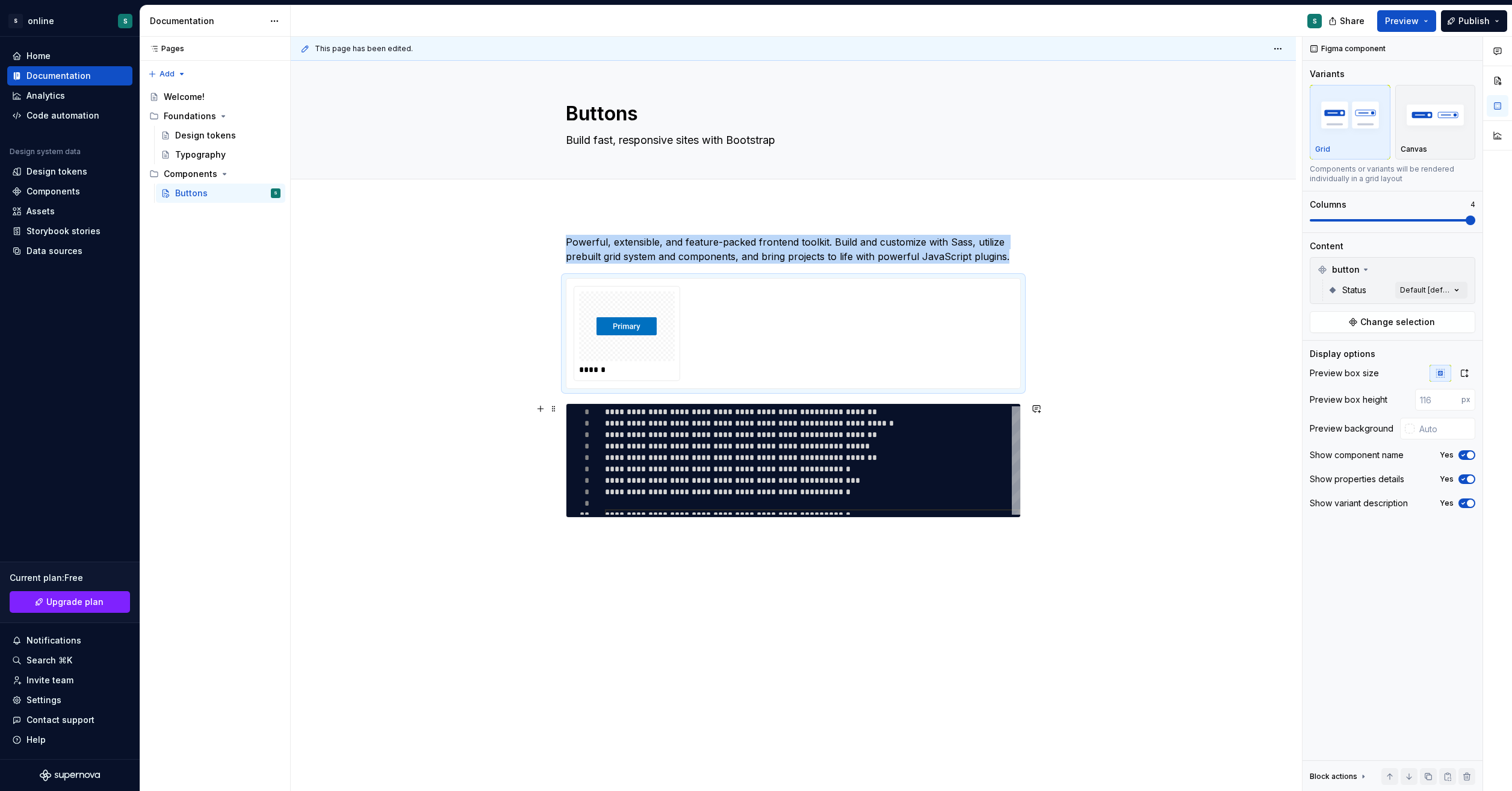
click at [1124, 482] on div "**********" at bounding box center [793, 502] width 1005 height 592
click at [908, 477] on div "**********" at bounding box center [813, 463] width 415 height 114
type textarea "*"
type textarea "**********"
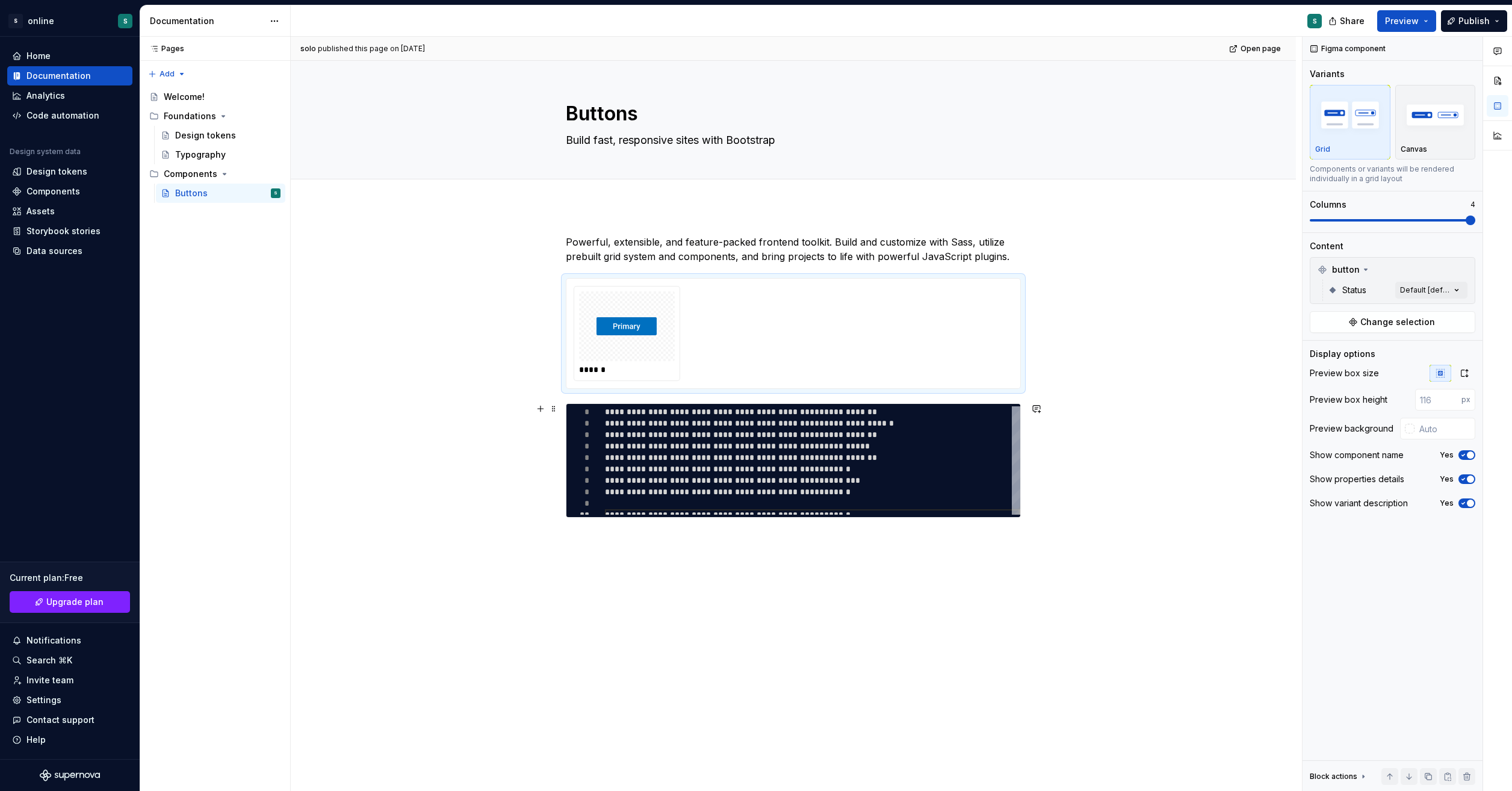
scroll to position [0, 259]
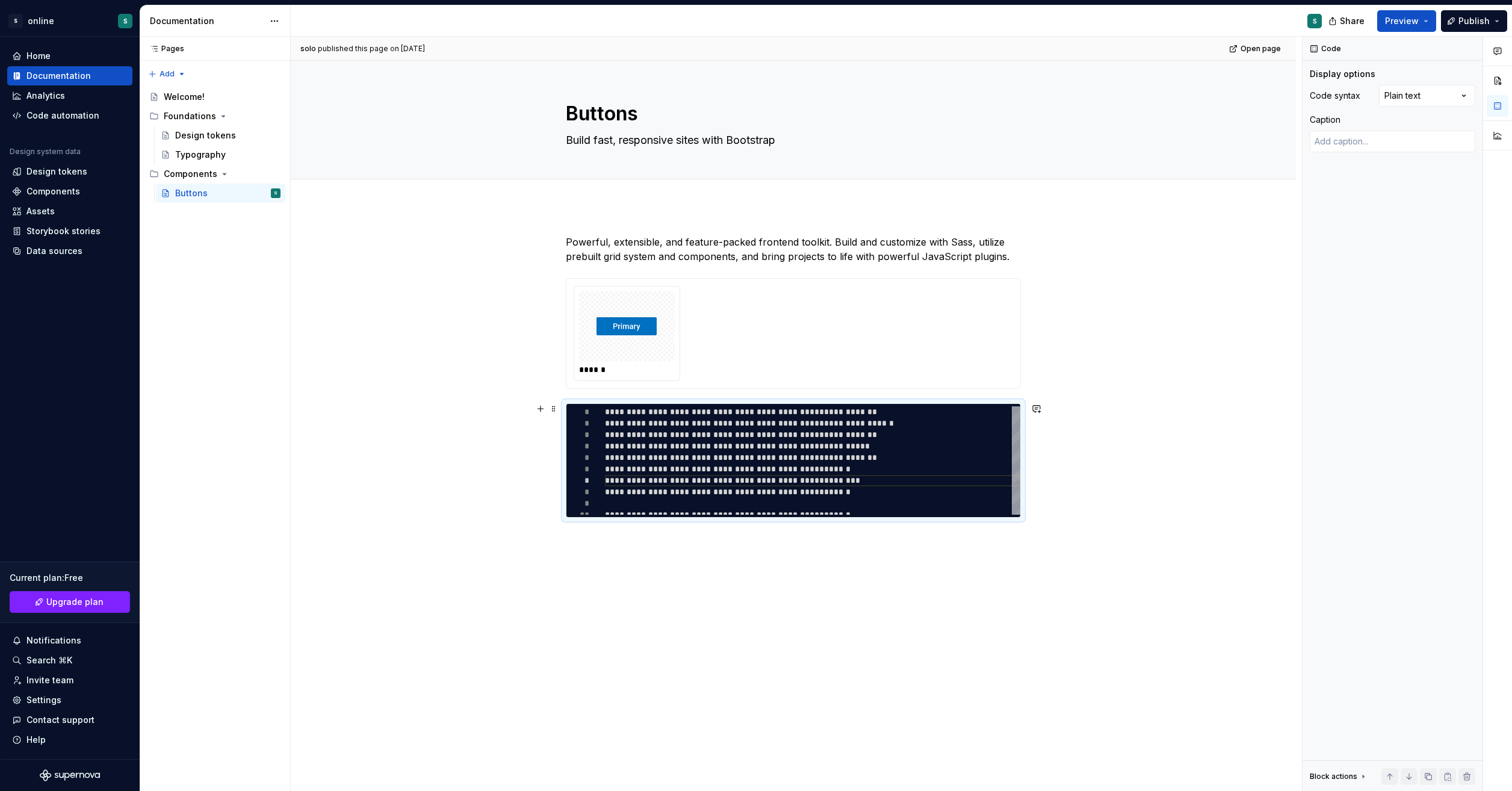
click at [1018, 517] on div "**********" at bounding box center [793, 460] width 455 height 114
drag, startPoint x: 1011, startPoint y: 514, endPoint x: 1013, endPoint y: 535, distance: 21.1
click at [1013, 535] on div "**********" at bounding box center [793, 390] width 455 height 312
click at [993, 495] on div "**********" at bounding box center [813, 463] width 415 height 114
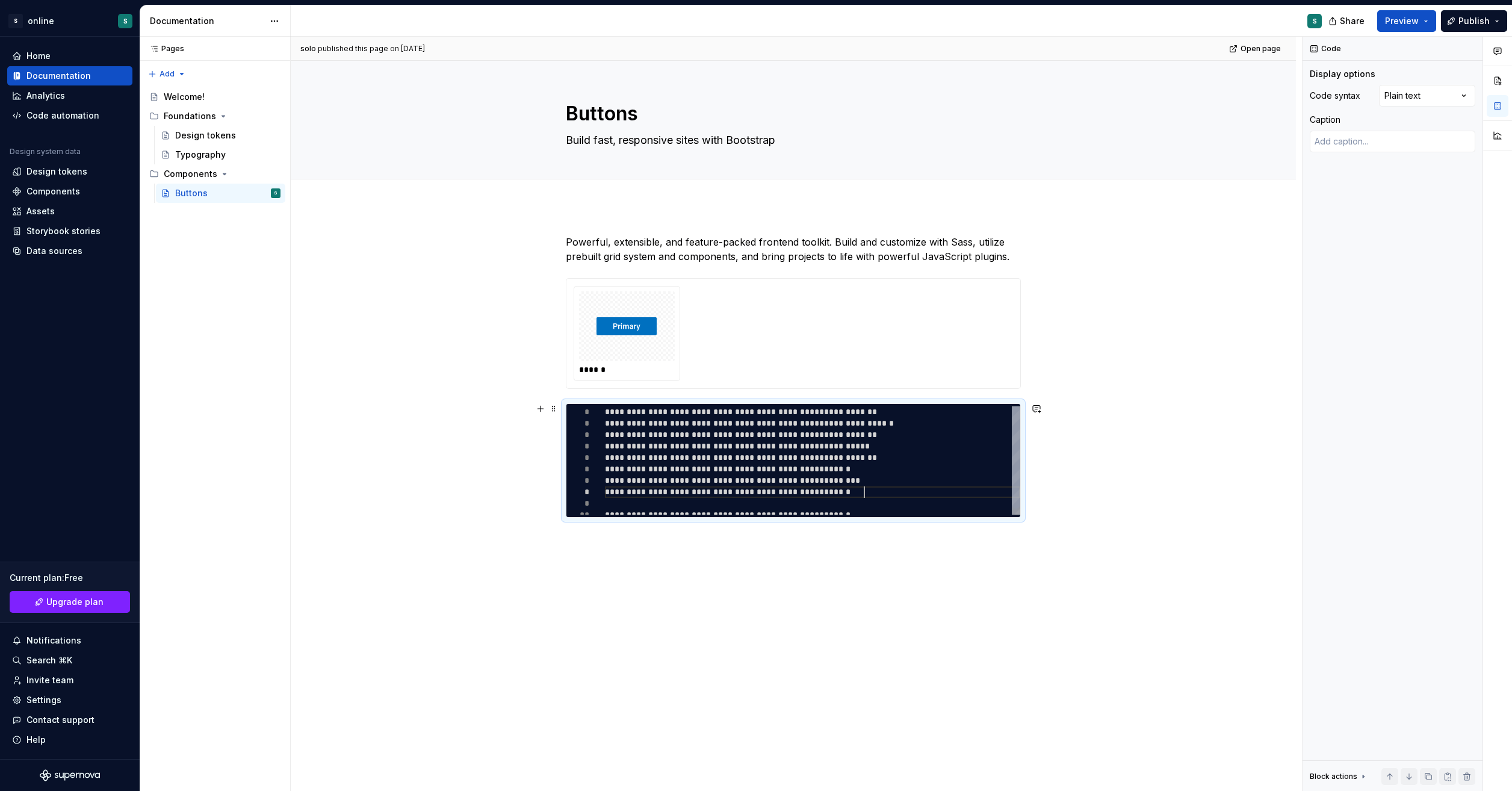
click at [1012, 438] on div at bounding box center [1016, 457] width 8 height 102
click at [1121, 446] on div "**********" at bounding box center [793, 502] width 1005 height 592
click at [1142, 372] on div "**********" at bounding box center [793, 502] width 1005 height 592
click at [1412, 92] on div "Comments Open comments No comments yet Select ‘Comment’ from the block context …" at bounding box center [1408, 414] width 210 height 754
type textarea "*"
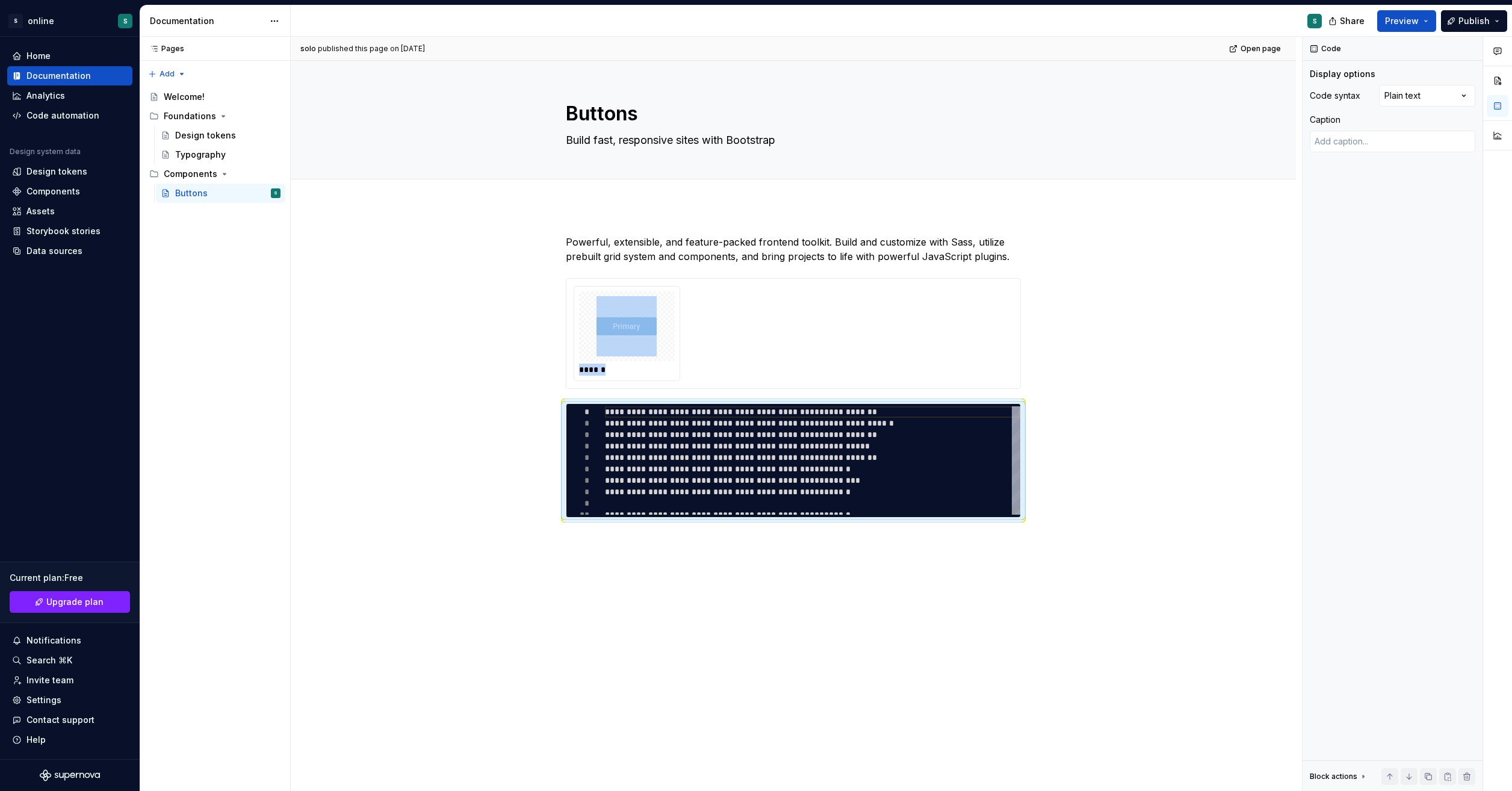
click at [974, 425] on html "S online S Home Documentation Analytics Code automation Design system data Desi…" at bounding box center [756, 395] width 1512 height 791
type textarea "**********"
click at [974, 425] on div "**********" at bounding box center [813, 463] width 415 height 114
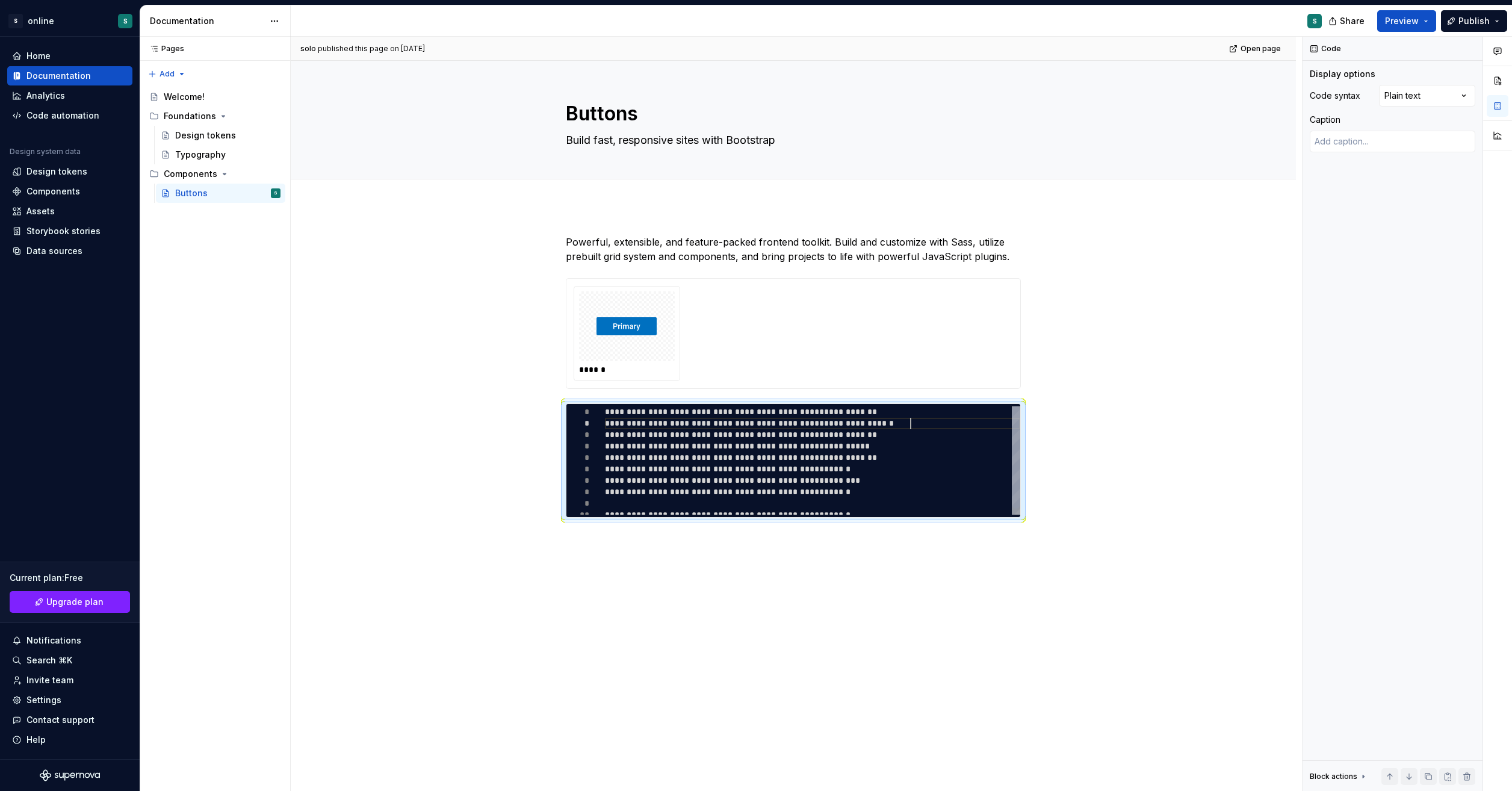
click at [974, 425] on div "**********" at bounding box center [813, 463] width 415 height 114
click at [1020, 445] on div at bounding box center [1016, 457] width 8 height 102
click at [1415, 96] on div "Comments Open comments No comments yet Select ‘Comment’ from the block context …" at bounding box center [1408, 414] width 210 height 754
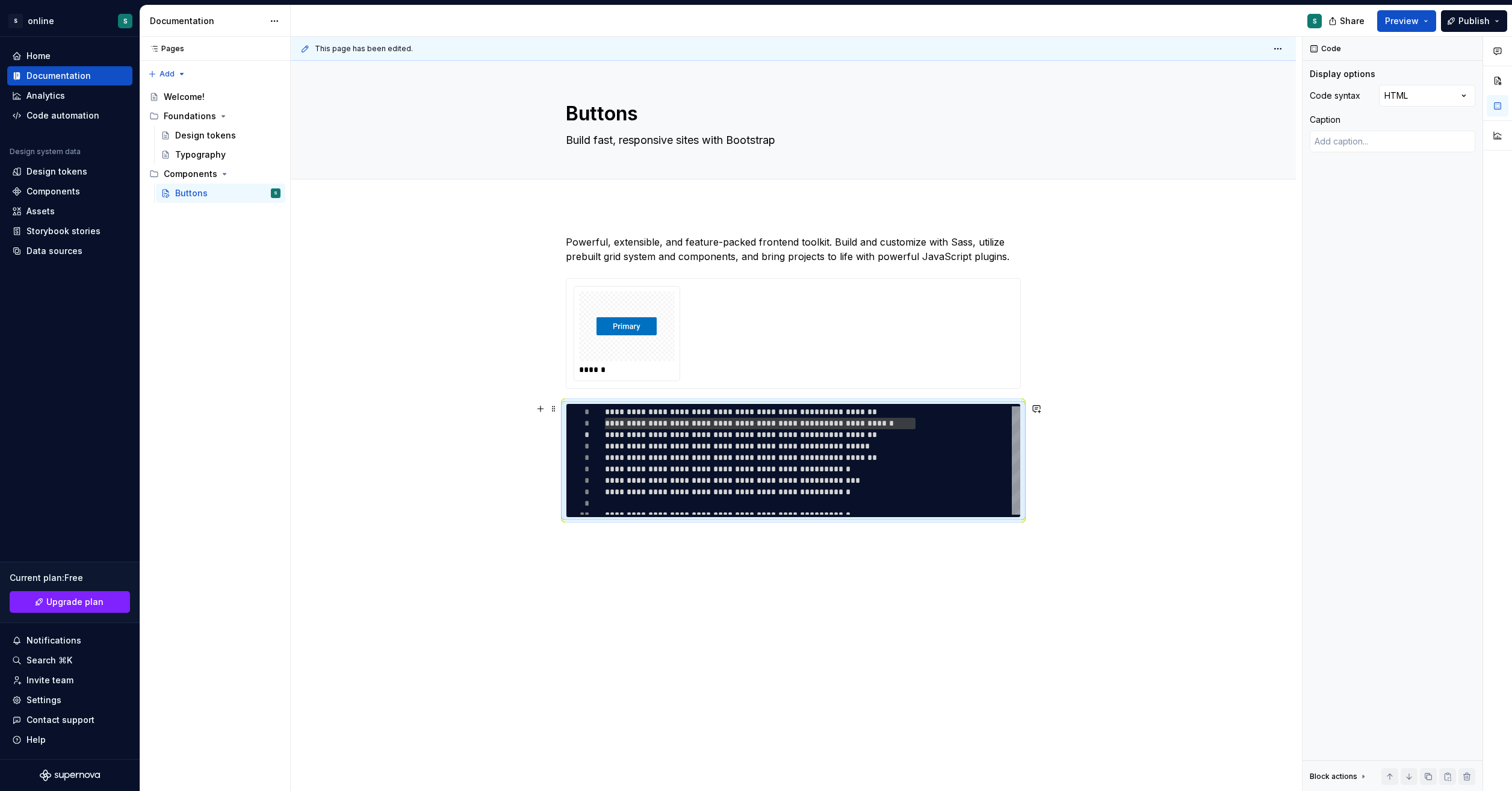
click at [1073, 436] on div "**********" at bounding box center [793, 502] width 1005 height 592
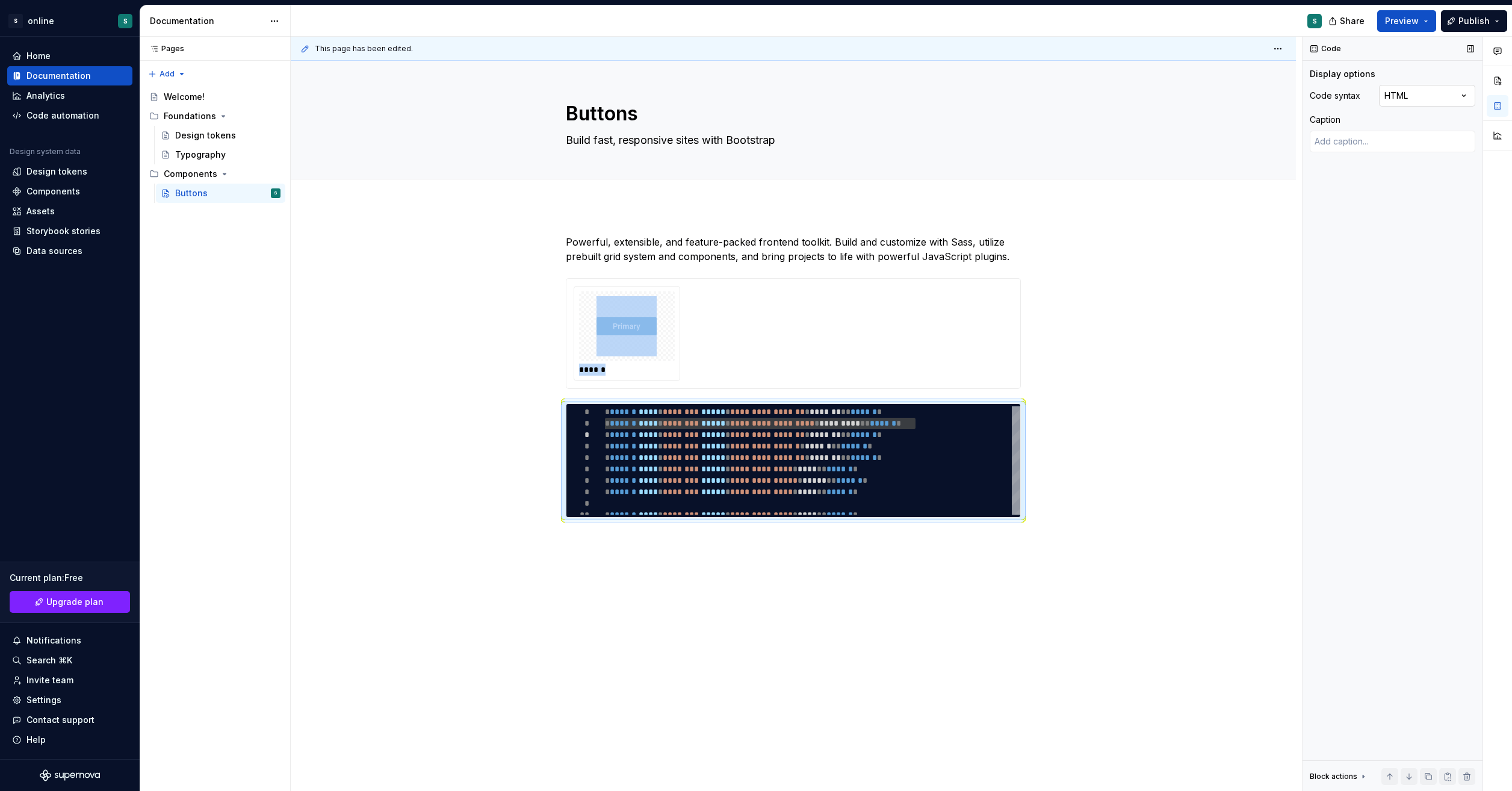
click at [1439, 94] on div "Comments Open comments No comments yet Select ‘Comment’ from the block context …" at bounding box center [1408, 414] width 210 height 754
type textarea "*"
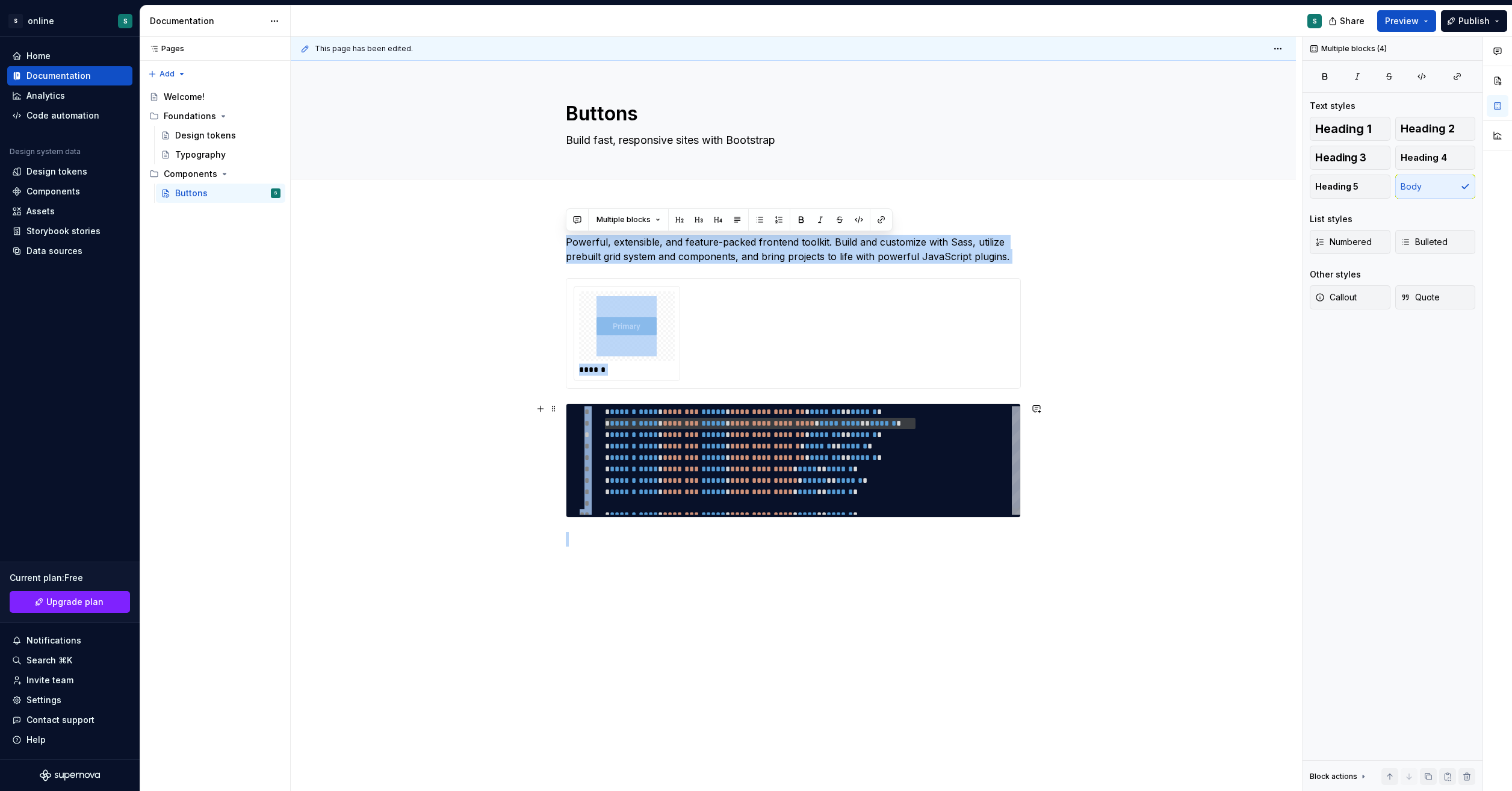
click at [971, 448] on div "**********" at bounding box center [813, 463] width 415 height 114
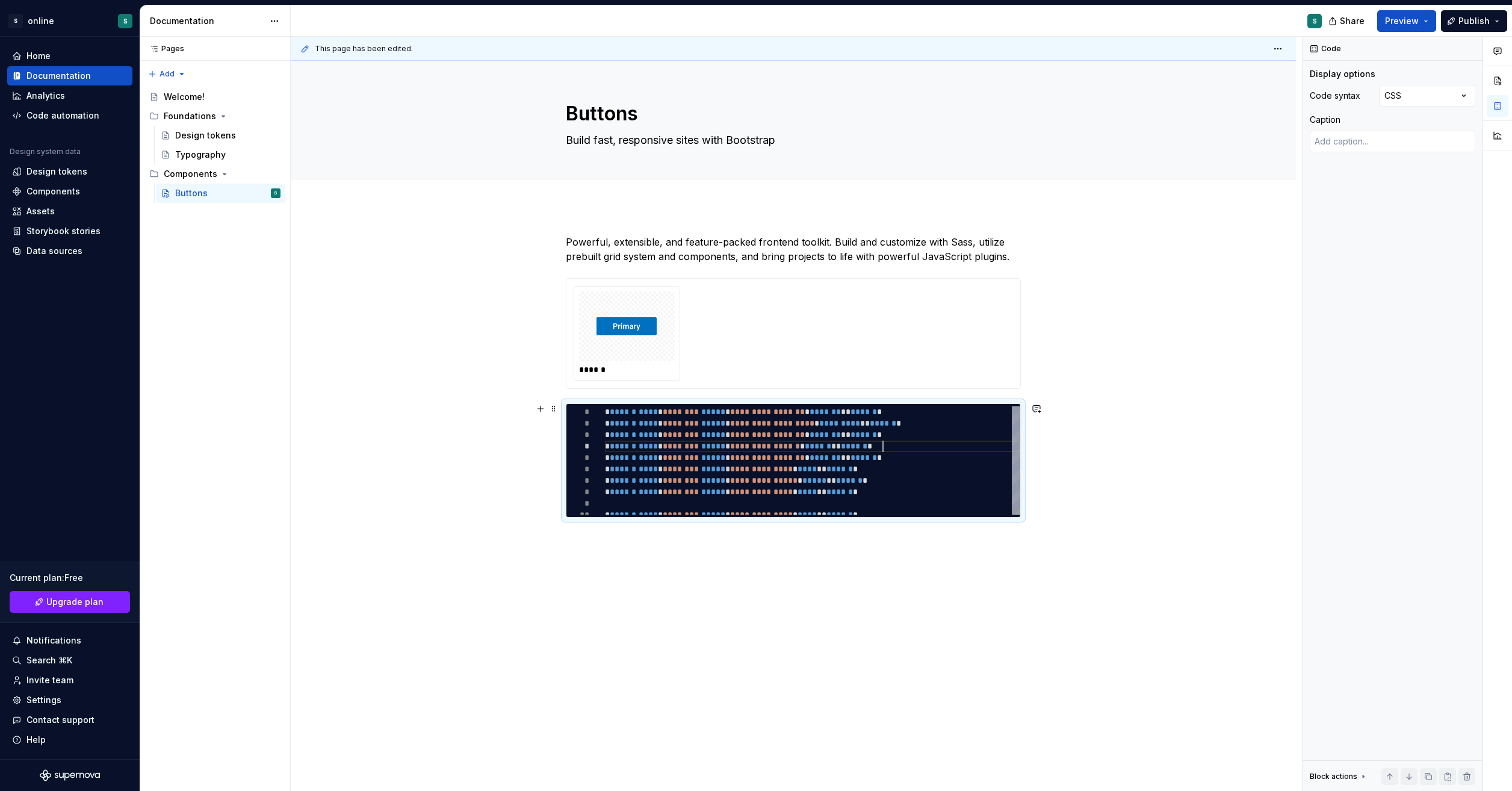
click at [971, 448] on div "**********" at bounding box center [813, 463] width 415 height 114
click at [1434, 96] on div "Comments Open comments No comments yet Select ‘Comment’ from the block context …" at bounding box center [1408, 414] width 210 height 754
click at [1103, 386] on div "**********" at bounding box center [793, 502] width 1005 height 592
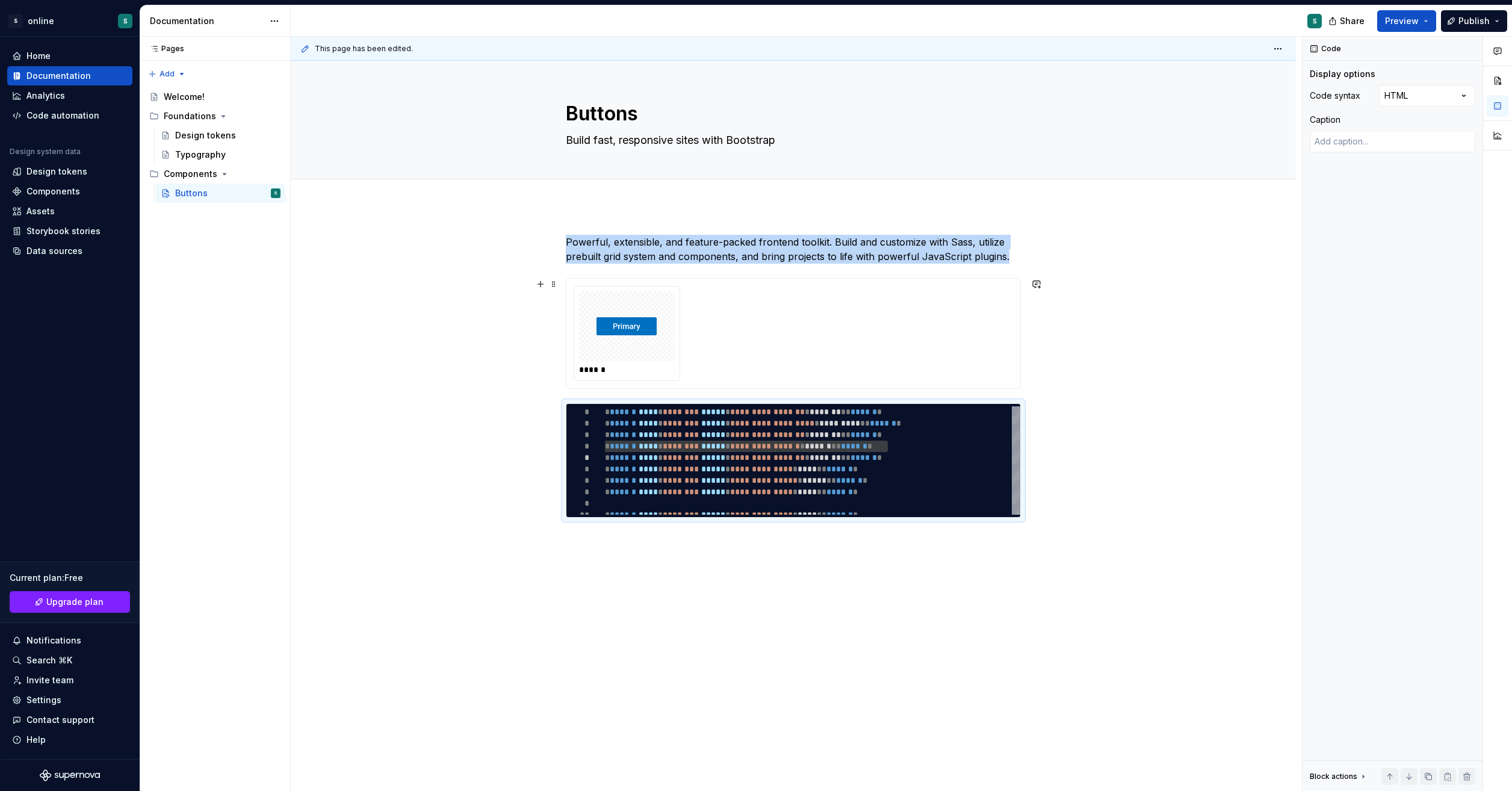
click at [630, 329] on img at bounding box center [627, 326] width 60 height 60
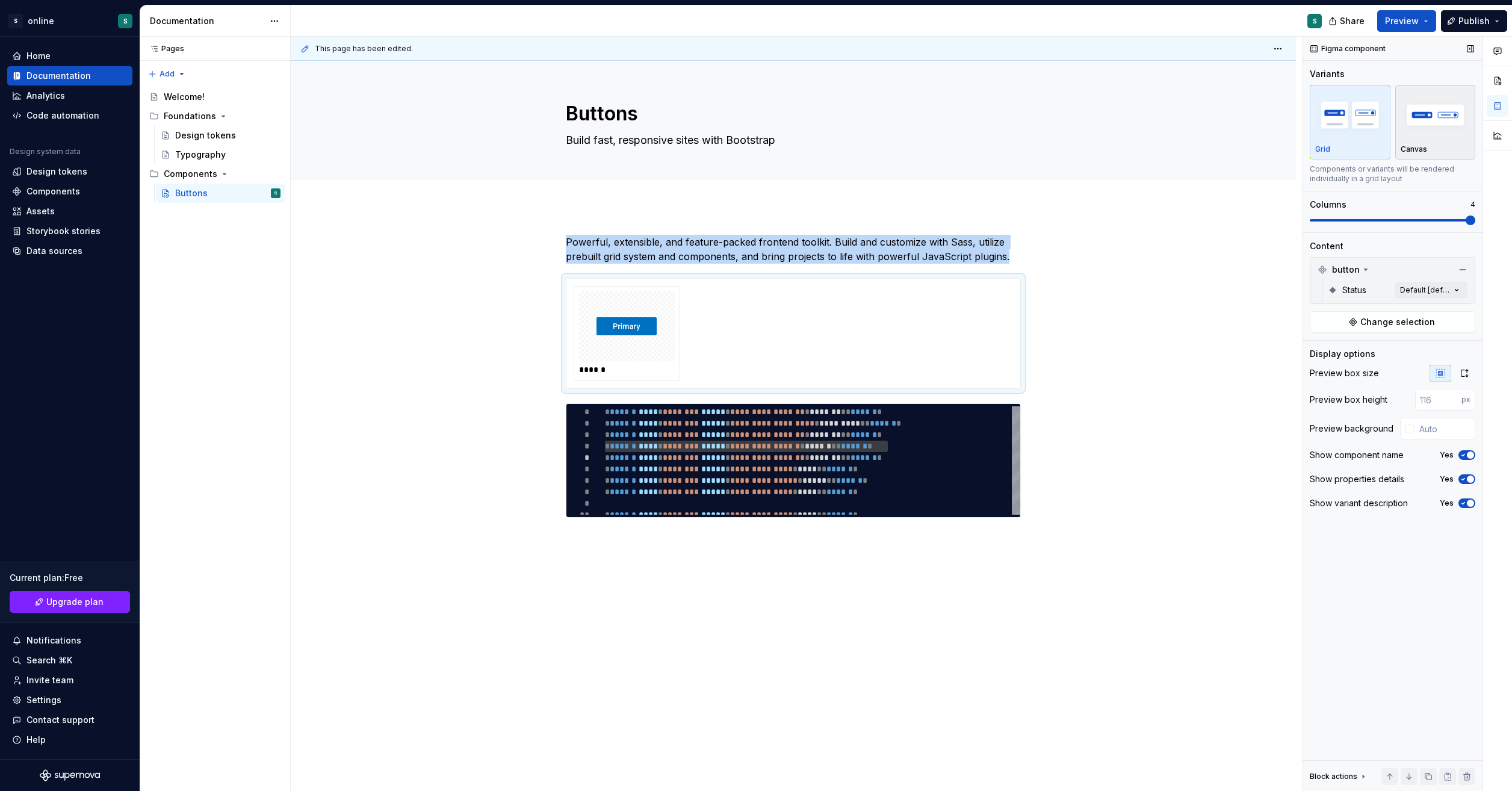
click at [1419, 125] on img "button" at bounding box center [1436, 114] width 70 height 44
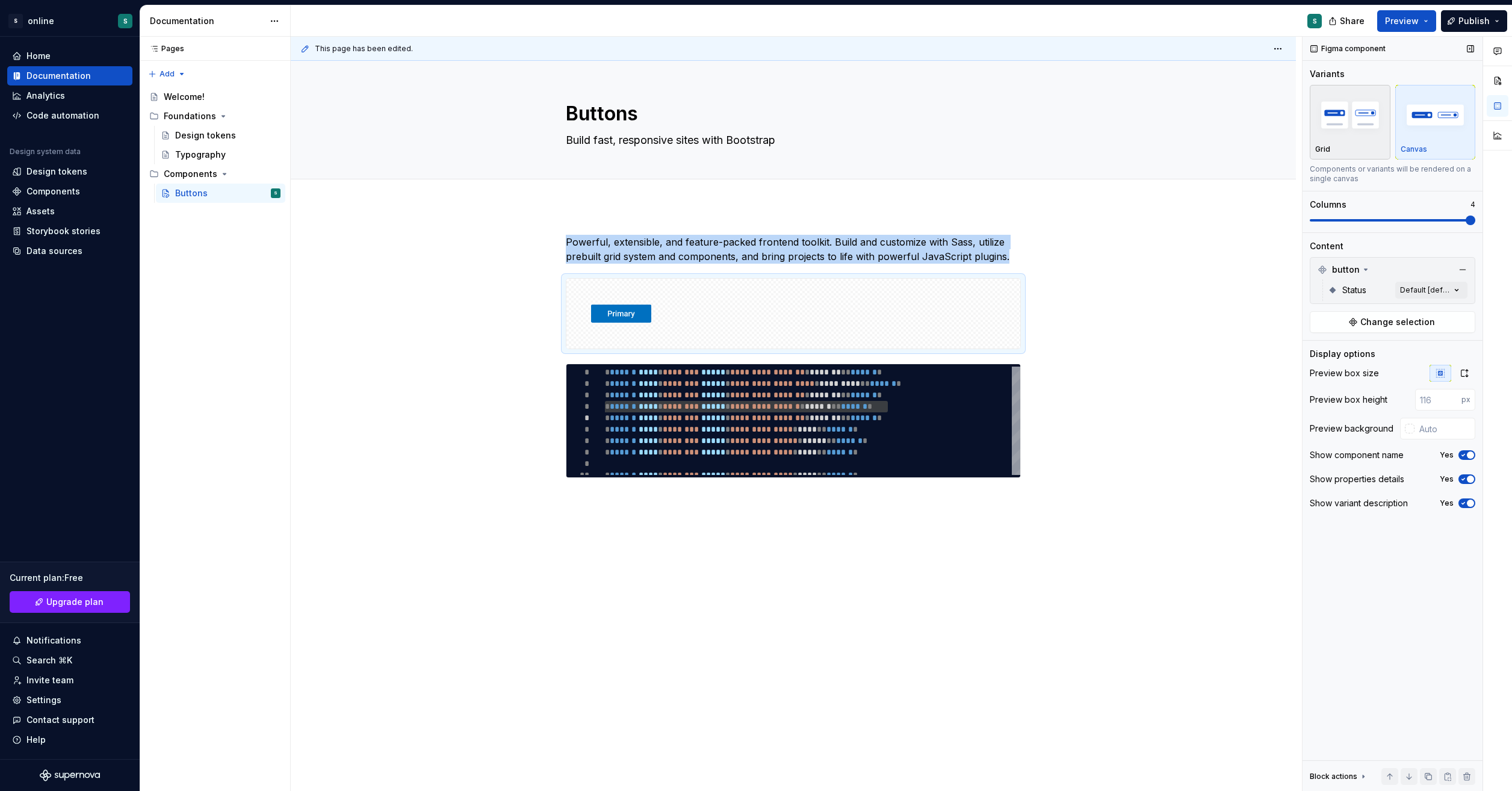
click at [1351, 125] on img "button" at bounding box center [1350, 114] width 70 height 44
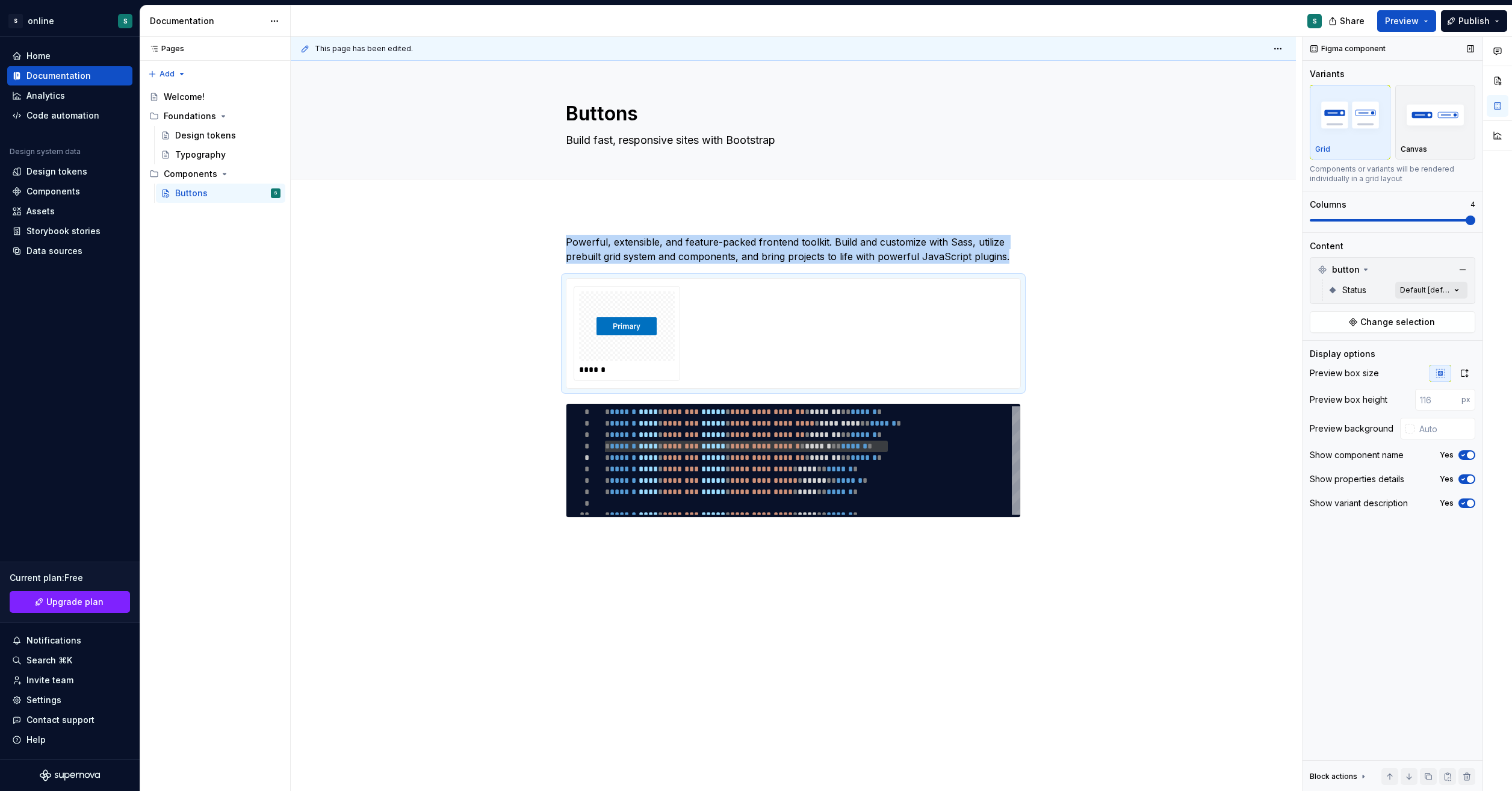
click at [1434, 287] on div "Comments Open comments No comments yet Select ‘Comment’ from the block context …" at bounding box center [1408, 414] width 210 height 754
click at [1342, 343] on span "Default" at bounding box center [1344, 347] width 32 height 12
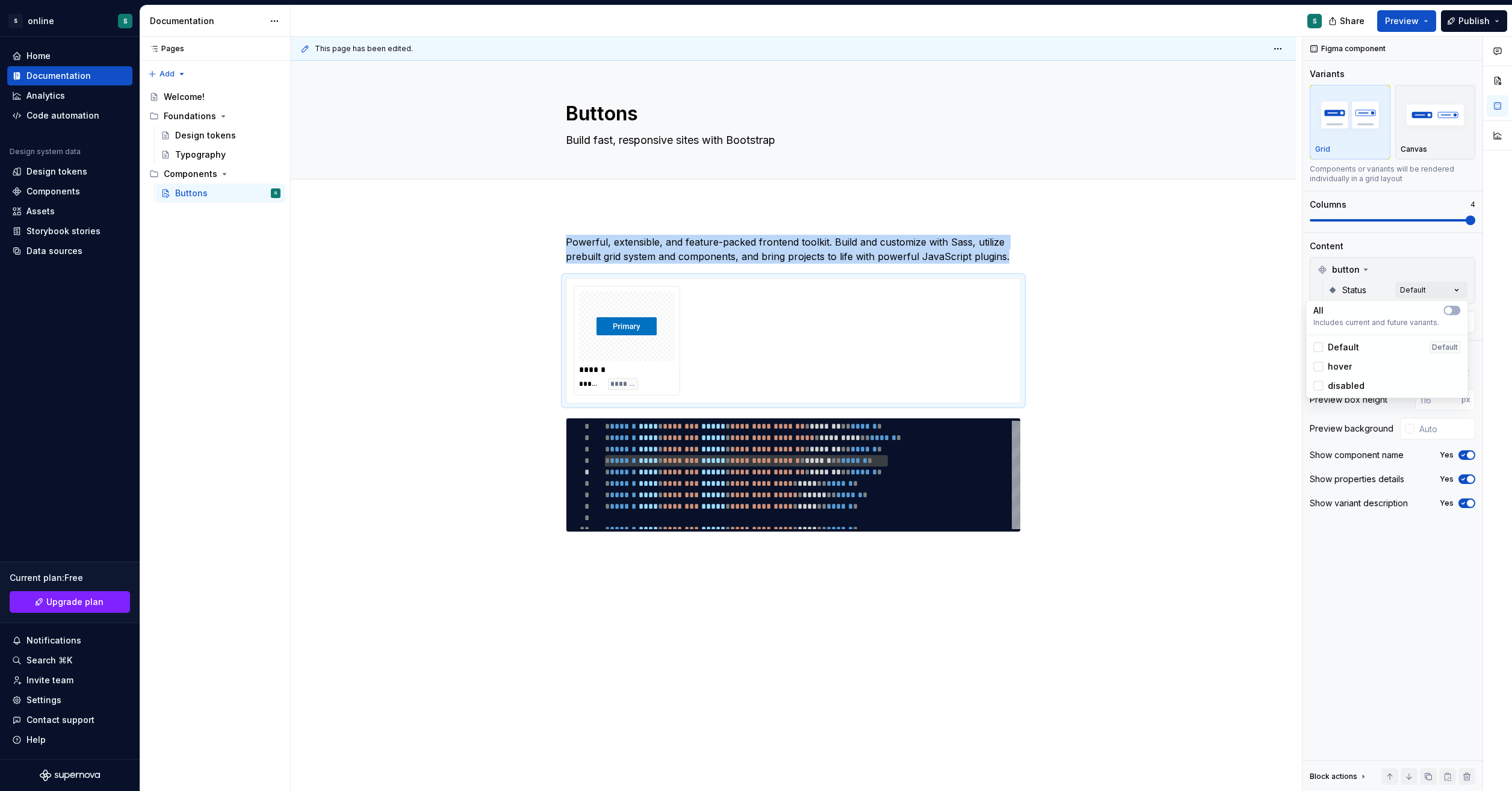
click at [1340, 361] on span "hover" at bounding box center [1340, 366] width 24 height 12
click at [1342, 383] on span "disabled" at bounding box center [1346, 386] width 37 height 12
click at [1177, 443] on html "S online S Home Documentation Analytics Code automation Design system data Desi…" at bounding box center [756, 395] width 1512 height 791
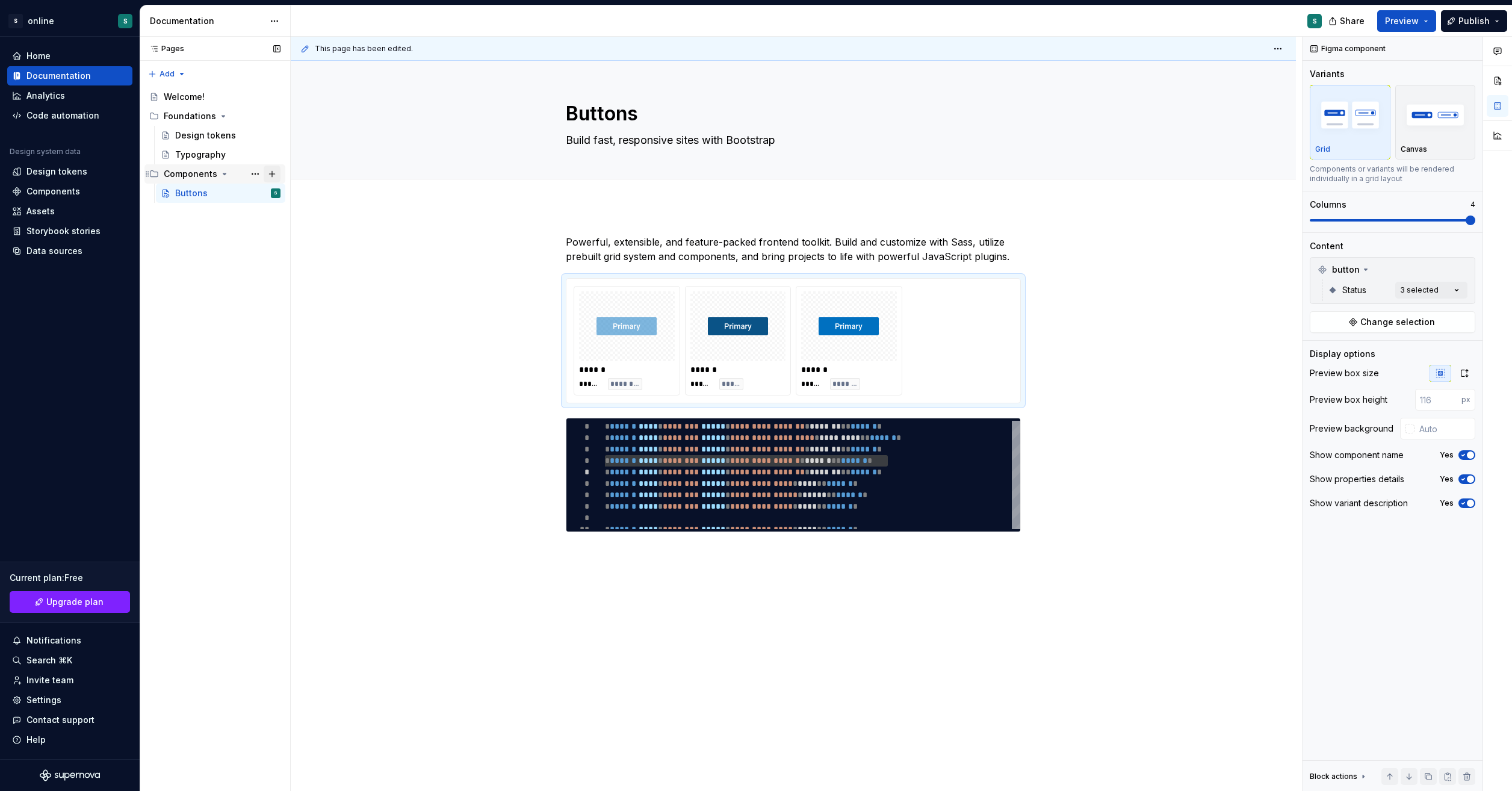
click at [268, 173] on button "Page tree" at bounding box center [272, 174] width 17 height 17
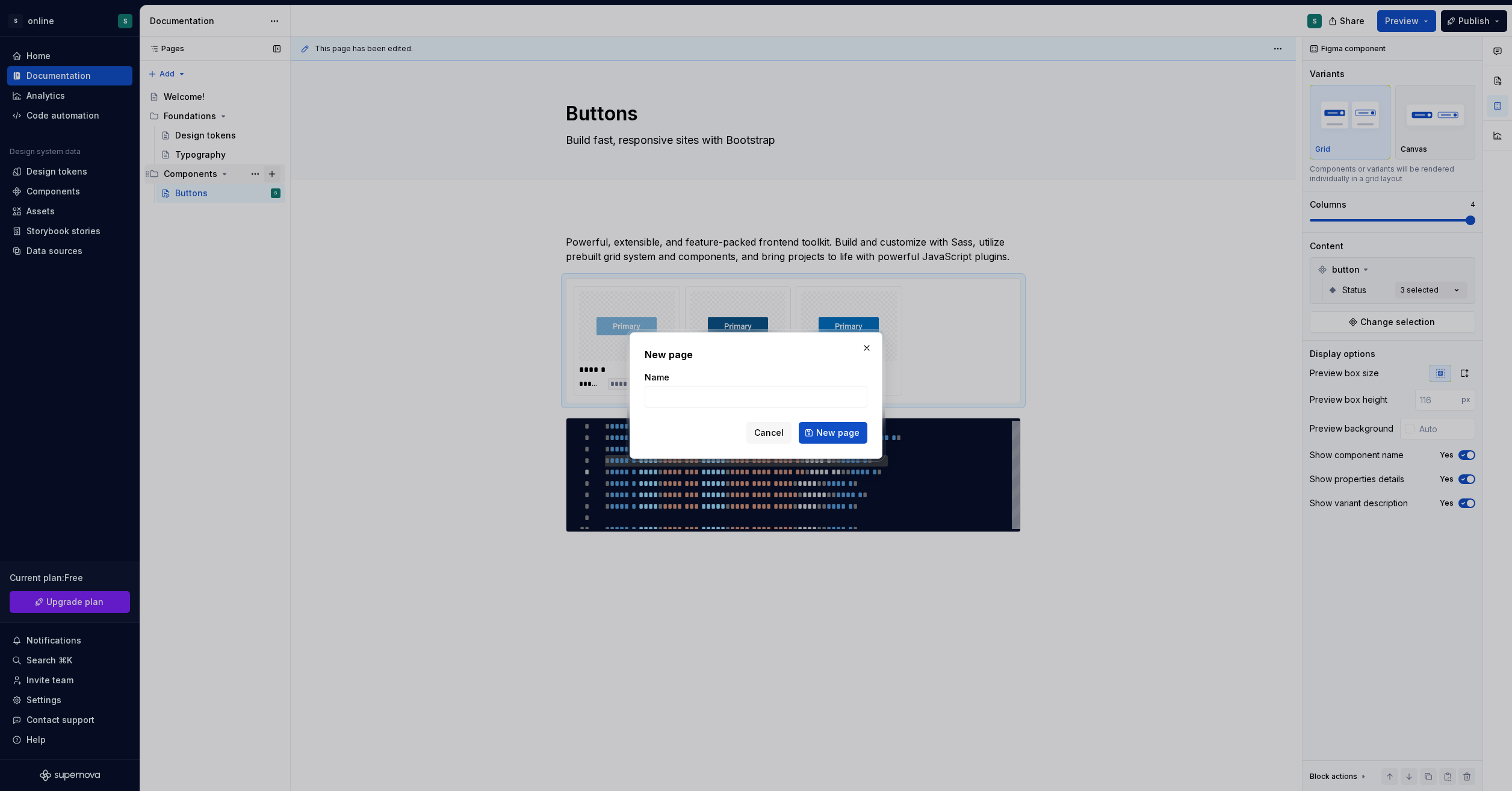
type textarea "*"
type input "Icons"
click button "New page" at bounding box center [833, 432] width 69 height 22
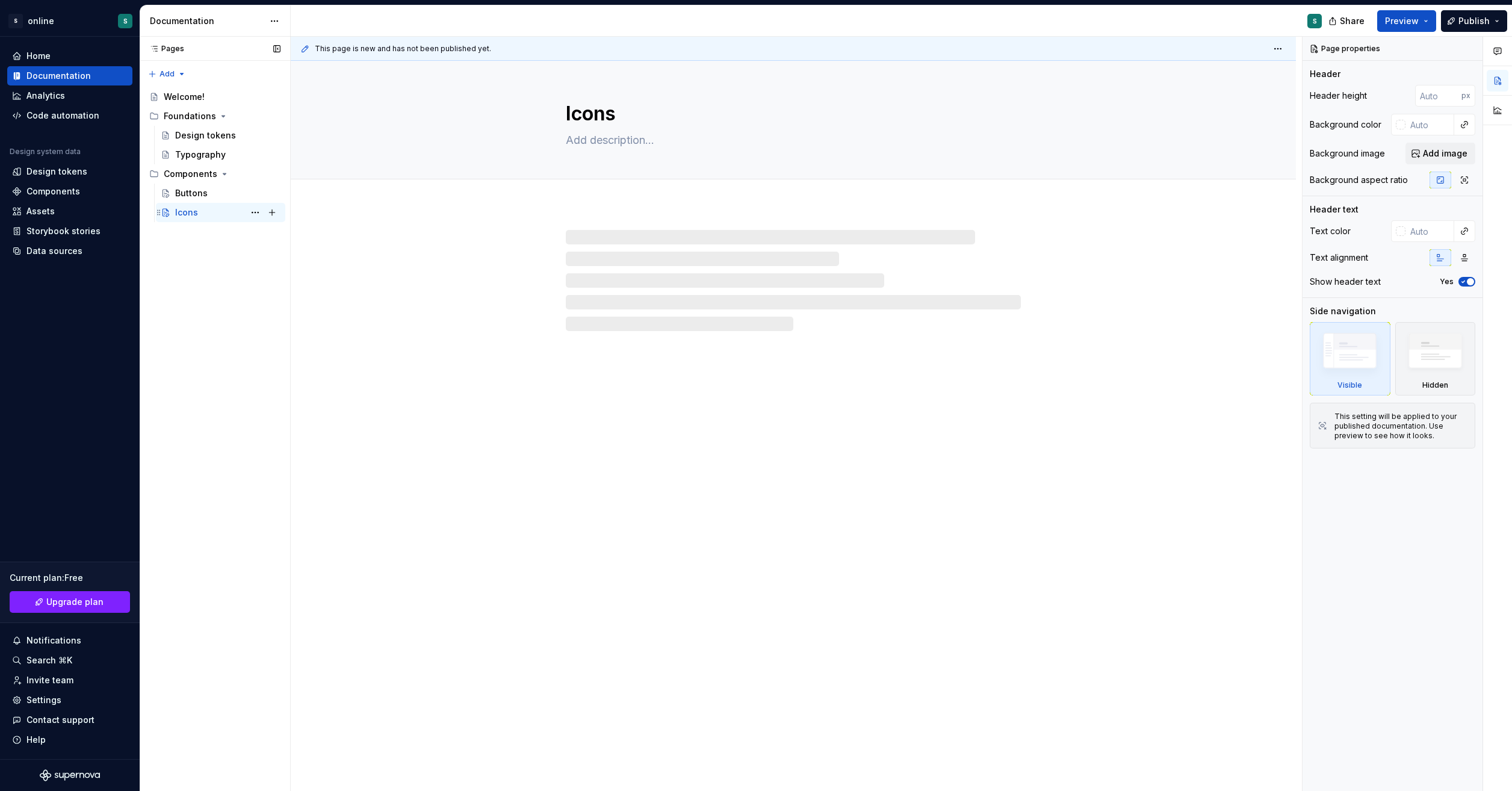
click at [223, 211] on div "Icons S" at bounding box center [228, 212] width 105 height 17
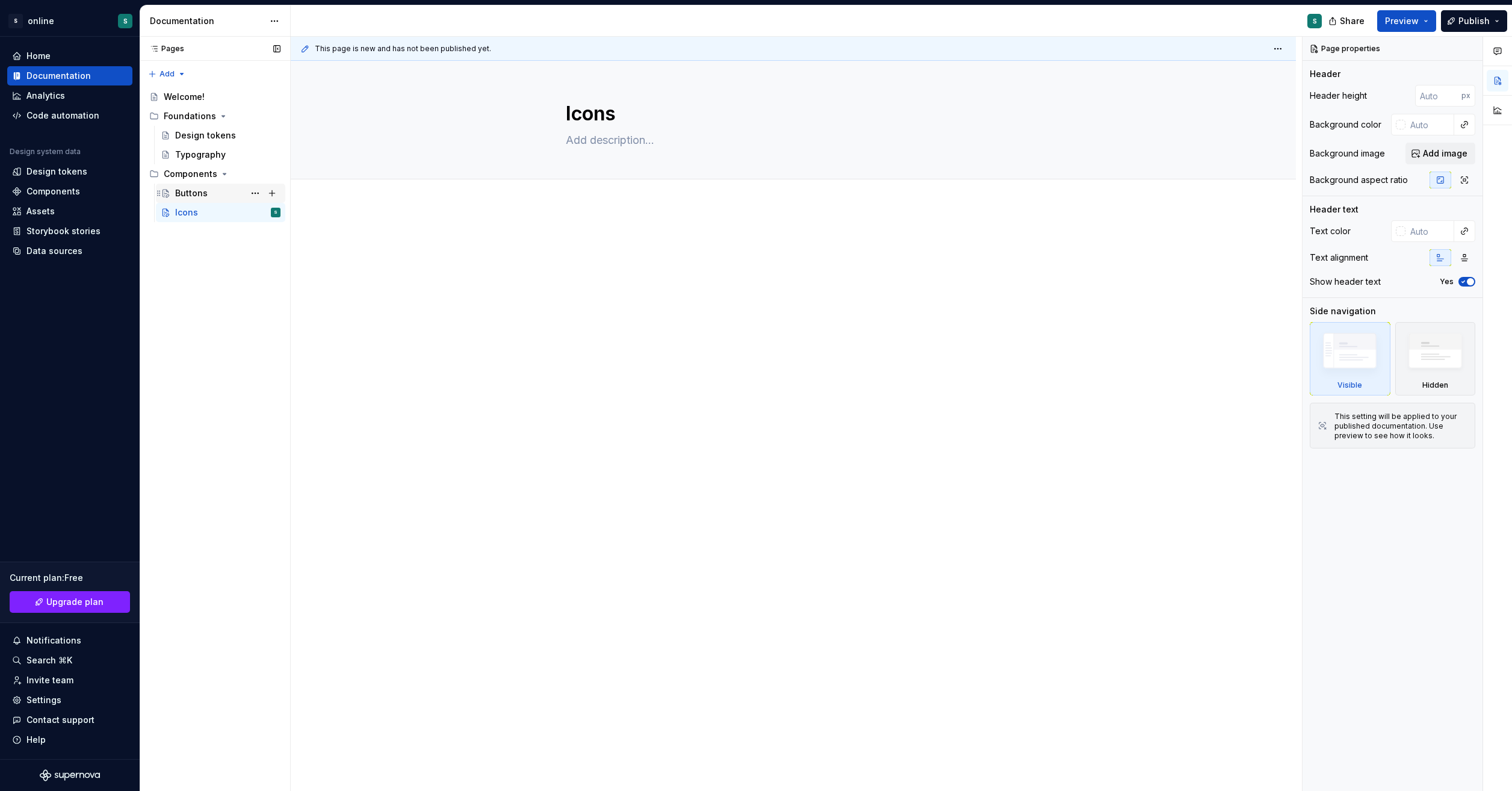
click at [218, 194] on div "Buttons" at bounding box center [228, 193] width 105 height 17
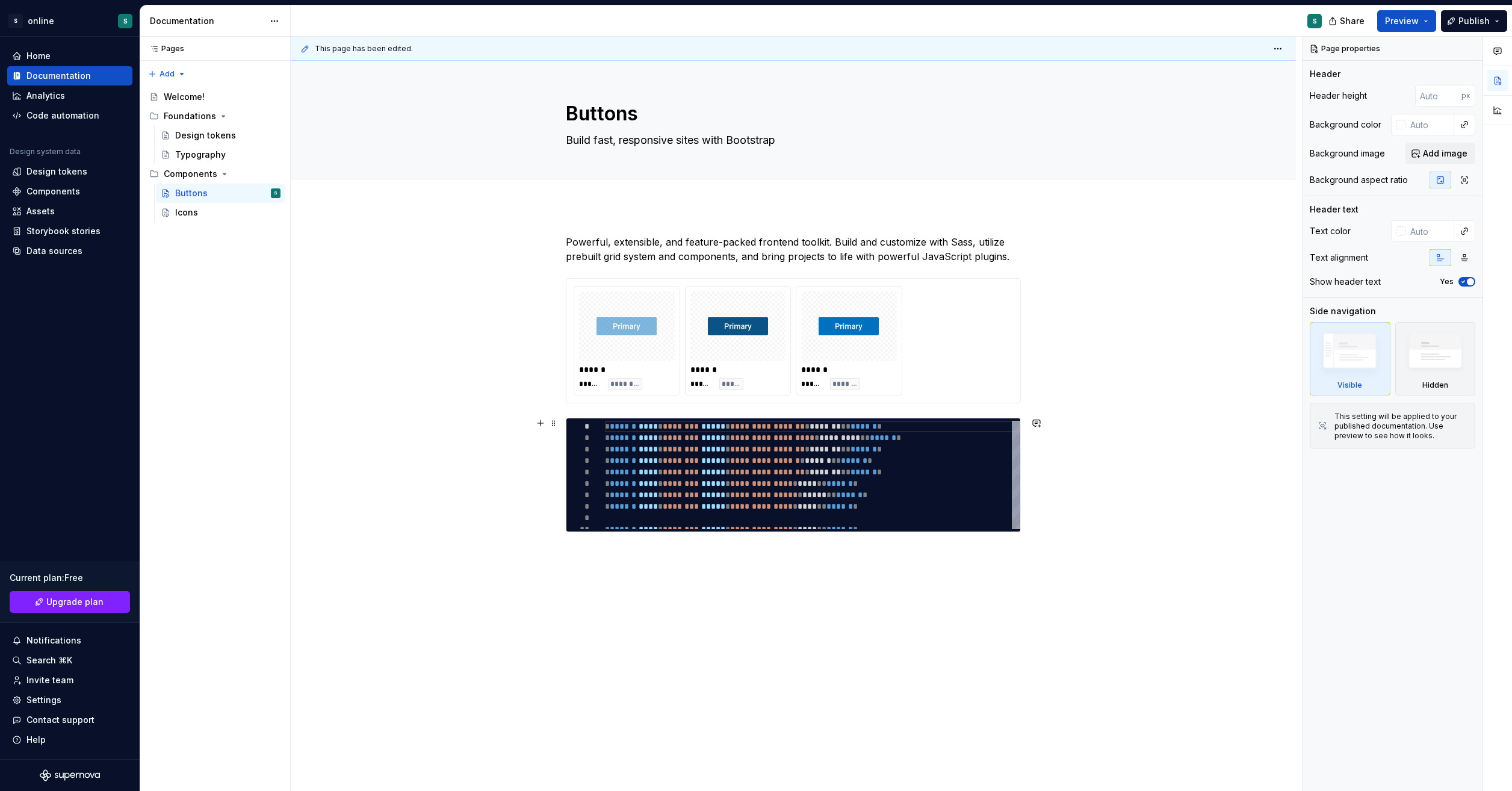
type textarea "*"
type textarea "**********"
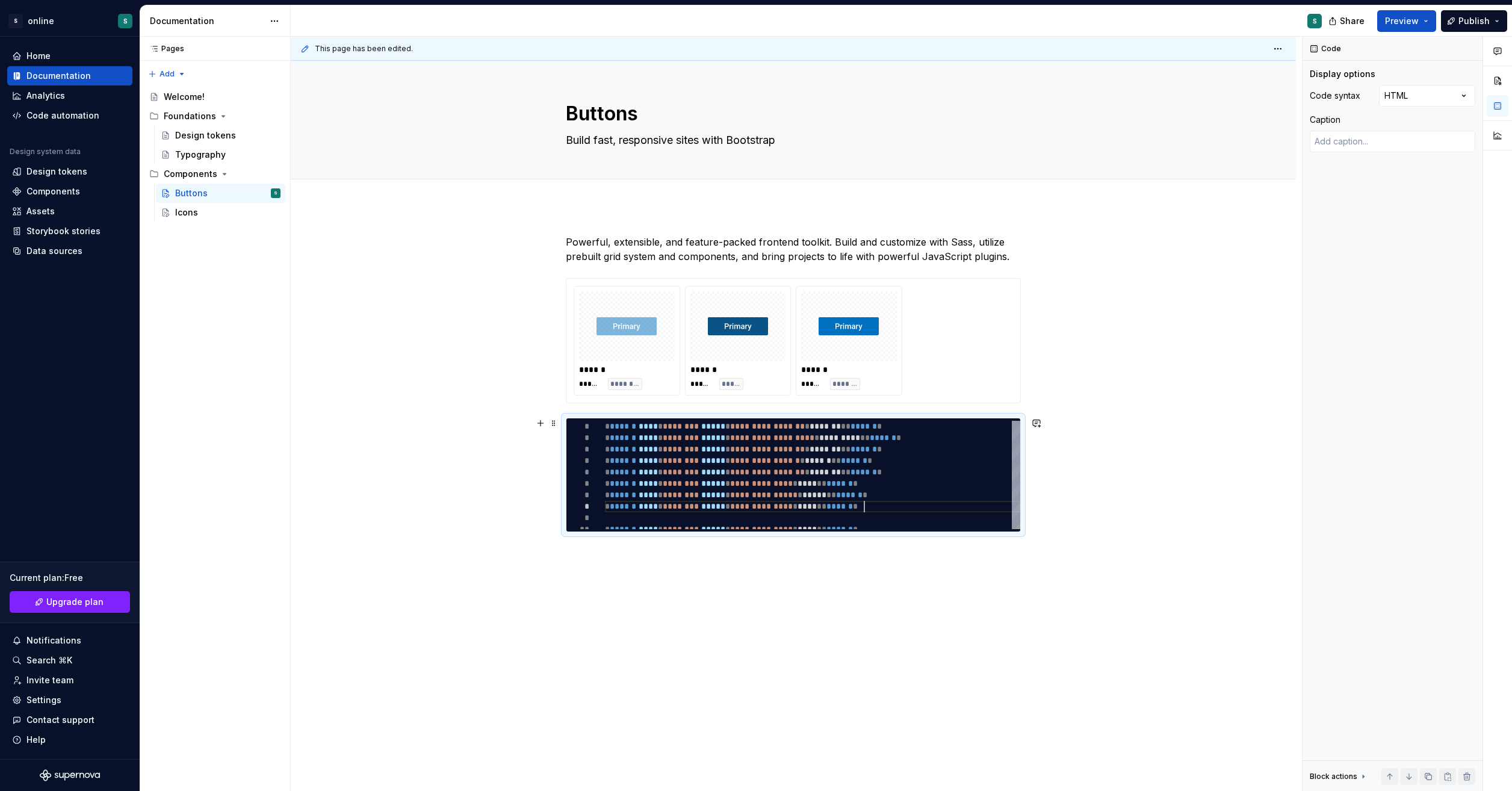
click at [992, 499] on div "**********" at bounding box center [813, 478] width 415 height 114
type textarea "*"
click at [1500, 76] on button "button" at bounding box center [1498, 81] width 22 height 22
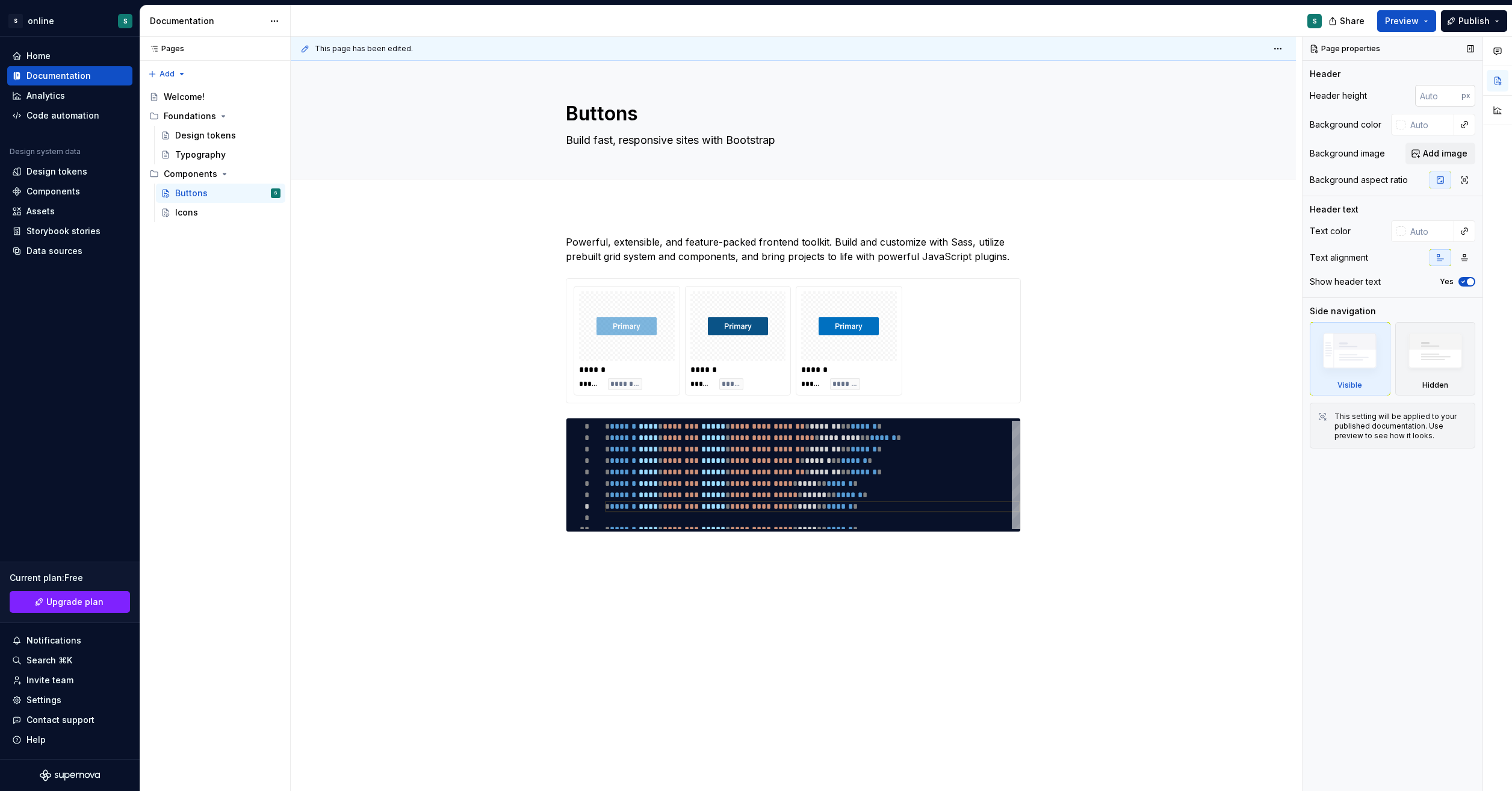
click at [1444, 93] on input "number" at bounding box center [1439, 96] width 46 height 22
type input "400"
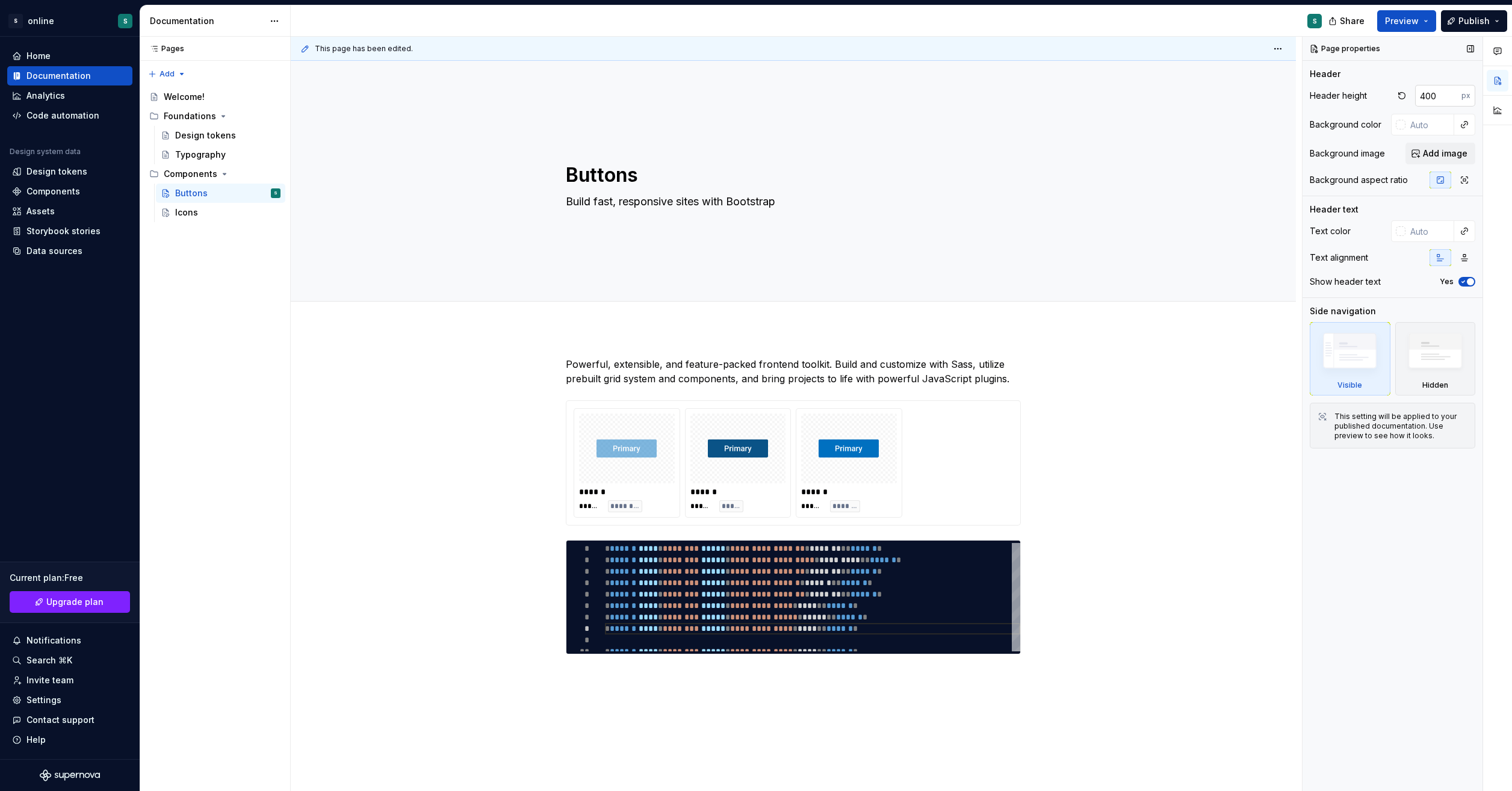
type textarea "*"
type input "400"
type textarea "*"
click at [1438, 96] on input "400" at bounding box center [1439, 96] width 46 height 22
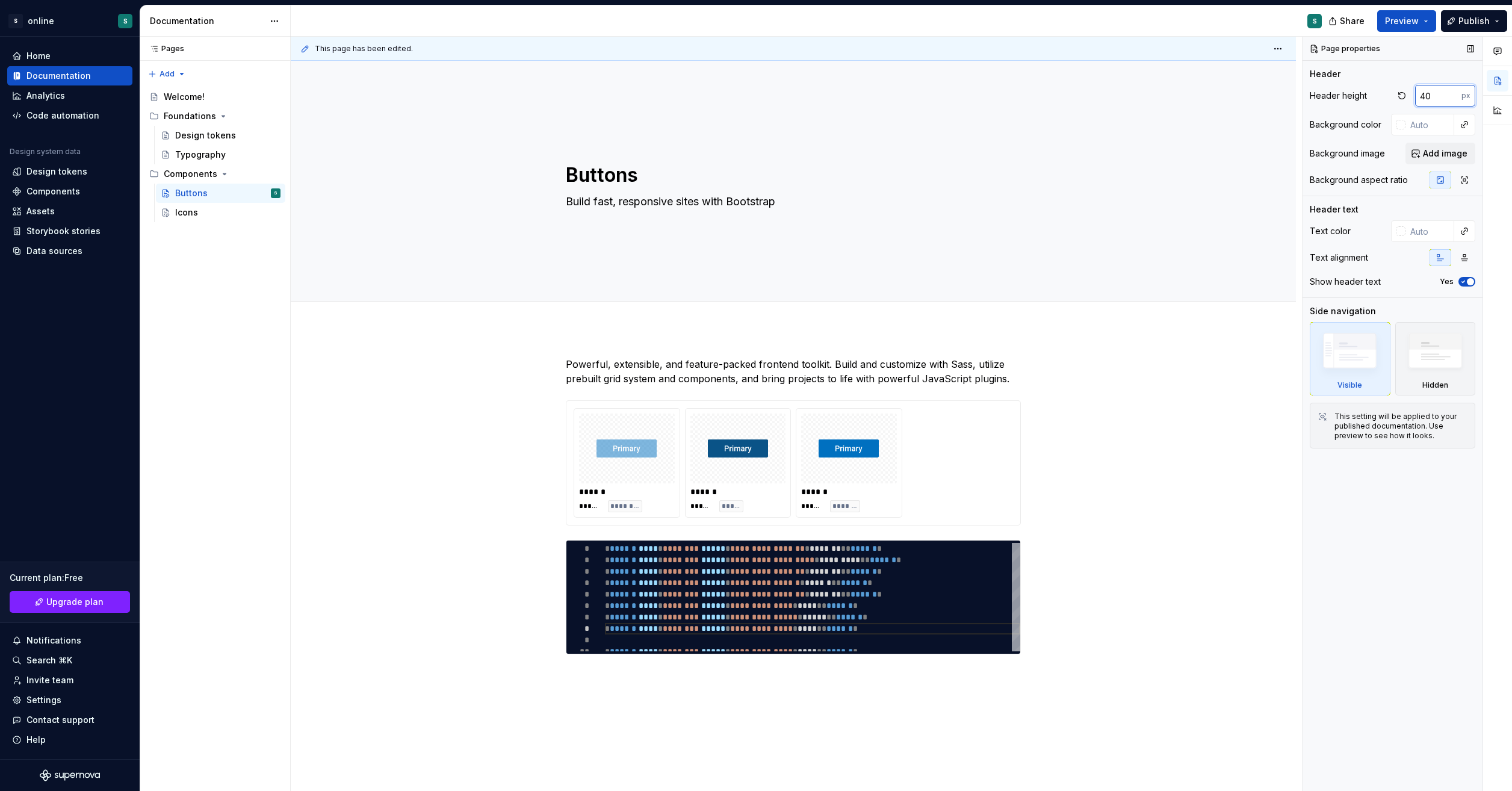
type input "4"
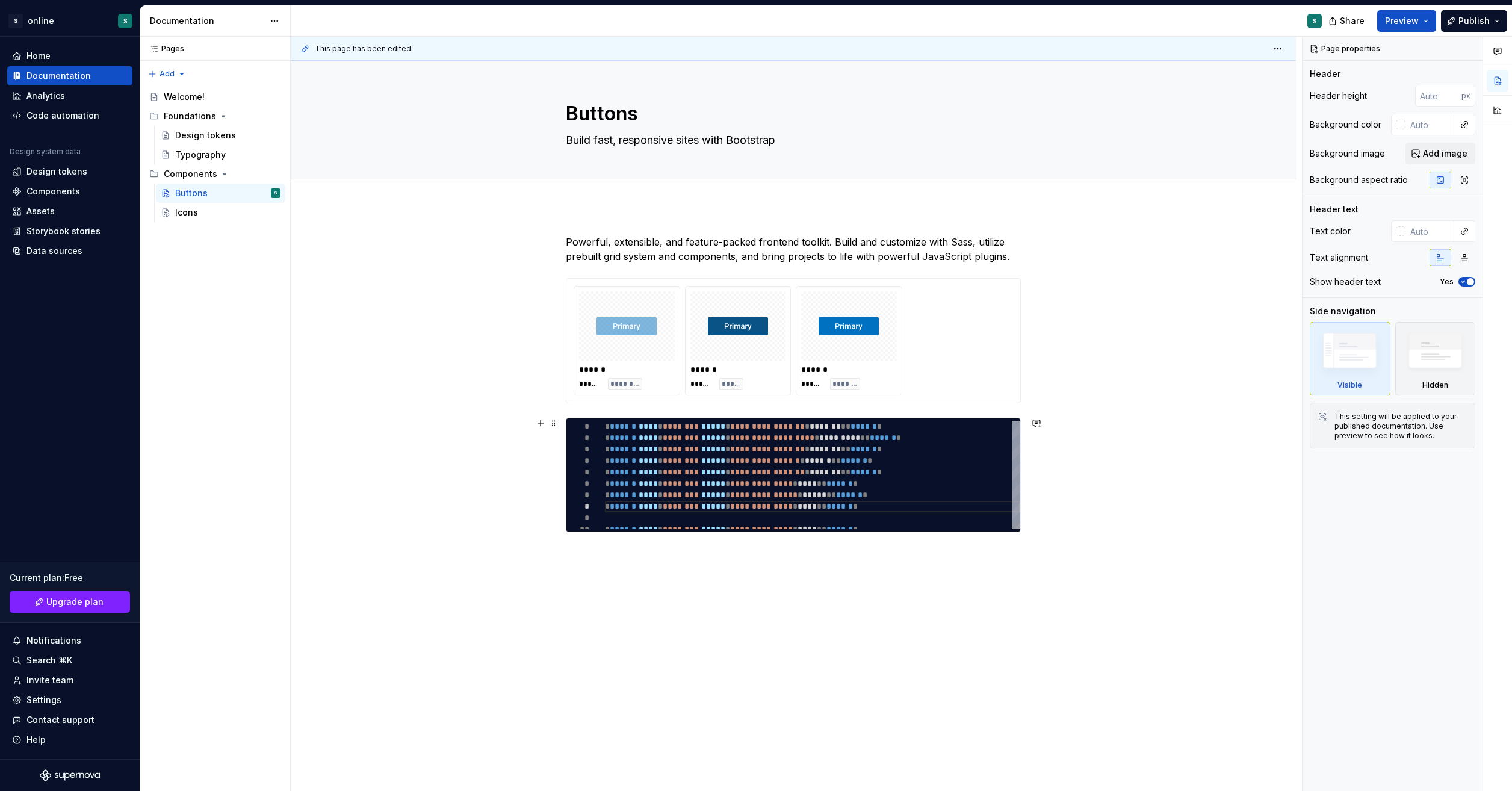
click at [996, 436] on div "**********" at bounding box center [813, 478] width 415 height 114
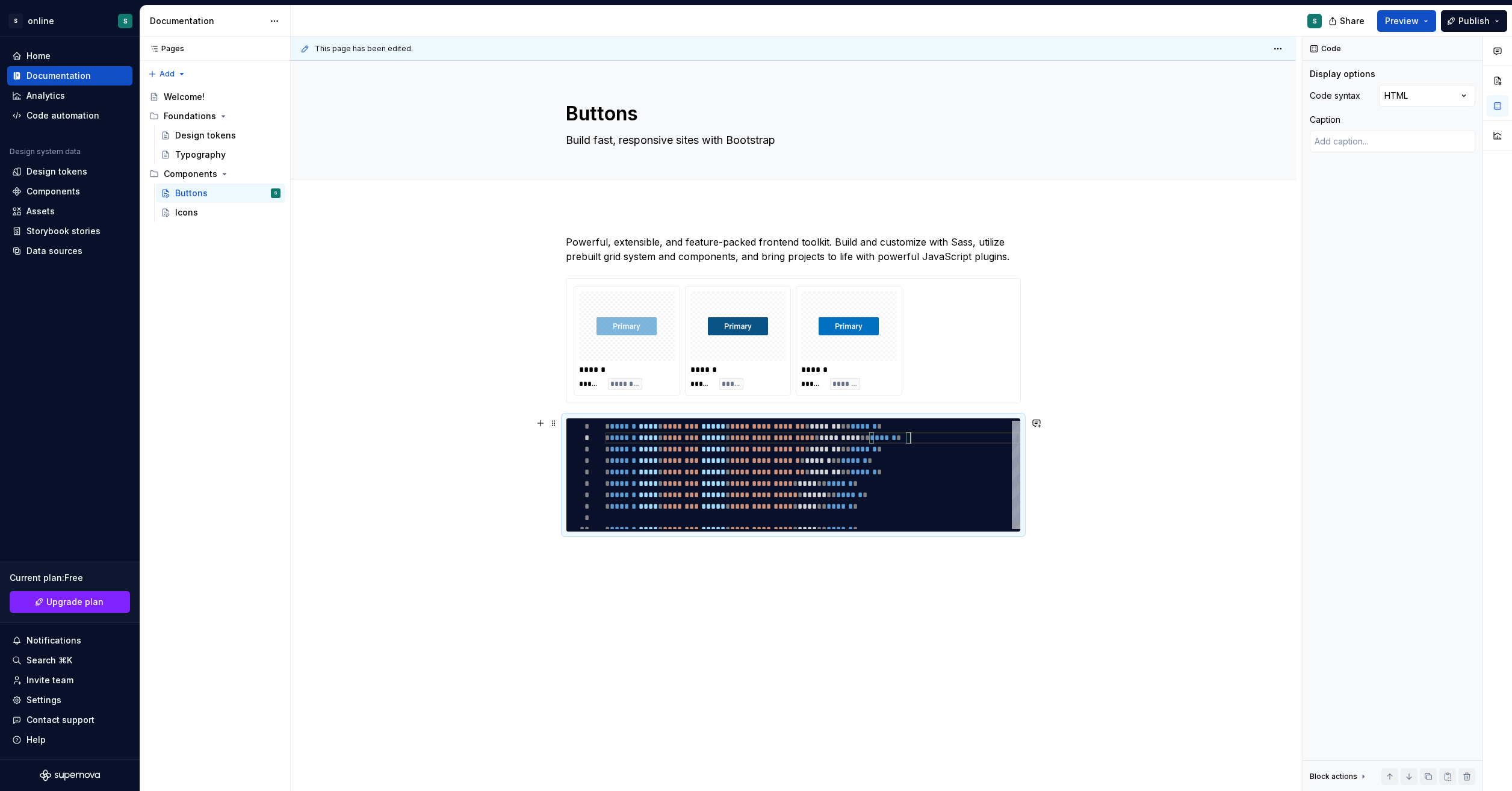
scroll to position [0, 259]
click at [1088, 502] on div "**********" at bounding box center [793, 509] width 1005 height 607
click at [566, 419] on div "**********" at bounding box center [793, 475] width 455 height 114
click at [605, 421] on div "**********" at bounding box center [813, 478] width 415 height 114
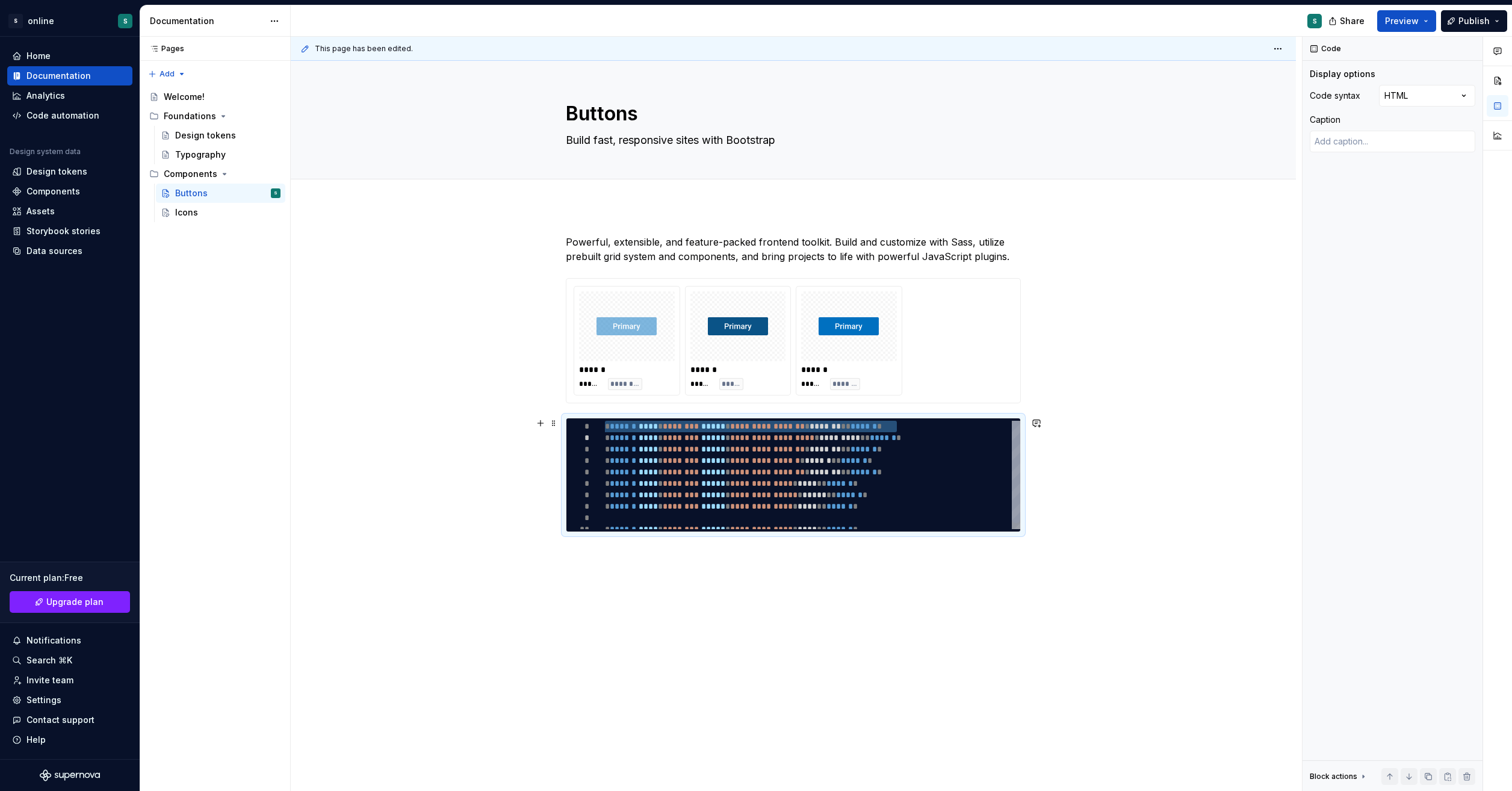
click at [984, 502] on div "**********" at bounding box center [813, 478] width 415 height 114
click at [992, 501] on div "**********" at bounding box center [813, 478] width 415 height 114
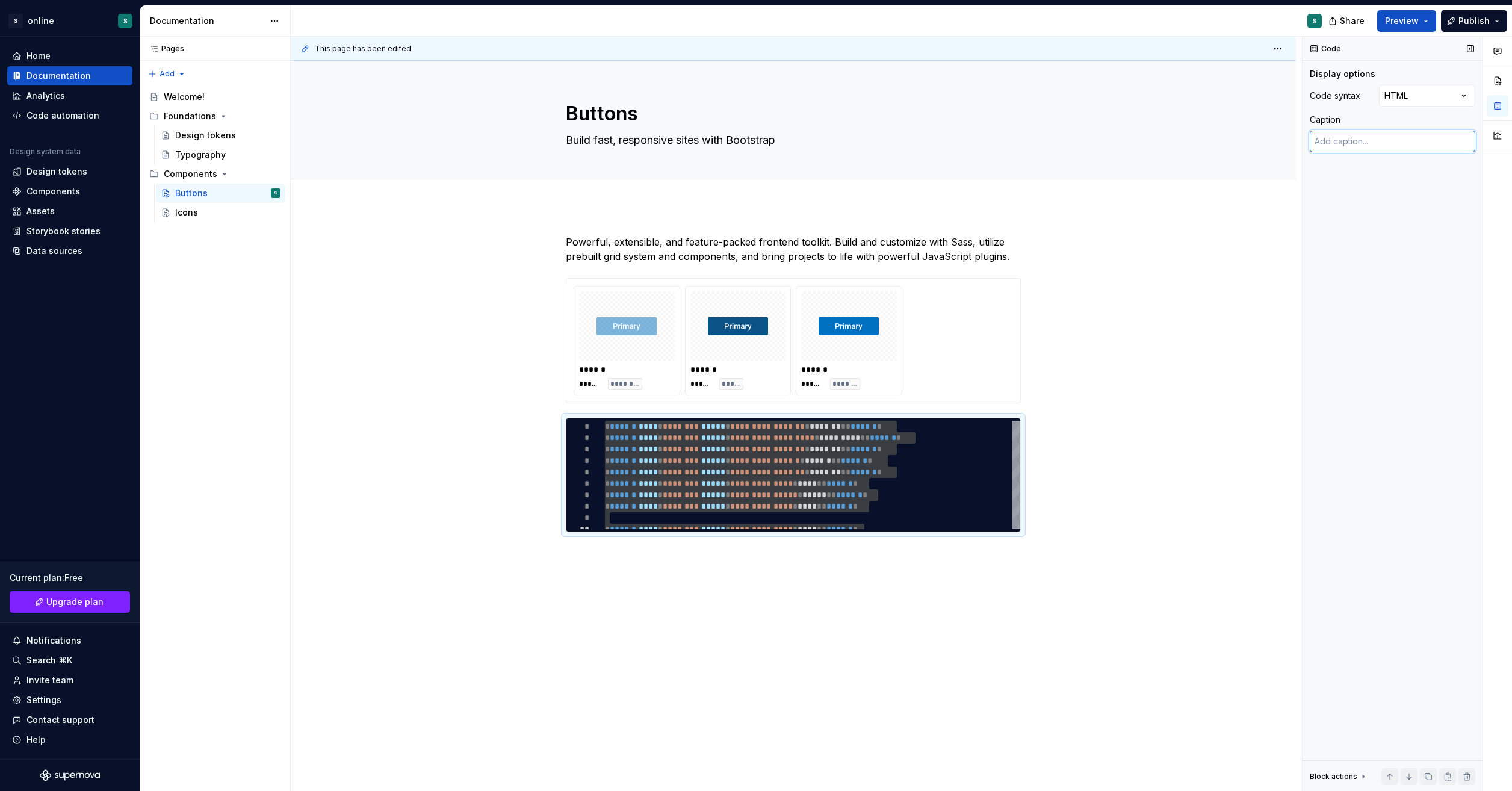
click at [1403, 147] on textarea at bounding box center [1393, 141] width 166 height 22
click at [1502, 82] on button "button" at bounding box center [1498, 81] width 22 height 22
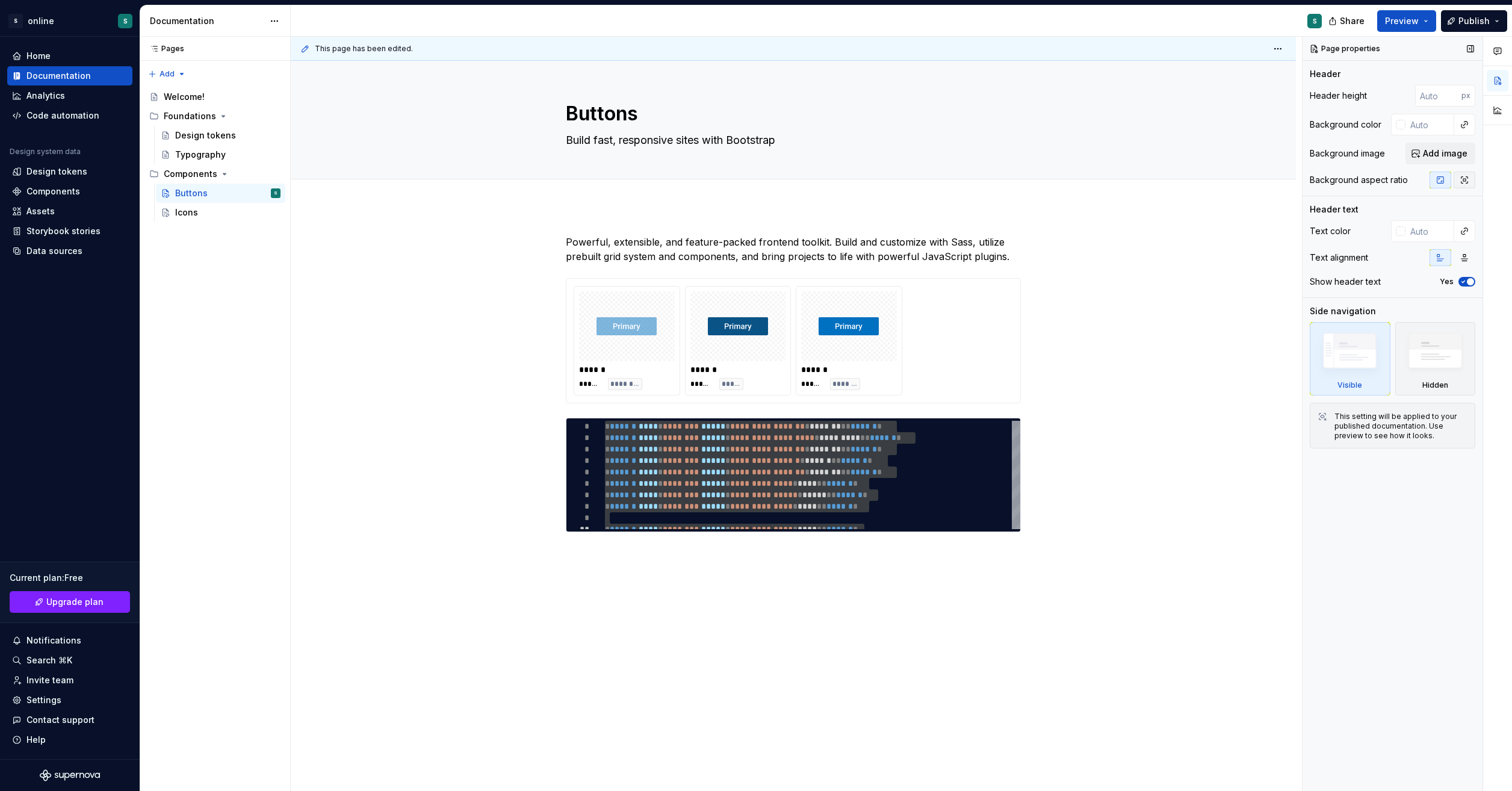
click at [1469, 179] on icon "button" at bounding box center [1464, 180] width 10 height 10
click at [1445, 182] on icon "button" at bounding box center [1441, 180] width 10 height 10
click at [1436, 355] on img at bounding box center [1436, 353] width 69 height 53
click at [1359, 369] on img at bounding box center [1350, 353] width 69 height 52
click at [1469, 254] on icon "button" at bounding box center [1464, 257] width 10 height 10
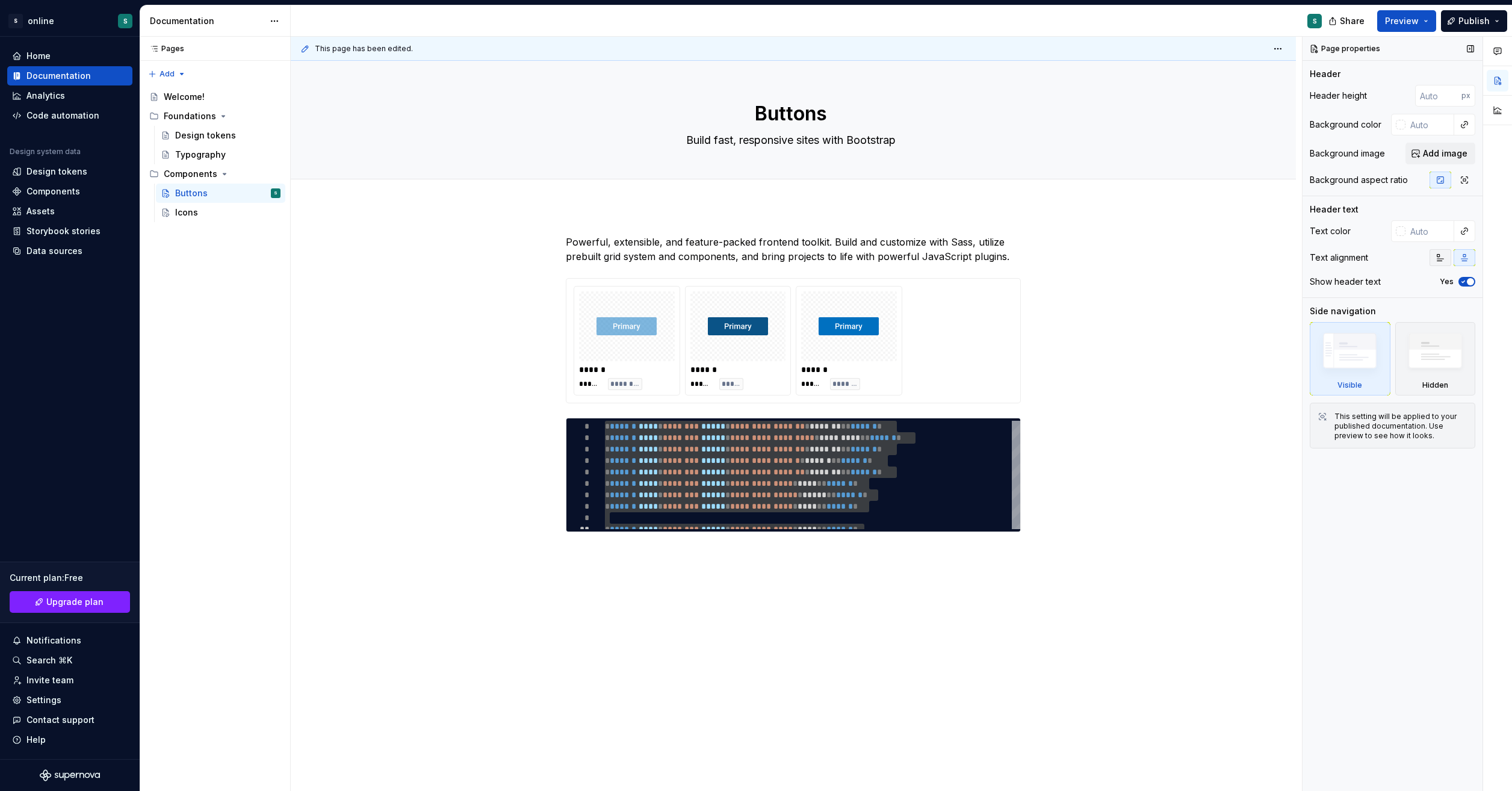
click at [1437, 260] on icon "button" at bounding box center [1441, 258] width 6 height 6
click at [1122, 377] on div "**********" at bounding box center [793, 509] width 1005 height 607
click at [993, 427] on div "**********" at bounding box center [813, 478] width 415 height 114
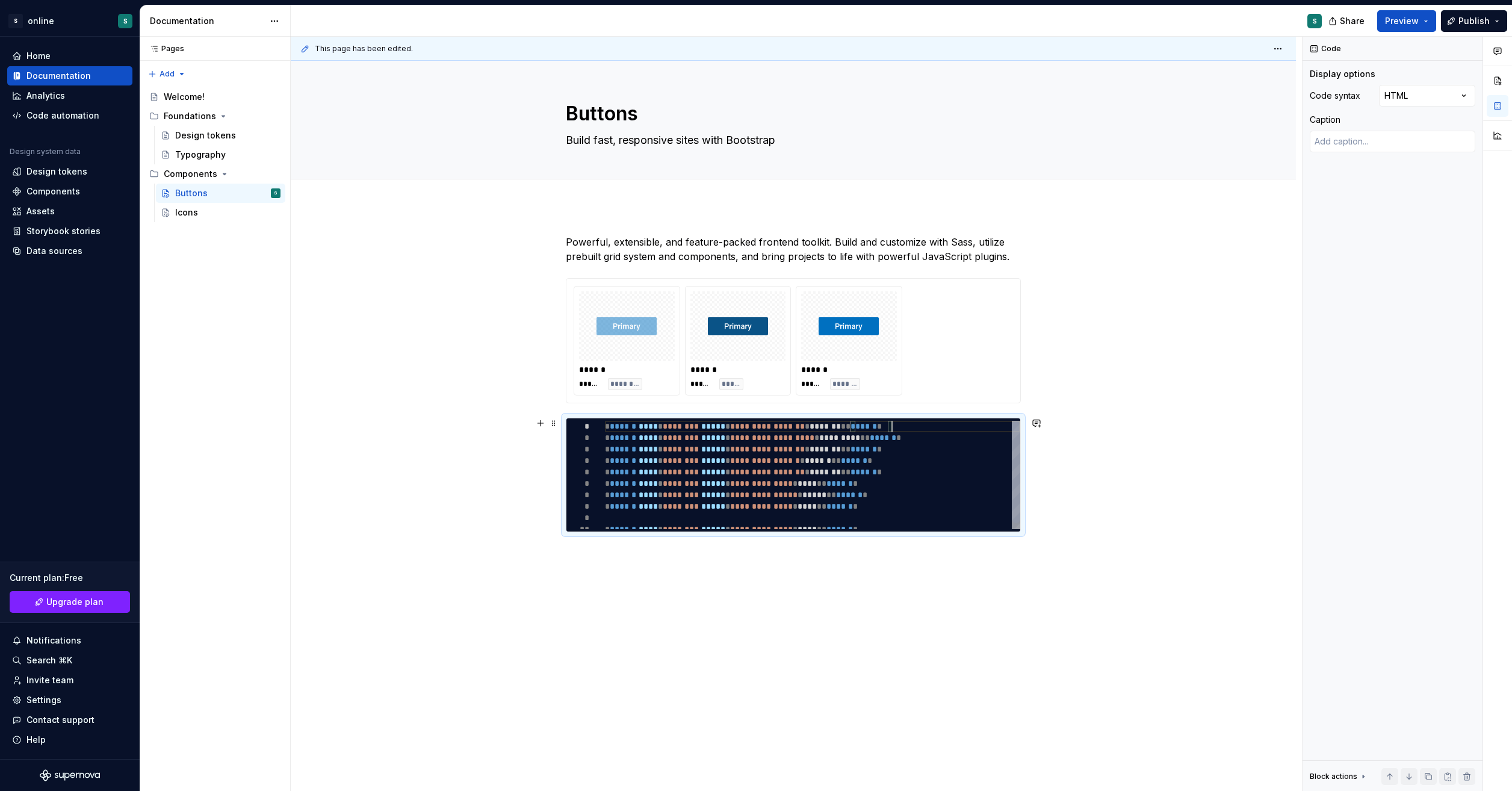
click at [993, 427] on div "**********" at bounding box center [813, 478] width 415 height 114
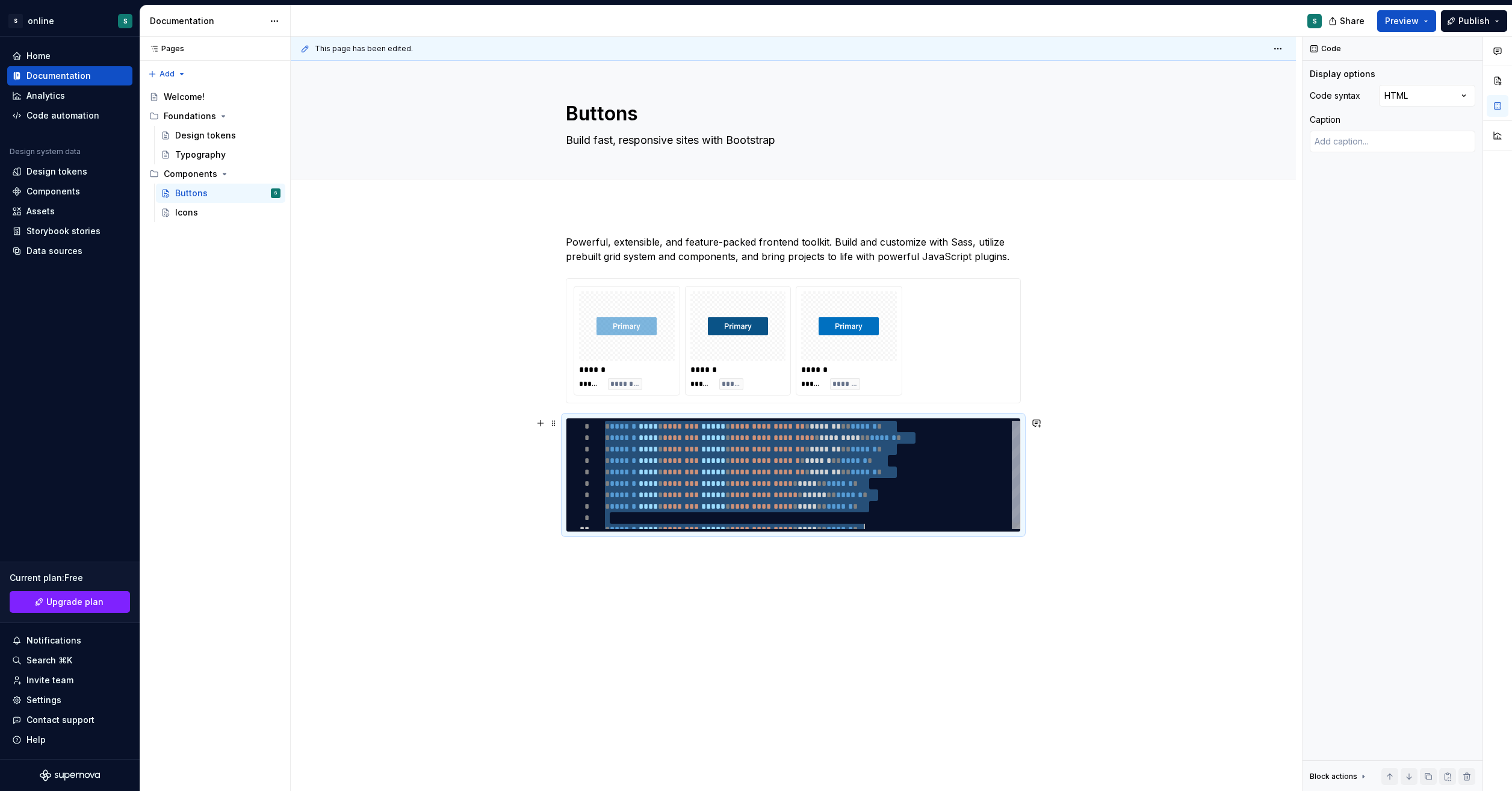
click at [993, 427] on div "**********" at bounding box center [813, 478] width 415 height 114
click at [1310, 48] on div "Code" at bounding box center [1326, 49] width 40 height 17
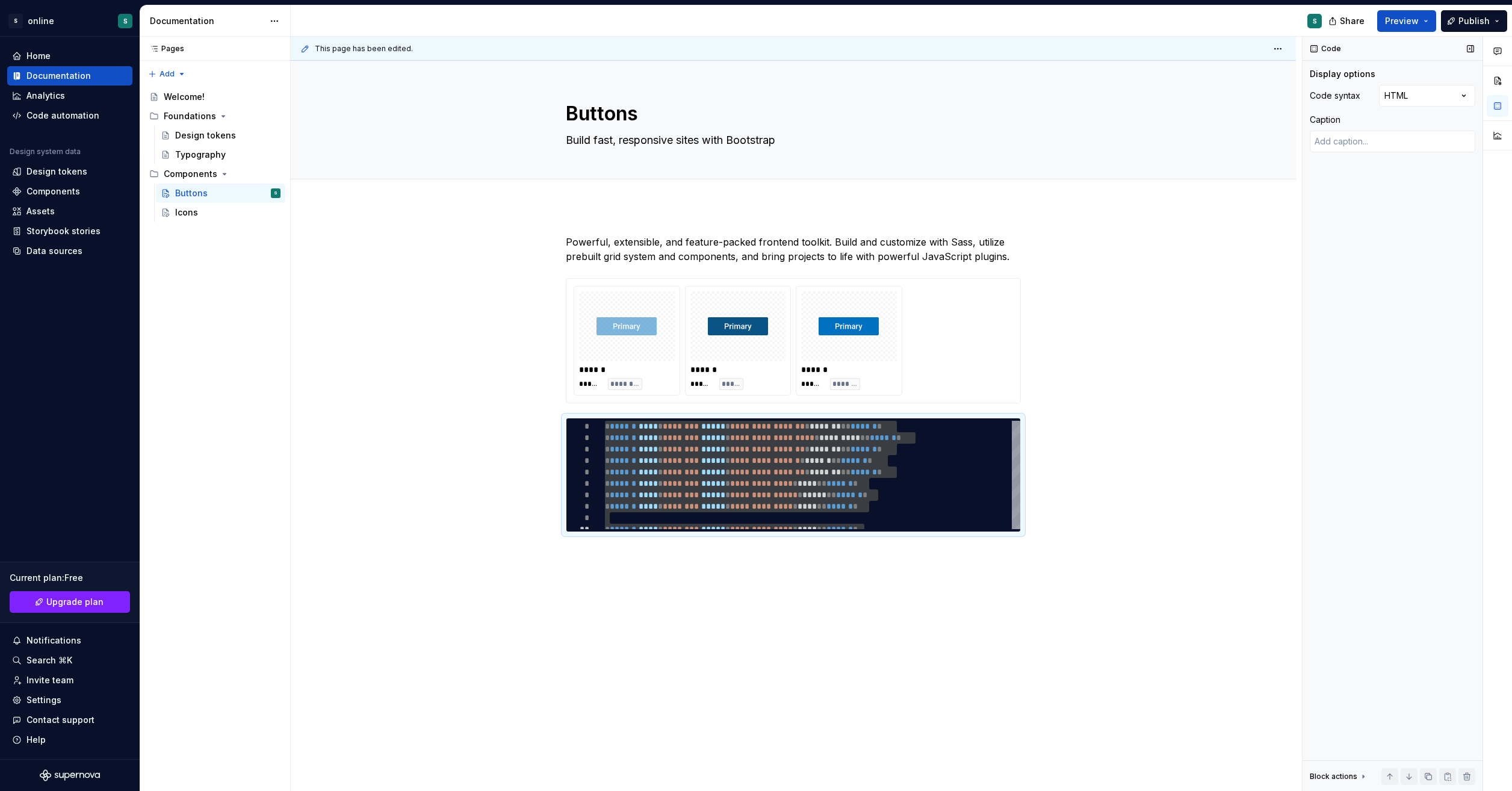
click at [1331, 46] on div "Code" at bounding box center [1326, 49] width 40 height 17
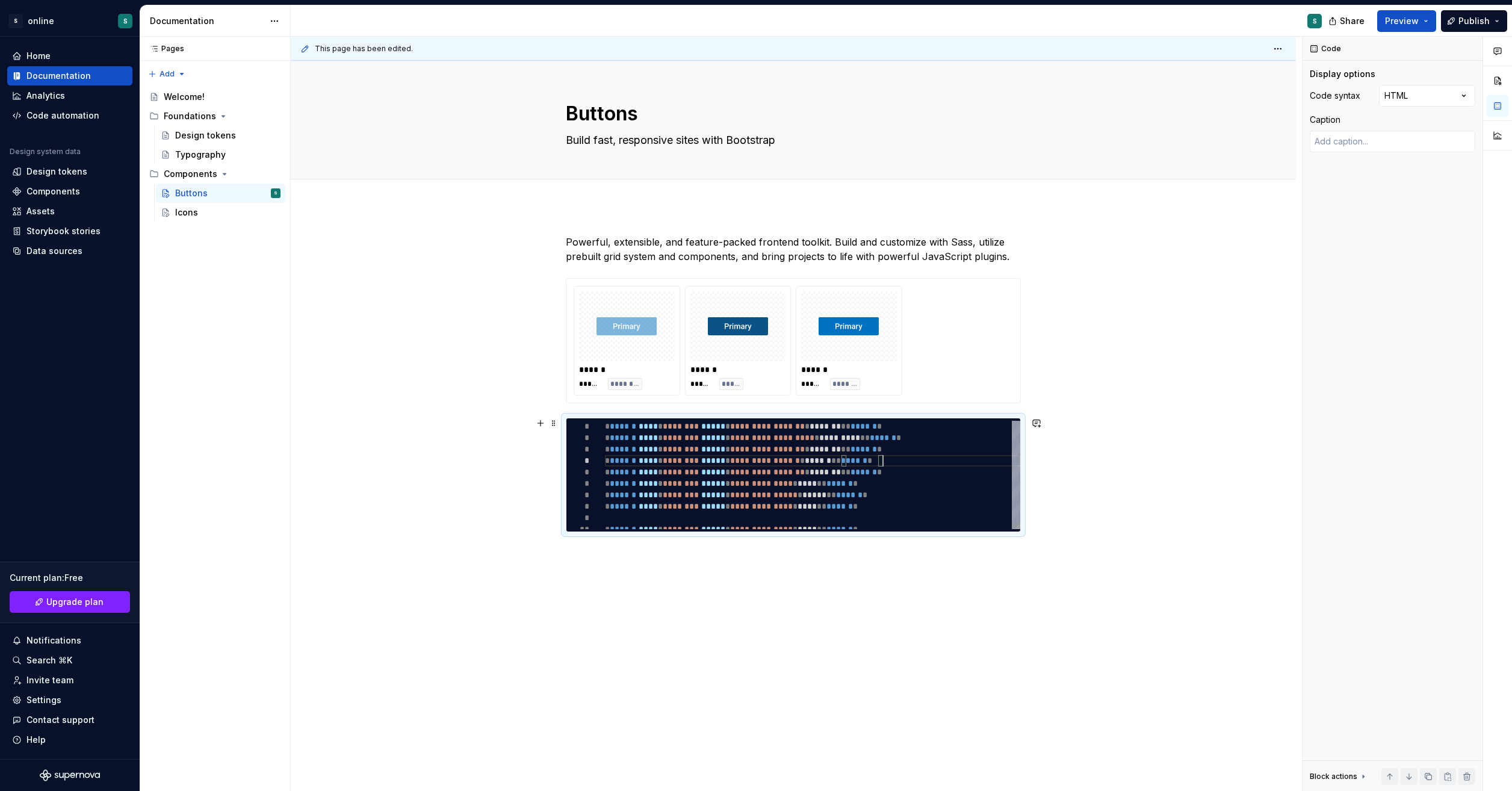
click at [937, 458] on div "**********" at bounding box center [813, 478] width 415 height 114
click at [1464, 94] on div "Comments Open comments No comments yet Select ‘Comment’ from the block context …" at bounding box center [1408, 414] width 210 height 754
type textarea "*"
type textarea "**********"
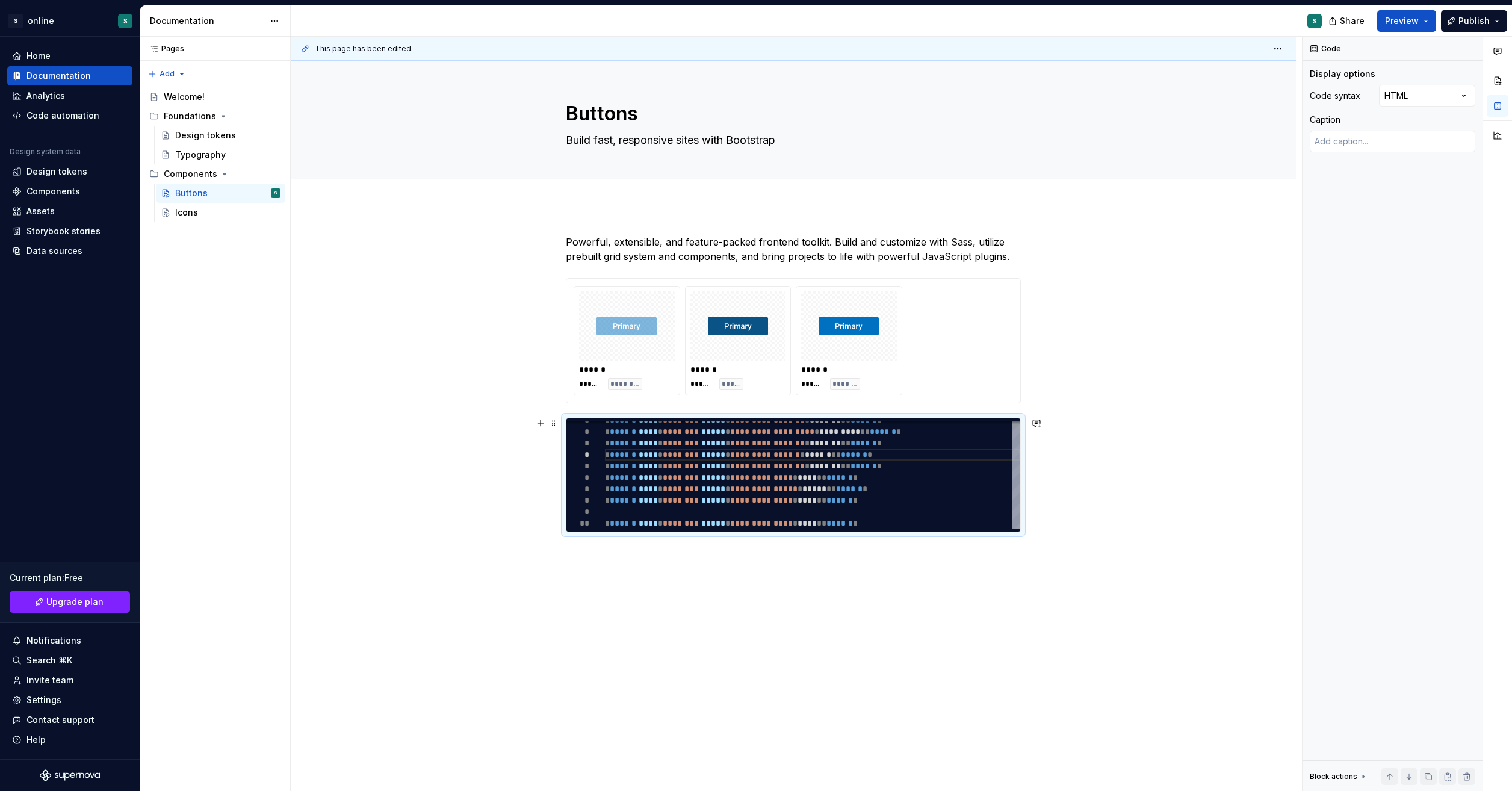
click at [880, 520] on div "**********" at bounding box center [813, 472] width 415 height 114
type textarea "*"
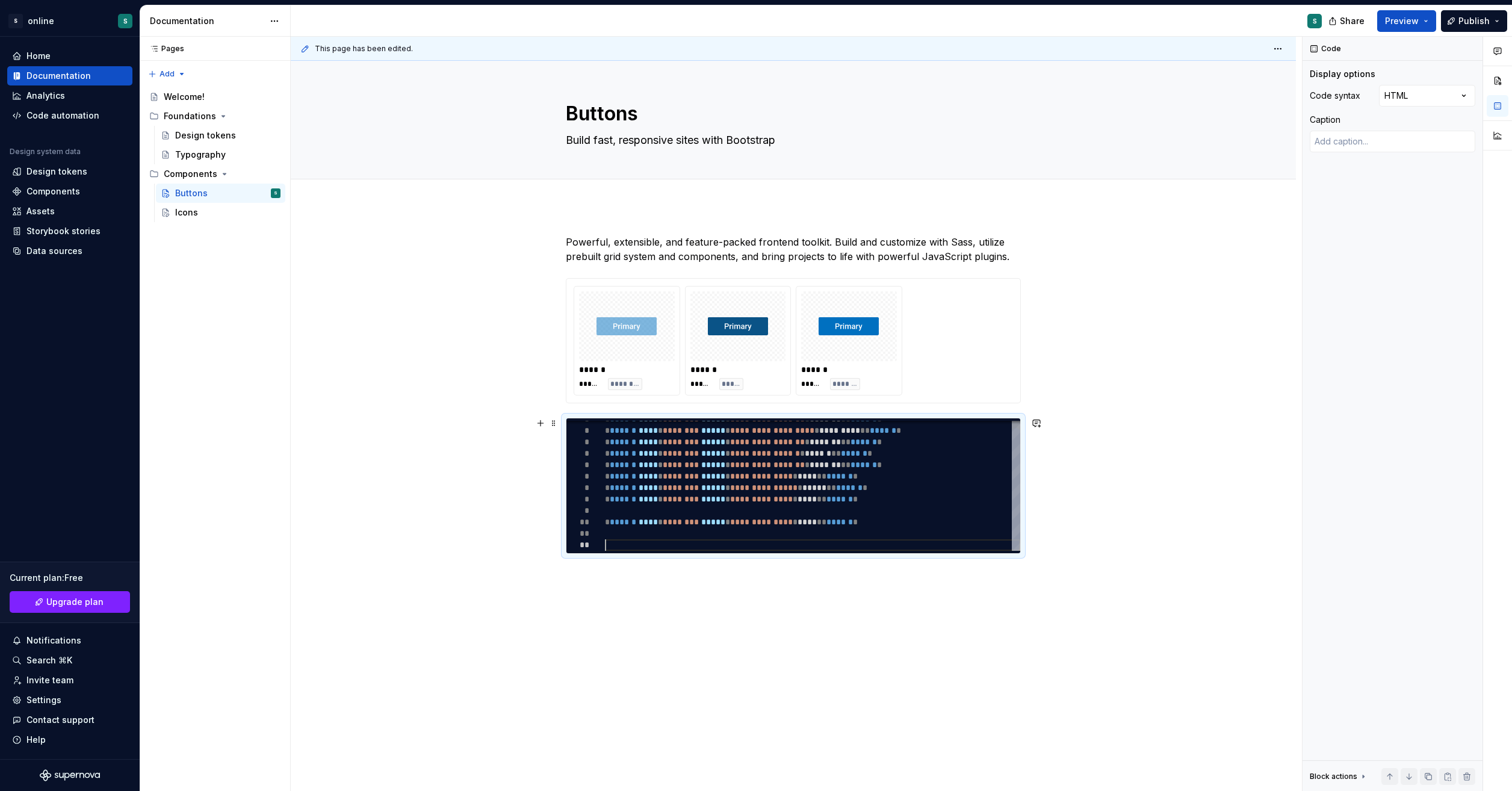
type textarea "*"
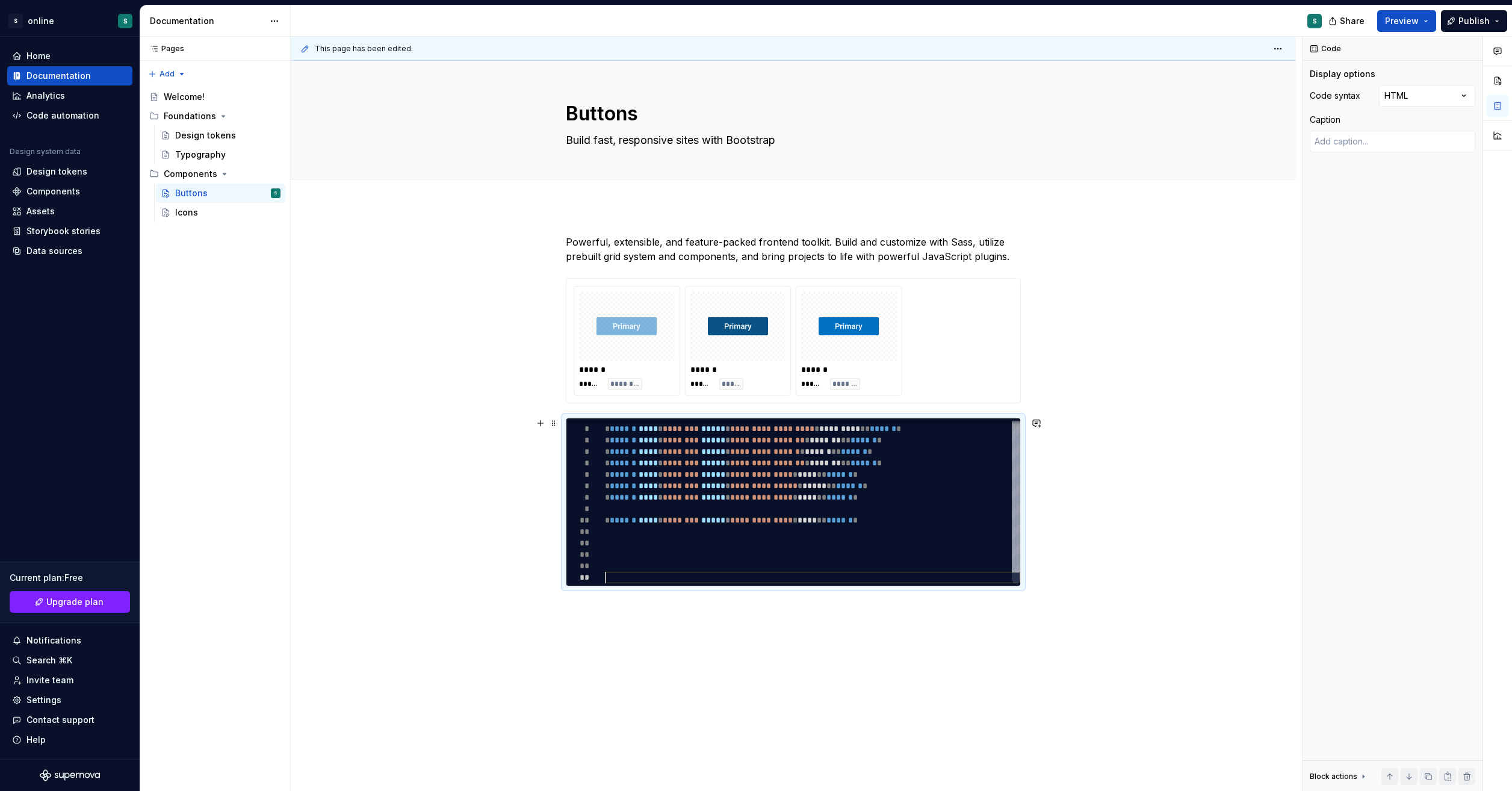
type textarea "*"
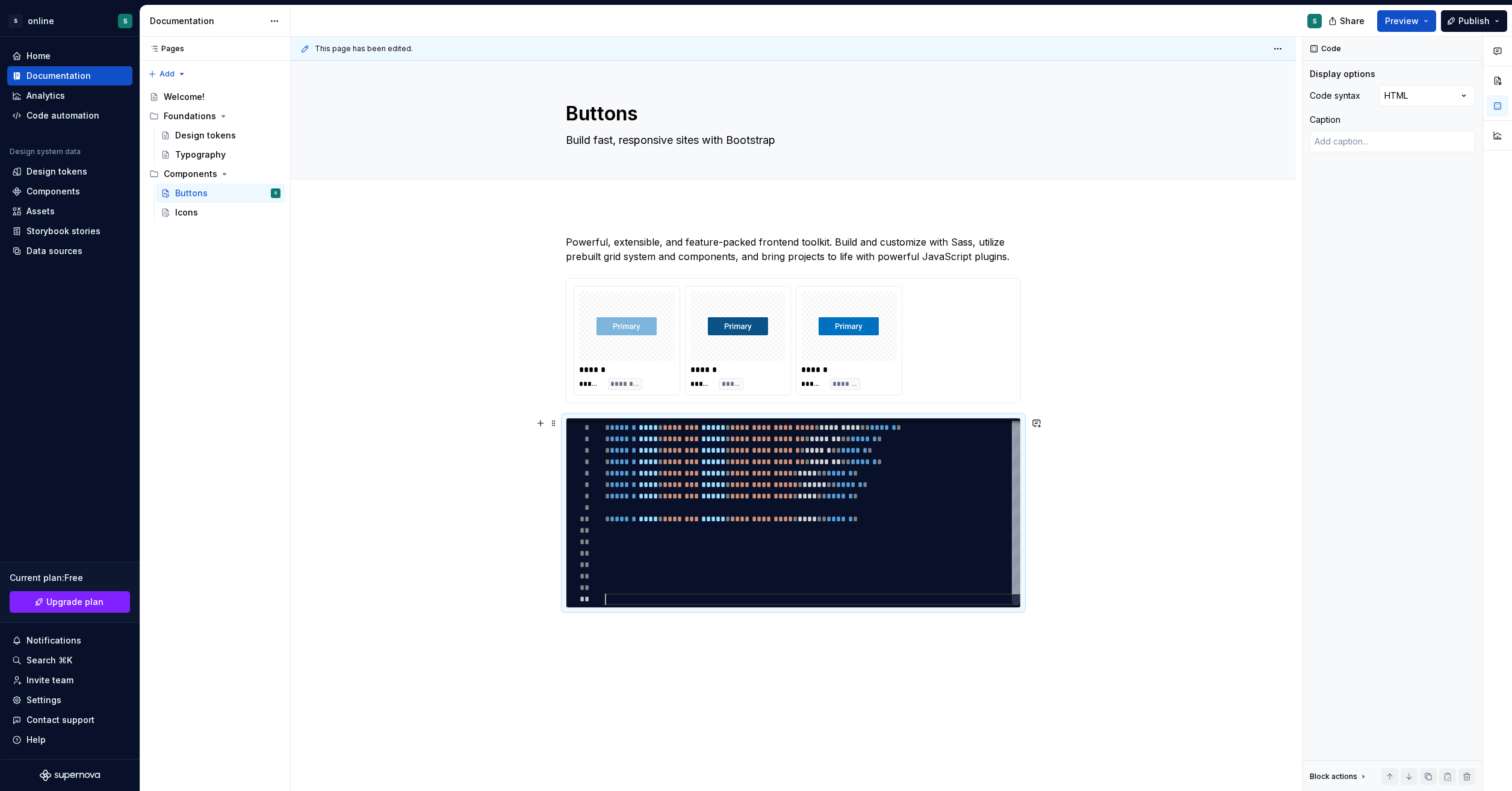
scroll to position [80, 0]
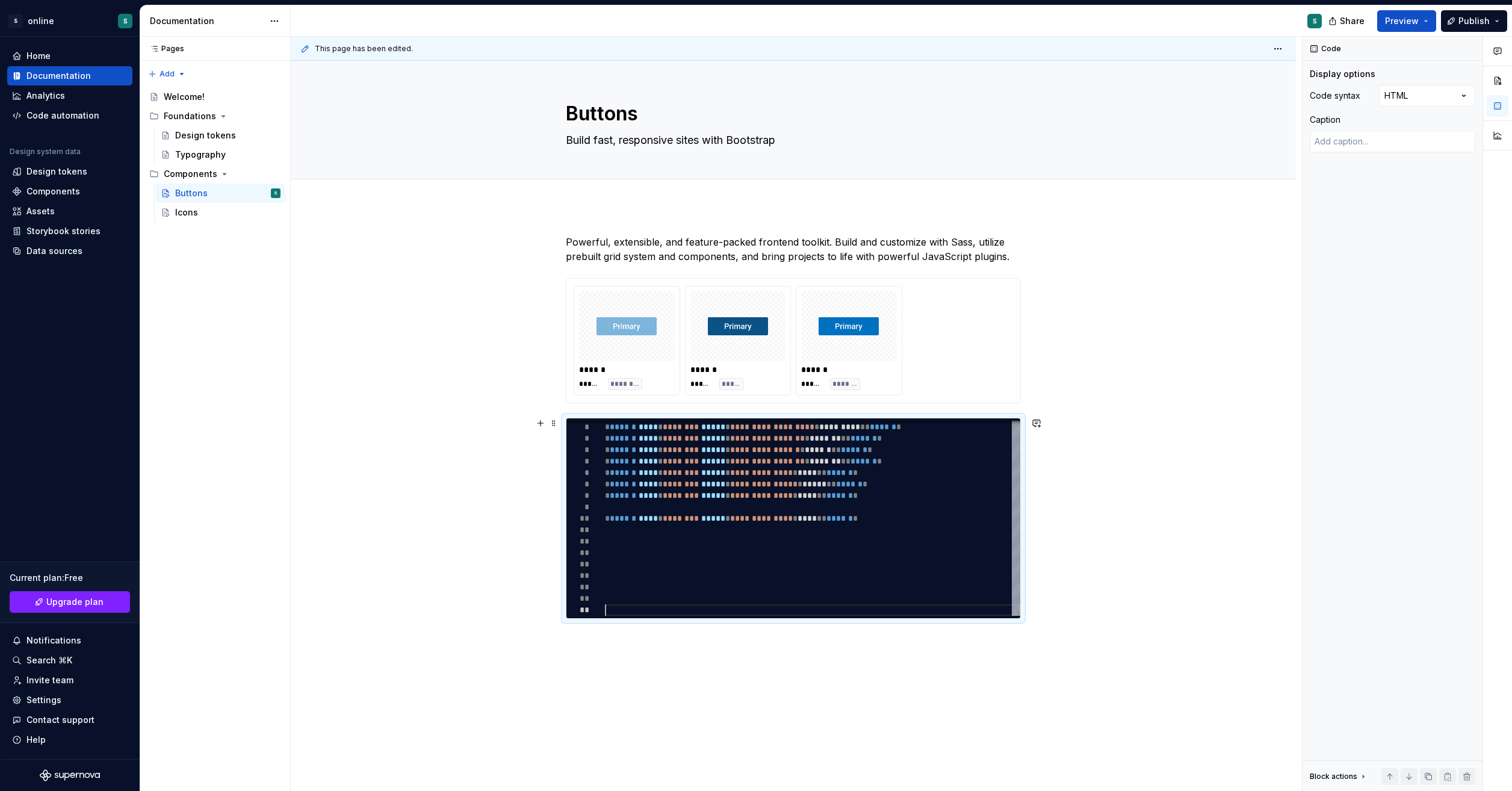
click at [683, 550] on div "**********" at bounding box center [813, 513] width 415 height 206
type textarea "*"
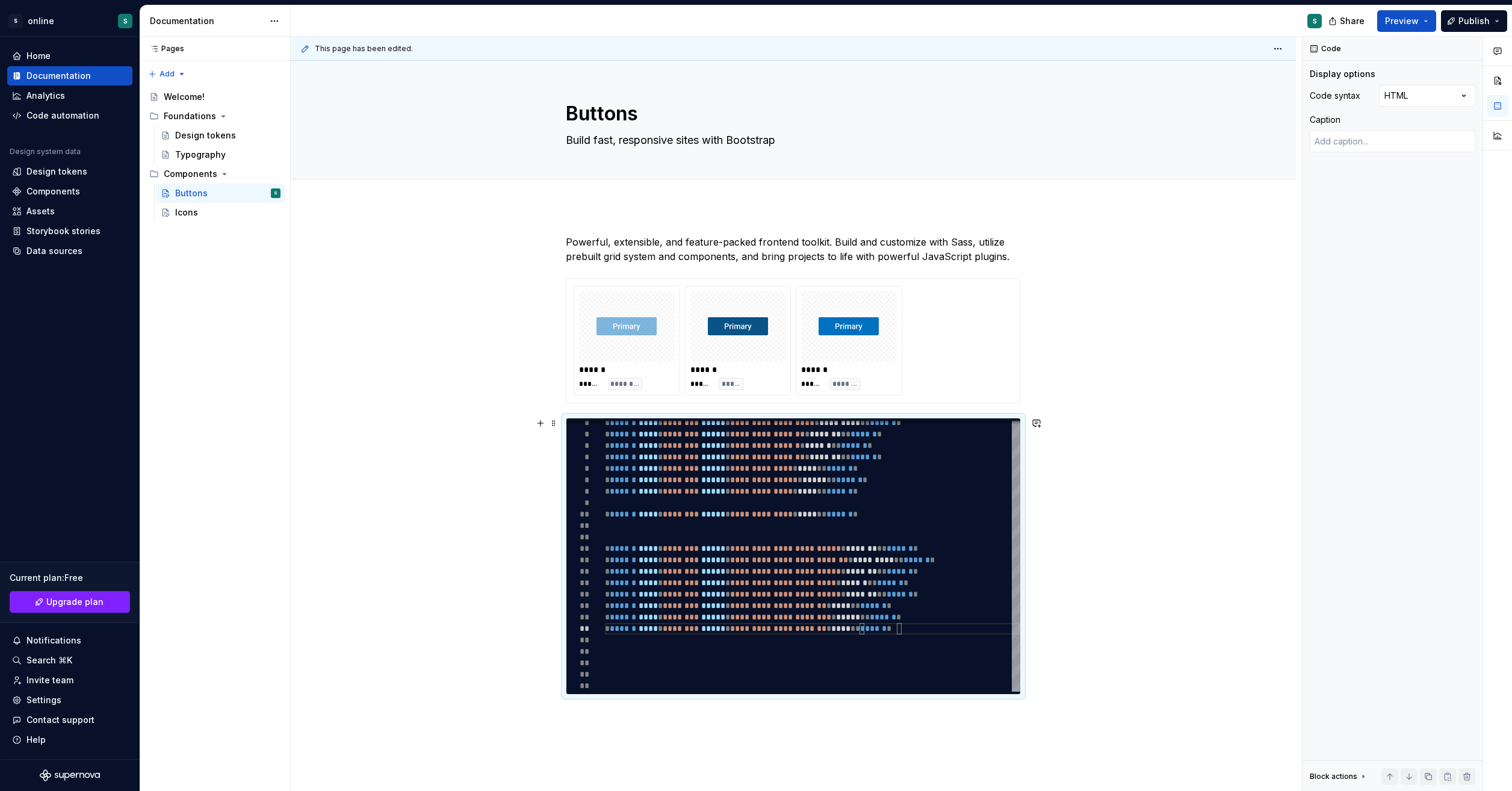
type textarea "**********"
click at [1124, 545] on div "**********" at bounding box center [793, 590] width 1005 height 769
click at [1191, 356] on div "**********" at bounding box center [793, 590] width 1005 height 769
click at [1448, 314] on div "Code Display options Code syntax HTML Caption Block actions Move up Move down D…" at bounding box center [1393, 414] width 180 height 754
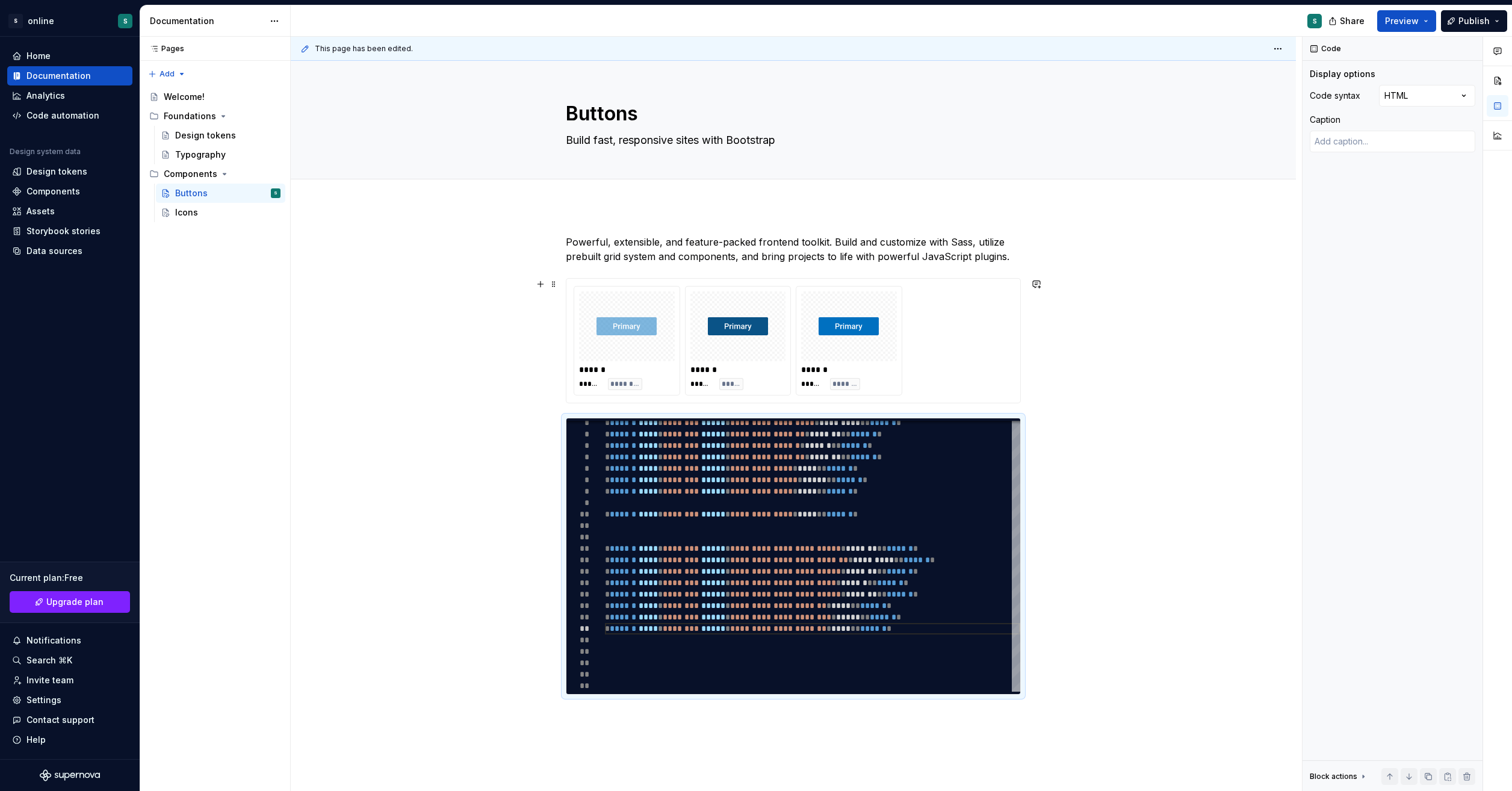
click at [1225, 292] on div "**********" at bounding box center [793, 590] width 1005 height 769
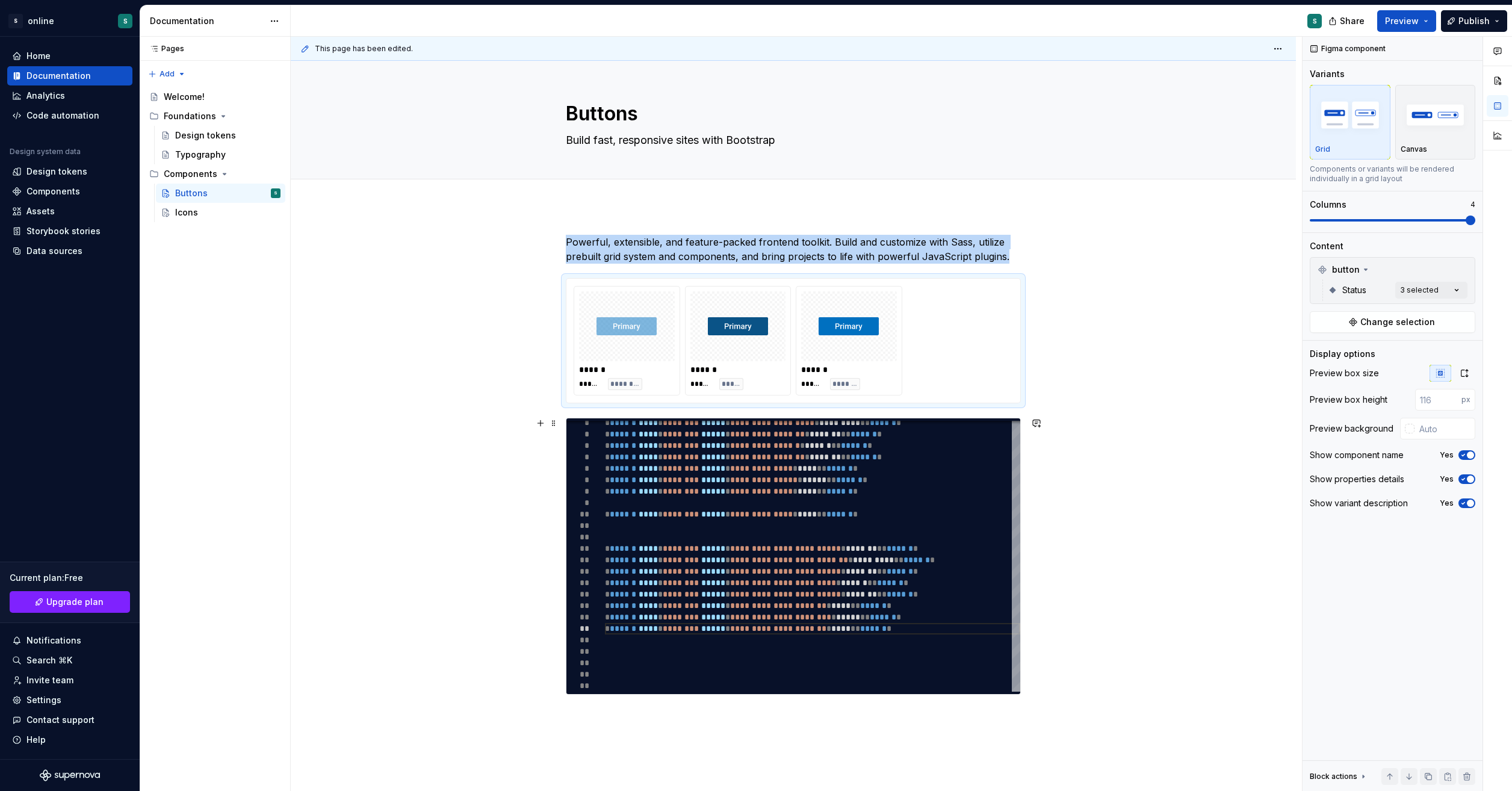
click at [449, 418] on div "**********" at bounding box center [793, 590] width 1005 height 769
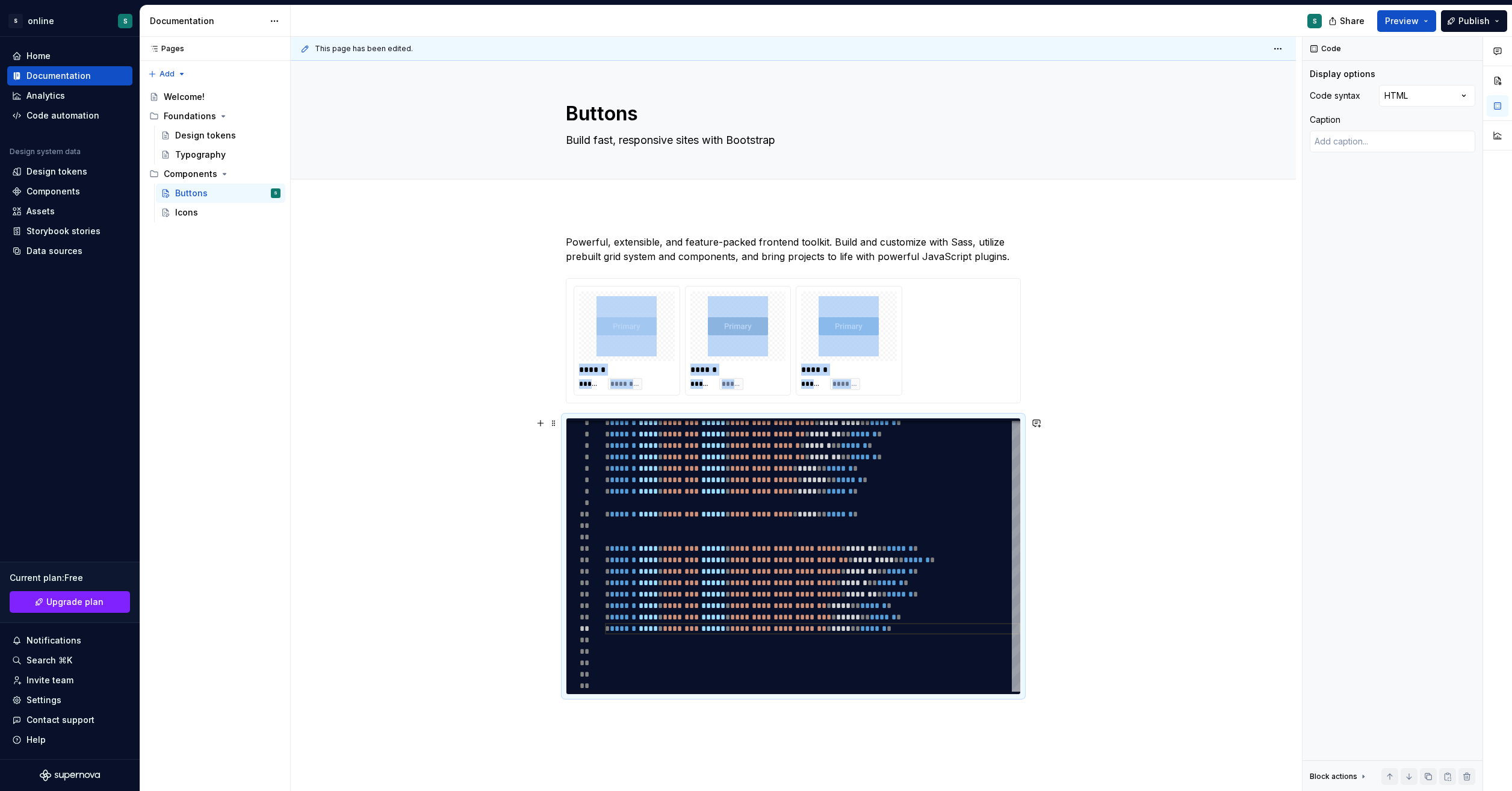
type textarea "*"
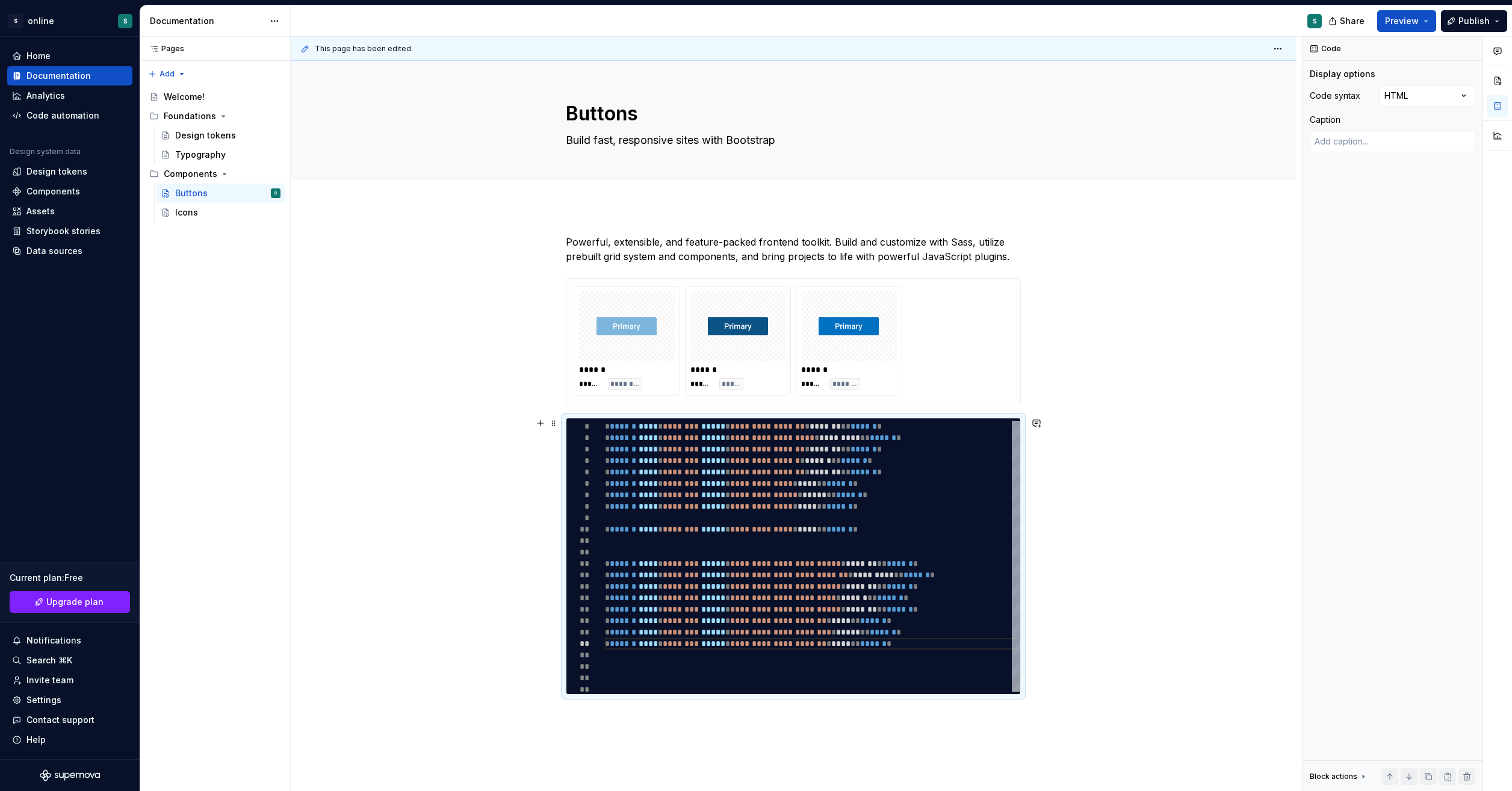
click at [662, 552] on div "**********" at bounding box center [813, 564] width 415 height 286
type textarea "**********"
type textarea "*"
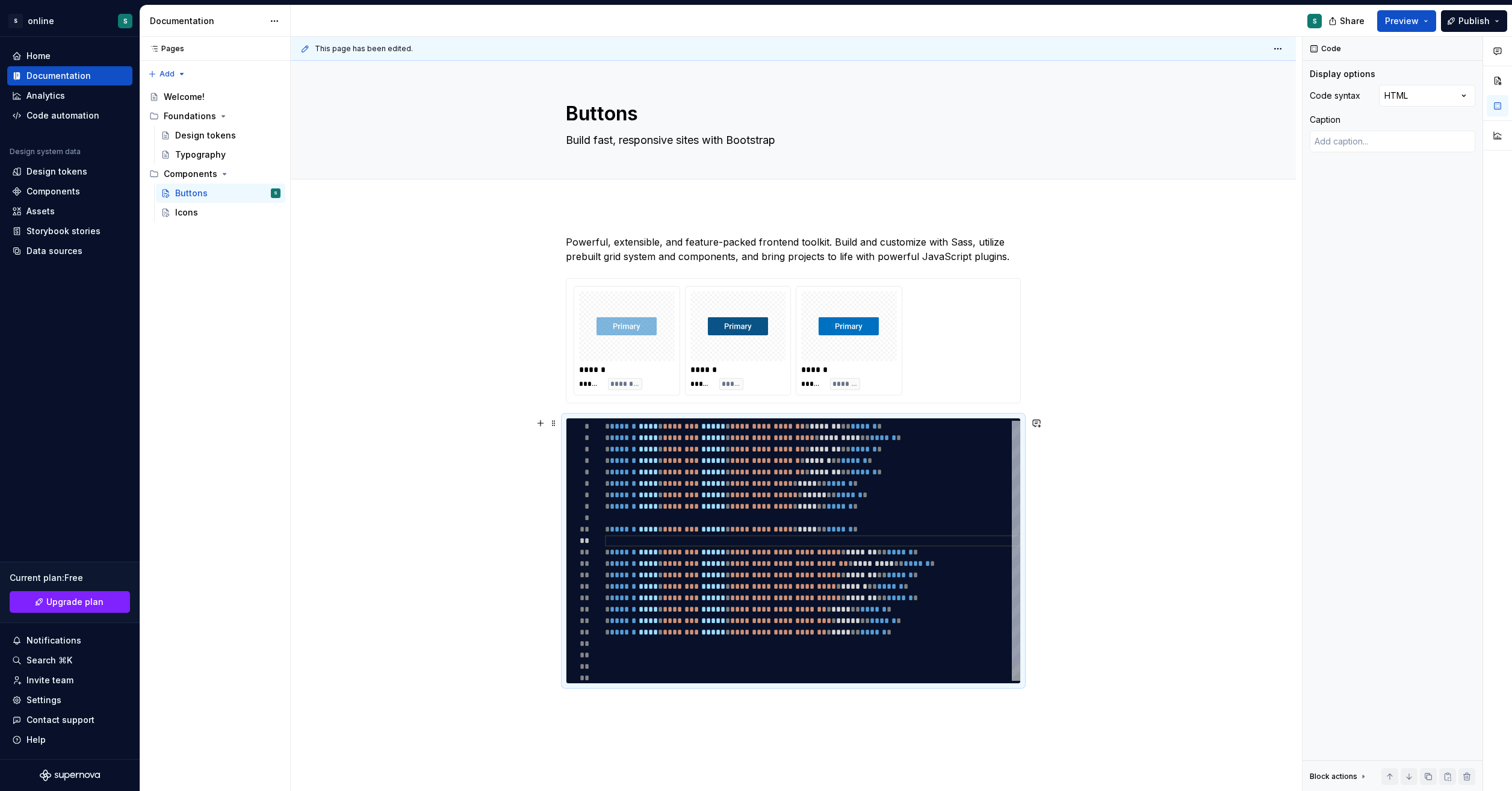
click at [869, 515] on div "**********" at bounding box center [813, 558] width 415 height 274
type textarea "**********"
click at [1359, 141] on textarea at bounding box center [1393, 141] width 166 height 22
click at [1124, 467] on div "**********" at bounding box center [793, 585] width 1005 height 758
click at [1090, 294] on div "**********" at bounding box center [793, 585] width 1005 height 758
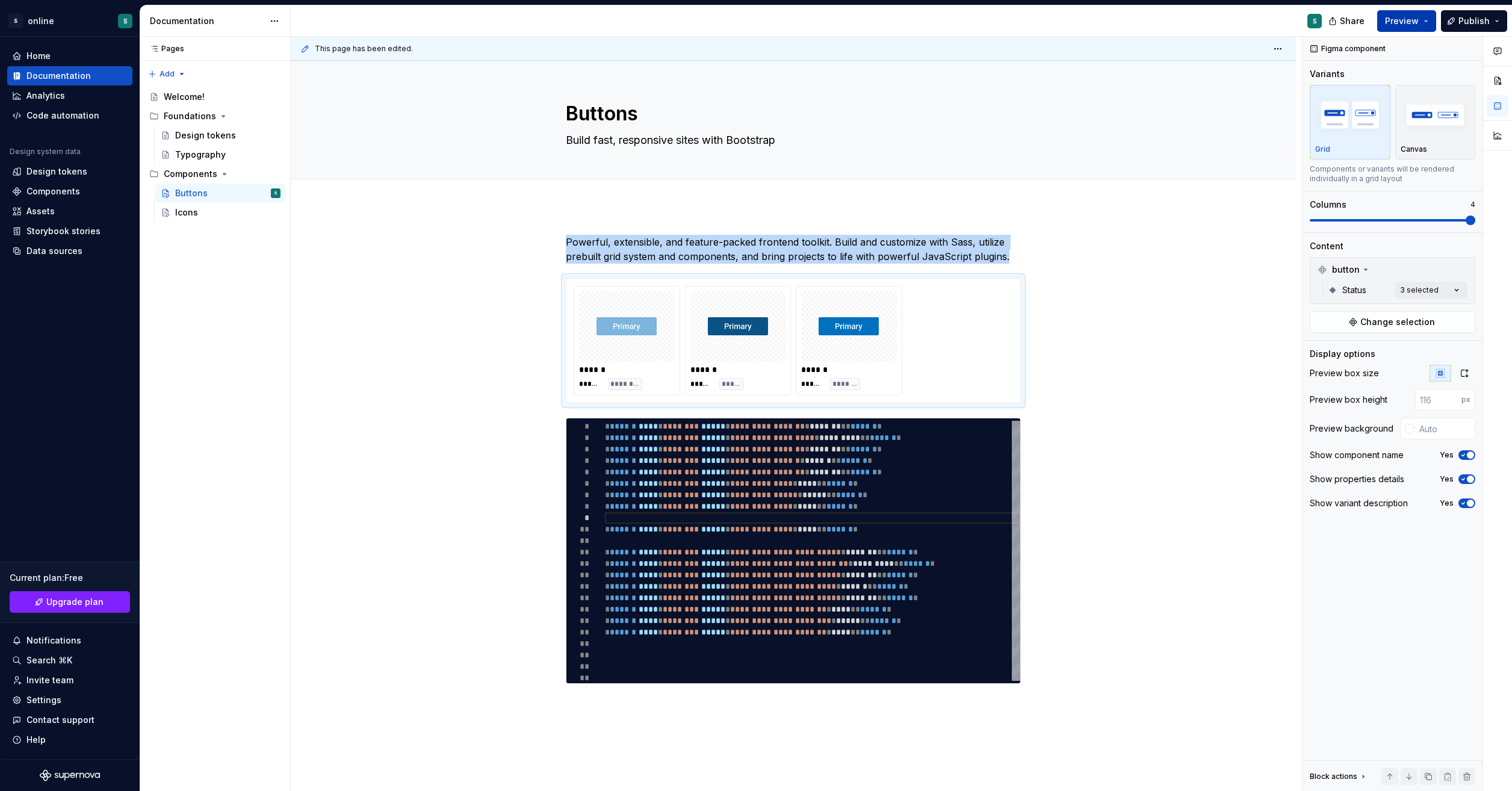
click at [1430, 24] on button "Preview" at bounding box center [1407, 21] width 59 height 22
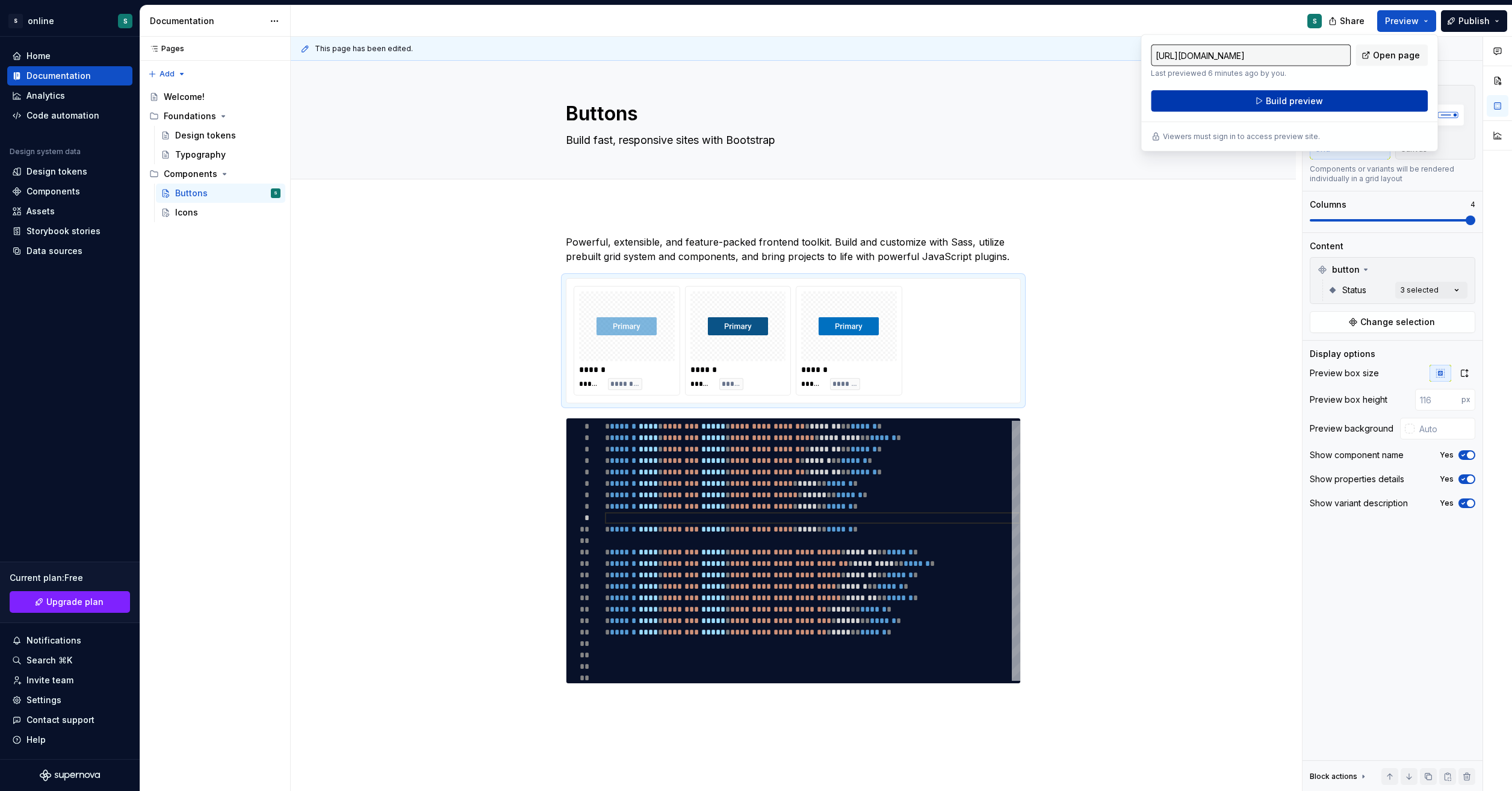
click at [1324, 103] on button "Build preview" at bounding box center [1290, 101] width 277 height 22
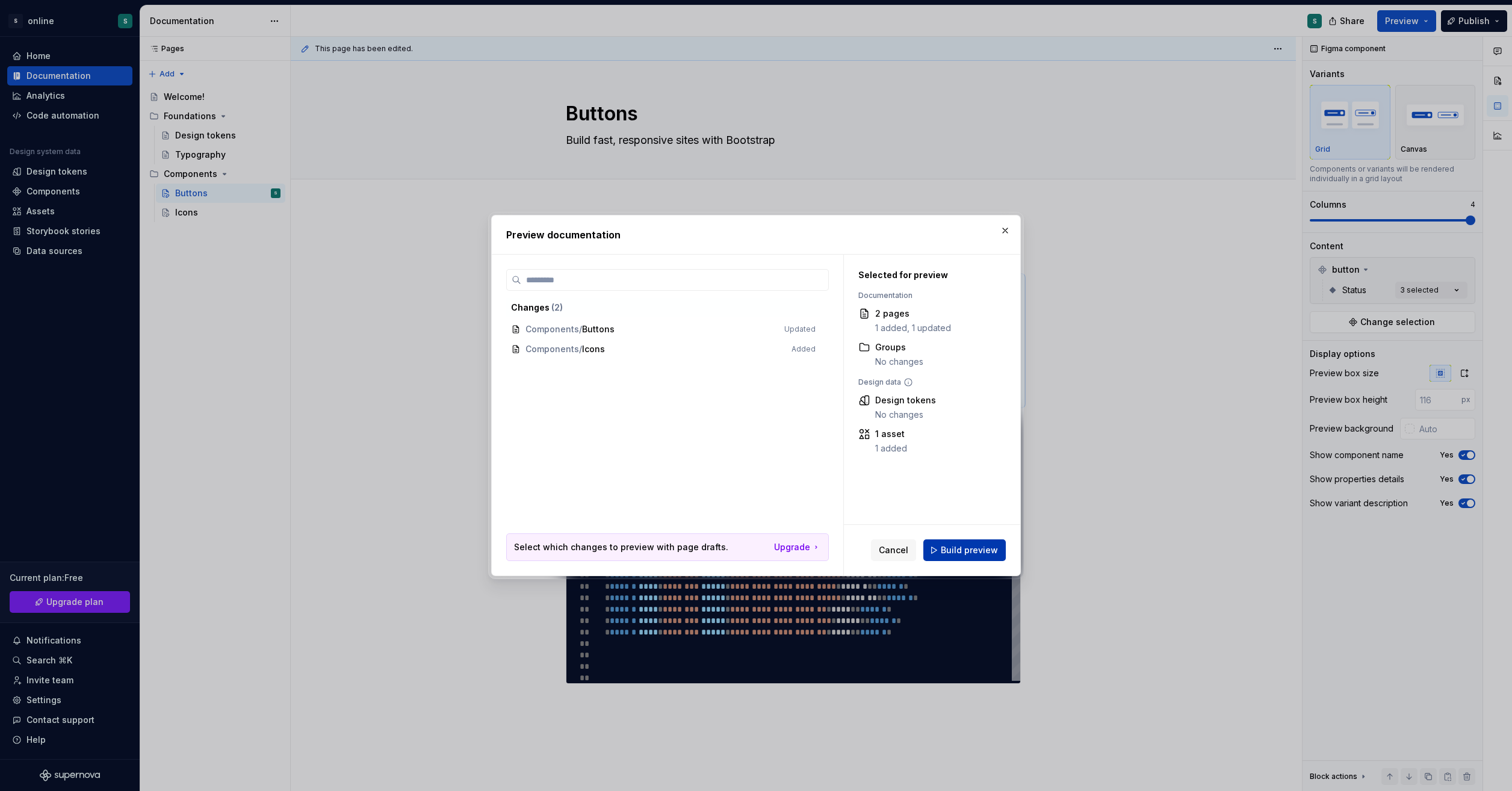
click at [982, 549] on span "Build preview" at bounding box center [969, 550] width 57 height 12
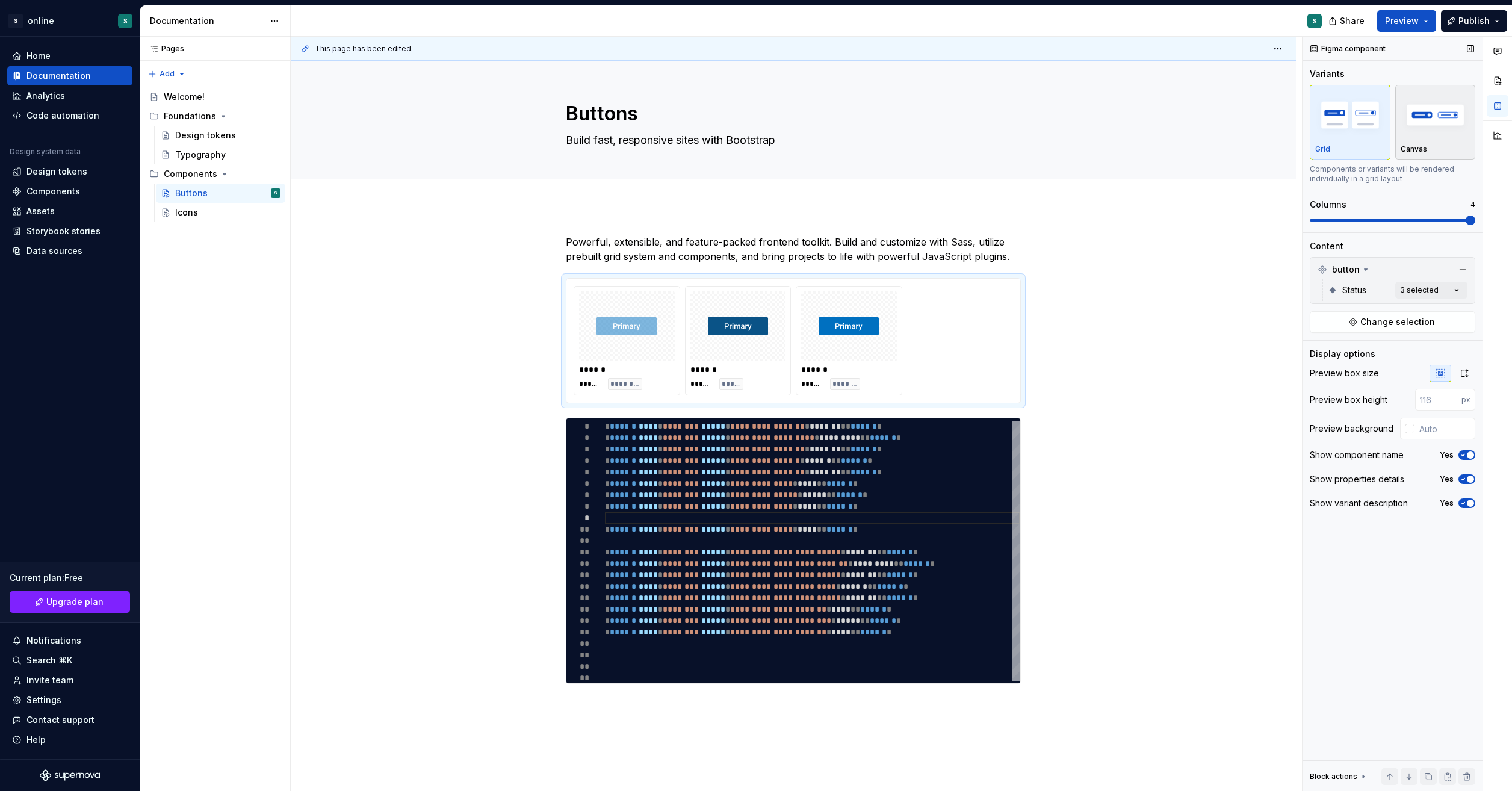
click at [1426, 142] on div "Canvas" at bounding box center [1436, 121] width 70 height 64
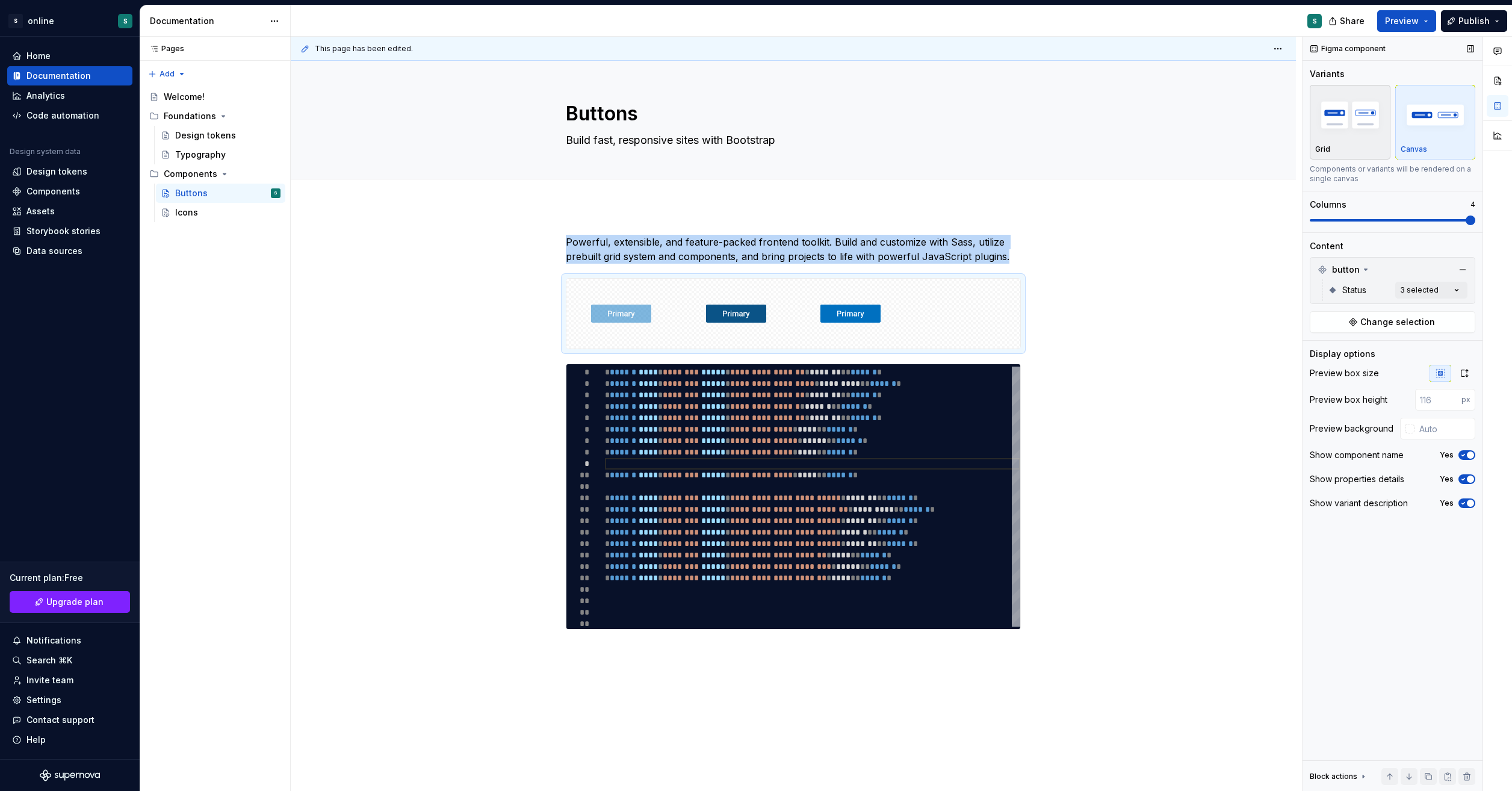
click at [1346, 114] on img "button" at bounding box center [1350, 114] width 70 height 44
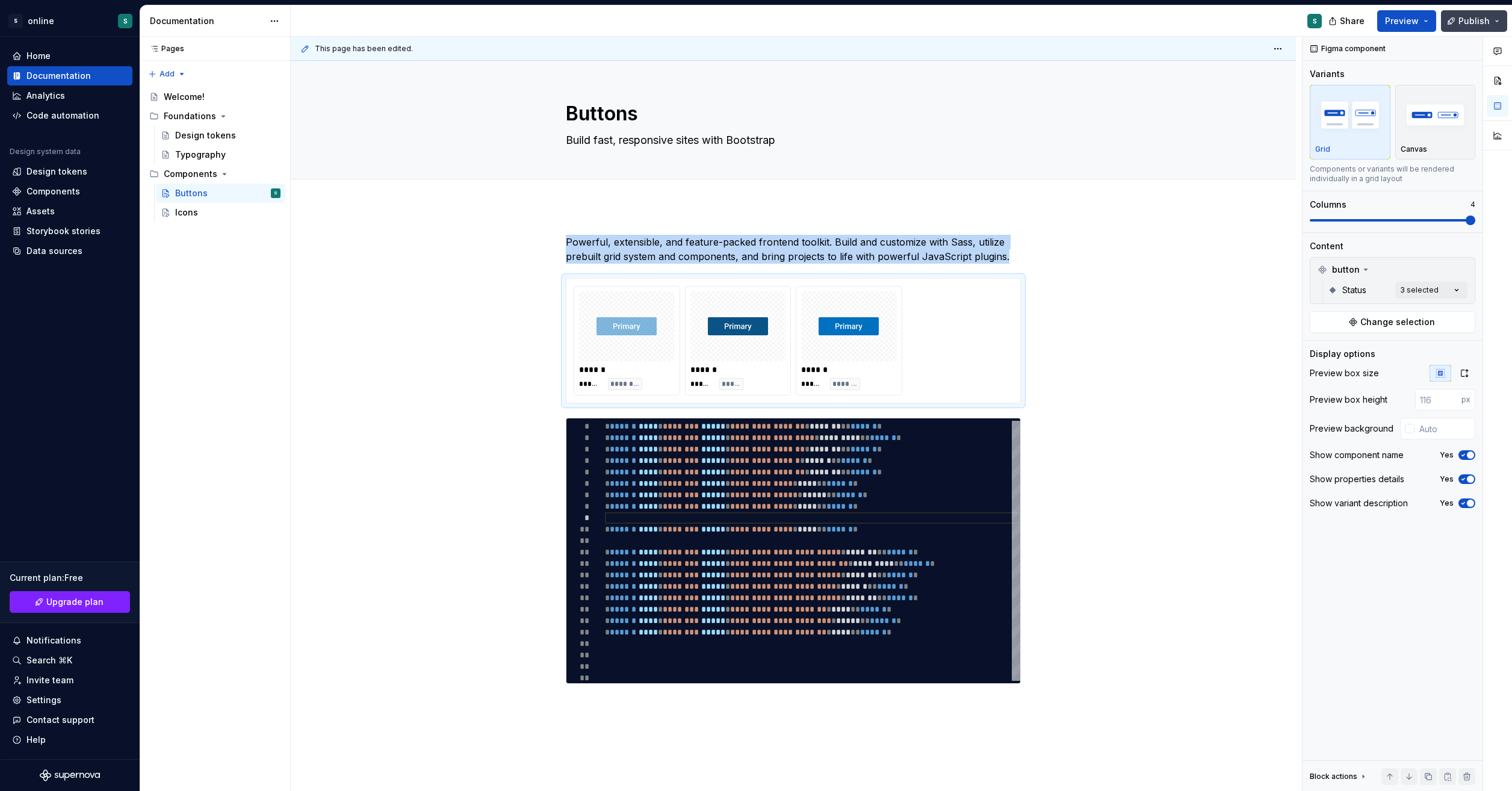
click at [1491, 19] on button "Publish" at bounding box center [1474, 21] width 66 height 22
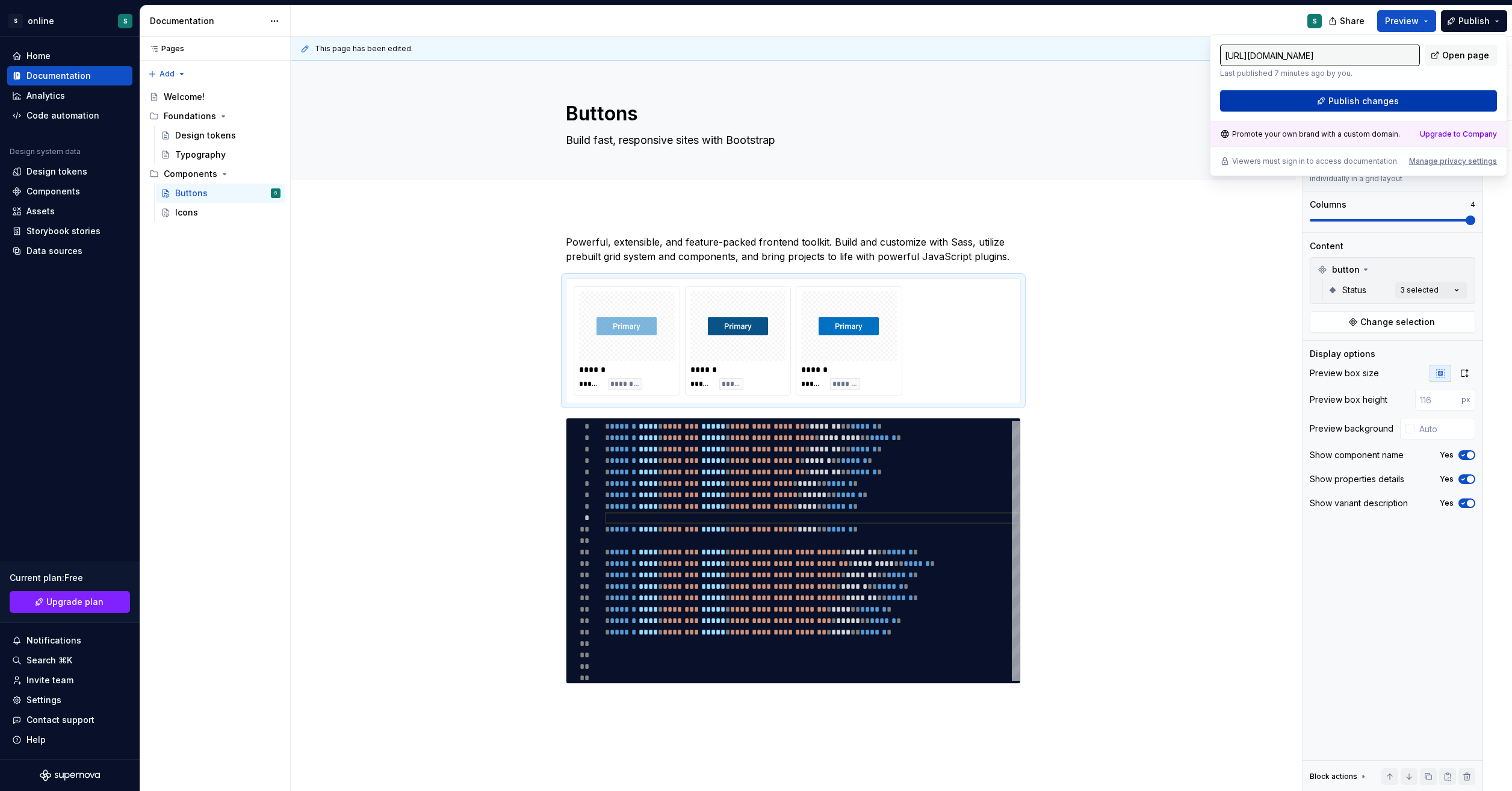
drag, startPoint x: 1491, startPoint y: 19, endPoint x: 1402, endPoint y: 105, distance: 123.8
click at [1402, 105] on button "Publish changes" at bounding box center [1358, 101] width 277 height 22
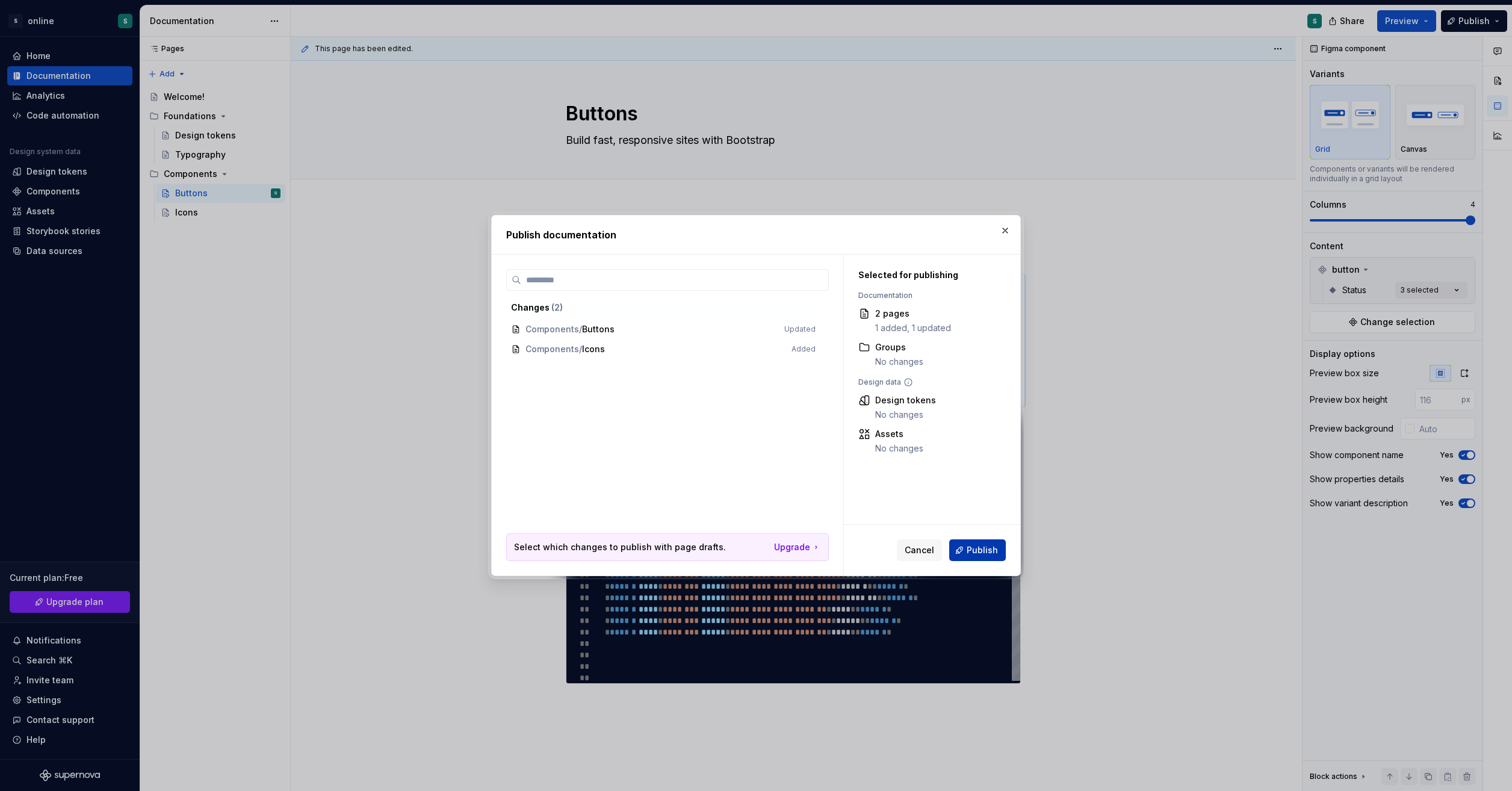
click at [990, 553] on span "Publish" at bounding box center [982, 550] width 32 height 12
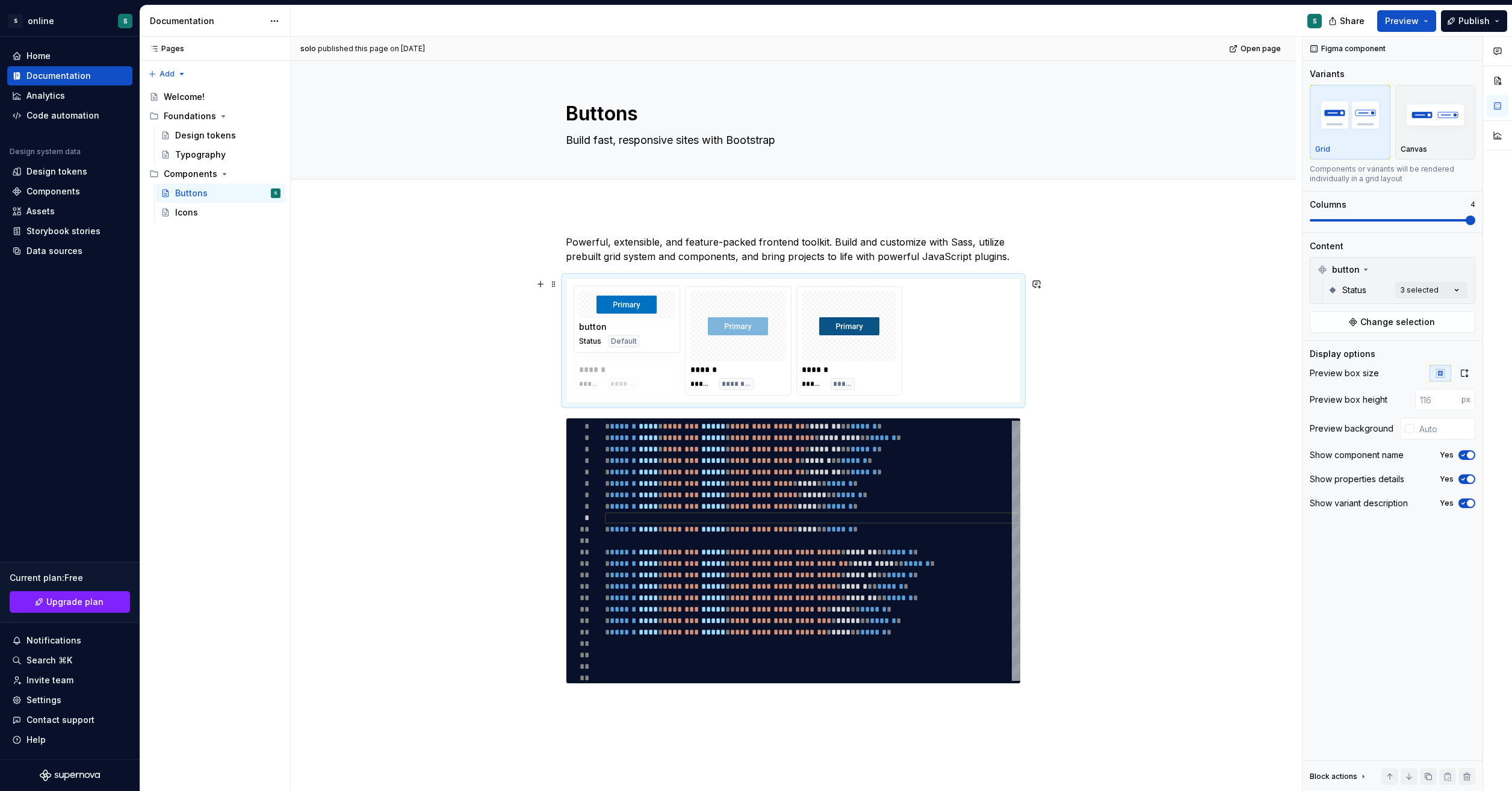
drag, startPoint x: 877, startPoint y: 346, endPoint x: 662, endPoint y: 350, distance: 215.0
click at [662, 350] on body "S online S Home Documentation Analytics Code automation Design system data Desi…" at bounding box center [756, 395] width 1512 height 791
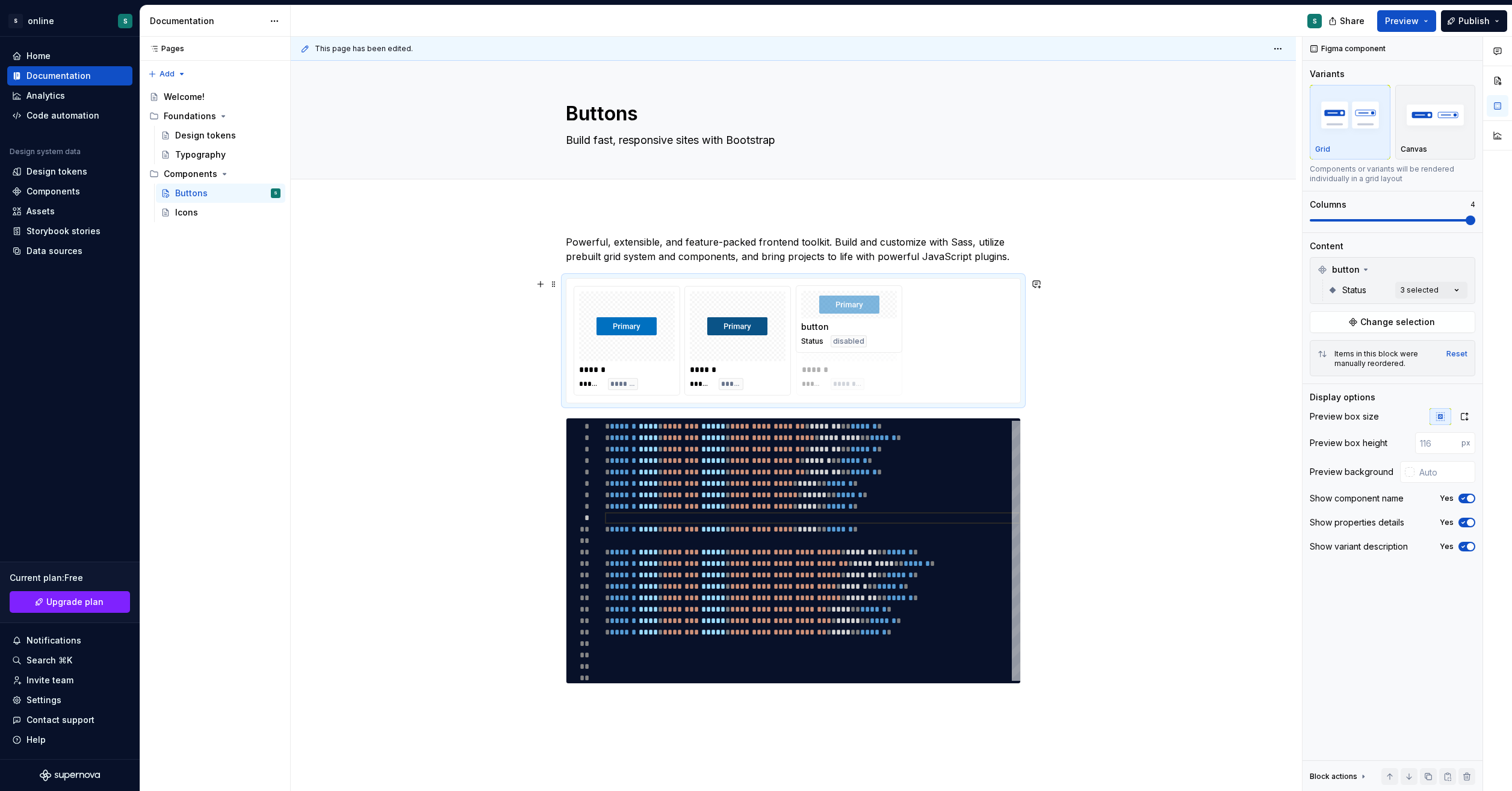
drag, startPoint x: 735, startPoint y: 346, endPoint x: 900, endPoint y: 347, distance: 165.0
click at [1171, 363] on div "**********" at bounding box center [793, 585] width 1005 height 758
type textarea "*"
type textarea "**********"
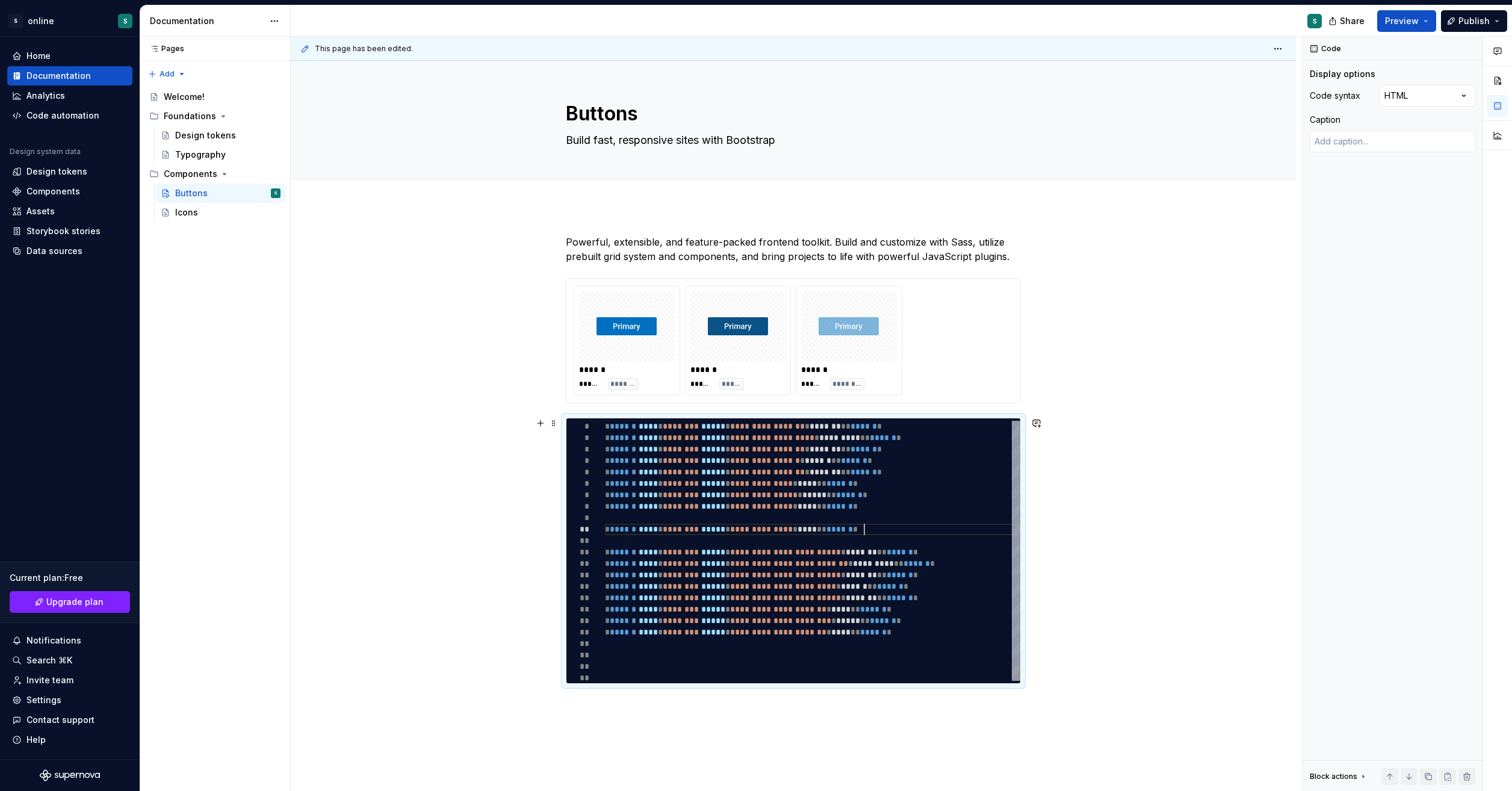
click at [907, 529] on div "**********" at bounding box center [813, 558] width 415 height 274
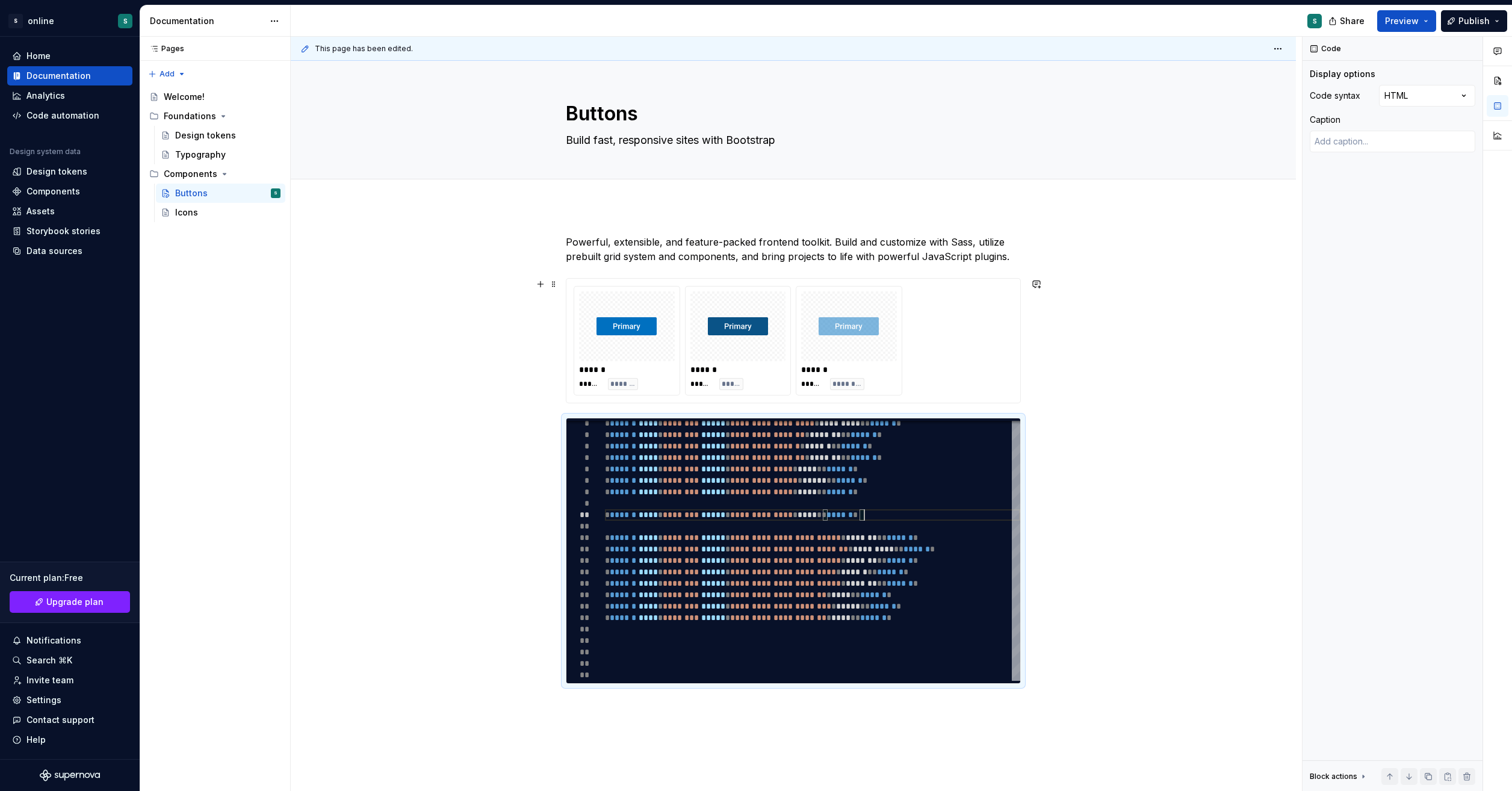
click at [1134, 398] on div "**********" at bounding box center [793, 585] width 1005 height 758
click at [1197, 259] on div "**********" at bounding box center [793, 585] width 1005 height 758
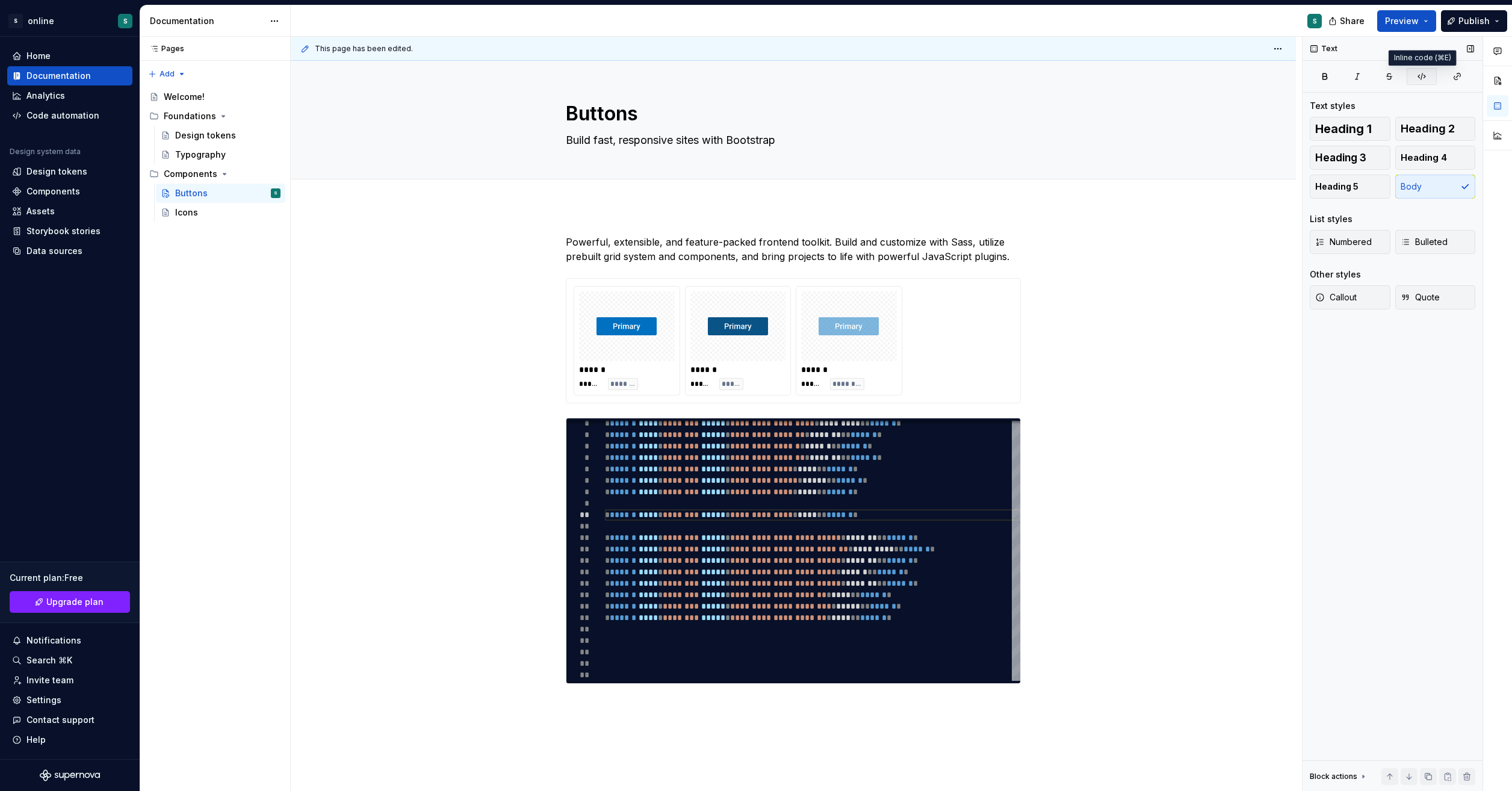
click at [1415, 77] on button "button" at bounding box center [1422, 76] width 30 height 17
click at [1425, 73] on icon "button" at bounding box center [1422, 76] width 10 height 10
click at [1408, 426] on div "Text Text styles Heading 1 Heading 2 Heading 3 Heading 4 Heading 5 Body List st…" at bounding box center [1393, 414] width 180 height 754
click at [721, 122] on textarea "Buttons" at bounding box center [791, 114] width 455 height 29
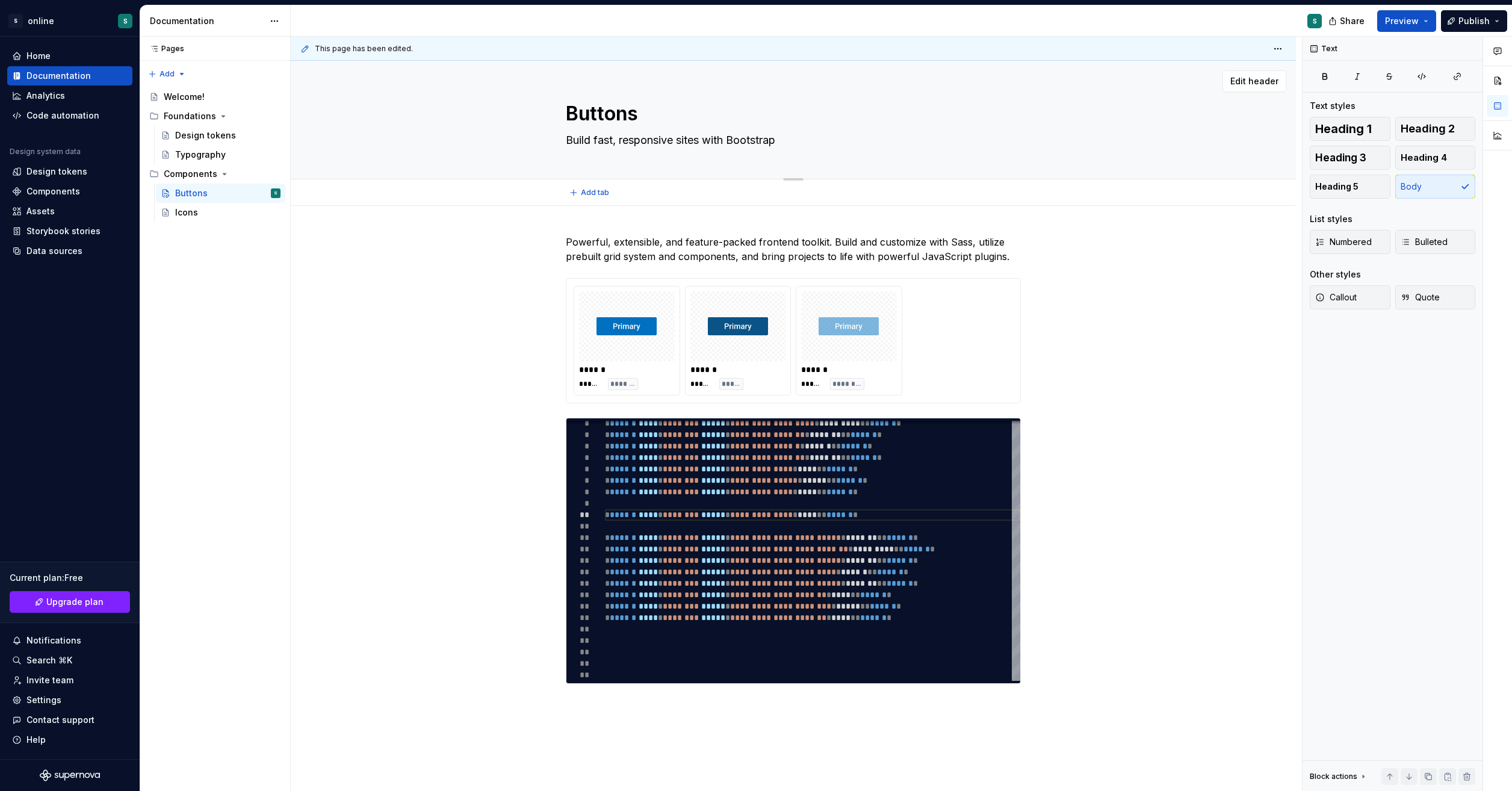
click at [730, 138] on textarea "Build fast, responsive sites with Bootstrap" at bounding box center [791, 140] width 455 height 19
paste textarea "Use Bootstrap’s custom button styles for actions in forms, dialogs, and more wi…"
type textarea "*"
type textarea "Use Bootstrap’s custom button styles for actions in forms, dialogs, and more wi…"
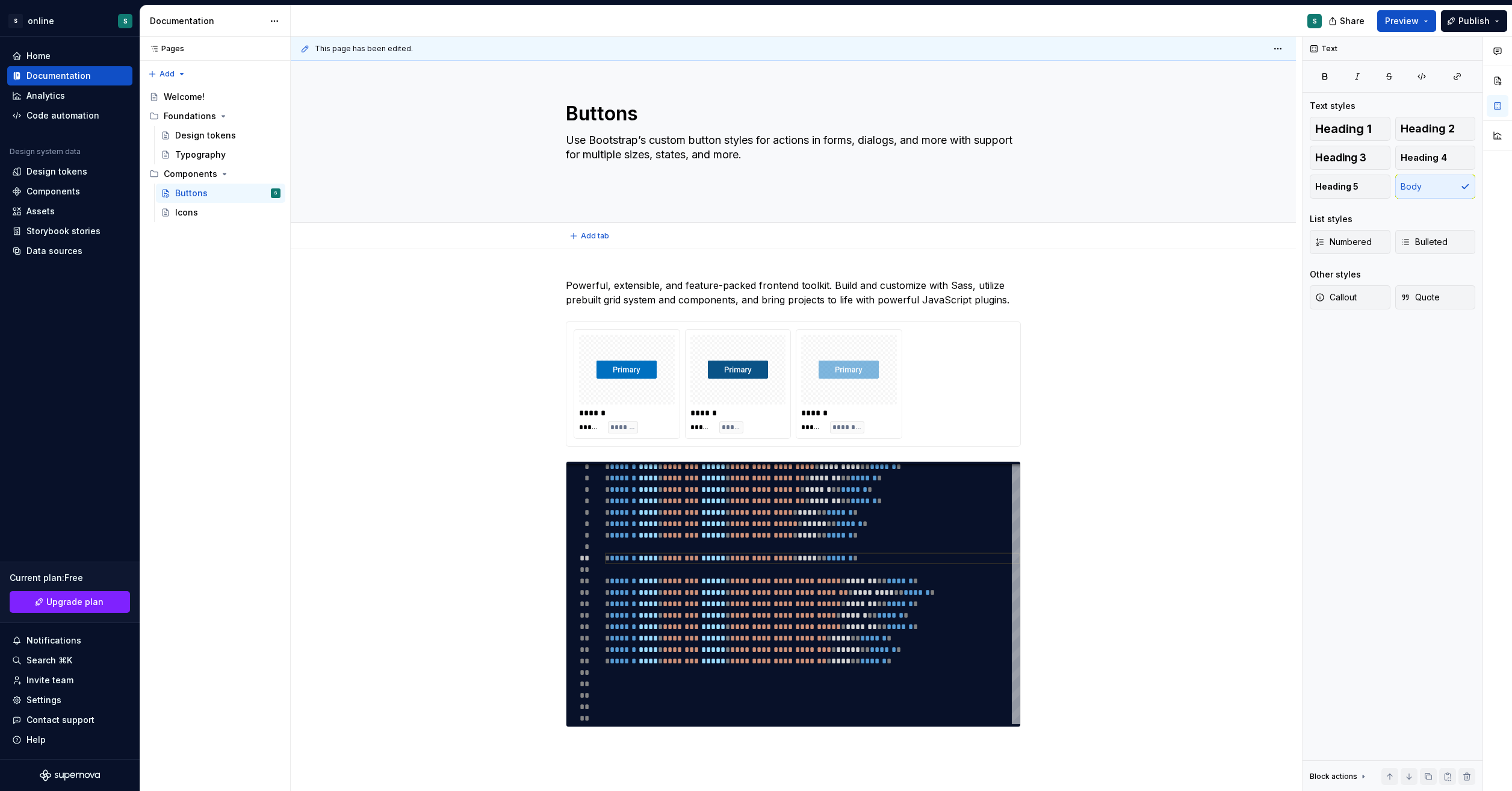
type textarea "*"
type textarea "Use Bootstrap’s custom button styles for actions in forms, dialogs, and more wi…"
click at [1225, 367] on div "**********" at bounding box center [793, 628] width 1005 height 758
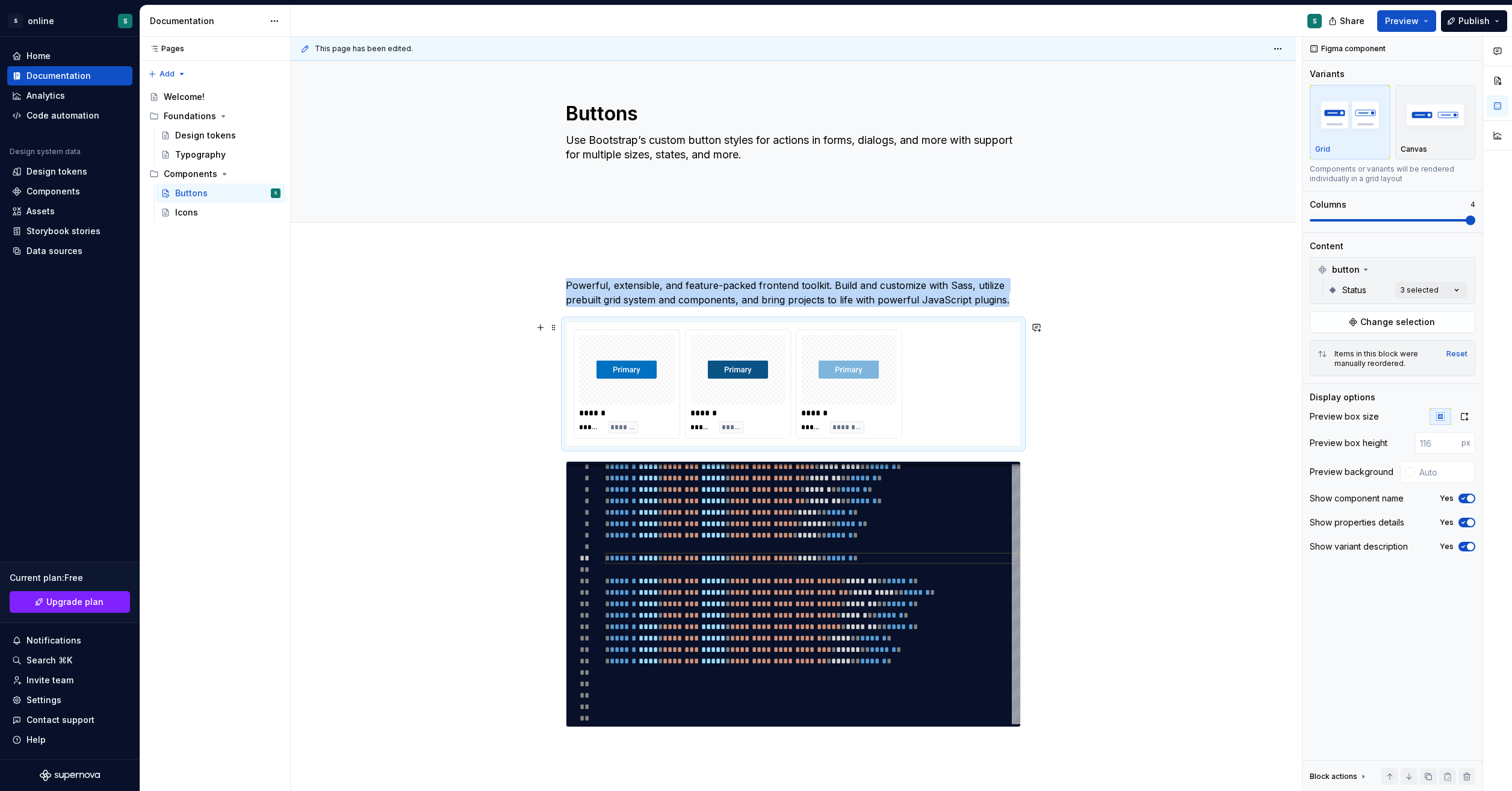
click at [1228, 425] on div "**********" at bounding box center [793, 628] width 1005 height 758
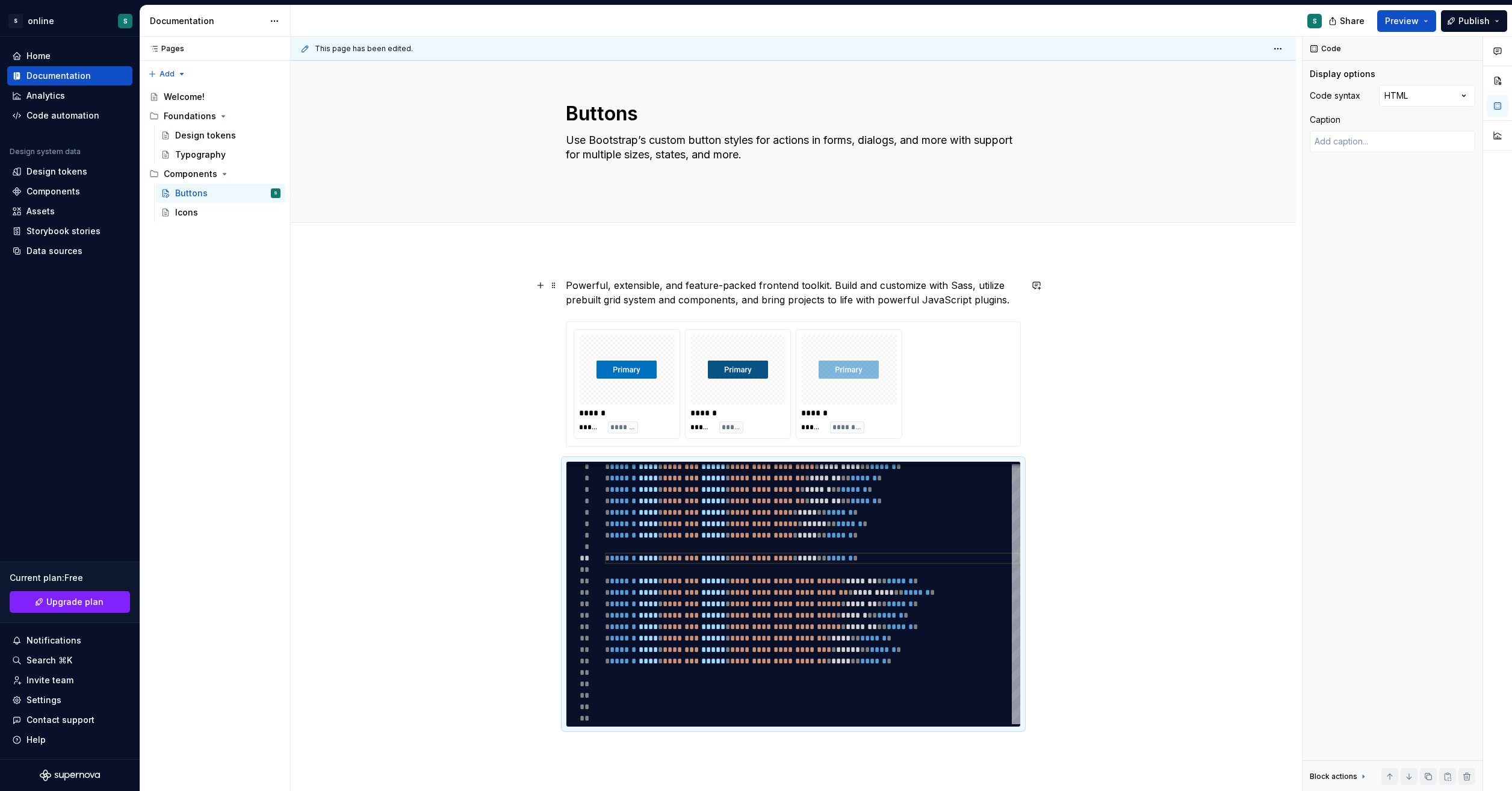
click at [720, 290] on p "Powerful, extensible, and feature-packed frontend toolkit. Build and customize …" at bounding box center [793, 292] width 455 height 29
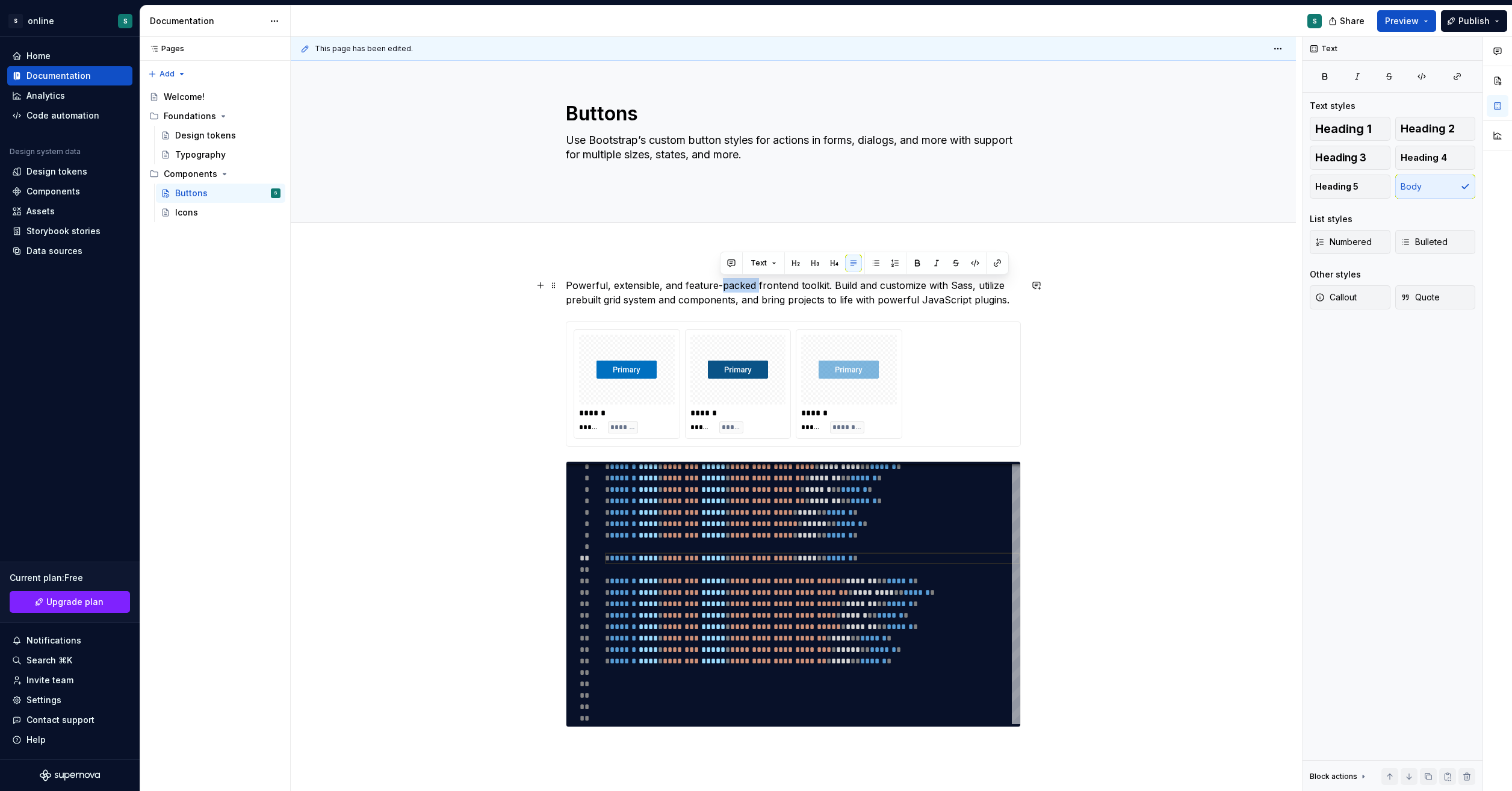
click at [720, 290] on p "Powerful, extensible, and feature-packed frontend toolkit. Build and customize …" at bounding box center [793, 292] width 455 height 29
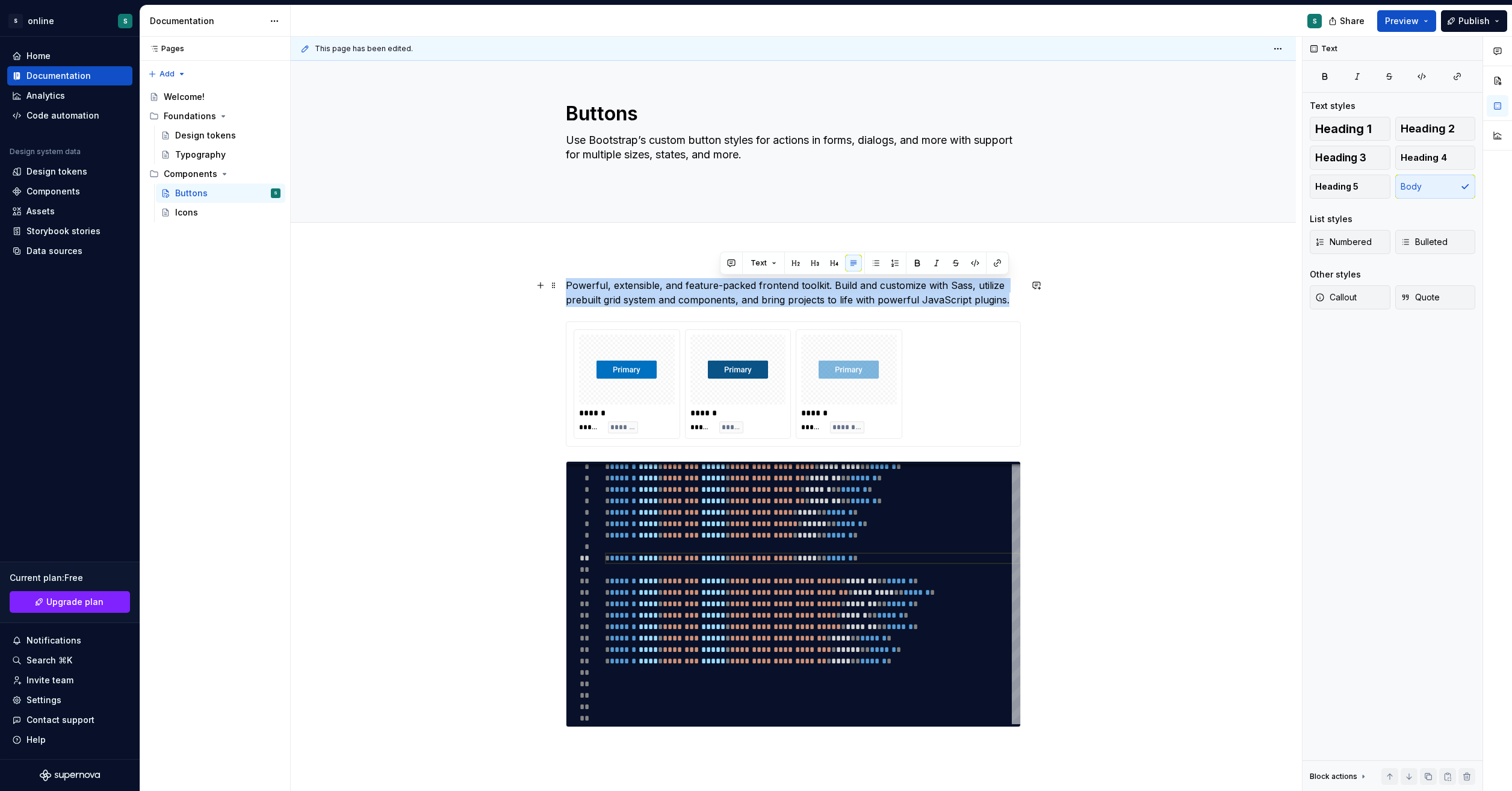
click at [720, 290] on p "Powerful, extensible, and feature-packed frontend toolkit. Build and customize …" at bounding box center [793, 292] width 455 height 29
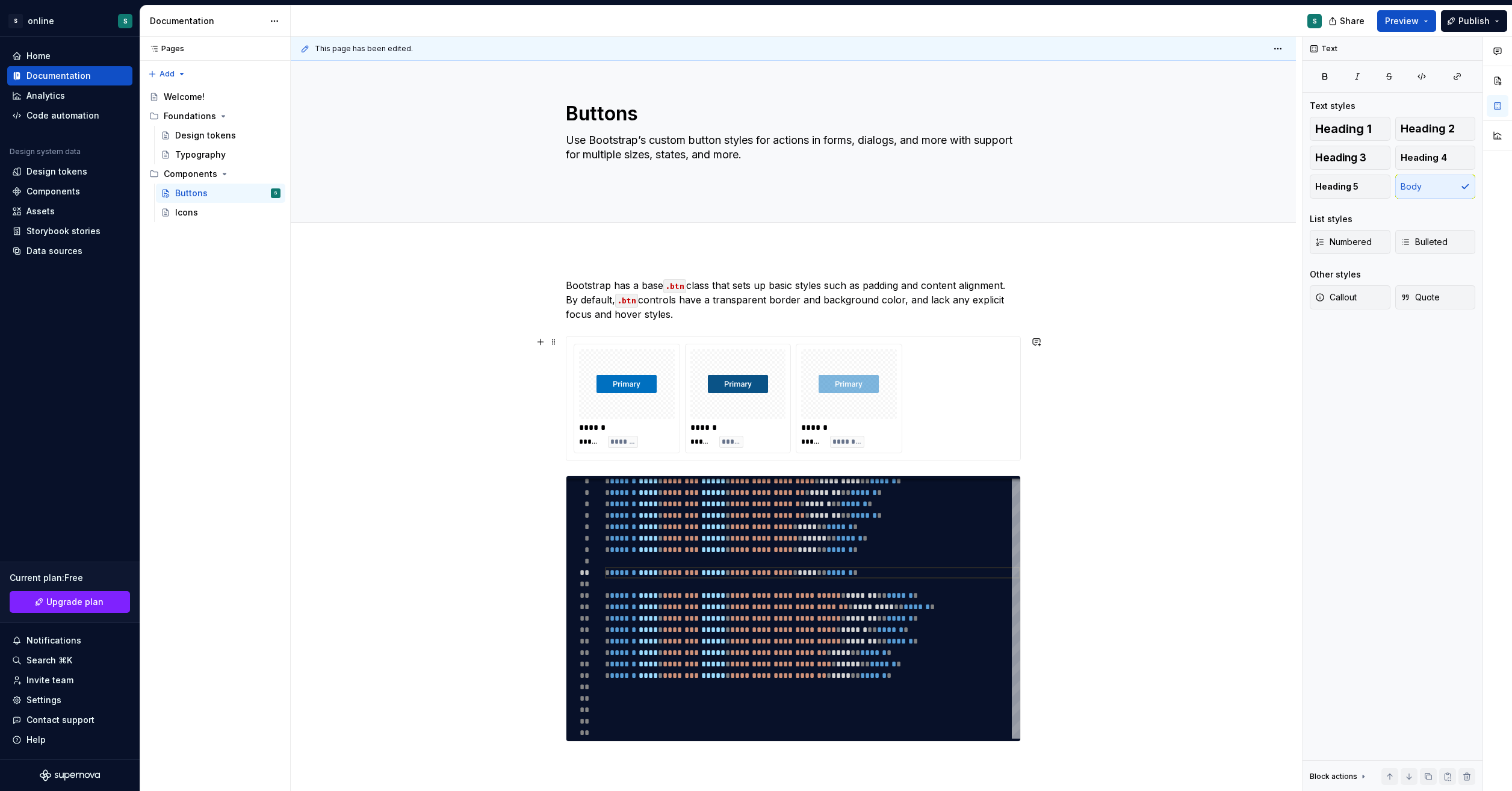
click at [1131, 404] on div "**********" at bounding box center [793, 635] width 1005 height 772
type textarea "*"
click at [1131, 404] on div "**********" at bounding box center [793, 635] width 1005 height 772
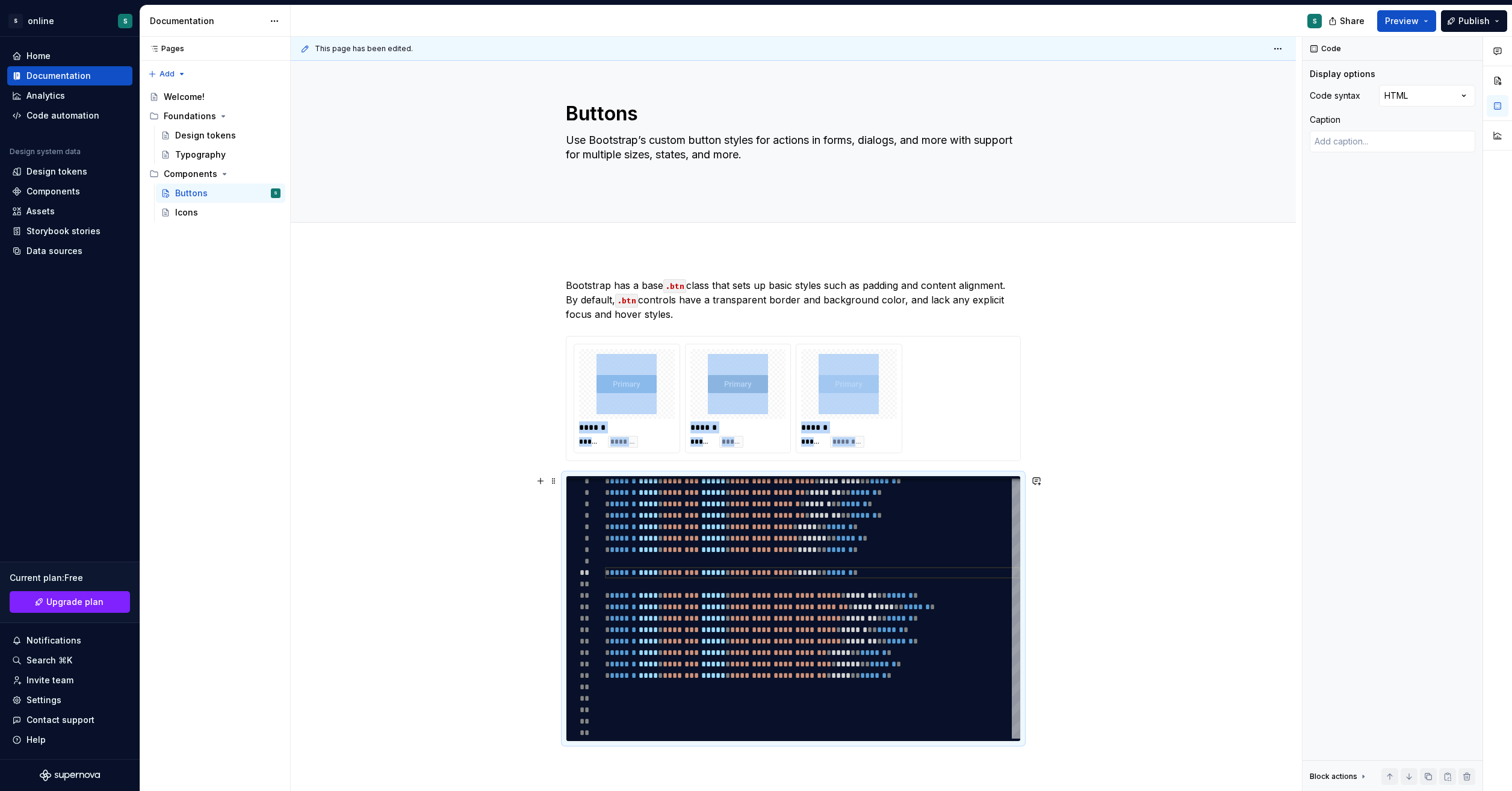
click at [1206, 495] on div "**********" at bounding box center [793, 635] width 1005 height 772
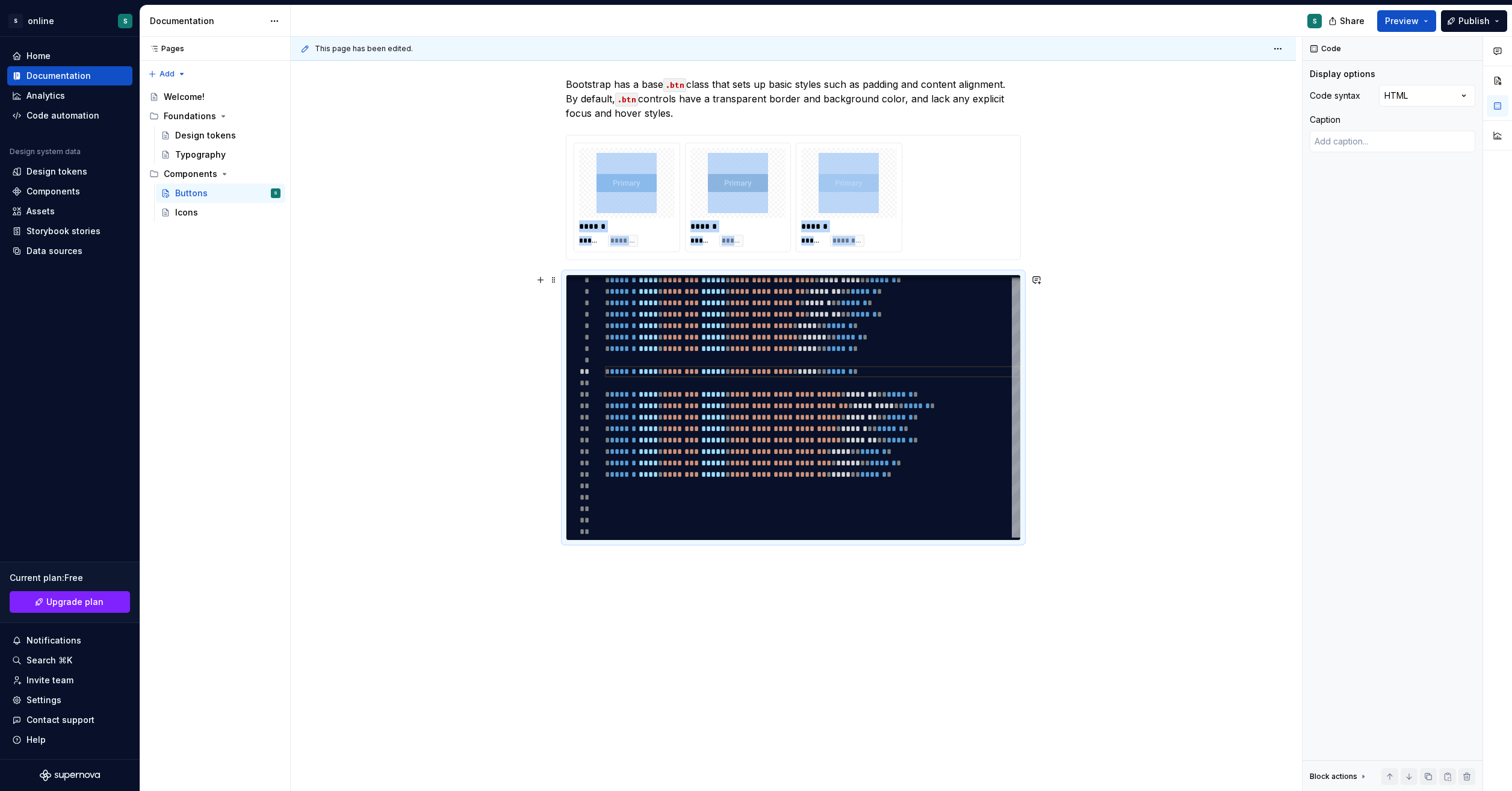
scroll to position [229, 0]
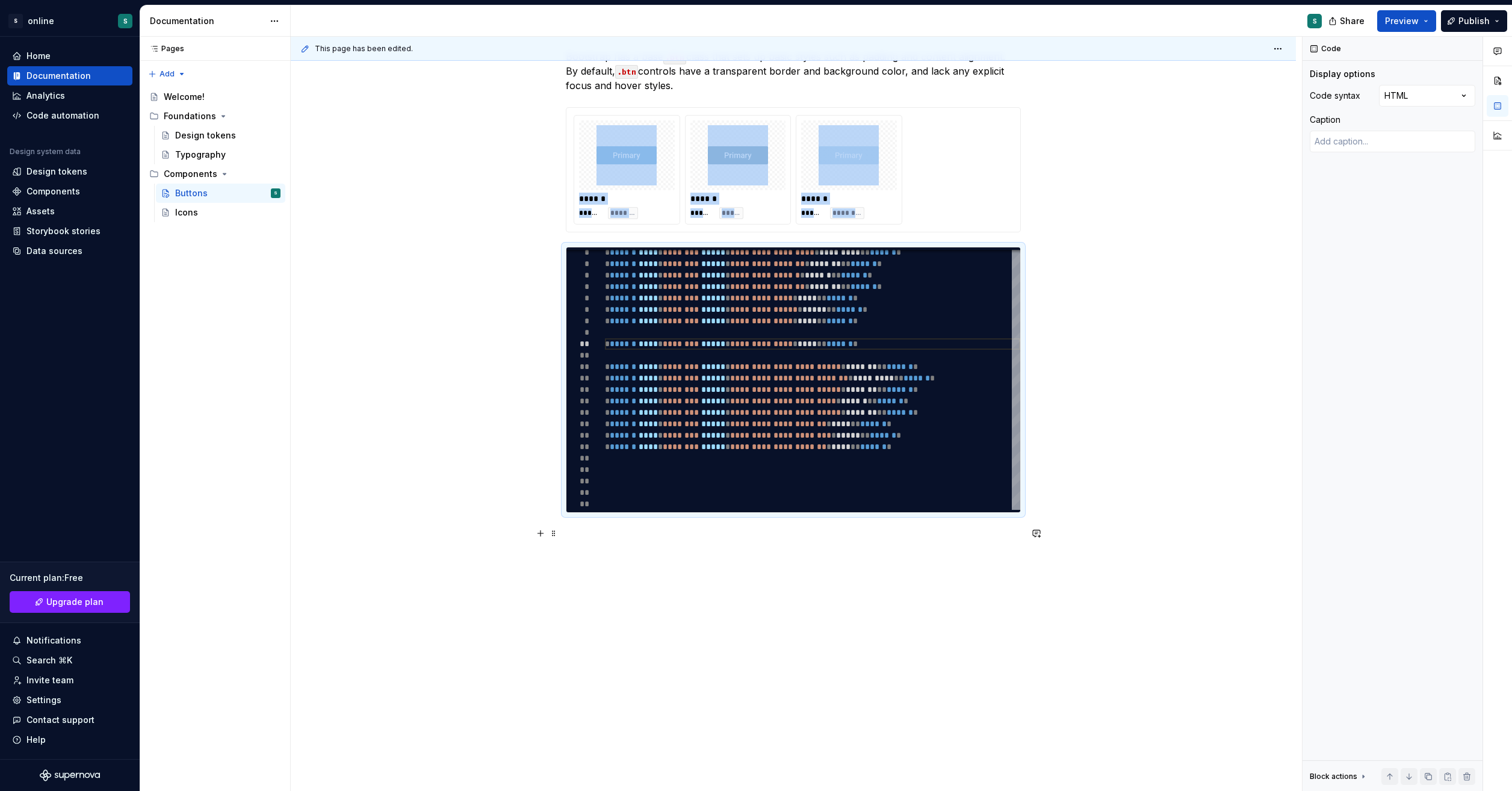
click at [730, 531] on p at bounding box center [793, 534] width 455 height 14
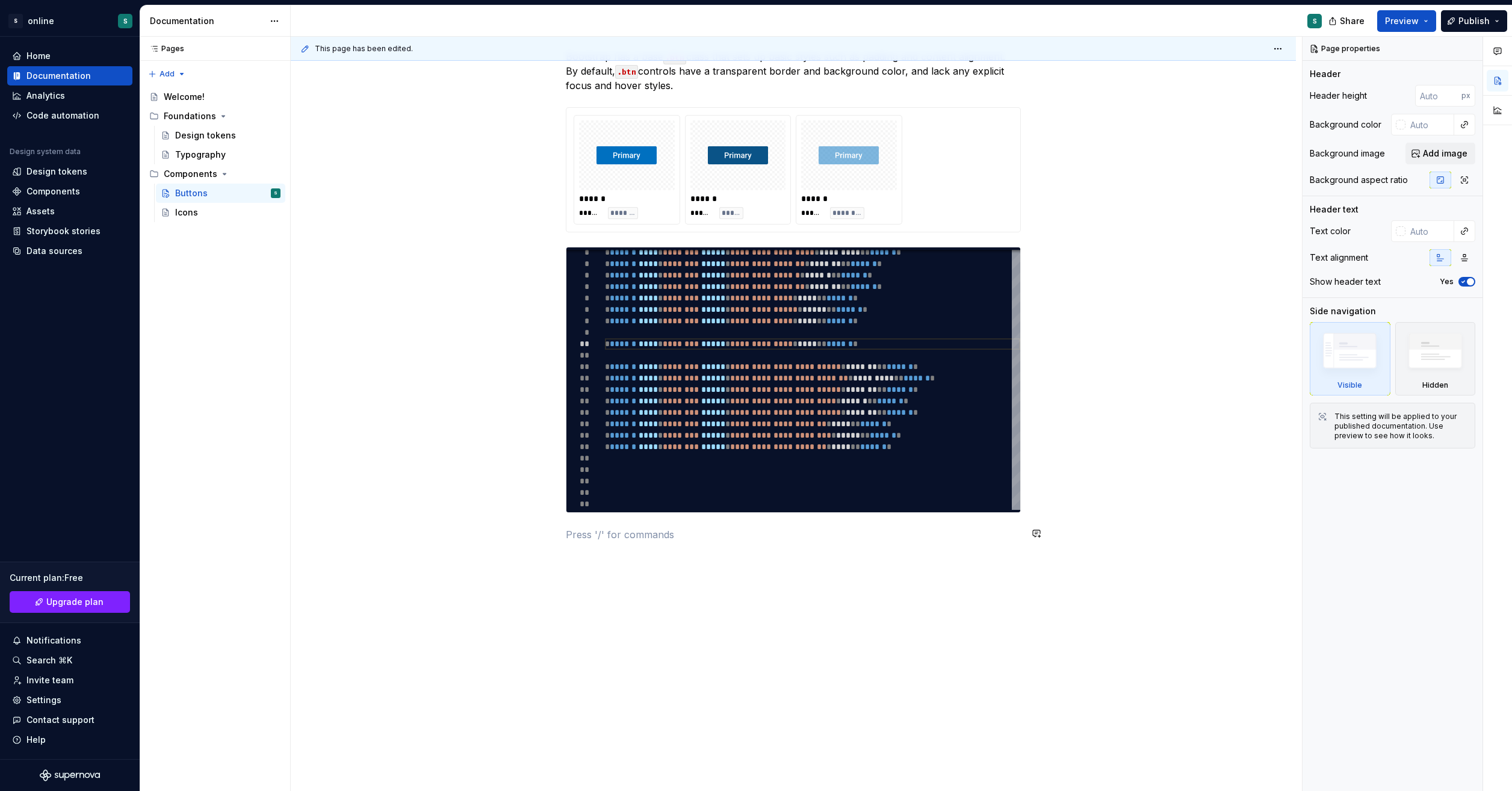
click at [771, 623] on div "**********" at bounding box center [793, 407] width 1005 height 772
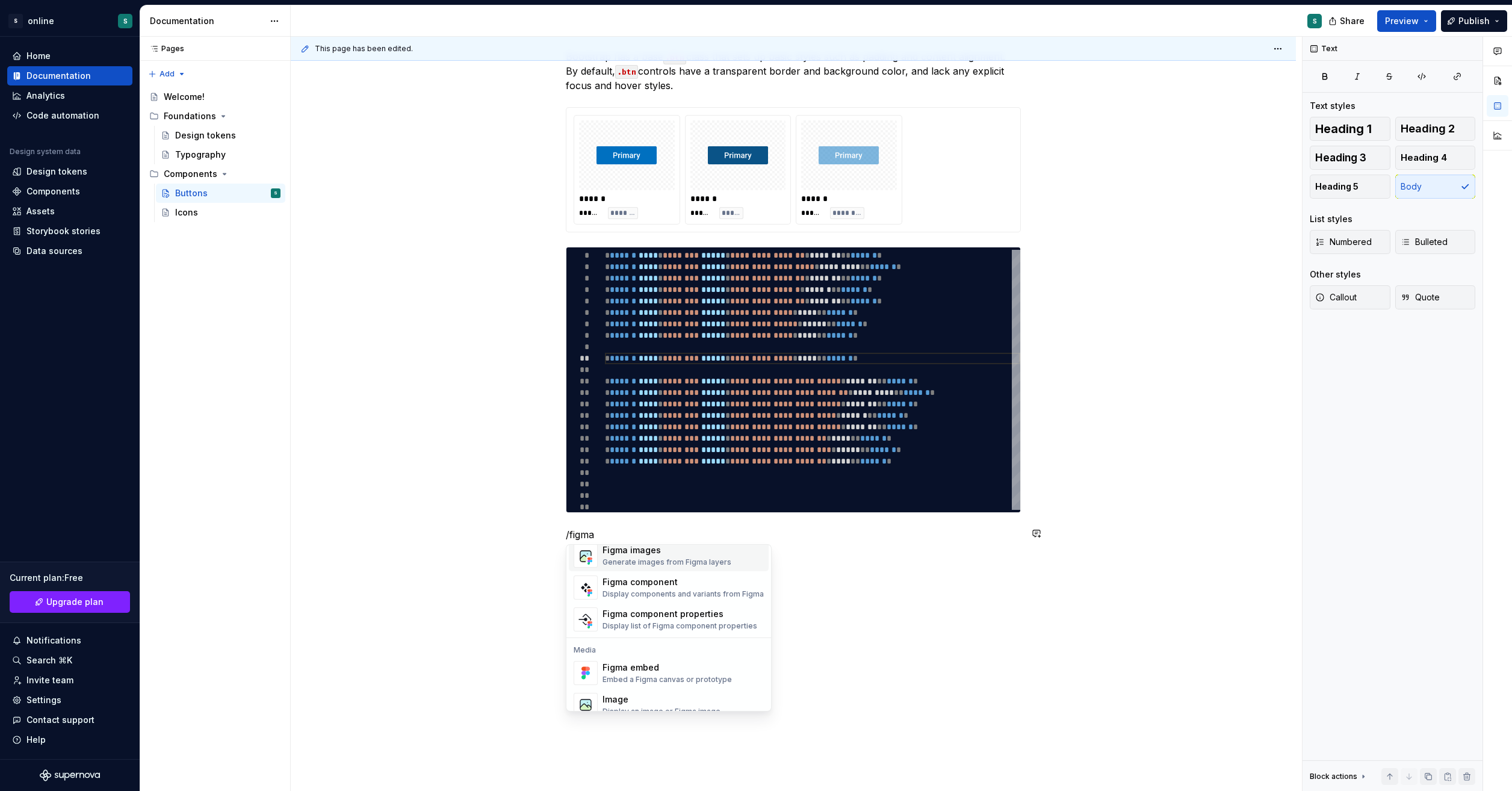
scroll to position [36, 0]
click at [684, 657] on div "Figma embed" at bounding box center [667, 655] width 129 height 12
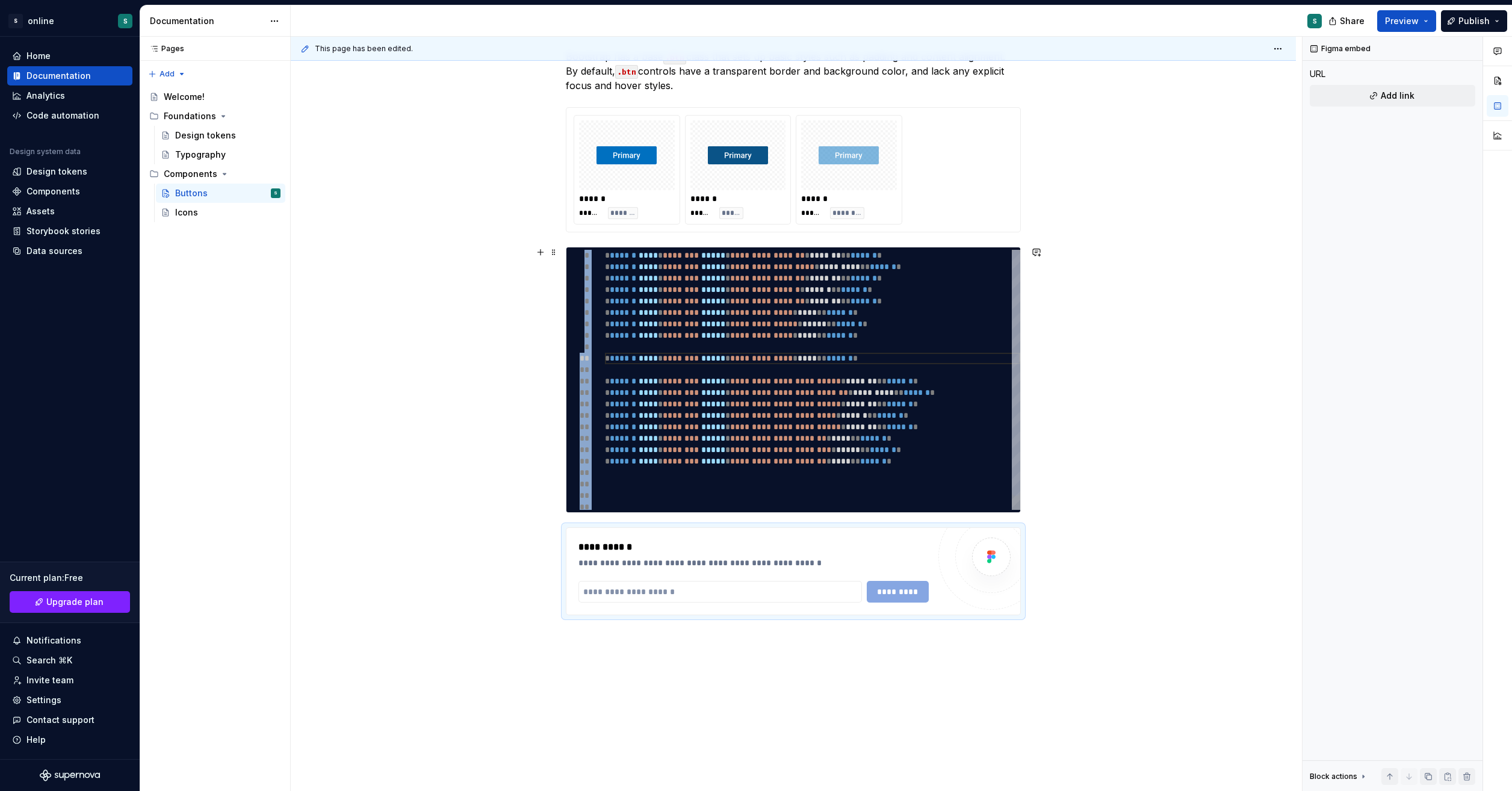
type textarea "*"
click at [715, 585] on input "text" at bounding box center [720, 592] width 284 height 22
paste input "**********"
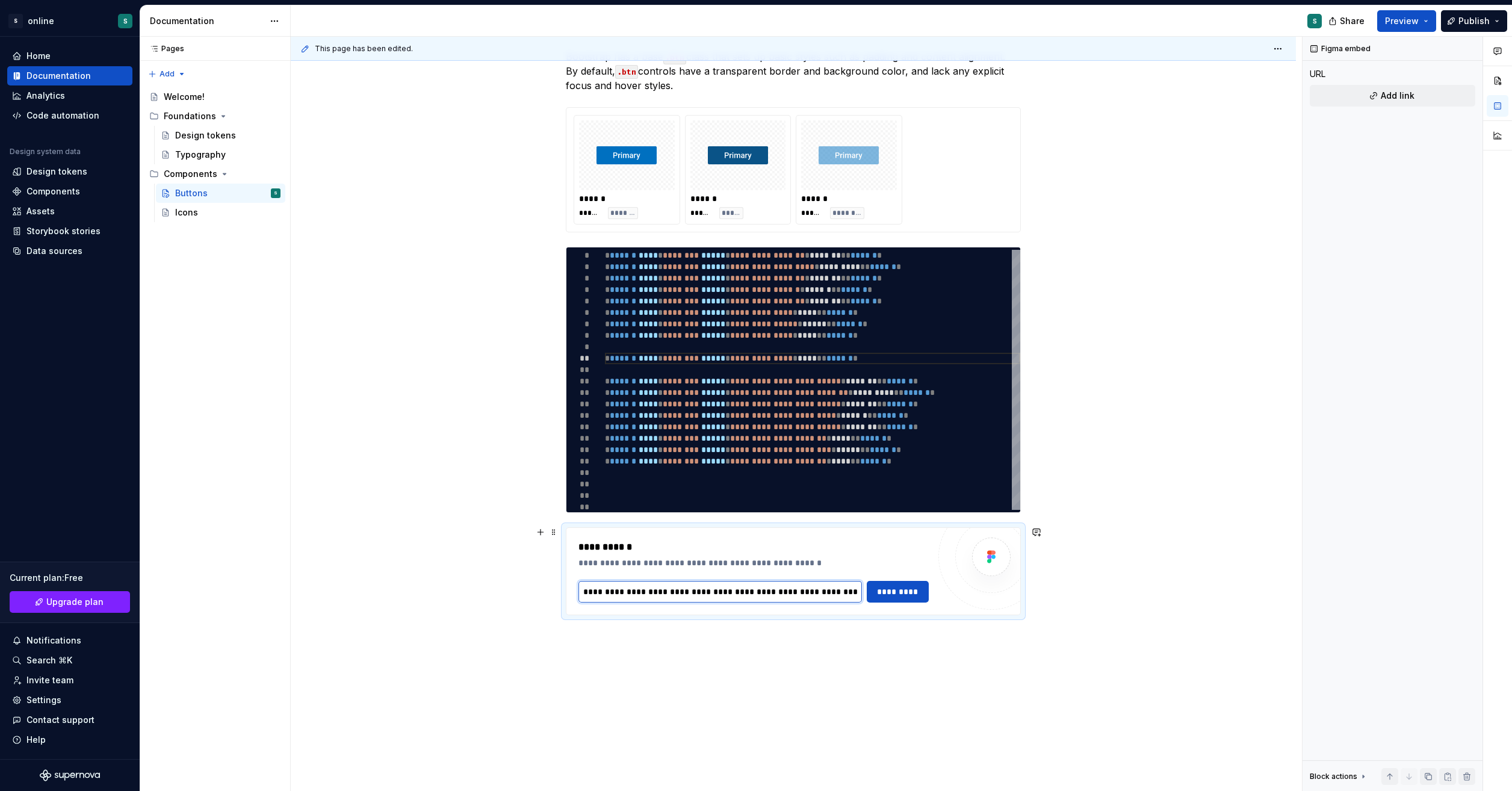
scroll to position [0, 567]
type input "**********"
click at [915, 587] on span "*********" at bounding box center [899, 591] width 47 height 12
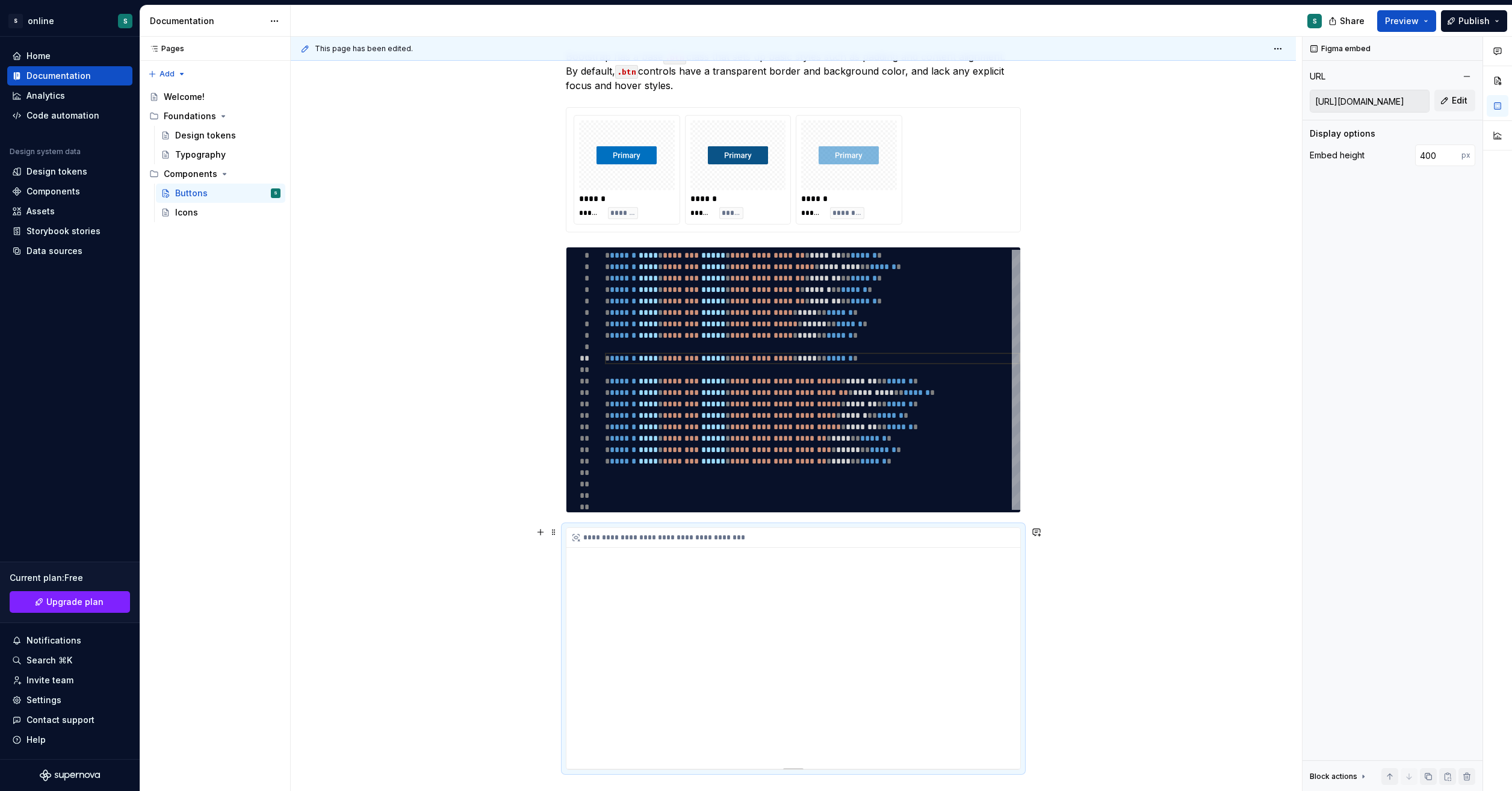
drag, startPoint x: 822, startPoint y: 630, endPoint x: 780, endPoint y: 644, distance: 44.3
click at [780, 644] on div "**********" at bounding box center [793, 648] width 454 height 241
drag, startPoint x: 791, startPoint y: 601, endPoint x: 790, endPoint y: 615, distance: 14.0
click at [790, 615] on div "**********" at bounding box center [793, 648] width 454 height 241
click at [791, 630] on div "**********" at bounding box center [793, 648] width 454 height 241
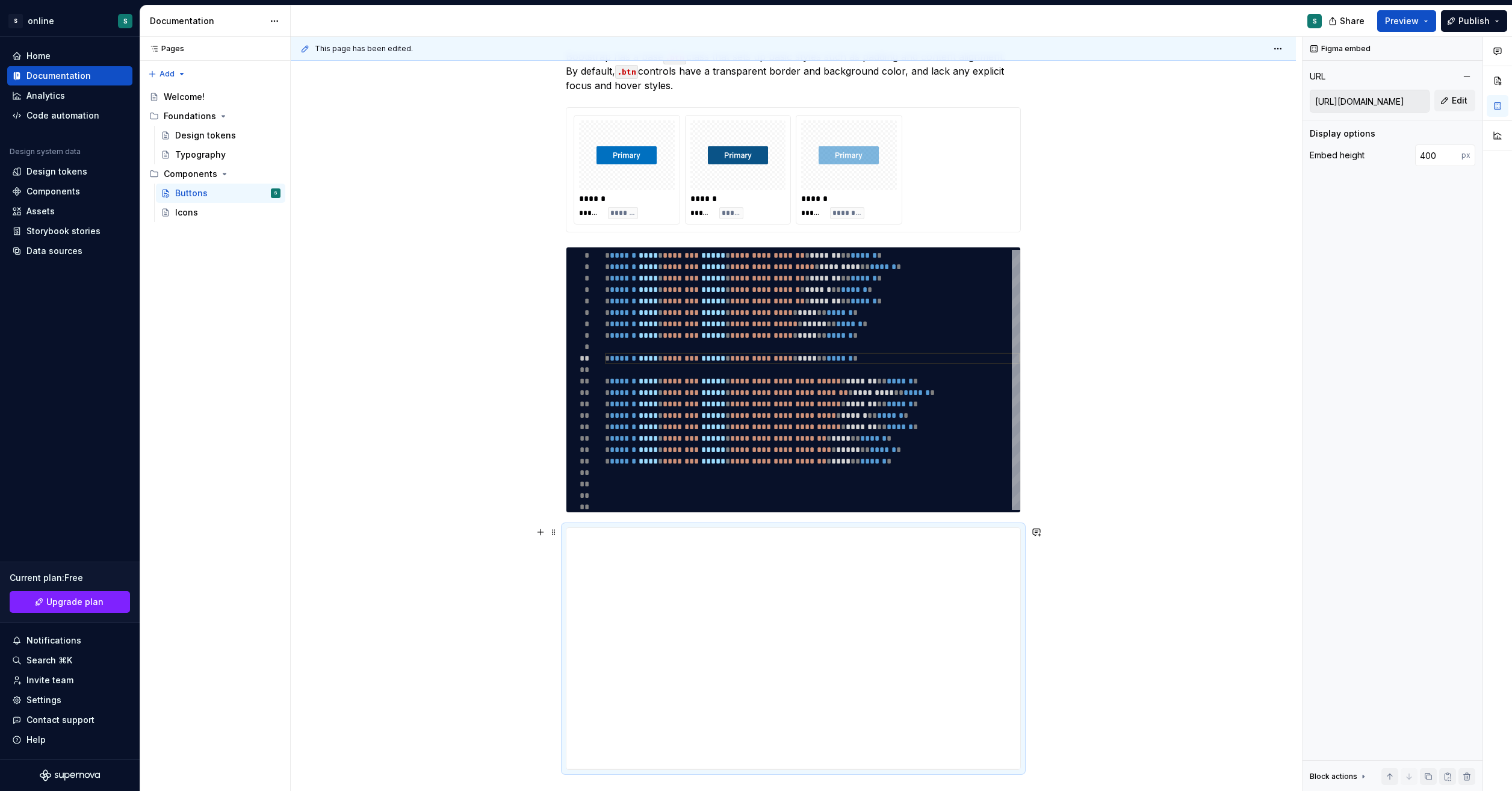
click at [1152, 596] on div "**********" at bounding box center [793, 520] width 1005 height 1000
click at [951, 639] on div "**********" at bounding box center [793, 648] width 454 height 241
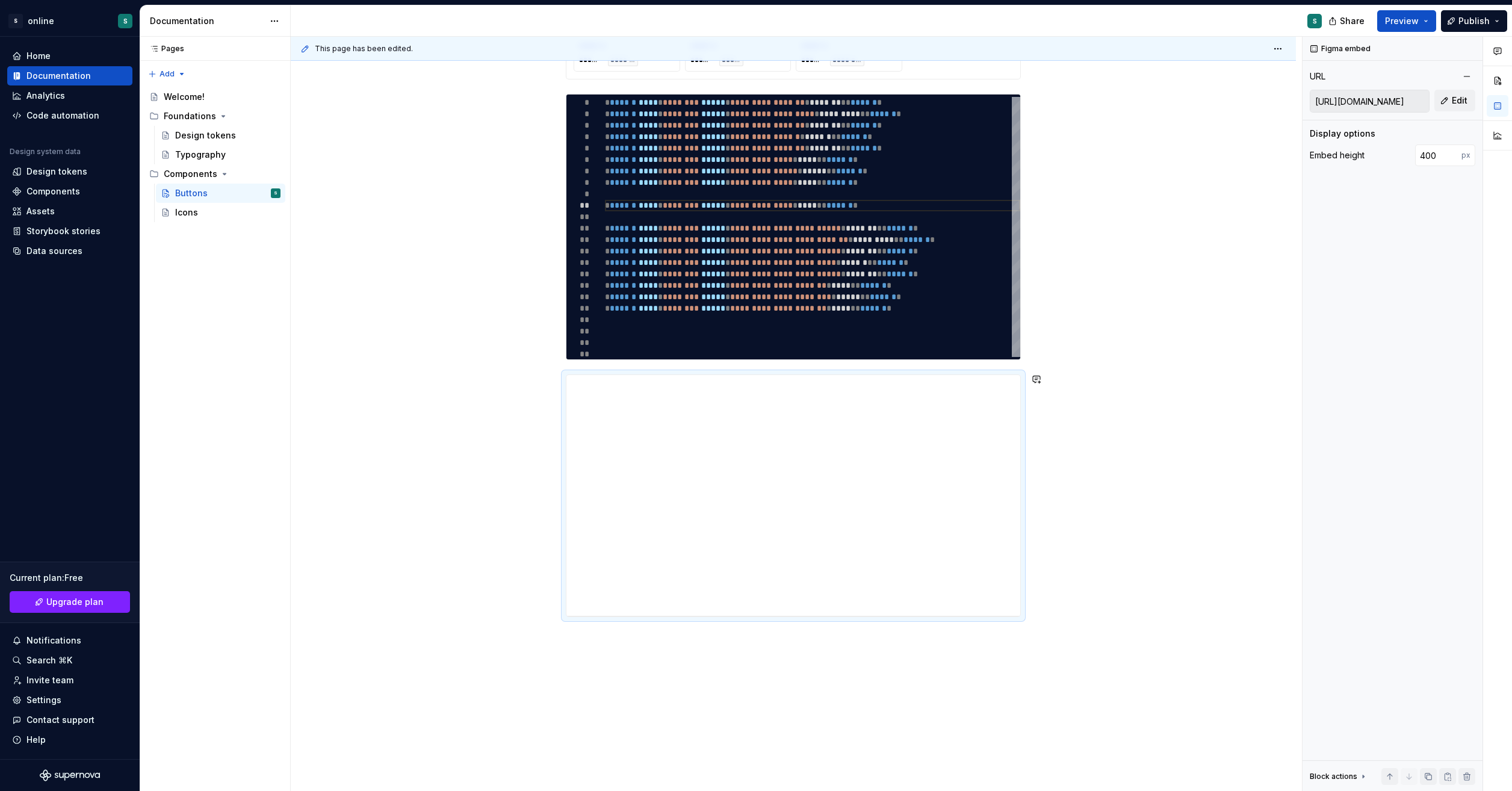
scroll to position [409, 0]
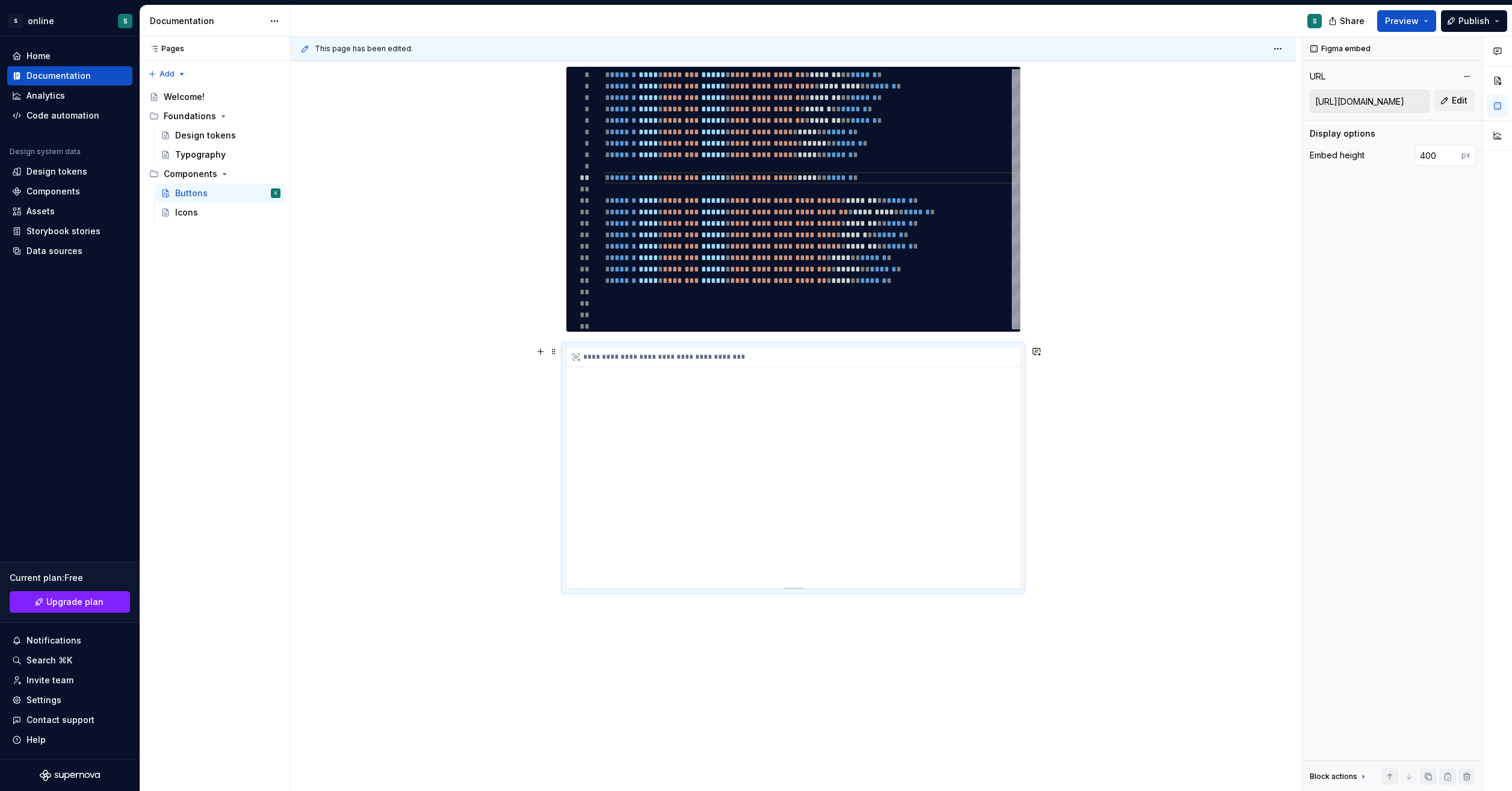
click at [816, 538] on div "**********" at bounding box center [793, 467] width 454 height 241
drag, startPoint x: 808, startPoint y: 414, endPoint x: 796, endPoint y: 457, distance: 44.6
click at [796, 457] on div "**********" at bounding box center [793, 467] width 454 height 241
drag, startPoint x: 862, startPoint y: 434, endPoint x: 834, endPoint y: 457, distance: 36.2
click at [834, 457] on div "**********" at bounding box center [793, 467] width 454 height 241
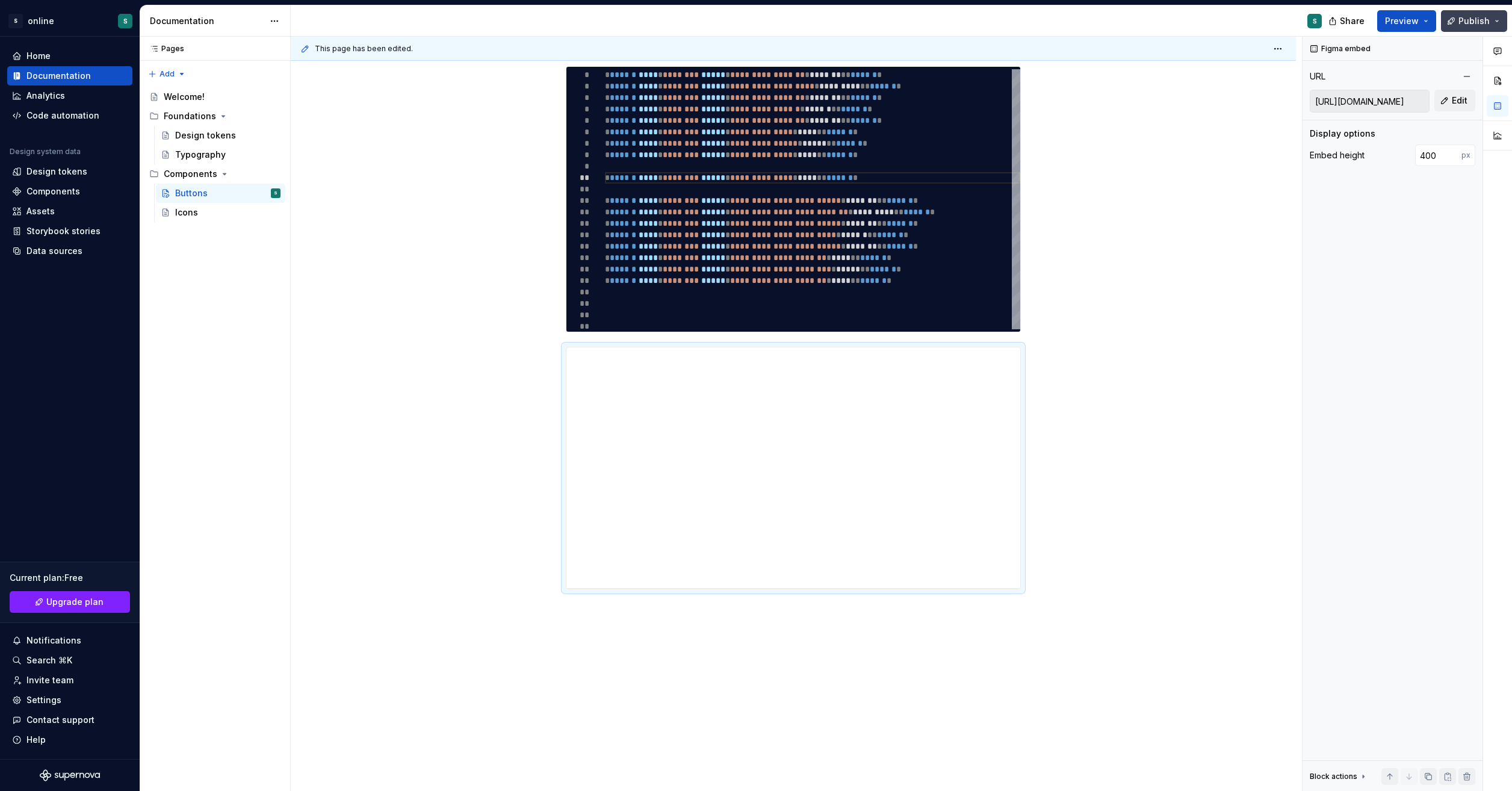
click at [1479, 19] on span "Publish" at bounding box center [1474, 21] width 32 height 12
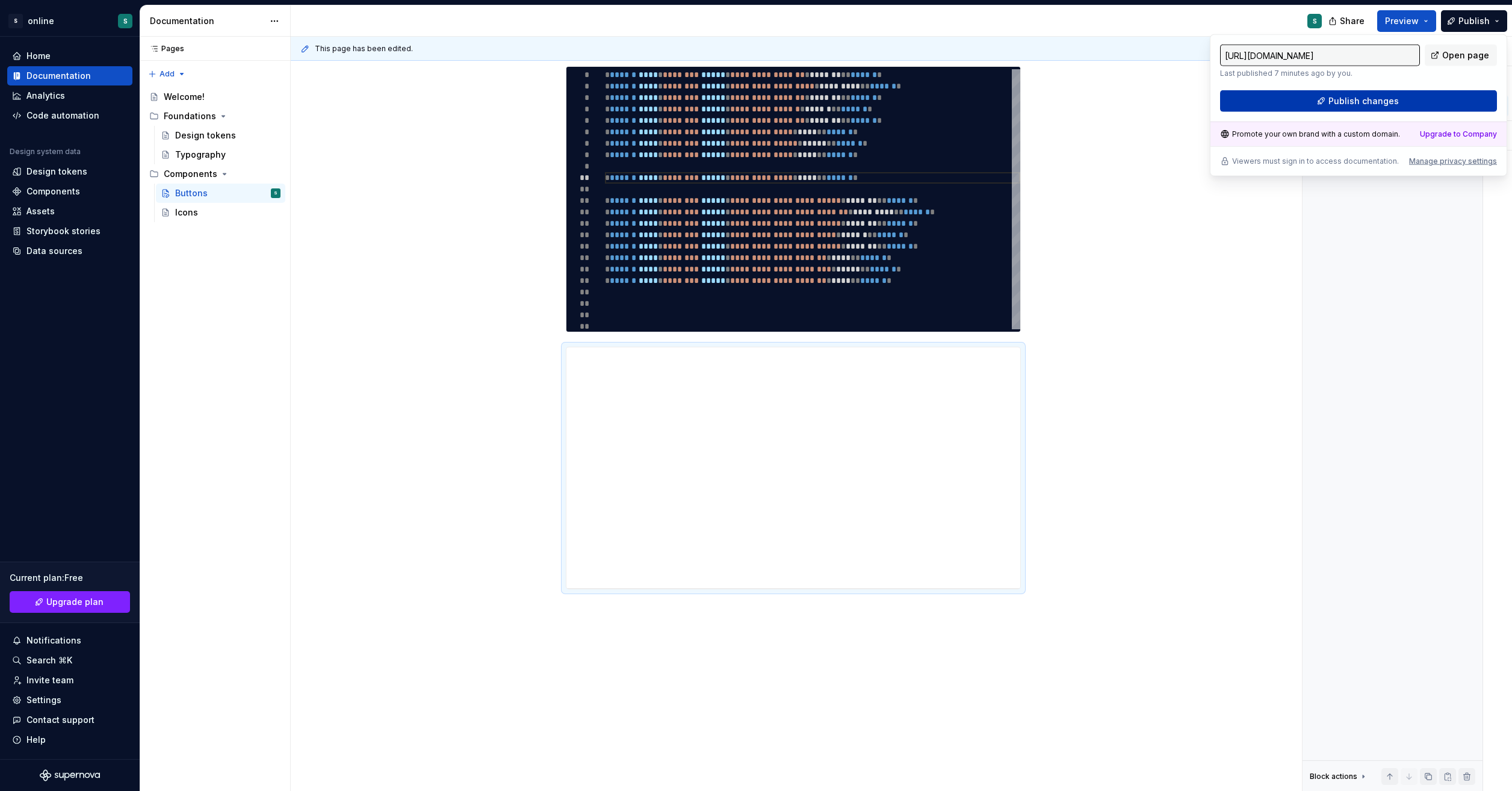
drag, startPoint x: 1479, startPoint y: 19, endPoint x: 1411, endPoint y: 101, distance: 106.5
click at [1411, 101] on button "Publish changes" at bounding box center [1358, 101] width 277 height 22
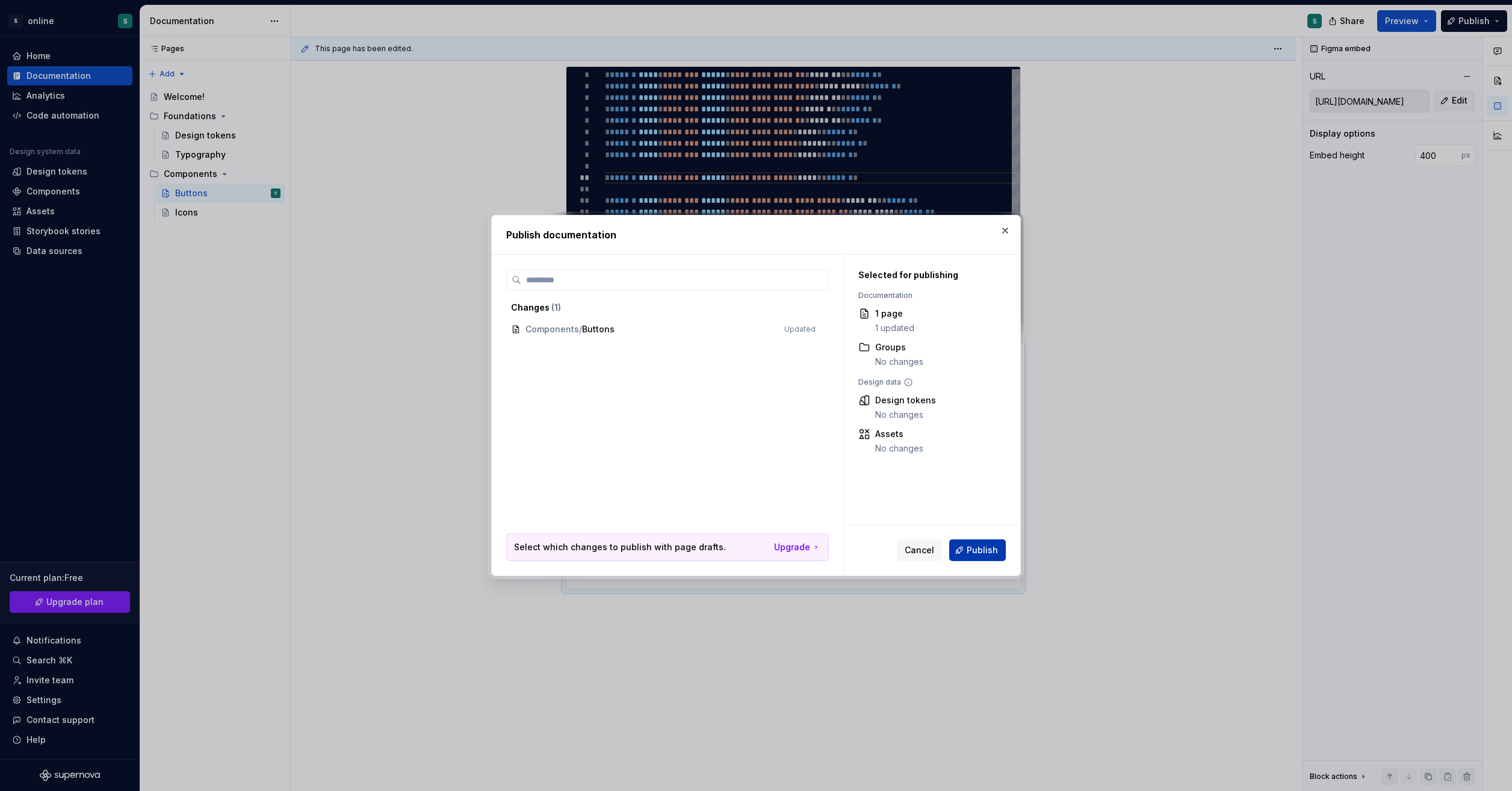
click at [991, 552] on span "Publish" at bounding box center [982, 550] width 32 height 12
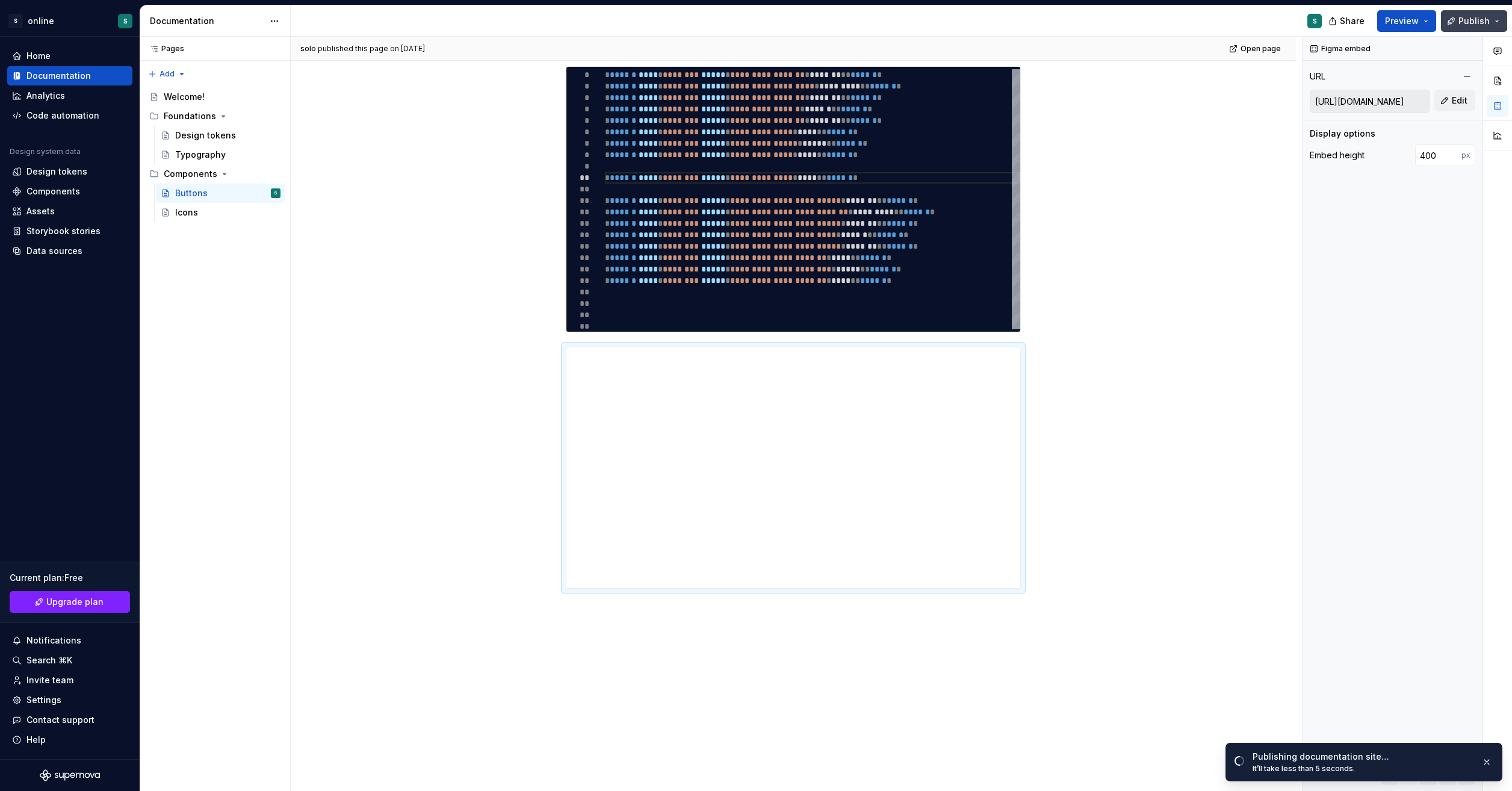
click at [1500, 24] on button "Publish" at bounding box center [1474, 21] width 66 height 22
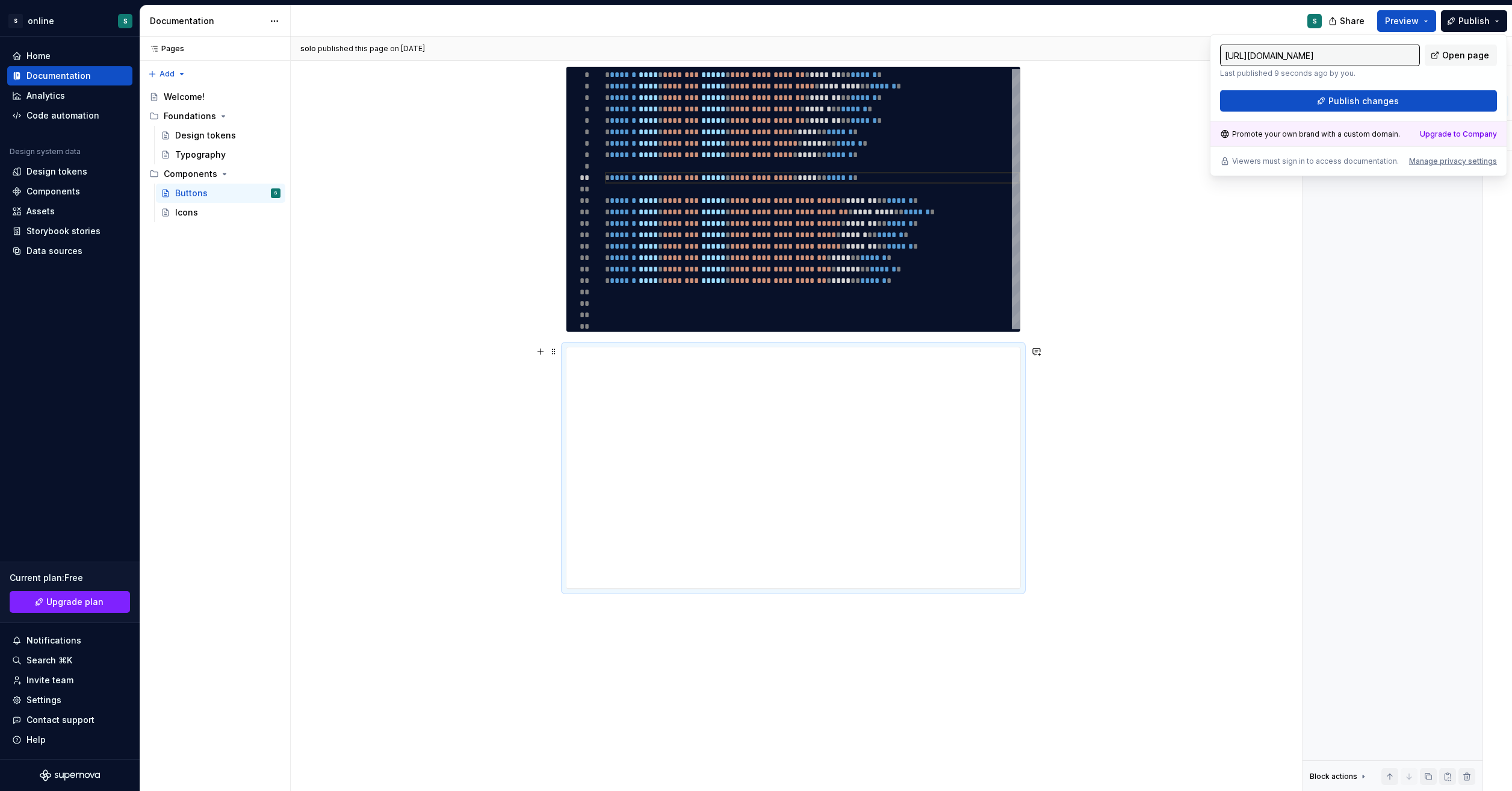
click at [1119, 342] on div "**********" at bounding box center [793, 340] width 1005 height 1000
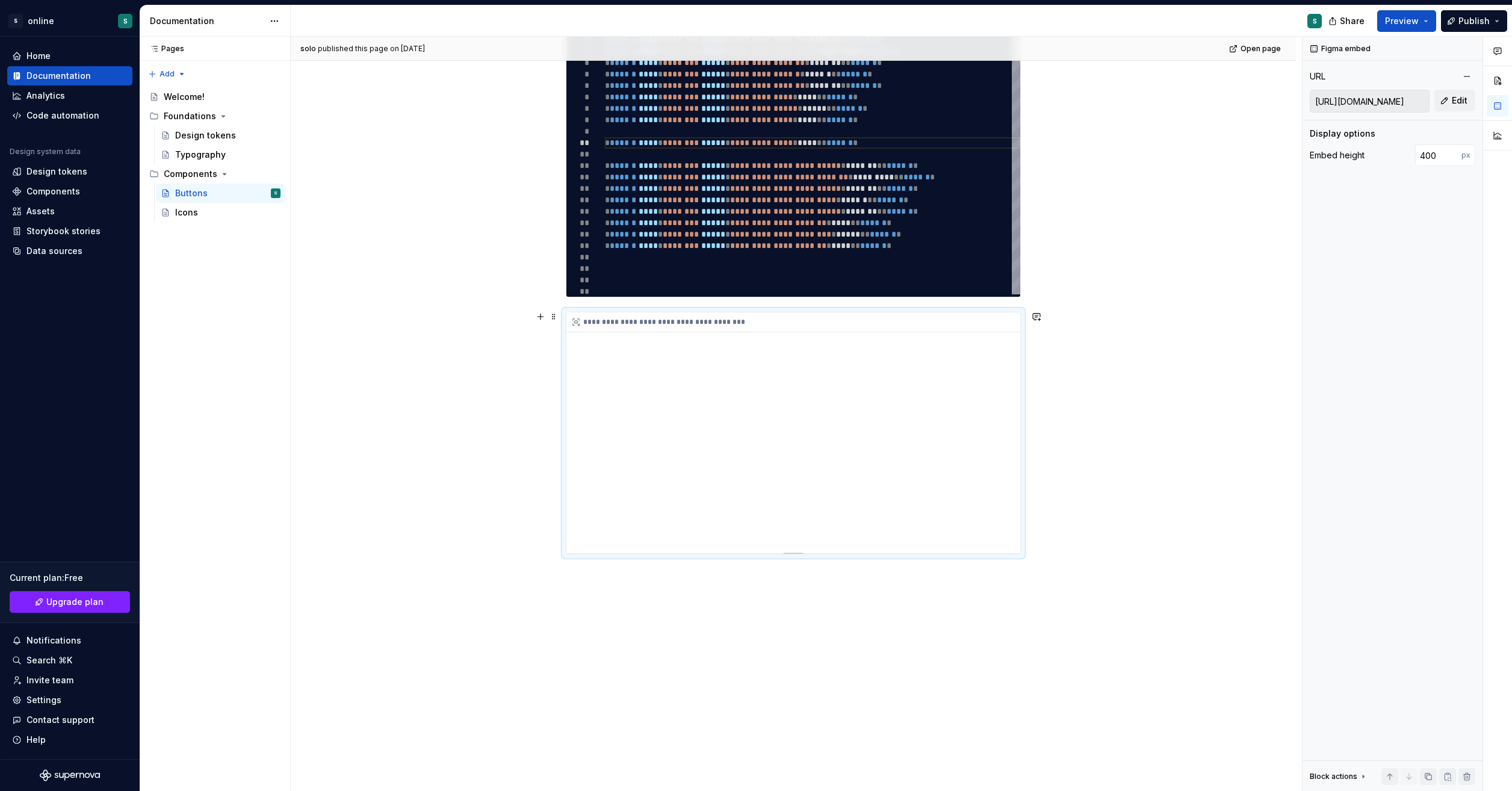
scroll to position [456, 0]
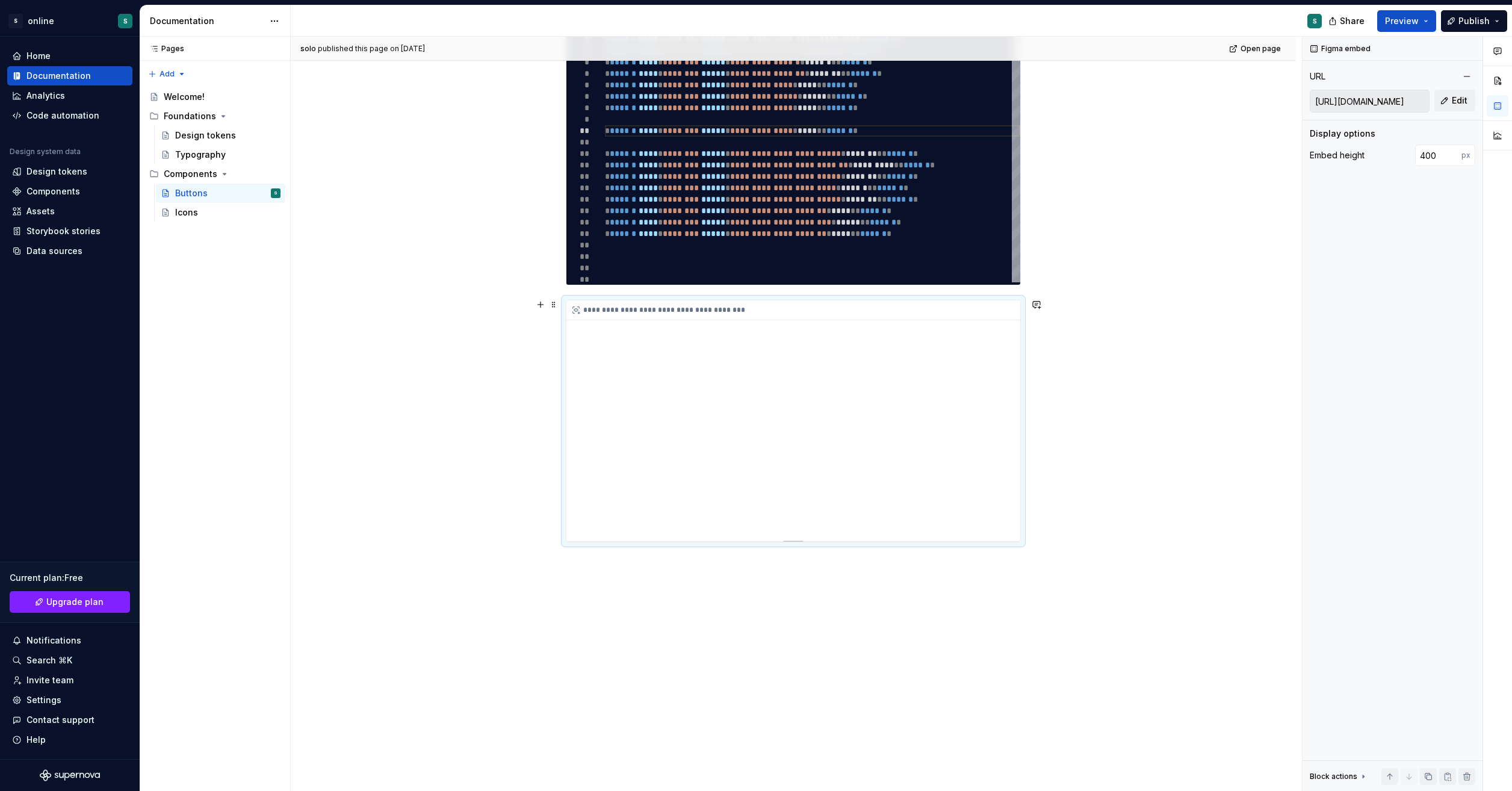
drag, startPoint x: 863, startPoint y: 441, endPoint x: 827, endPoint y: 389, distance: 63.2
click at [831, 368] on div "**********" at bounding box center [793, 420] width 454 height 241
drag, startPoint x: 800, startPoint y: 378, endPoint x: 744, endPoint y: 330, distance: 73.8
click at [745, 336] on div "**********" at bounding box center [793, 420] width 454 height 241
type textarea "*"
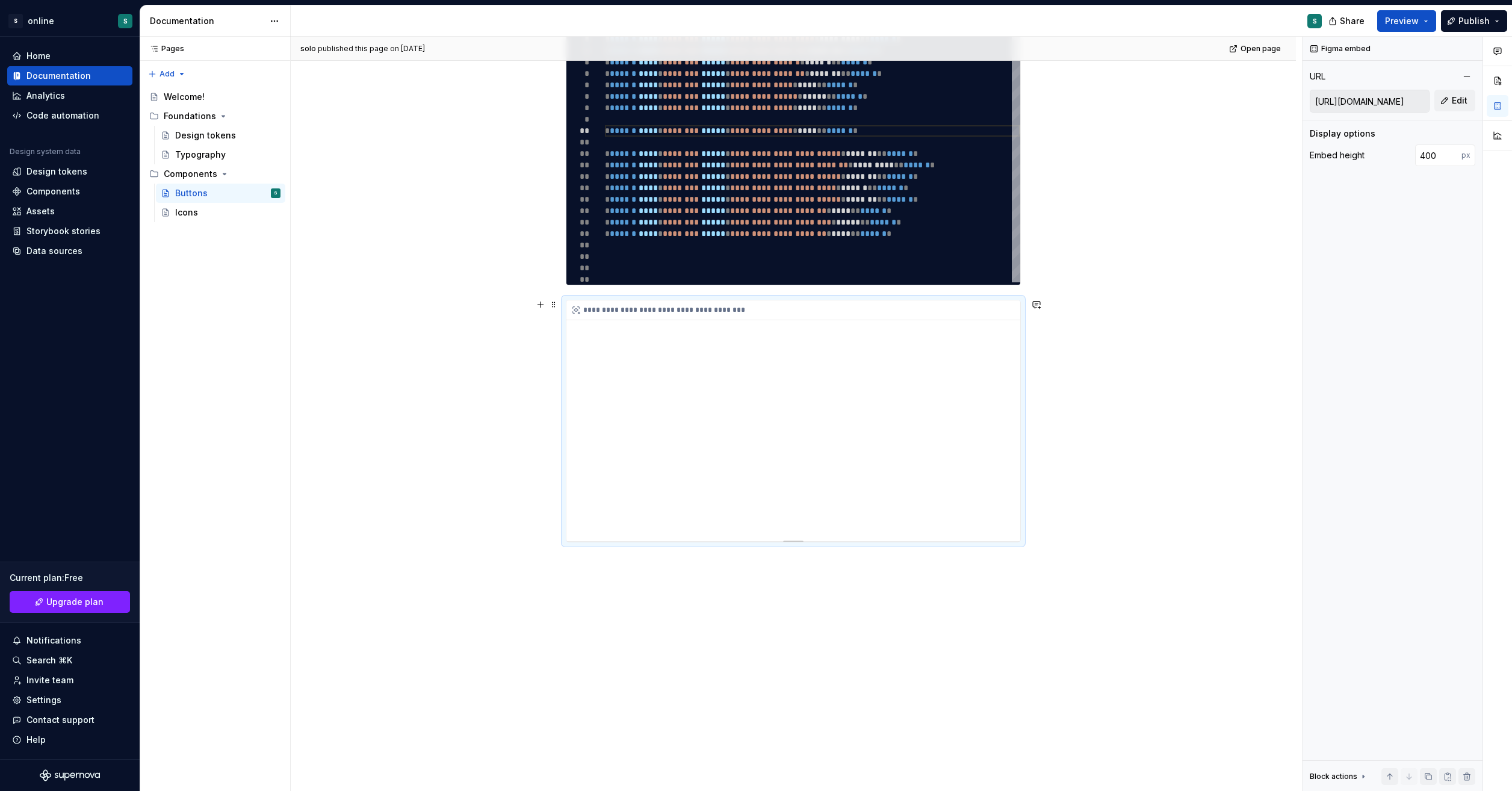
click at [977, 365] on div "**********" at bounding box center [793, 420] width 454 height 241
click at [1441, 154] on input "400" at bounding box center [1439, 156] width 46 height 22
paste input "676"
type input "676"
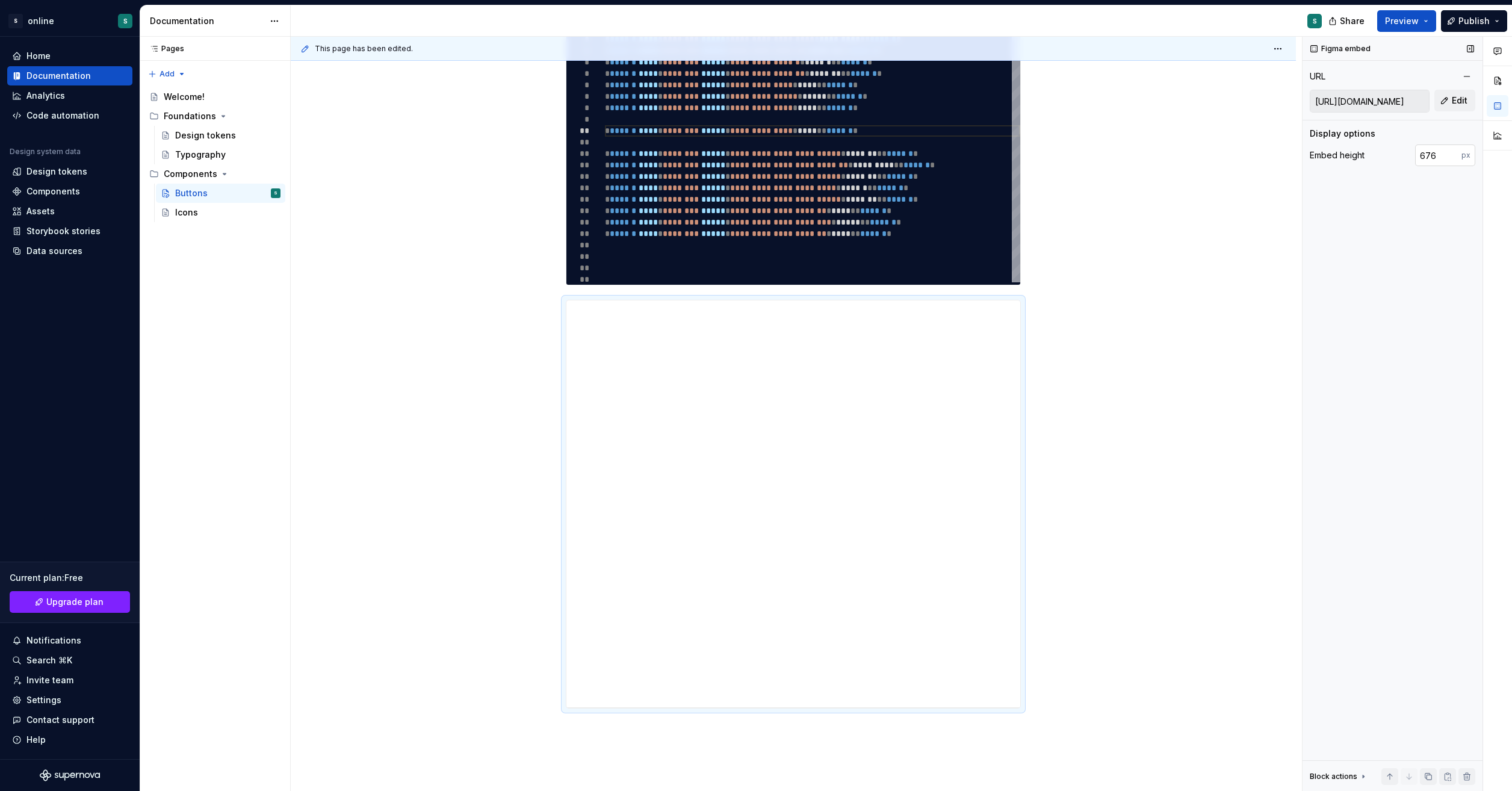
type textarea "*"
type input "250"
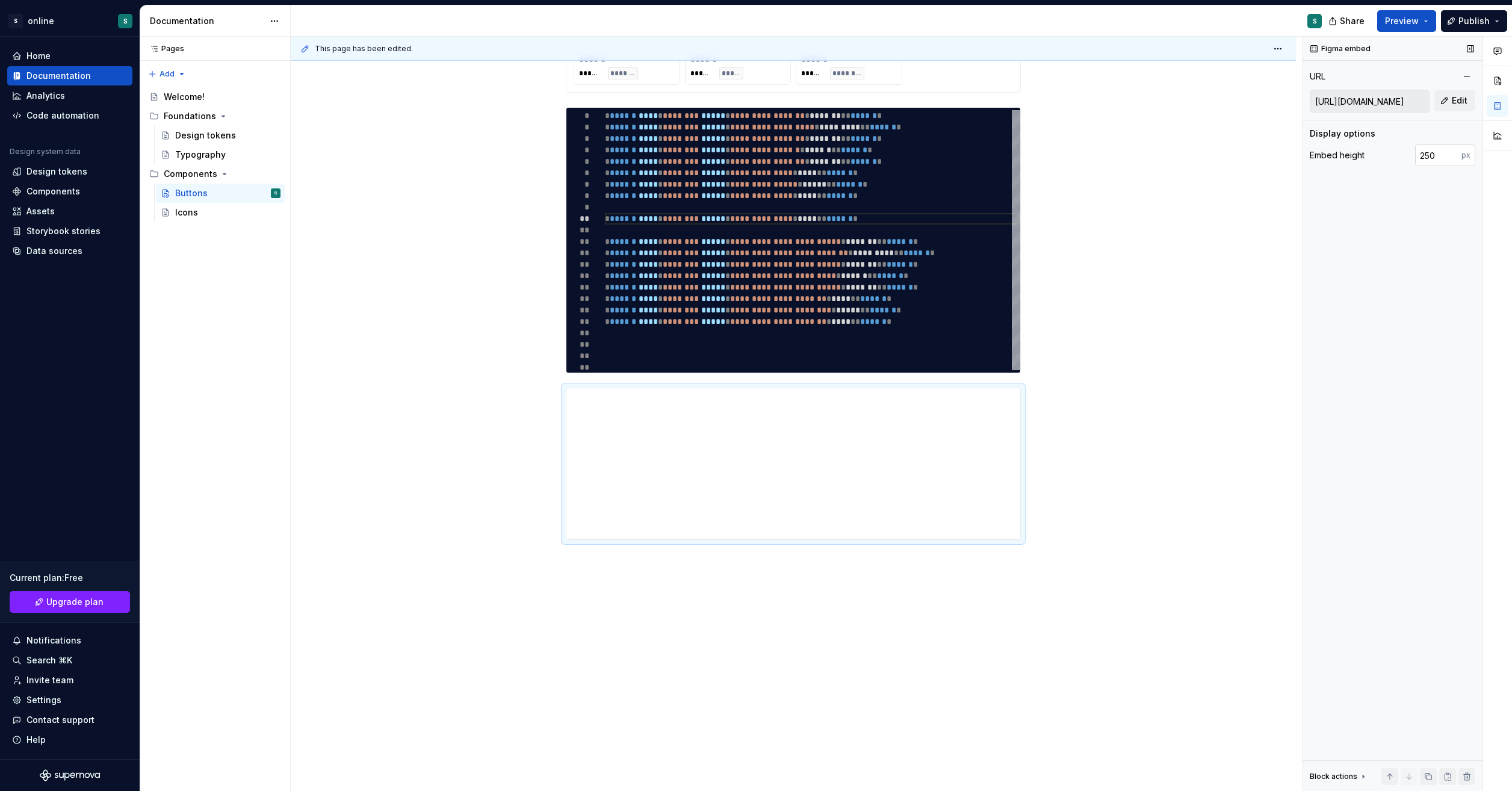
scroll to position [366, 0]
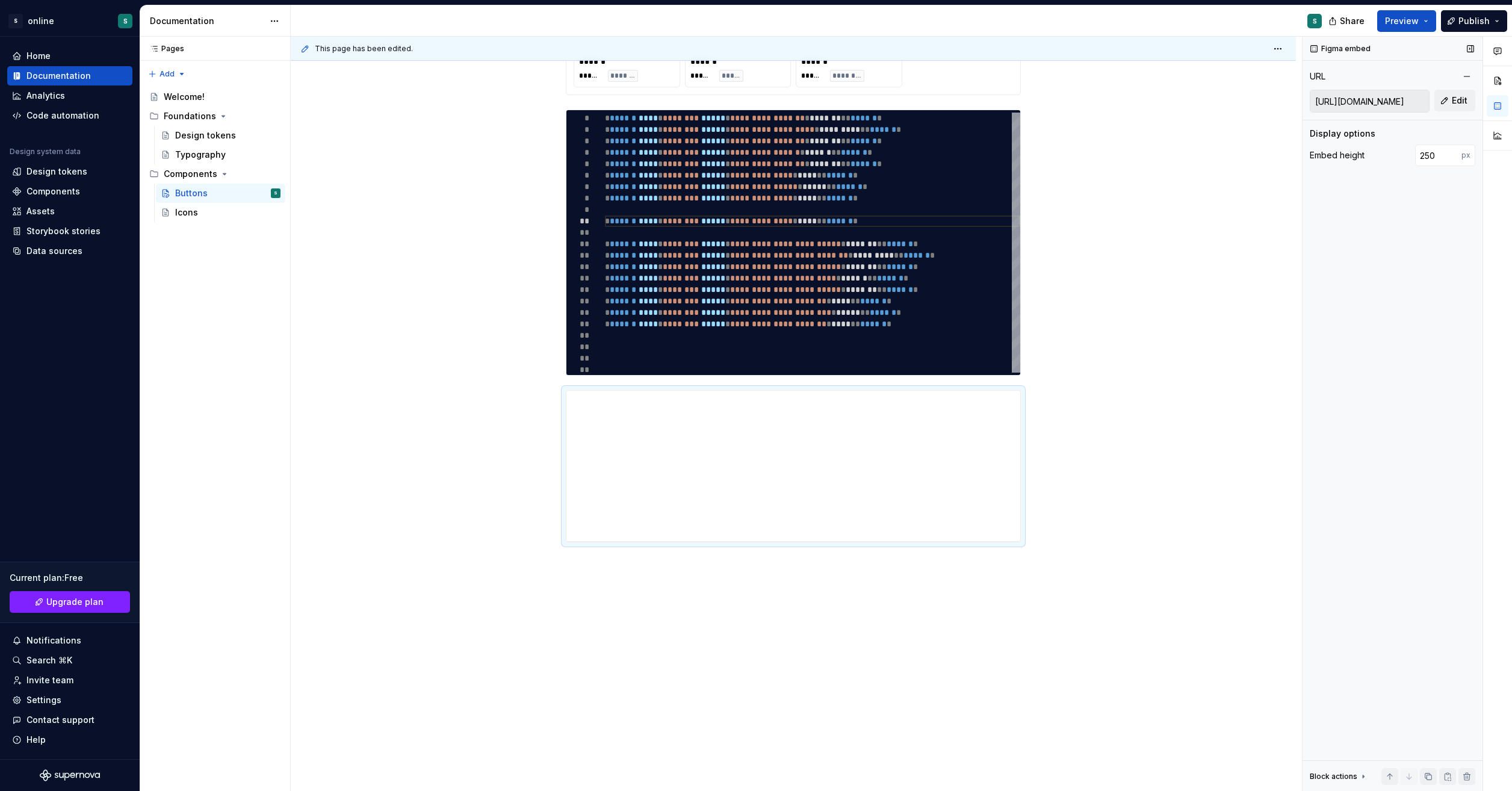
type textarea "*"
click at [1432, 152] on input "250" at bounding box center [1439, 156] width 46 height 22
paste input "199"
type input "199"
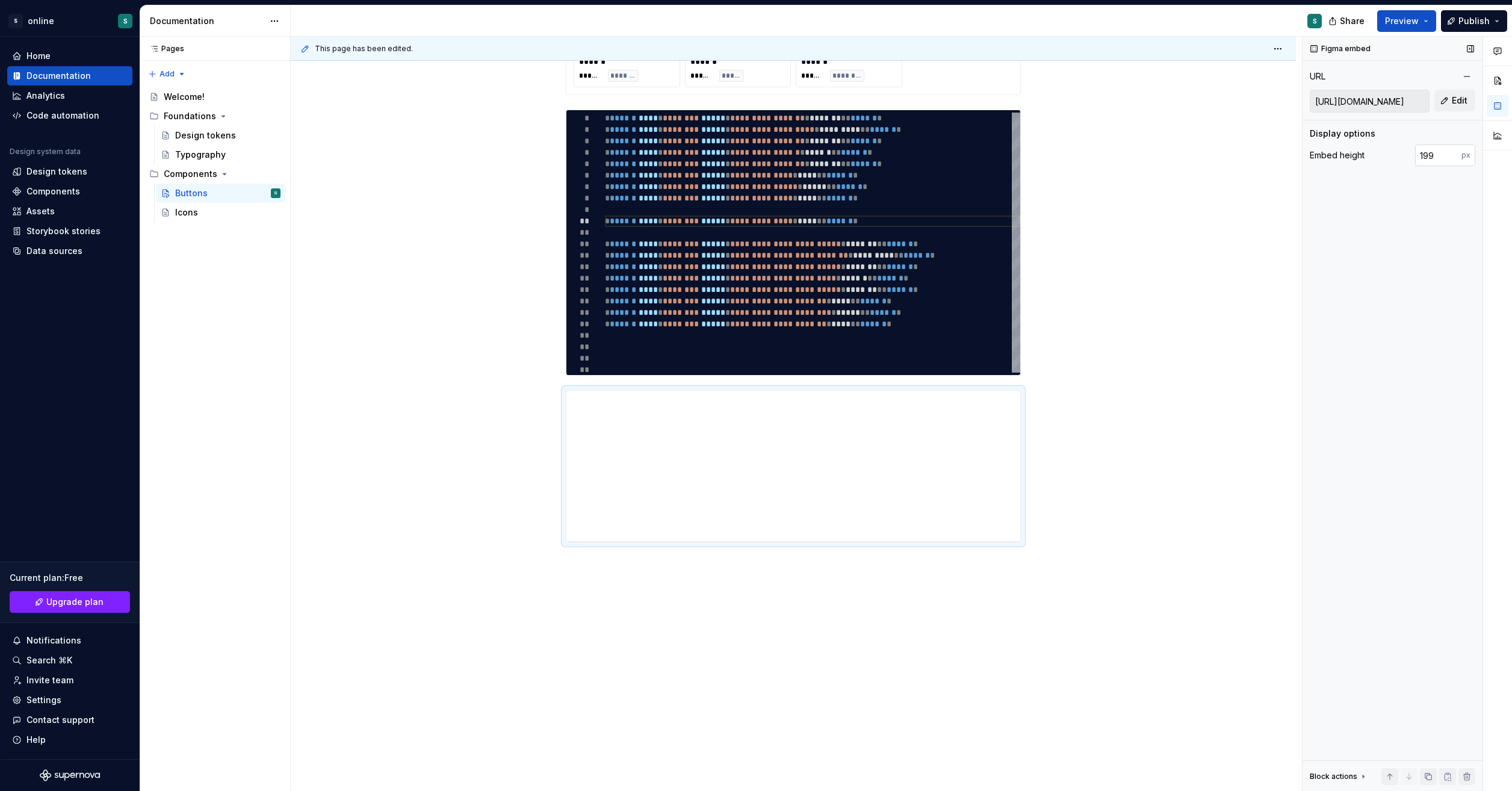
scroll to position [336, 0]
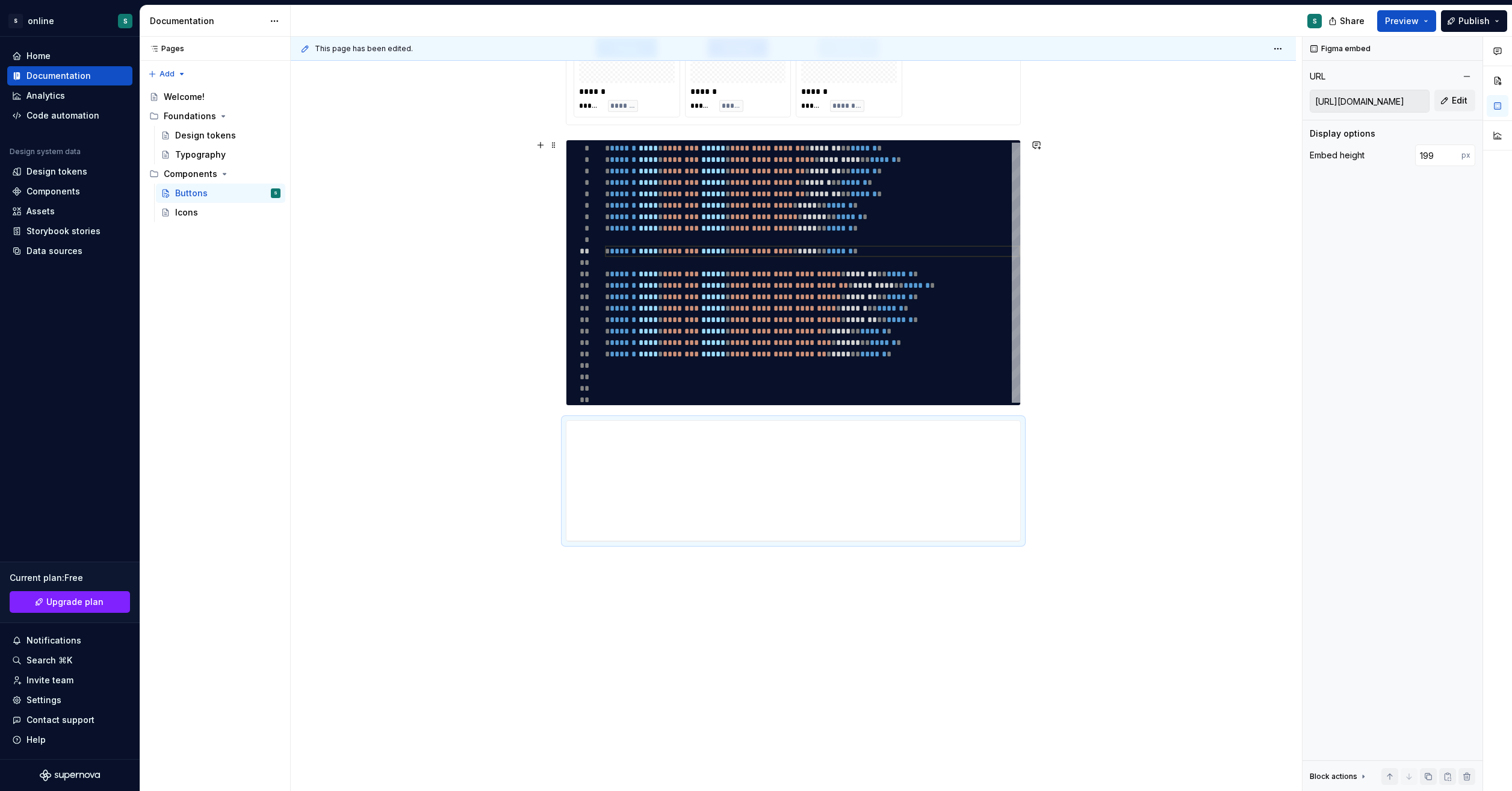
click at [1270, 346] on div "**********" at bounding box center [793, 353] width 1005 height 880
click at [1488, 15] on span "Publish" at bounding box center [1474, 21] width 32 height 12
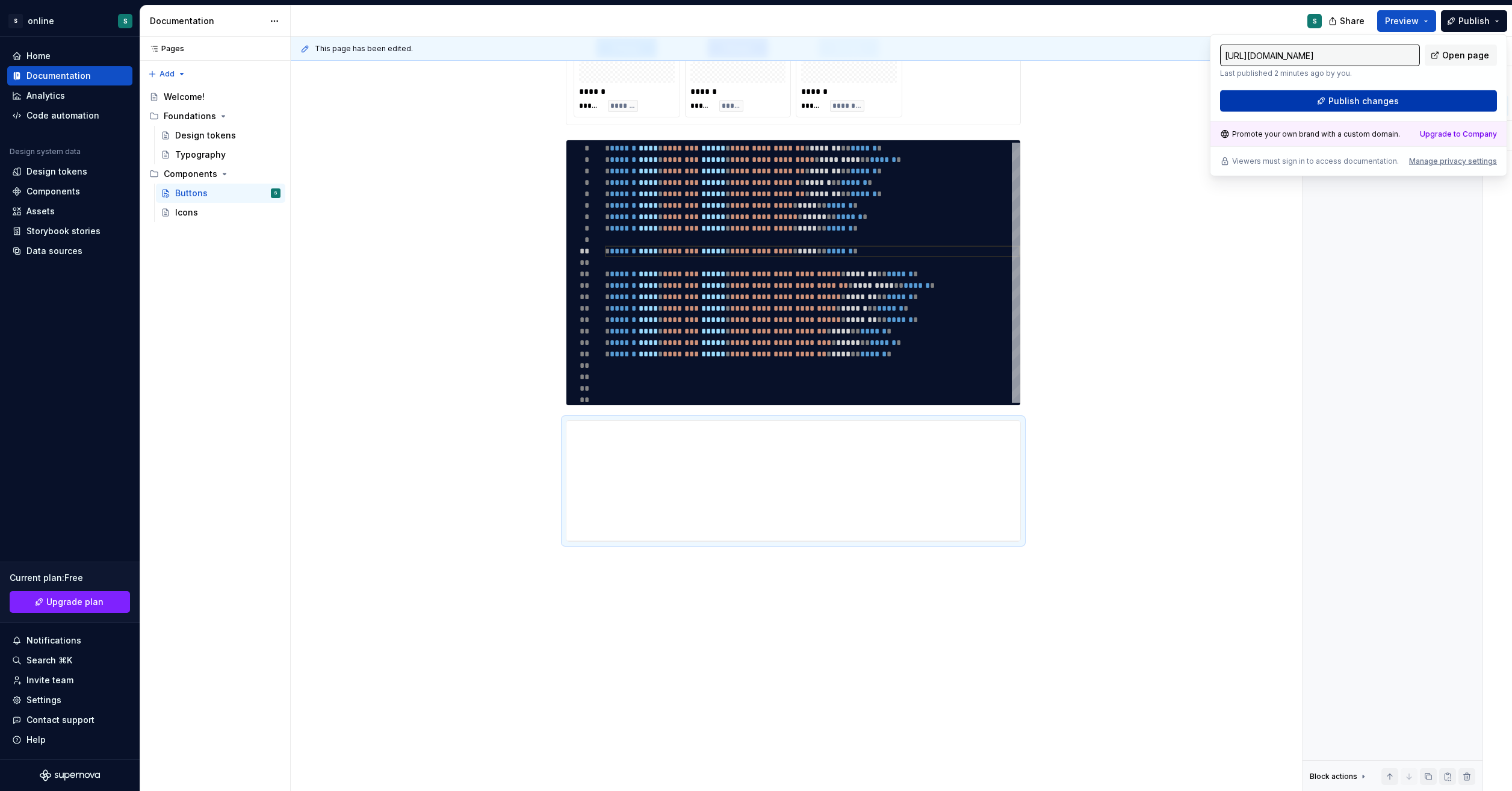
drag, startPoint x: 1488, startPoint y: 15, endPoint x: 1406, endPoint y: 96, distance: 115.3
click at [1406, 96] on button "Publish changes" at bounding box center [1358, 101] width 277 height 22
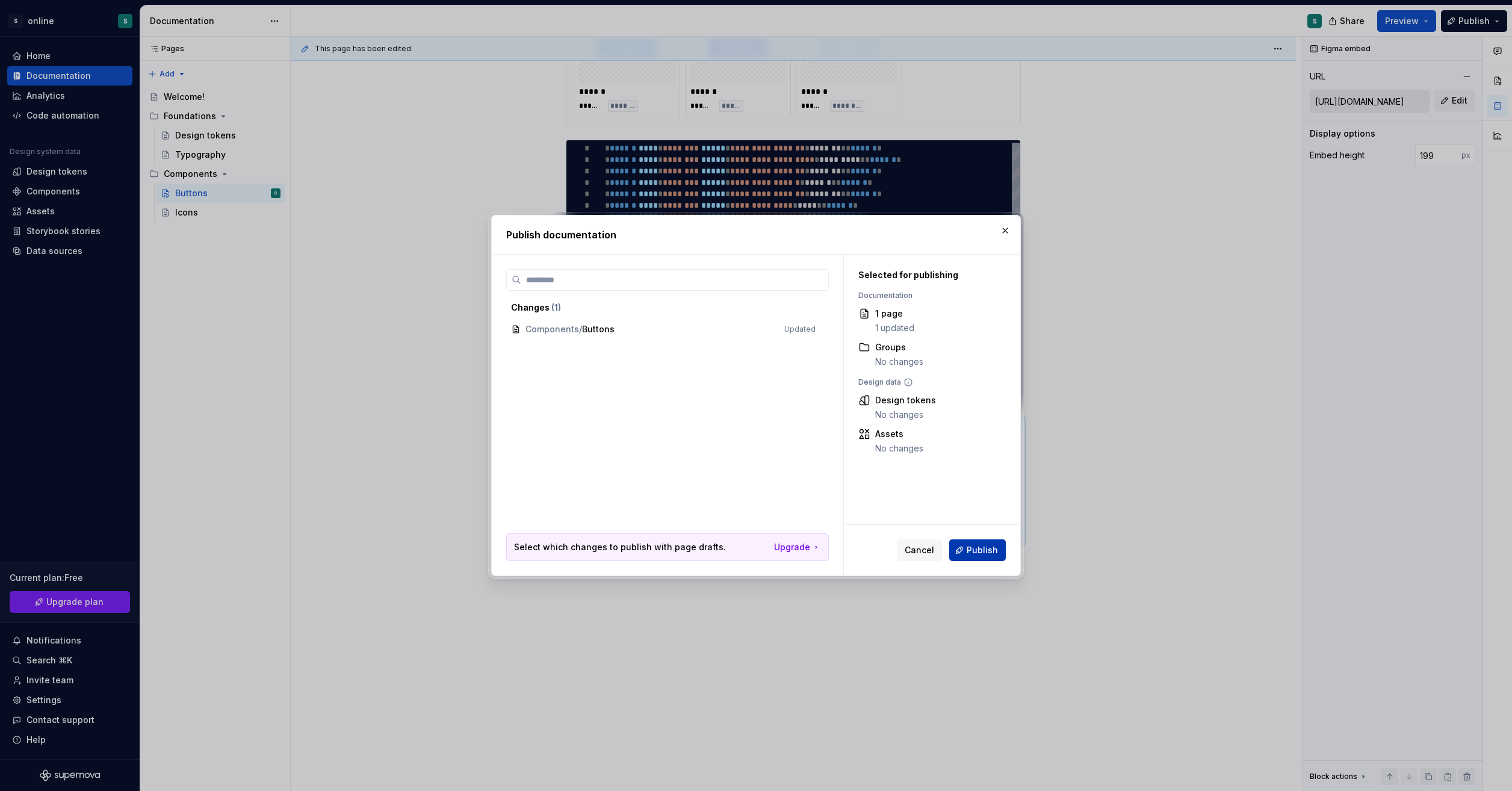
click at [984, 545] on span "Publish" at bounding box center [982, 550] width 32 height 12
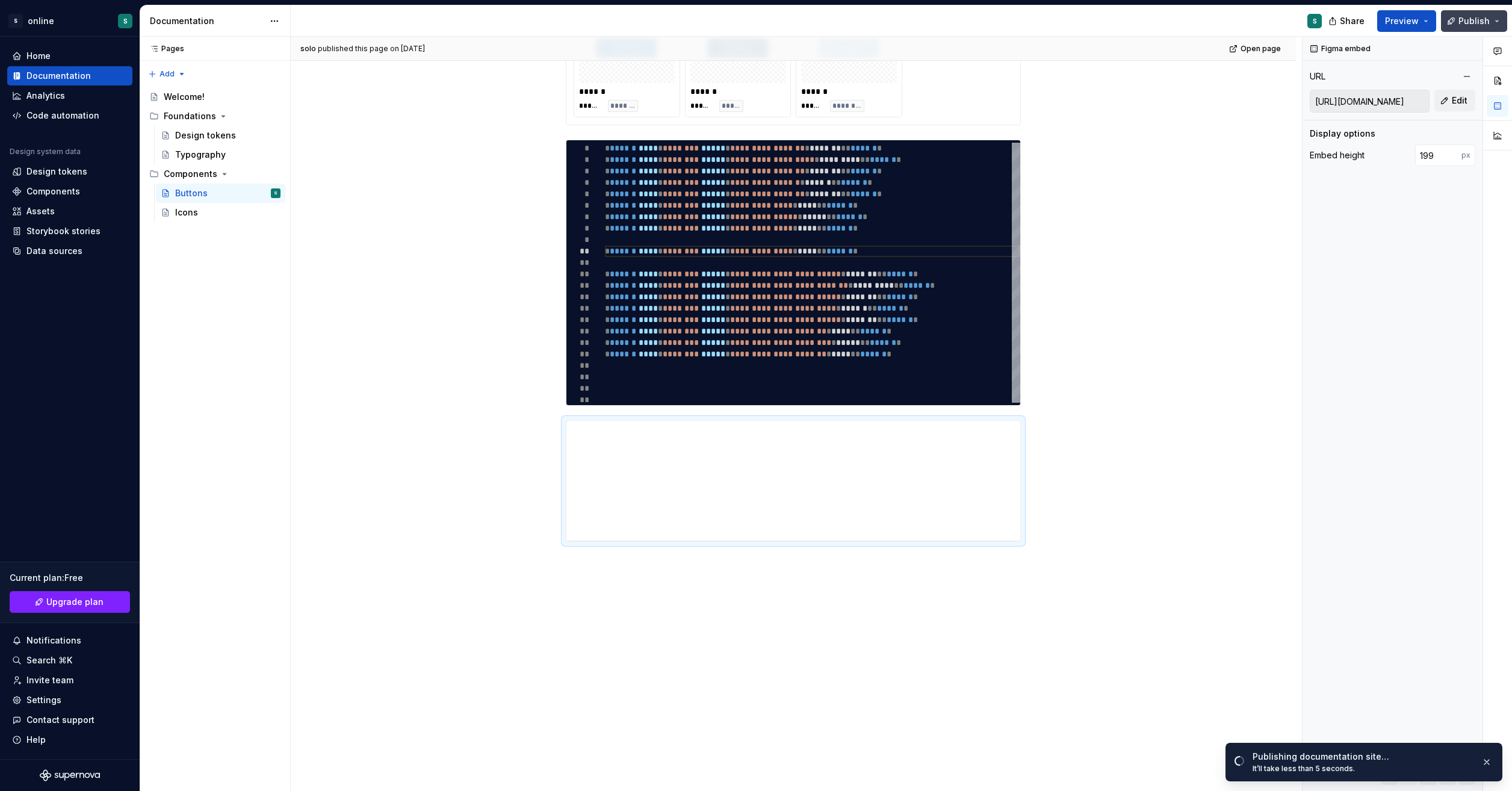
click at [1486, 21] on span "Publish" at bounding box center [1474, 21] width 32 height 12
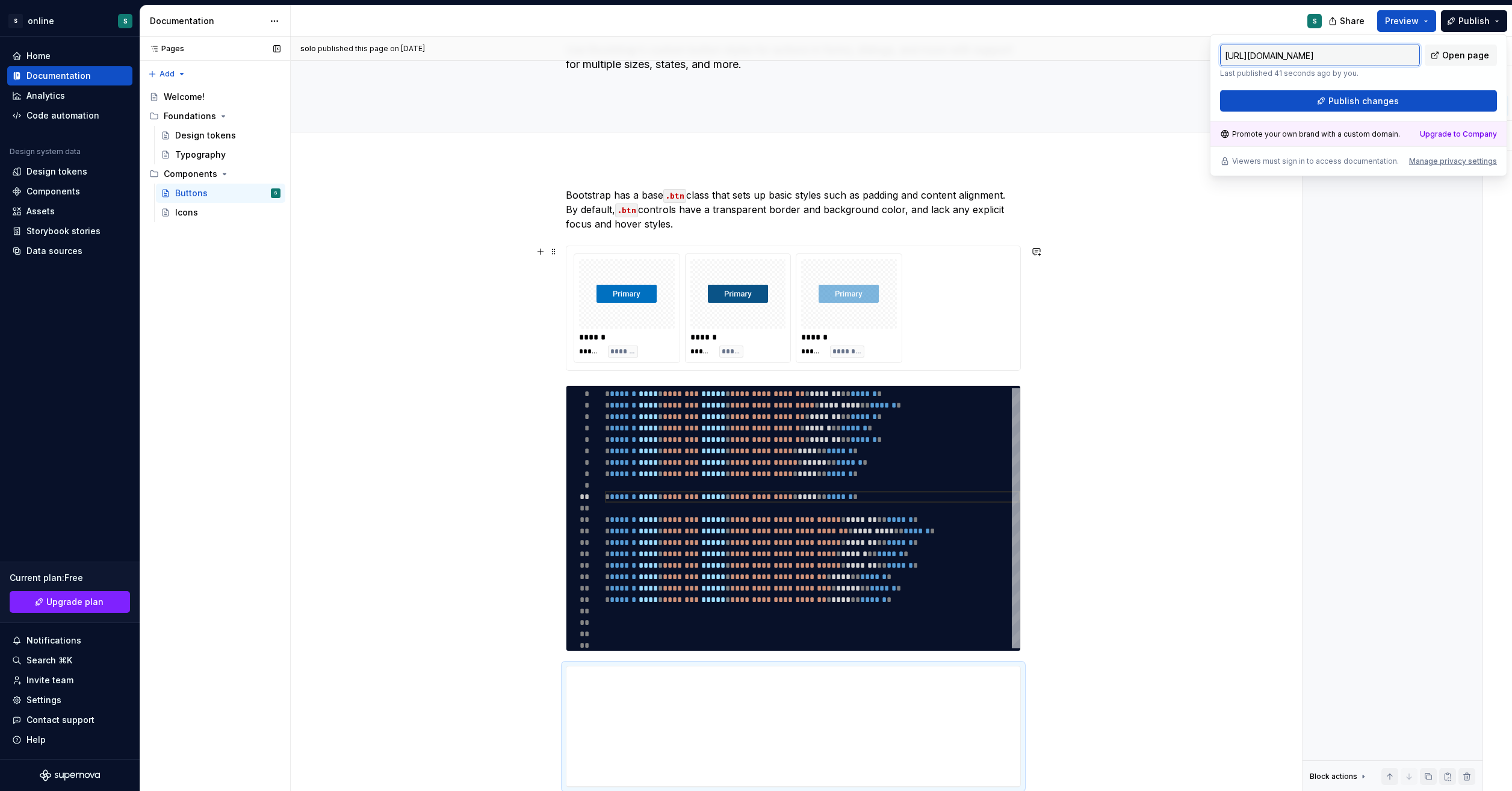
scroll to position [35, 0]
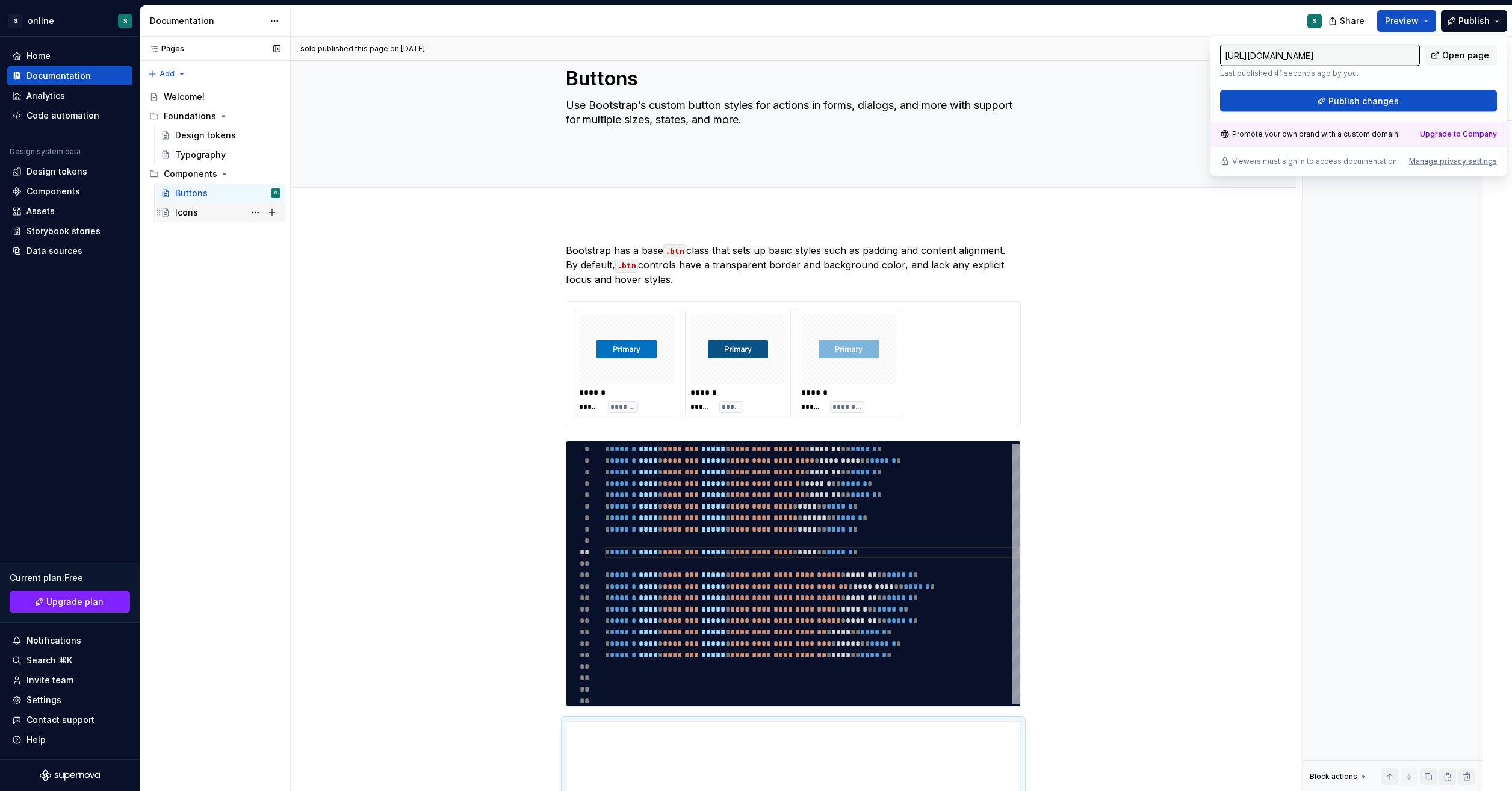
click at [188, 217] on div "Icons" at bounding box center [187, 212] width 23 height 12
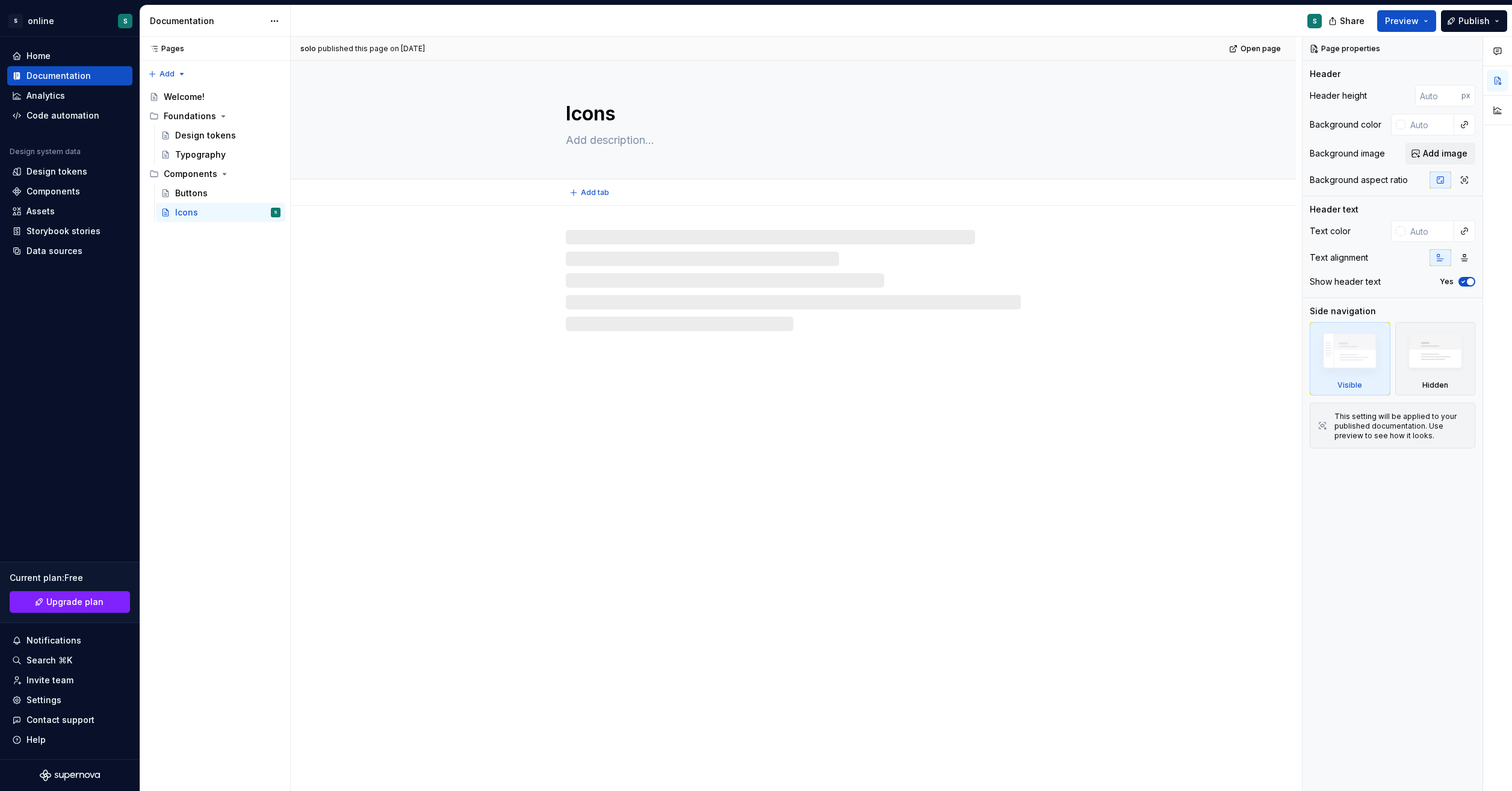
click at [606, 136] on textarea at bounding box center [791, 140] width 455 height 19
click at [608, 144] on textarea at bounding box center [791, 140] width 455 height 19
click at [609, 143] on textarea at bounding box center [791, 140] width 455 height 19
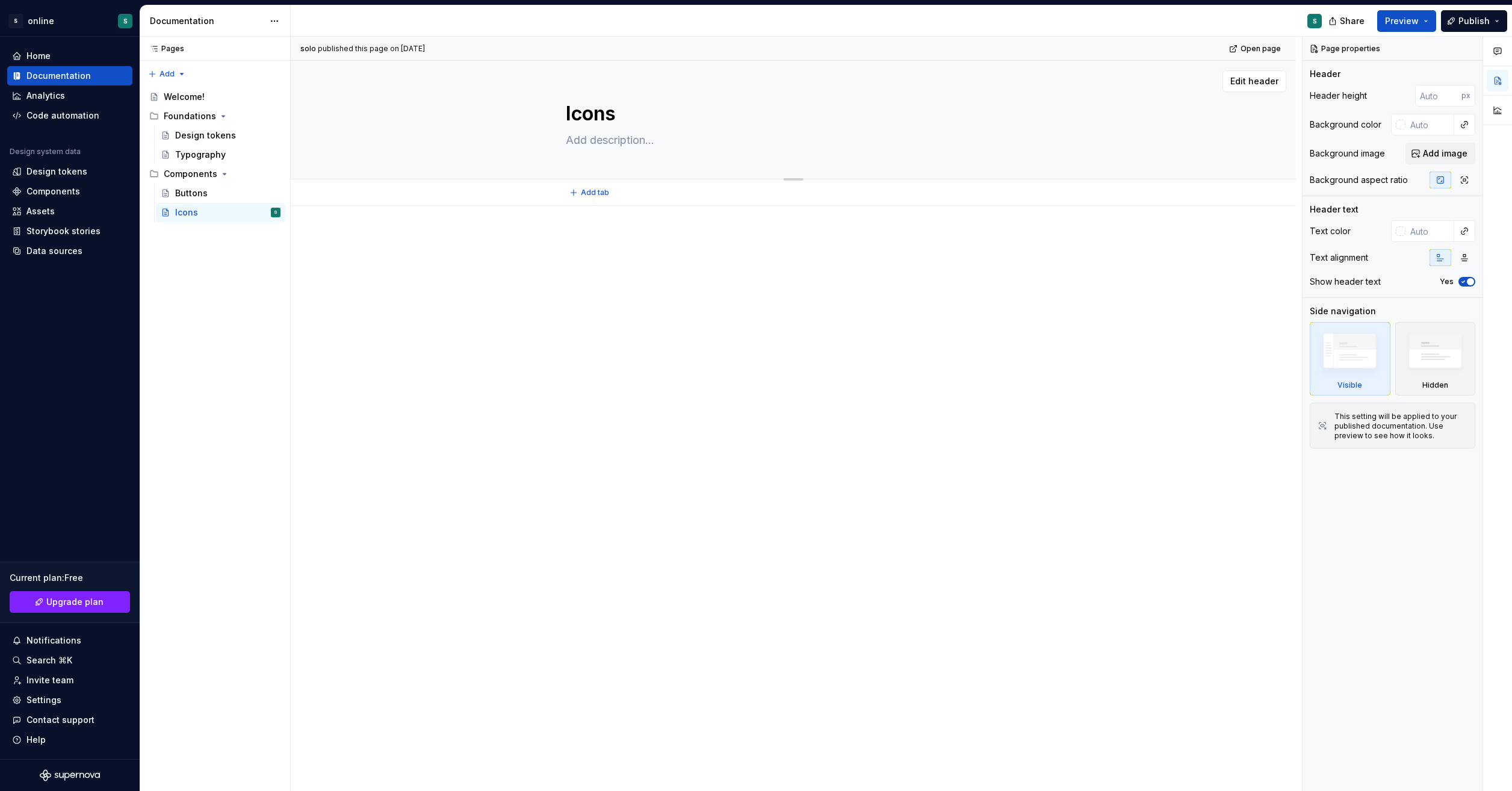
click at [631, 142] on textarea at bounding box center [791, 140] width 455 height 19
paste textarea "The icon link helper component modifies our default link styles to enhance thei…"
type textarea "*"
type textarea "The icon link helper component modifies our default link styles to enhance thei…"
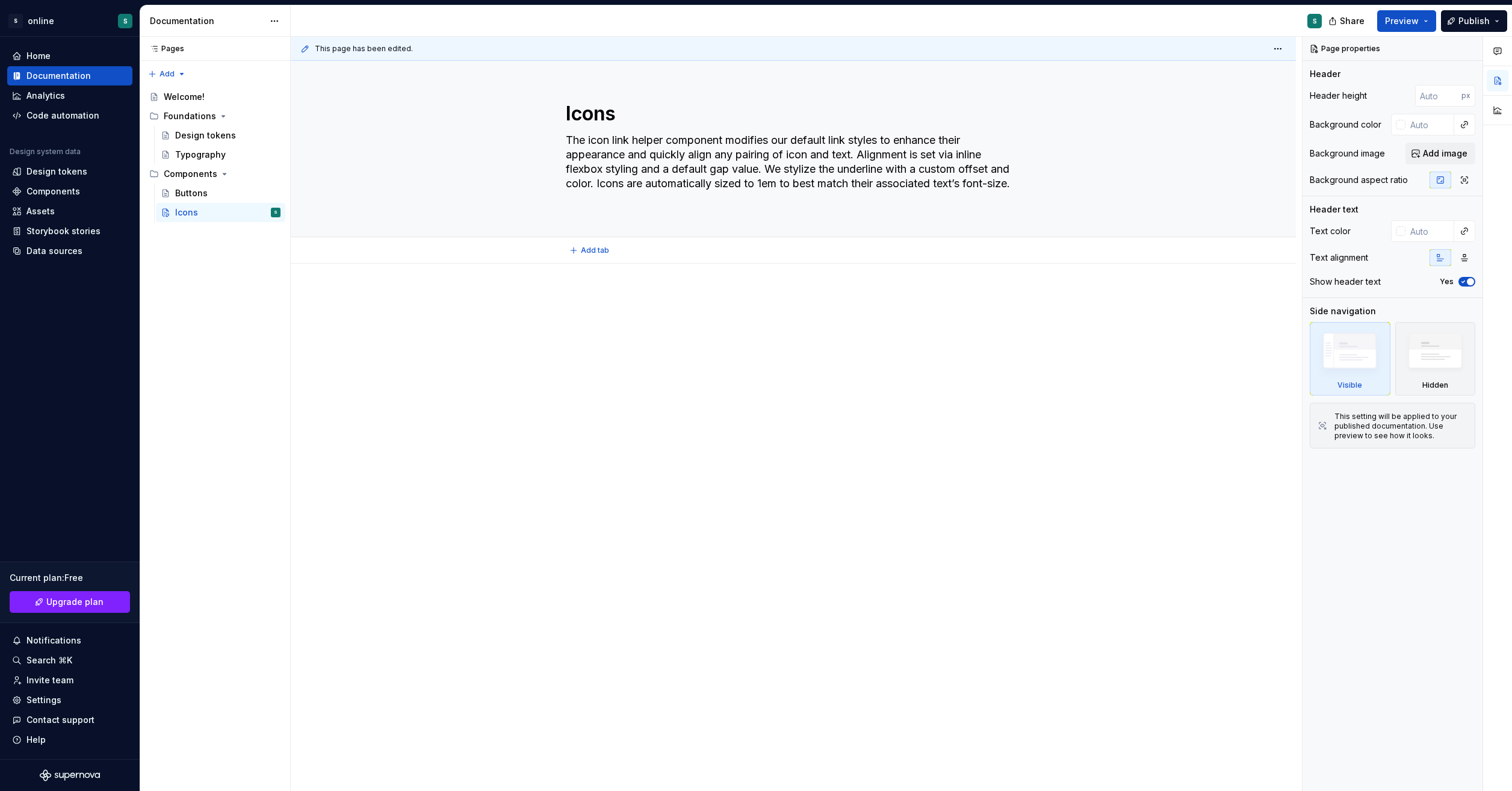
type textarea "*"
type textarea "The icon link helper component modifies our default link styles to enhance thei…"
click at [772, 337] on div at bounding box center [793, 315] width 455 height 46
type textarea "*"
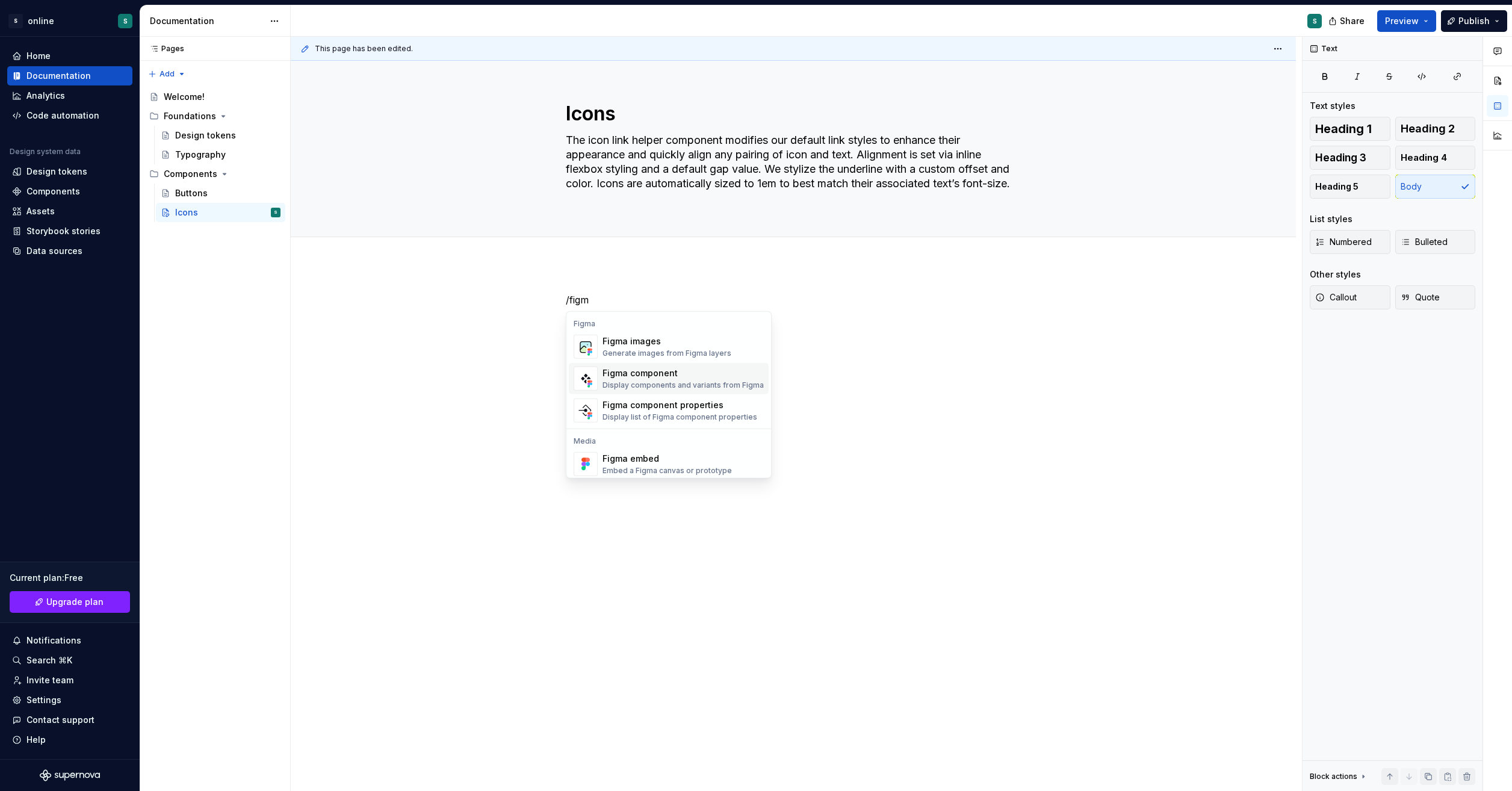
click at [692, 364] on span "Figma component Display components and variants from Figma" at bounding box center [669, 378] width 200 height 31
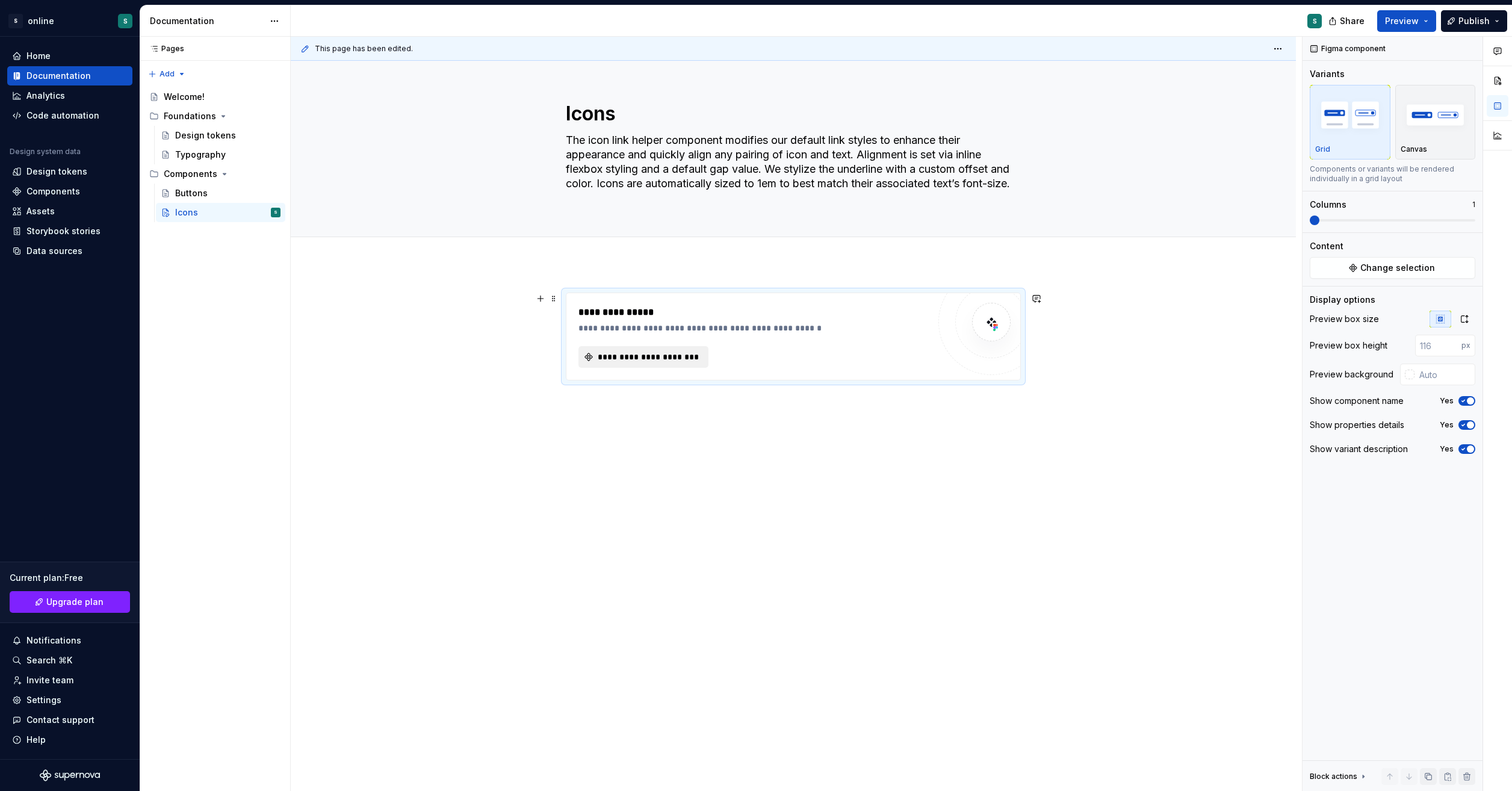
click at [683, 358] on span "**********" at bounding box center [648, 357] width 105 height 12
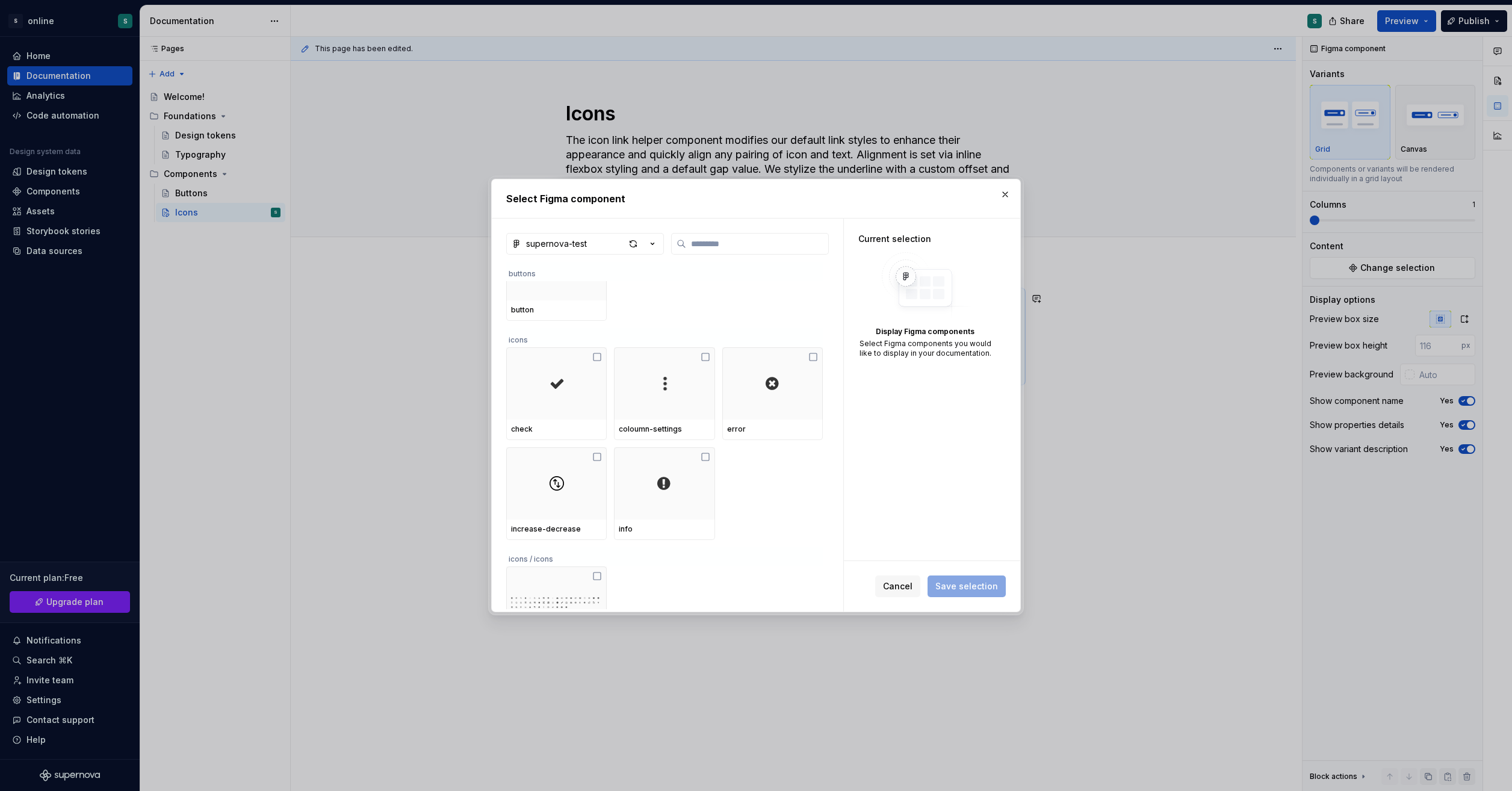
scroll to position [102, 0]
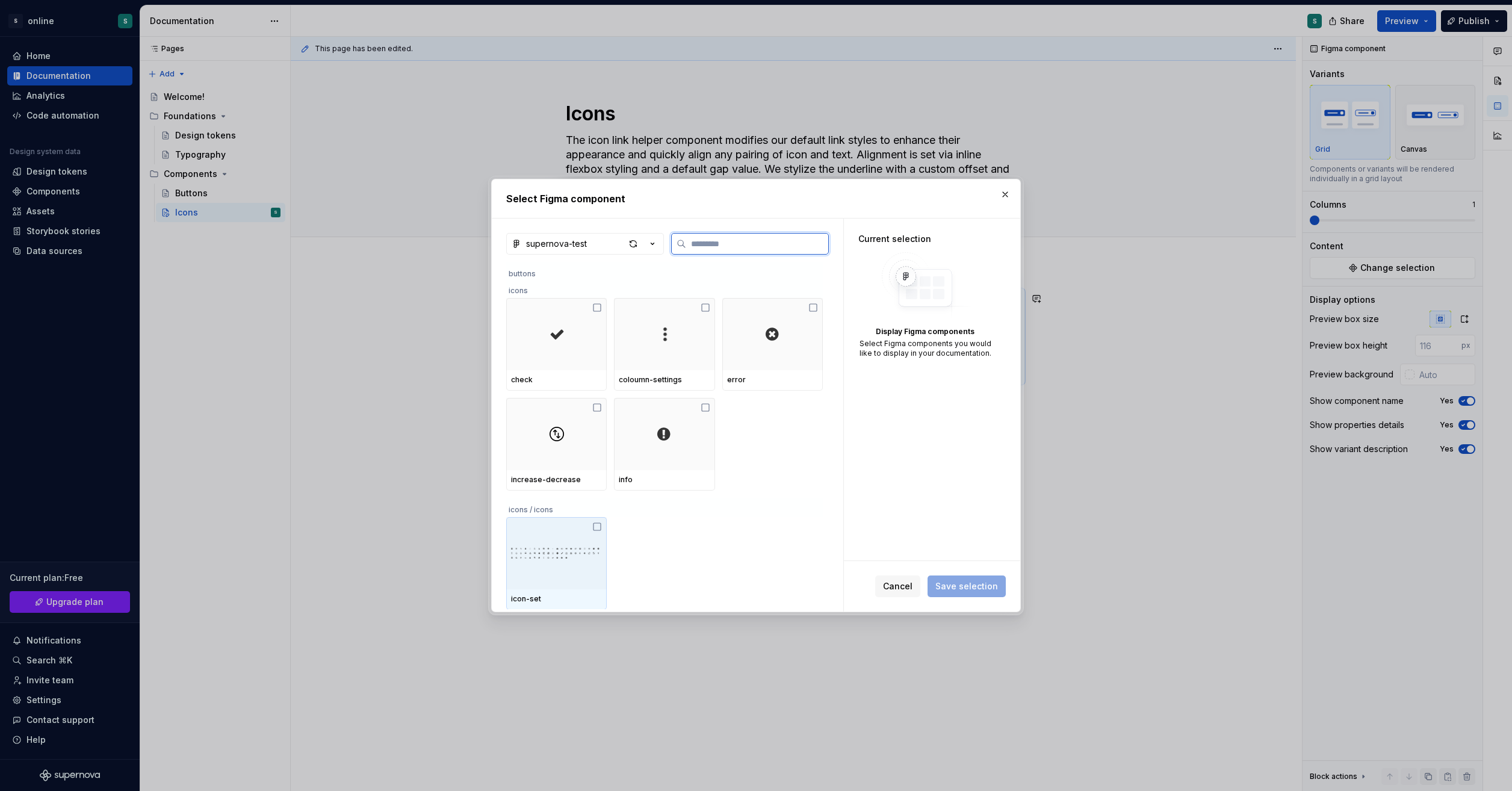
click at [595, 526] on icon at bounding box center [597, 526] width 10 height 10
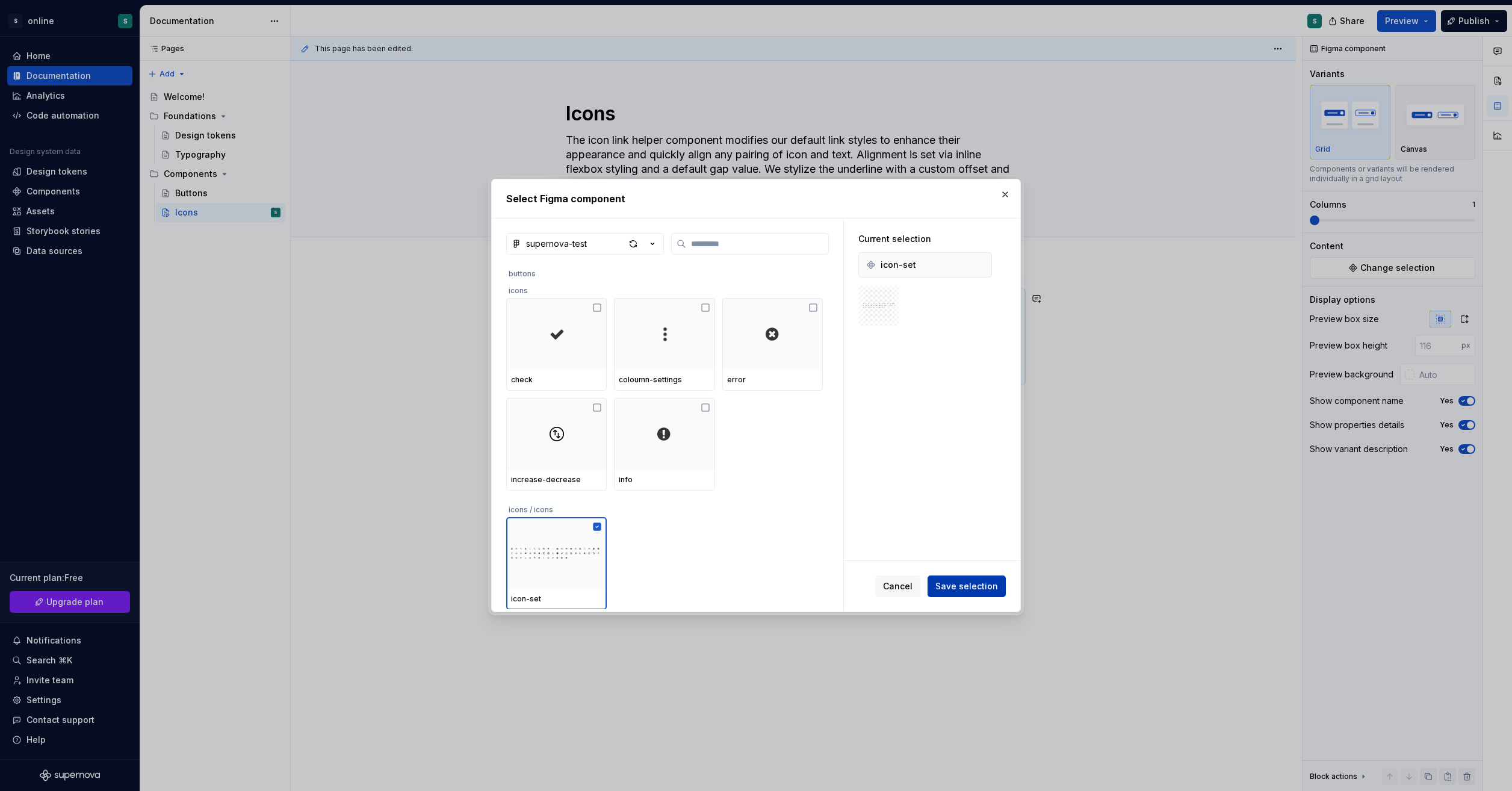
click at [989, 587] on span "Save selection" at bounding box center [966, 586] width 62 height 12
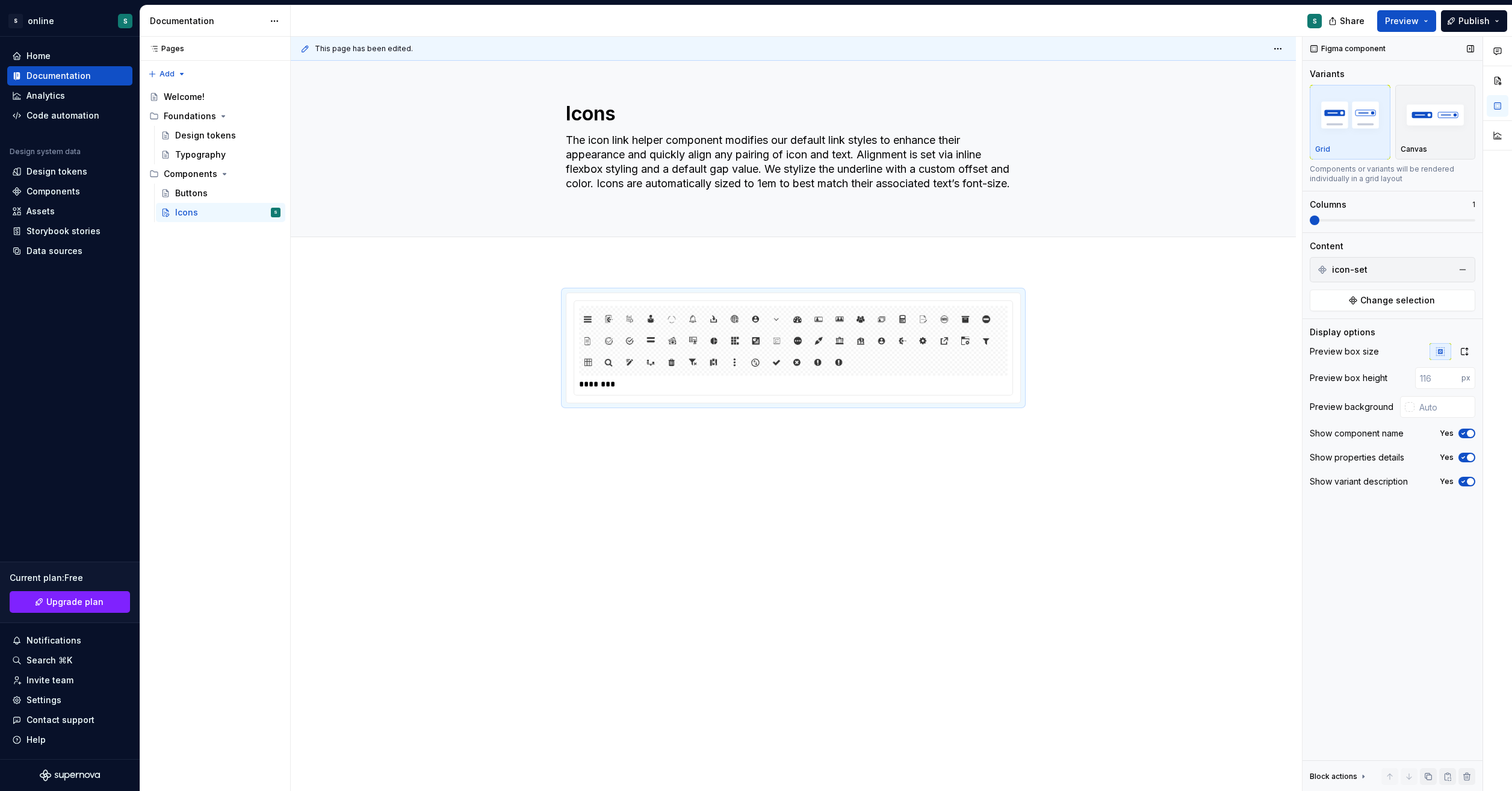
click at [1310, 225] on span at bounding box center [1315, 220] width 10 height 10
type textarea "*"
click at [1019, 397] on div "********" at bounding box center [793, 348] width 454 height 109
click at [1437, 379] on input "number" at bounding box center [1439, 378] width 46 height 22
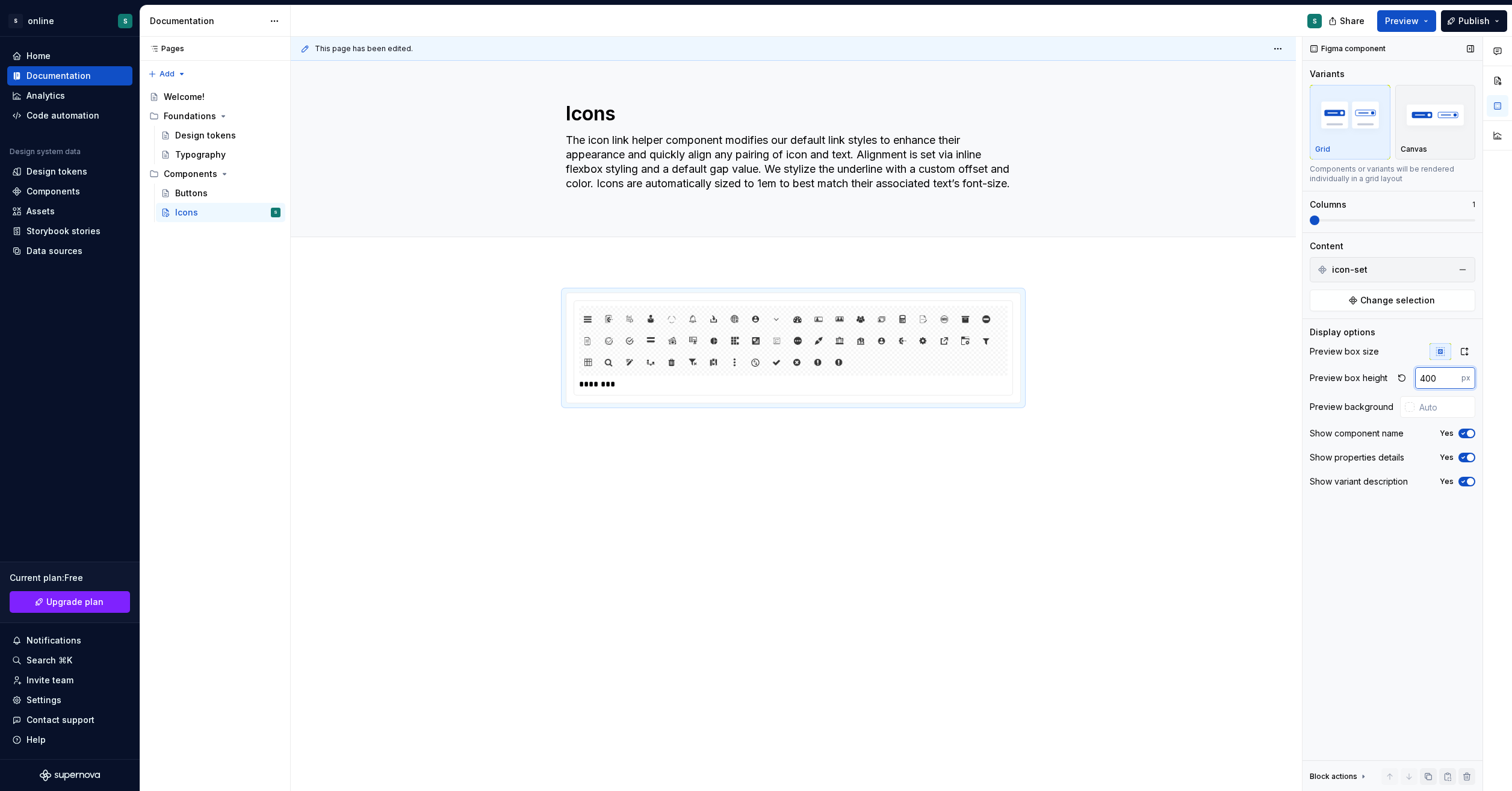
type input "400"
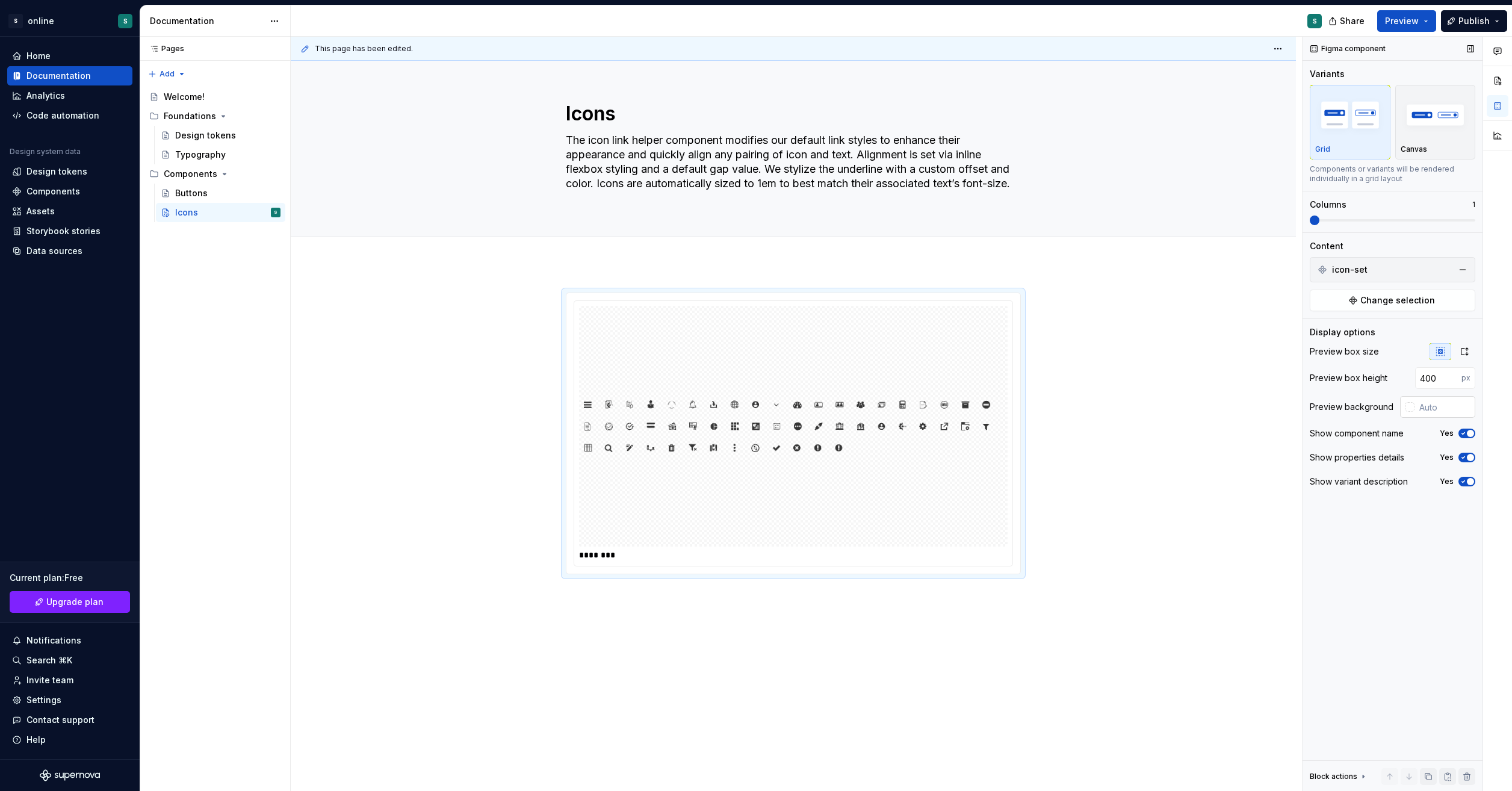
click at [1408, 408] on div at bounding box center [1410, 407] width 10 height 10
type input "#CFB6B6"
type input "*******"
type input "#EBA0A0"
type input "*******"
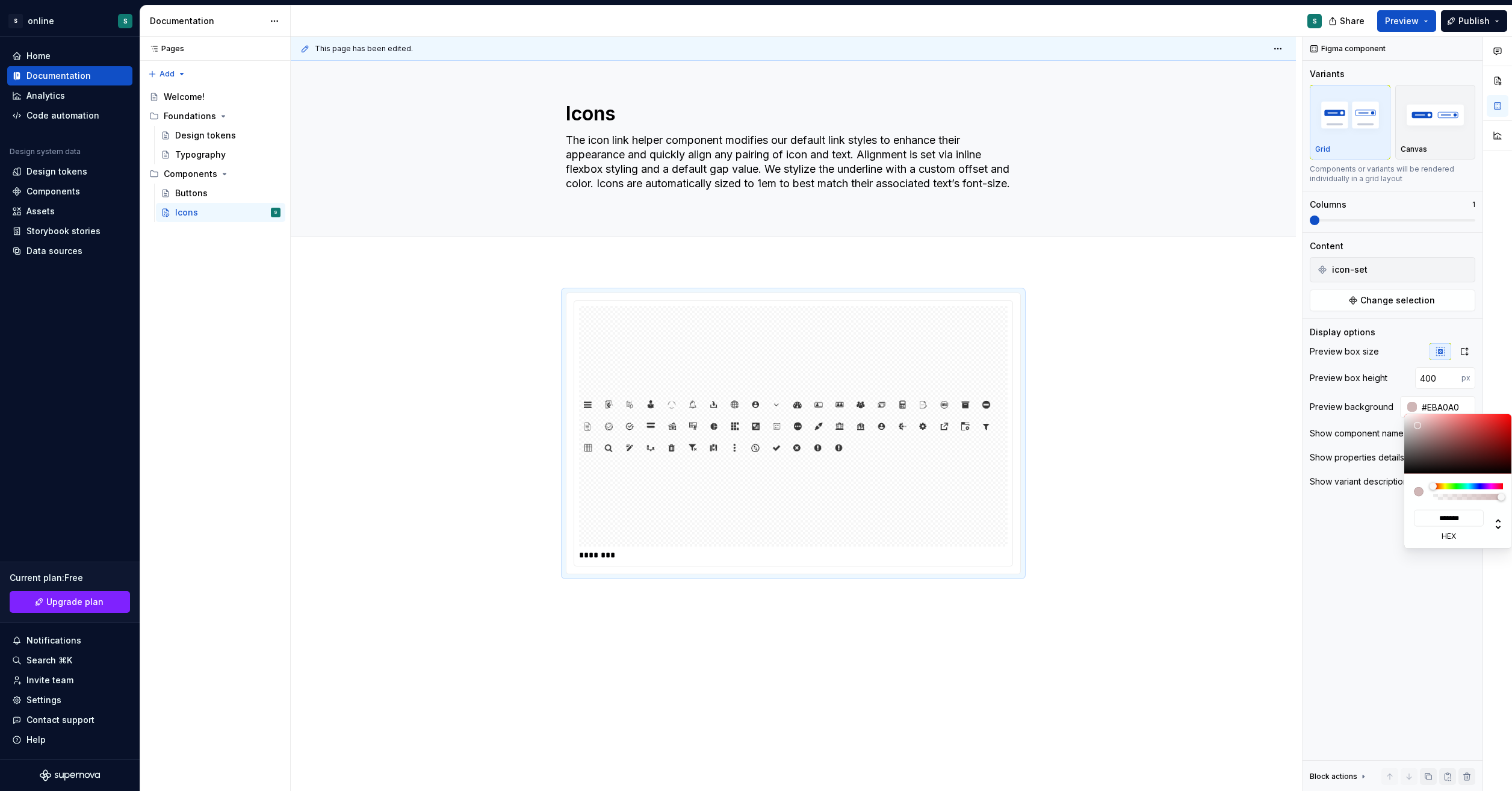
type input "#F09494"
type input "*******"
type input "#F09292"
type input "*******"
type input "#F09494"
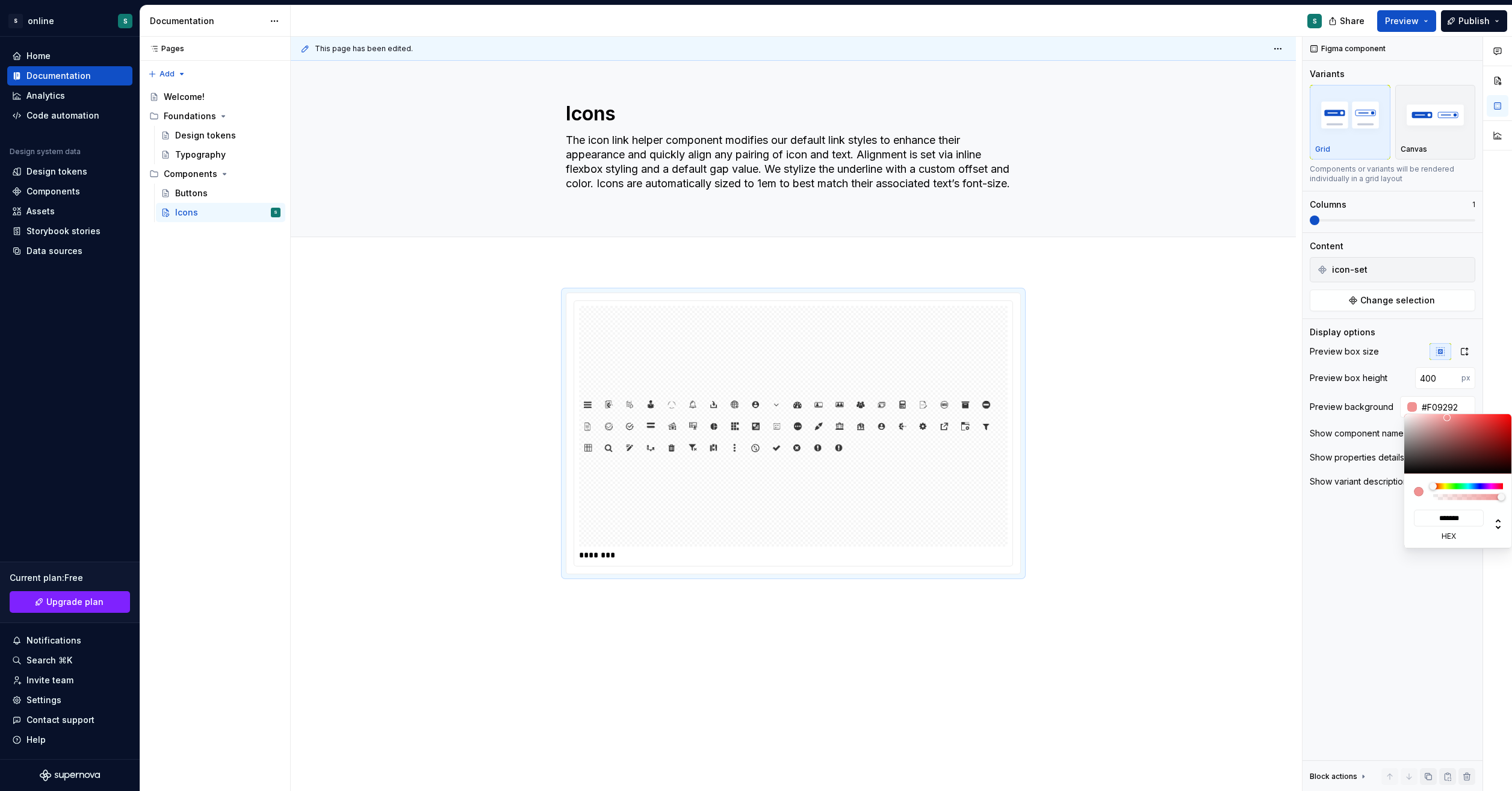
type input "*******"
type input "#E6B1B1"
type input "*******"
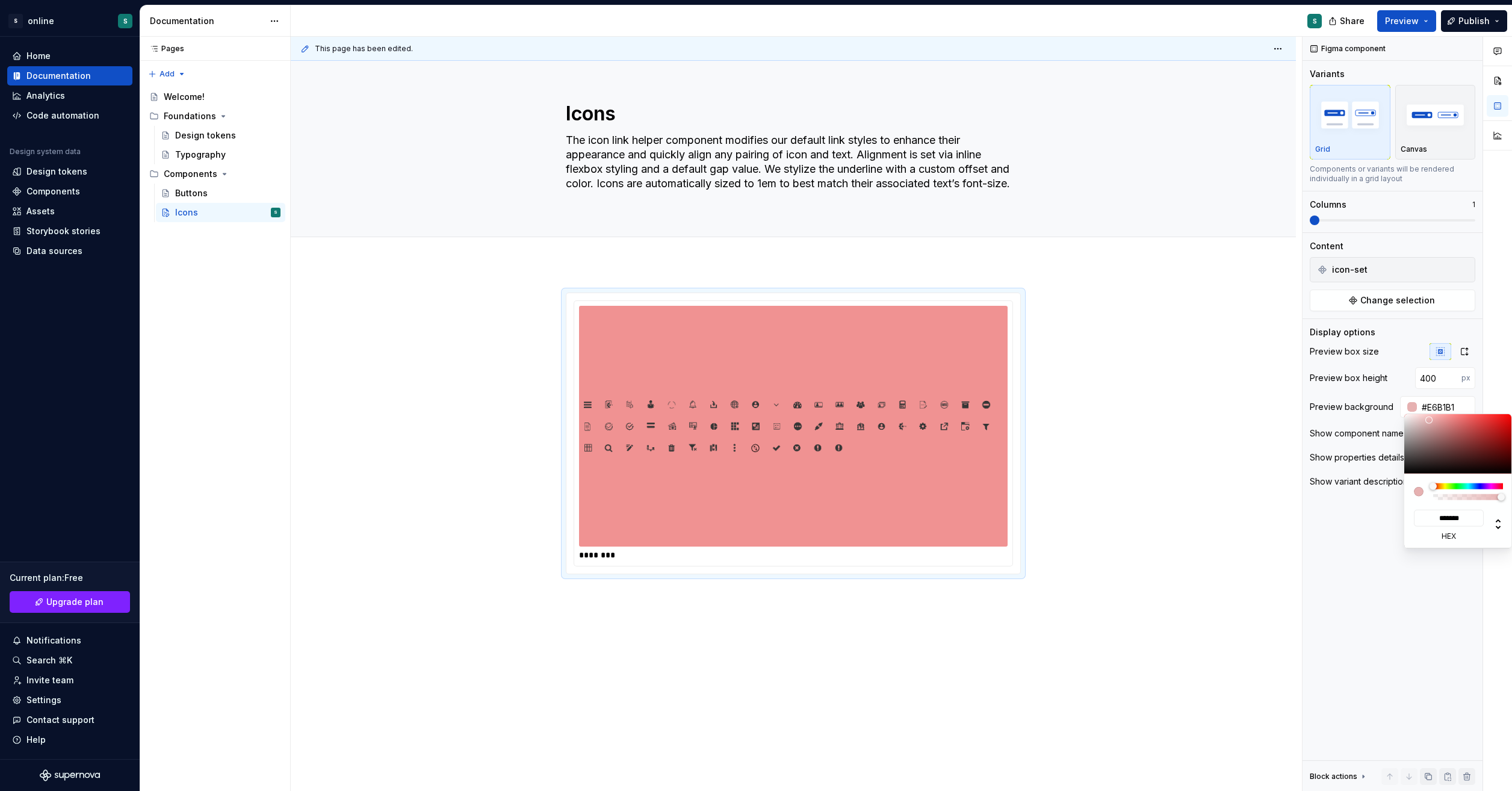
type input "#E6DADA"
type input "*******"
type input "#E6E6E6"
type input "*******"
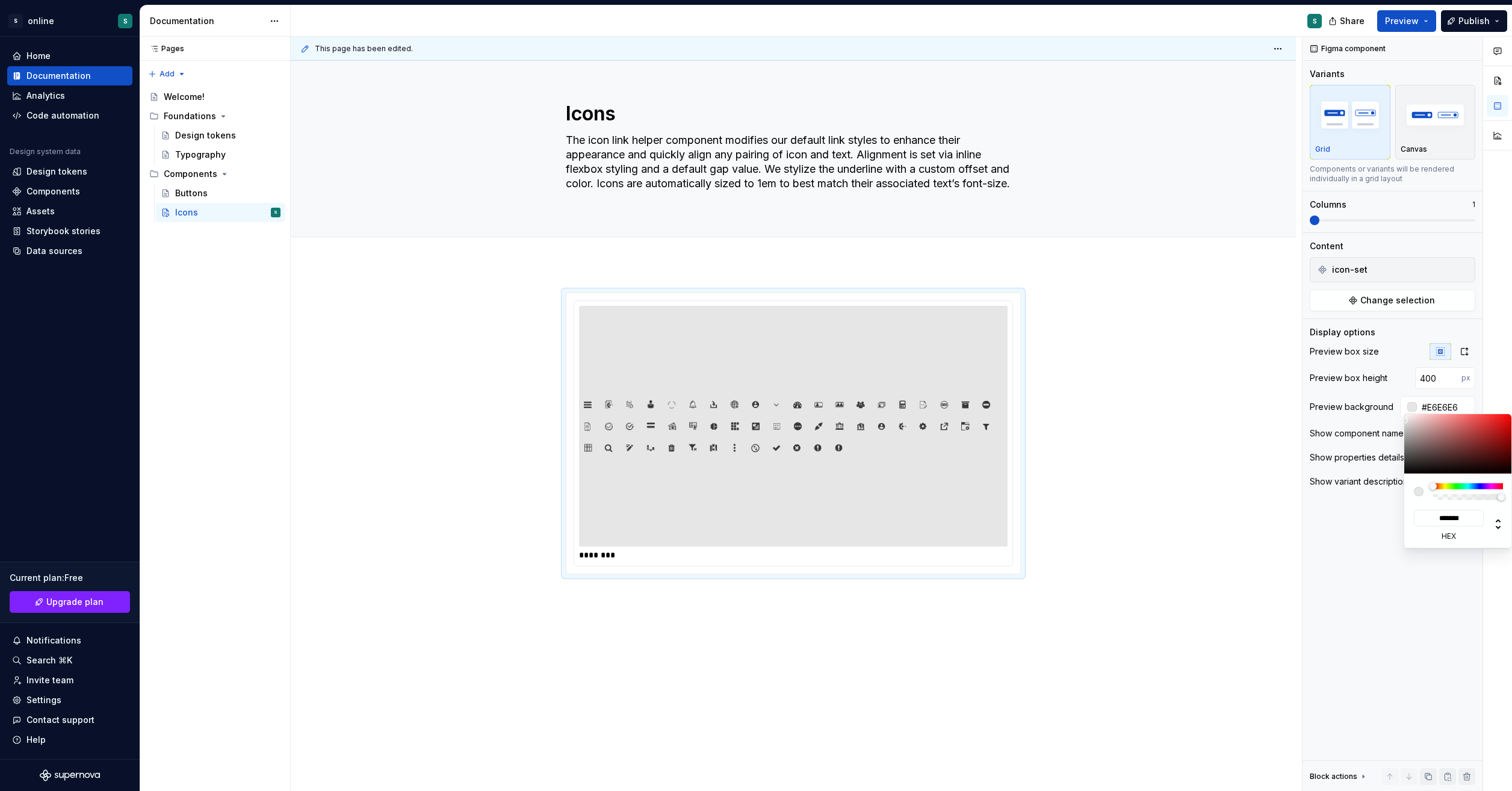
type input "#E4E4E4"
type input "*******"
type input "#CACACA"
type input "*******"
type input "#999999"
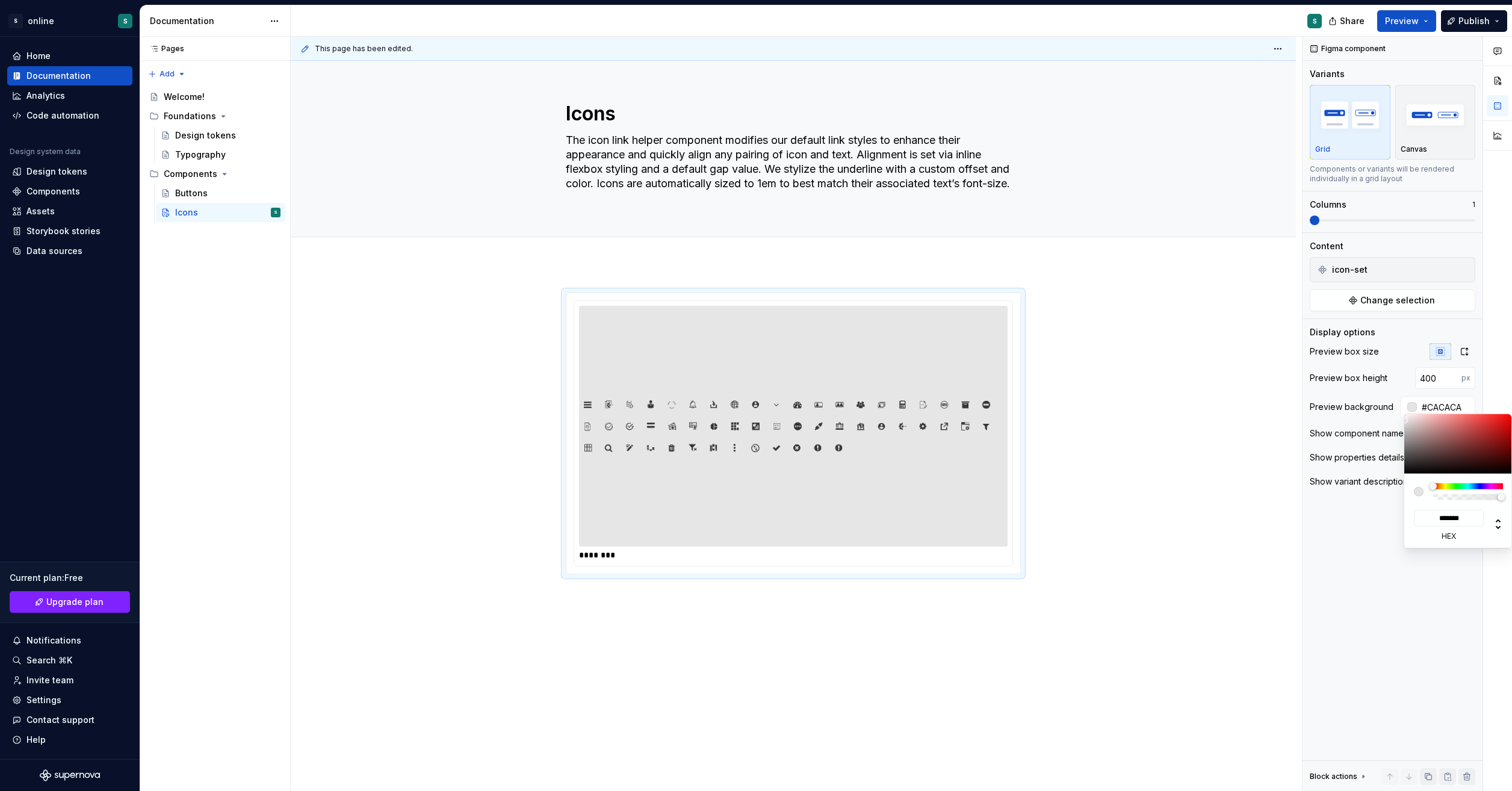
type input "*******"
type input "#898888"
type input "*******"
type input "#636060"
type input "*******"
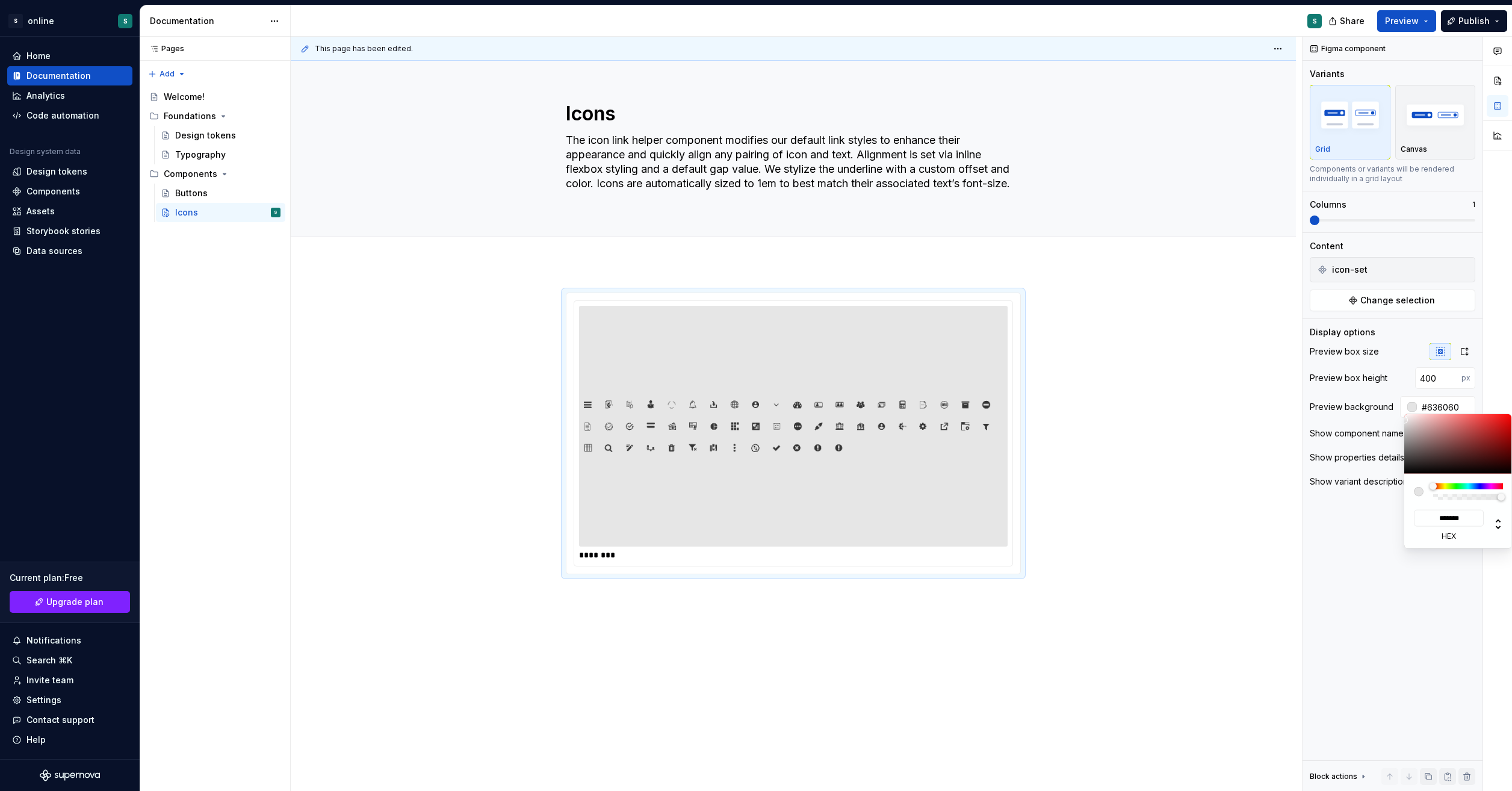
type input "#585555"
type input "*******"
type input "#151414"
type input "*******"
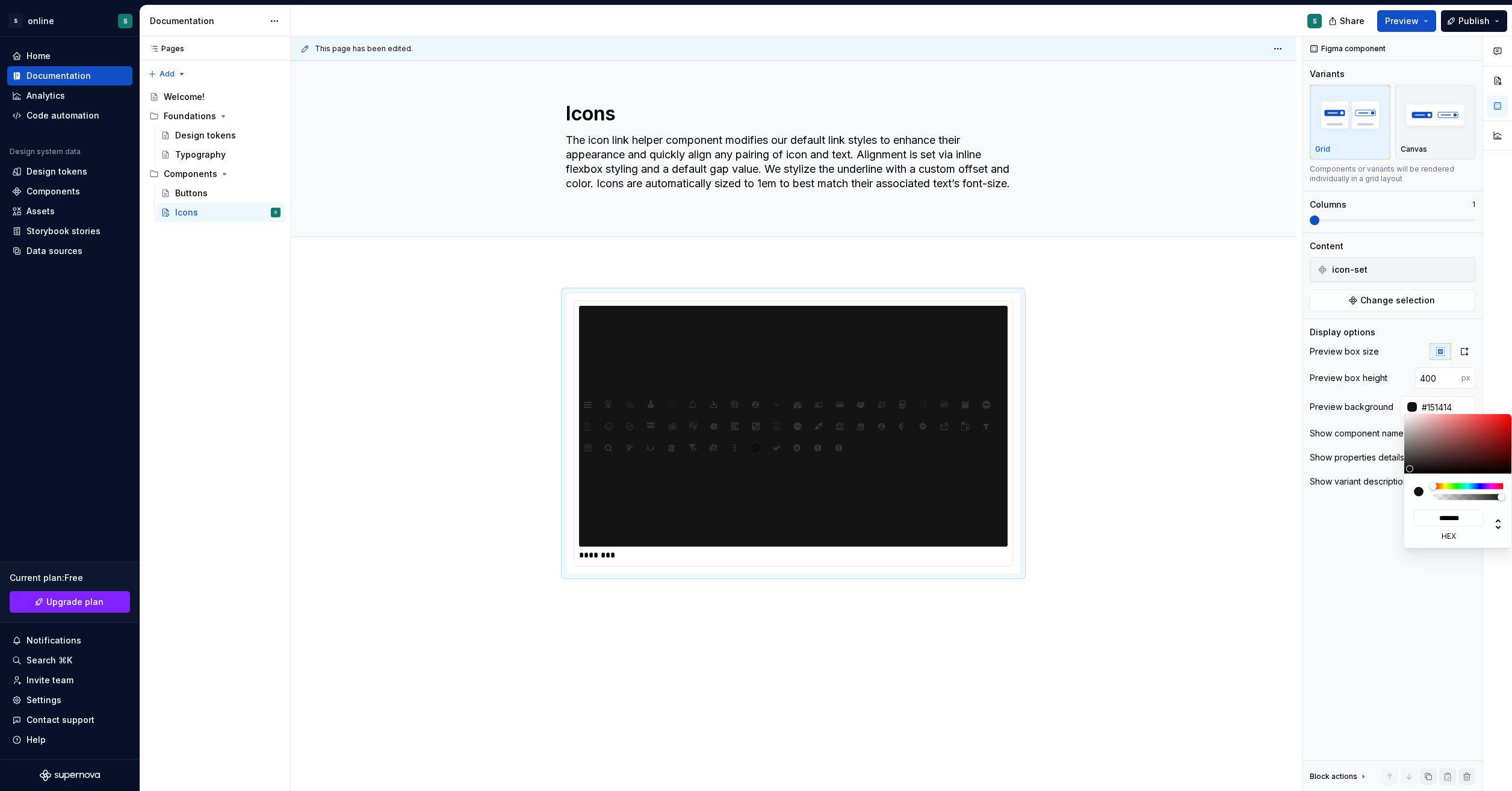
type input "#181717"
type input "*******"
type input "#6D6565"
type input "*******"
type input "#F0E4E4"
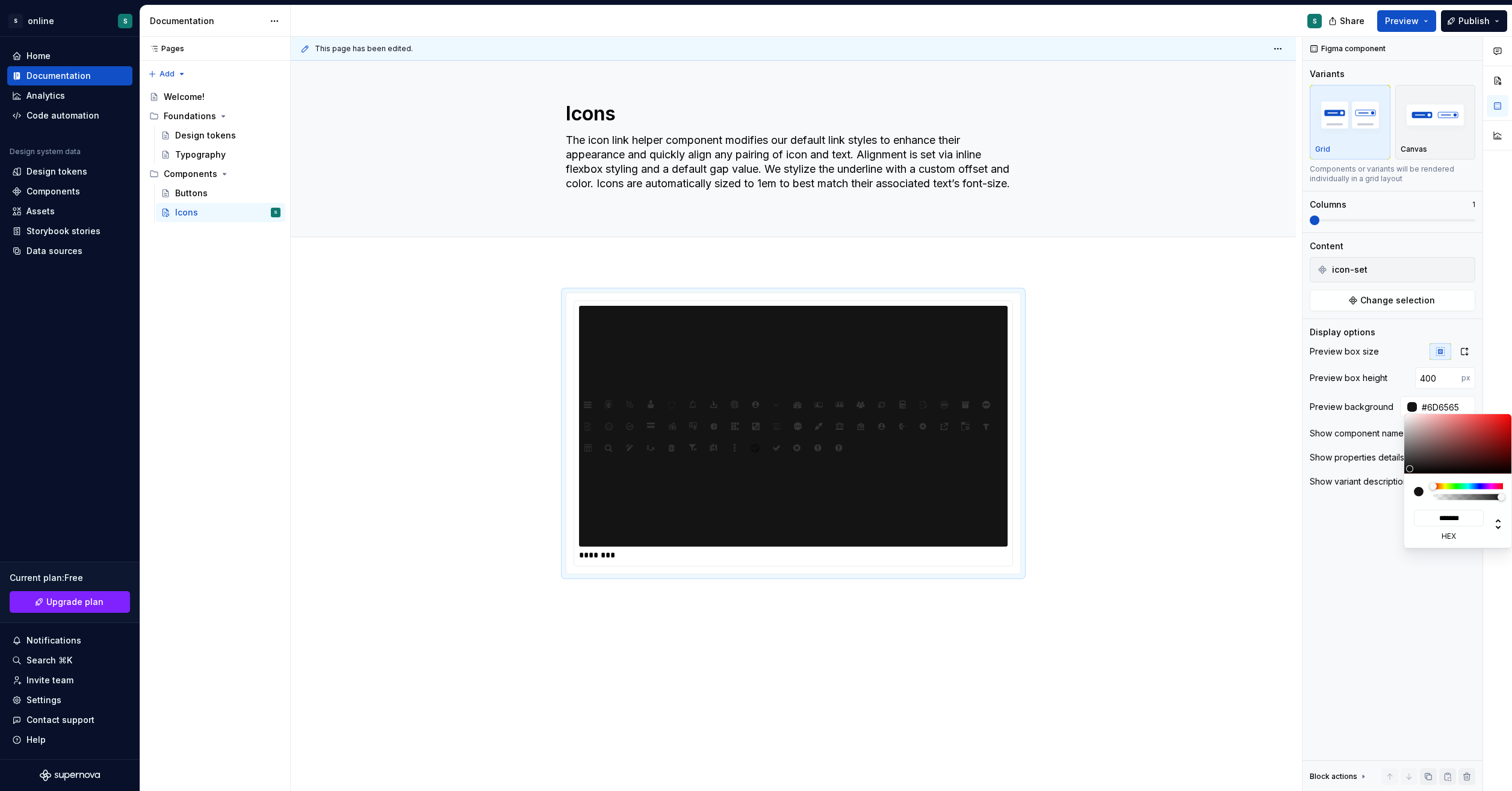
type input "*******"
type input "#FFFAFA"
type input "*******"
type input "#FFFFFF"
type input "*******"
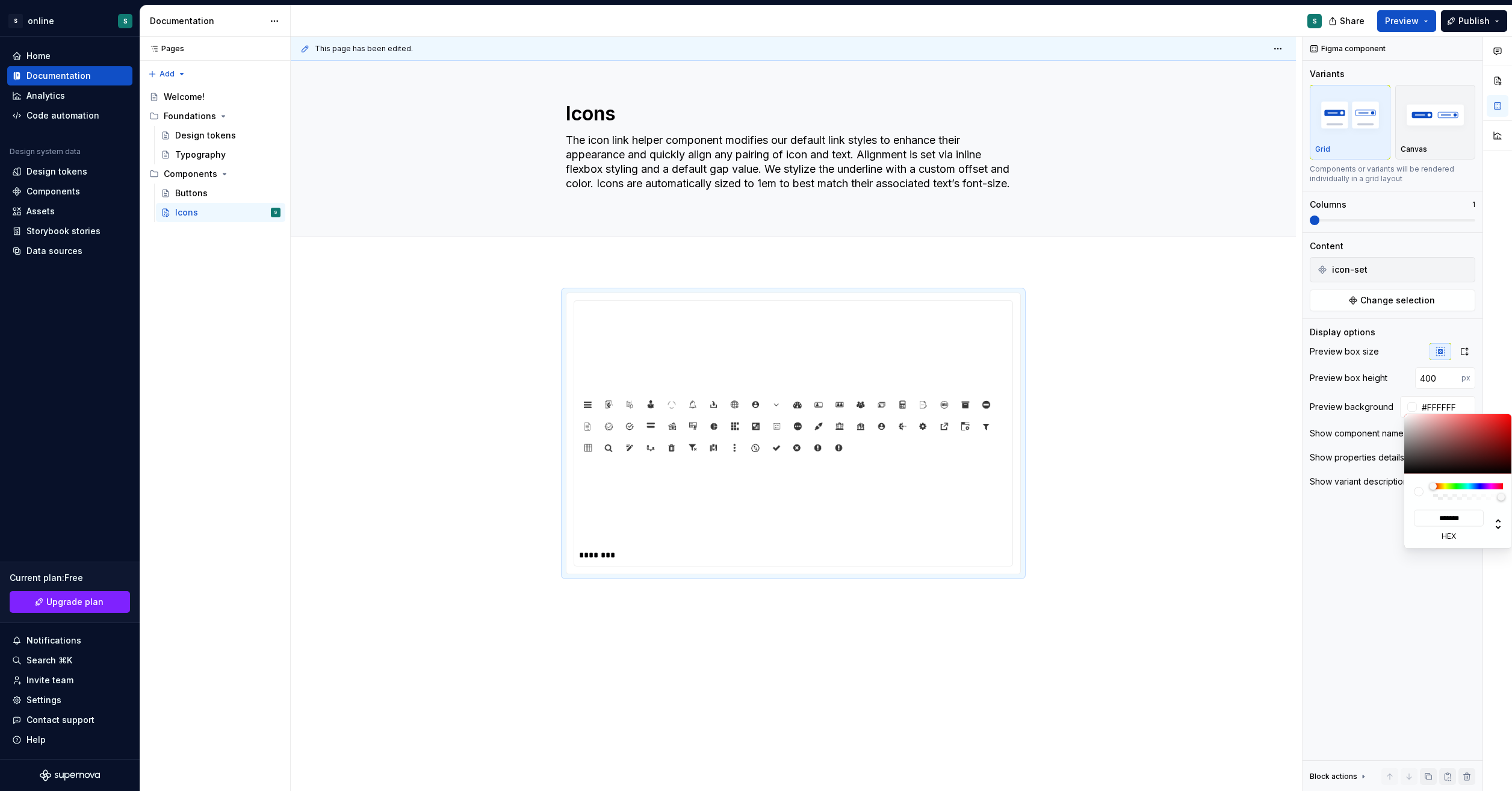
drag, startPoint x: 1418, startPoint y: 425, endPoint x: 1401, endPoint y: 382, distance: 46.2
click at [1401, 382] on body "S online S Home Documentation Analytics Code automation Design system data Desi…" at bounding box center [756, 395] width 1512 height 791
click at [1149, 515] on html "S online S Home Documentation Analytics Code automation Design system data Desi…" at bounding box center [756, 395] width 1512 height 791
click at [1426, 138] on div "Comments Open comments No comments yet Select ‘Comment’ from the block context …" at bounding box center [1408, 414] width 210 height 754
click at [1427, 138] on div "button" at bounding box center [1436, 114] width 70 height 49
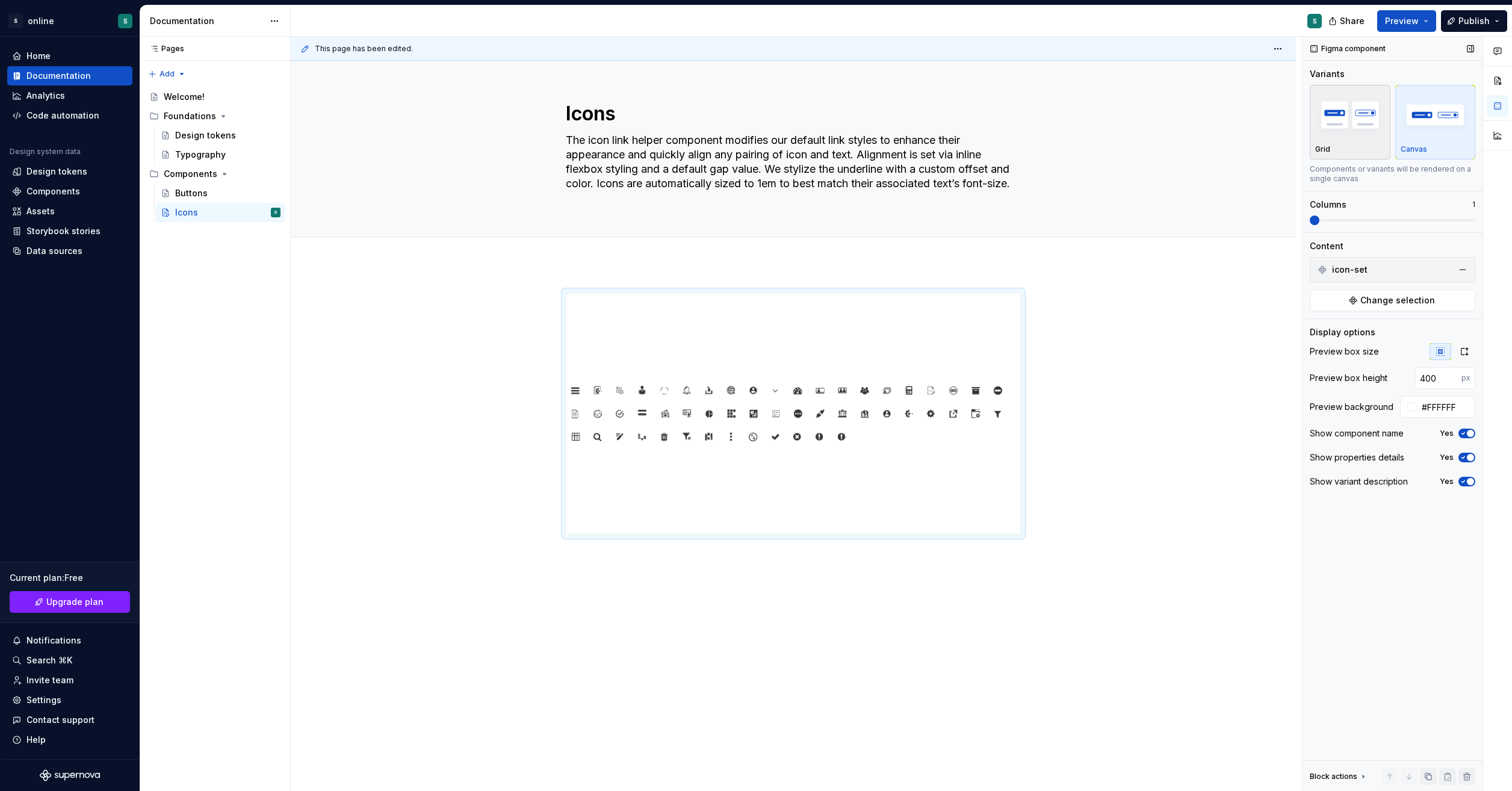
click at [1370, 137] on div "button" at bounding box center [1350, 114] width 70 height 49
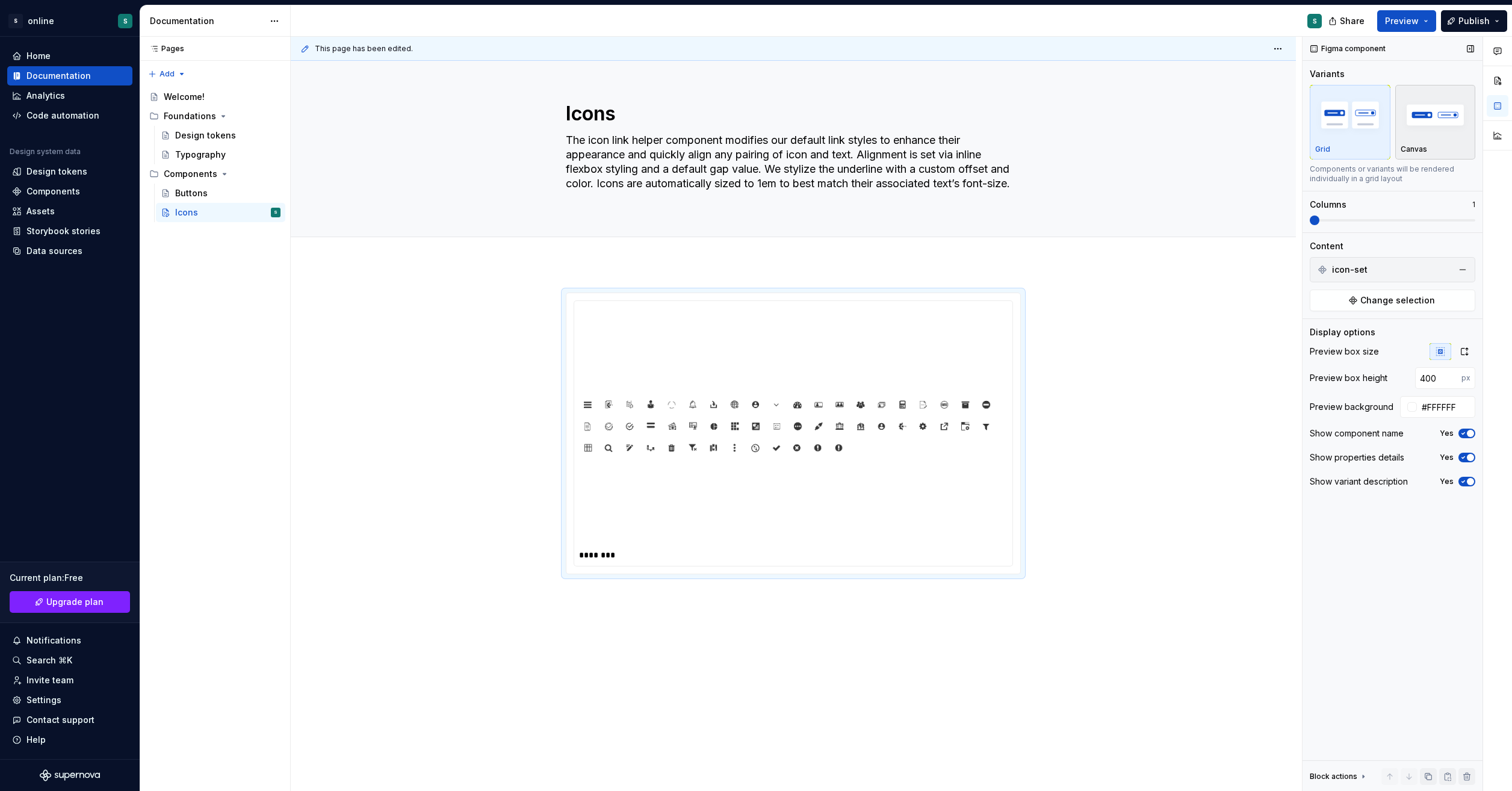
click at [1437, 138] on div "button" at bounding box center [1436, 114] width 70 height 49
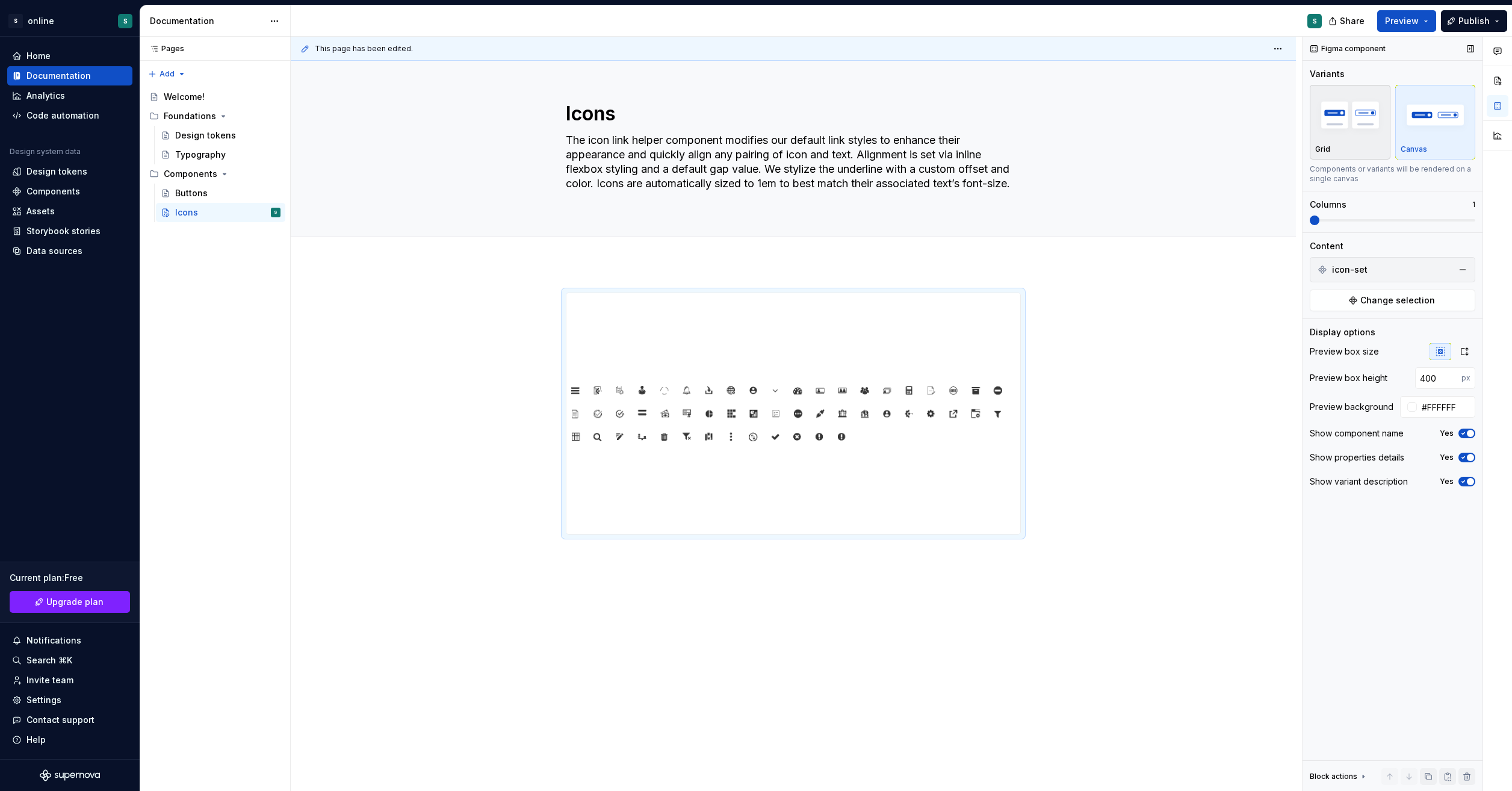
click at [1343, 124] on img "button" at bounding box center [1350, 114] width 70 height 44
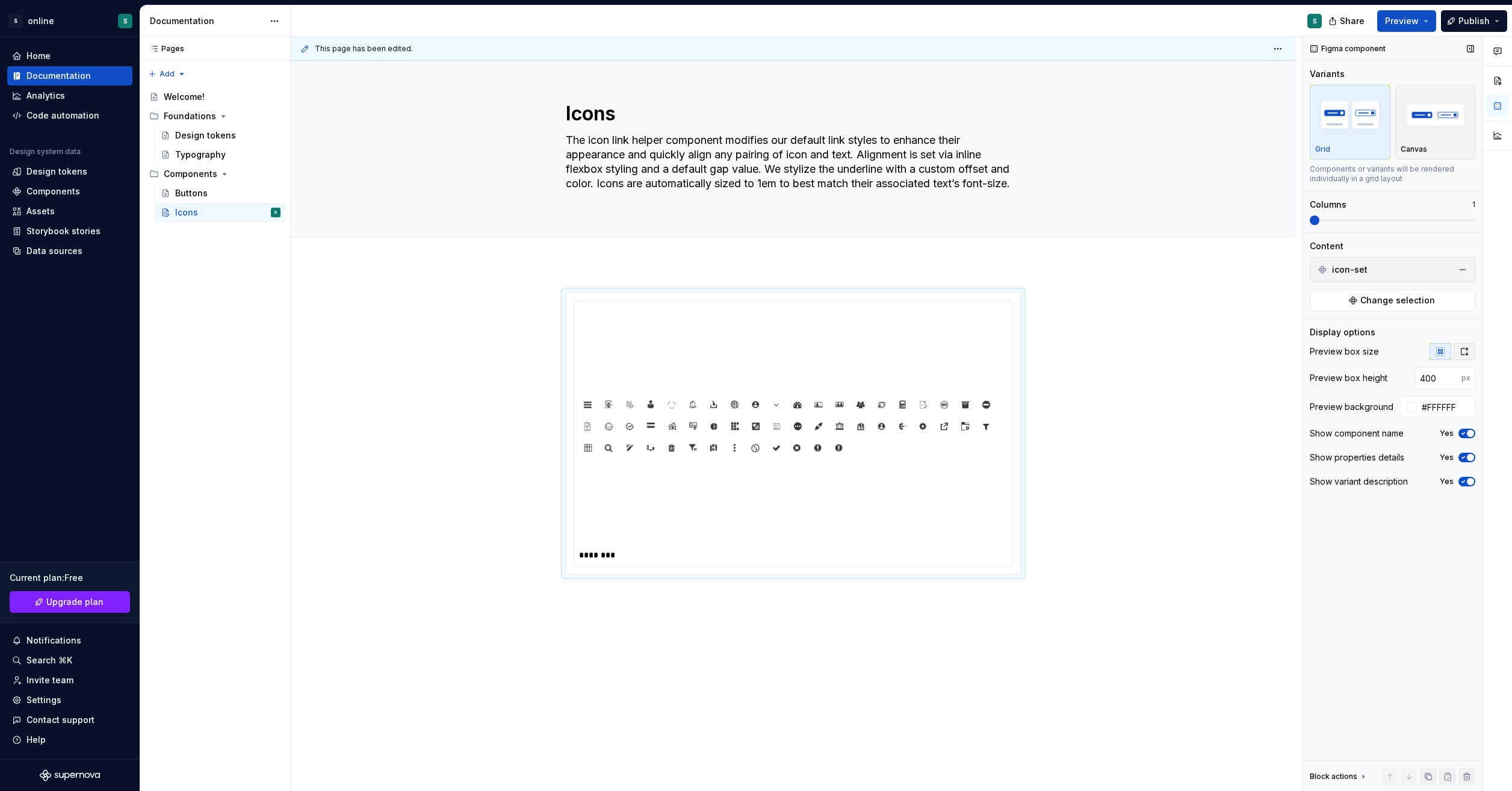
click at [1464, 353] on icon "button" at bounding box center [1464, 351] width 10 height 10
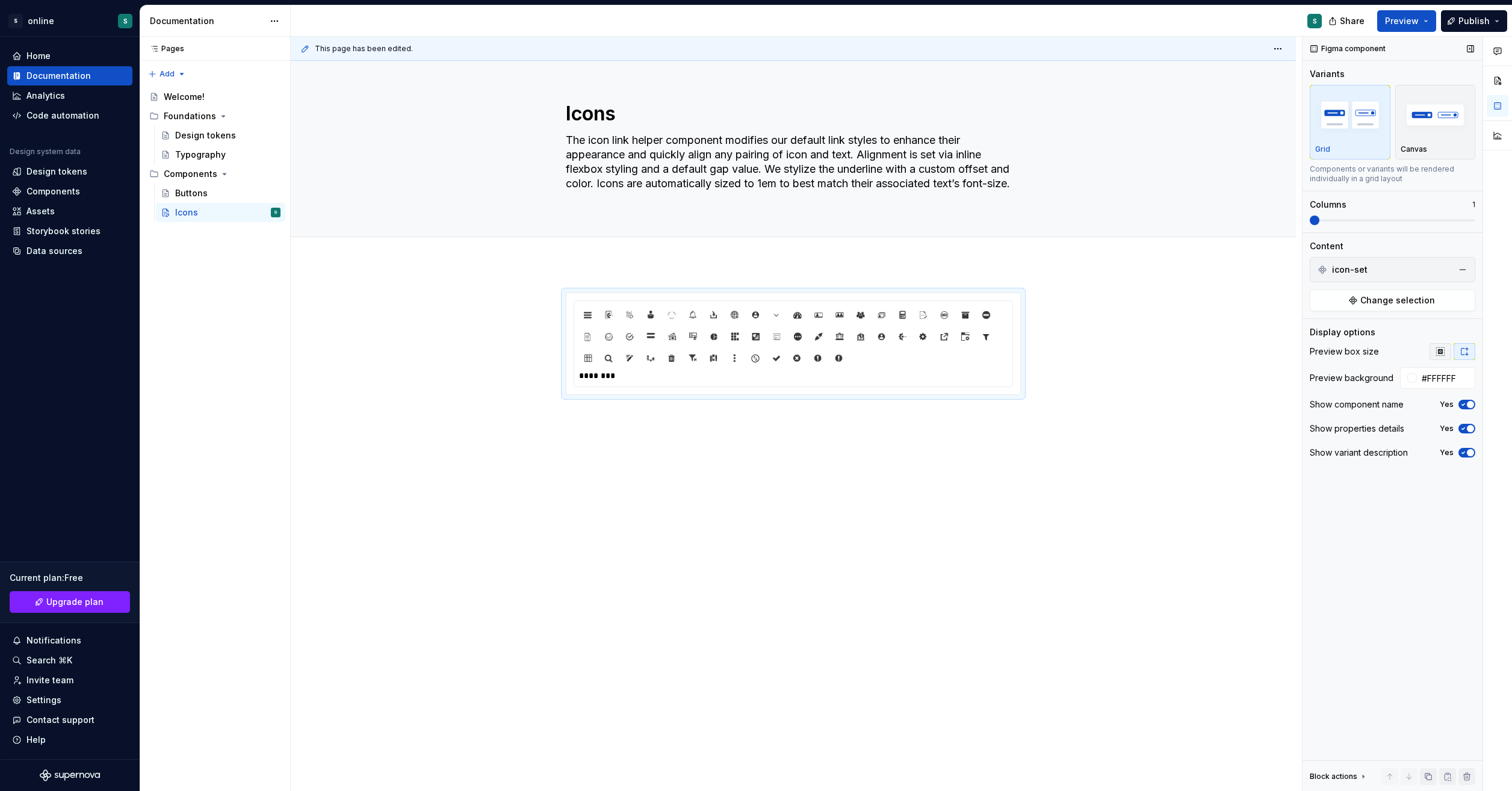
click at [1444, 351] on icon "button" at bounding box center [1441, 351] width 10 height 10
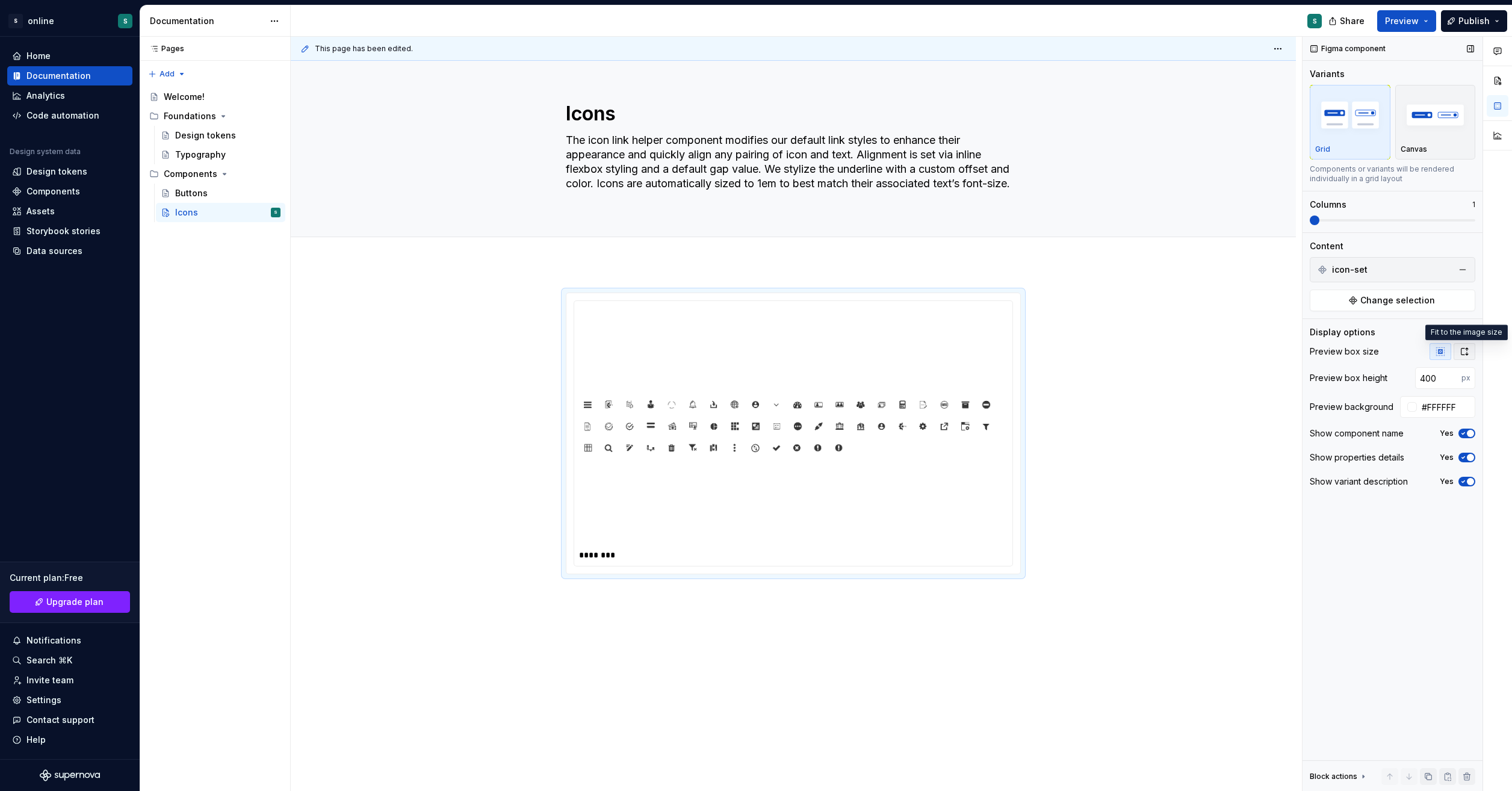
click at [1466, 353] on icon "button" at bounding box center [1465, 351] width 6 height 7
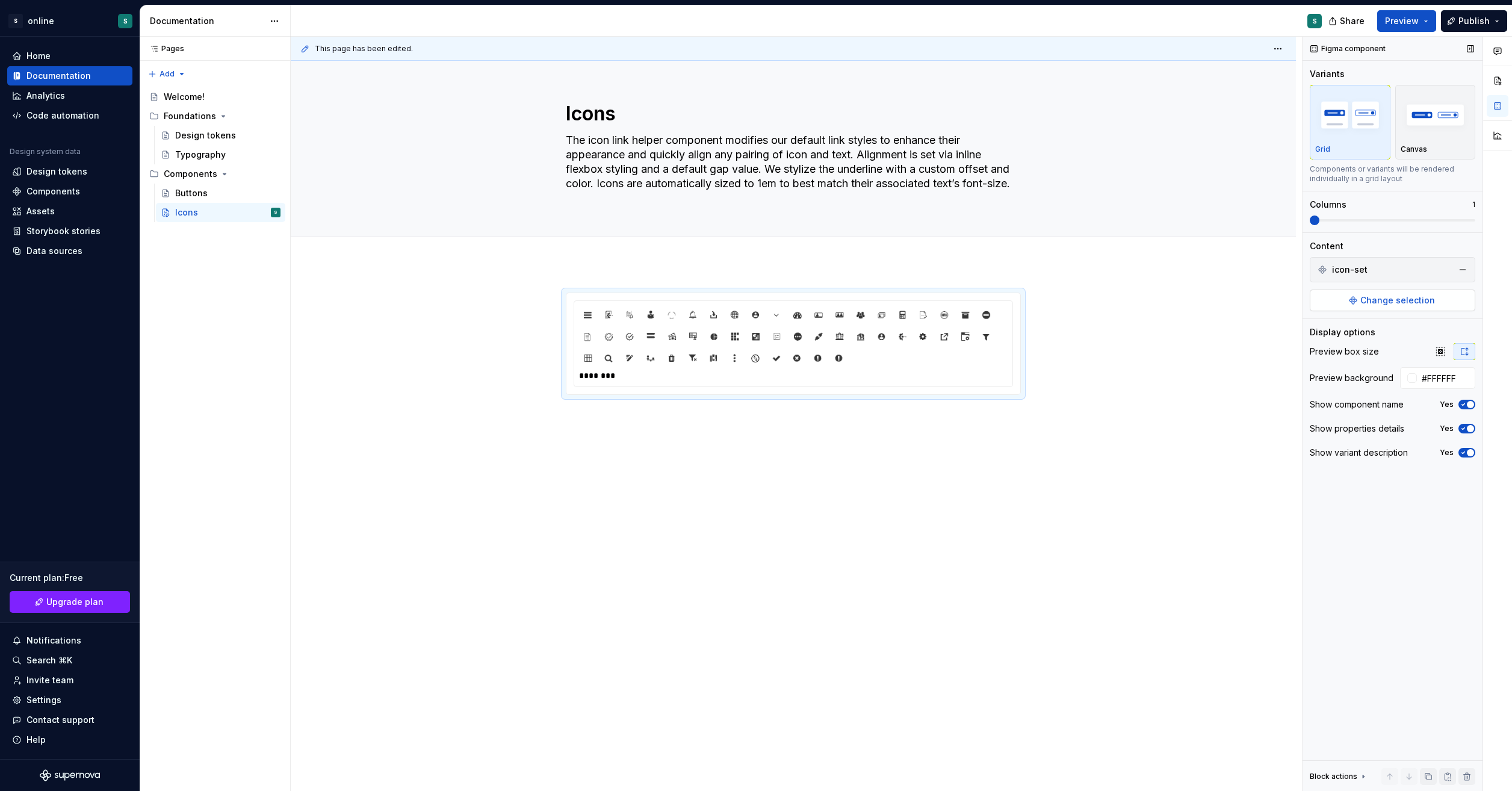
click at [1411, 302] on span "Change selection" at bounding box center [1398, 300] width 75 height 12
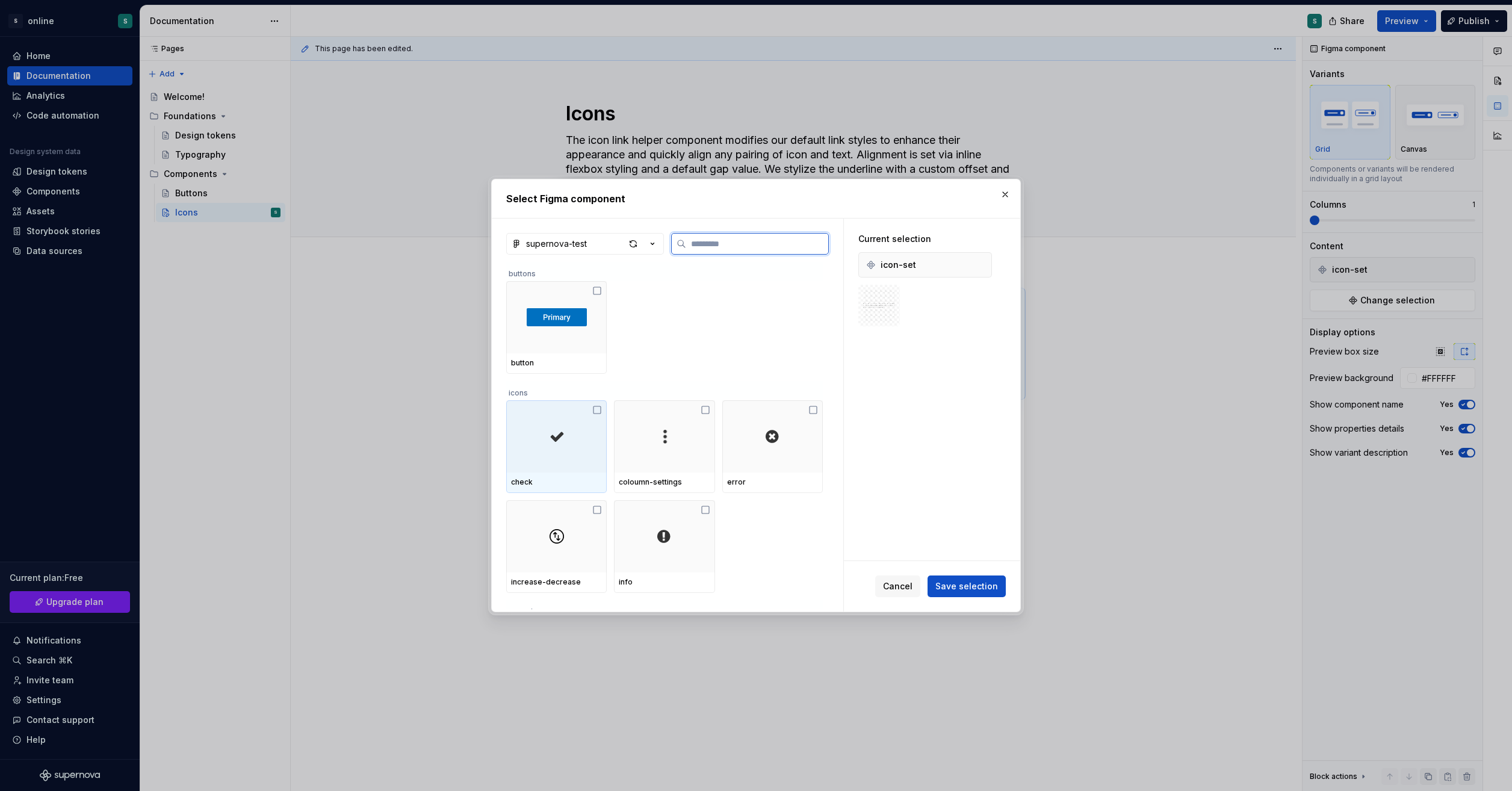
click at [597, 409] on icon at bounding box center [597, 409] width 10 height 10
click at [706, 407] on icon at bounding box center [705, 409] width 10 height 10
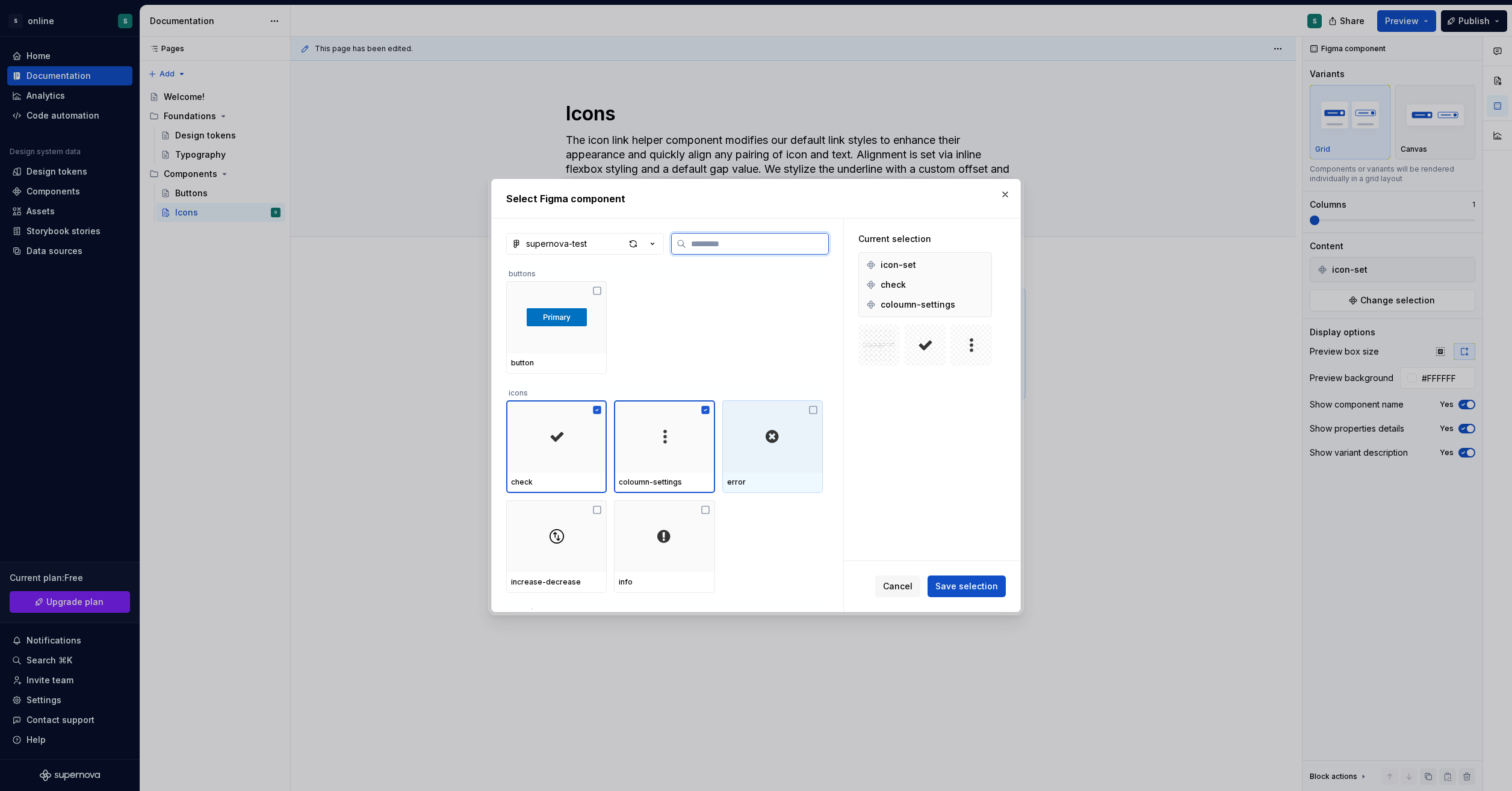
click at [811, 409] on icon at bounding box center [813, 409] width 10 height 10
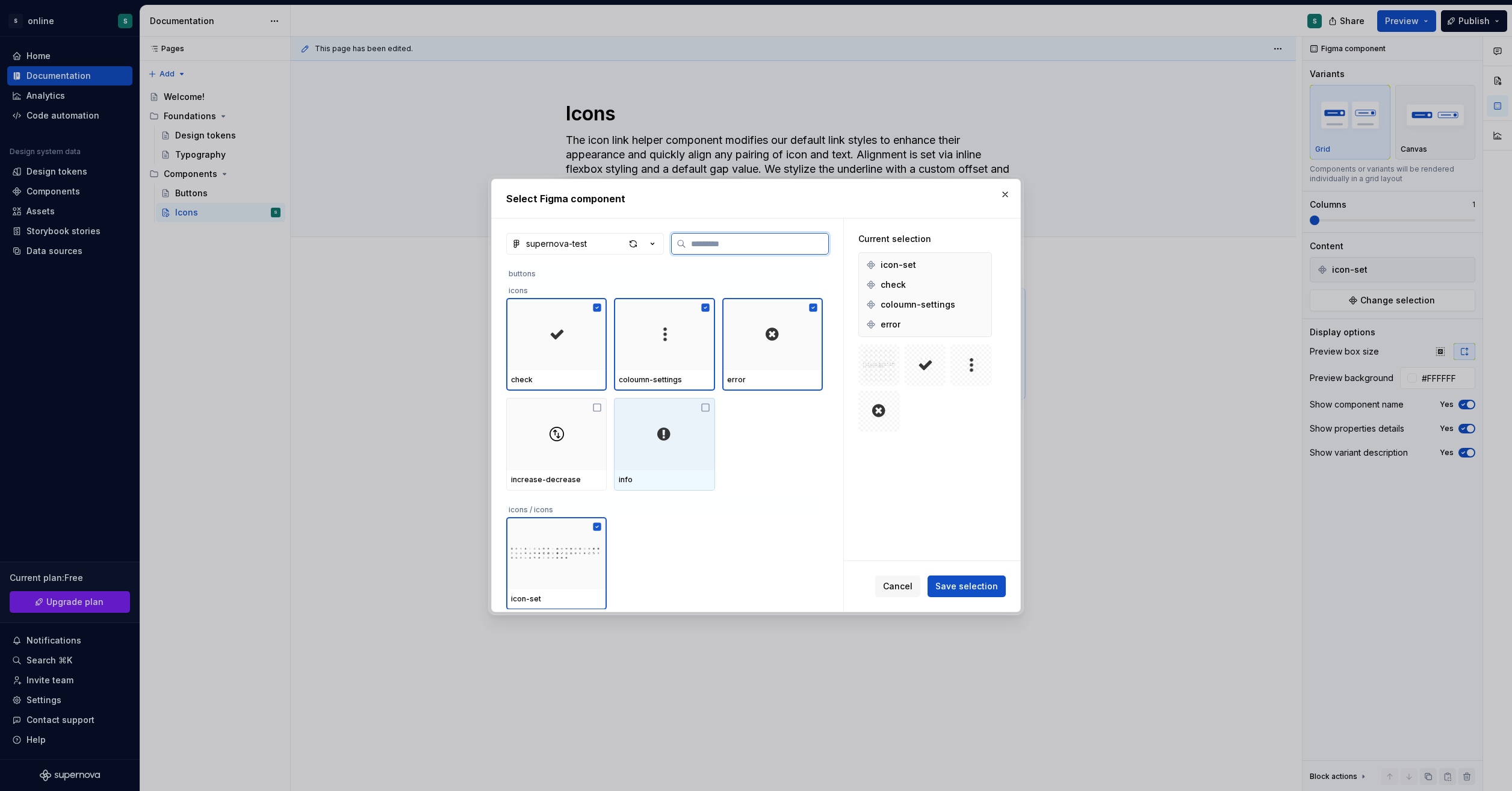
click at [706, 409] on icon at bounding box center [705, 407] width 10 height 10
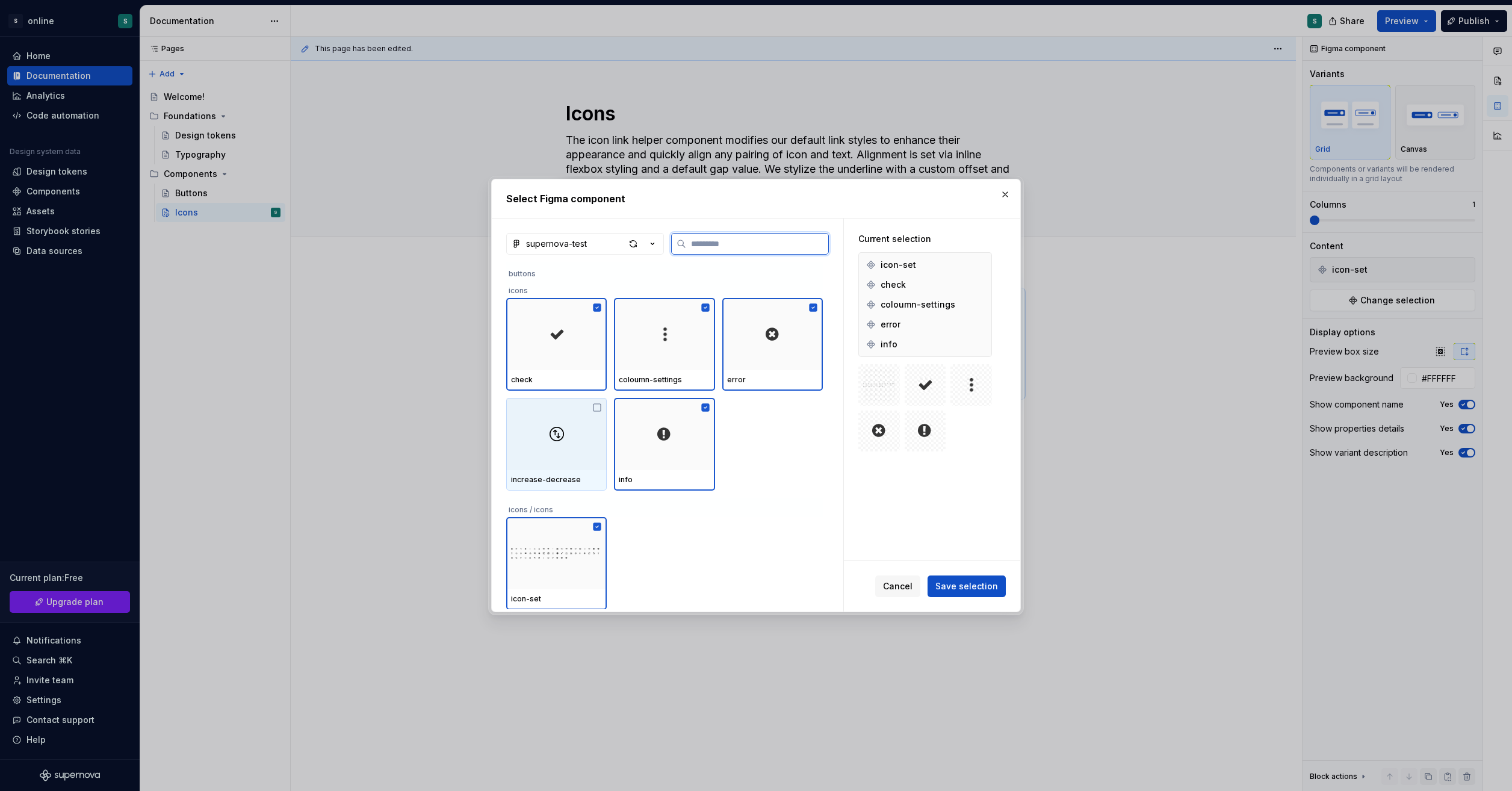
click at [598, 407] on icon at bounding box center [597, 407] width 10 height 10
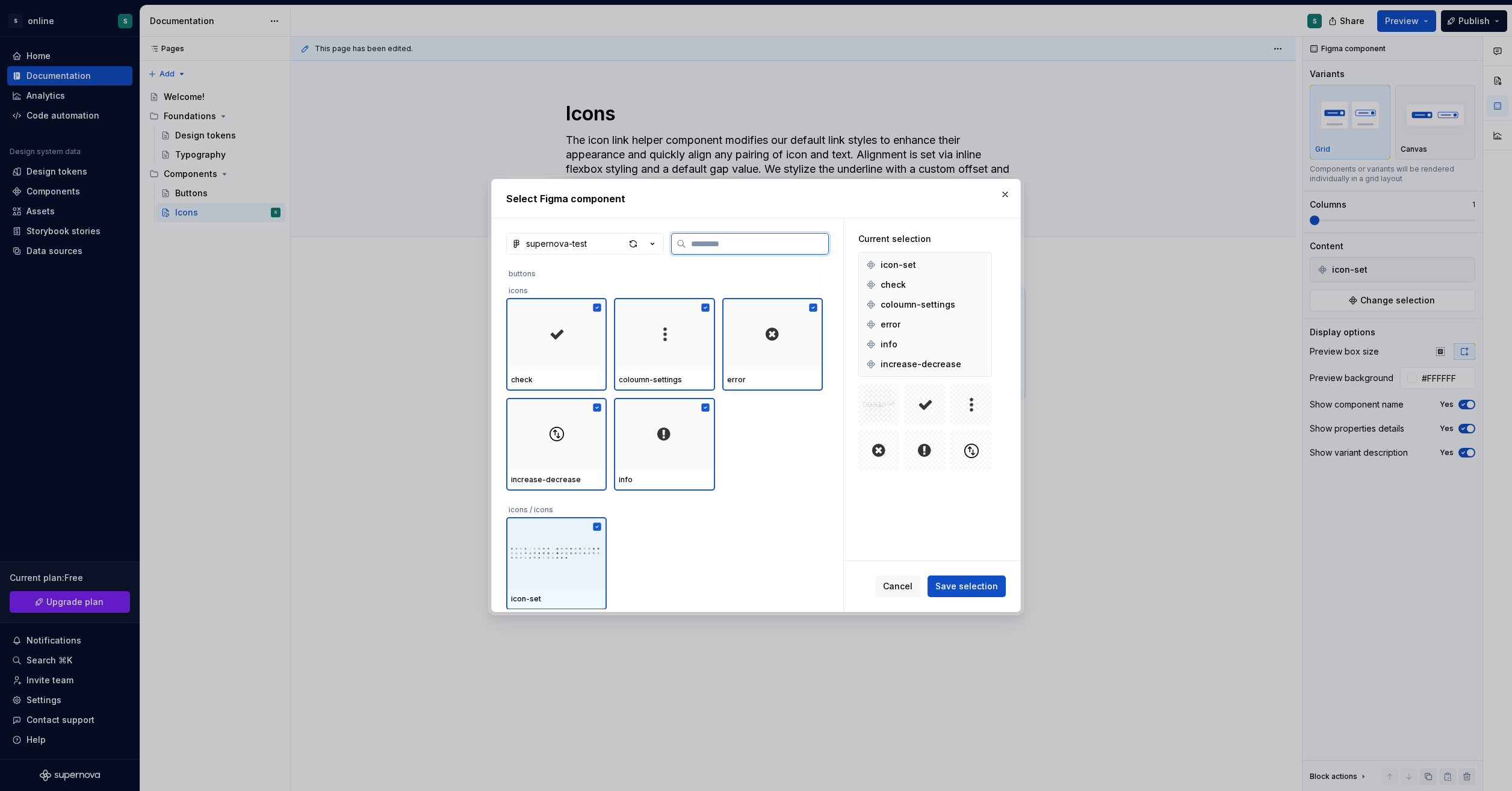
click at [597, 526] on icon at bounding box center [597, 526] width 10 height 10
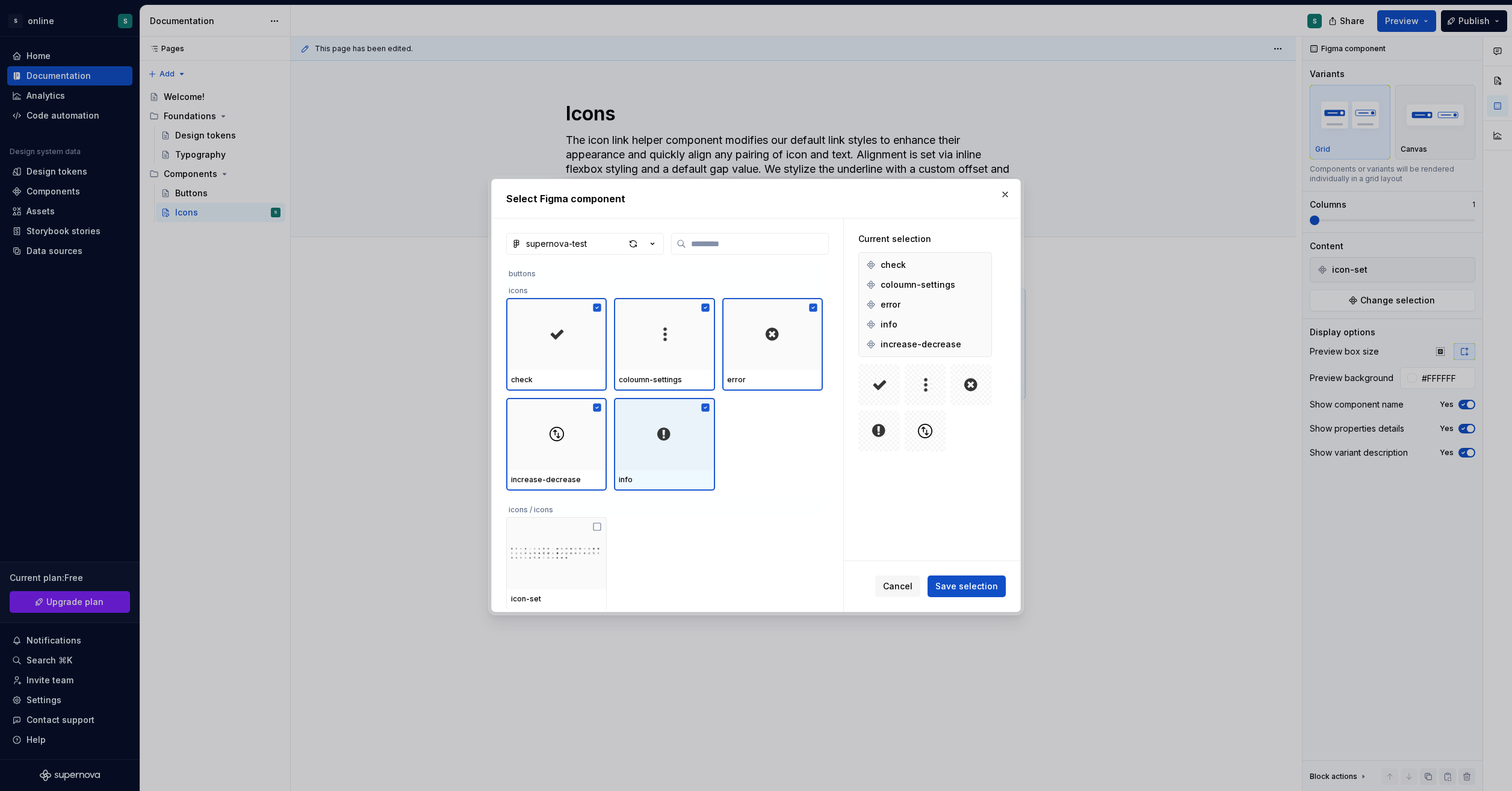
scroll to position [0, 0]
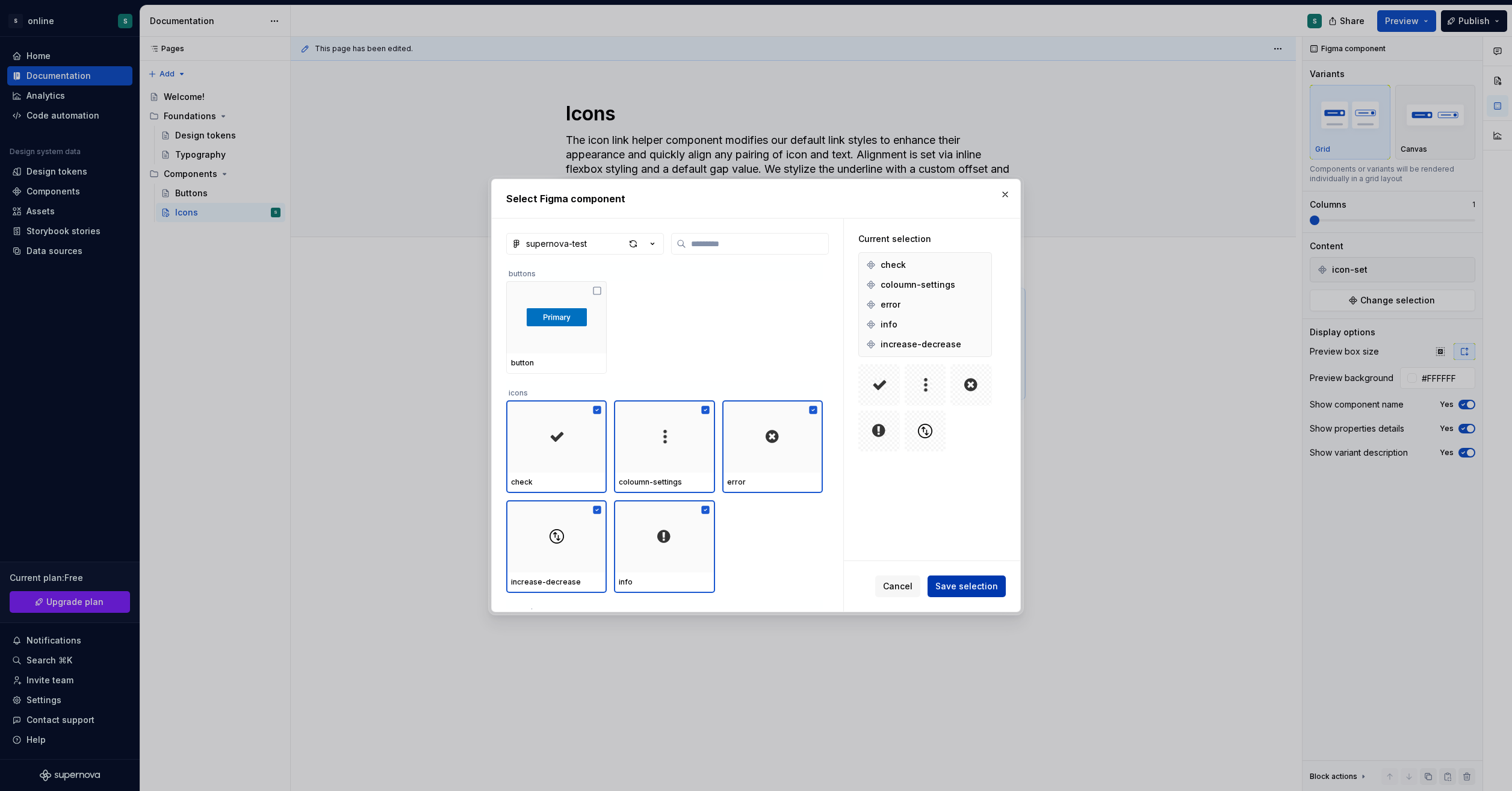
click at [975, 592] on span "Save selection" at bounding box center [966, 586] width 62 height 12
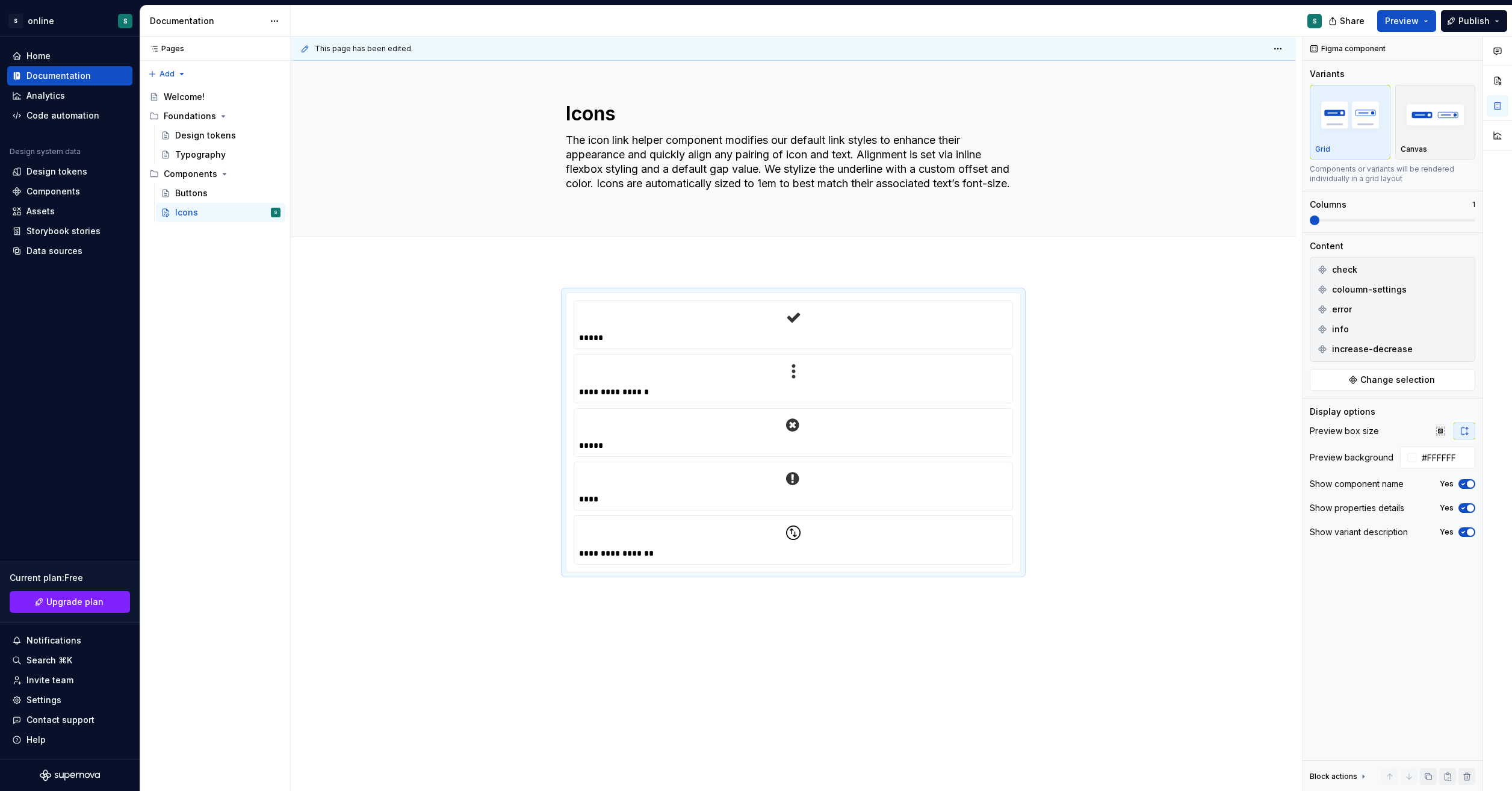
click at [1153, 608] on div "**********" at bounding box center [793, 544] width 1005 height 560
click at [795, 371] on img at bounding box center [793, 371] width 14 height 14
click at [899, 375] on div at bounding box center [793, 371] width 429 height 24
click at [923, 424] on div at bounding box center [793, 425] width 429 height 24
click at [903, 502] on div "****" at bounding box center [794, 499] width 429 height 12
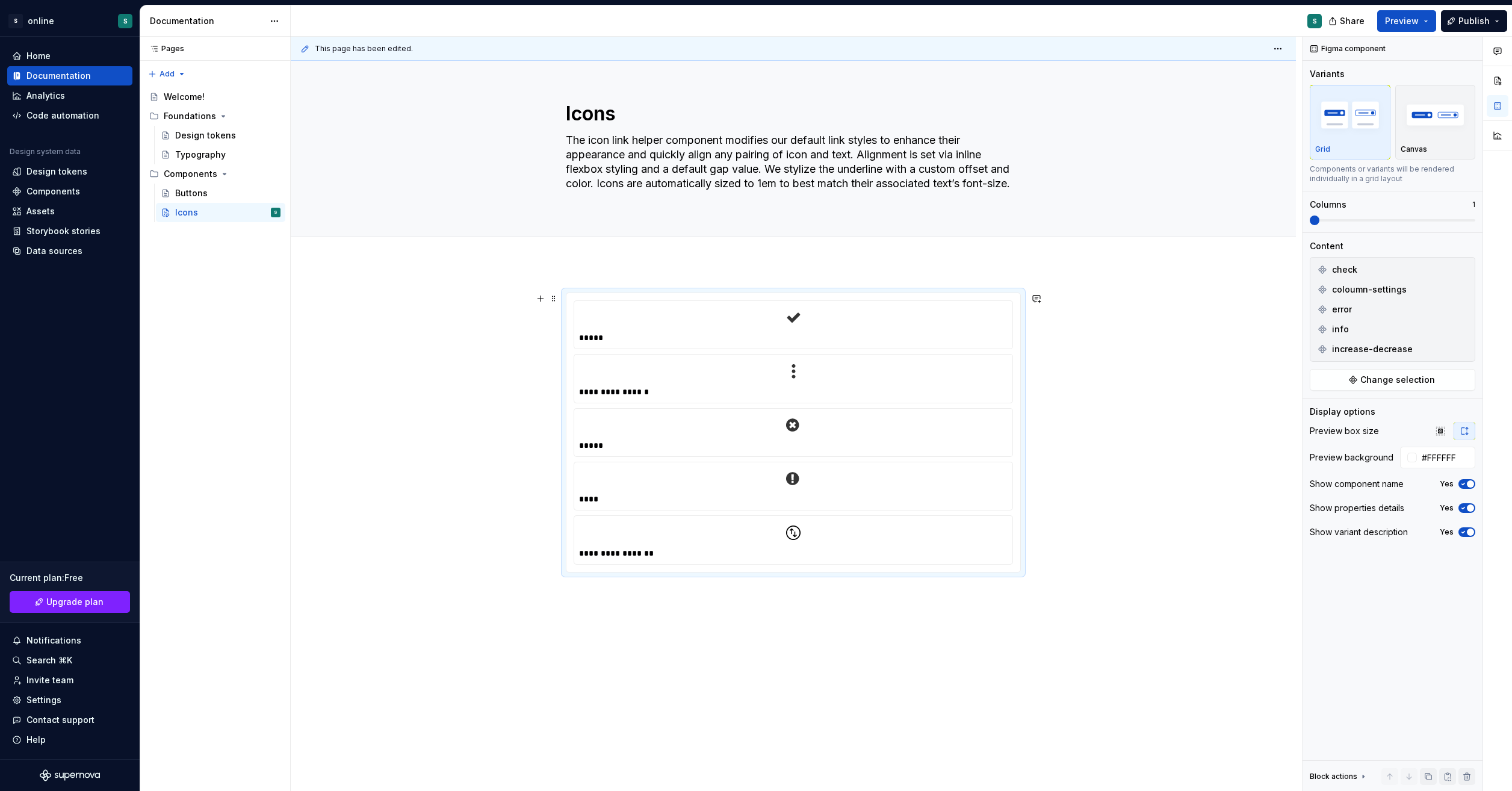
click at [895, 556] on div "**********" at bounding box center [793, 540] width 438 height 48
click at [1175, 556] on div "**********" at bounding box center [793, 544] width 1005 height 560
click at [1108, 302] on div "**********" at bounding box center [793, 544] width 1005 height 560
click at [1499, 18] on button "Publish" at bounding box center [1474, 21] width 66 height 22
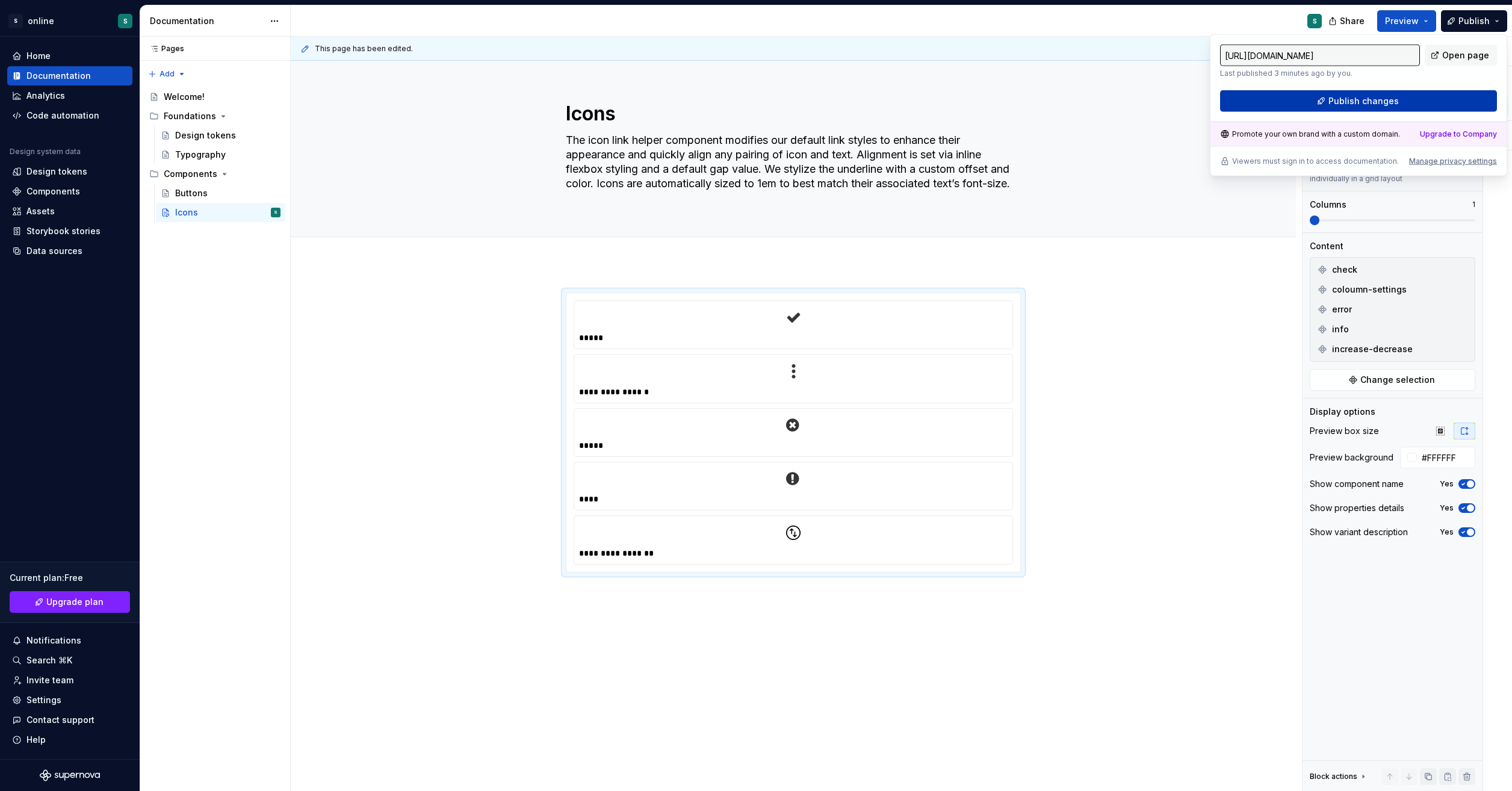
drag, startPoint x: 1499, startPoint y: 18, endPoint x: 1413, endPoint y: 101, distance: 119.5
click at [1413, 101] on button "Publish changes" at bounding box center [1358, 101] width 277 height 22
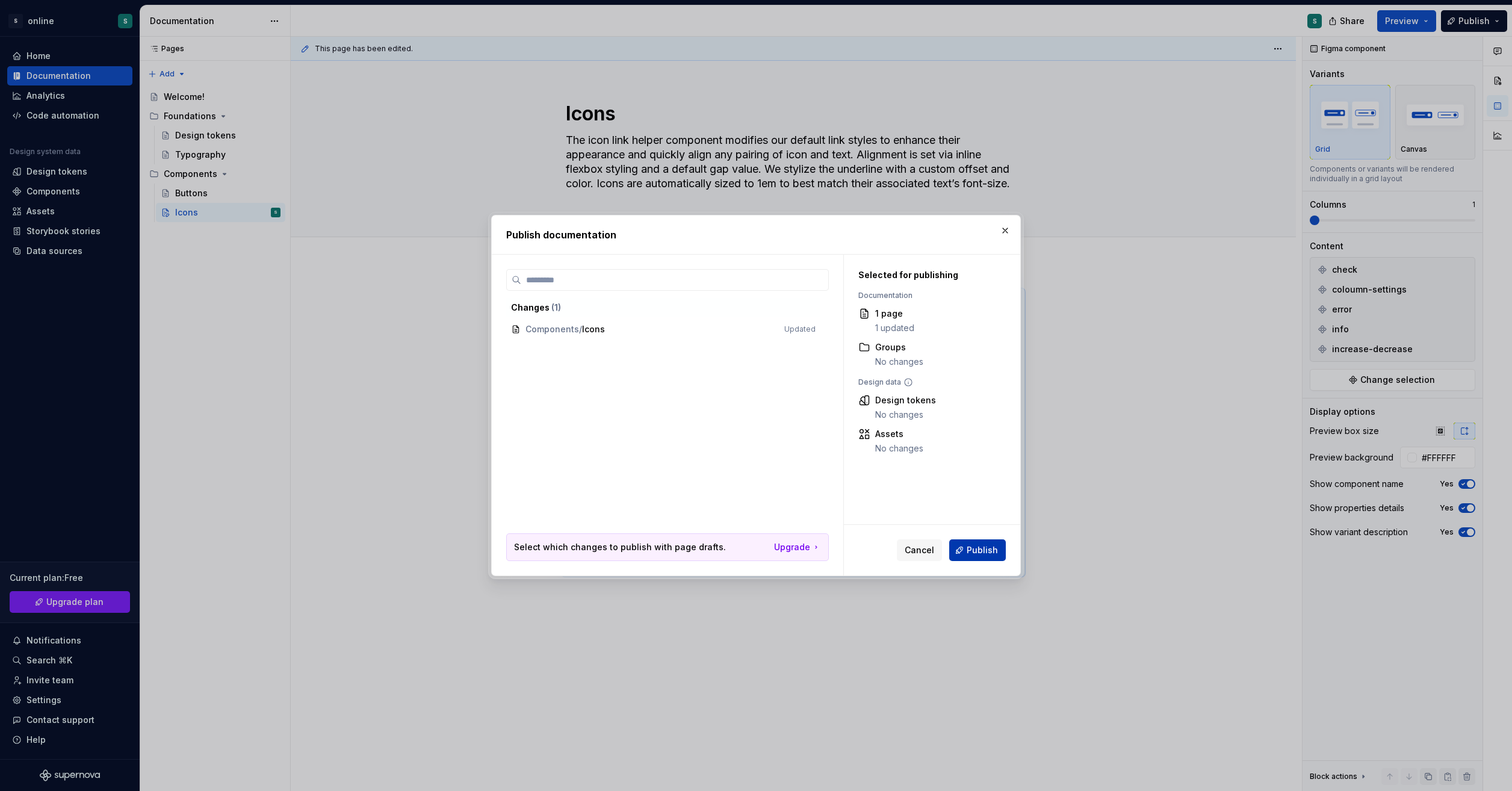
click at [986, 551] on span "Publish" at bounding box center [982, 550] width 32 height 12
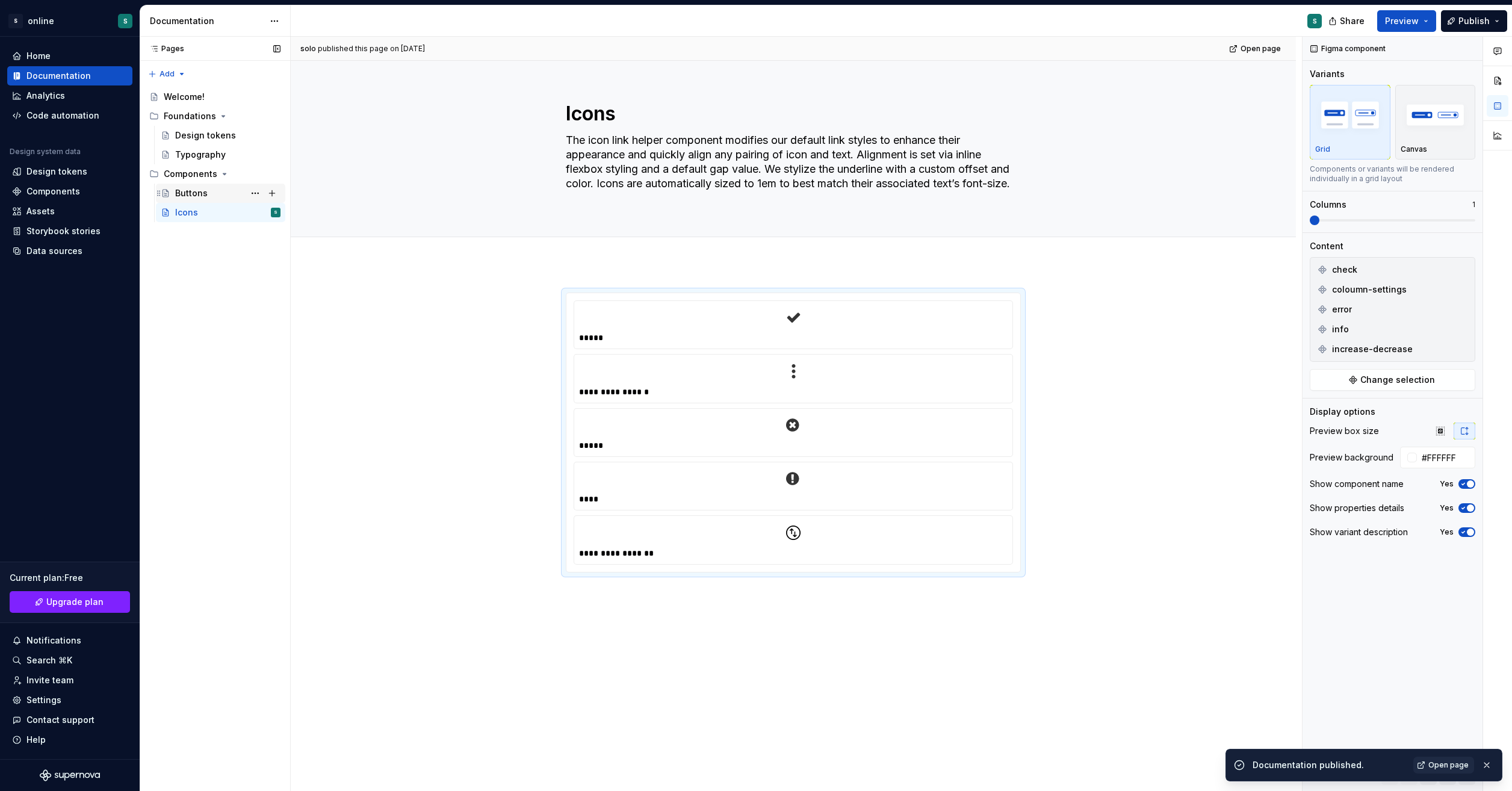
click at [224, 194] on div "Buttons" at bounding box center [228, 193] width 105 height 17
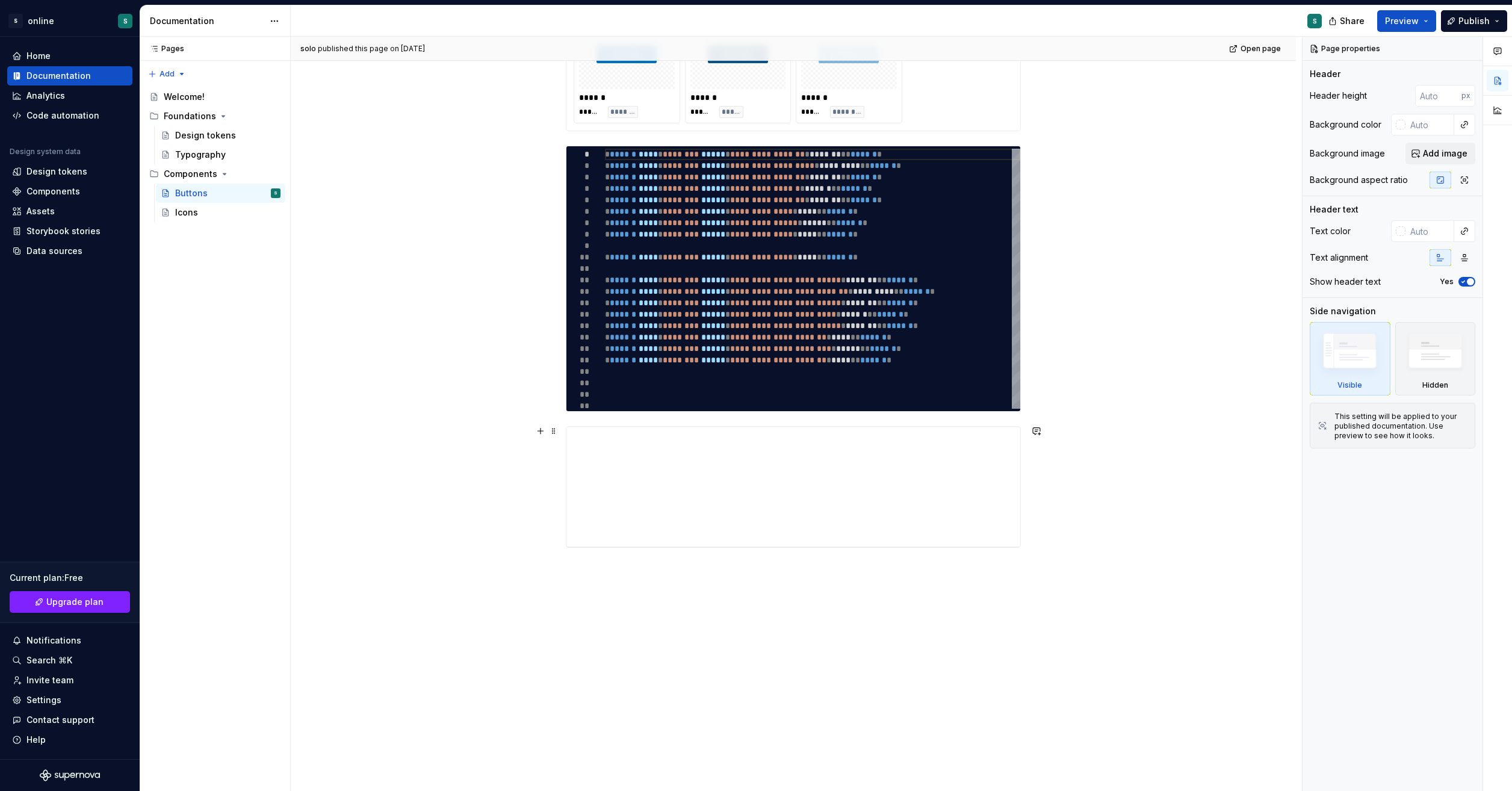
scroll to position [336, 0]
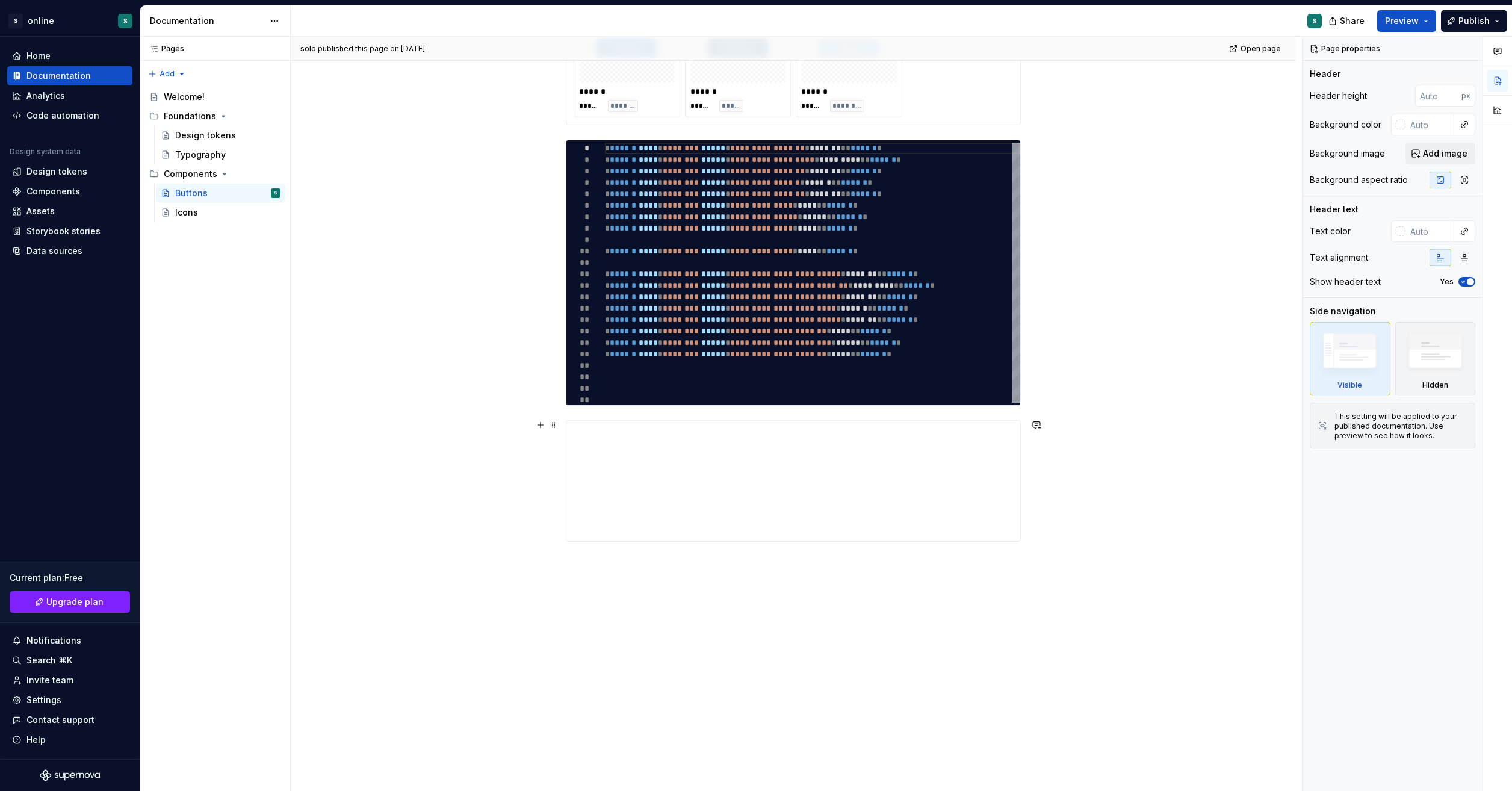
click at [1152, 495] on div "**********" at bounding box center [793, 353] width 1005 height 880
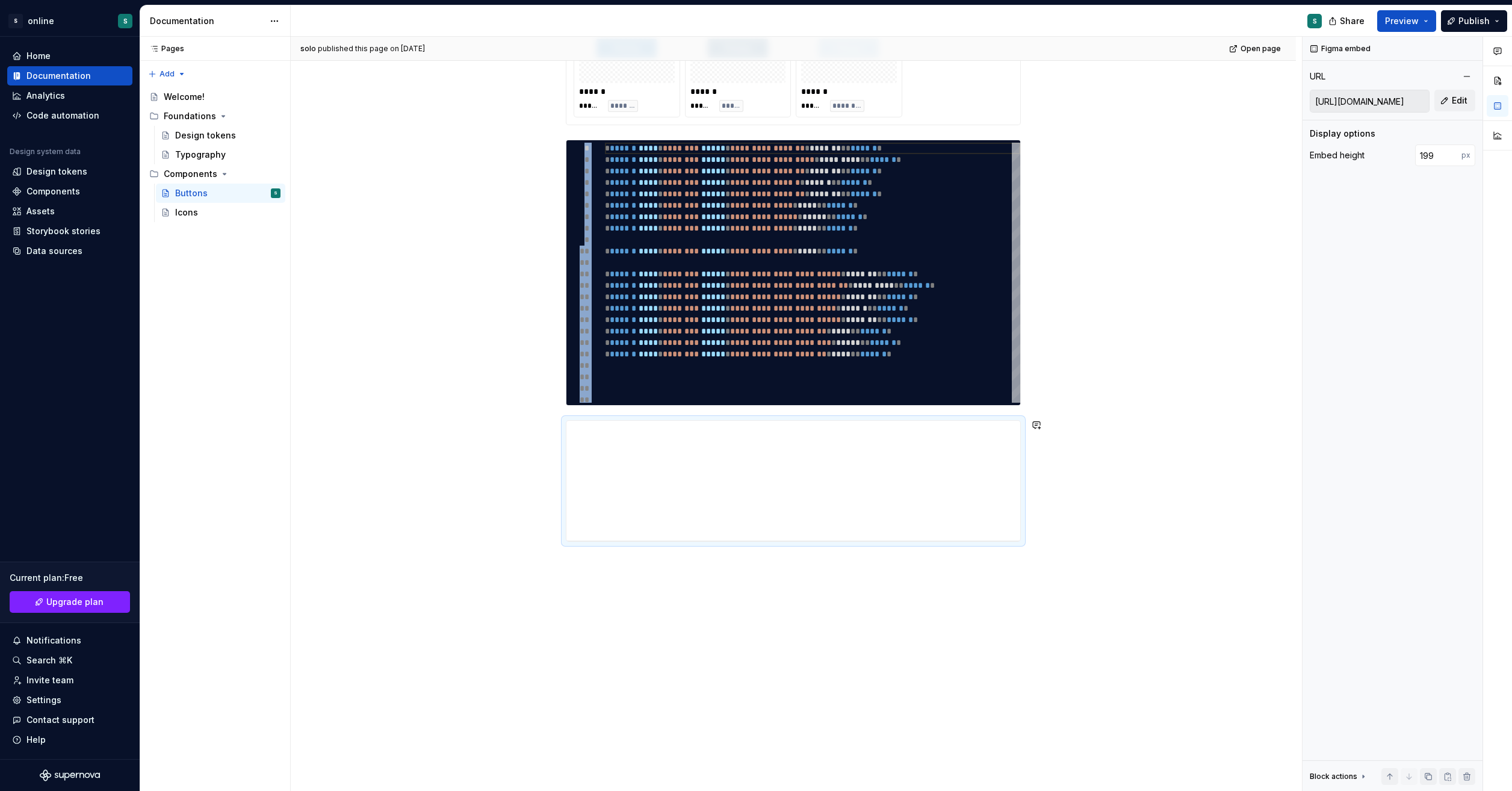
click at [888, 586] on div "**********" at bounding box center [793, 353] width 1005 height 880
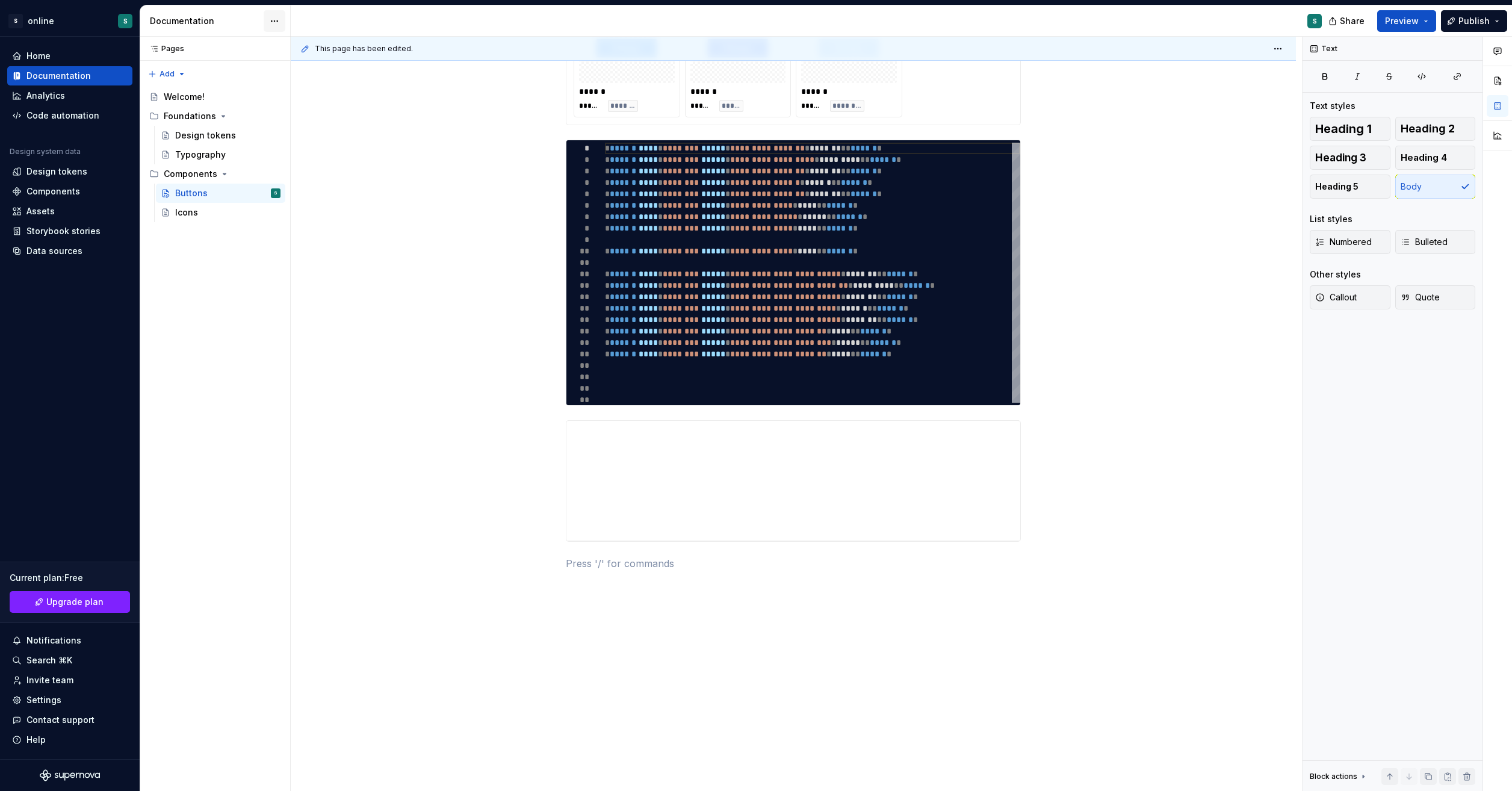
click at [277, 21] on html "S online S Home Documentation Analytics Code automation Design system data Desi…" at bounding box center [756, 395] width 1512 height 791
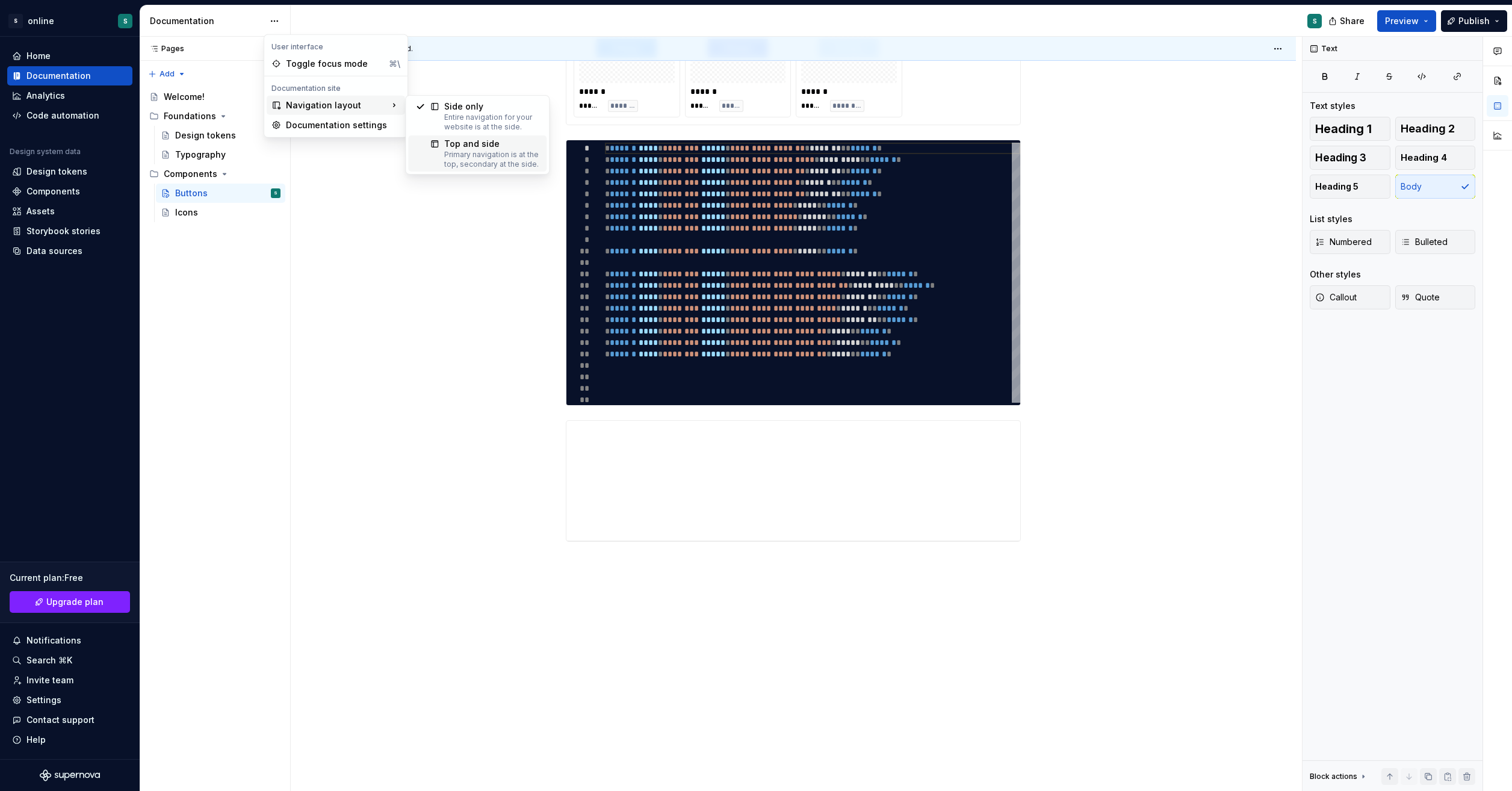
click at [477, 148] on div "Top and side" at bounding box center [492, 143] width 95 height 12
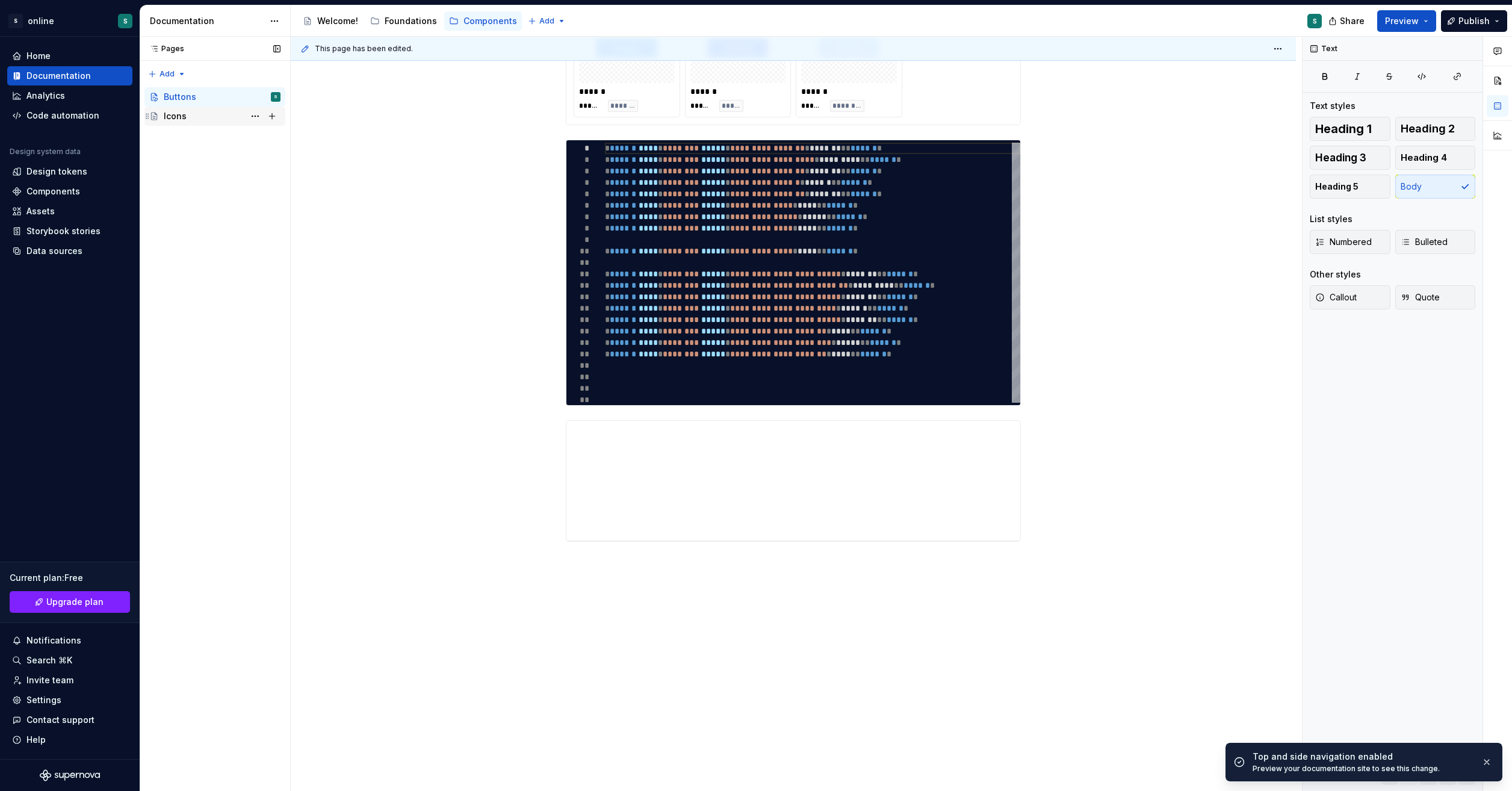
click at [224, 119] on div "Icons" at bounding box center [222, 116] width 117 height 17
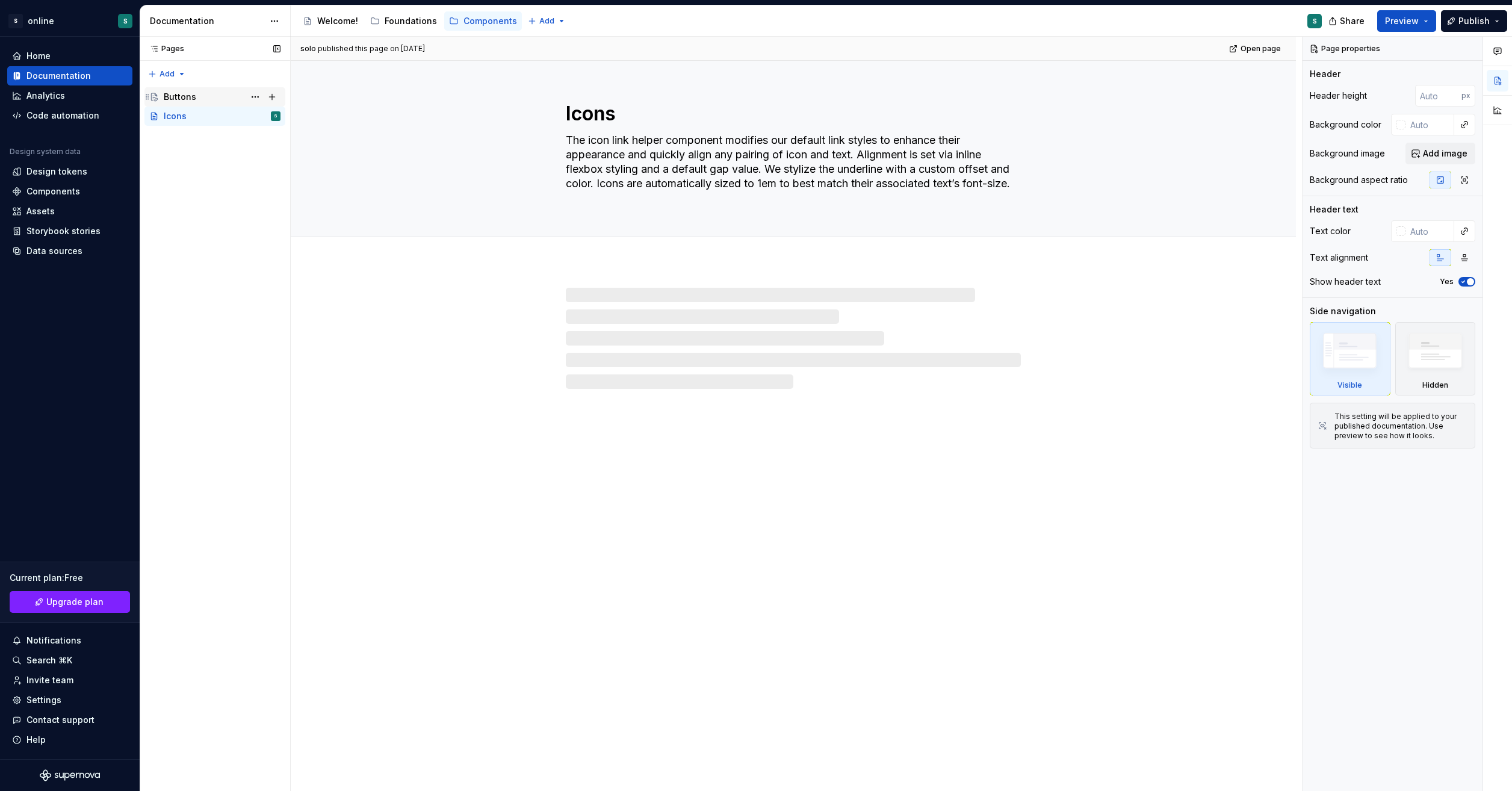
click at [220, 97] on div "Buttons" at bounding box center [222, 97] width 117 height 17
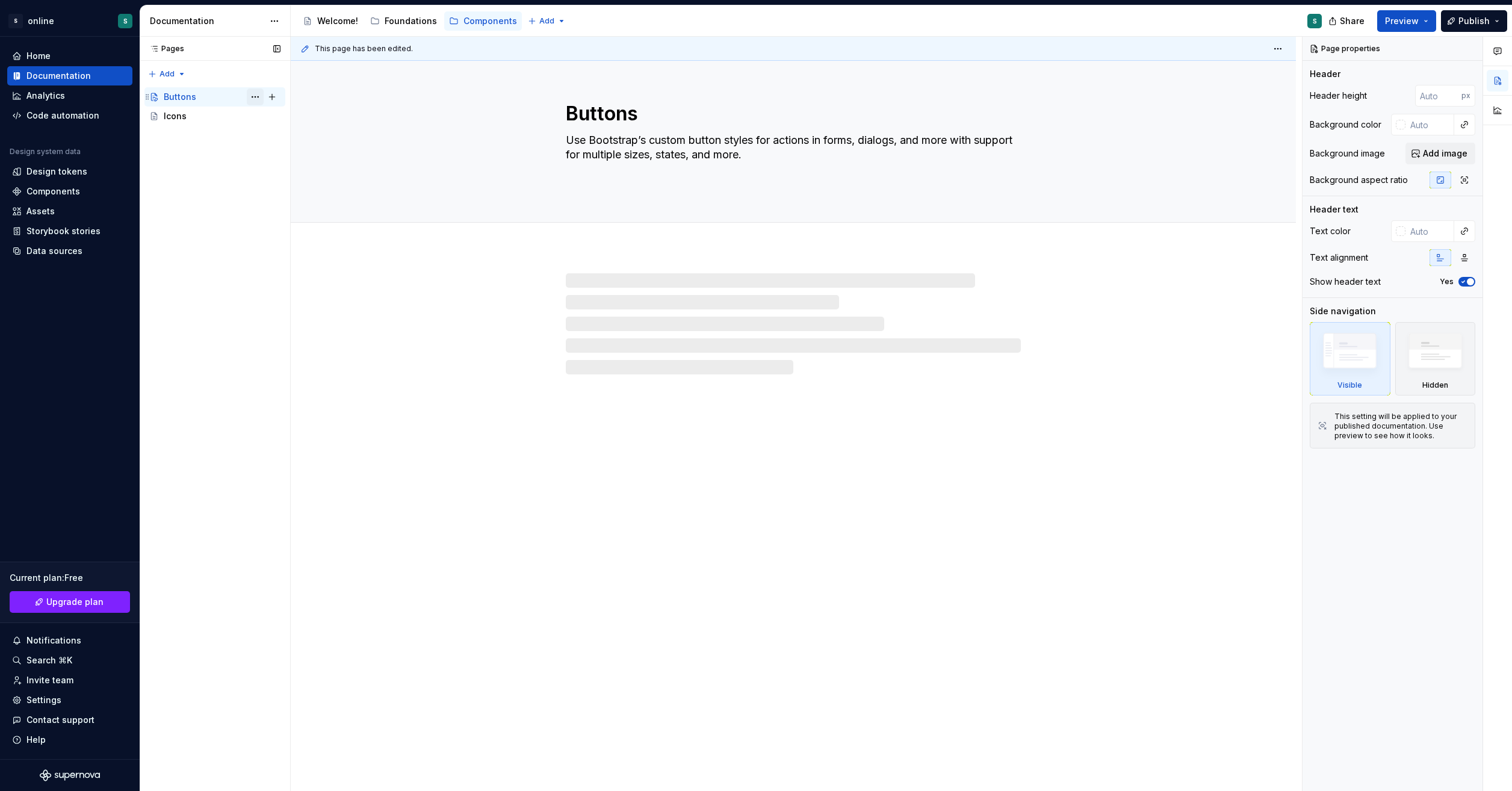
click at [253, 95] on button "Page tree" at bounding box center [255, 97] width 17 height 17
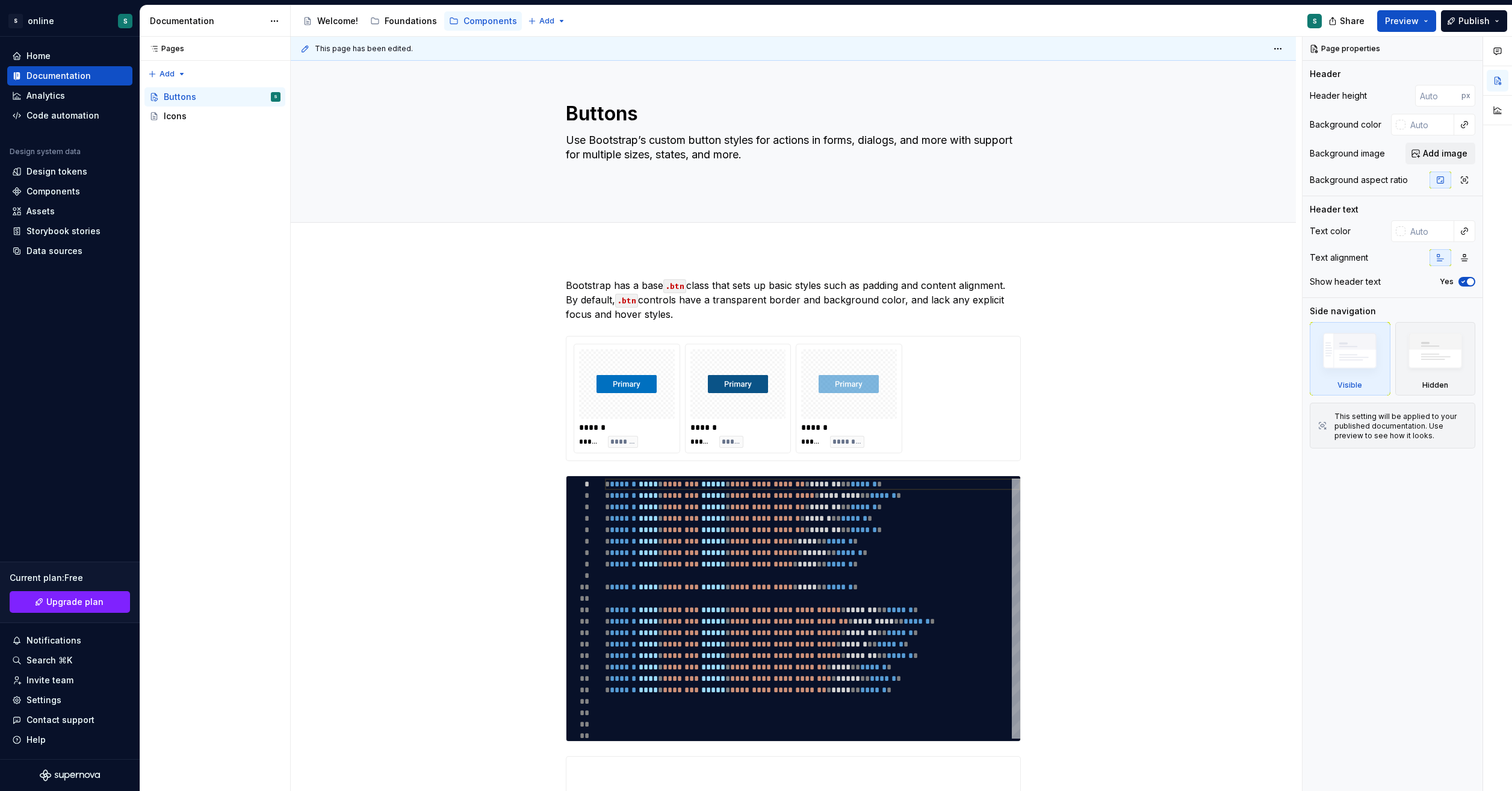
click at [262, 19] on html "S online S Home Documentation Analytics Code automation Design system data Desi…" at bounding box center [756, 395] width 1512 height 791
click at [273, 21] on html "S online S Home Documentation Analytics Code automation Design system data Desi…" at bounding box center [756, 395] width 1512 height 791
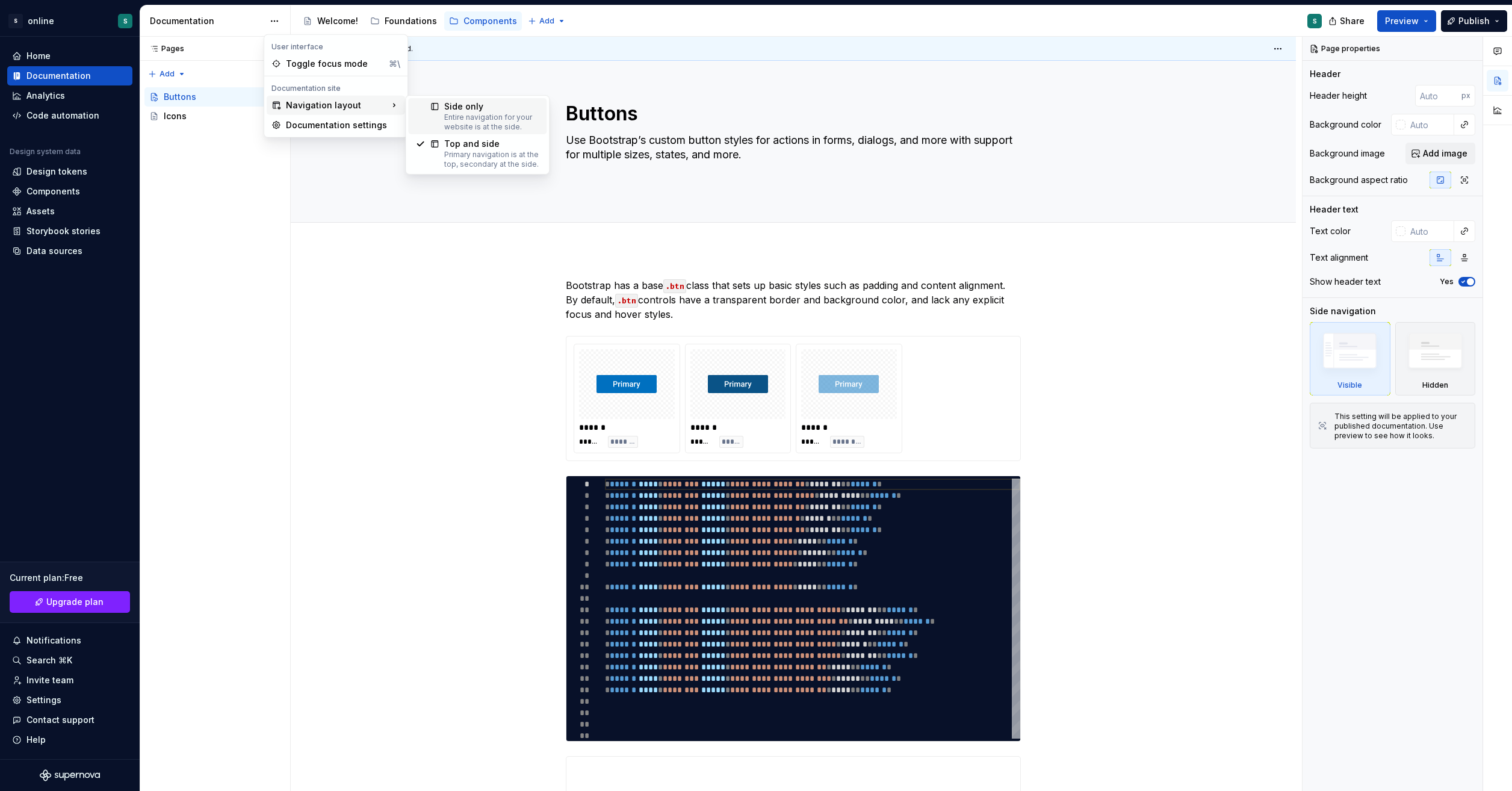
click at [509, 123] on div "Entire navigation for your website is at the side." at bounding box center [492, 122] width 95 height 19
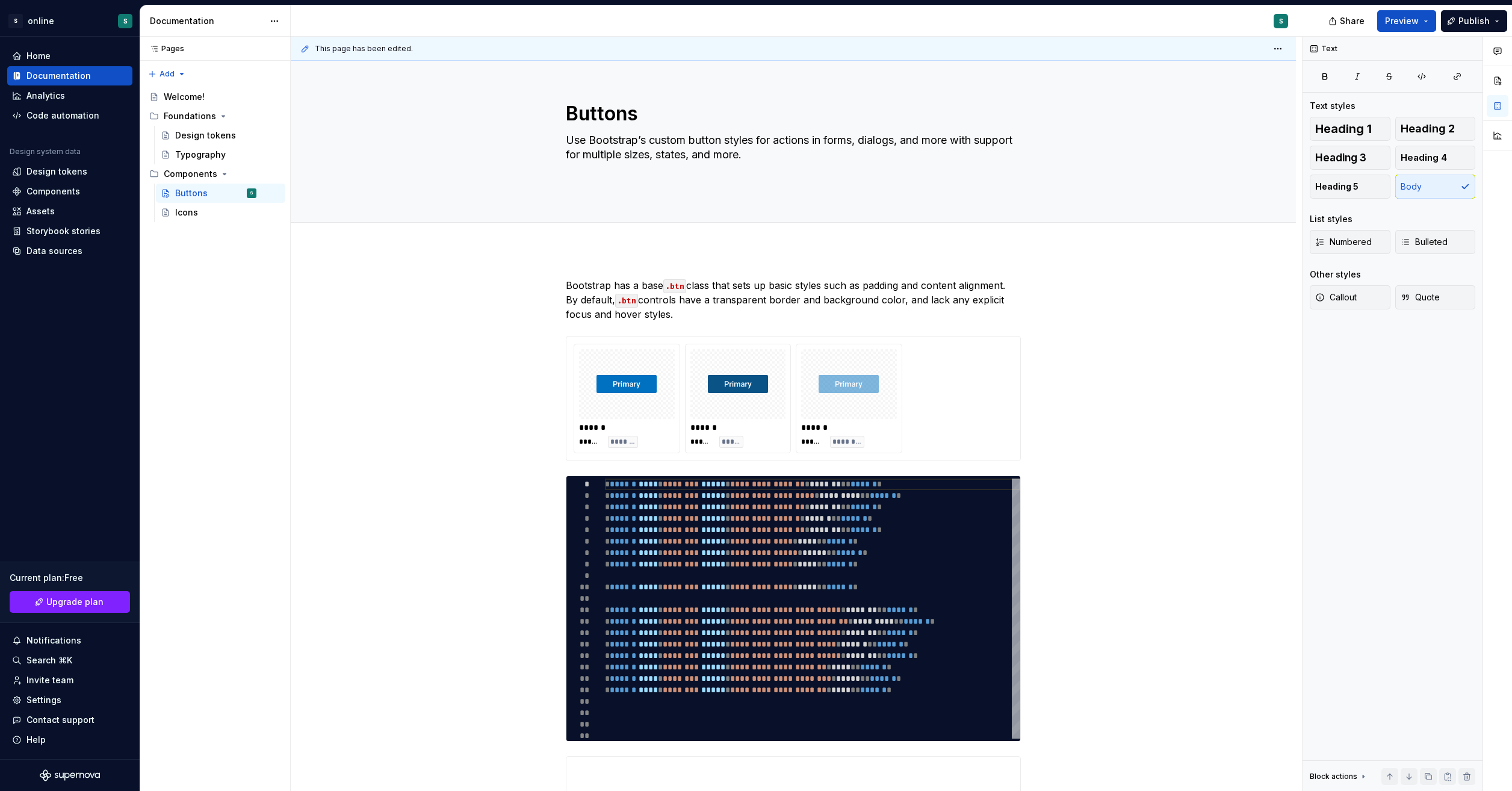
type textarea "*"
